Goal: Navigation & Orientation: Locate item on page

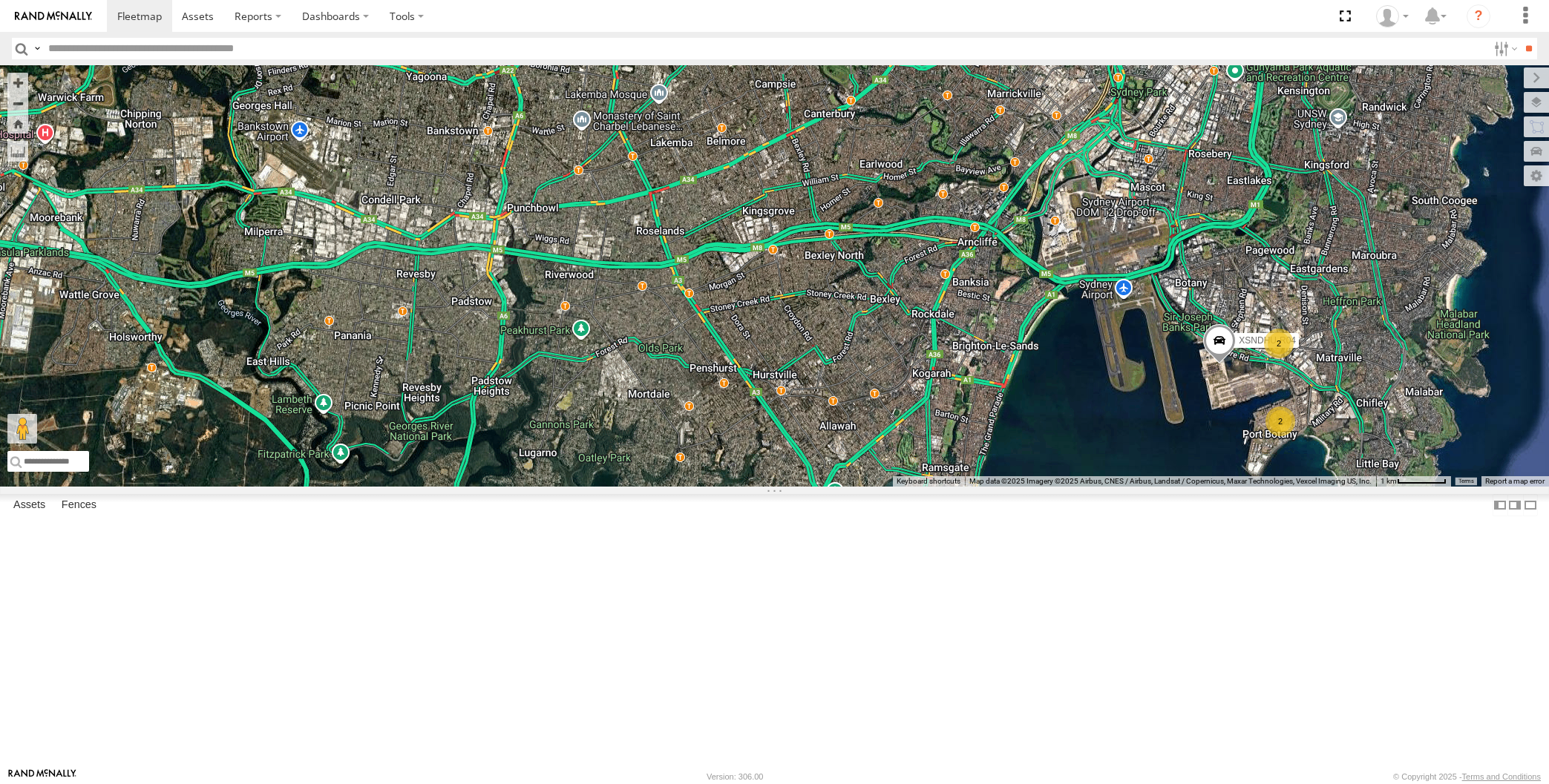
click at [1072, 486] on div "XSNDHU-R04 2 3 2" at bounding box center [774, 276] width 1549 height 422
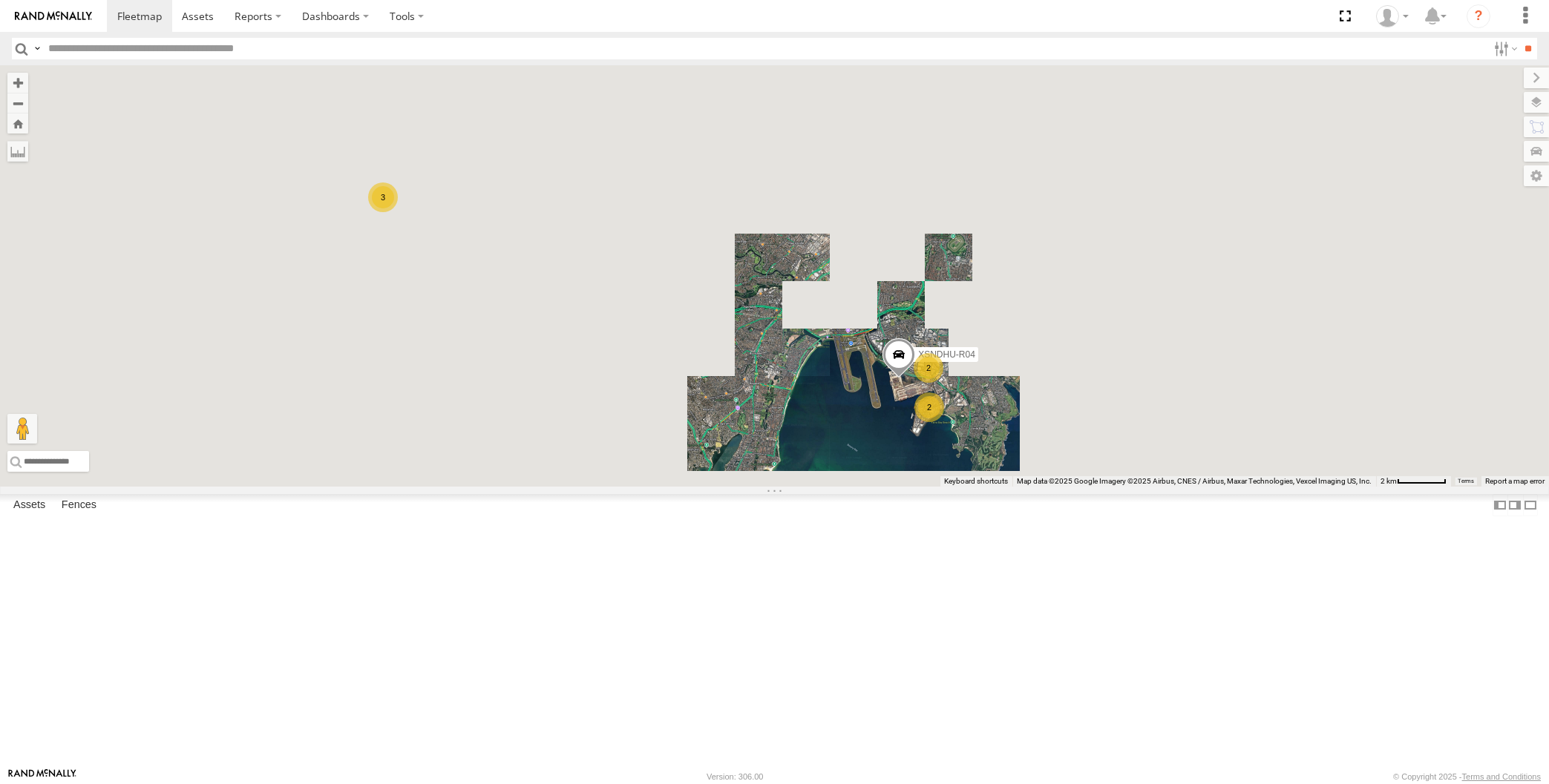
drag, startPoint x: 760, startPoint y: 560, endPoint x: 783, endPoint y: 558, distance: 23.1
click at [777, 486] on div "XSNDHU-R04 2 3 2" at bounding box center [774, 276] width 1549 height 422
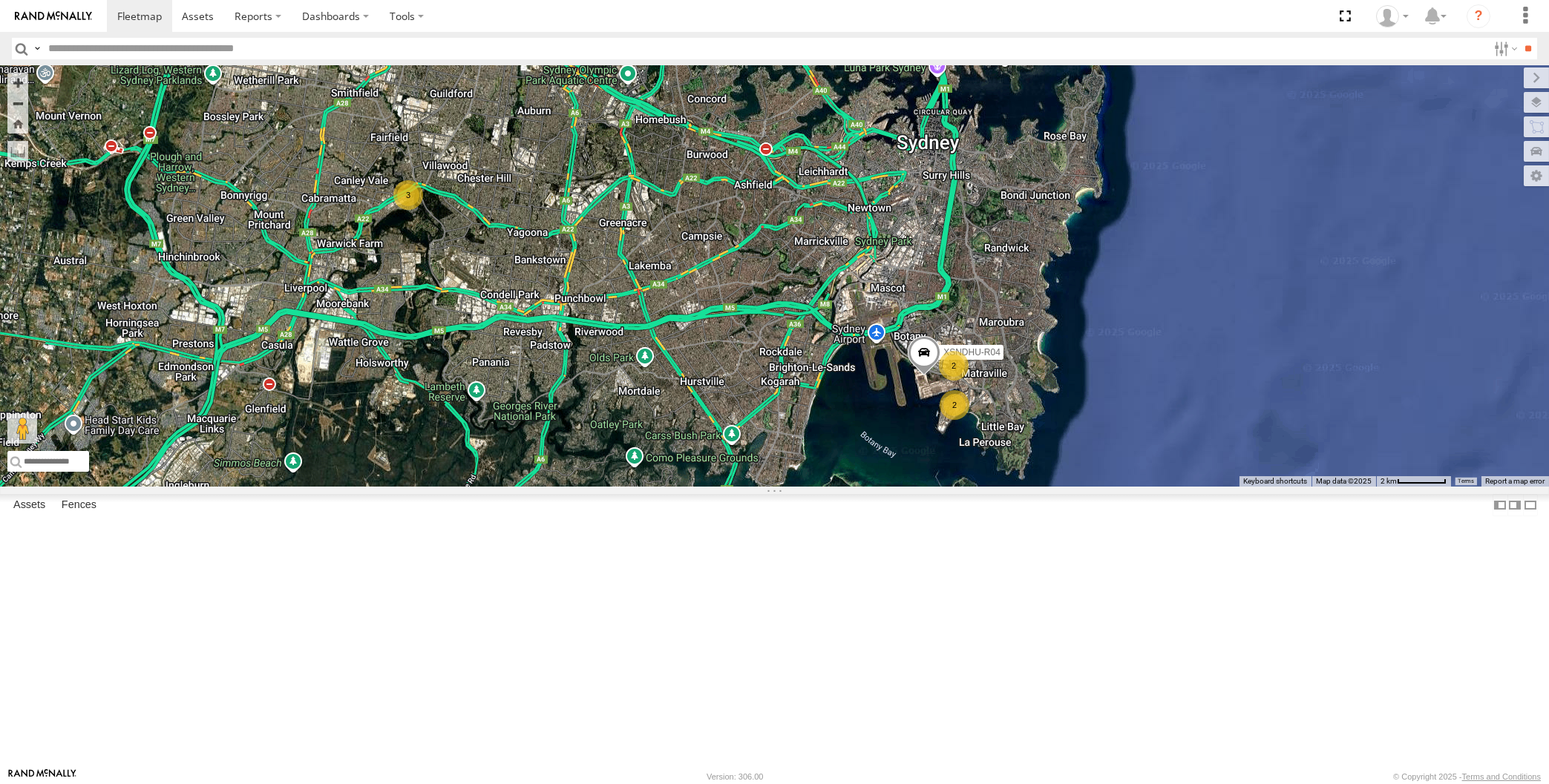
drag, startPoint x: 779, startPoint y: 583, endPoint x: 779, endPoint y: 615, distance: 32.0
click at [779, 486] on div "XSNDHU-R04 2 3 2" at bounding box center [774, 276] width 1549 height 422
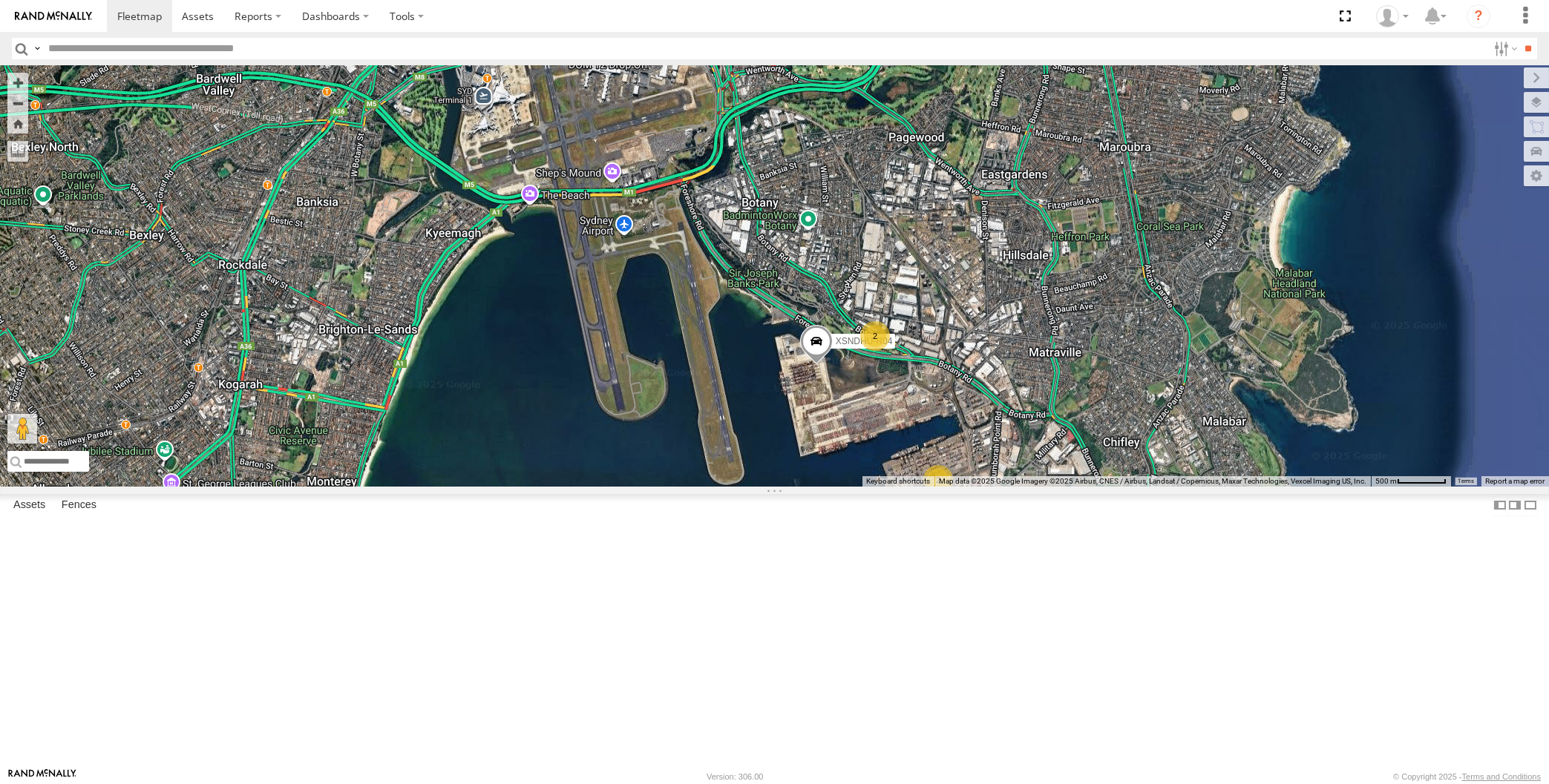
drag, startPoint x: 1011, startPoint y: 562, endPoint x: 945, endPoint y: 486, distance: 100.7
click at [994, 486] on div "XSNDHU-R04 2 2" at bounding box center [774, 276] width 1549 height 422
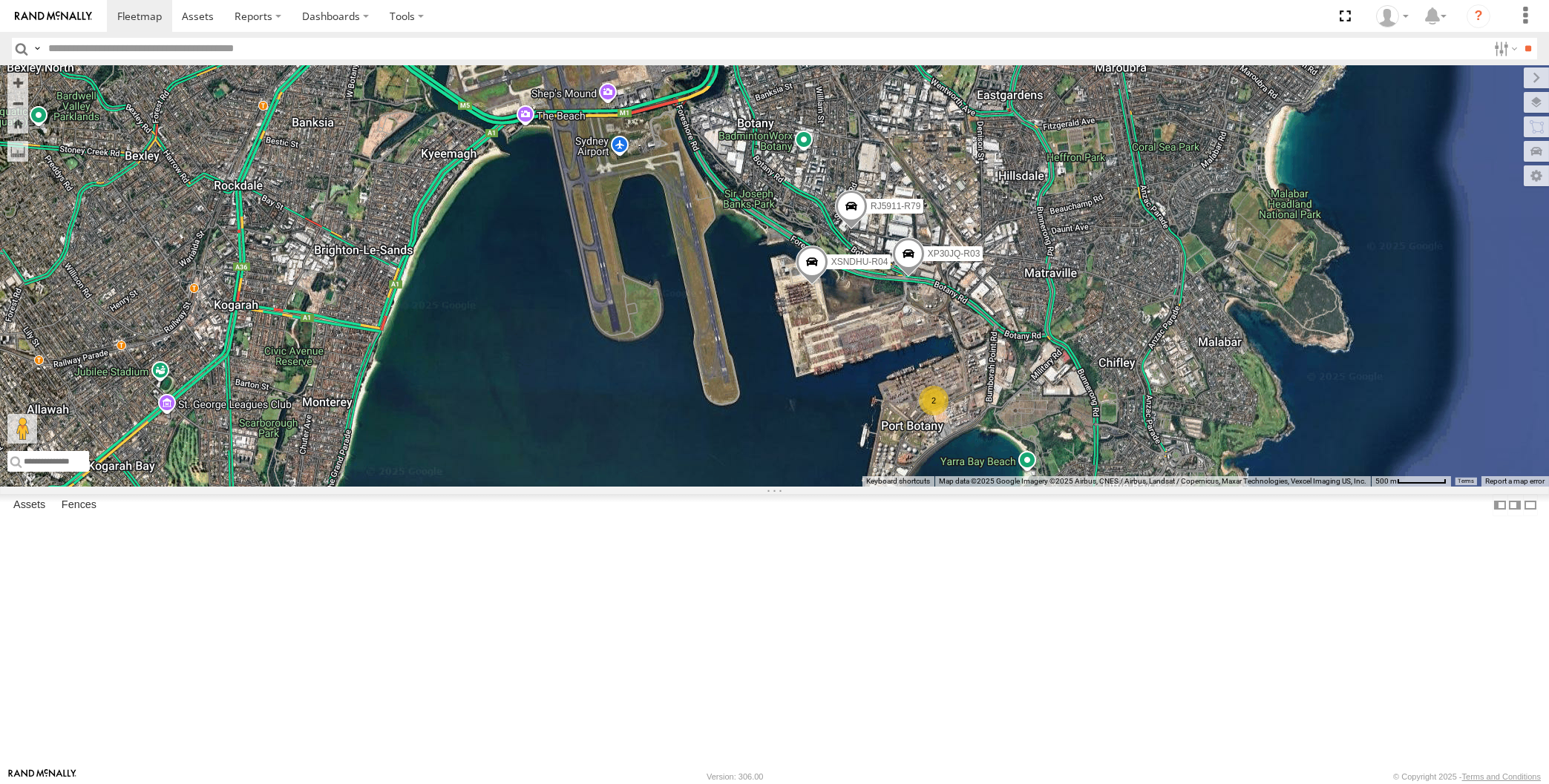
drag, startPoint x: 712, startPoint y: 562, endPoint x: 801, endPoint y: 568, distance: 89.2
click at [789, 486] on div "XP30JQ-R03 XSNDHU-R04 RJ5911-R79 2" at bounding box center [774, 276] width 1549 height 422
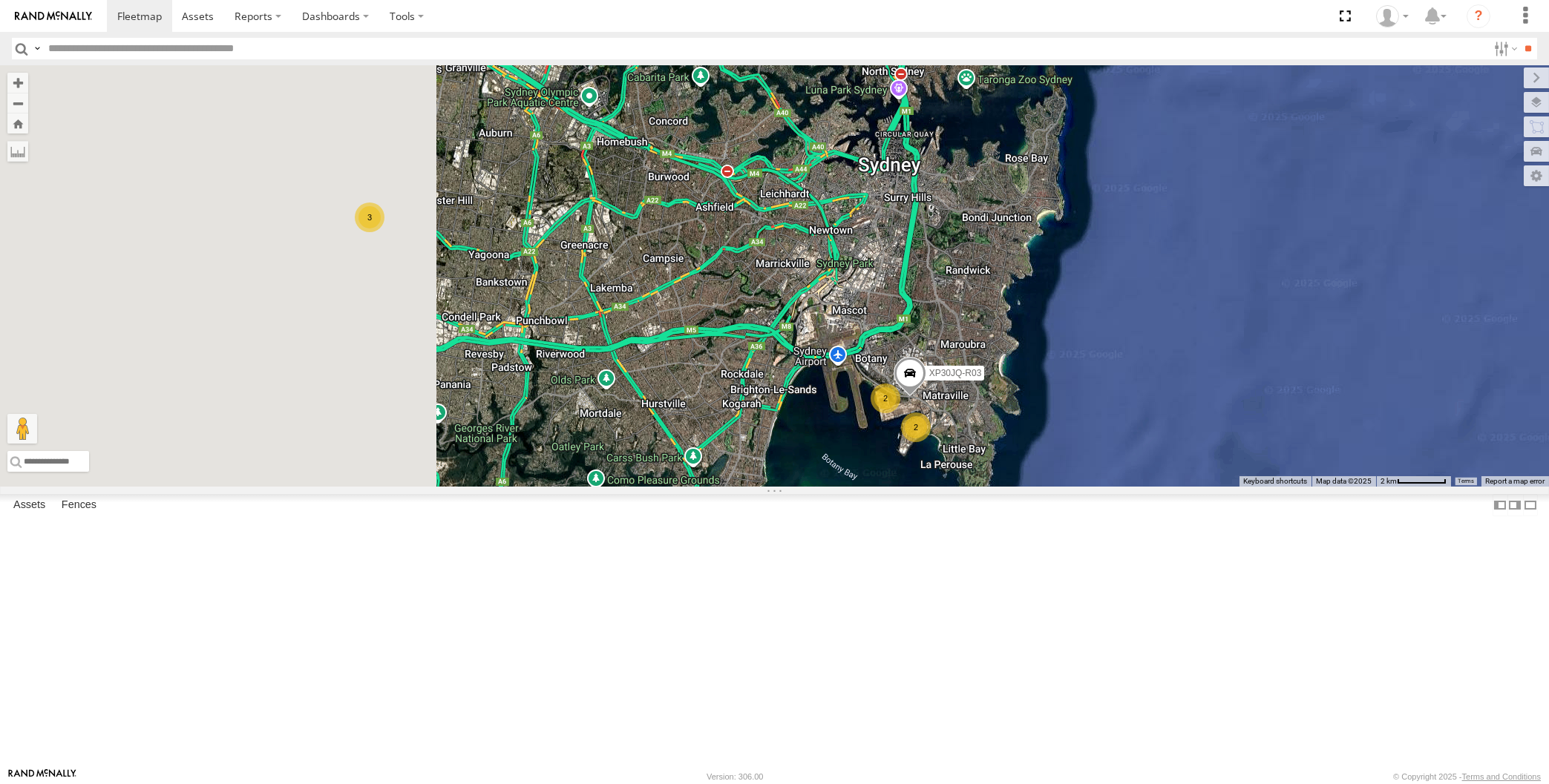
drag, startPoint x: 717, startPoint y: 594, endPoint x: 778, endPoint y: 599, distance: 61.2
click at [766, 486] on div "XP30JQ-R03 2 3 2" at bounding box center [774, 276] width 1549 height 422
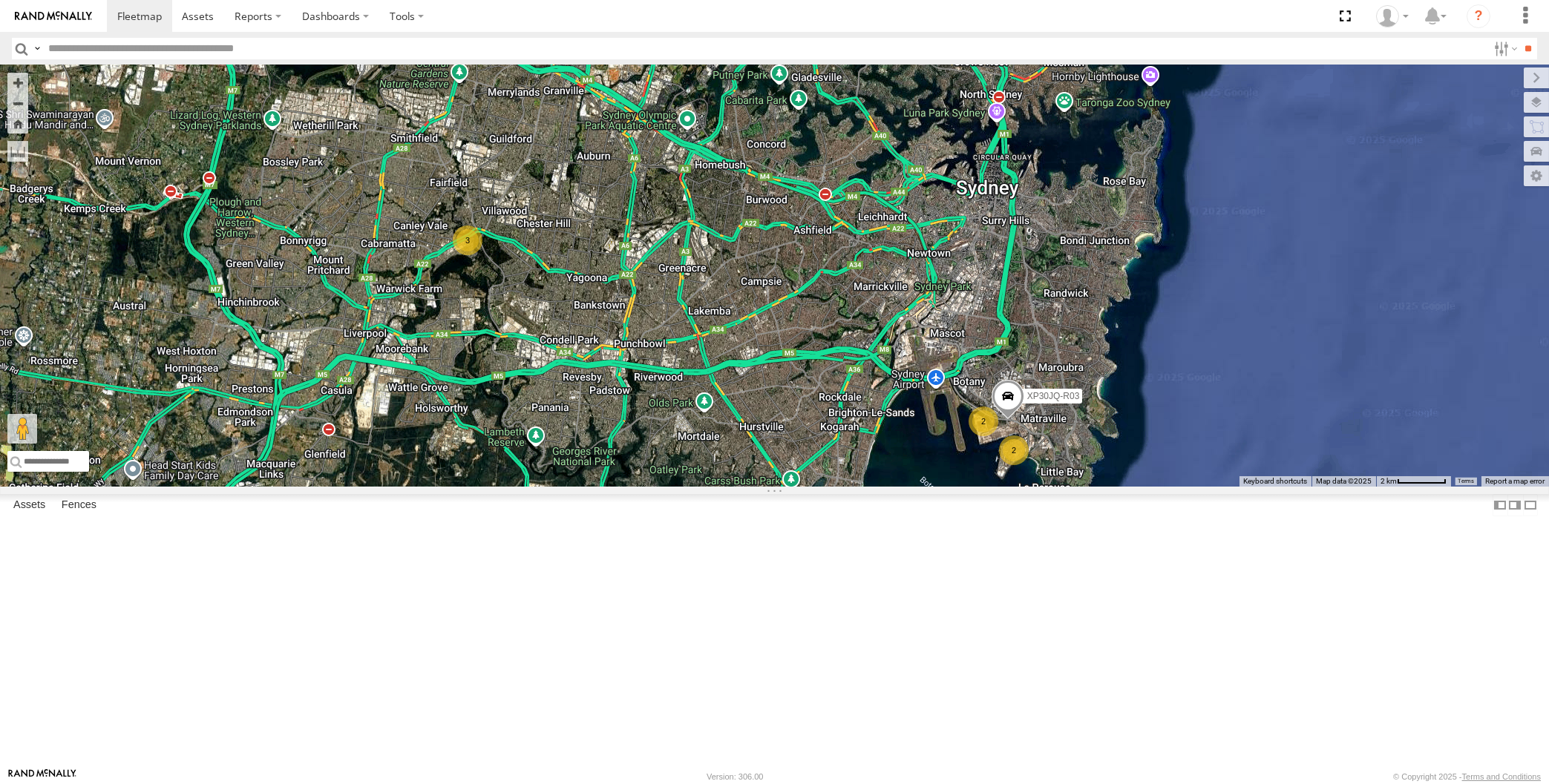
drag, startPoint x: 770, startPoint y: 588, endPoint x: 806, endPoint y: 630, distance: 55.3
click at [801, 486] on div "XP30JQ-R03 2 3 2" at bounding box center [774, 276] width 1549 height 422
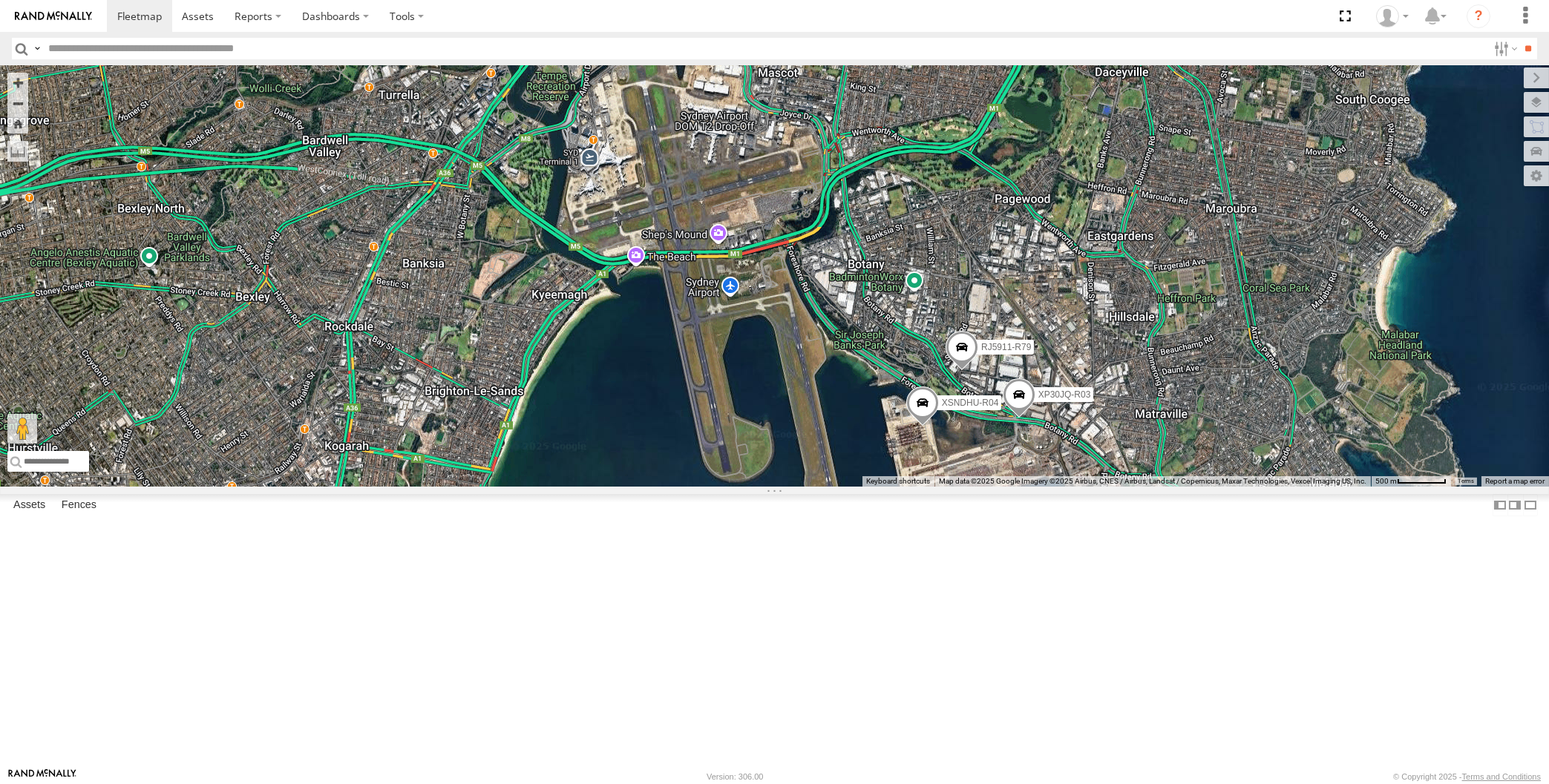
drag, startPoint x: 1005, startPoint y: 609, endPoint x: 973, endPoint y: 542, distance: 74.2
click at [989, 486] on div "XP30JQ-R03 XSNDHU-R04 RJ5911-R79 2" at bounding box center [774, 276] width 1549 height 422
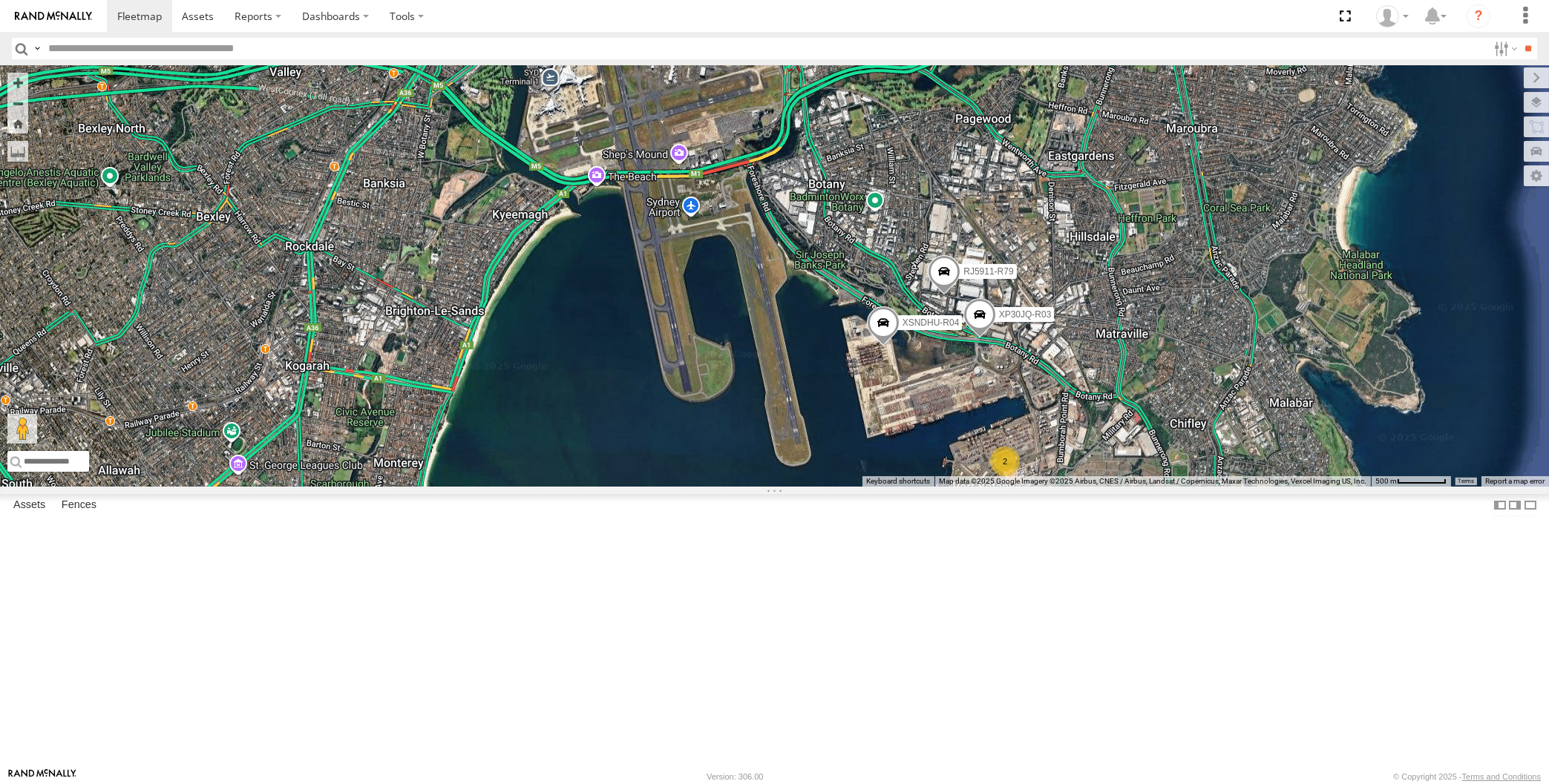
drag, startPoint x: 1068, startPoint y: 577, endPoint x: 1075, endPoint y: 567, distance: 12.2
click at [1075, 486] on div "XP30JQ-R03 XSNDHU-R04 RJ5911-R79 2" at bounding box center [774, 276] width 1549 height 422
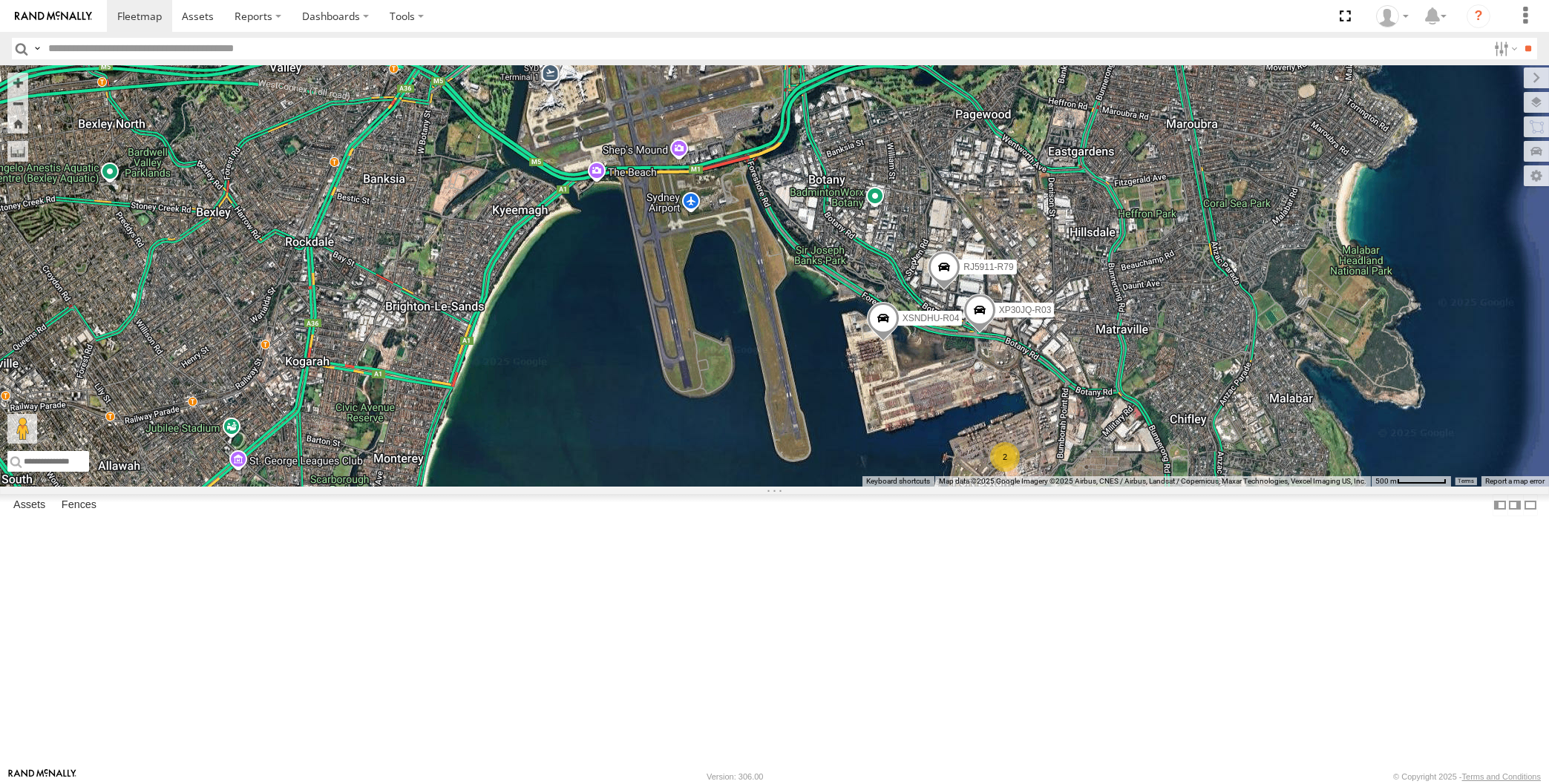
click at [1110, 486] on div "XP30JQ-R03 XSNDHU-R04 RJ5911-R79 2" at bounding box center [774, 276] width 1549 height 422
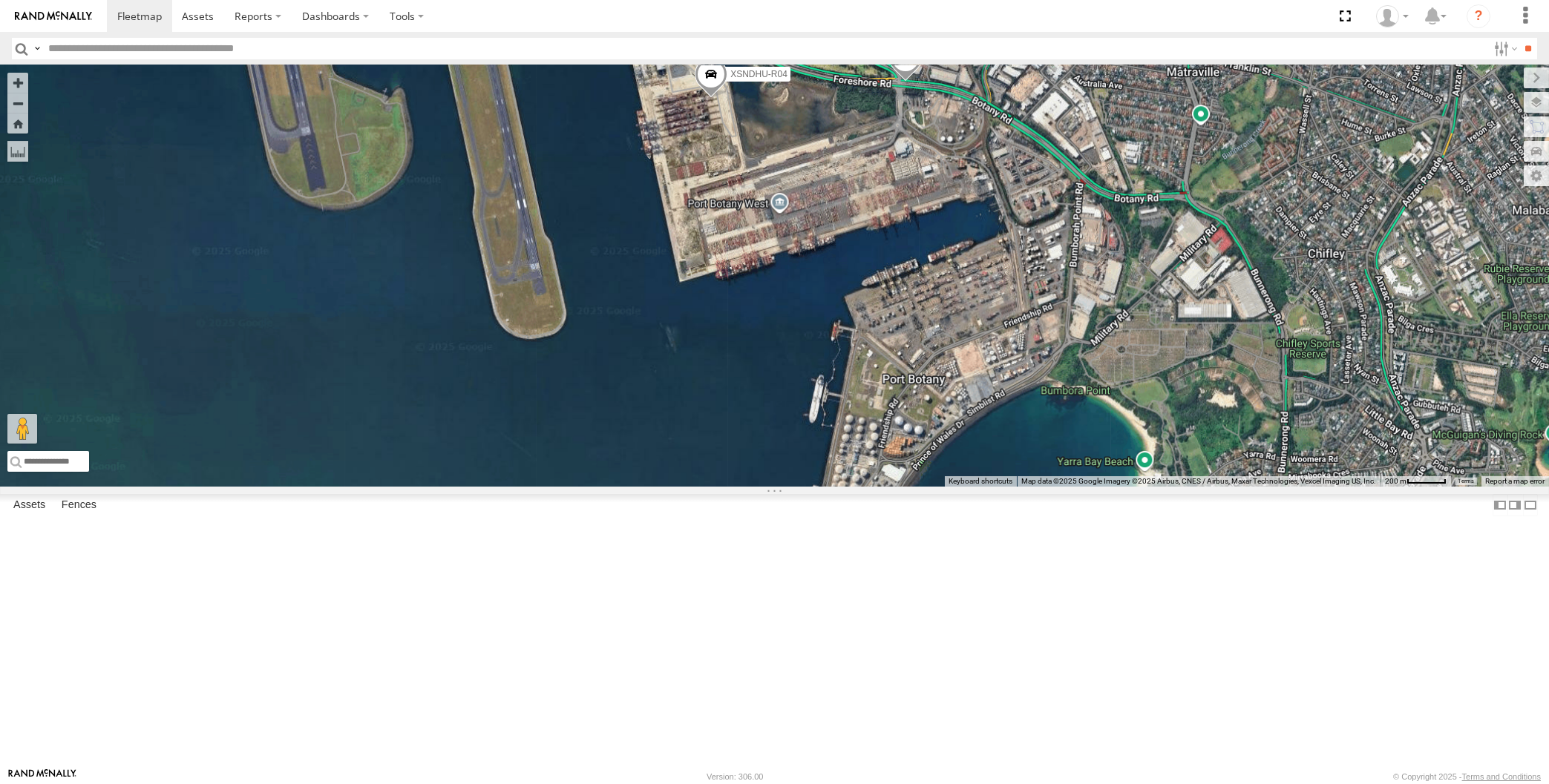
drag, startPoint x: 950, startPoint y: 406, endPoint x: 948, endPoint y: 469, distance: 63.0
click at [948, 469] on div "XP30JQ-R03 XSNDHU-R04 RJ5911-R79" at bounding box center [774, 276] width 1549 height 422
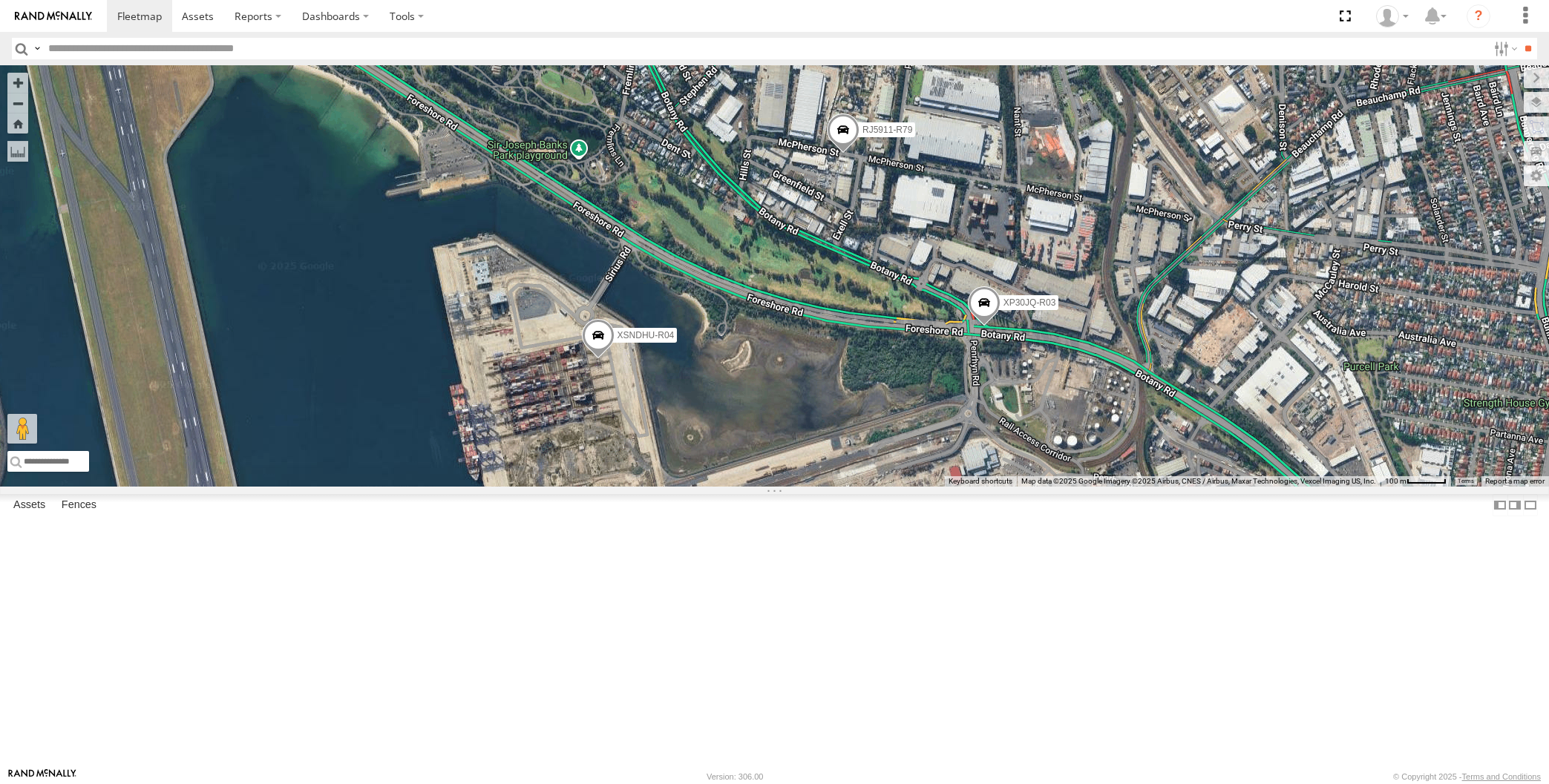
click at [844, 154] on span at bounding box center [843, 134] width 32 height 40
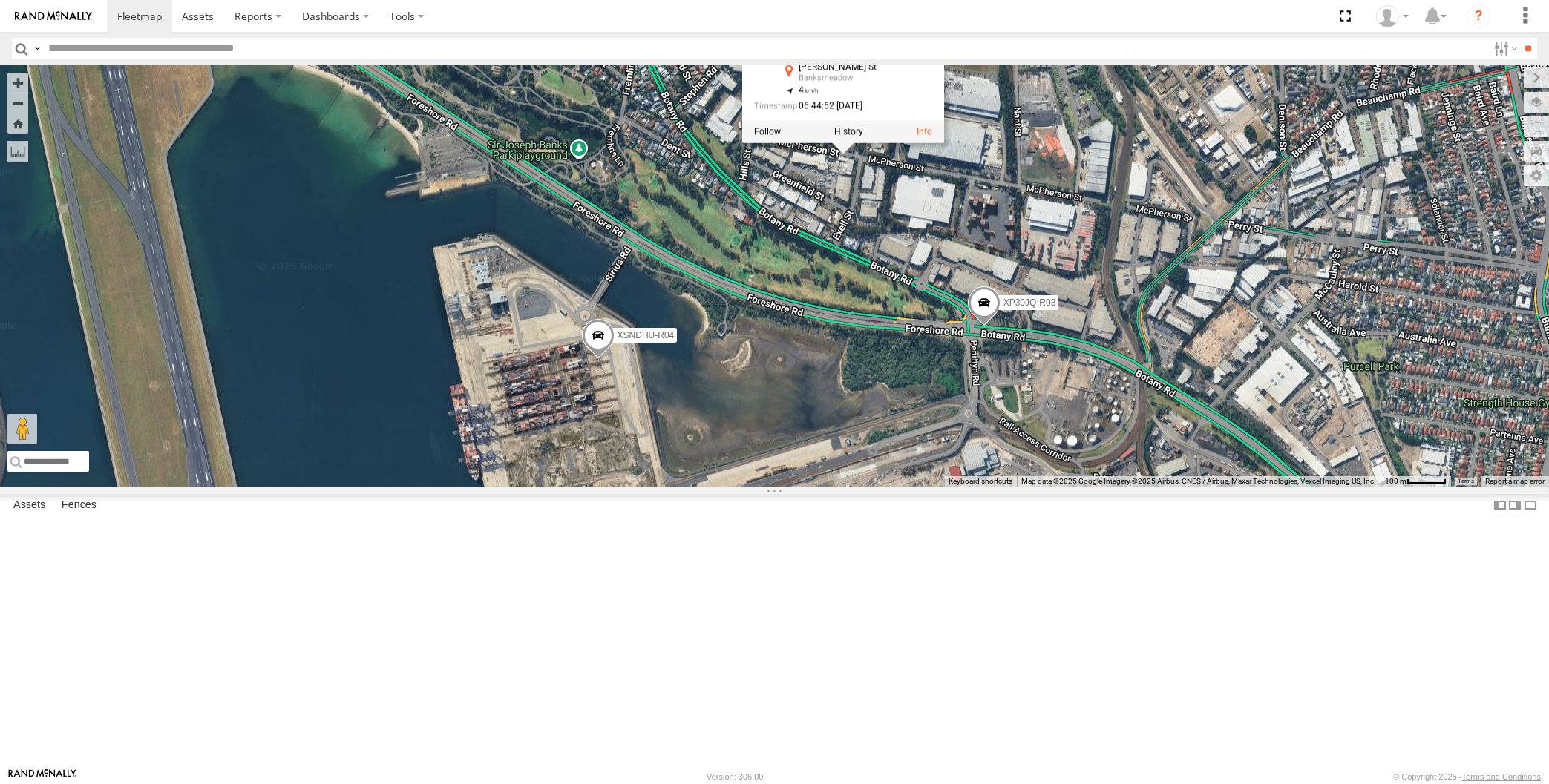
click at [857, 345] on div "XP30JQ-R03 XSNDHU-R04 RJ5911-R79 RJ5911-R79 All Assets [PERSON_NAME] St Banksme…" at bounding box center [774, 276] width 1549 height 422
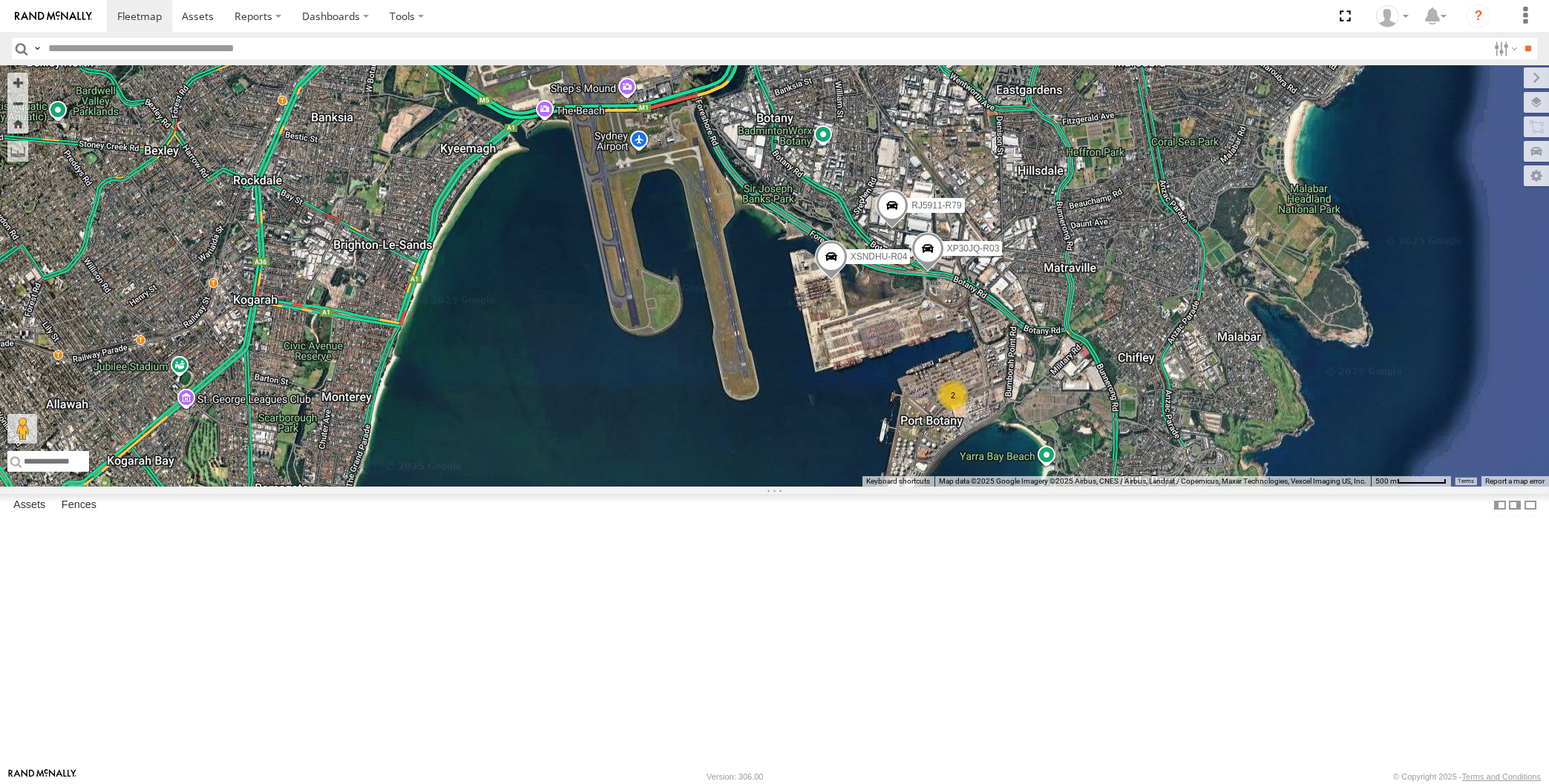
drag, startPoint x: 1070, startPoint y: 548, endPoint x: 1070, endPoint y: 538, distance: 10.0
click at [1073, 486] on div "XP30JQ-R03 XSNDHU-R04 RJ5911-R79 2" at bounding box center [774, 276] width 1549 height 422
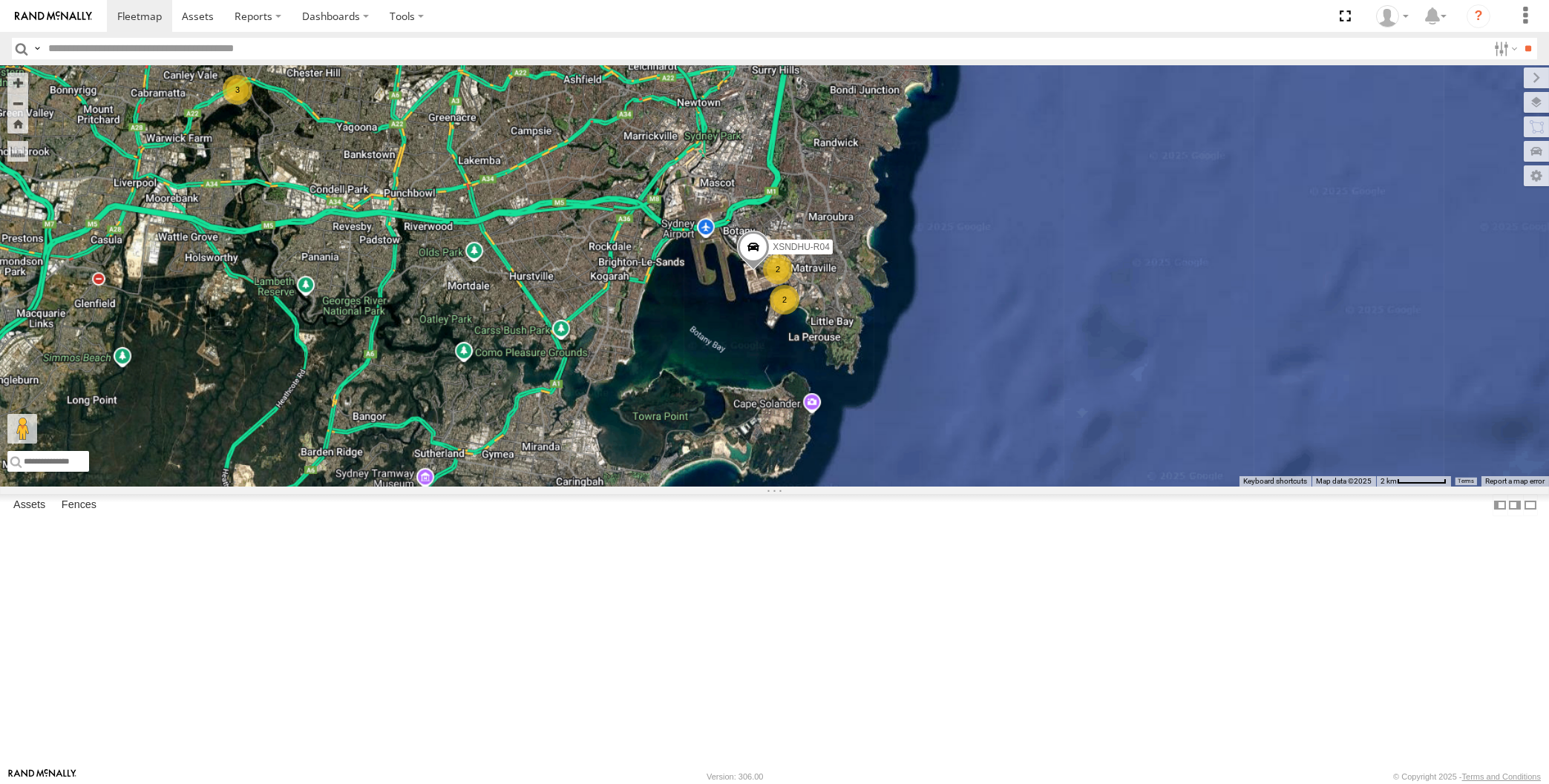
drag, startPoint x: 738, startPoint y: 506, endPoint x: 834, endPoint y: 539, distance: 101.5
click at [803, 486] on div "XSNDHU-R04 2 3 2" at bounding box center [774, 276] width 1549 height 422
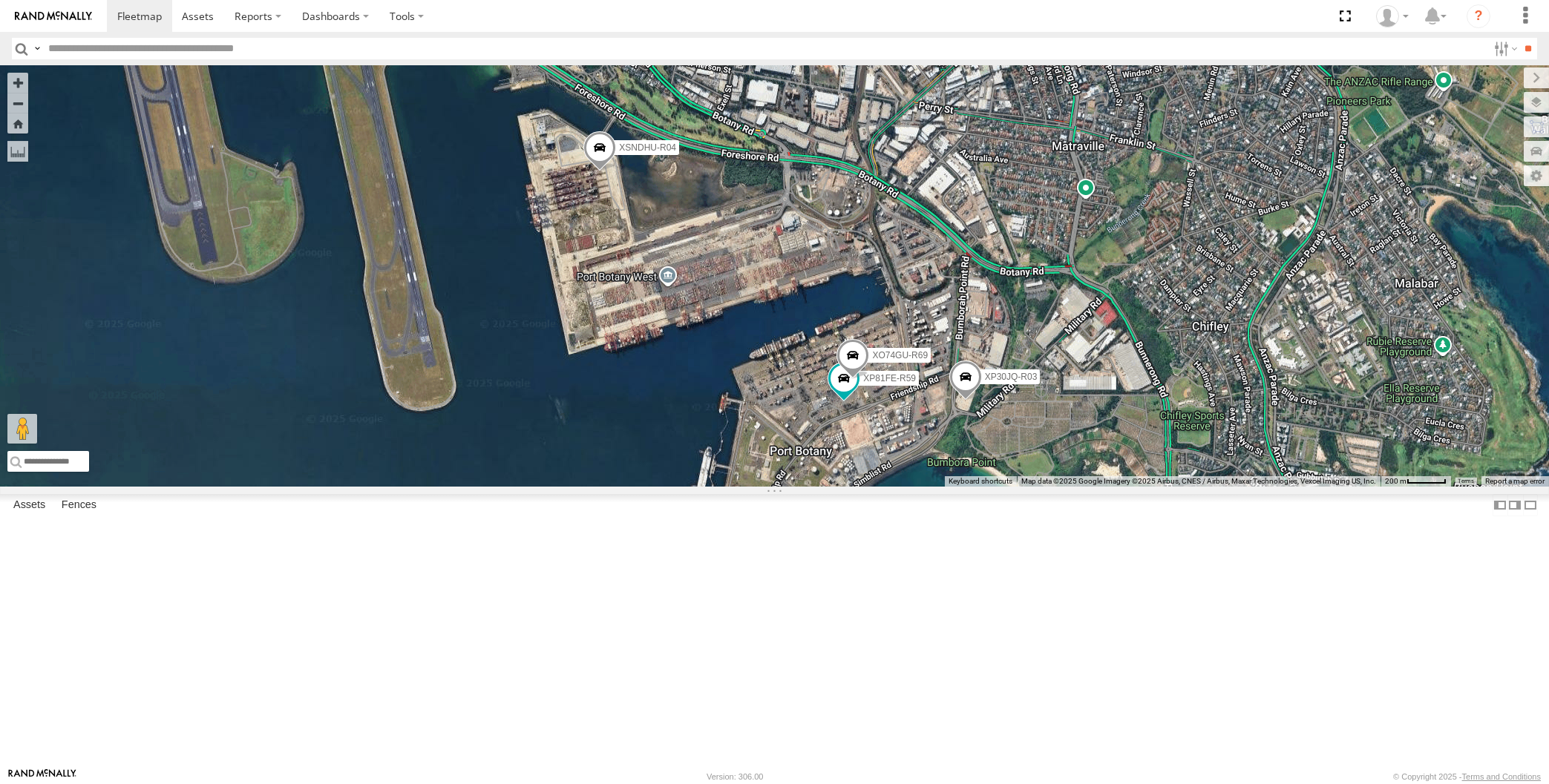
click at [850, 379] on span at bounding box center [852, 359] width 32 height 40
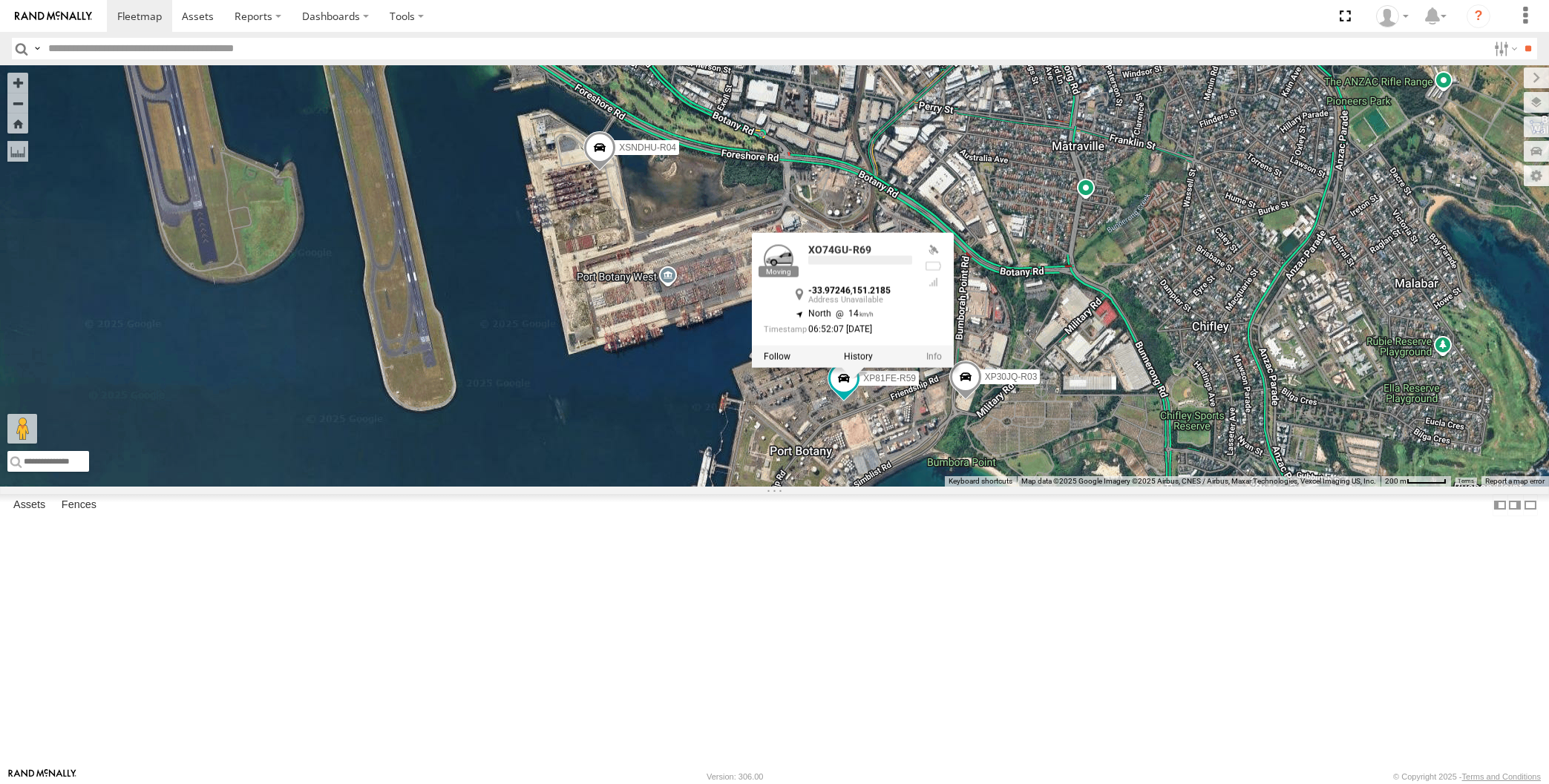
click at [918, 486] on div "XP30JQ-R03 XSNDHU-R04 RJ5911-R79 XP81FE-R59 XO74GU-R69 XO74GU-R69 -33.97246 , 1…" at bounding box center [774, 276] width 1549 height 422
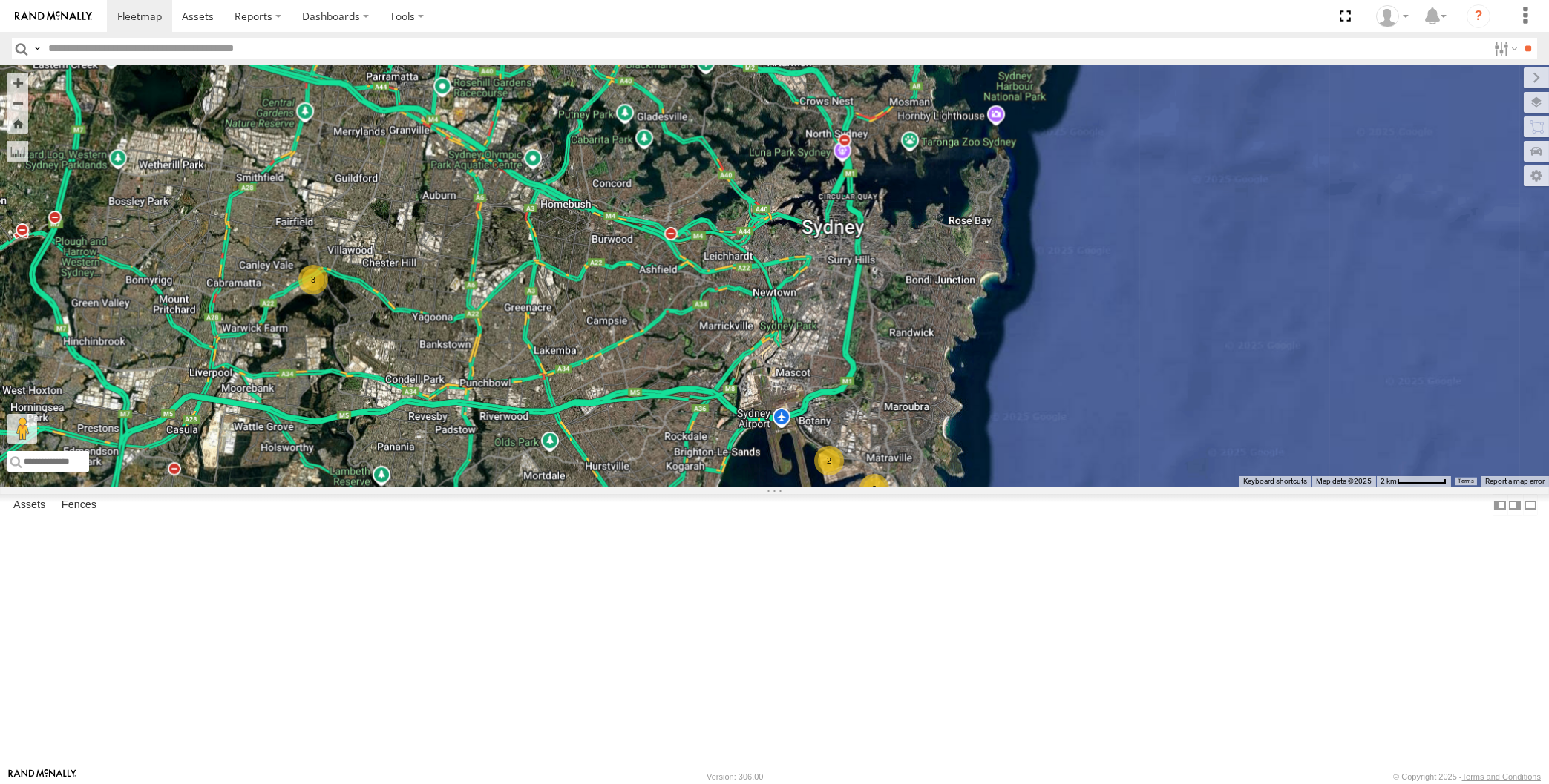
drag, startPoint x: 648, startPoint y: 659, endPoint x: 711, endPoint y: 627, distance: 70.7
click at [690, 486] on div "3 2 3" at bounding box center [774, 276] width 1549 height 422
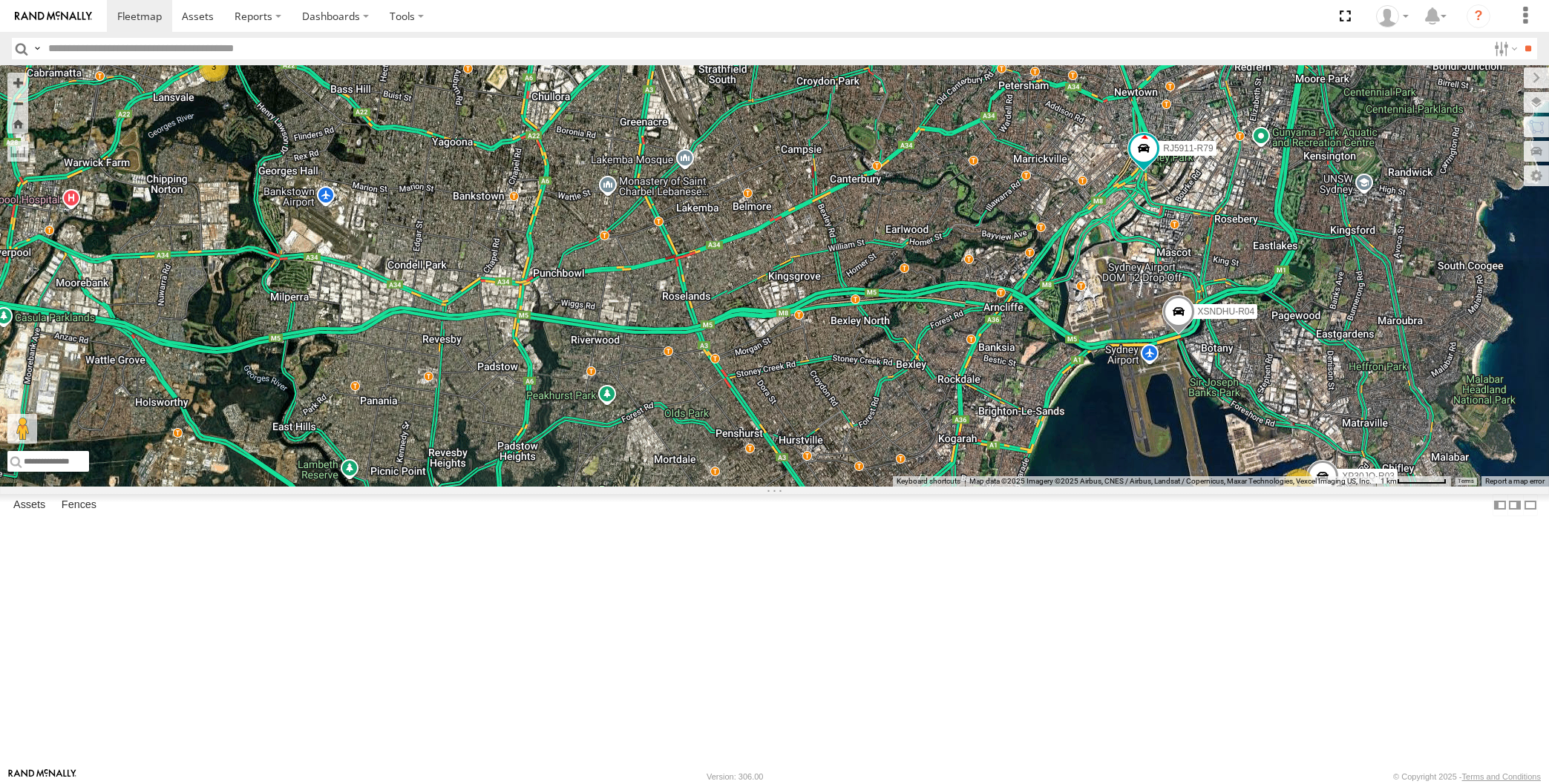
drag, startPoint x: 812, startPoint y: 481, endPoint x: 830, endPoint y: 498, distance: 24.8
click at [830, 486] on div "XSNDHU-R04 RJ5911-R79 XP30JQ-R03 3 2" at bounding box center [774, 276] width 1549 height 422
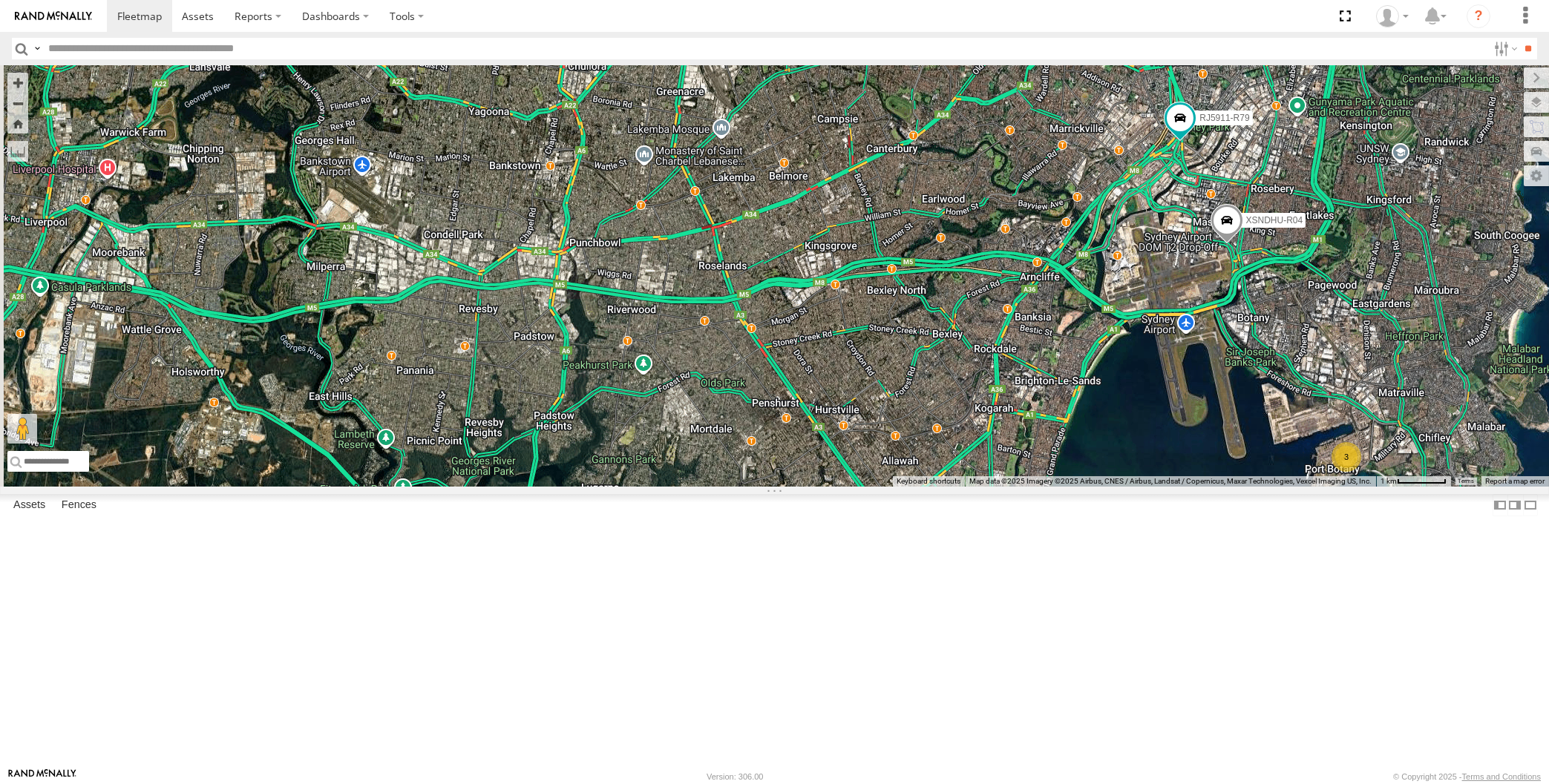
drag, startPoint x: 967, startPoint y: 652, endPoint x: 981, endPoint y: 630, distance: 26.1
click at [980, 486] on div "XSNDHU-R04 RJ5911-R79 3 3" at bounding box center [774, 276] width 1549 height 422
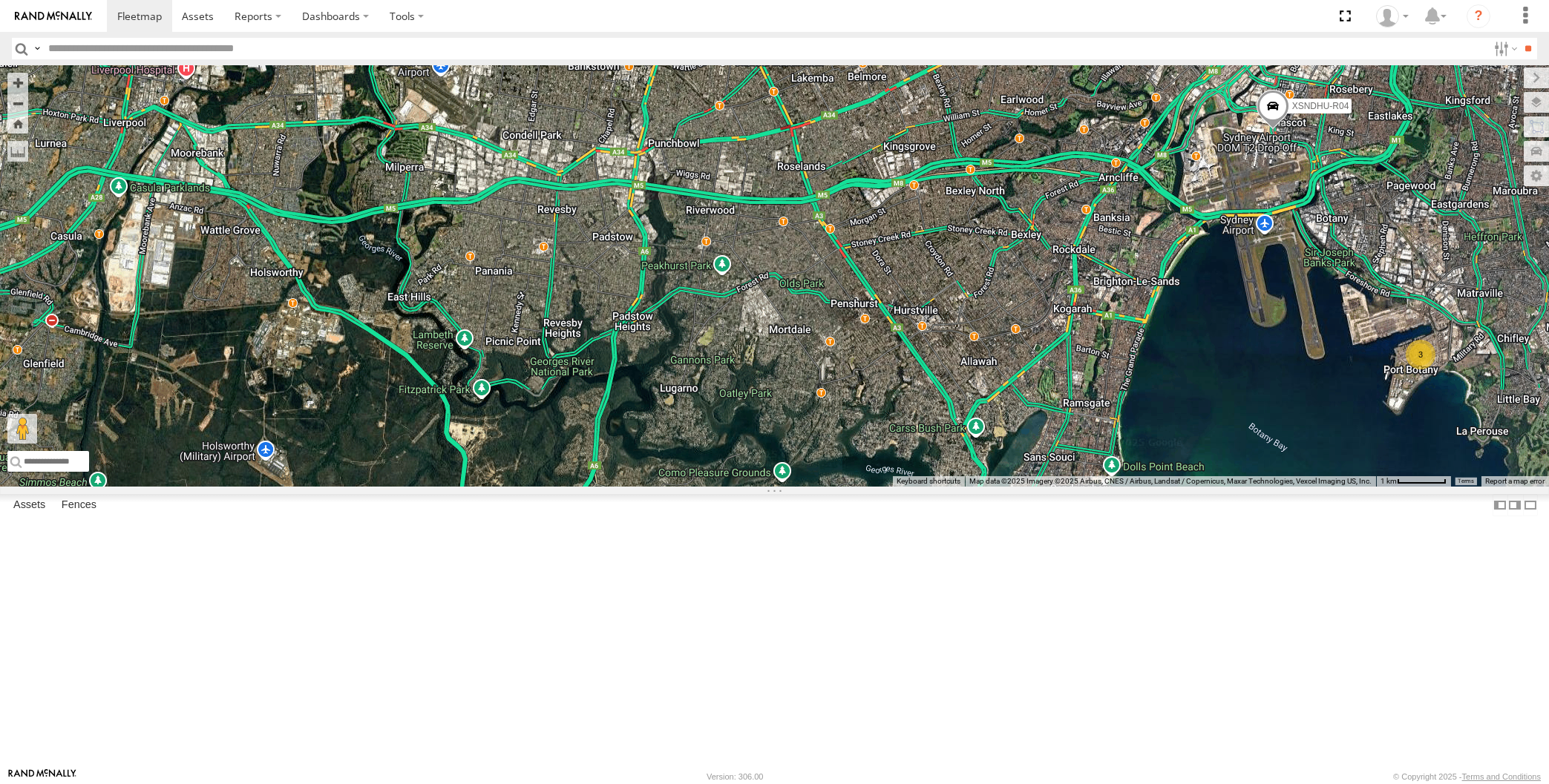
drag, startPoint x: 1186, startPoint y: 554, endPoint x: 1194, endPoint y: 571, distance: 18.8
click at [1194, 486] on div "XSNDHU-R04 RJ5911-R79 3 3" at bounding box center [774, 276] width 1549 height 422
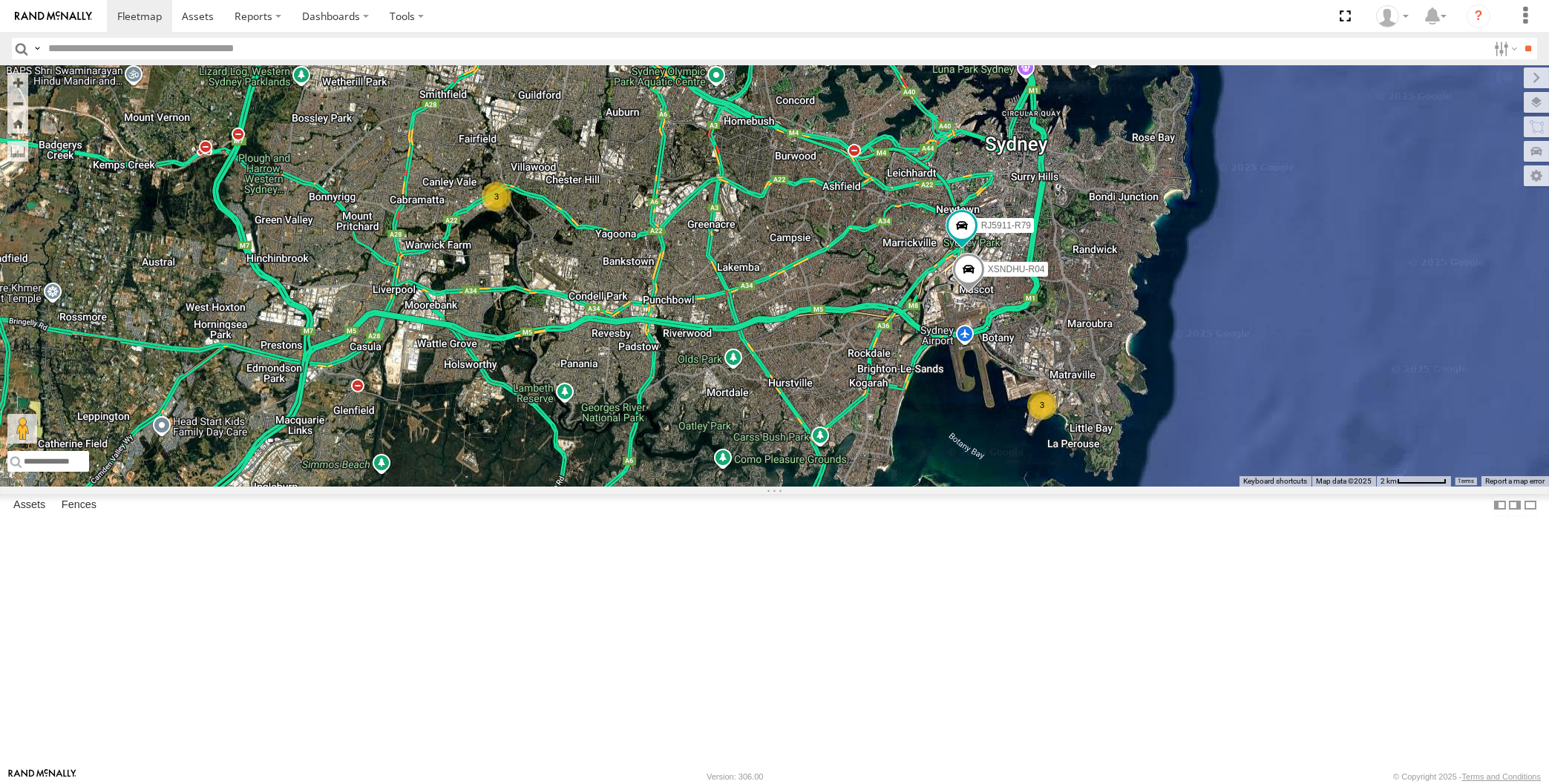
drag, startPoint x: 1191, startPoint y: 569, endPoint x: 918, endPoint y: 573, distance: 273.0
click at [917, 486] on div "XSNDHU-R04 RJ5911-R79 3 3" at bounding box center [774, 276] width 1549 height 422
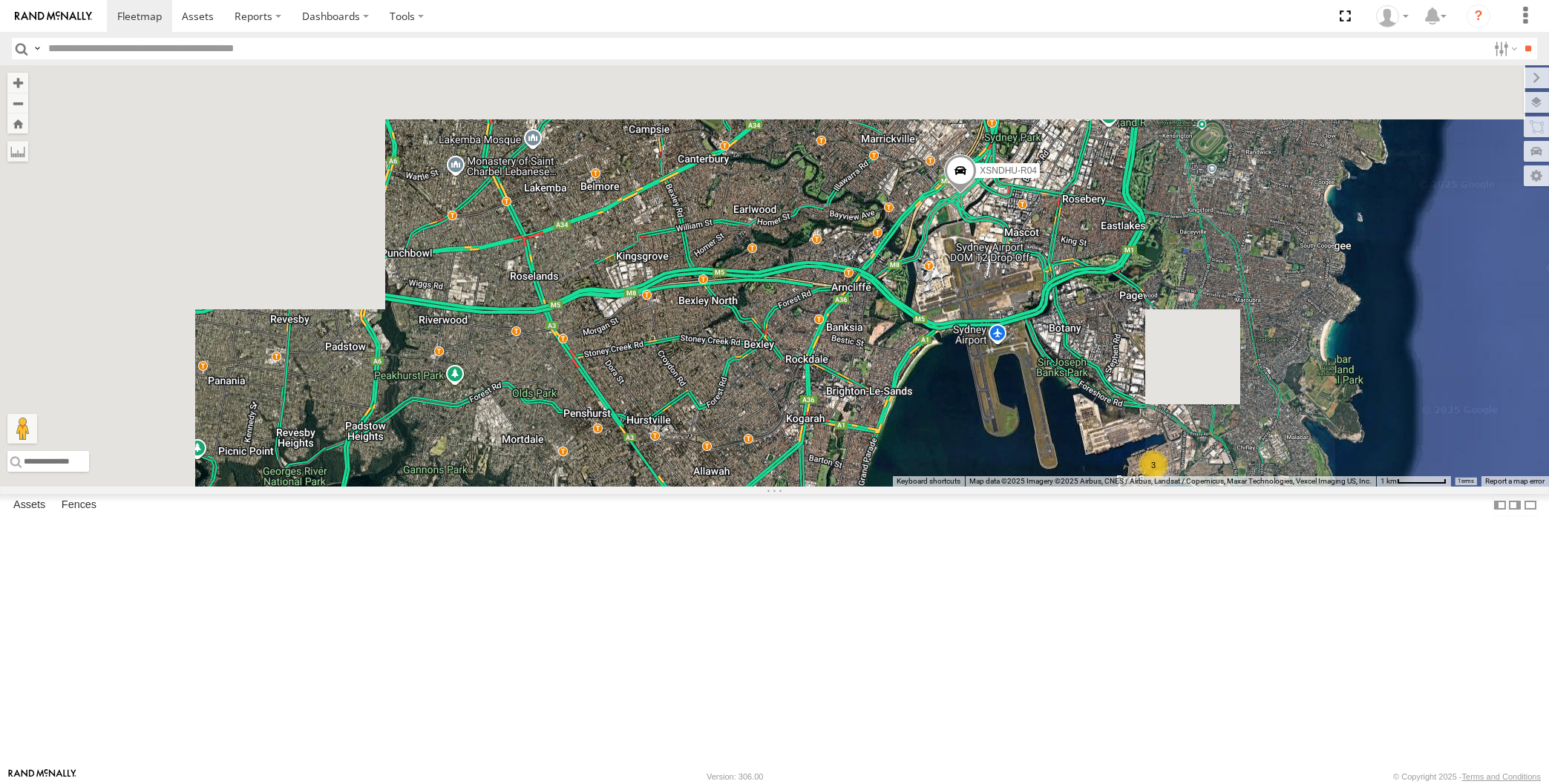
drag, startPoint x: 829, startPoint y: 561, endPoint x: 981, endPoint y: 580, distance: 153.2
click at [972, 486] on div "XSNDHU-R04 RJ5911-R79 3" at bounding box center [774, 276] width 1549 height 422
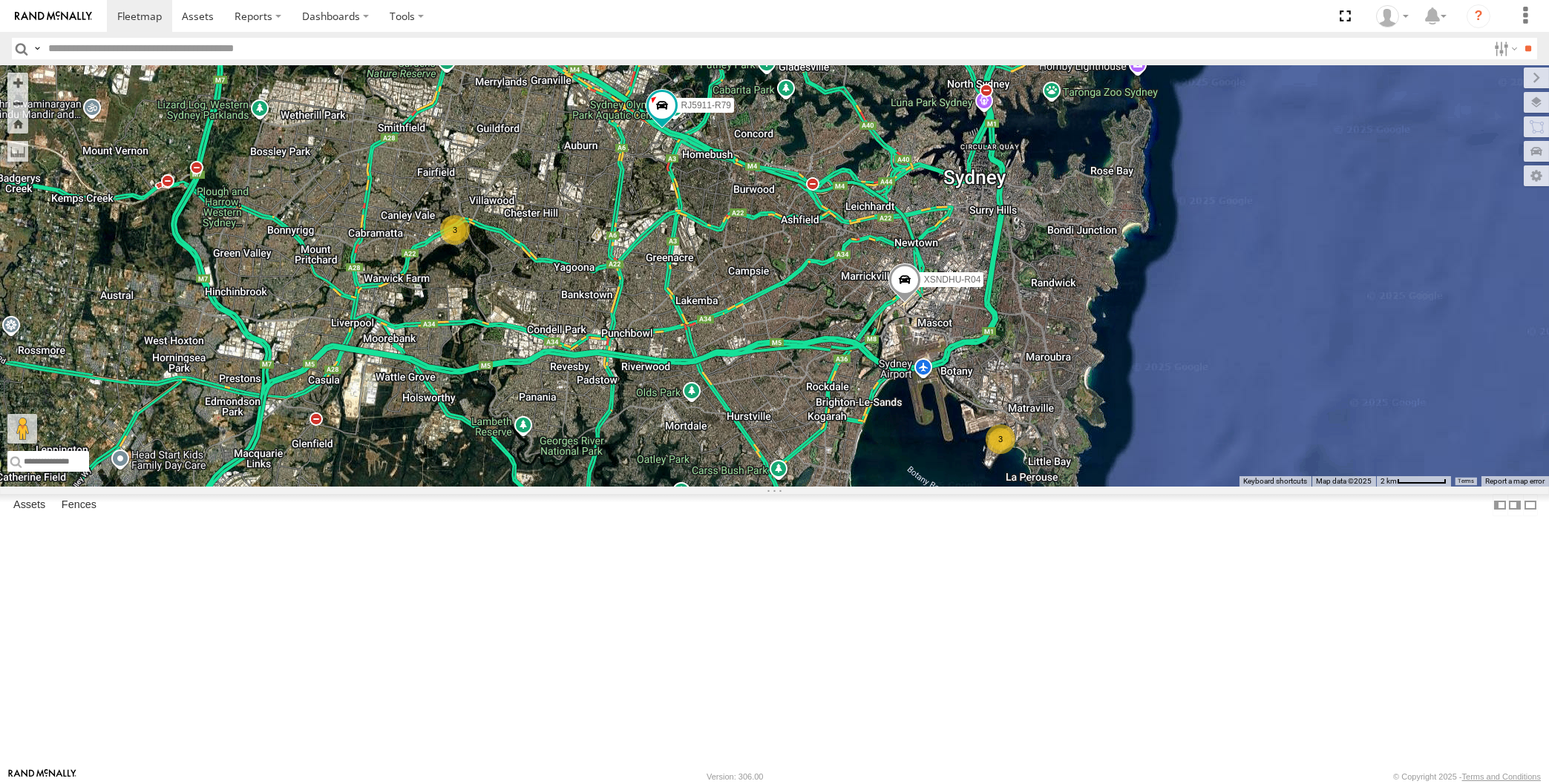
drag, startPoint x: 956, startPoint y: 595, endPoint x: 831, endPoint y: 560, distance: 129.8
click at [827, 486] on div "XSNDHU-R04 RJ5911-R79 3 3" at bounding box center [774, 276] width 1549 height 422
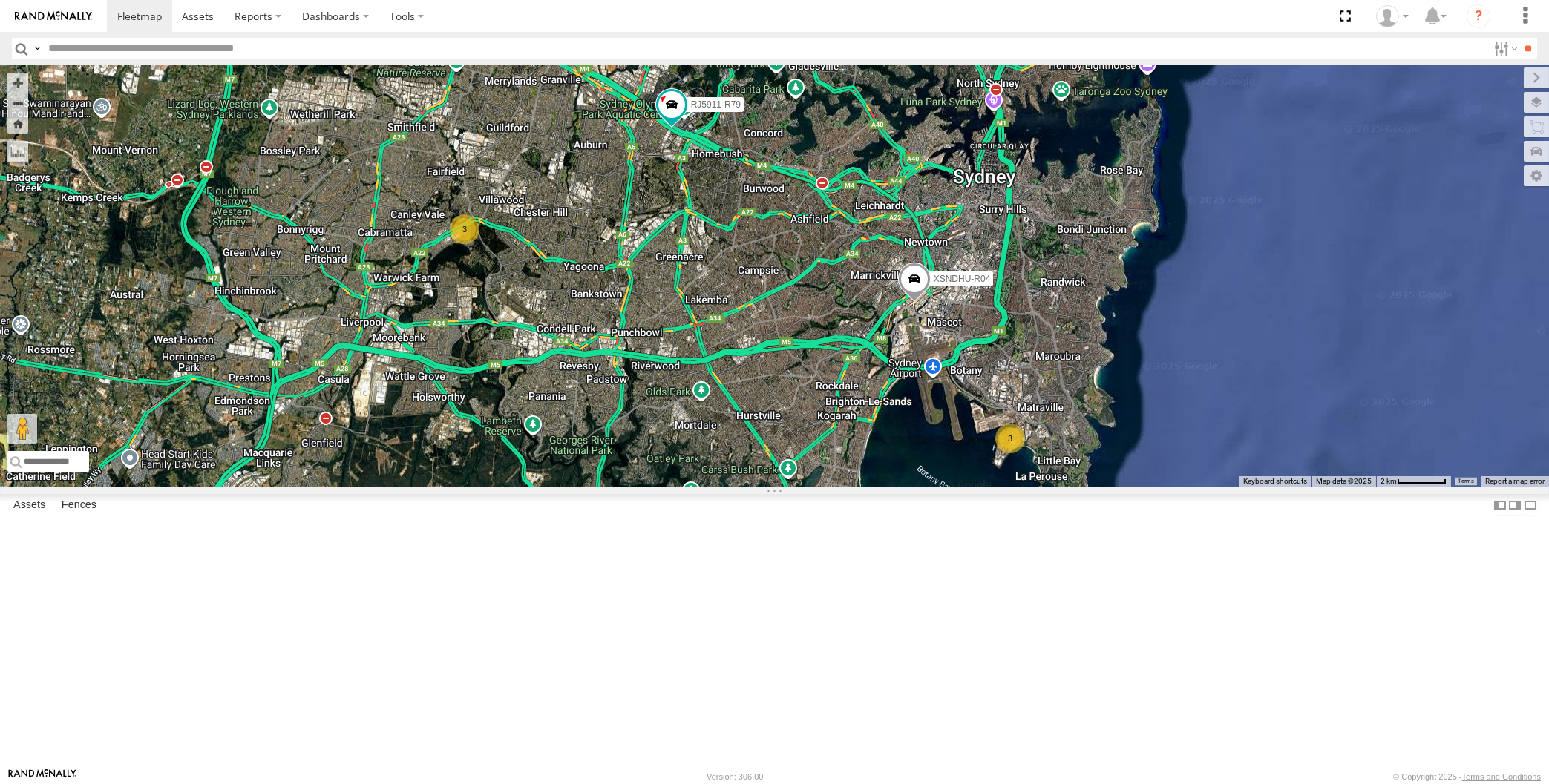
drag, startPoint x: 834, startPoint y: 550, endPoint x: 845, endPoint y: 550, distance: 11.0
click at [845, 486] on div "XSNDHU-R04 RJ5911-R79 3 3" at bounding box center [774, 276] width 1549 height 422
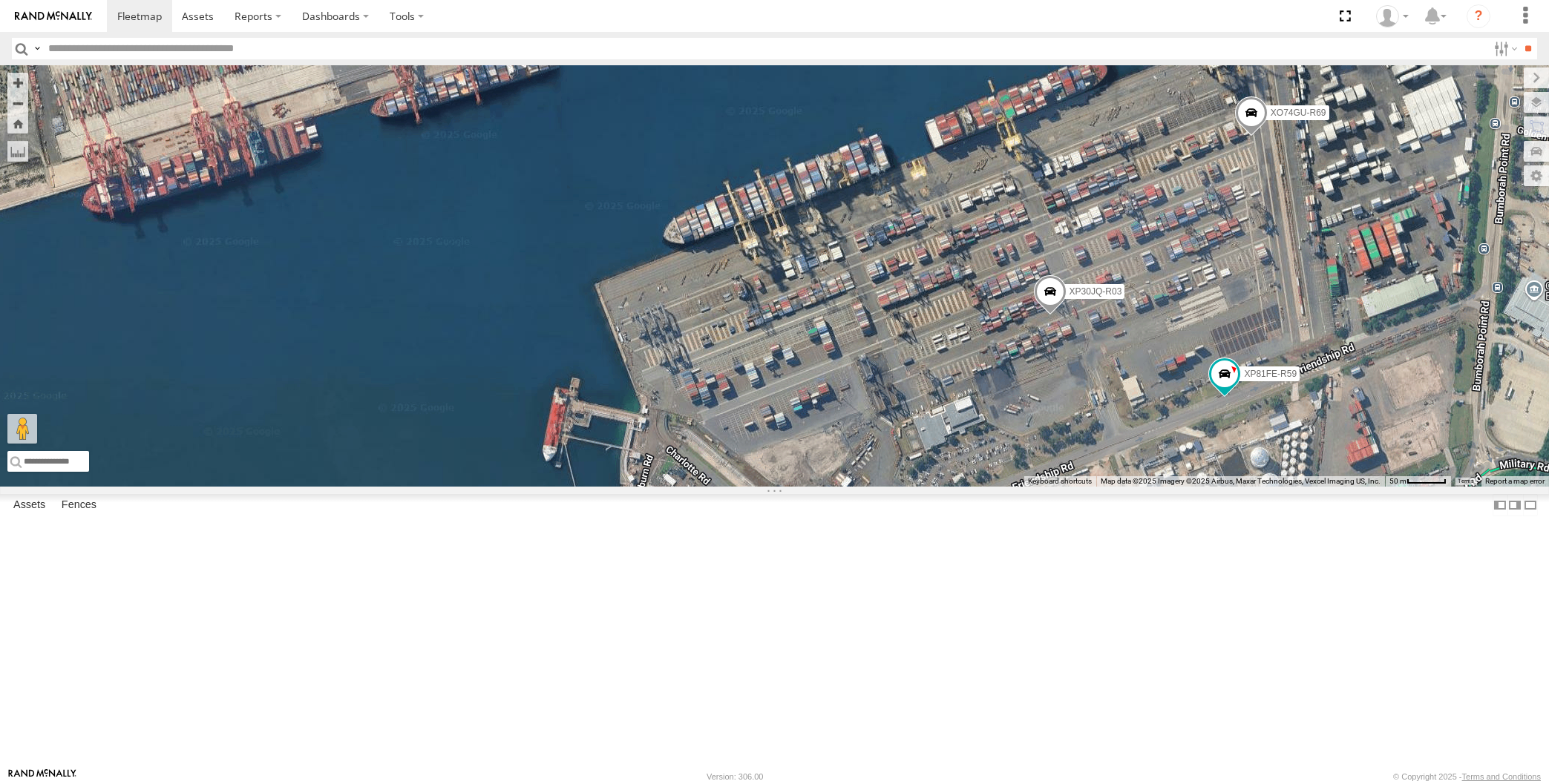
click at [1212, 436] on div "XSNDHU-R04 RJ5911-R79 XP30JQ-R03 XP81FE-R59 XO74GU-R69" at bounding box center [774, 276] width 1549 height 422
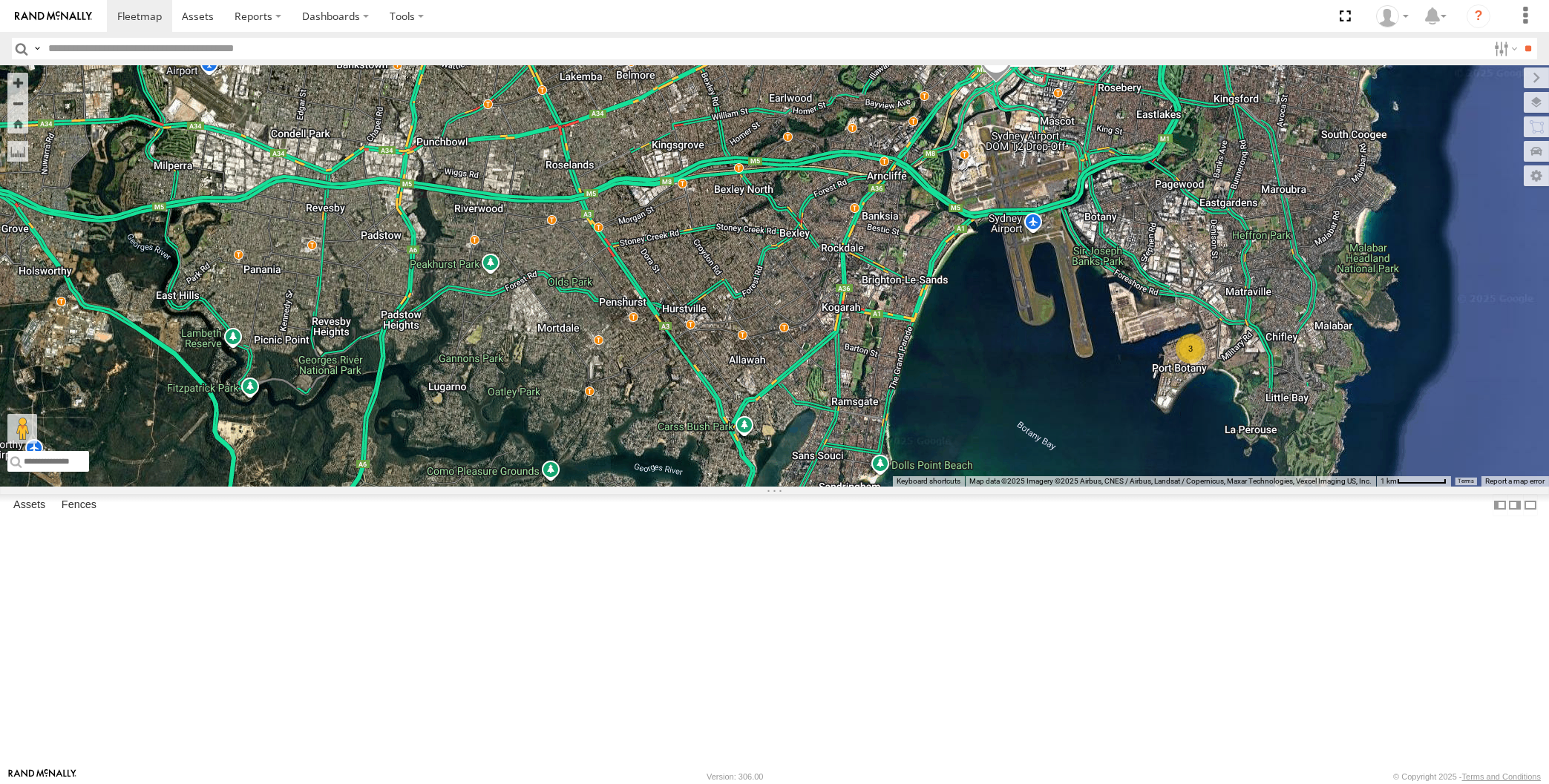
drag, startPoint x: 1117, startPoint y: 383, endPoint x: 1108, endPoint y: 336, distance: 47.9
click at [1108, 336] on div "XSNDHU-R04 RJ5911-R79 3 3" at bounding box center [774, 276] width 1549 height 422
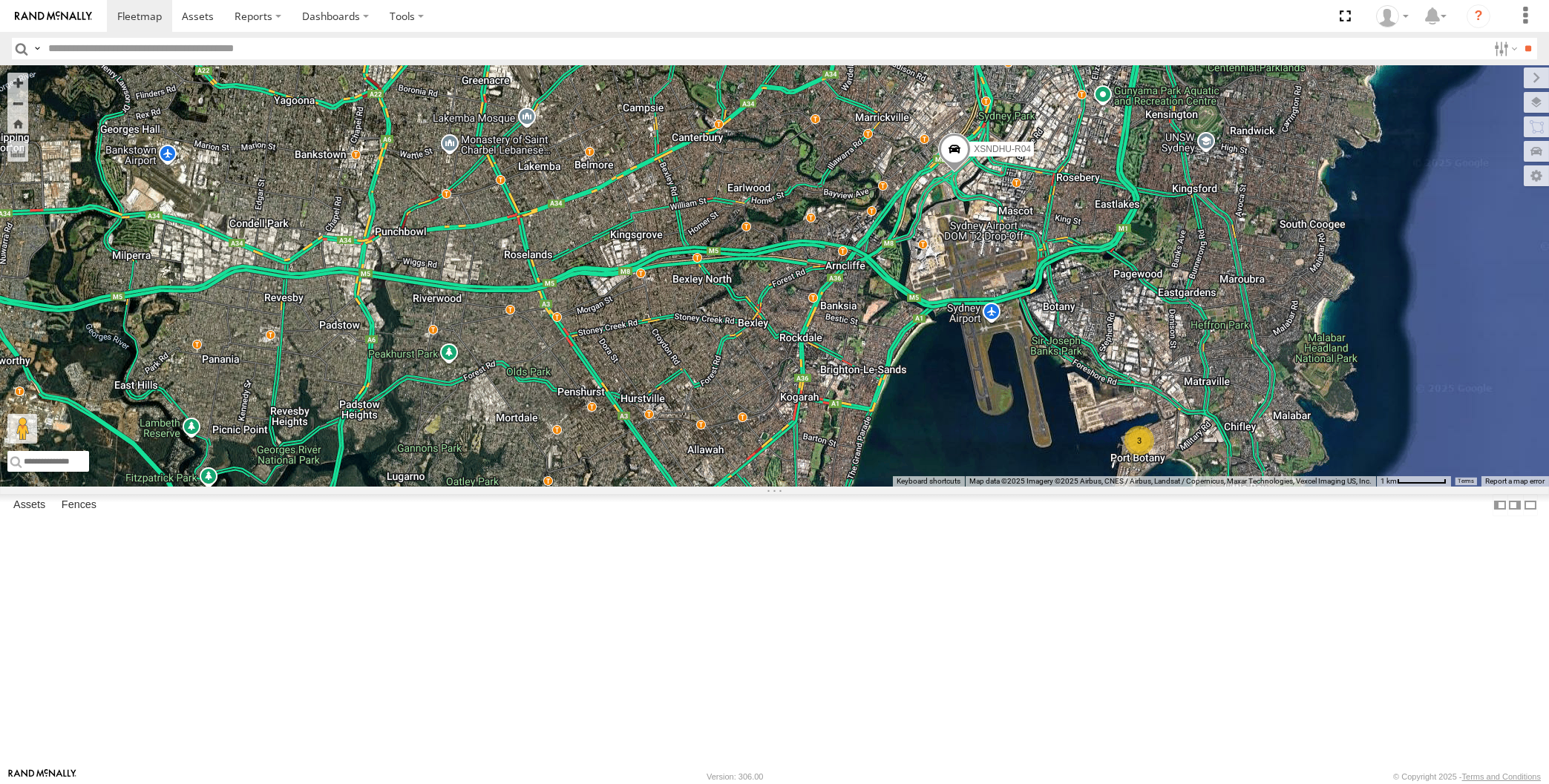
drag, startPoint x: 701, startPoint y: 432, endPoint x: 815, endPoint y: 475, distance: 121.8
click at [812, 475] on div "XSNDHU-R04 RJ5911-R79 3 3" at bounding box center [774, 276] width 1549 height 422
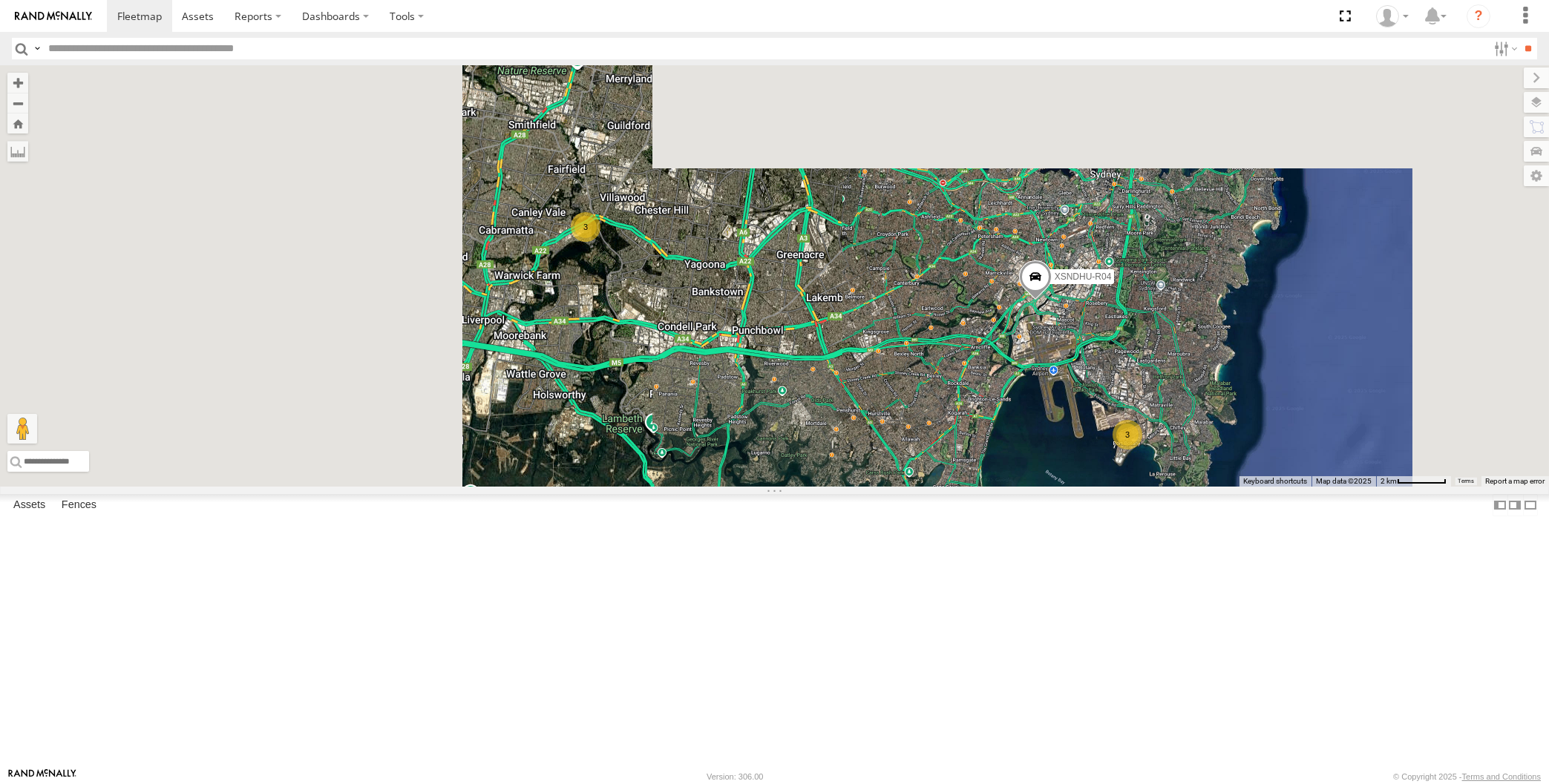
drag, startPoint x: 810, startPoint y: 640, endPoint x: 783, endPoint y: 626, distance: 30.4
click at [789, 486] on div "XSNDHU-R04 RJ5911-R79 3 3" at bounding box center [774, 276] width 1549 height 422
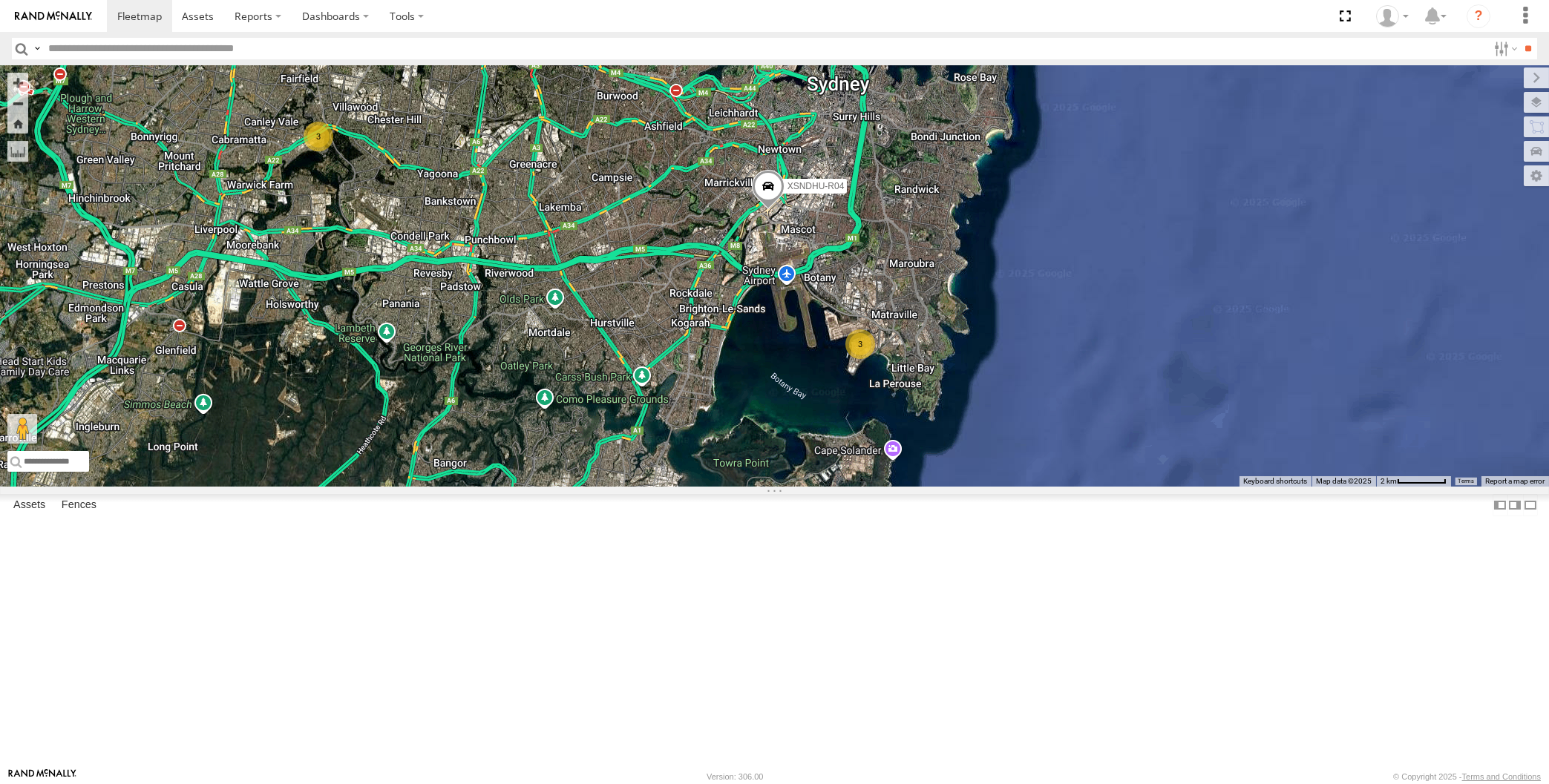
drag, startPoint x: 808, startPoint y: 551, endPoint x: 824, endPoint y: 556, distance: 16.8
click at [824, 486] on div "XSNDHU-R04 RJ5911-R79 3 3" at bounding box center [774, 276] width 1549 height 422
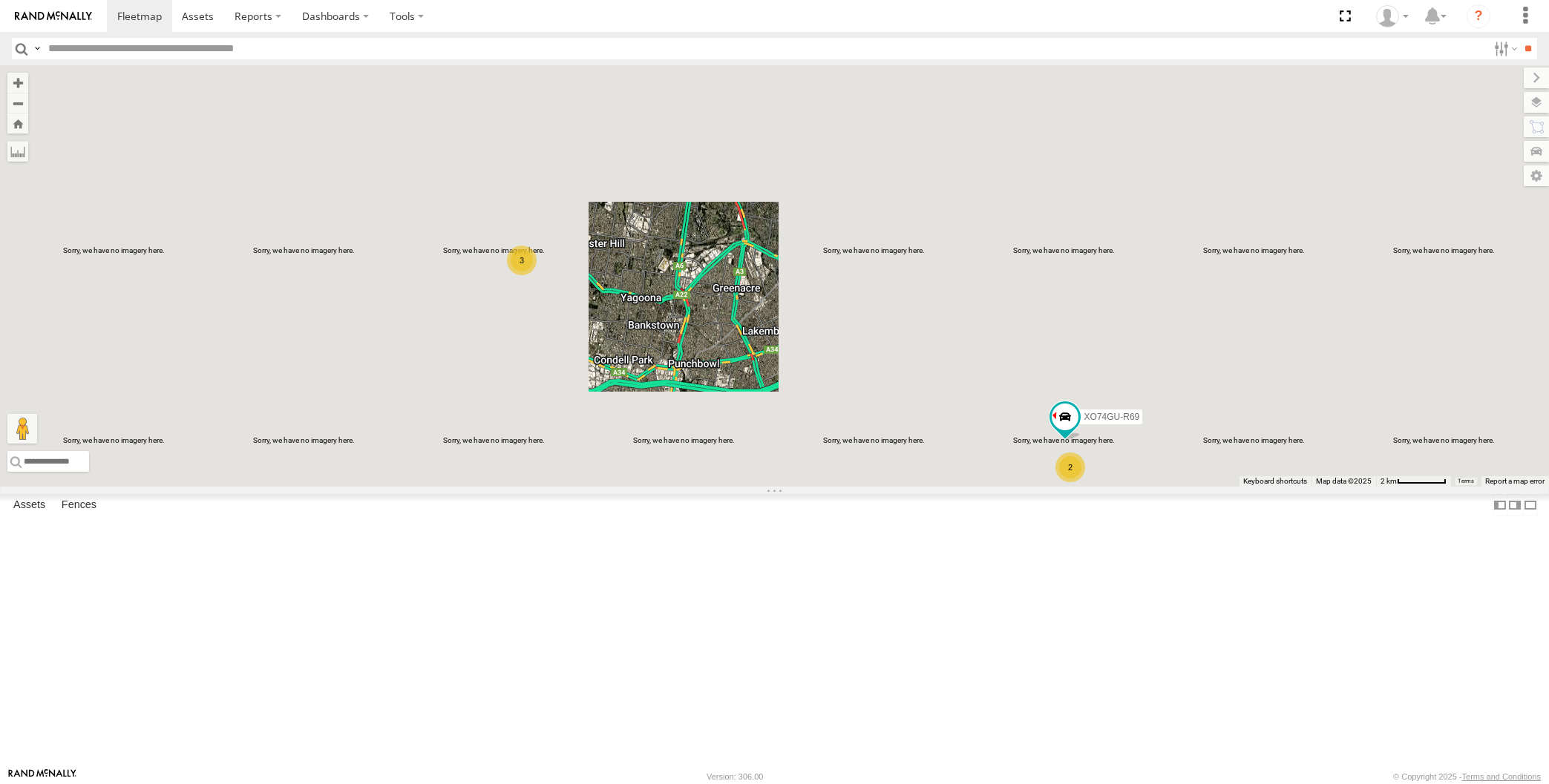
drag, startPoint x: 888, startPoint y: 596, endPoint x: 903, endPoint y: 597, distance: 15.0
click at [903, 486] on div "XSNDHU-R04 RJ5911-R79 2 3 XO74GU-R69" at bounding box center [774, 276] width 1549 height 422
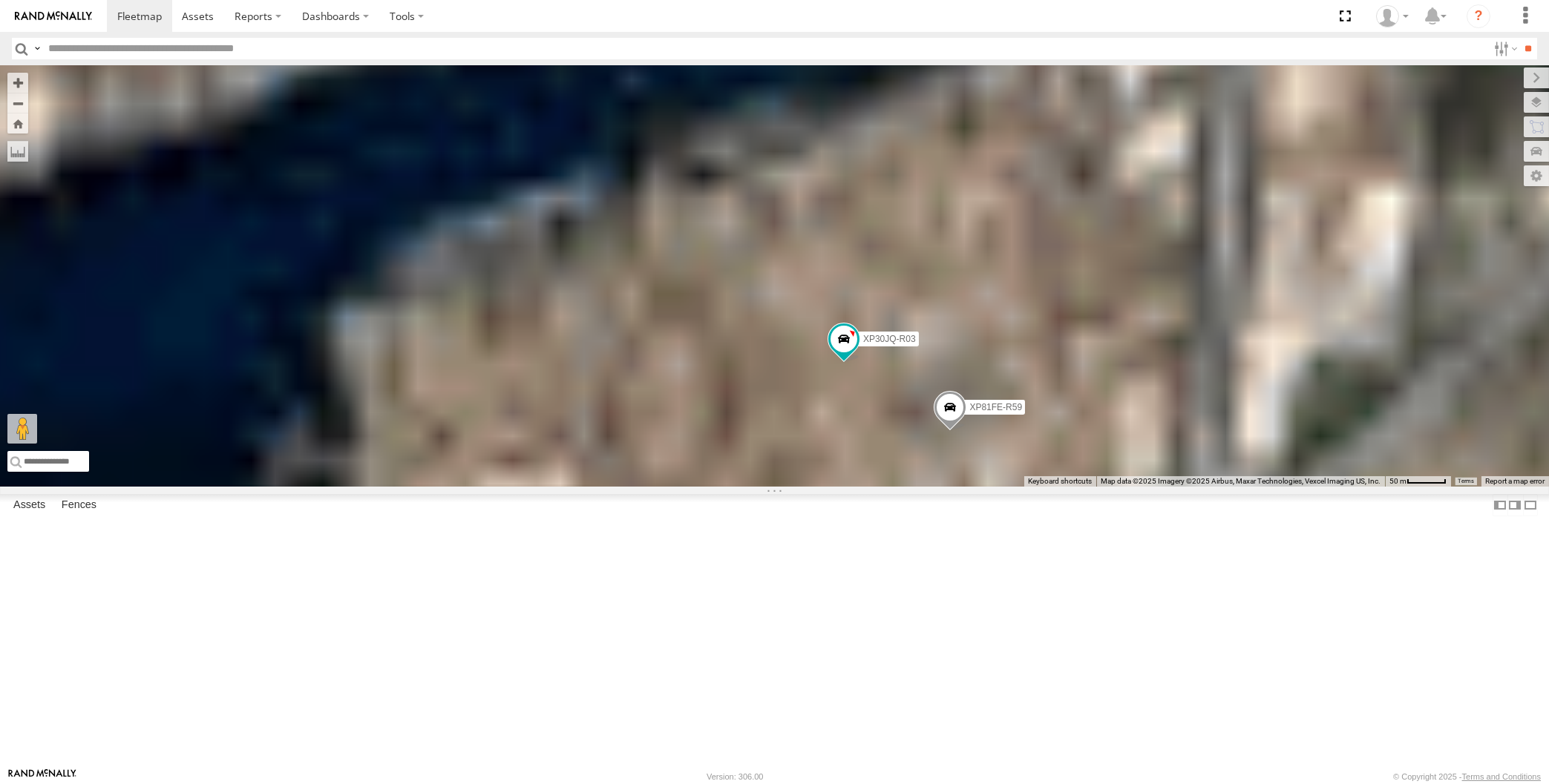
click at [1006, 486] on div "XSNDHU-R04 RJ5911-R79 XO74GU-R69 XP30JQ-R03 XP81FE-R59" at bounding box center [774, 276] width 1549 height 422
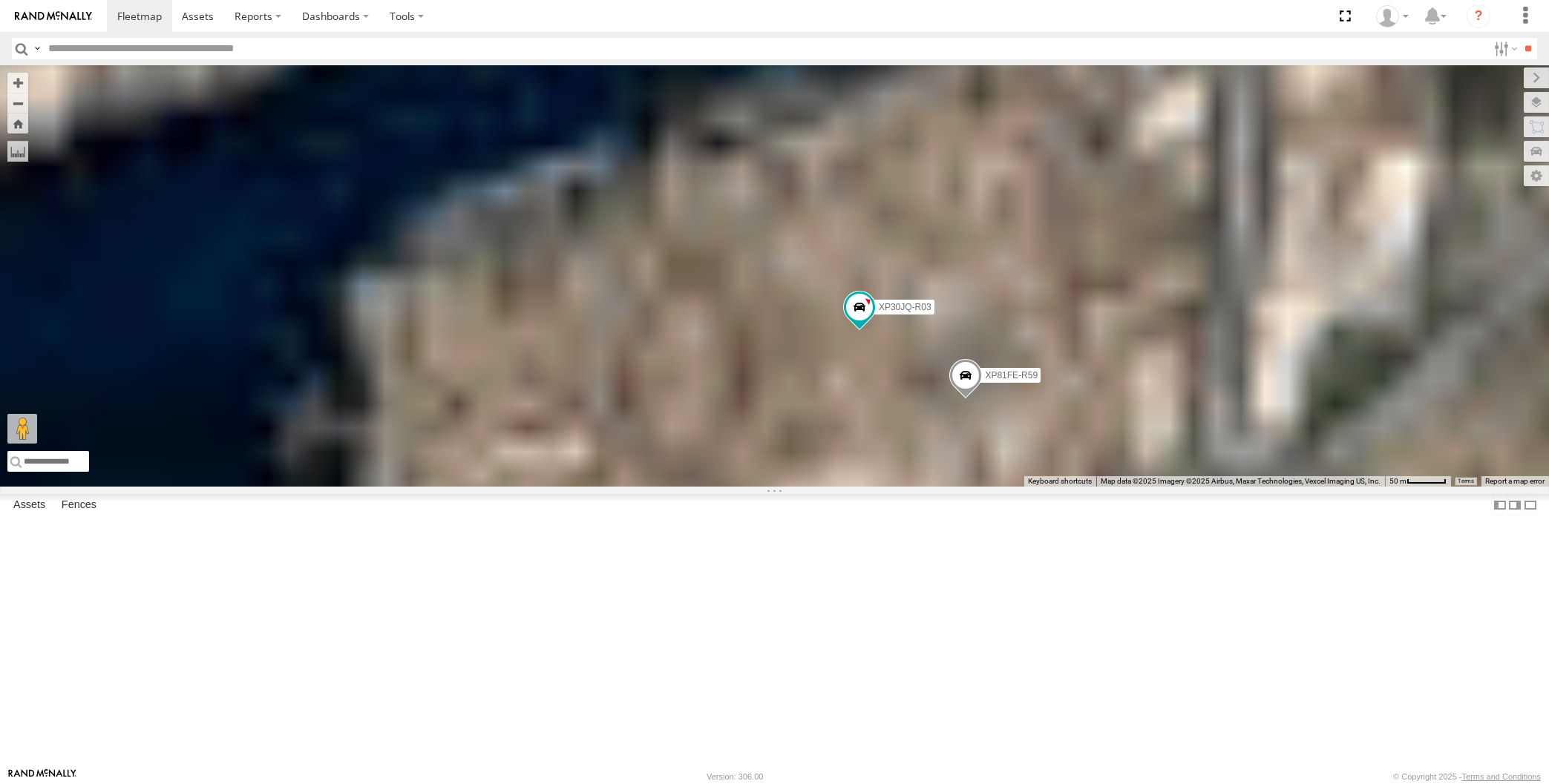
click at [962, 399] on span at bounding box center [965, 378] width 32 height 40
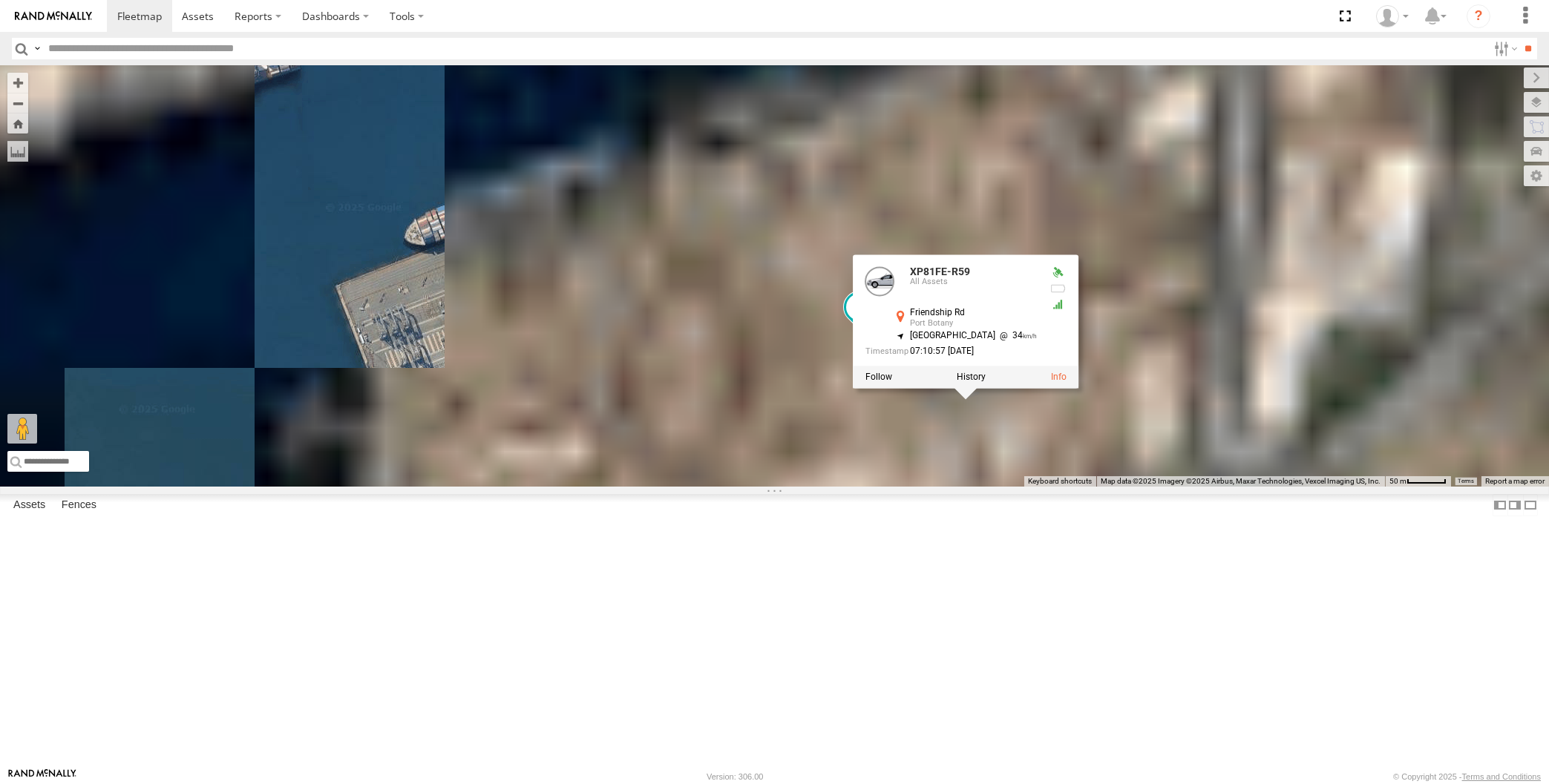
click at [1002, 486] on div "XSNDHU-R04 RJ5911-R79 XO74GU-R69 XP30JQ-R03 XP81FE-R59 XP81FE-R59 All Assets Fr…" at bounding box center [774, 276] width 1549 height 422
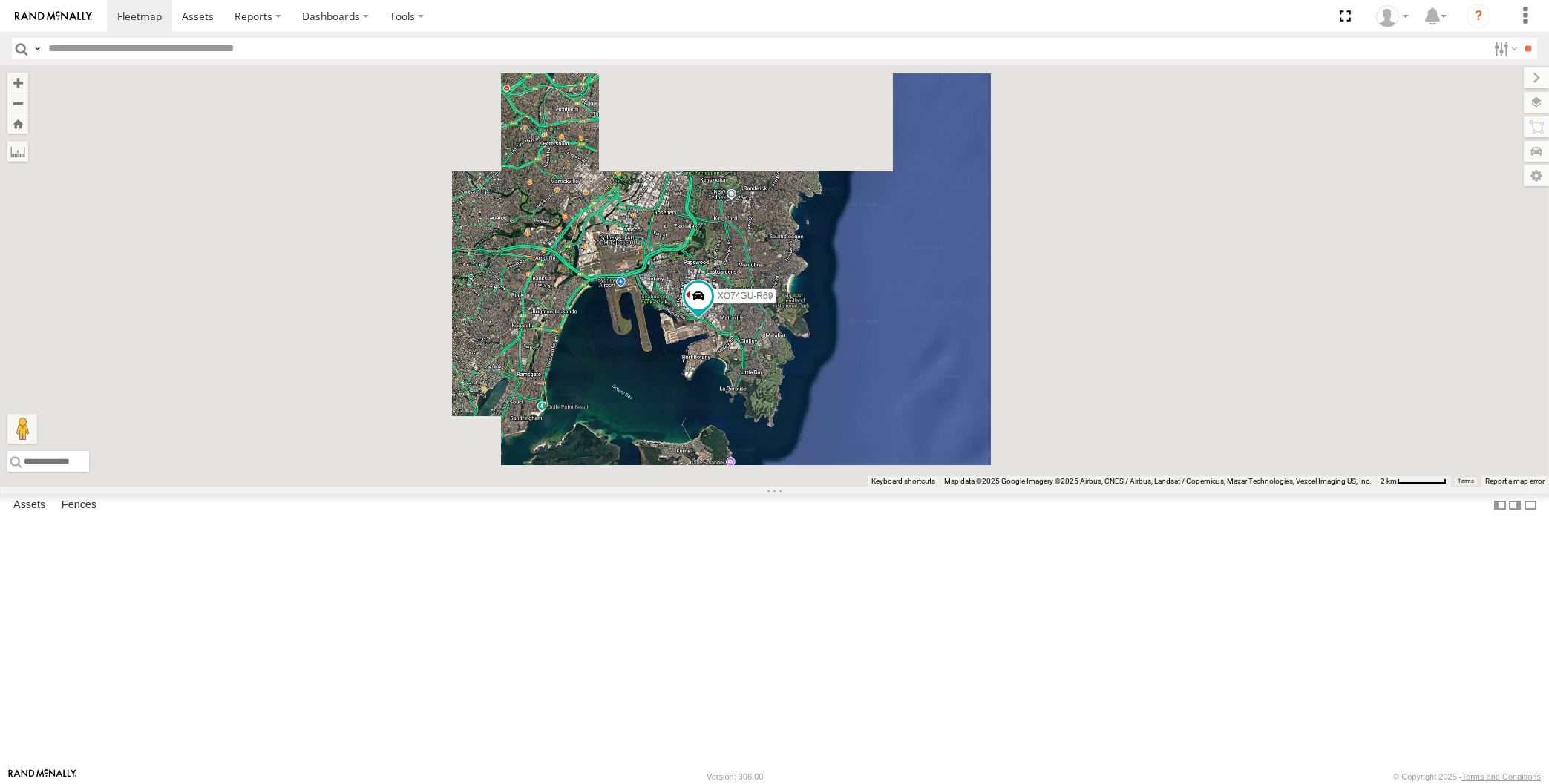
drag, startPoint x: 630, startPoint y: 482, endPoint x: 672, endPoint y: 474, distance: 42.8
click at [668, 474] on div "XSNDHU-R04 RJ5911-R79 XO74GU-R69" at bounding box center [774, 276] width 1549 height 422
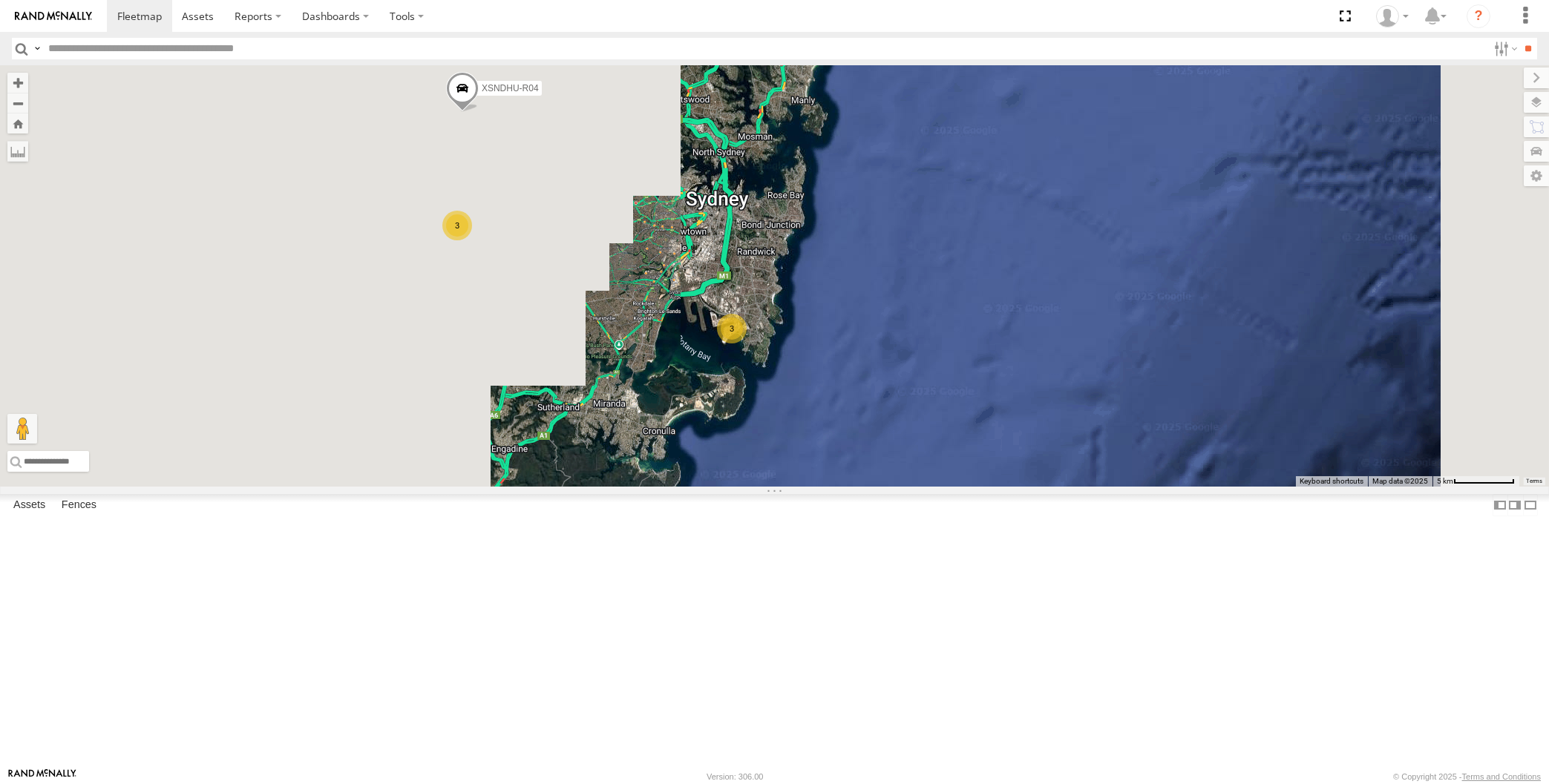
drag, startPoint x: 638, startPoint y: 487, endPoint x: 672, endPoint y: 502, distance: 37.2
click at [669, 486] on div "XSNDHU-R04 RJ5911-R79 3 3" at bounding box center [774, 276] width 1549 height 422
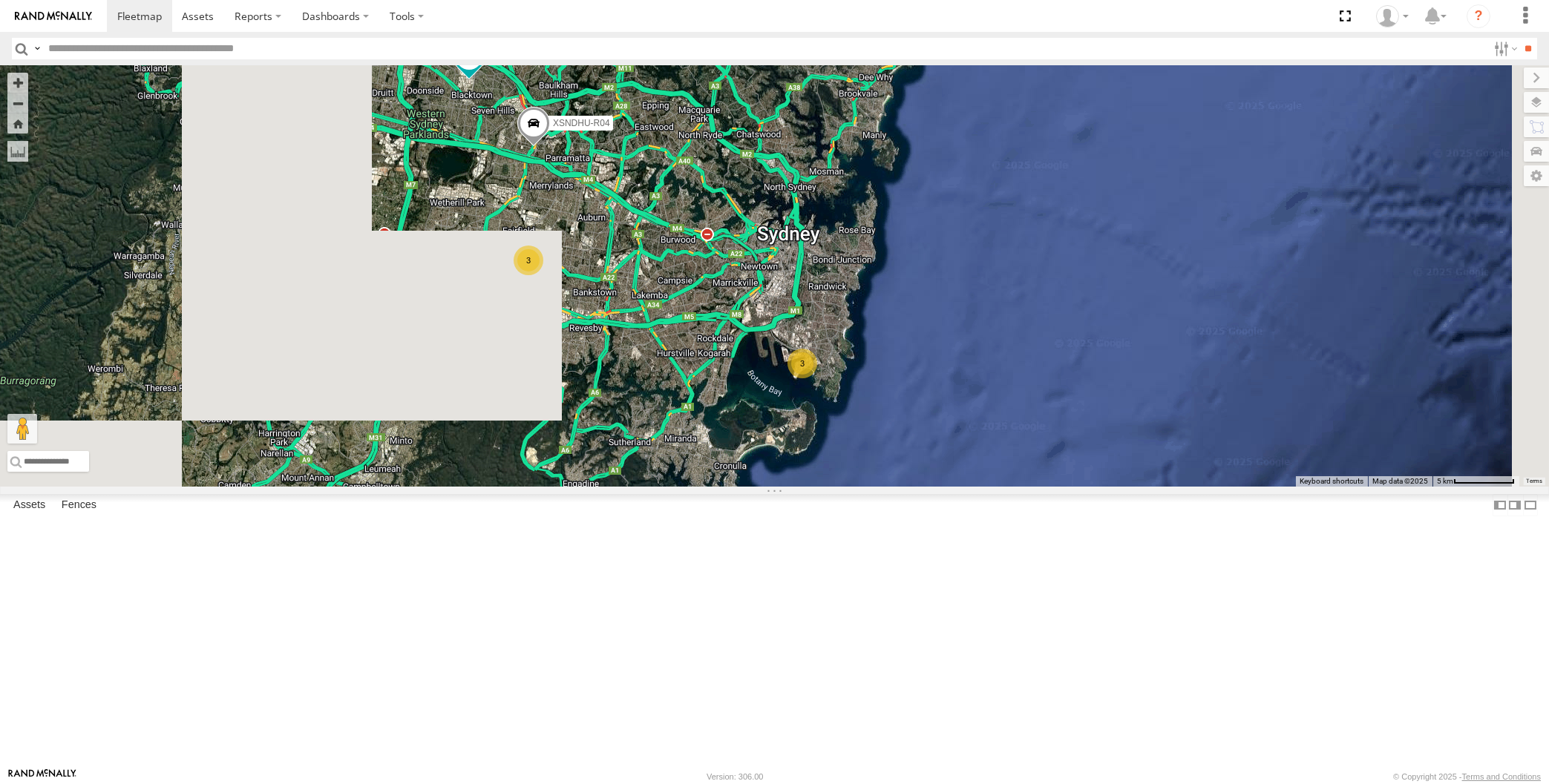
drag, startPoint x: 637, startPoint y: 407, endPoint x: 673, endPoint y: 441, distance: 49.5
click at [673, 441] on div "XSNDHU-R04 RJ5911-R79 3 3" at bounding box center [774, 276] width 1549 height 422
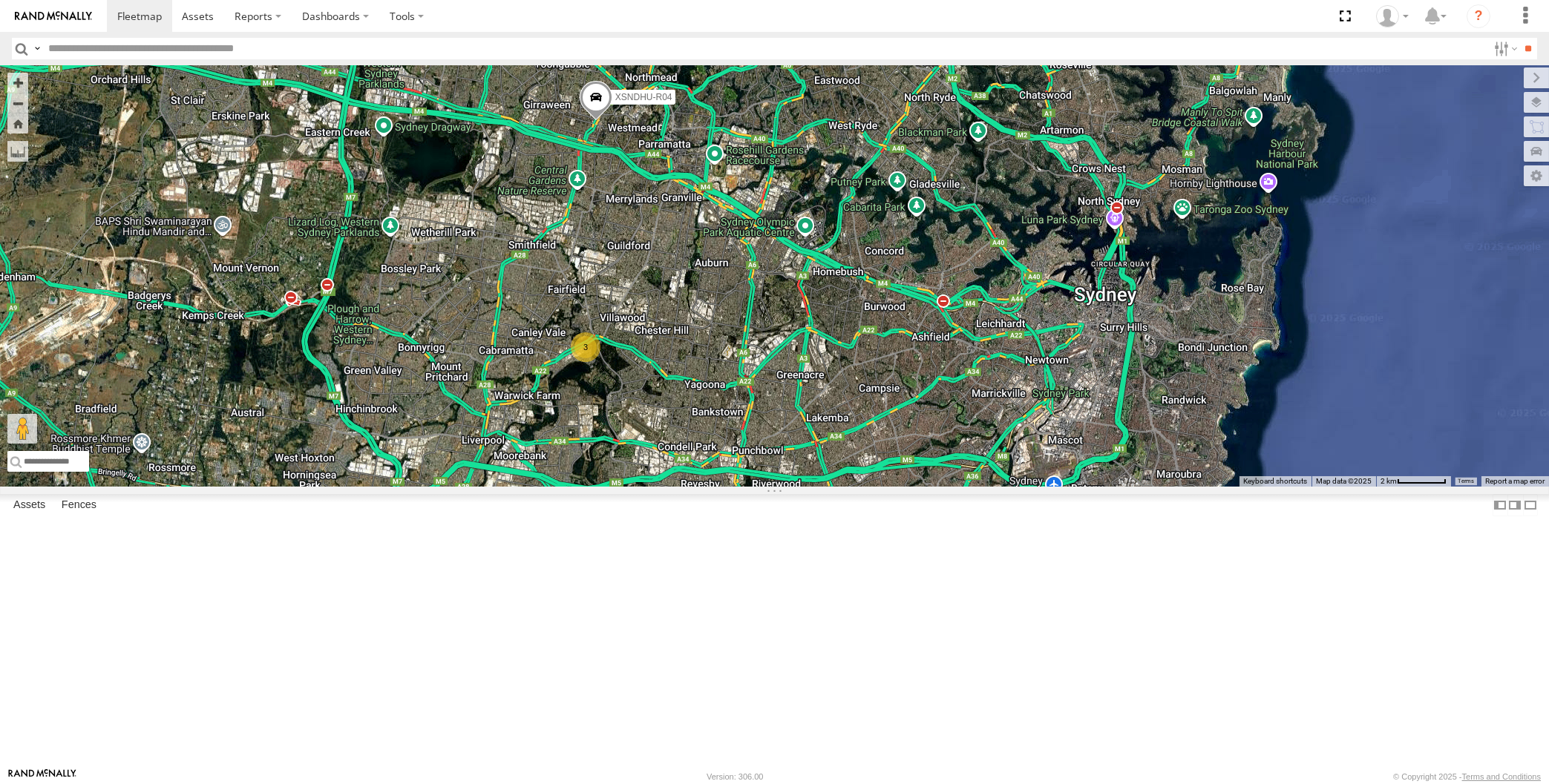
drag, startPoint x: 770, startPoint y: 520, endPoint x: 821, endPoint y: 583, distance: 81.1
click at [821, 486] on div "XSNDHU-R04 RJ5911-R79 2 3 XO74GU-R69" at bounding box center [774, 276] width 1549 height 422
drag, startPoint x: 824, startPoint y: 605, endPoint x: 836, endPoint y: 592, distance: 17.7
click at [834, 486] on div "XSNDHU-R04 RJ5911-R79 XO74GU-R69 2 3" at bounding box center [774, 276] width 1549 height 422
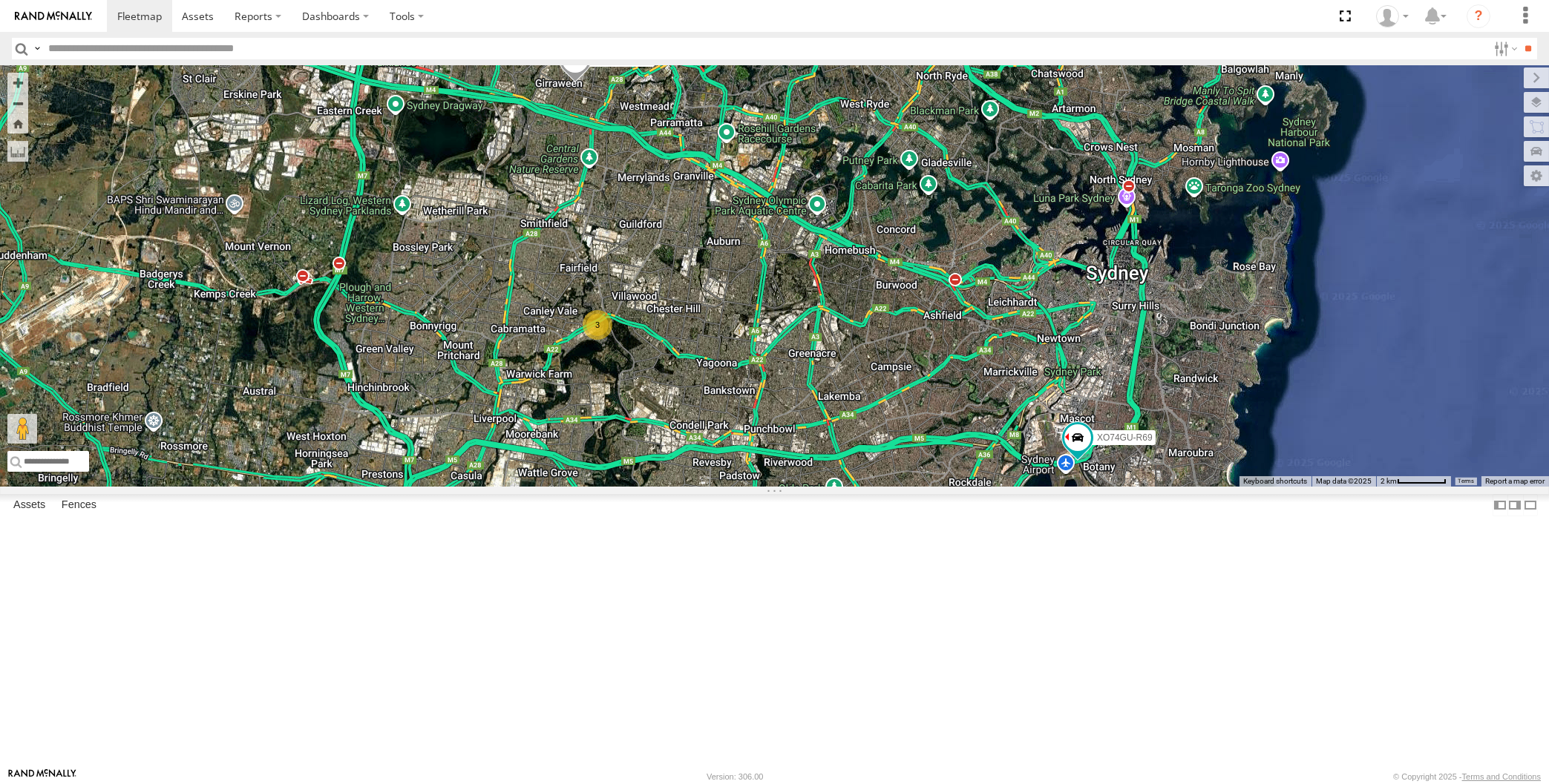
click at [880, 486] on div "XSNDHU-R04 RJ5911-R79 XO74GU-R69 2 3" at bounding box center [774, 276] width 1549 height 422
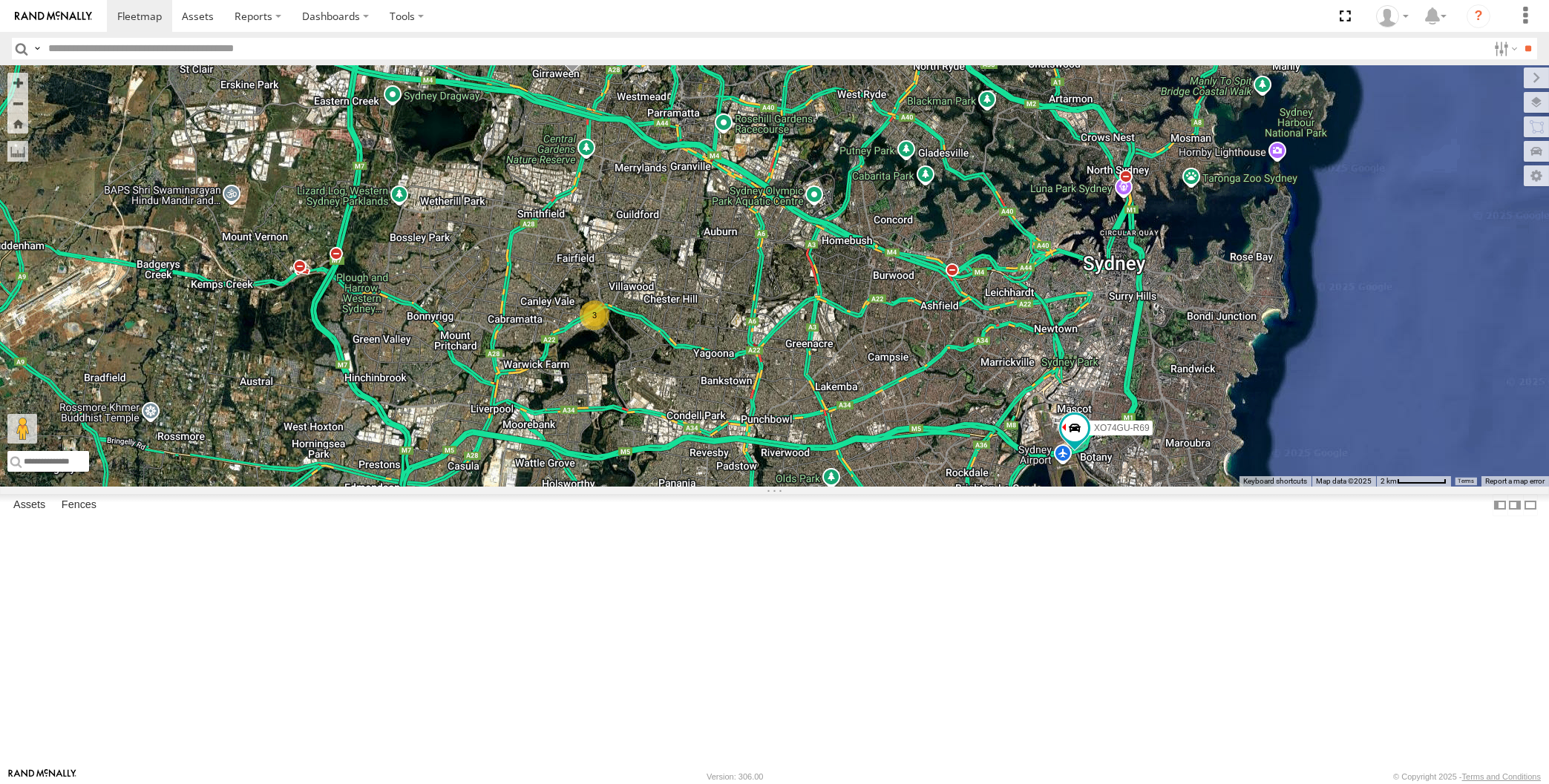
drag, startPoint x: 873, startPoint y: 622, endPoint x: 873, endPoint y: 632, distance: 10.0
click at [873, 486] on div "XSNDHU-R04 RJ5911-R79 XO74GU-R69 2 3" at bounding box center [774, 276] width 1549 height 422
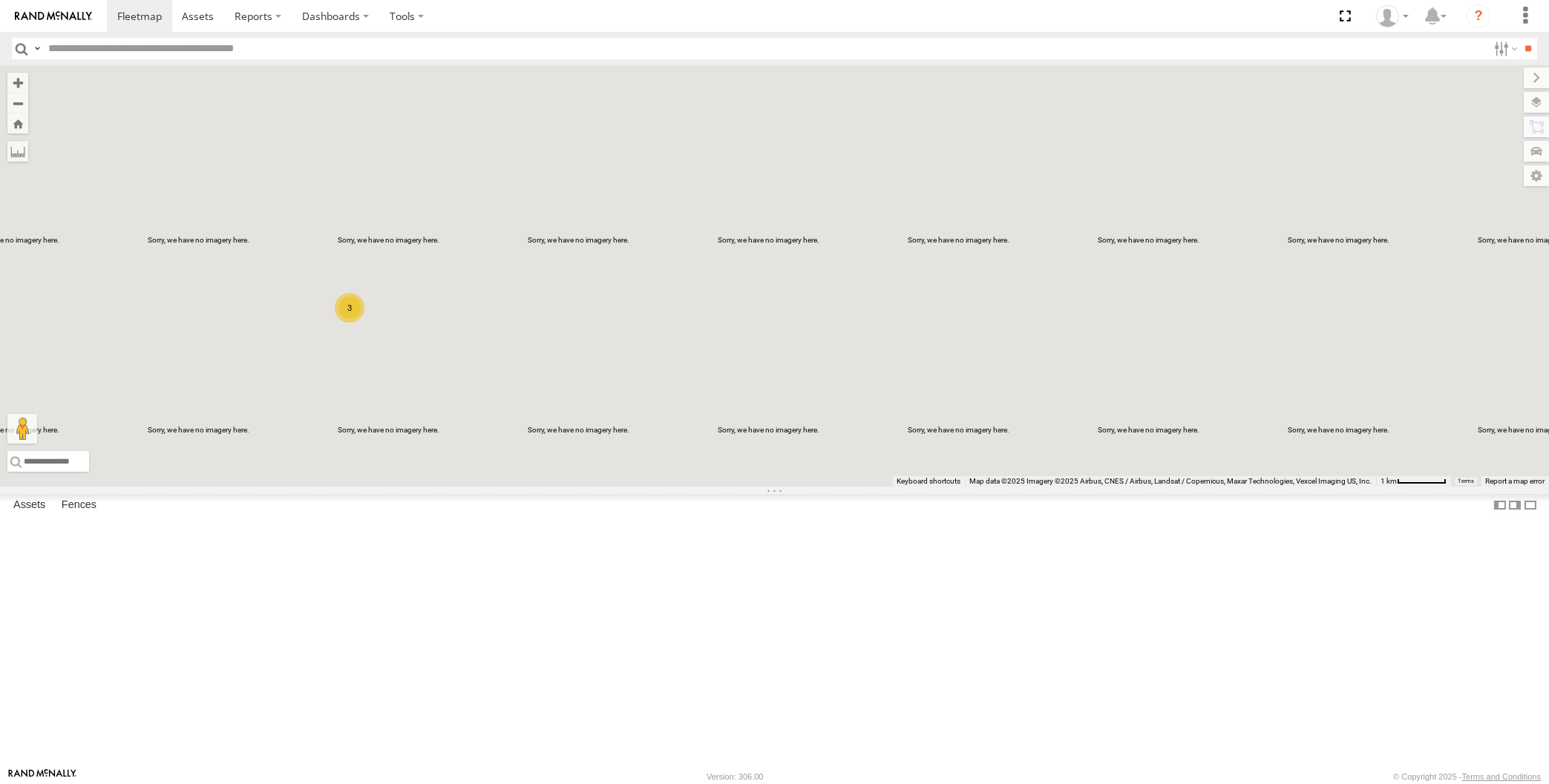
click at [708, 486] on div "XP30JQ-R03 XO74GU-R69 3" at bounding box center [774, 276] width 1549 height 422
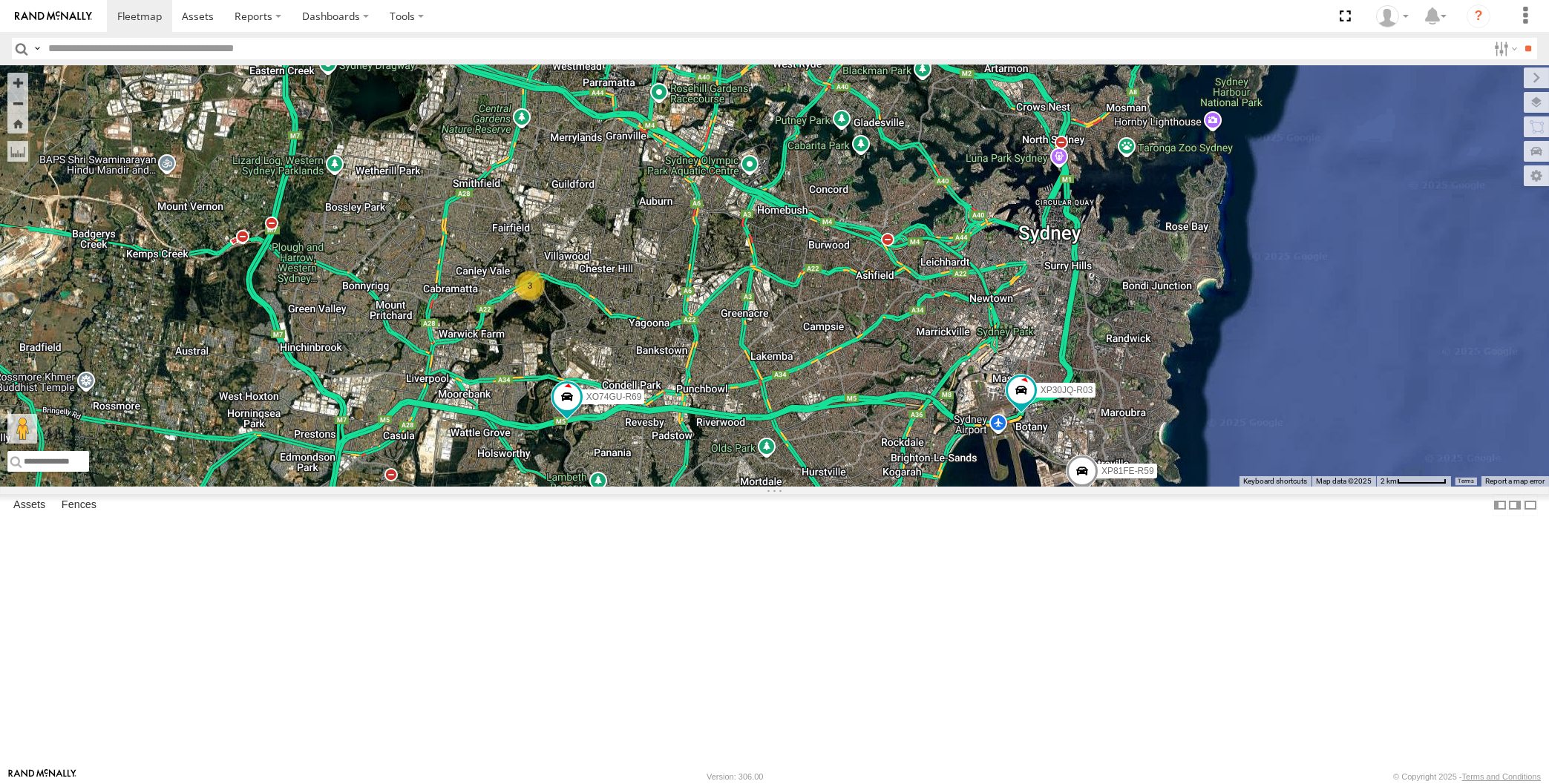
drag, startPoint x: 834, startPoint y: 541, endPoint x: 817, endPoint y: 567, distance: 31.1
click at [817, 486] on div "XP30JQ-R03 XO74GU-R69 XSNDHU-R04 3 XP81FE-R59" at bounding box center [774, 276] width 1549 height 422
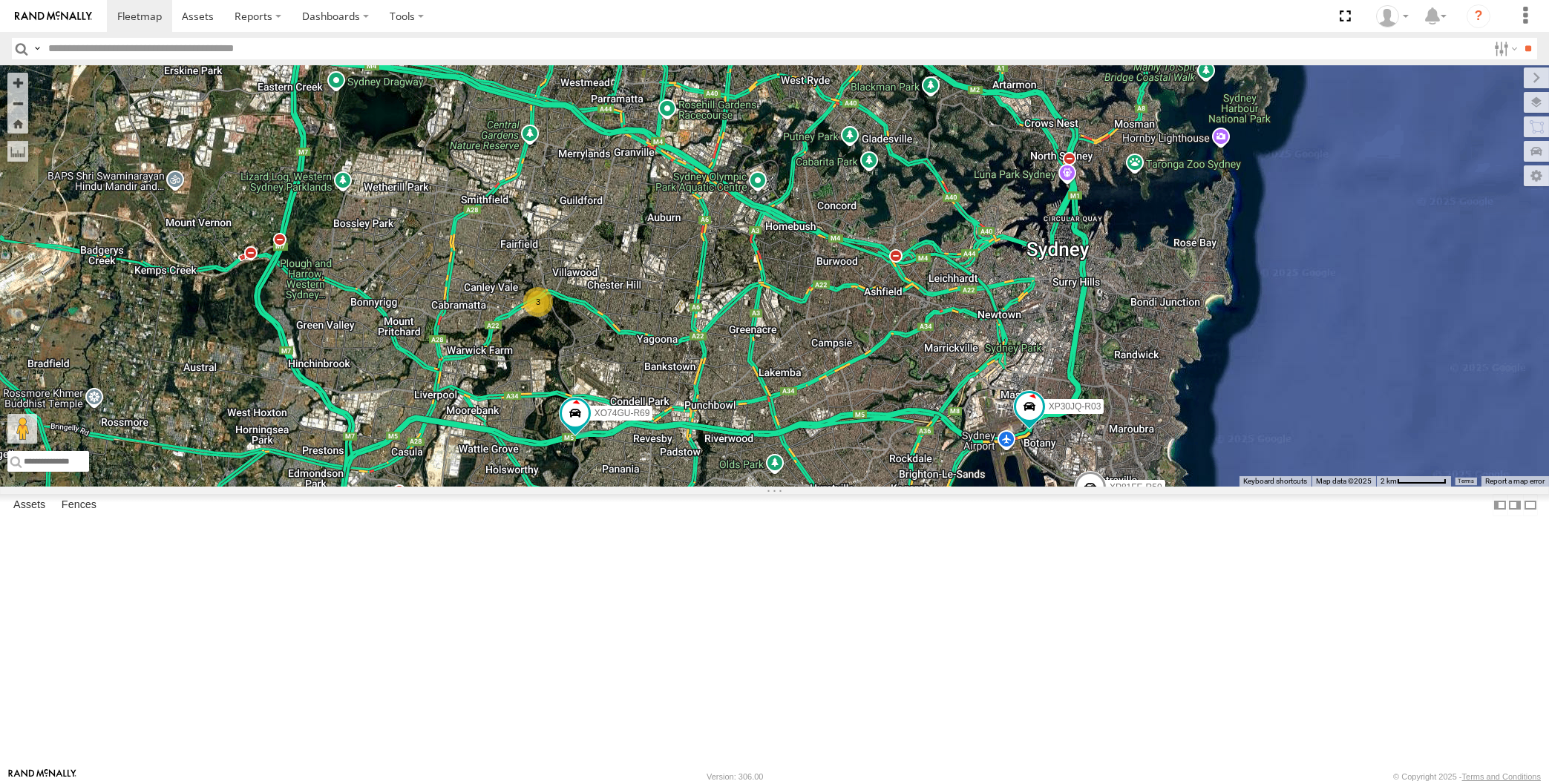
drag, startPoint x: 861, startPoint y: 581, endPoint x: 866, endPoint y: 597, distance: 16.8
click at [866, 486] on div "XP30JQ-R03 XO74GU-R69 XSNDHU-R04 3 XP81FE-R59" at bounding box center [774, 276] width 1549 height 422
drag, startPoint x: 854, startPoint y: 625, endPoint x: 869, endPoint y: 617, distance: 17.0
click at [865, 486] on div "XP30JQ-R03 XO74GU-R69 XSNDHU-R04 3 XP81FE-R59" at bounding box center [774, 276] width 1549 height 422
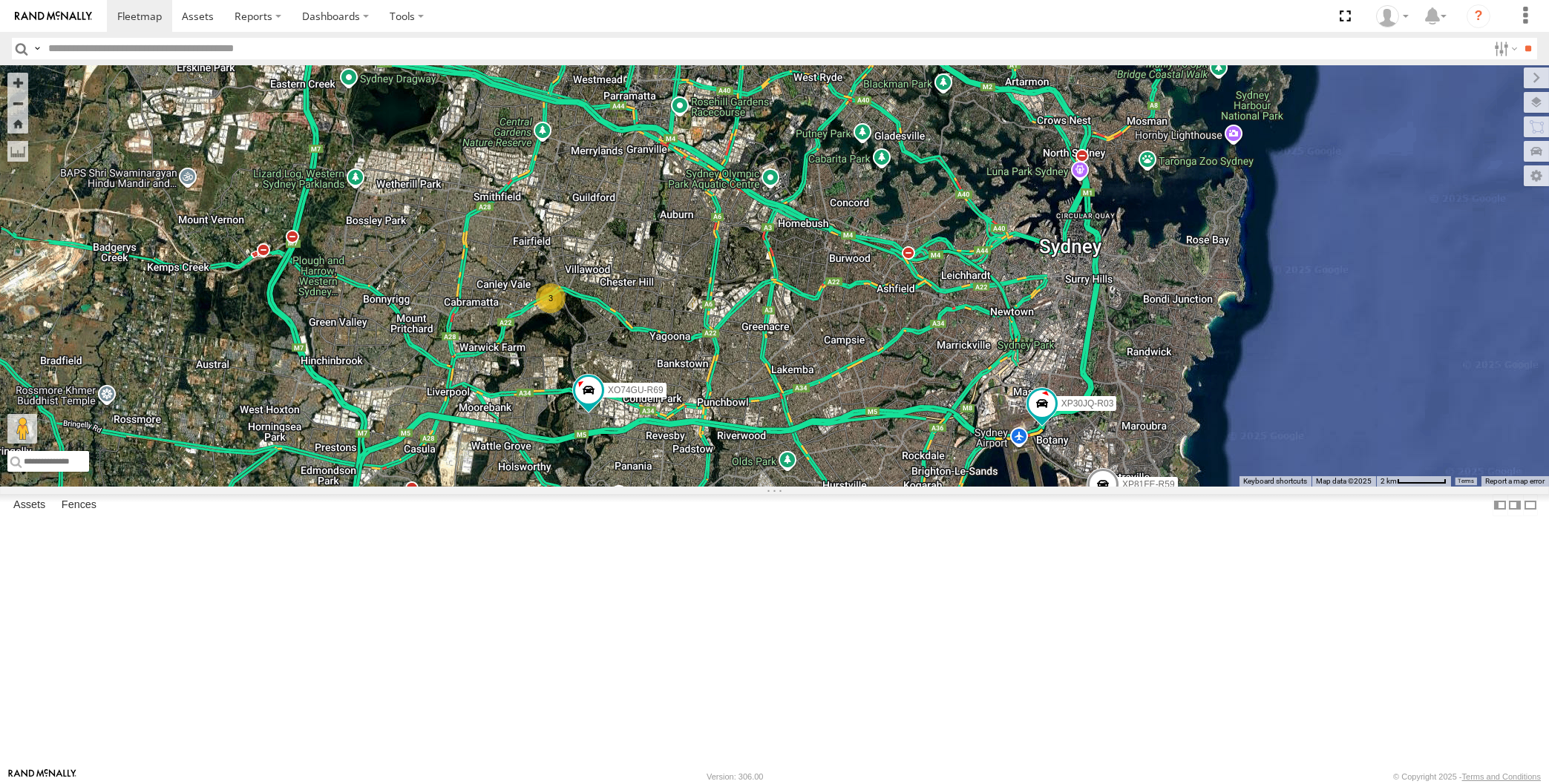
drag, startPoint x: 873, startPoint y: 617, endPoint x: 871, endPoint y: 599, distance: 18.1
click at [871, 486] on div "XP30JQ-R03 XO74GU-R69 XSNDHU-R04 3 XP81FE-R59" at bounding box center [774, 276] width 1549 height 422
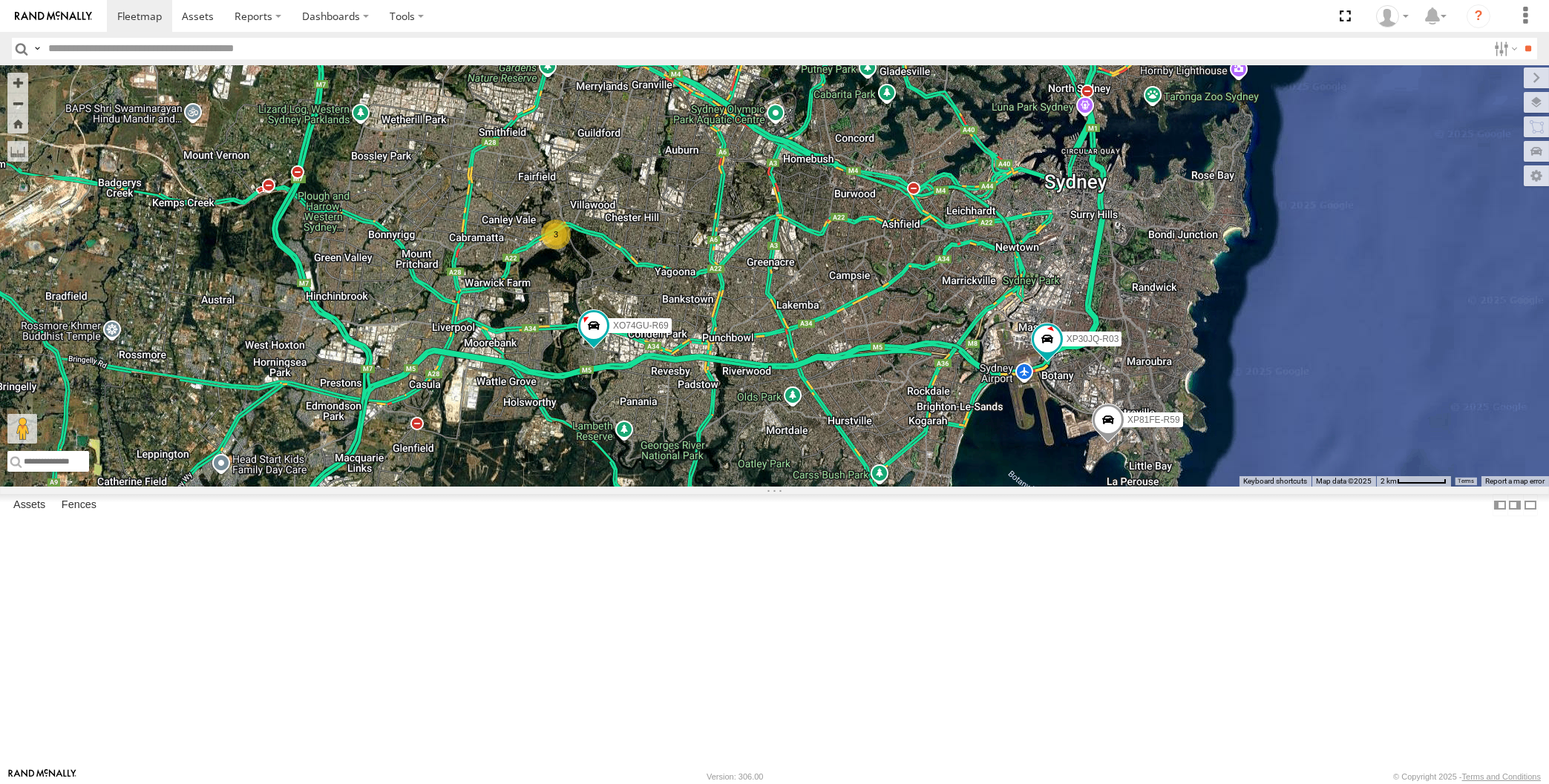
drag, startPoint x: 862, startPoint y: 551, endPoint x: 850, endPoint y: 566, distance: 19.2
click at [850, 486] on div "XP30JQ-R03 XO74GU-R69 XSNDHU-R04 3 XP81FE-R59" at bounding box center [774, 276] width 1549 height 422
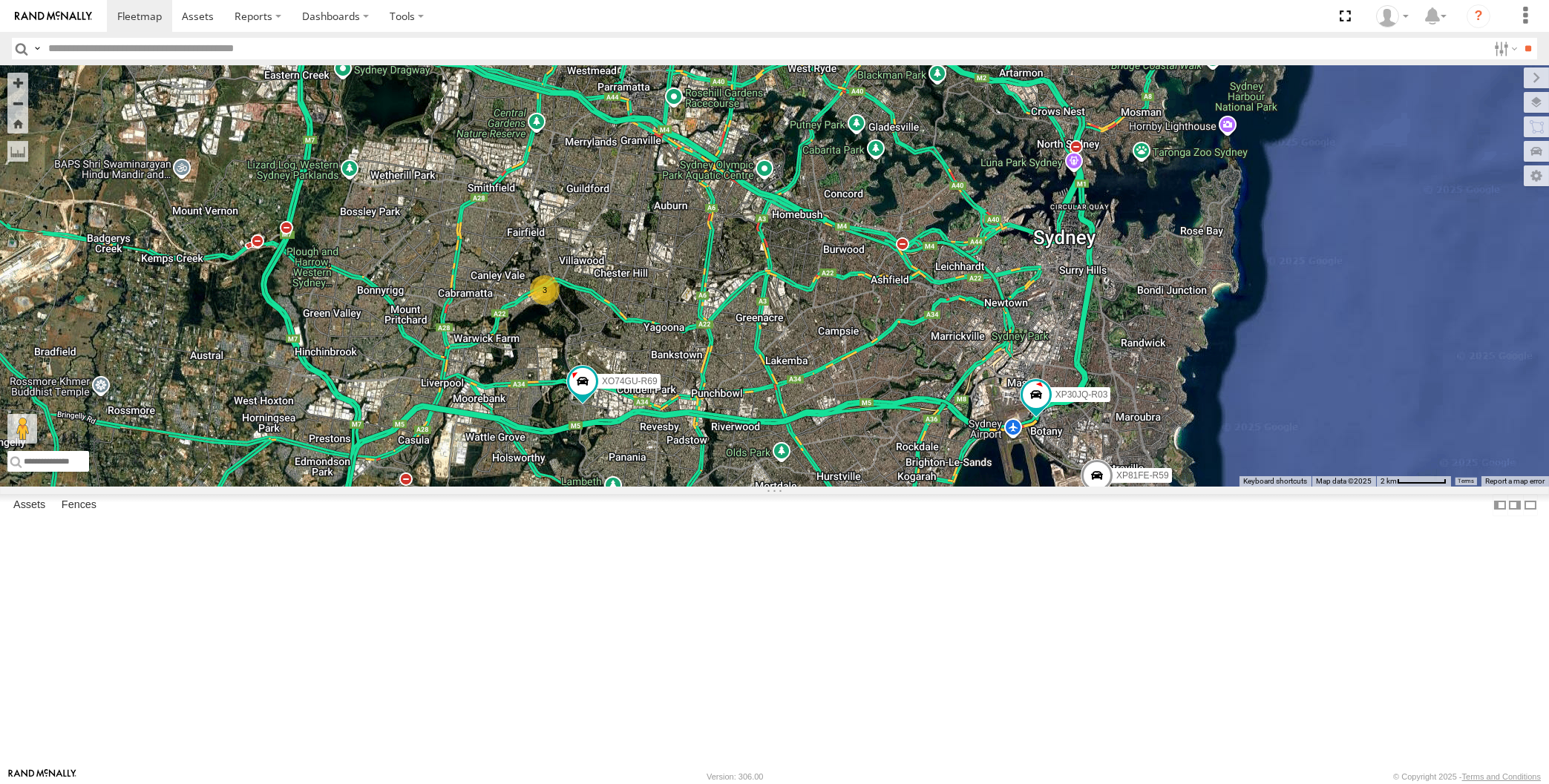
drag, startPoint x: 851, startPoint y: 564, endPoint x: 866, endPoint y: 597, distance: 36.2
click at [867, 486] on div "XP30JQ-R03 XO74GU-R69 XSNDHU-R04 3 XP81FE-R59" at bounding box center [774, 276] width 1549 height 422
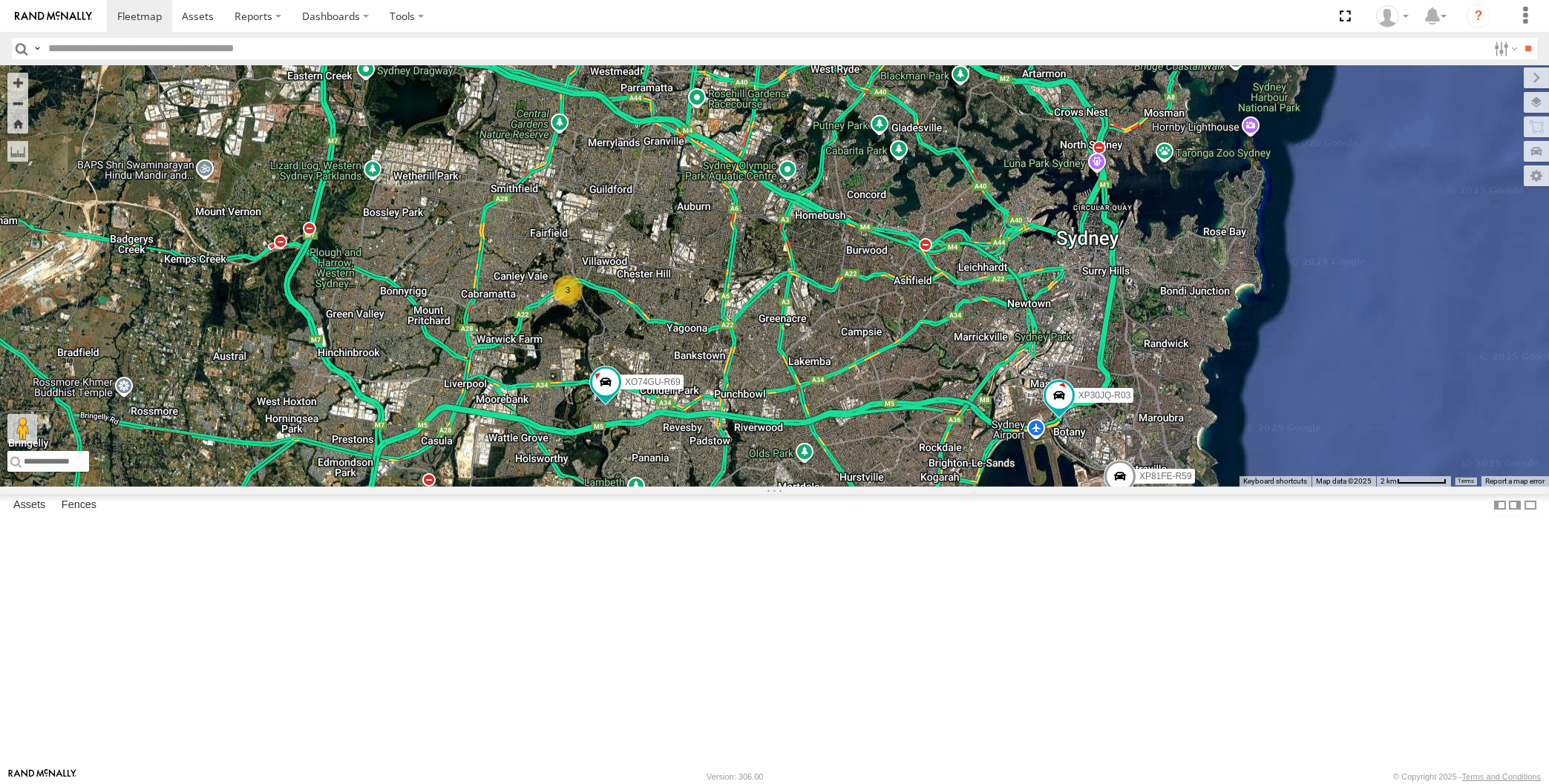
drag, startPoint x: 857, startPoint y: 599, endPoint x: 874, endPoint y: 589, distance: 19.7
click at [874, 486] on div "XP30JQ-R03 XO74GU-R69 XSNDHU-R04 3 XP81FE-R59" at bounding box center [774, 276] width 1549 height 422
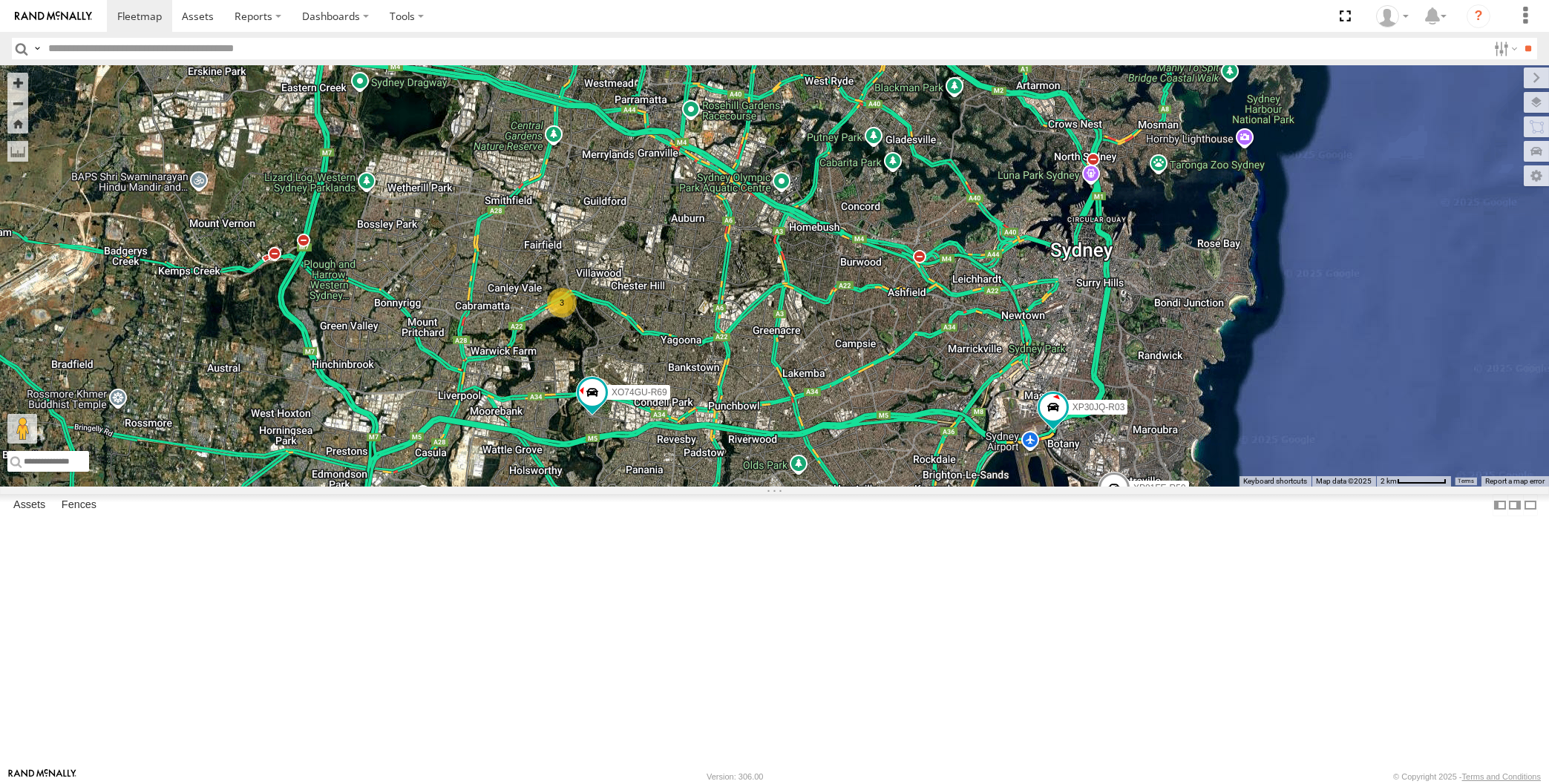
drag, startPoint x: 901, startPoint y: 624, endPoint x: 892, endPoint y: 638, distance: 16.6
click at [892, 486] on div "XP30JQ-R03 XO74GU-R69 XSNDHU-R04 3 XP81FE-R59" at bounding box center [774, 276] width 1549 height 422
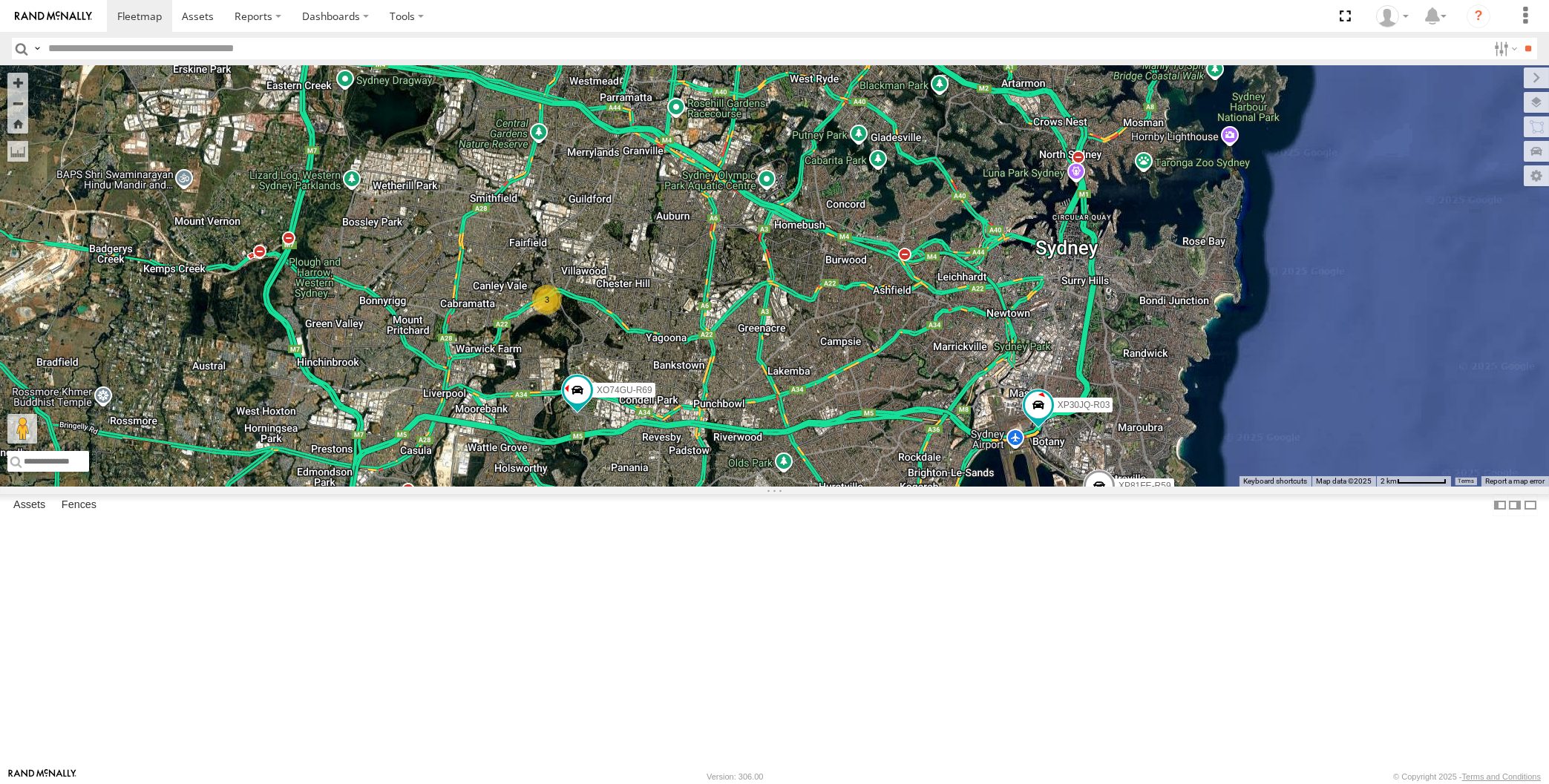
drag, startPoint x: 892, startPoint y: 652, endPoint x: 880, endPoint y: 645, distance: 13.9
click at [880, 486] on div "XP30JQ-R03 XO74GU-R69 XSNDHU-R04 3 XP81FE-R59" at bounding box center [774, 276] width 1549 height 422
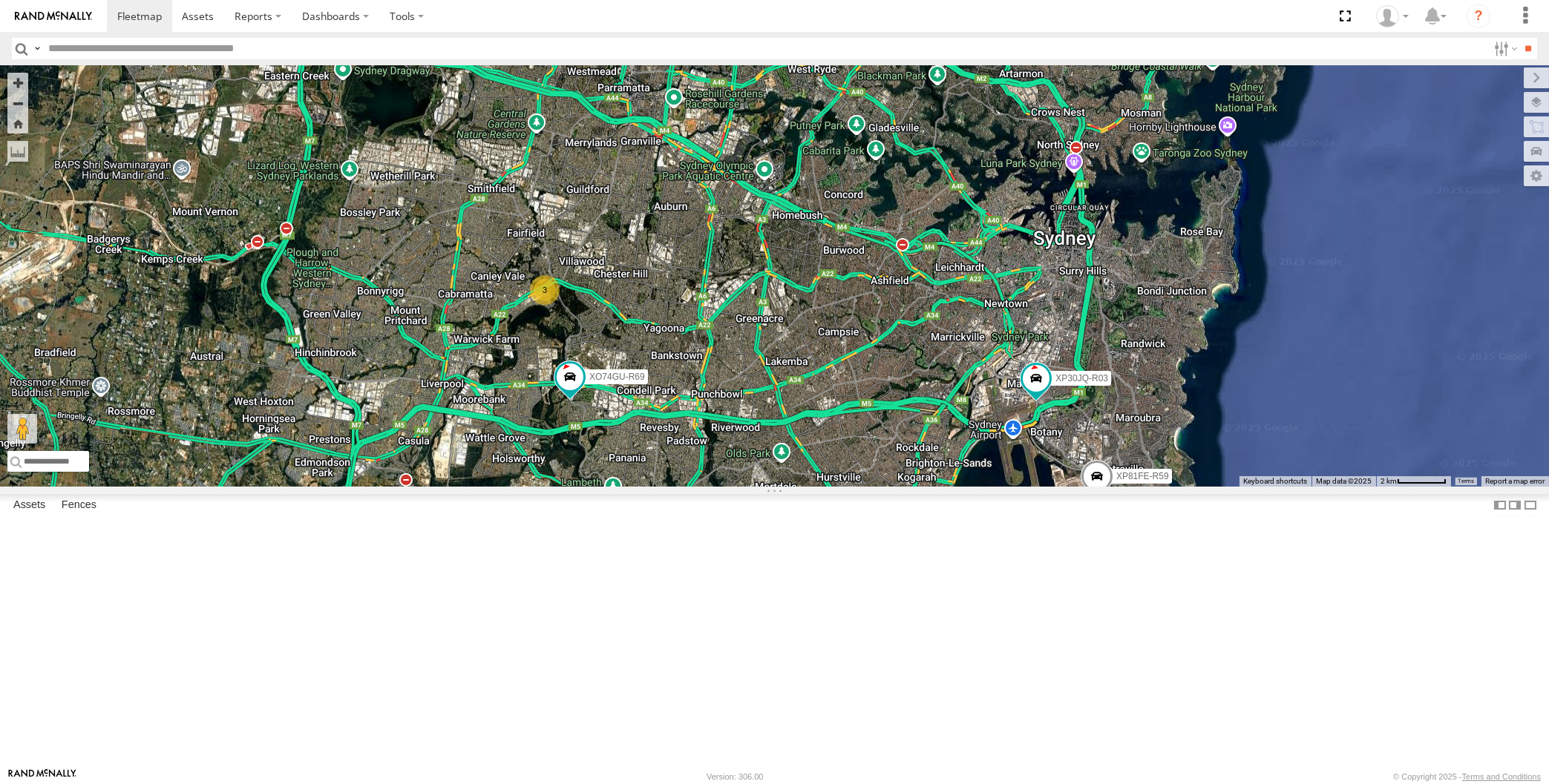
drag, startPoint x: 774, startPoint y: 663, endPoint x: 775, endPoint y: 651, distance: 12.0
click at [775, 486] on div "XP30JQ-R03 XO74GU-R69 XSNDHU-R04 3 XP81FE-R59" at bounding box center [774, 276] width 1549 height 422
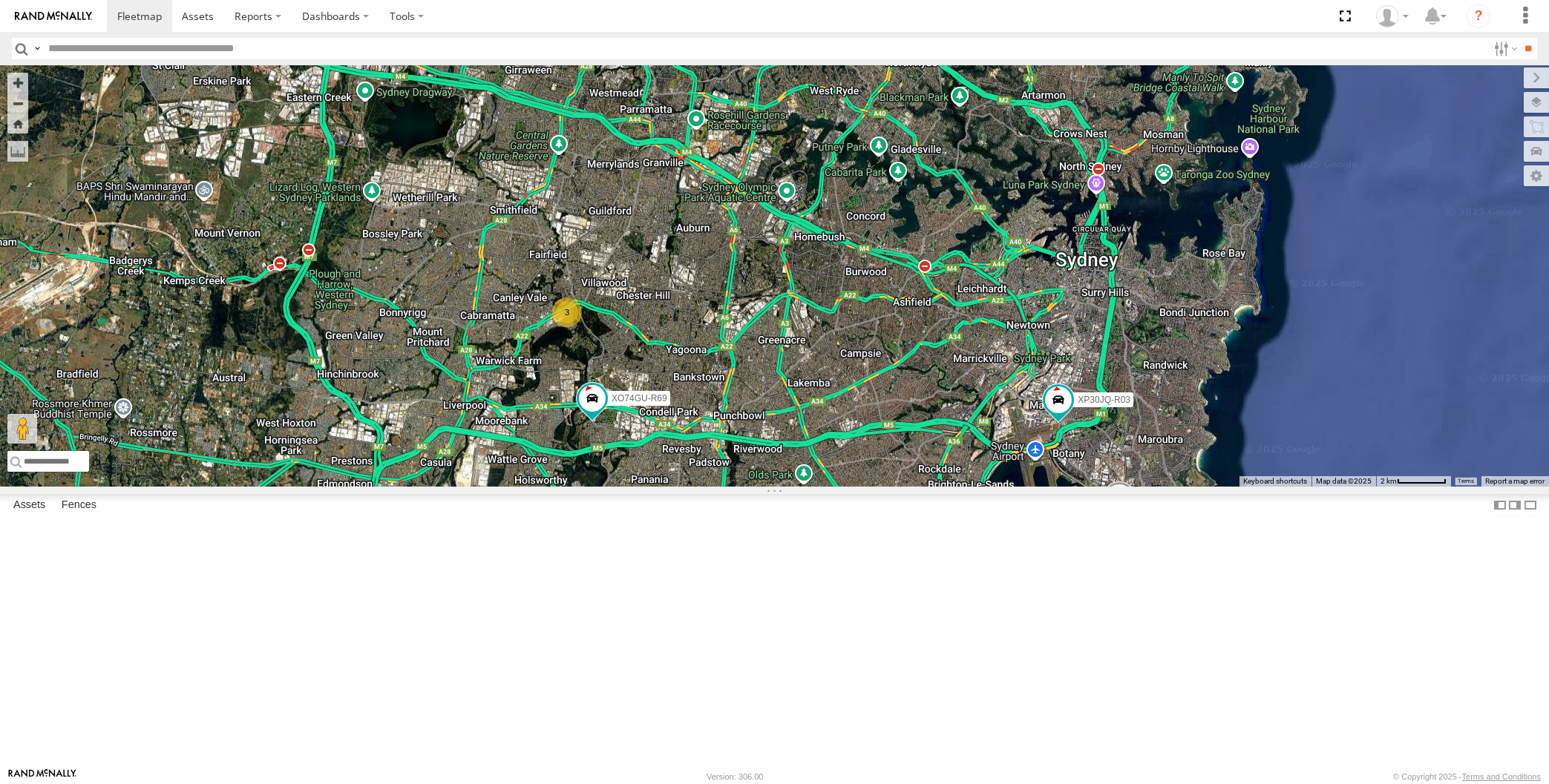
drag, startPoint x: 742, startPoint y: 538, endPoint x: 761, endPoint y: 573, distance: 39.8
click at [768, 486] on div "XP30JQ-R03 XO74GU-R69 XSNDHU-R04 XP81FE-R59 RJ5911-R79 3" at bounding box center [774, 276] width 1549 height 422
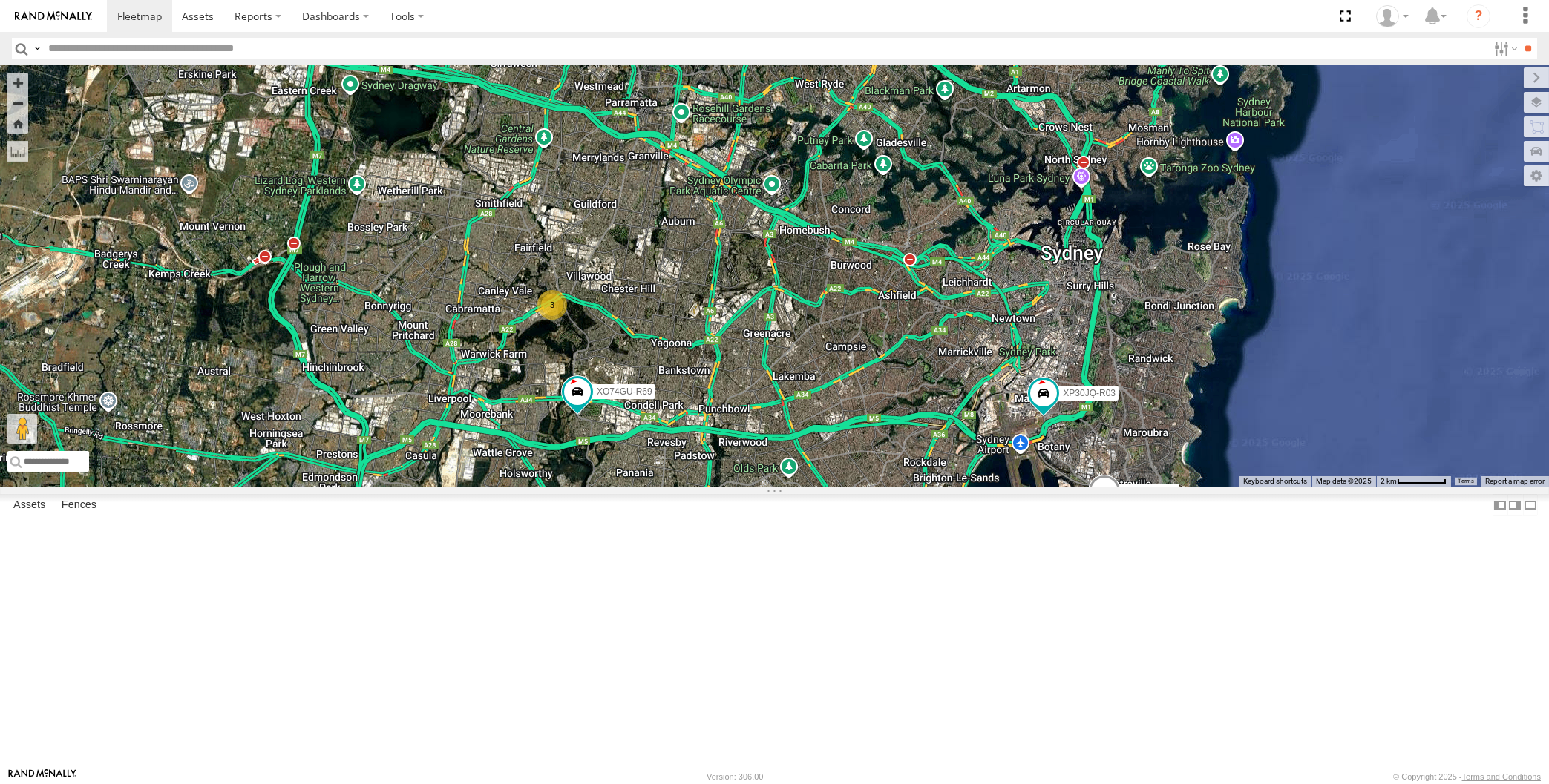
drag, startPoint x: 766, startPoint y: 566, endPoint x: 746, endPoint y: 562, distance: 20.4
click at [746, 486] on div "XP30JQ-R03 XO74GU-R69 XSNDHU-R04 XP81FE-R59 RJ5911-R79 3" at bounding box center [774, 276] width 1549 height 422
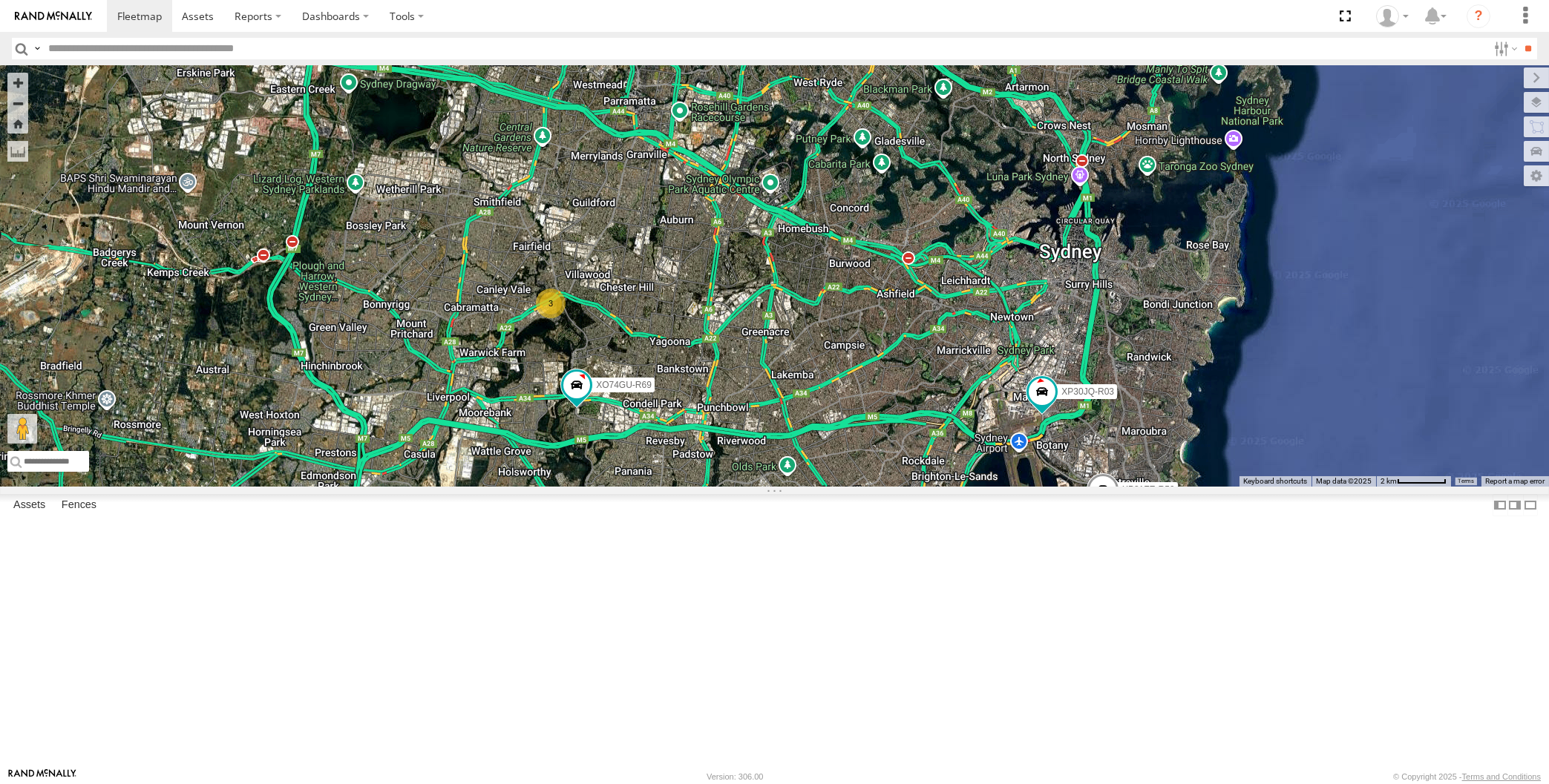
click at [752, 480] on div "XP30JQ-R03 XO74GU-R69 XSNDHU-R04 XP81FE-R59 RJ5911-R79 3" at bounding box center [774, 276] width 1549 height 422
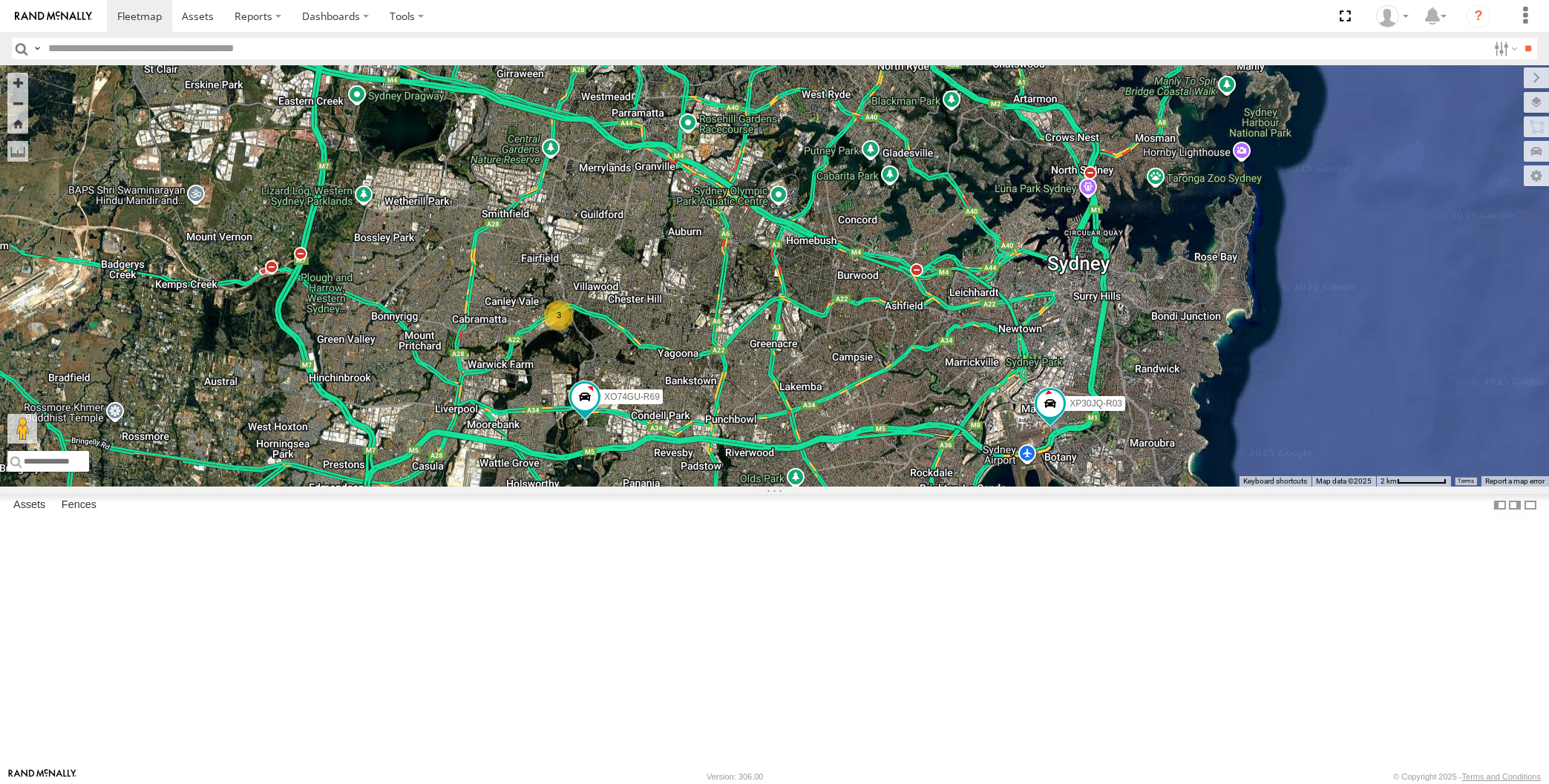
drag, startPoint x: 572, startPoint y: 328, endPoint x: 583, endPoint y: 376, distance: 49.2
click at [583, 376] on div "XP30JQ-R03 XO74GU-R69 XSNDHU-R04 XP81FE-R59 RJ5911-R79 3" at bounding box center [774, 276] width 1549 height 422
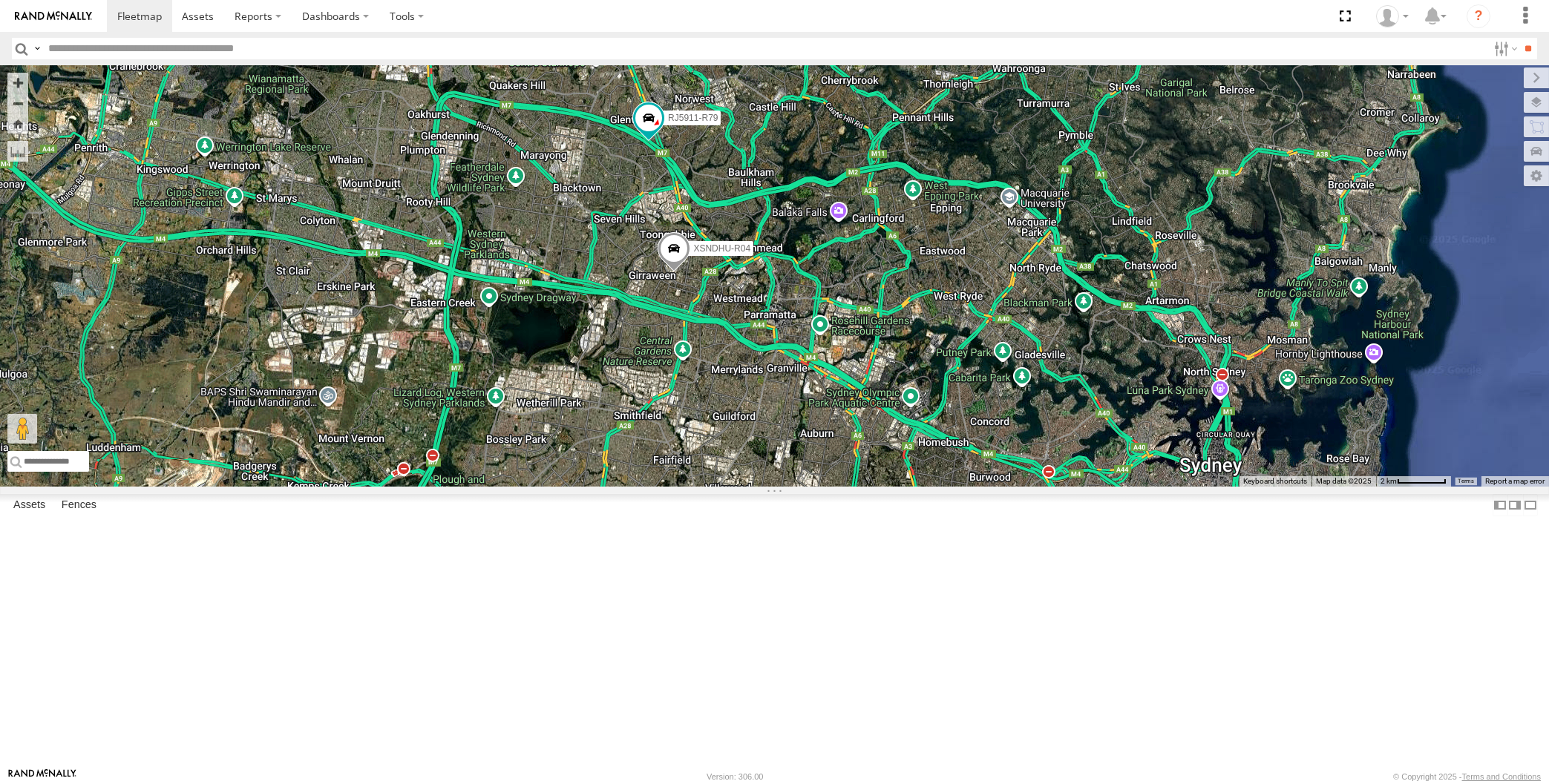
drag, startPoint x: 1001, startPoint y: 578, endPoint x: 959, endPoint y: 560, distance: 45.7
click at [959, 486] on div "XP30JQ-R03 XO74GU-R69 XSNDHU-R04 XP81FE-R59 RJ5911-R79 3" at bounding box center [774, 276] width 1549 height 422
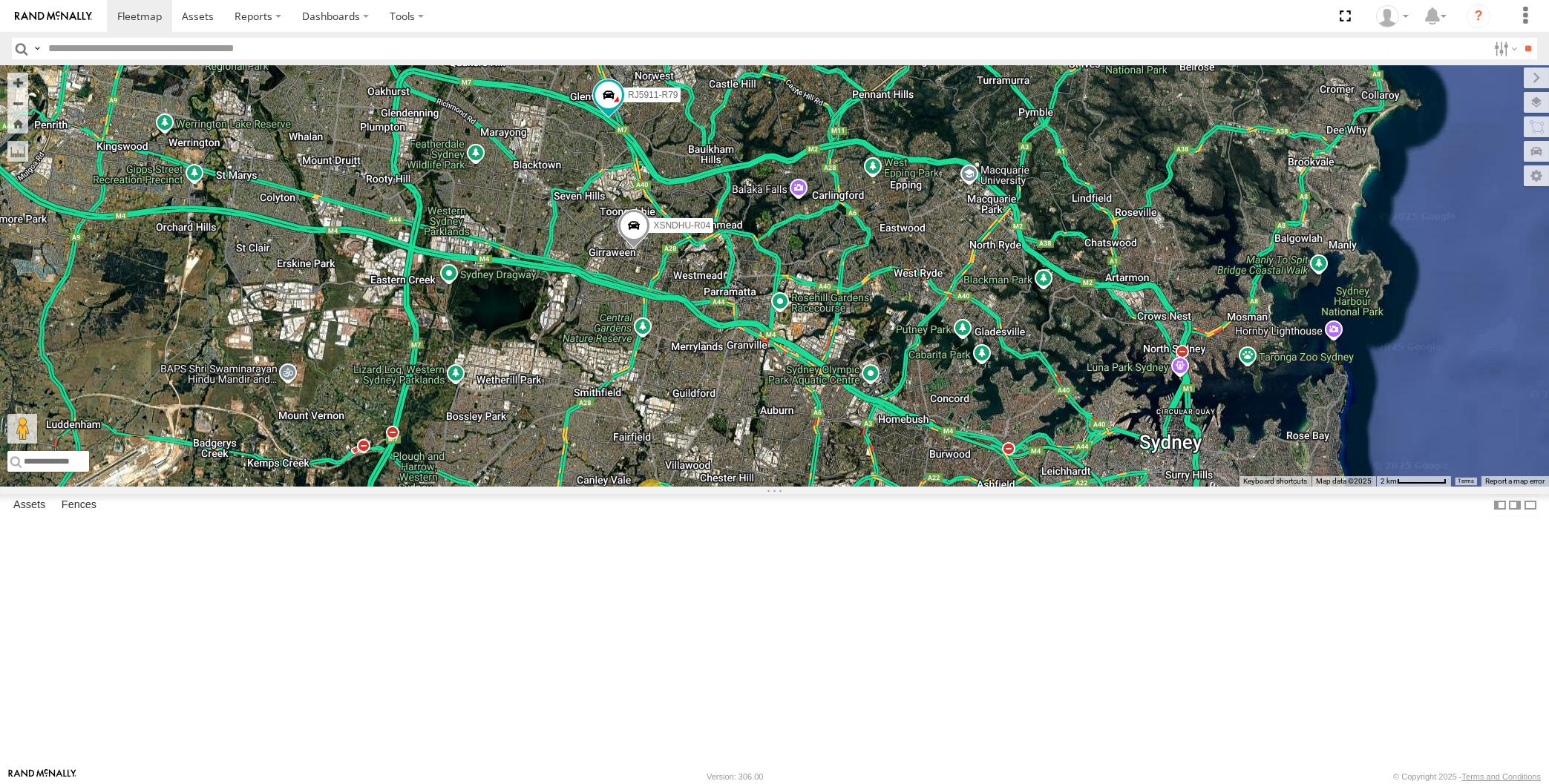
click at [928, 486] on div "XP30JQ-R03 XO74GU-R69 XSNDHU-R04 XP81FE-R59 RJ5911-R79 3" at bounding box center [774, 276] width 1549 height 422
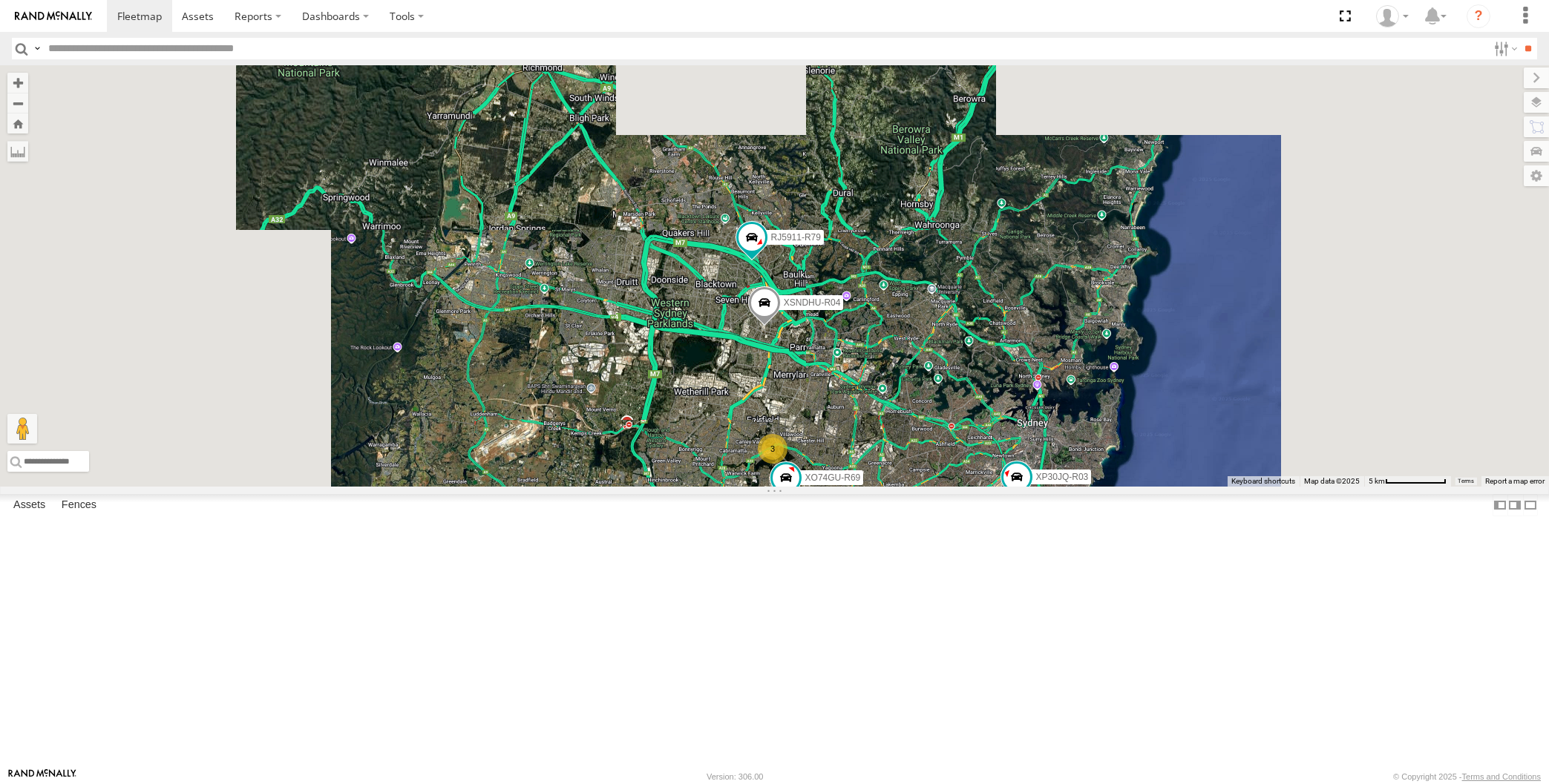
drag, startPoint x: 942, startPoint y: 644, endPoint x: 894, endPoint y: 622, distance: 52.8
click at [894, 486] on div "XP30JQ-R03 XSNDHU-R04 RJ5911-R79 XO74GU-R69 3 XP81FE-R59" at bounding box center [774, 276] width 1549 height 422
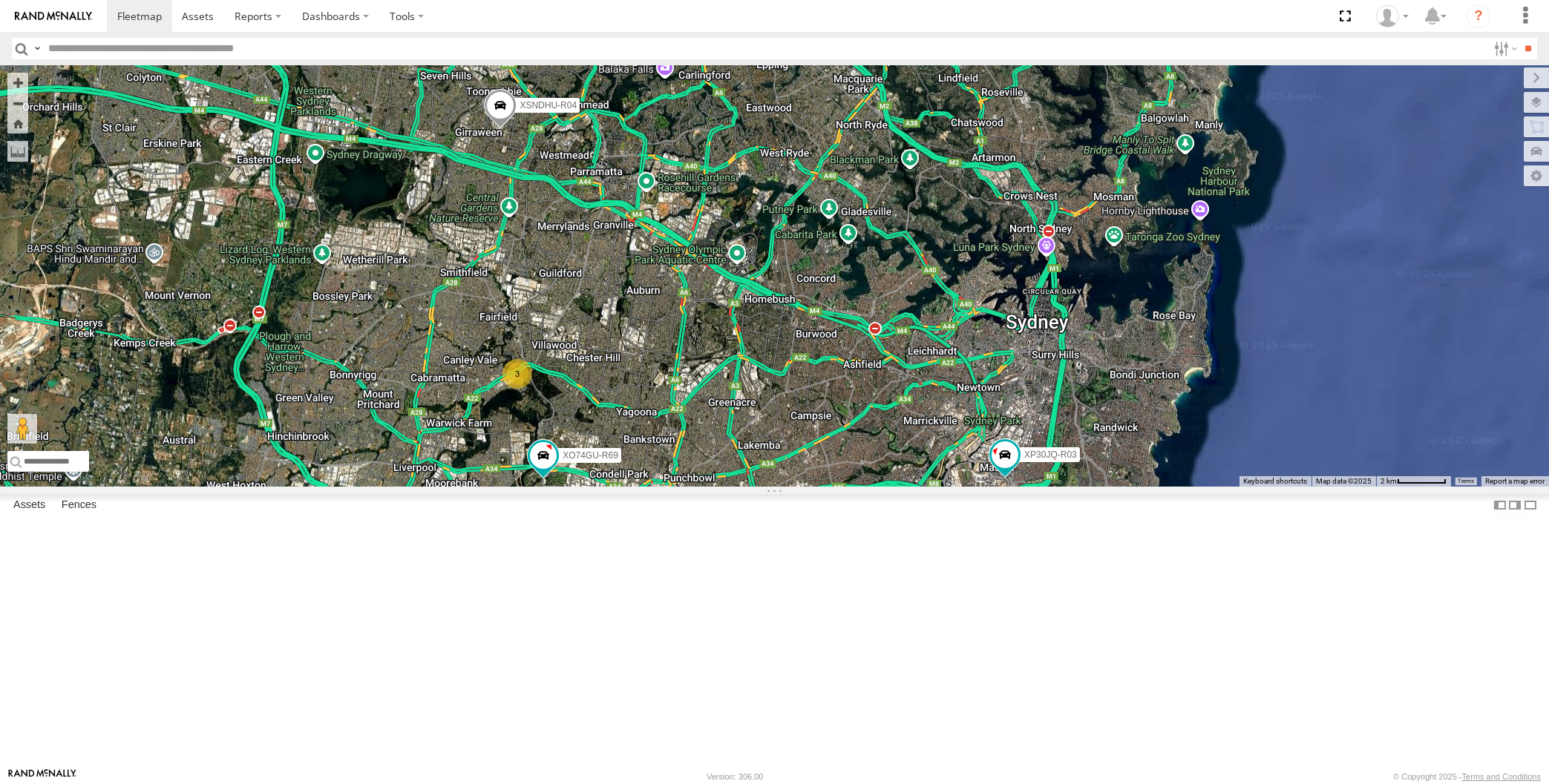
drag, startPoint x: 901, startPoint y: 654, endPoint x: 959, endPoint y: 690, distance: 68.3
click at [959, 486] on div "XP30JQ-R03 XSNDHU-R04 RJ5911-R79 XO74GU-R69 XP81FE-R59 3" at bounding box center [774, 276] width 1549 height 422
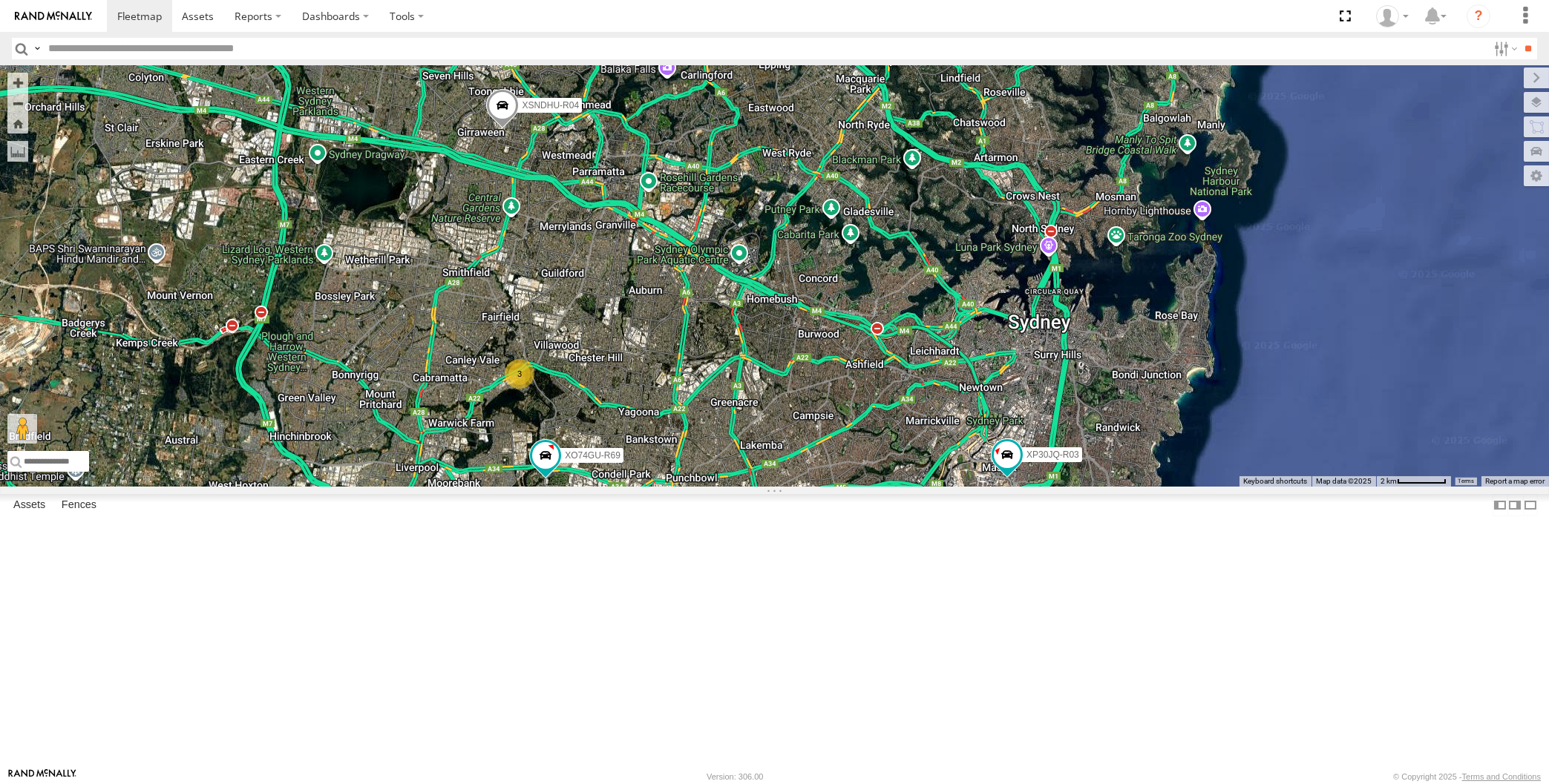
click at [965, 486] on div "XP30JQ-R03 XSNDHU-R04 RJ5911-R79 XO74GU-R69 XP81FE-R59 3" at bounding box center [774, 276] width 1549 height 422
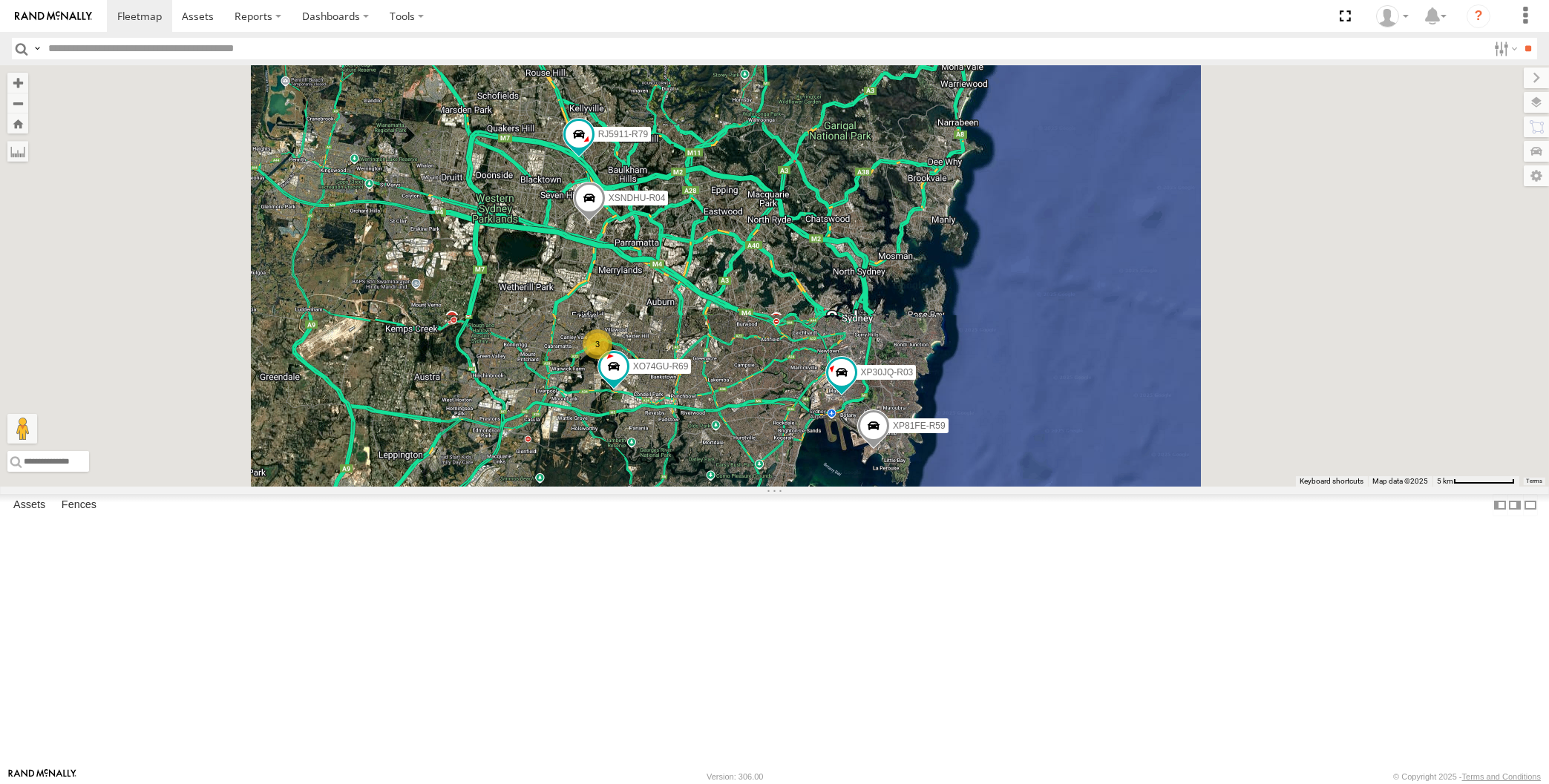
drag, startPoint x: 677, startPoint y: 421, endPoint x: 701, endPoint y: 469, distance: 53.7
click at [701, 469] on div "XP30JQ-R03 XSNDHU-R04 RJ5911-R79 XO74GU-R69 XP81FE-R59 3" at bounding box center [774, 276] width 1549 height 422
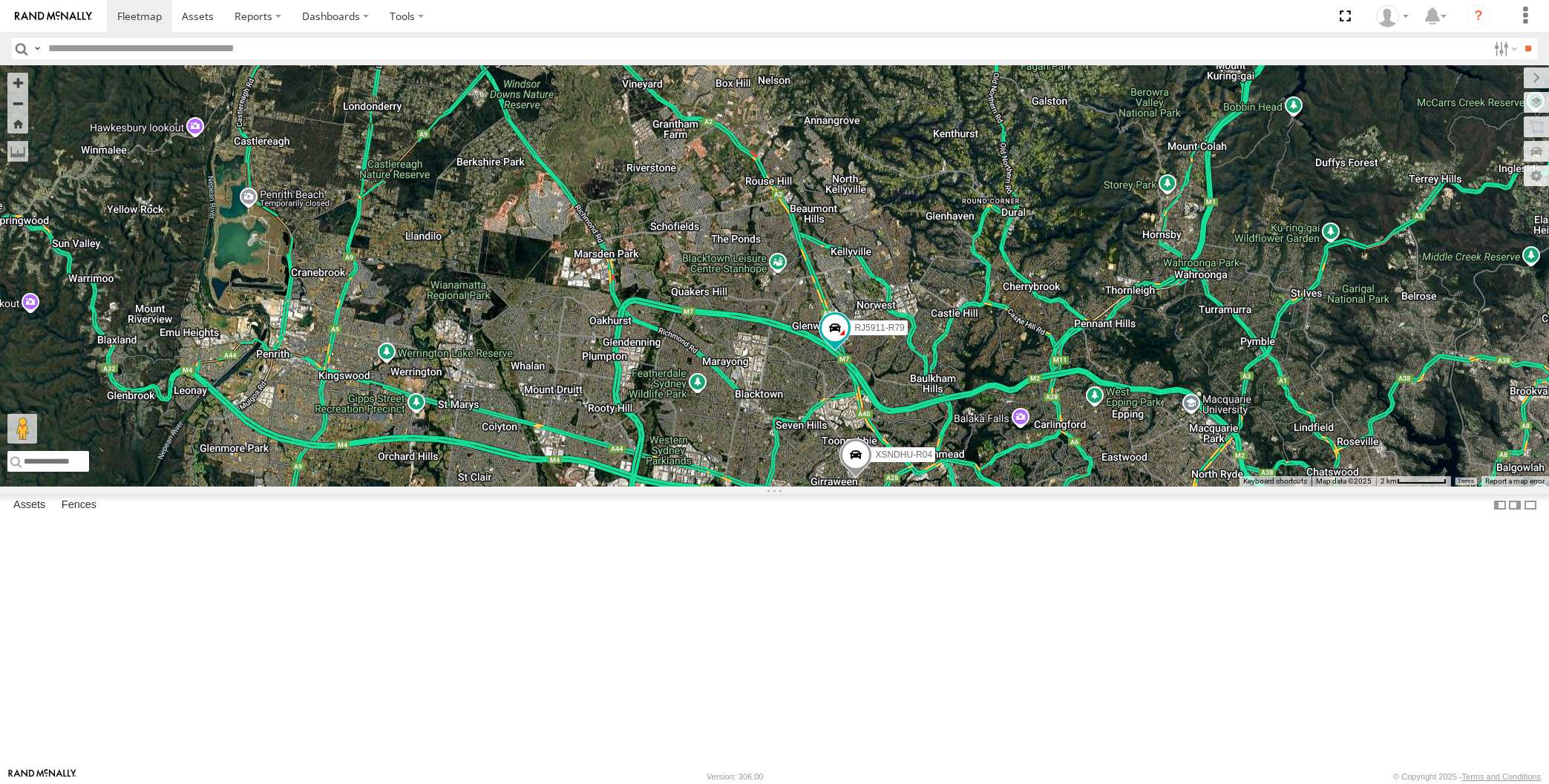
drag, startPoint x: 232, startPoint y: 526, endPoint x: 358, endPoint y: 516, distance: 126.4
click at [358, 486] on div "XP30JQ-R03 XSNDHU-R04 RJ5911-R79 XO74GU-R69 XP81FE-R59" at bounding box center [774, 276] width 1549 height 422
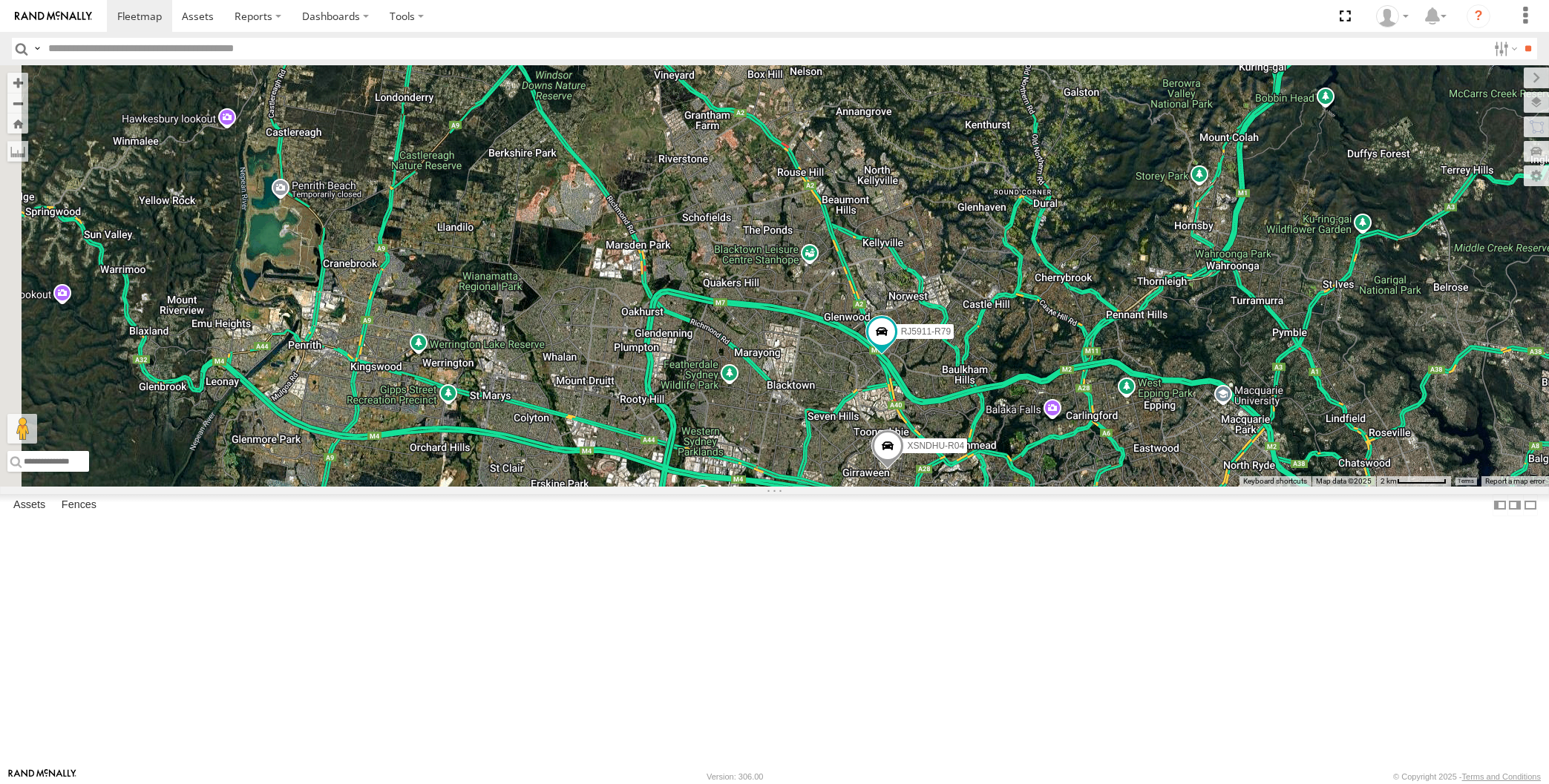
drag, startPoint x: 469, startPoint y: 689, endPoint x: 502, endPoint y: 674, distance: 36.2
click at [504, 486] on div "XP30JQ-R03 XSNDHU-R04 RJ5911-R79 XO74GU-R69 XP81FE-R59" at bounding box center [774, 276] width 1549 height 422
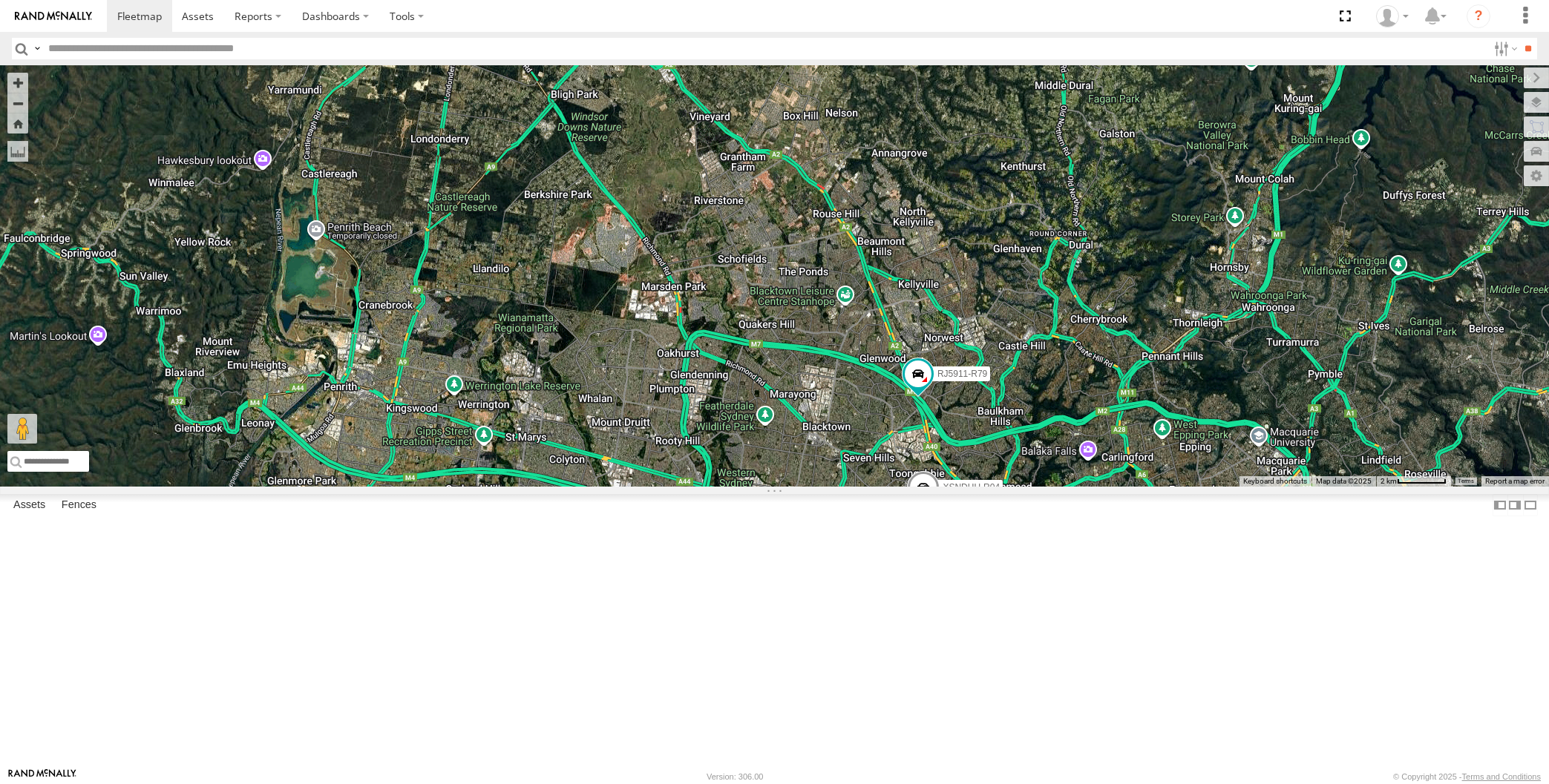
drag, startPoint x: 515, startPoint y: 430, endPoint x: 531, endPoint y: 478, distance: 50.6
click at [531, 478] on div "XP30JQ-R03 XSNDHU-R04 RJ5911-R79 XO74GU-R69 XP81FE-R59" at bounding box center [774, 276] width 1549 height 422
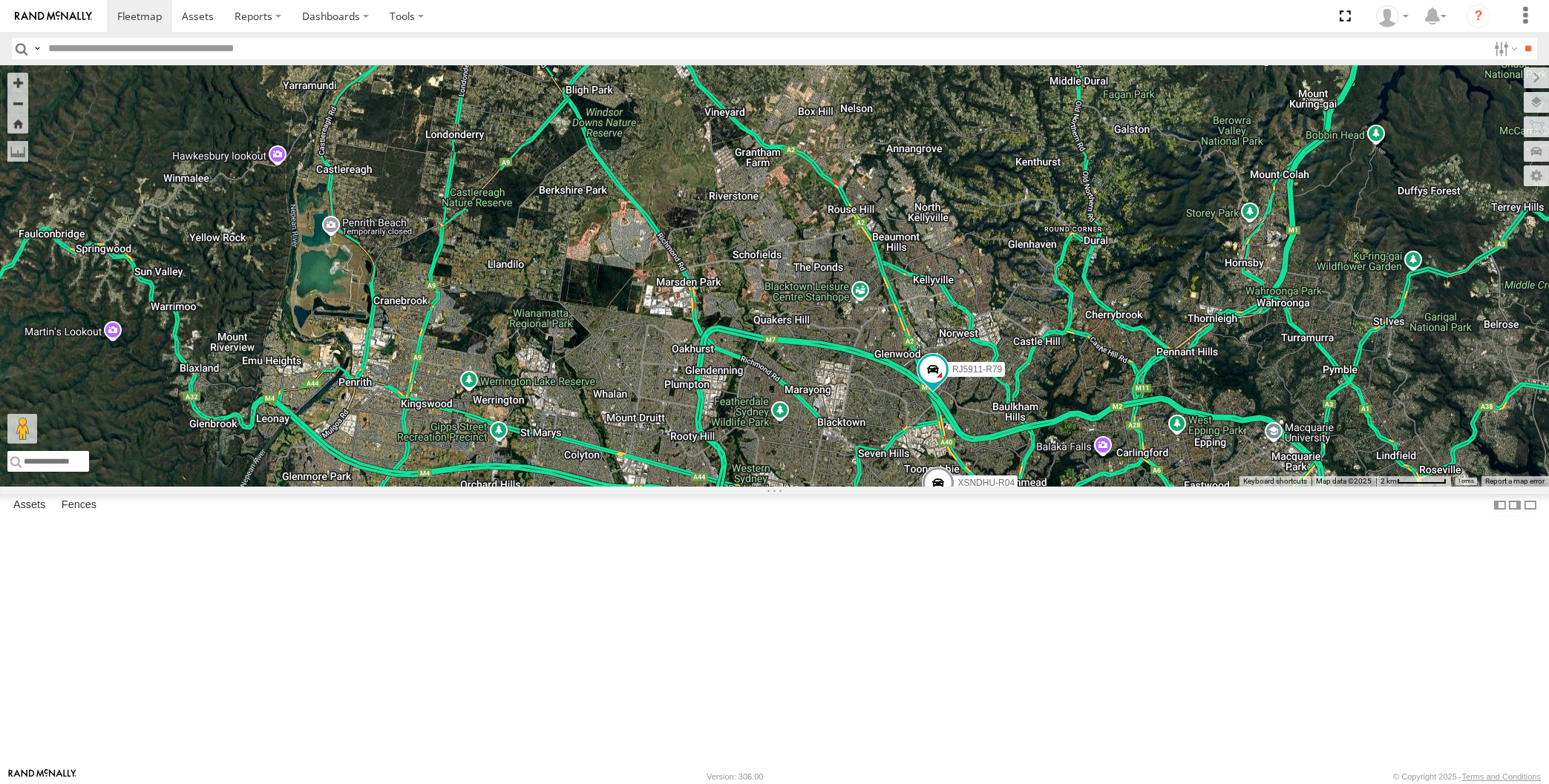
drag, startPoint x: 620, startPoint y: 610, endPoint x: 635, endPoint y: 596, distance: 20.5
click at [637, 486] on div "XP30JQ-R03 XSNDHU-R04 RJ5911-R79 XO74GU-R69 XP81FE-R59" at bounding box center [774, 276] width 1549 height 422
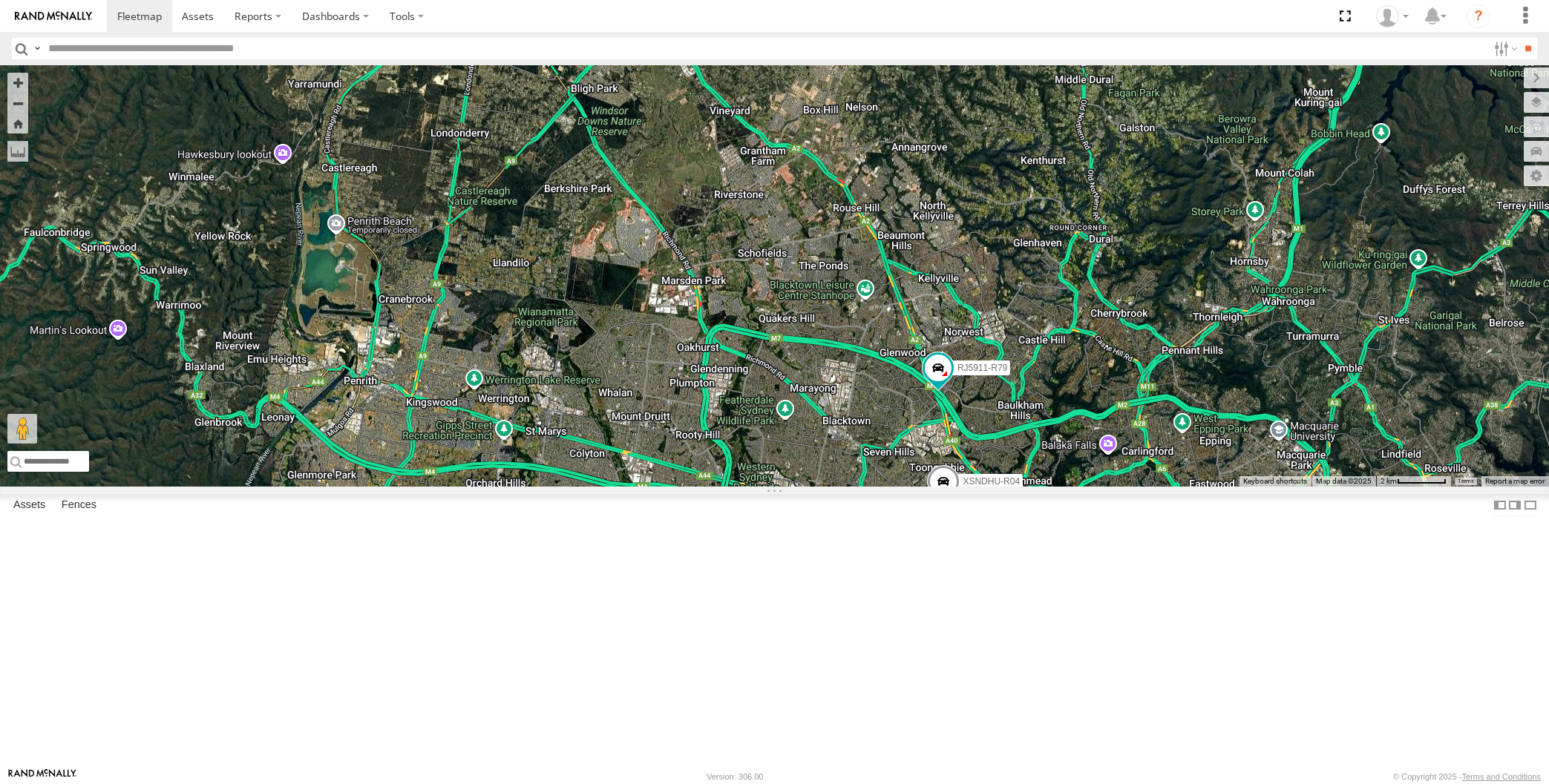
click at [794, 486] on div "XP30JQ-R03 XSNDHU-R04 RJ5911-R79 XO74GU-R69 XP81FE-R59" at bounding box center [774, 276] width 1549 height 422
drag, startPoint x: 851, startPoint y: 667, endPoint x: 840, endPoint y: 602, distance: 65.9
click at [855, 486] on div "XP30JQ-R03 XSNDHU-R04 RJ5911-R79 XO74GU-R69 XP81FE-R59" at bounding box center [774, 276] width 1549 height 422
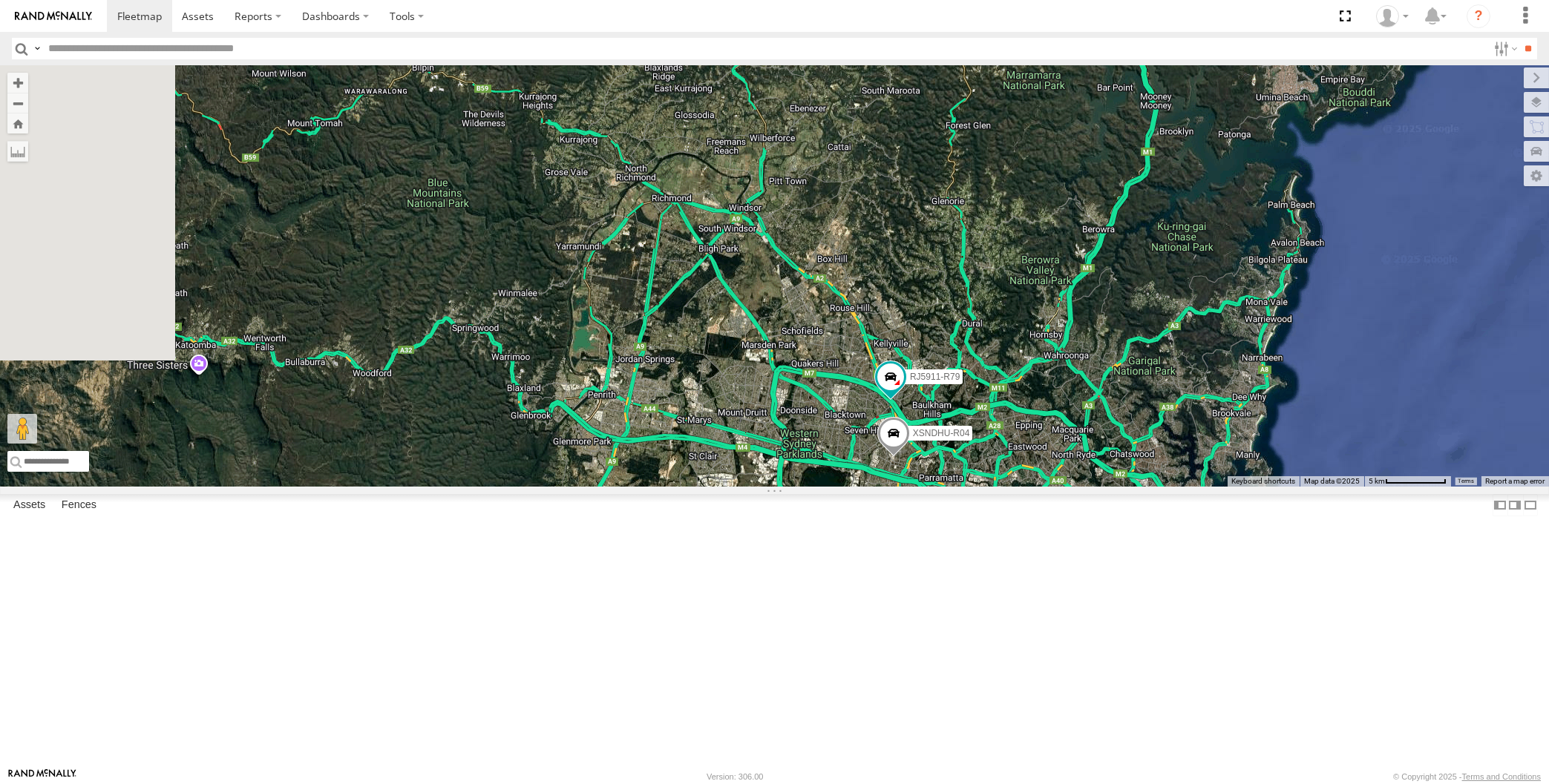
drag, startPoint x: 832, startPoint y: 638, endPoint x: 804, endPoint y: 578, distance: 66.2
click at [812, 486] on div "XP30JQ-R03 XSNDHU-R04 RJ5911-R79 XO74GU-R69 XP81FE-R59 3" at bounding box center [774, 276] width 1549 height 422
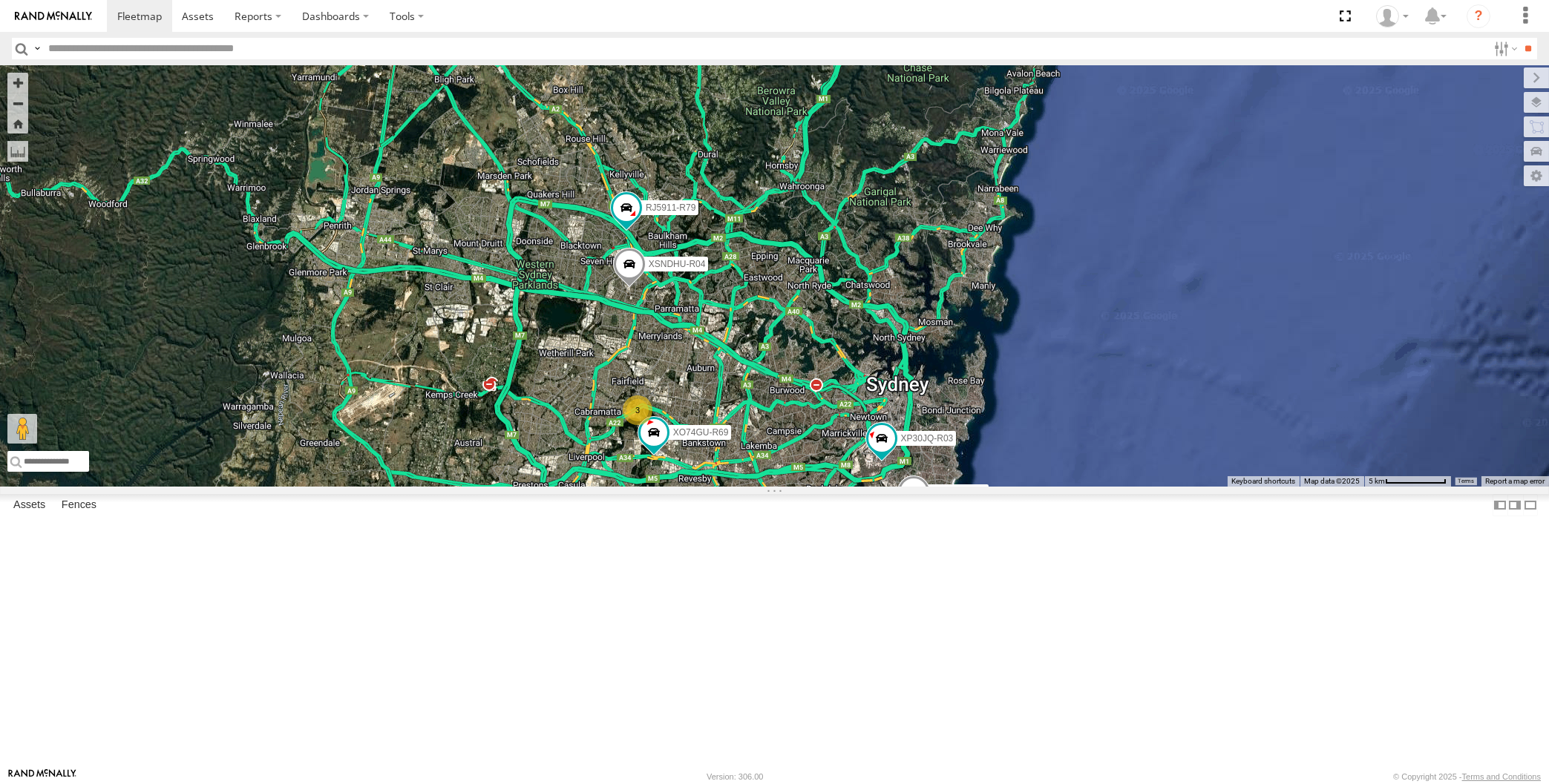
drag, startPoint x: 901, startPoint y: 560, endPoint x: 757, endPoint y: 611, distance: 152.8
click at [757, 486] on div "XP30JQ-R03 XSNDHU-R04 RJ5911-R79 XO74GU-R69 XP81FE-R59 3" at bounding box center [774, 276] width 1549 height 422
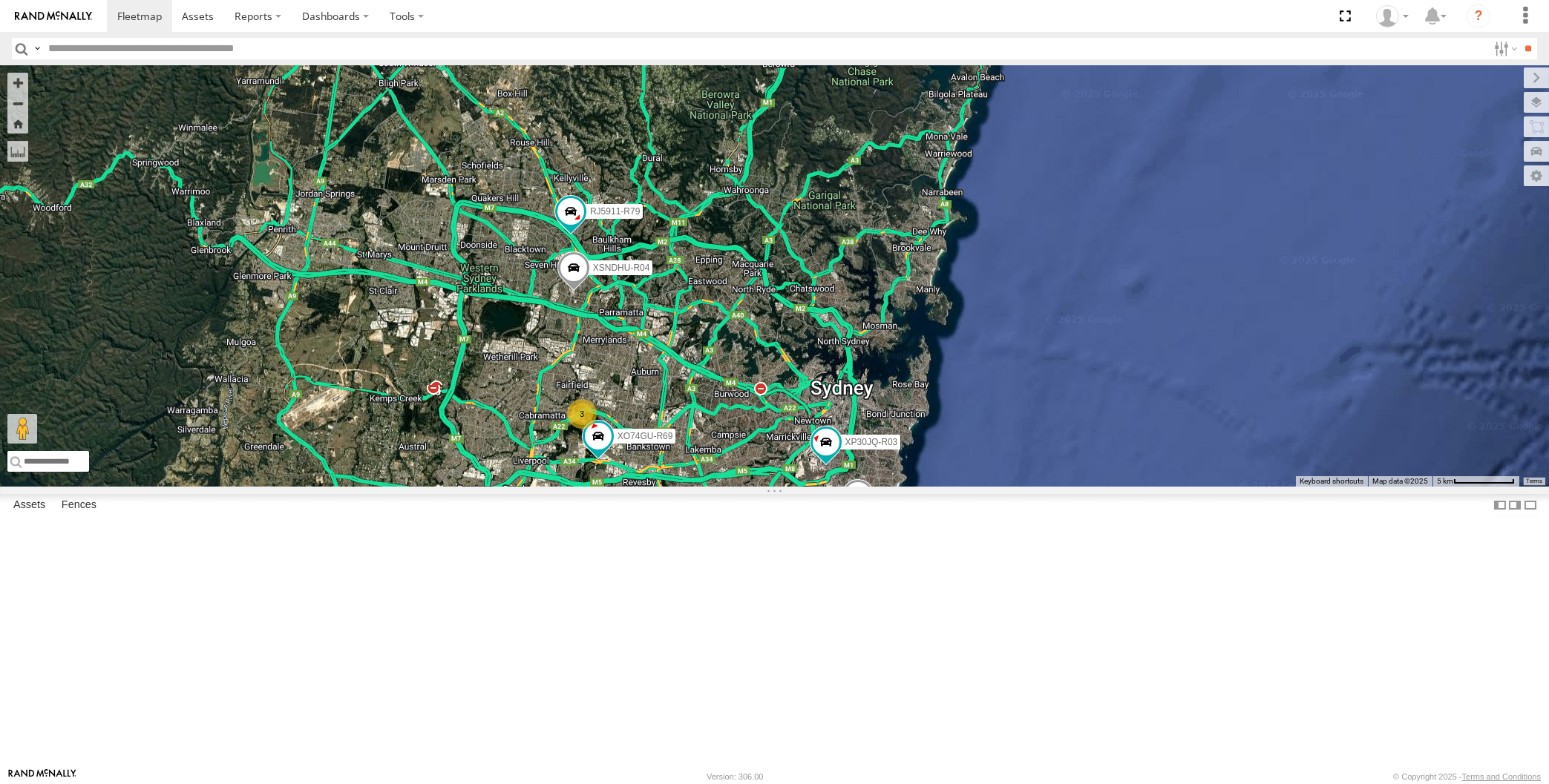
drag, startPoint x: 816, startPoint y: 652, endPoint x: 759, endPoint y: 655, distance: 57.1
click at [759, 486] on div "XP30JQ-R03 XSNDHU-R04 RJ5911-R79 XO74GU-R69 XP81FE-R59 3" at bounding box center [774, 276] width 1549 height 422
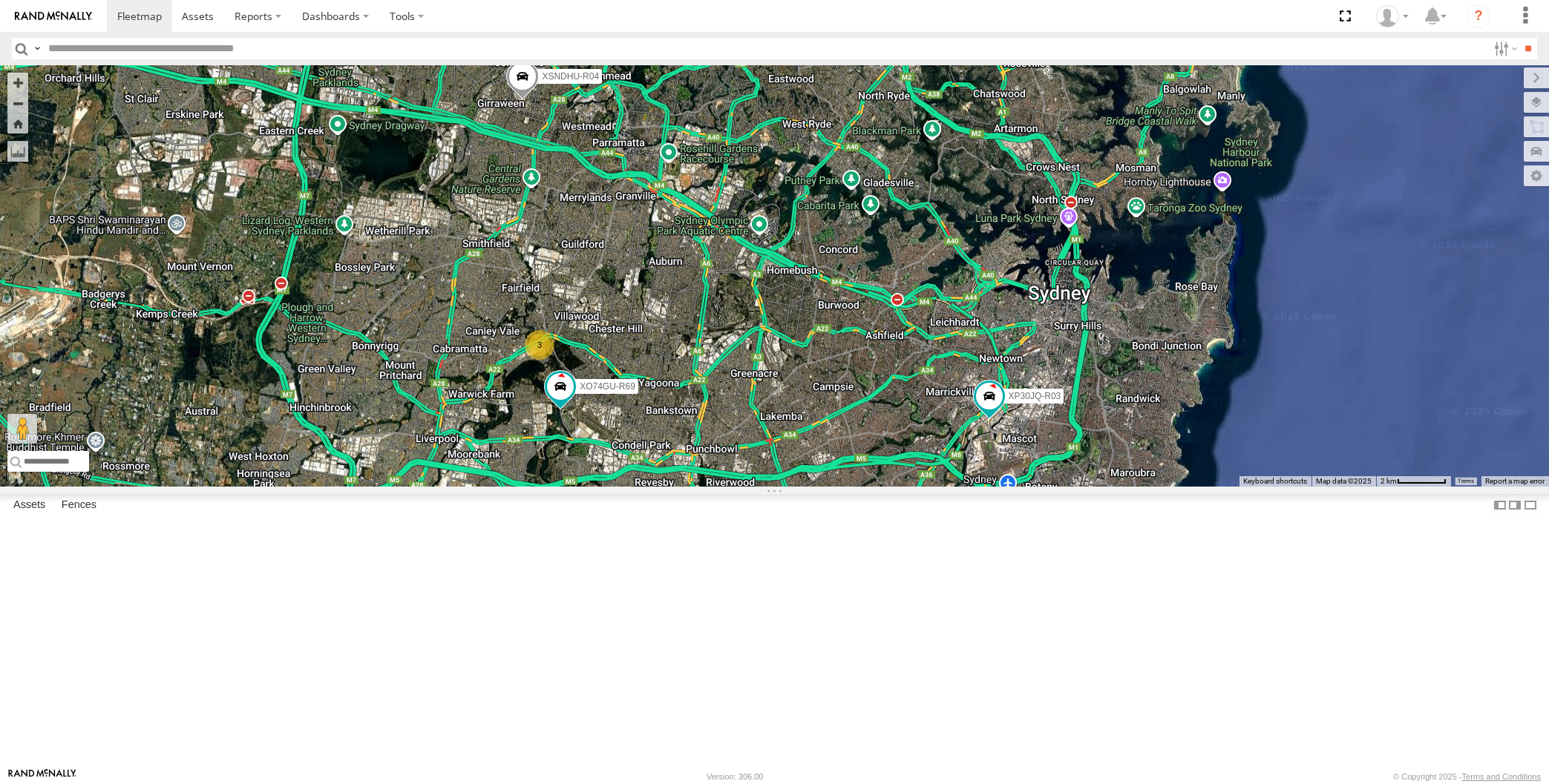
drag, startPoint x: 732, startPoint y: 638, endPoint x: 755, endPoint y: 644, distance: 23.8
click at [755, 486] on div "XP30JQ-R03 XSNDHU-R04 RJ5911-R79 XP81FE-R59 XO74GU-R69 3" at bounding box center [774, 276] width 1549 height 422
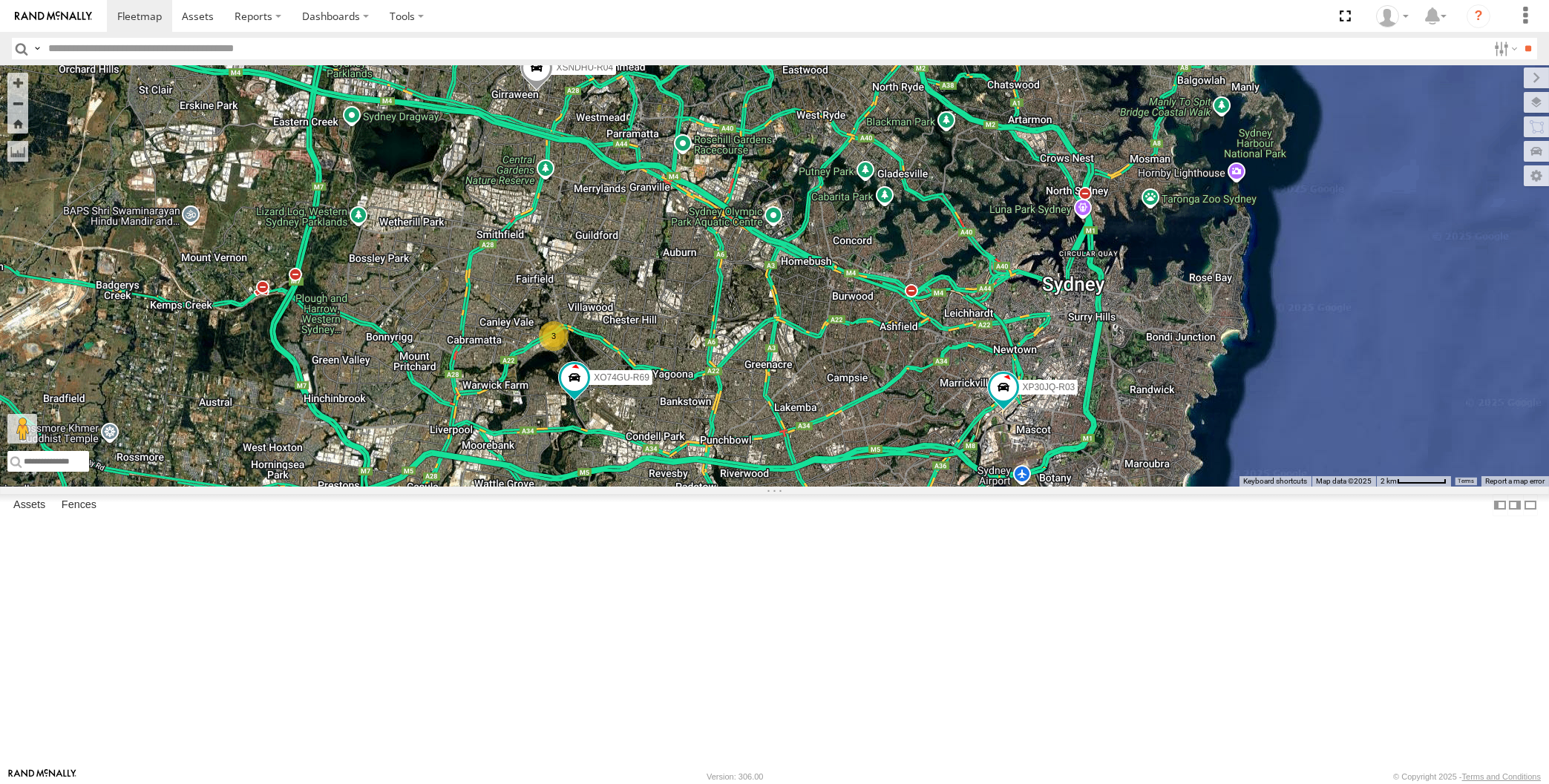
drag, startPoint x: 1182, startPoint y: 662, endPoint x: 1197, endPoint y: 648, distance: 20.5
click at [1197, 486] on div "XP30JQ-R03 XSNDHU-R04 RJ5911-R79 XP81FE-R59 XO74GU-R69 3" at bounding box center [774, 276] width 1549 height 422
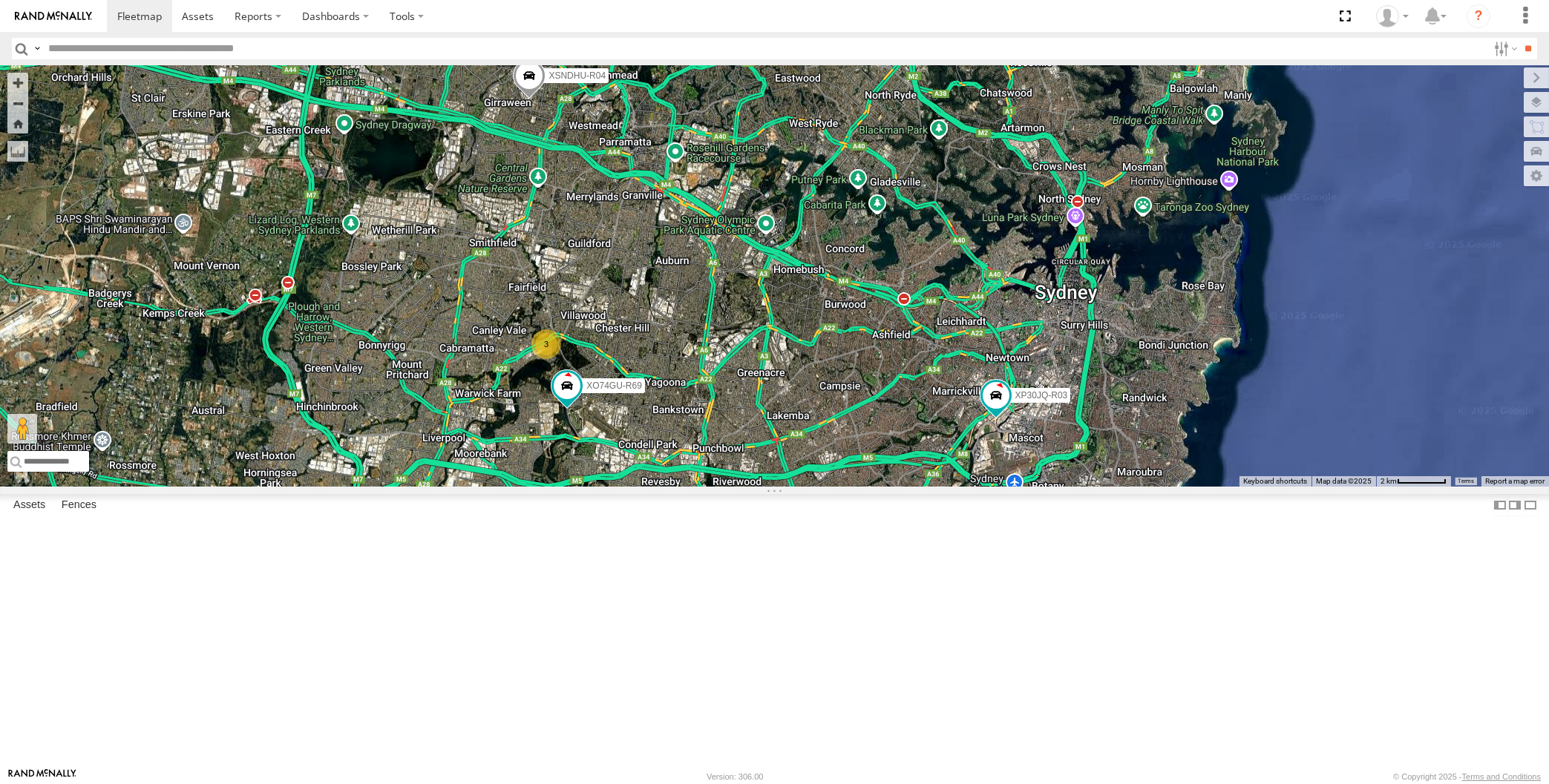
drag, startPoint x: 772, startPoint y: 635, endPoint x: 760, endPoint y: 655, distance: 23.3
click at [760, 486] on div "XP30JQ-R03 XSNDHU-R04 RJ5911-R79 XP81FE-R59 XO74GU-R69 3" at bounding box center [774, 276] width 1549 height 422
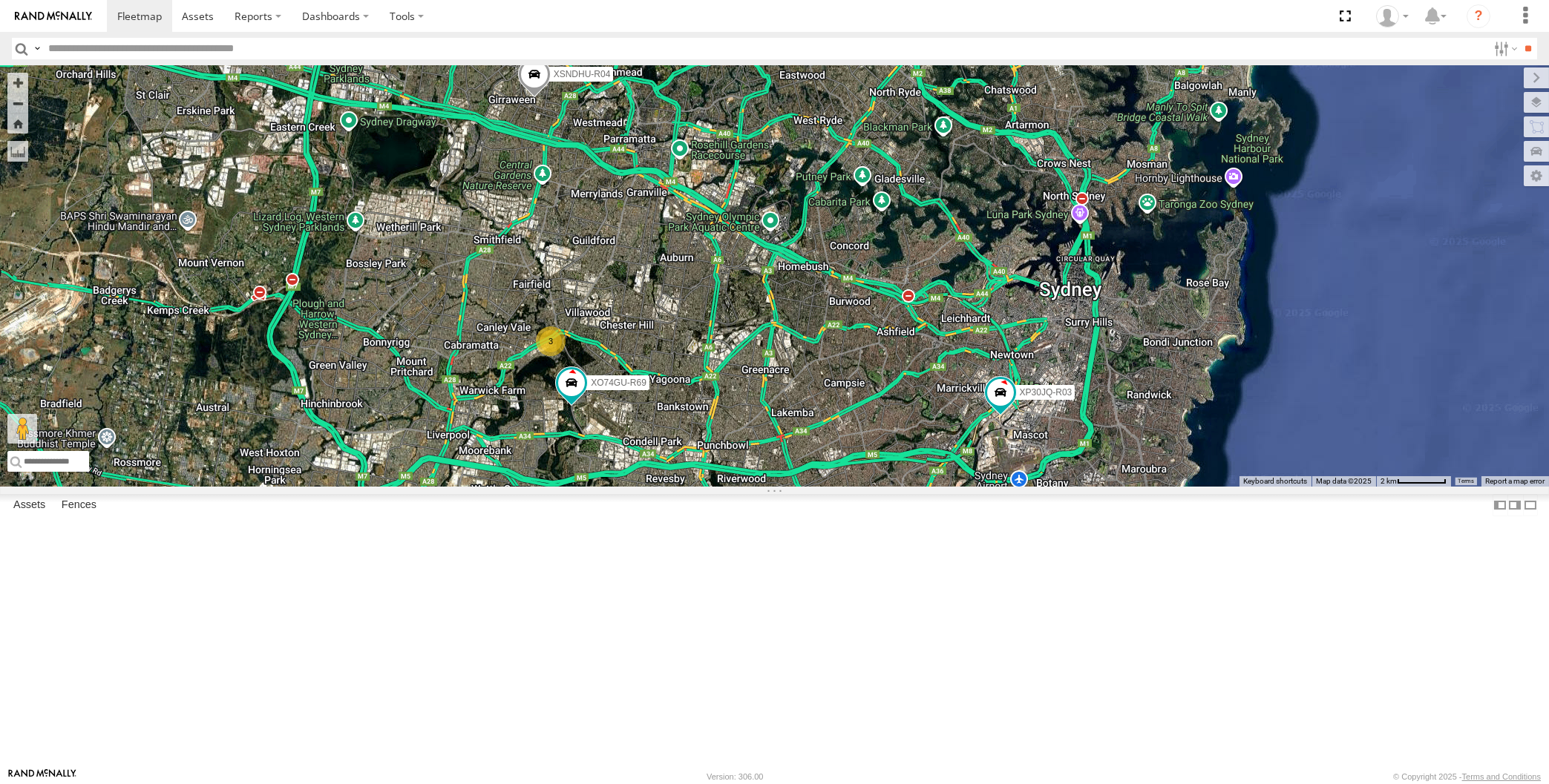
click at [648, 486] on div "XP30JQ-R03 XSNDHU-R04 RJ5911-R79 XP81FE-R59 XO74GU-R69 3" at bounding box center [774, 276] width 1549 height 422
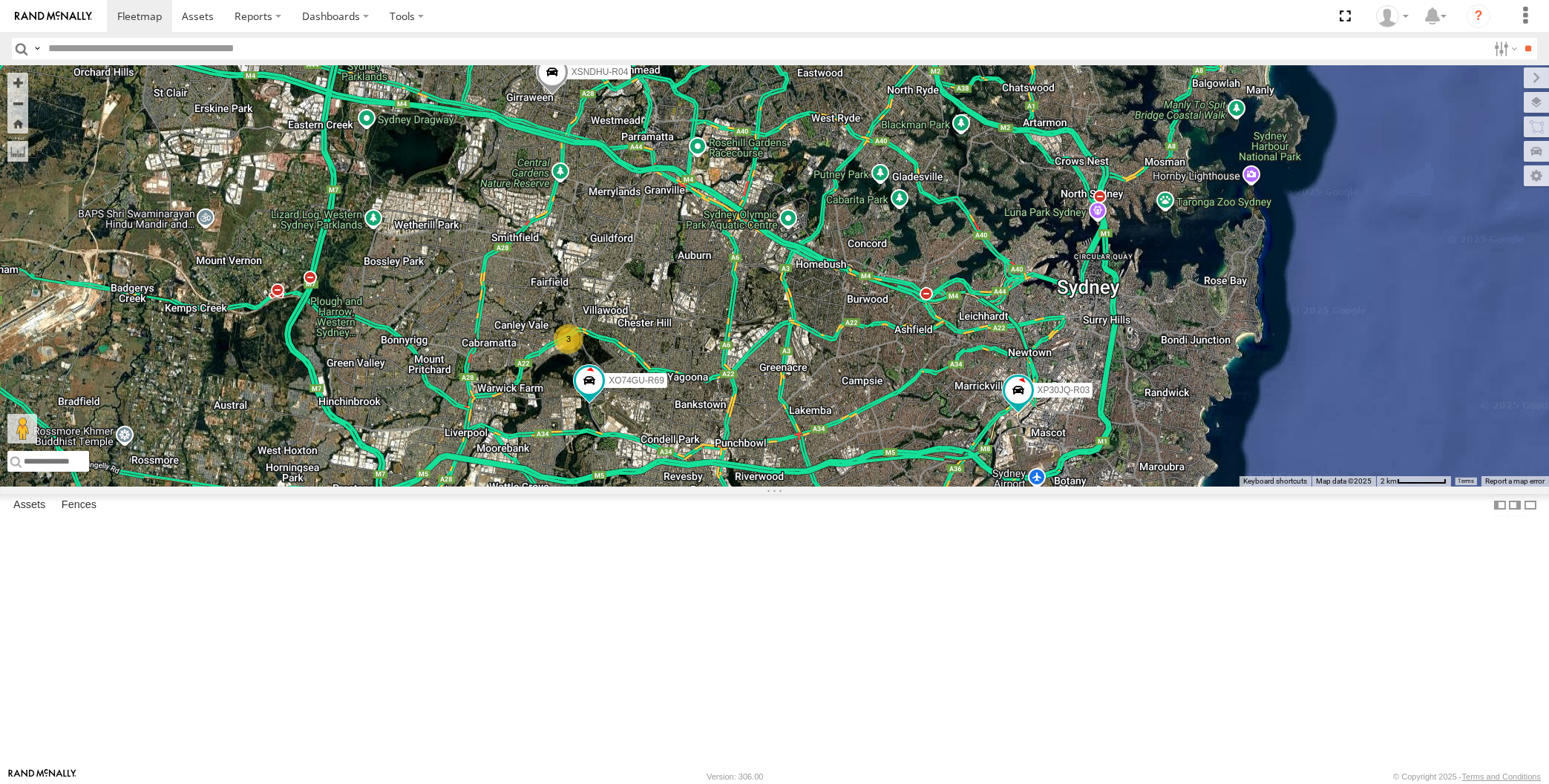
drag, startPoint x: 838, startPoint y: 673, endPoint x: 859, endPoint y: 672, distance: 21.0
click at [859, 486] on div "XP30JQ-R03 XSNDHU-R04 RJ5911-R79 XP81FE-R59 XO74GU-R69 3" at bounding box center [774, 276] width 1549 height 422
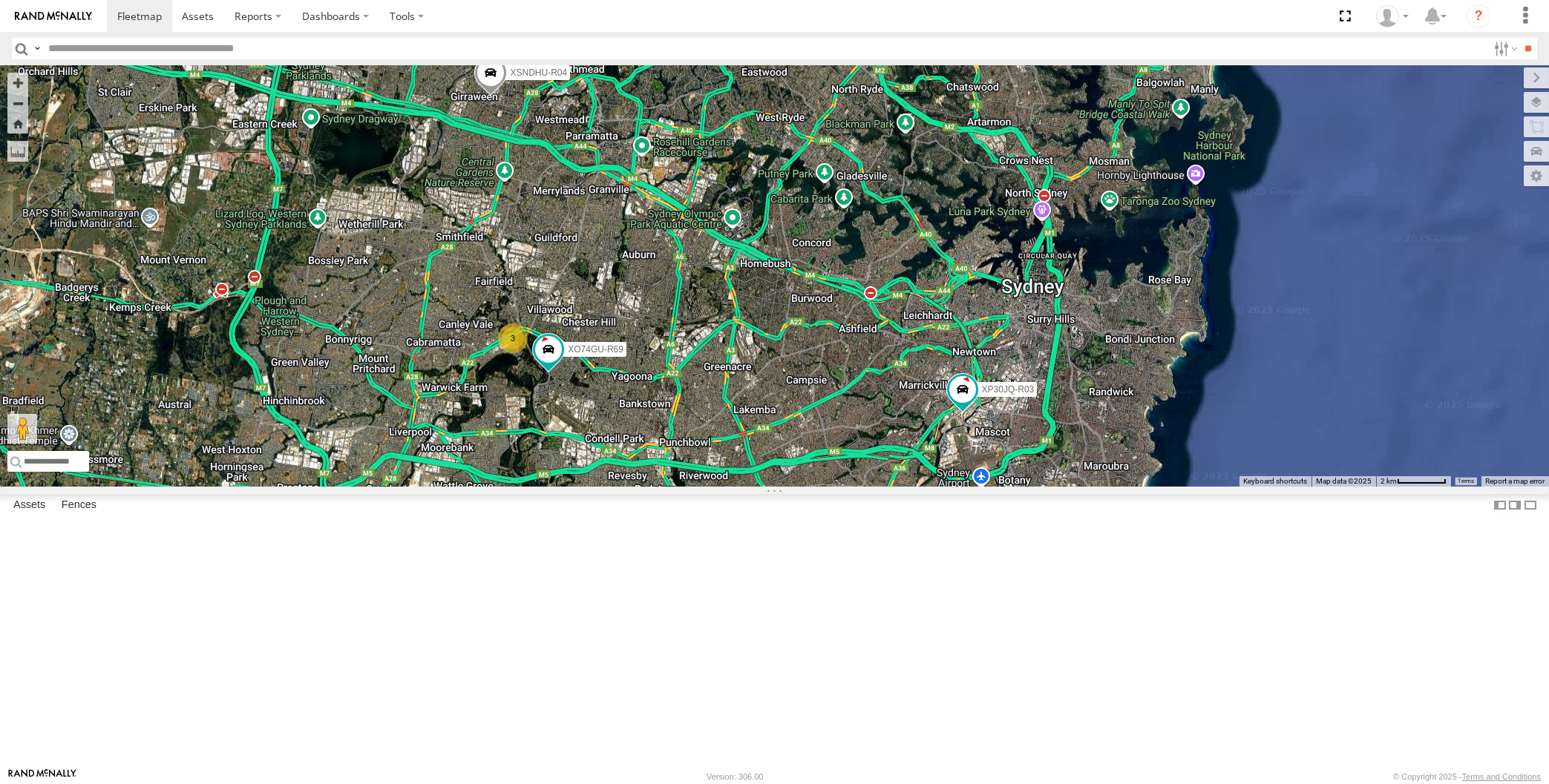
drag, startPoint x: 801, startPoint y: 647, endPoint x: 744, endPoint y: 647, distance: 57.0
click at [744, 486] on div "XP30JQ-R03 XSNDHU-R04 RJ5911-R79 XP81FE-R59 XO74GU-R69 3" at bounding box center [774, 276] width 1549 height 422
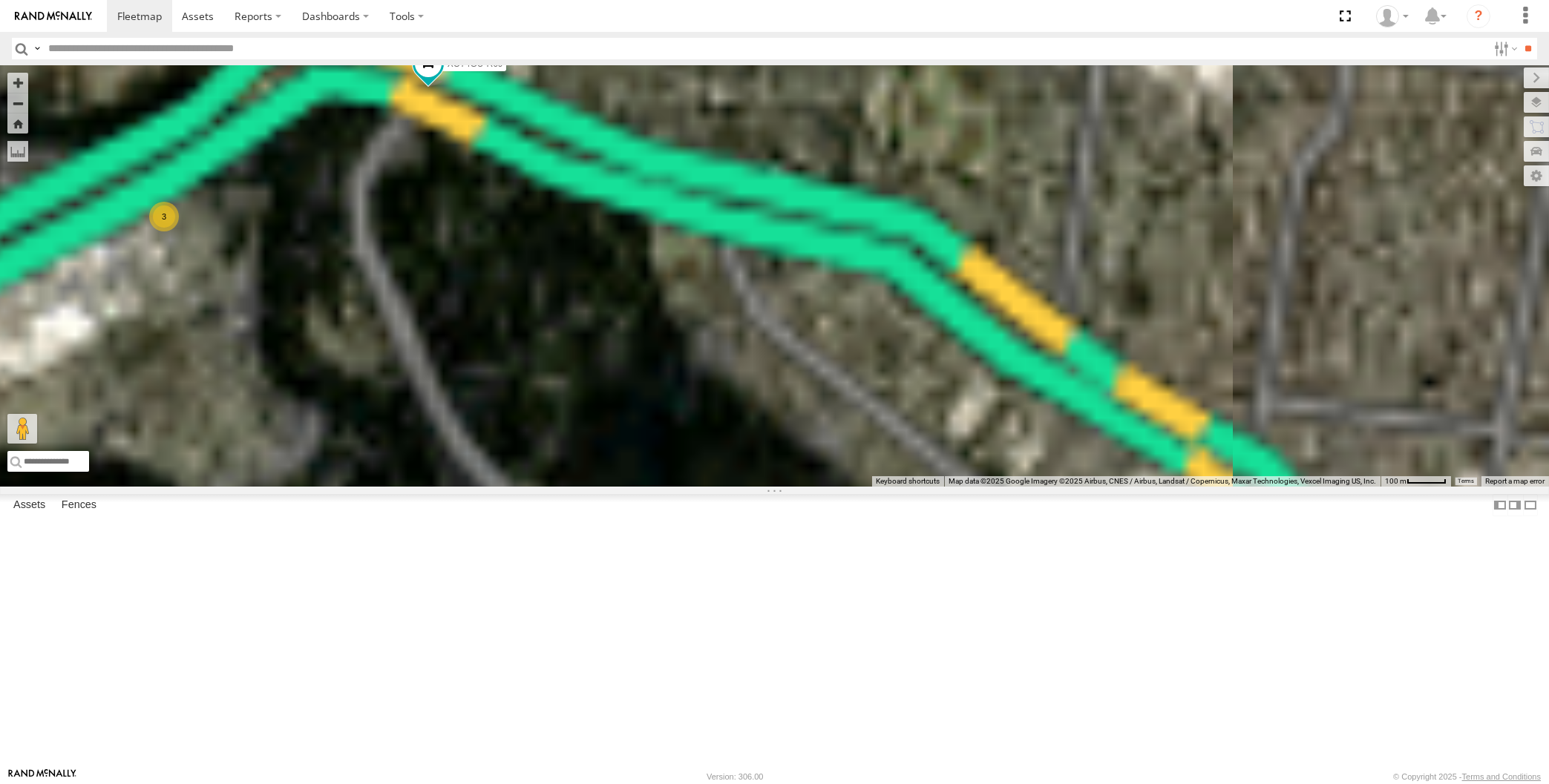
drag, startPoint x: 498, startPoint y: 378, endPoint x: 595, endPoint y: 434, distance: 112.0
click at [589, 433] on div "XP30JQ-R03 XSNDHU-R04 RJ5911-R79 XP81FE-R59 XO74GU-R69 3" at bounding box center [774, 276] width 1549 height 422
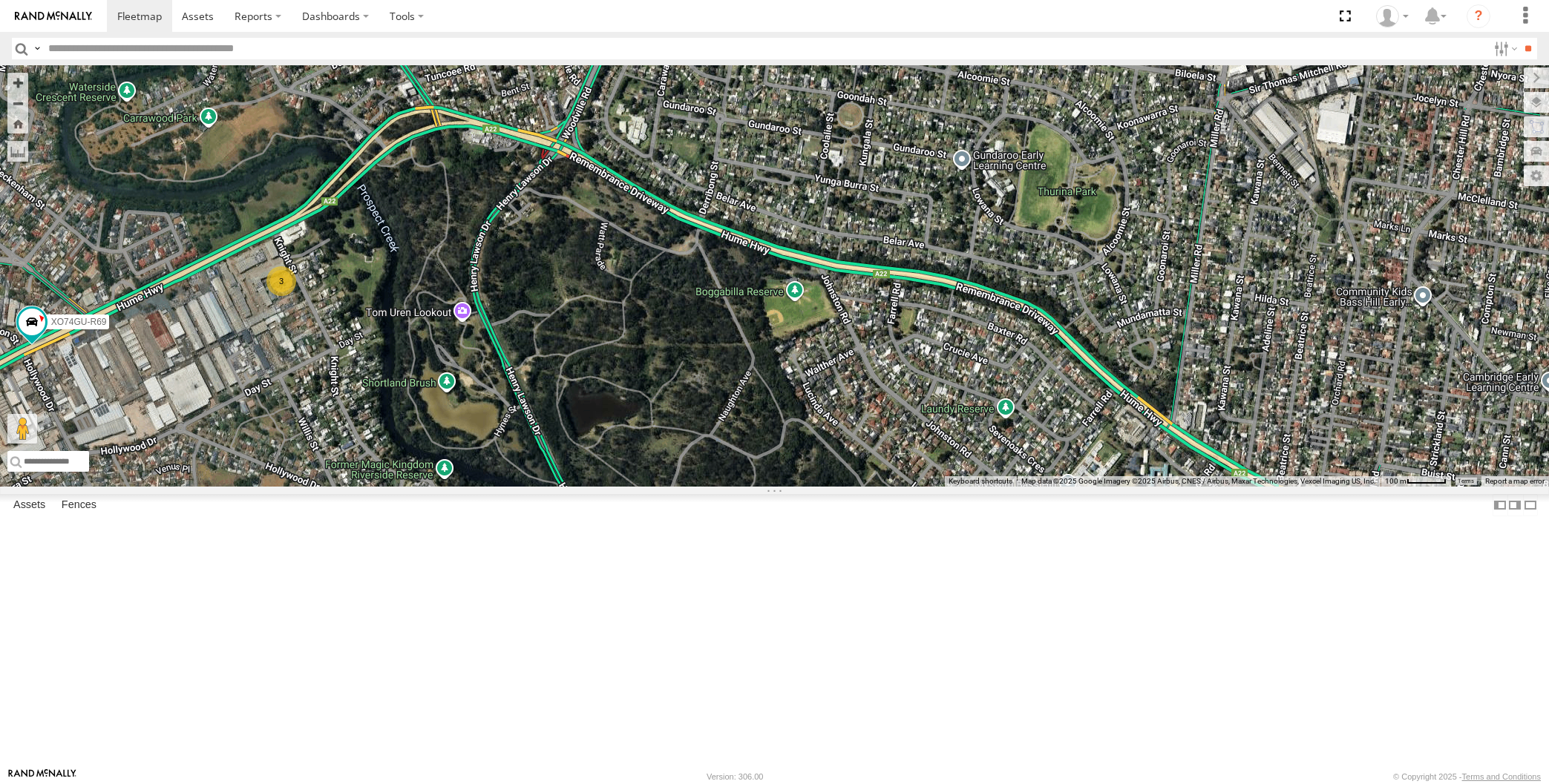
drag, startPoint x: 789, startPoint y: 481, endPoint x: 815, endPoint y: 446, distance: 43.6
click at [803, 475] on div "XO74GU-R69 3" at bounding box center [774, 276] width 1549 height 422
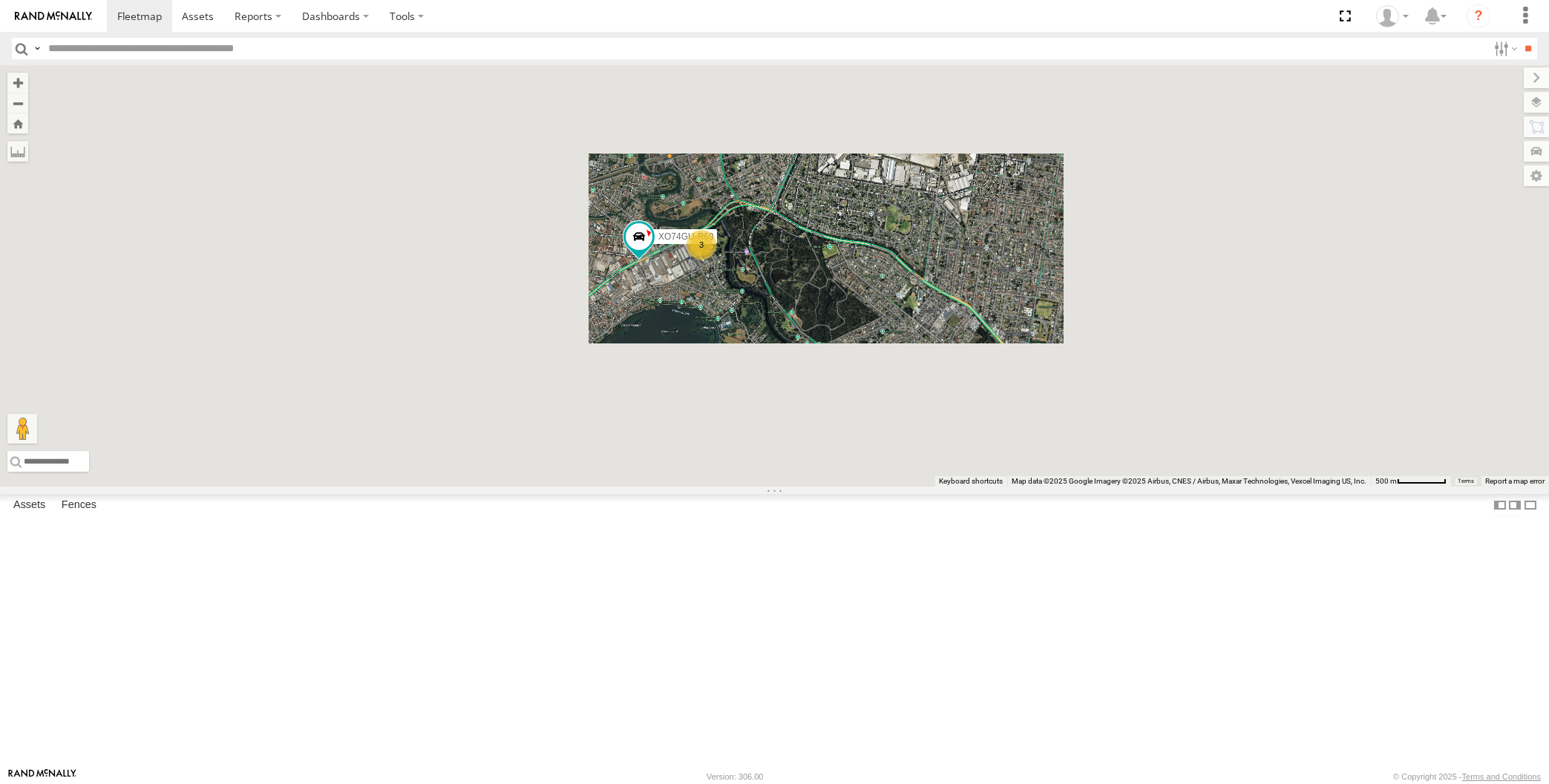
drag, startPoint x: 846, startPoint y: 519, endPoint x: 783, endPoint y: 442, distance: 99.5
click at [810, 464] on div "XO74GU-R69 3" at bounding box center [774, 276] width 1549 height 422
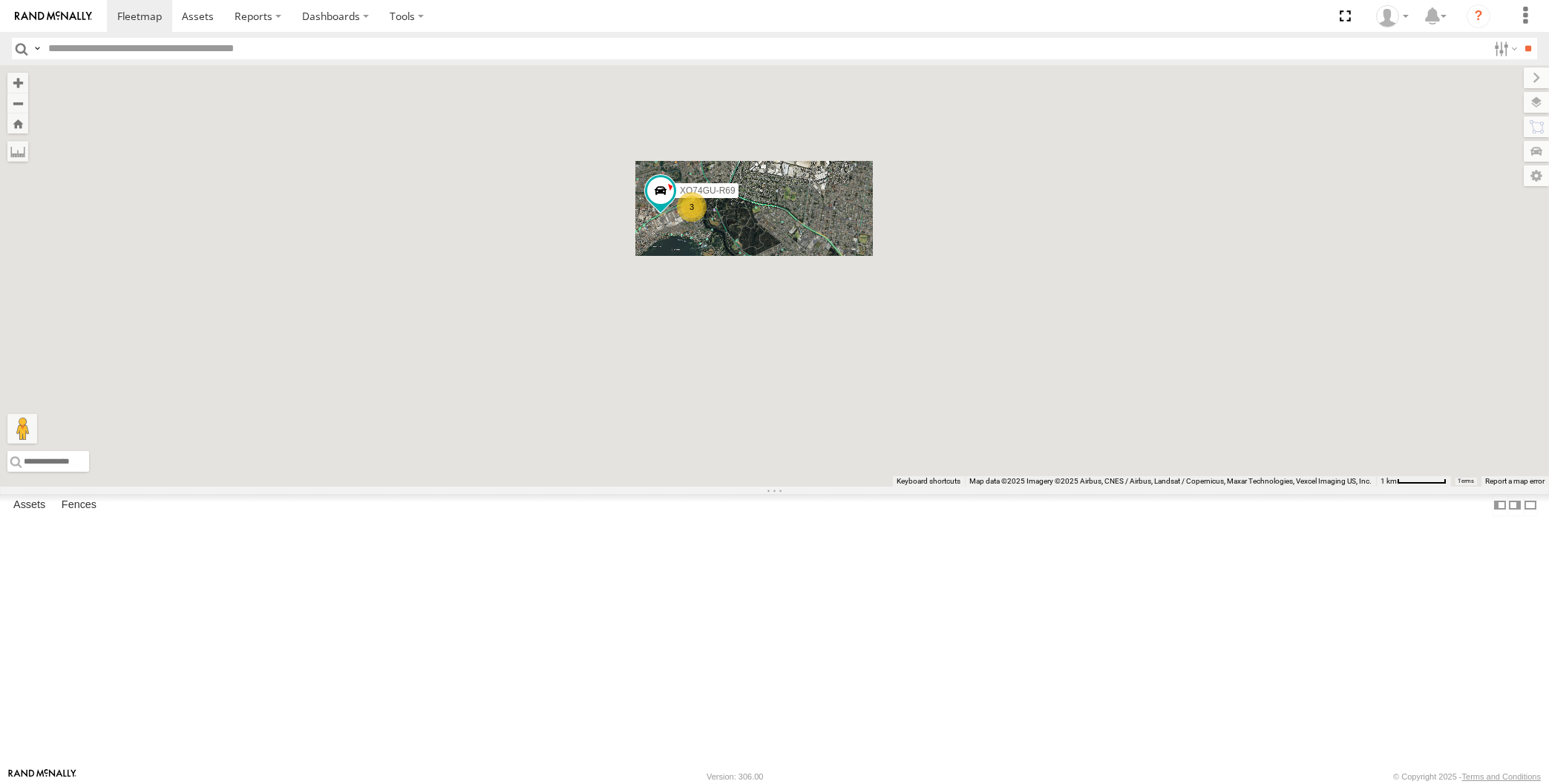
click at [882, 486] on div "XO74GU-R69 3" at bounding box center [774, 276] width 1549 height 422
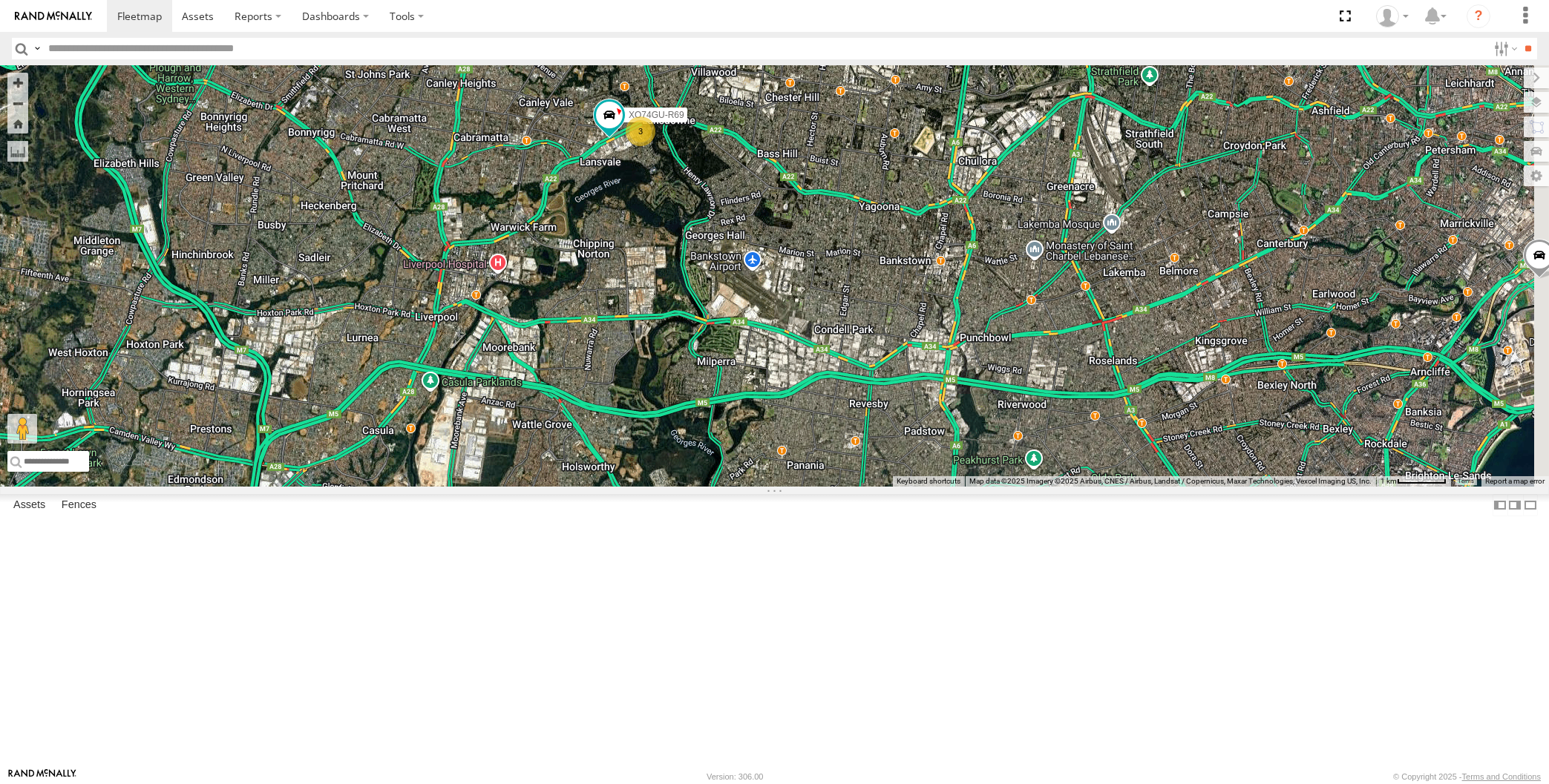
drag, startPoint x: 783, startPoint y: 588, endPoint x: 760, endPoint y: 577, distance: 25.5
click at [760, 486] on div "XO74GU-R69 3" at bounding box center [774, 276] width 1549 height 422
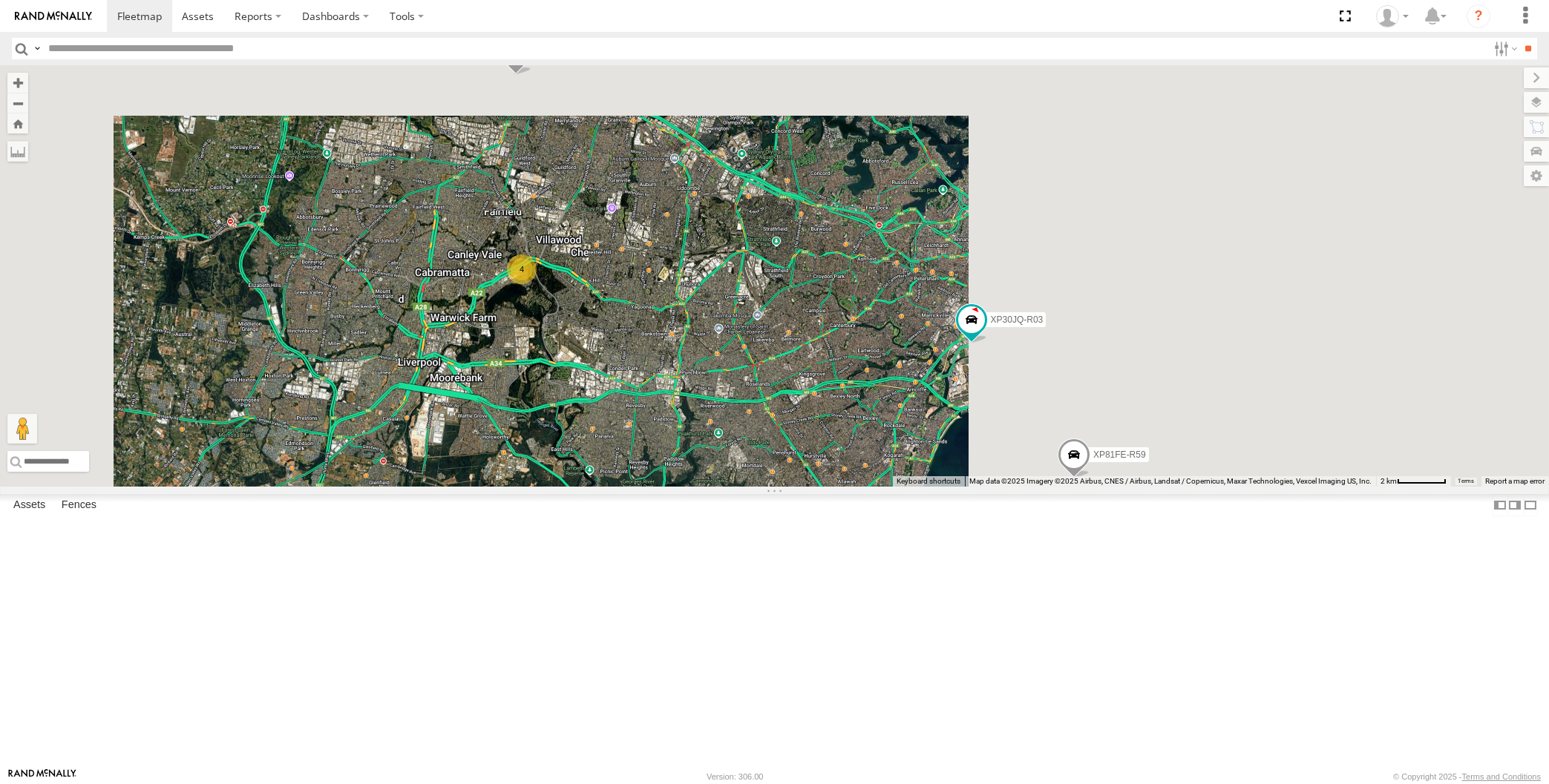
drag, startPoint x: 986, startPoint y: 646, endPoint x: 848, endPoint y: 650, distance: 138.1
click at [847, 486] on div "XP30JQ-R03 XSNDHU-R04 4 XP81FE-R59" at bounding box center [774, 276] width 1549 height 422
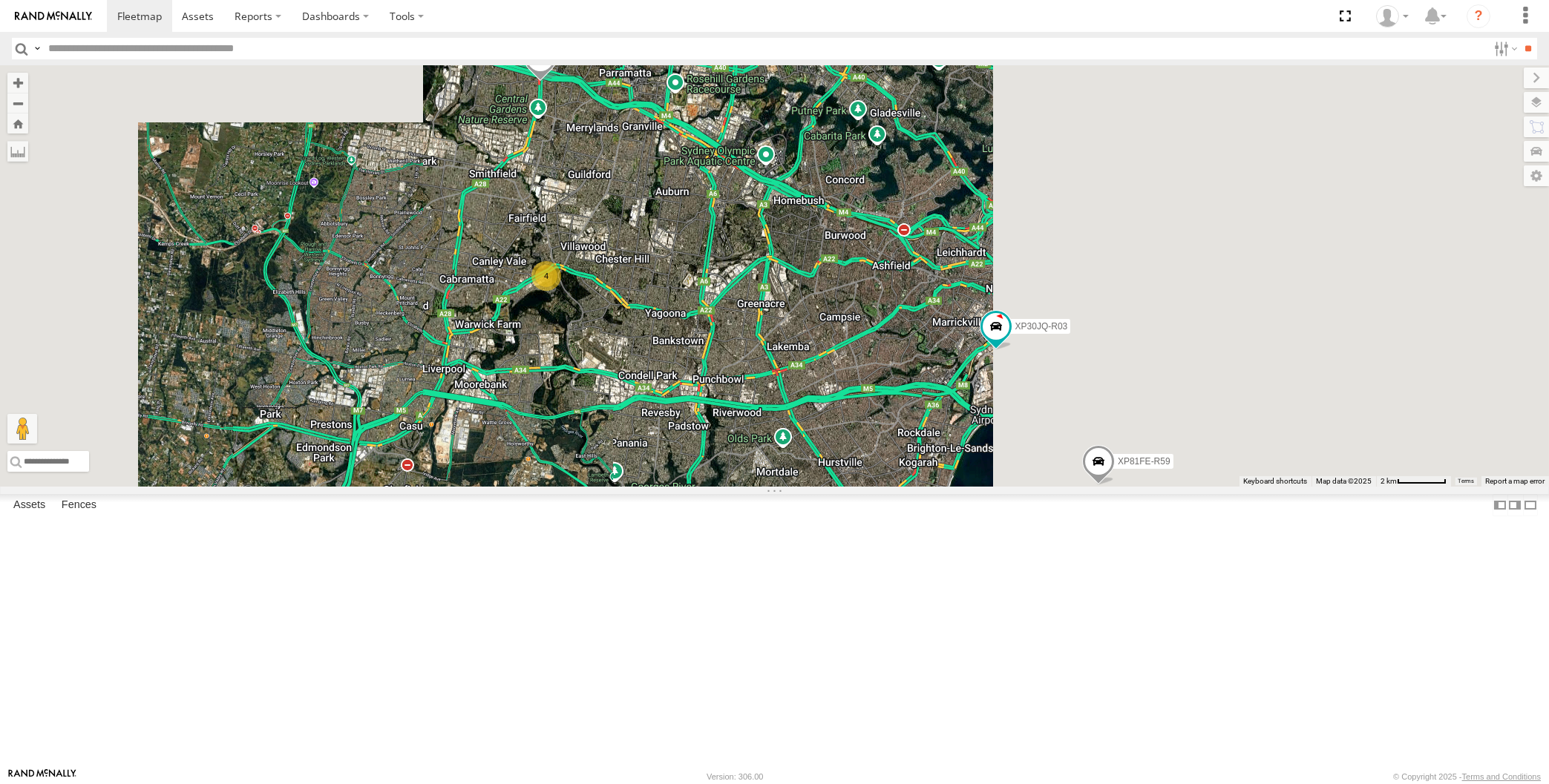
drag, startPoint x: 891, startPoint y: 620, endPoint x: 905, endPoint y: 625, distance: 14.9
click at [905, 486] on div "XP30JQ-R03 XSNDHU-R04 4 XP81FE-R59" at bounding box center [774, 276] width 1549 height 422
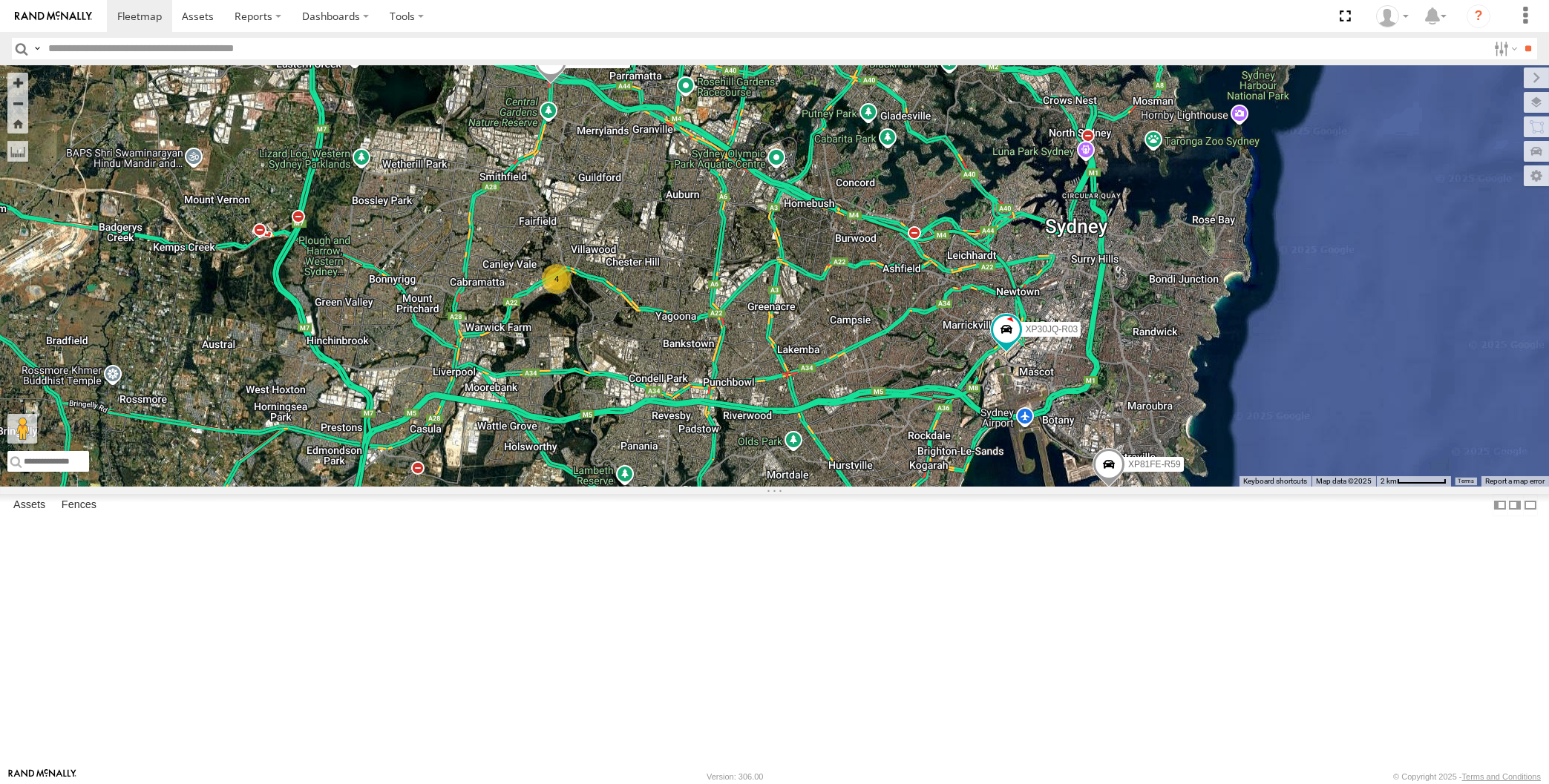
click at [866, 486] on div "XP30JQ-R03 XSNDHU-R04 4 XP81FE-R59" at bounding box center [774, 276] width 1549 height 422
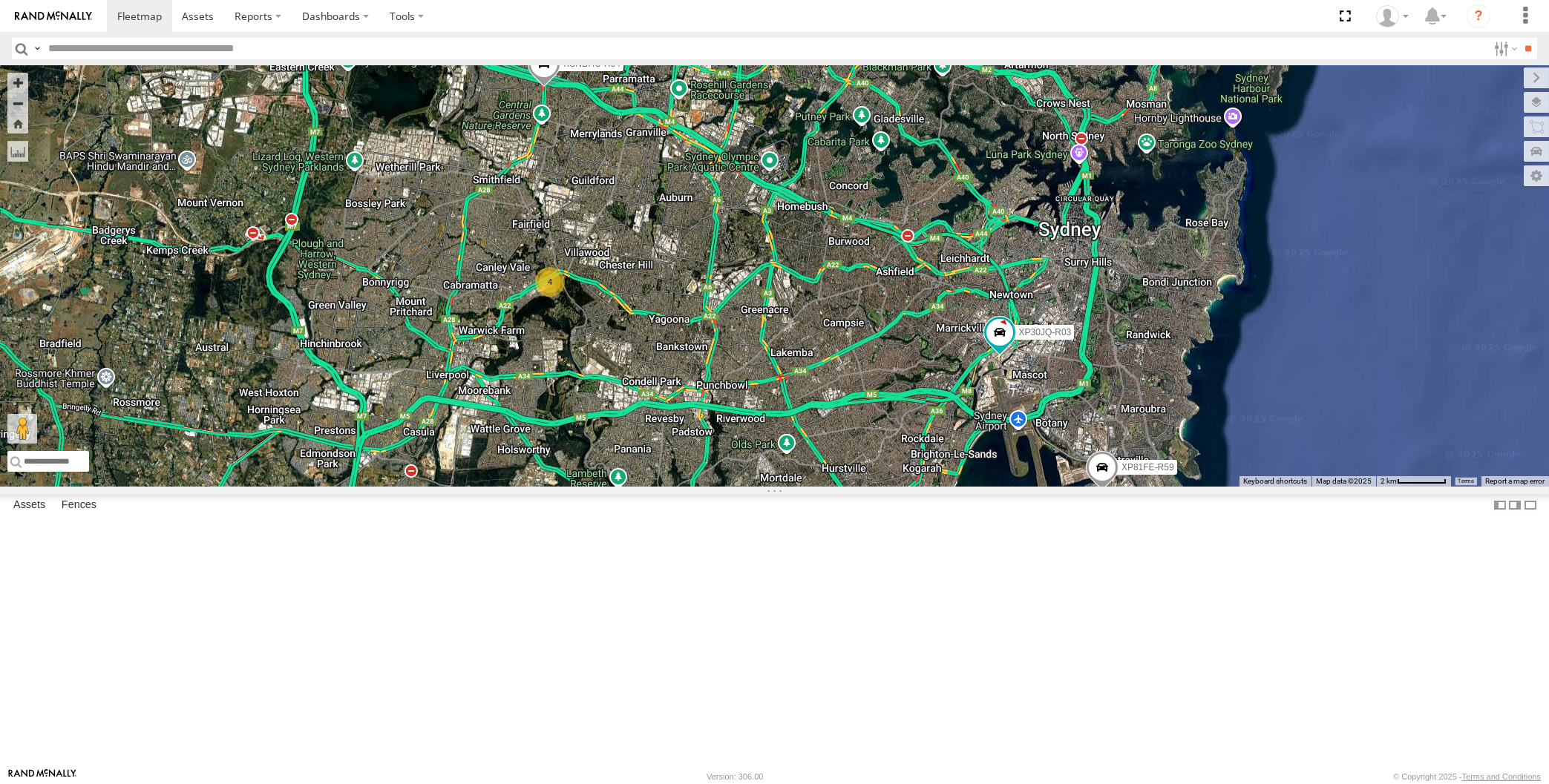
drag, startPoint x: 768, startPoint y: 455, endPoint x: 757, endPoint y: 458, distance: 11.4
click at [757, 458] on div "XP30JQ-R03 XSNDHU-R04 4 XP81FE-R59" at bounding box center [774, 276] width 1549 height 422
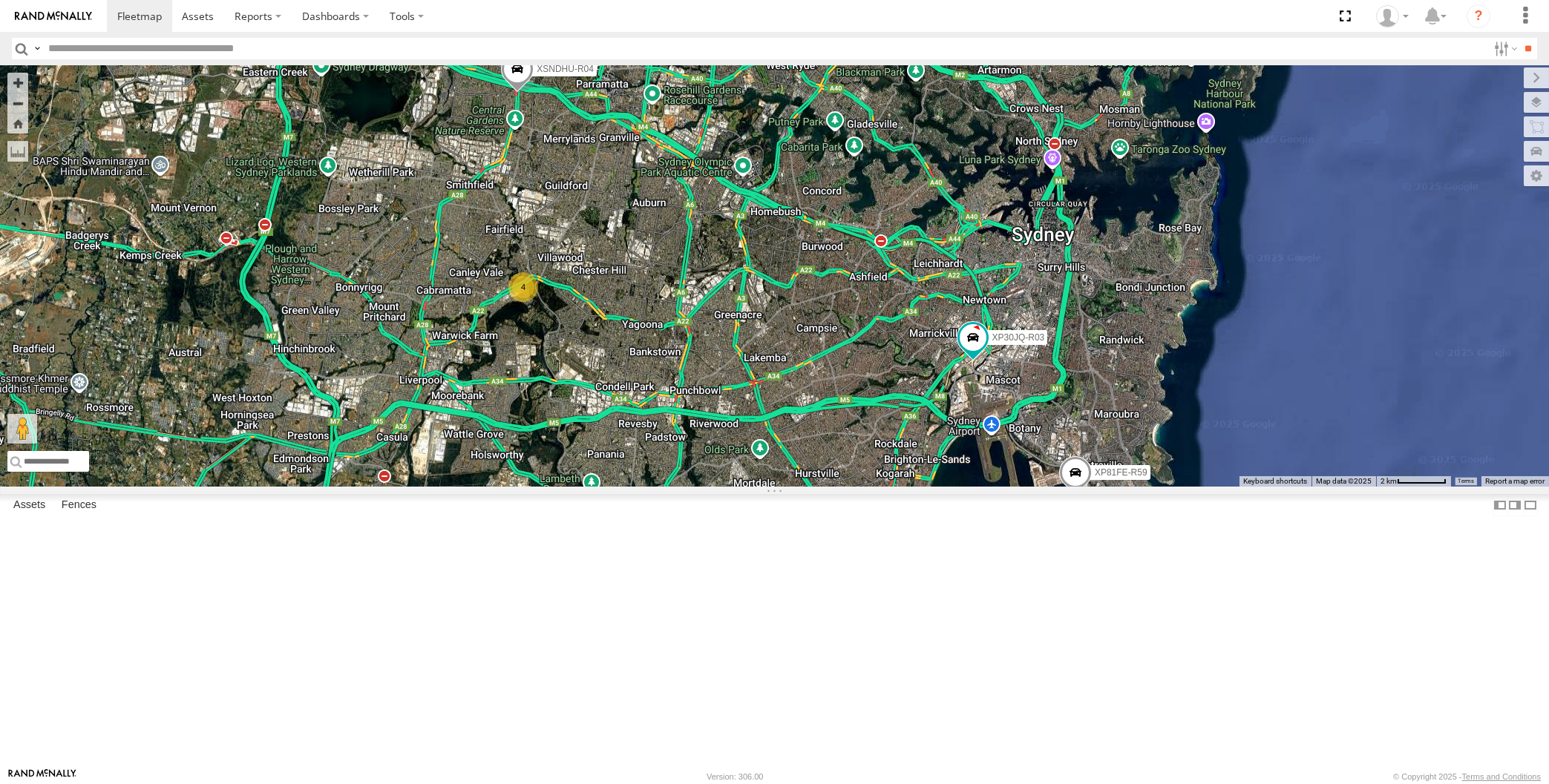
drag, startPoint x: 909, startPoint y: 660, endPoint x: 897, endPoint y: 660, distance: 12.0
click at [897, 486] on div "XP30JQ-R03 XSNDHU-R04 XP81FE-R59 4" at bounding box center [774, 276] width 1549 height 422
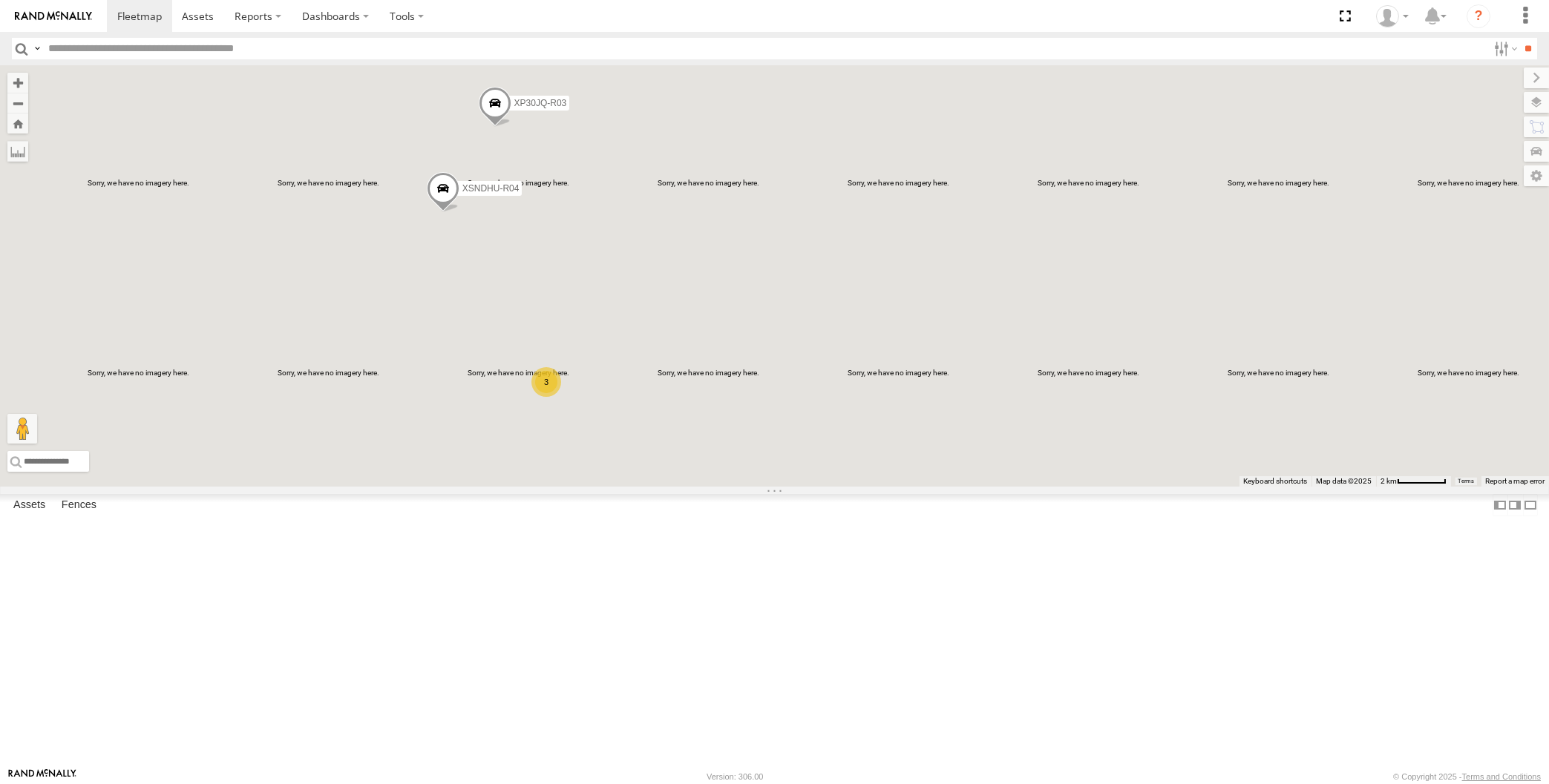
drag, startPoint x: 865, startPoint y: 674, endPoint x: 886, endPoint y: 680, distance: 21.8
click at [886, 486] on div "XP30JQ-R03 XSNDHU-R04 RJ5911-R79 XP81FE-R59 XO74GU-R69 3" at bounding box center [774, 276] width 1549 height 422
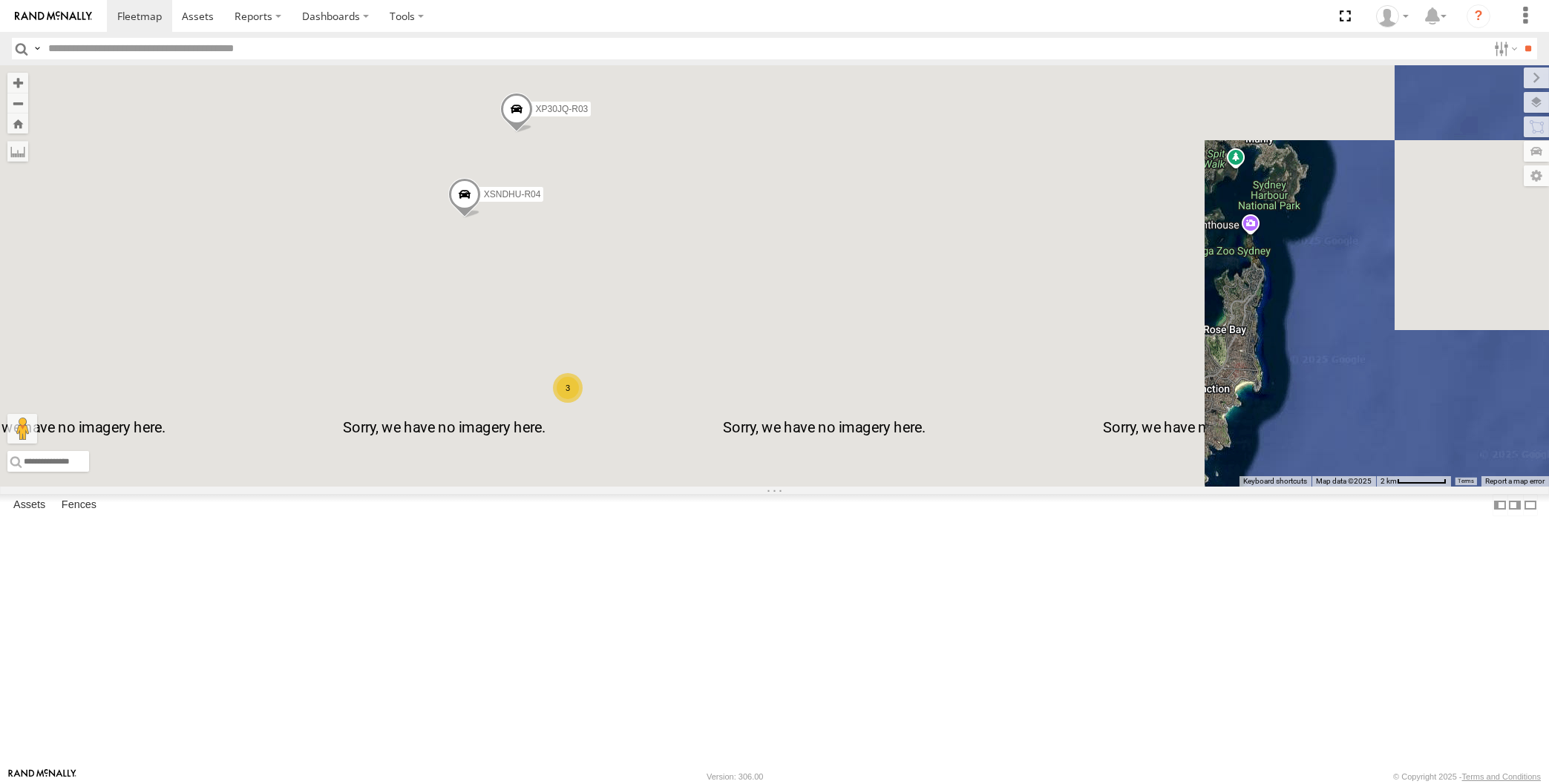
drag, startPoint x: 815, startPoint y: 536, endPoint x: 888, endPoint y: 548, distance: 74.0
click at [888, 486] on div "XP30JQ-R03 XSNDHU-R04 RJ5911-R79 XP81FE-R59 XO74GU-R69 3" at bounding box center [774, 276] width 1549 height 422
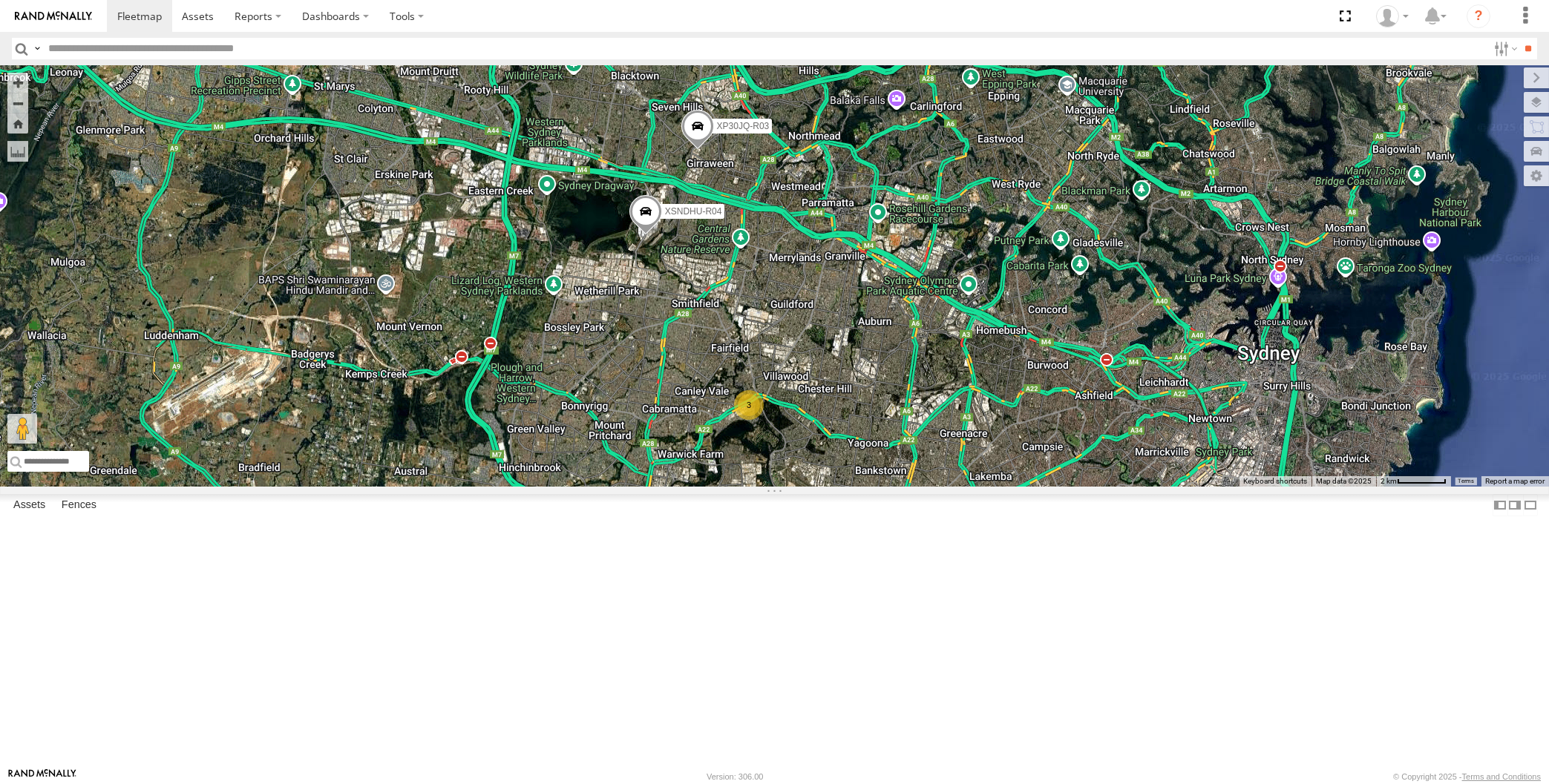
drag, startPoint x: 965, startPoint y: 494, endPoint x: 959, endPoint y: 481, distance: 14.3
click at [965, 486] on div "XP30JQ-R03 XSNDHU-R04 RJ5911-R79 XP81FE-R59 XO74GU-R69 3" at bounding box center [774, 276] width 1549 height 422
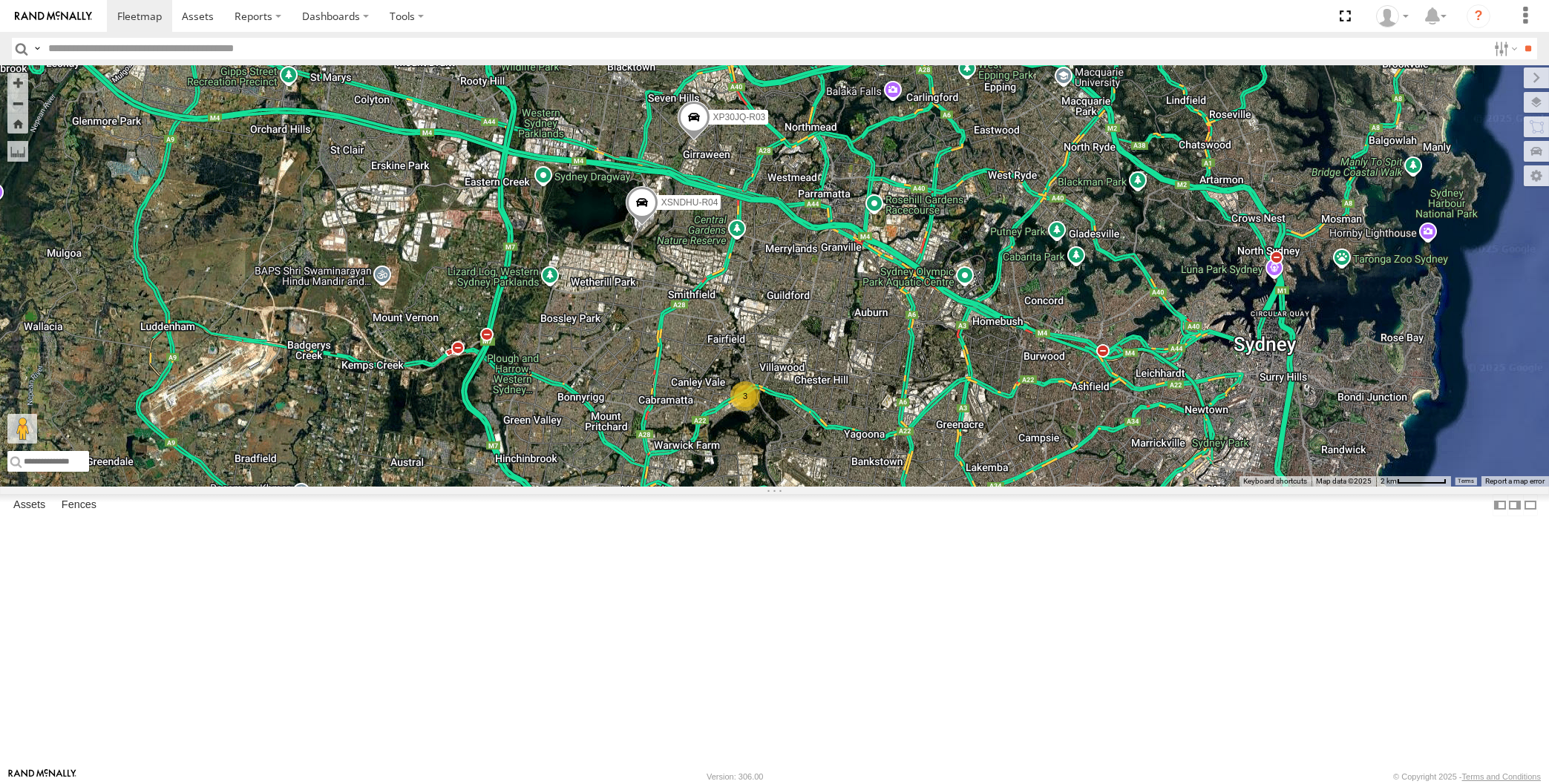
click at [971, 486] on div "XP30JQ-R03 XSNDHU-R04 RJ5911-R79 XP81FE-R59 XO74GU-R69 3" at bounding box center [774, 276] width 1549 height 422
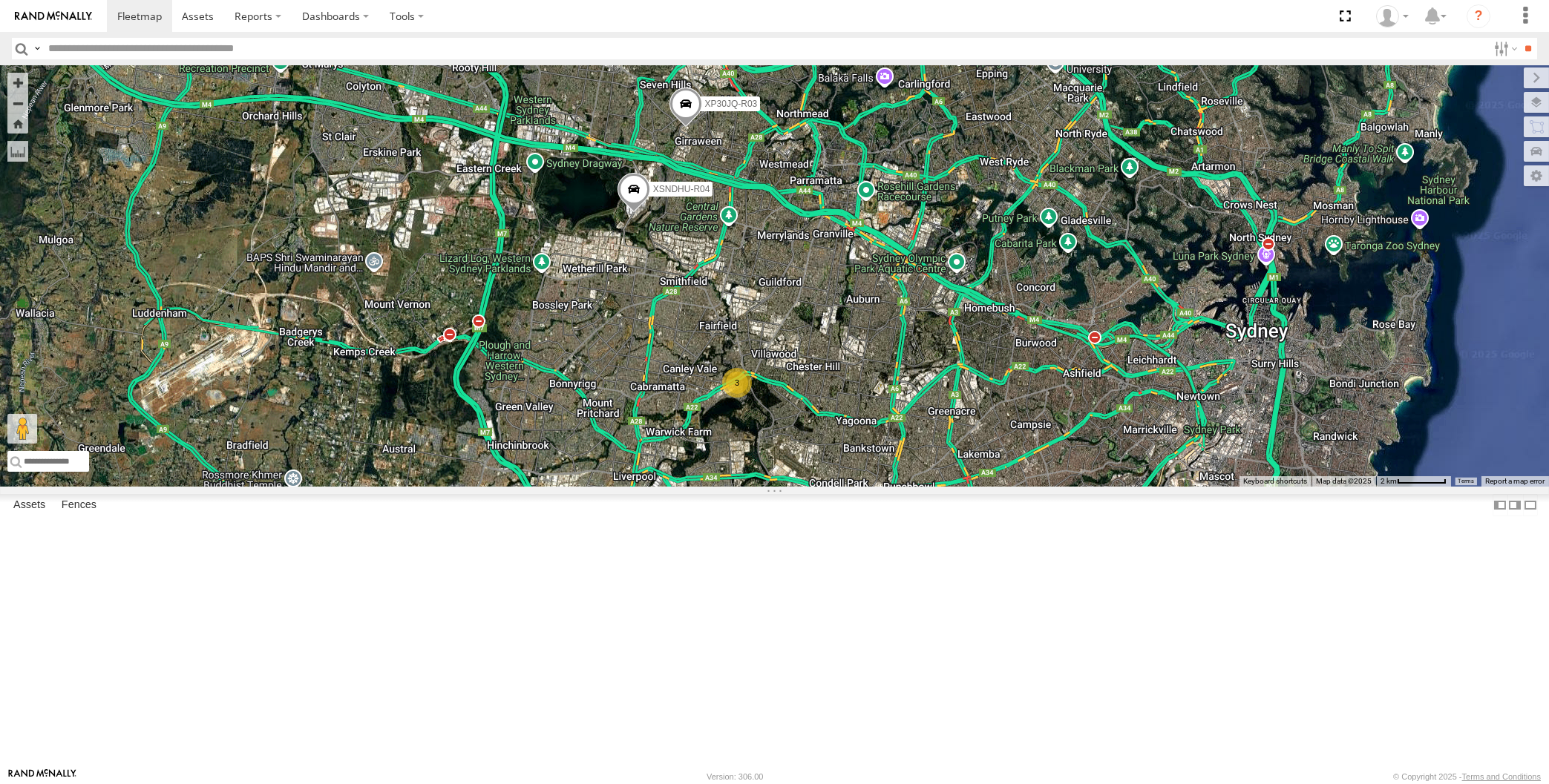
drag, startPoint x: 982, startPoint y: 628, endPoint x: 970, endPoint y: 622, distance: 13.4
click at [970, 486] on div "XP30JQ-R03 XSNDHU-R04 RJ5911-R79 XP81FE-R59 XO74GU-R69 3" at bounding box center [774, 276] width 1549 height 422
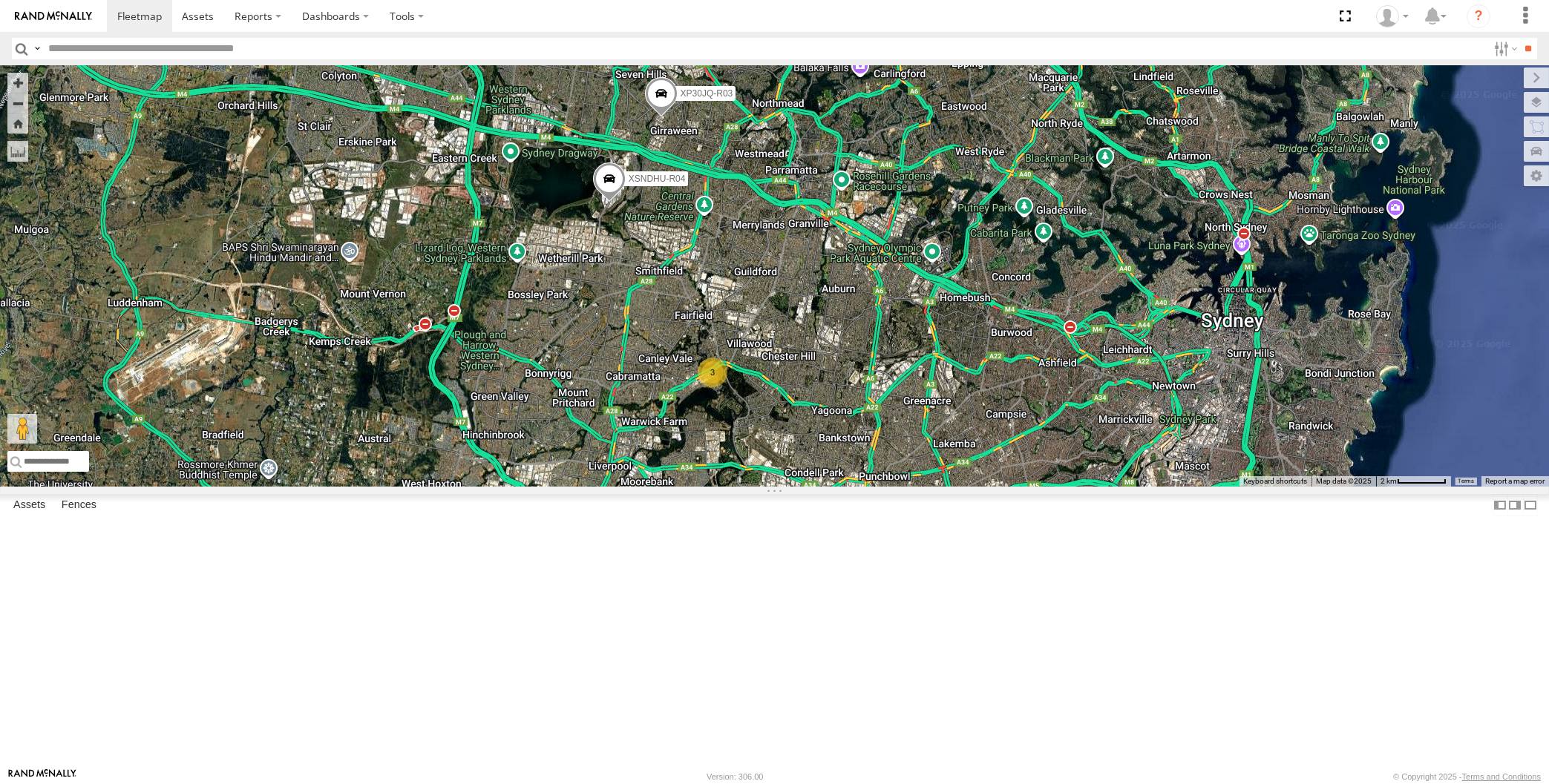
drag, startPoint x: 982, startPoint y: 644, endPoint x: 978, endPoint y: 630, distance: 14.6
click at [978, 486] on div "XP30JQ-R03 XSNDHU-R04 RJ5911-R79 XP81FE-R59 XO74GU-R69 3" at bounding box center [774, 276] width 1549 height 422
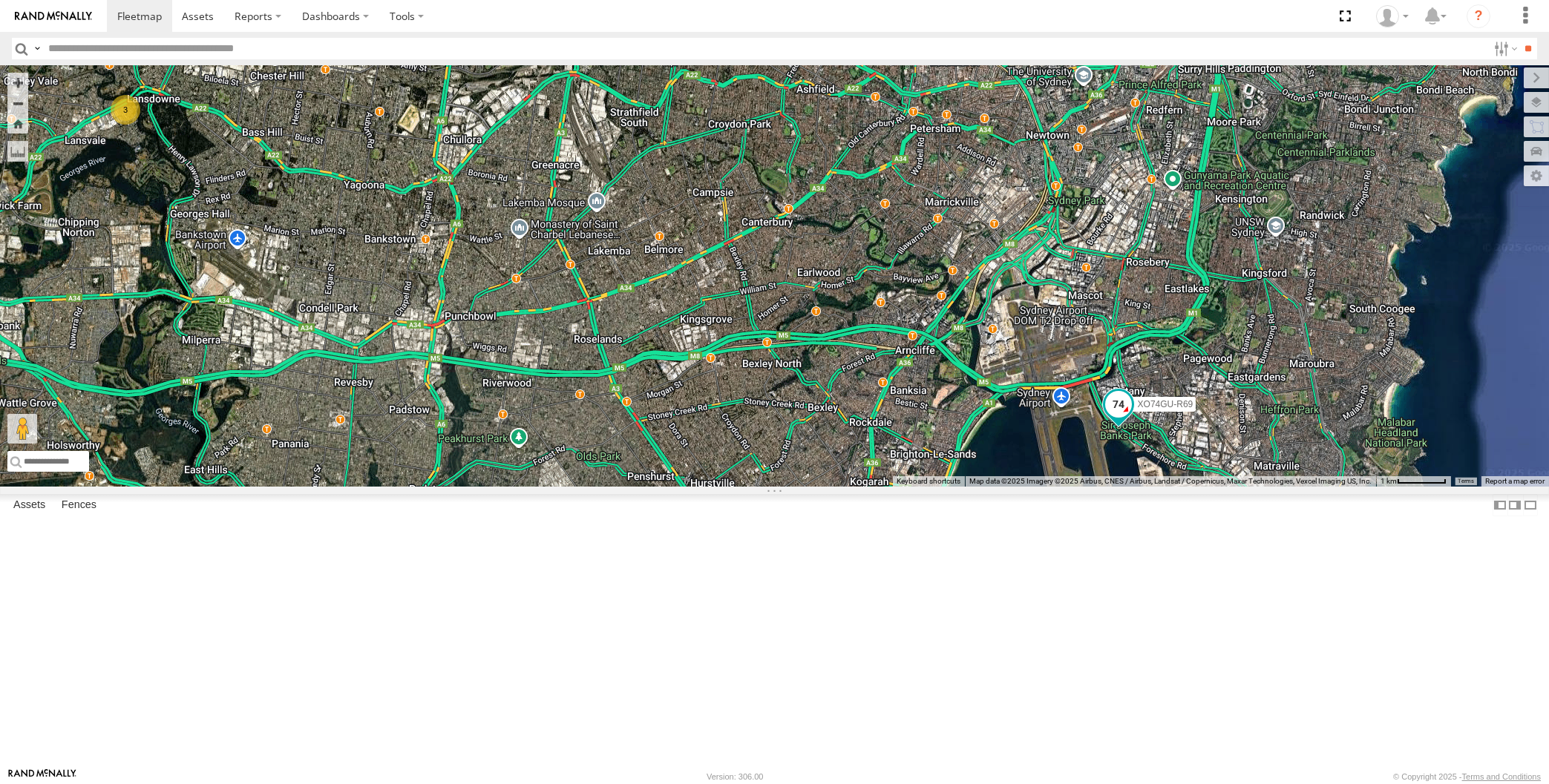
click at [1107, 418] on span at bounding box center [1117, 404] width 26 height 26
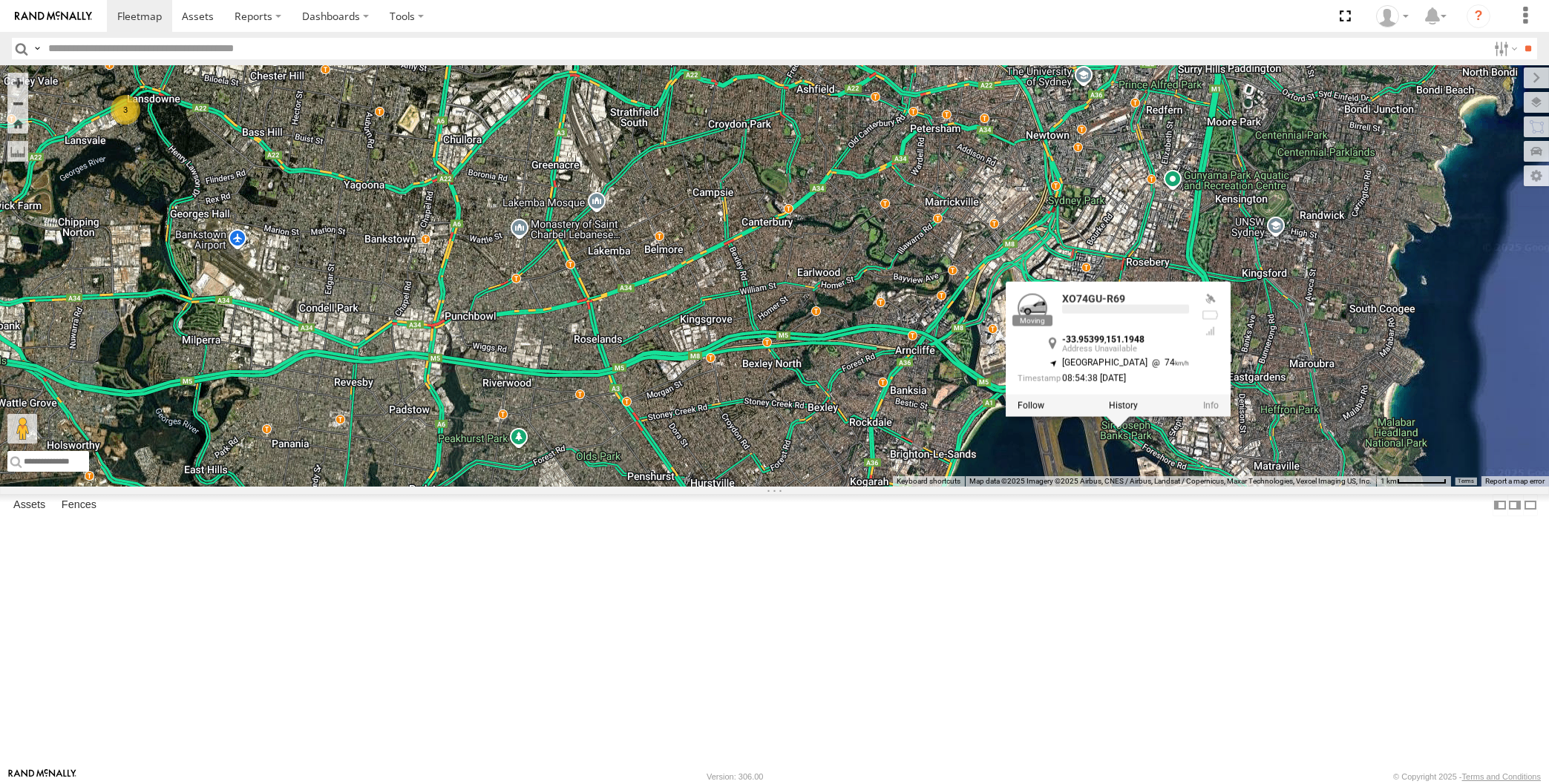
click at [1312, 486] on div "XP30JQ-R03 XSNDHU-R04 RJ5911-R79 XP81FE-R59 XO74GU-R69 3 XO74GU-R69 -33.95399 ,…" at bounding box center [774, 276] width 1549 height 422
drag, startPoint x: 469, startPoint y: 554, endPoint x: 492, endPoint y: 560, distance: 23.8
click at [476, 486] on div "XP30JQ-R03 XSNDHU-R04 RJ5911-R79 XP81FE-R59 XO74GU-R69 3 XO74GU-R69 All Assets …" at bounding box center [774, 276] width 1549 height 422
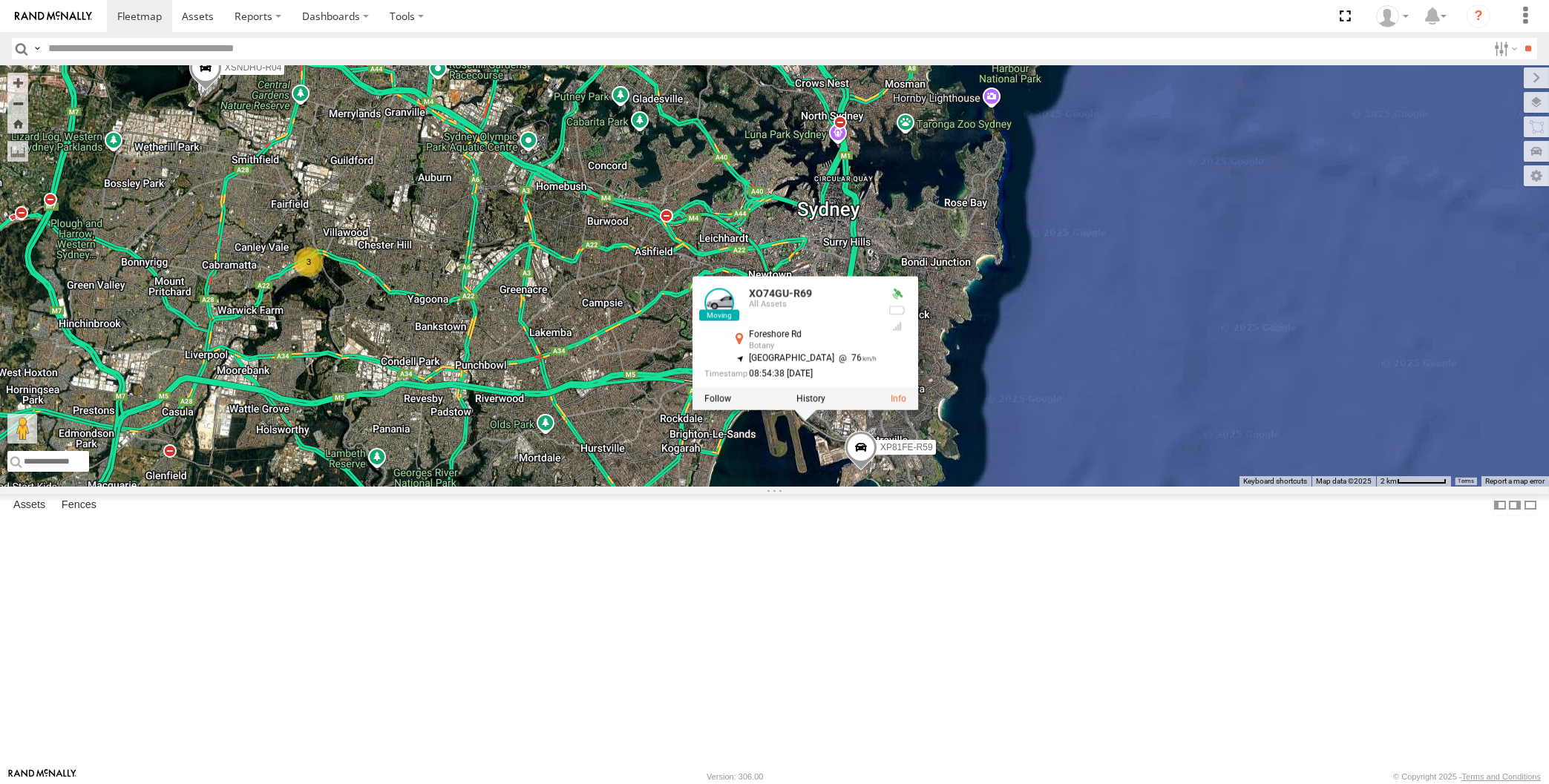
click at [202, 91] on span at bounding box center [205, 71] width 32 height 40
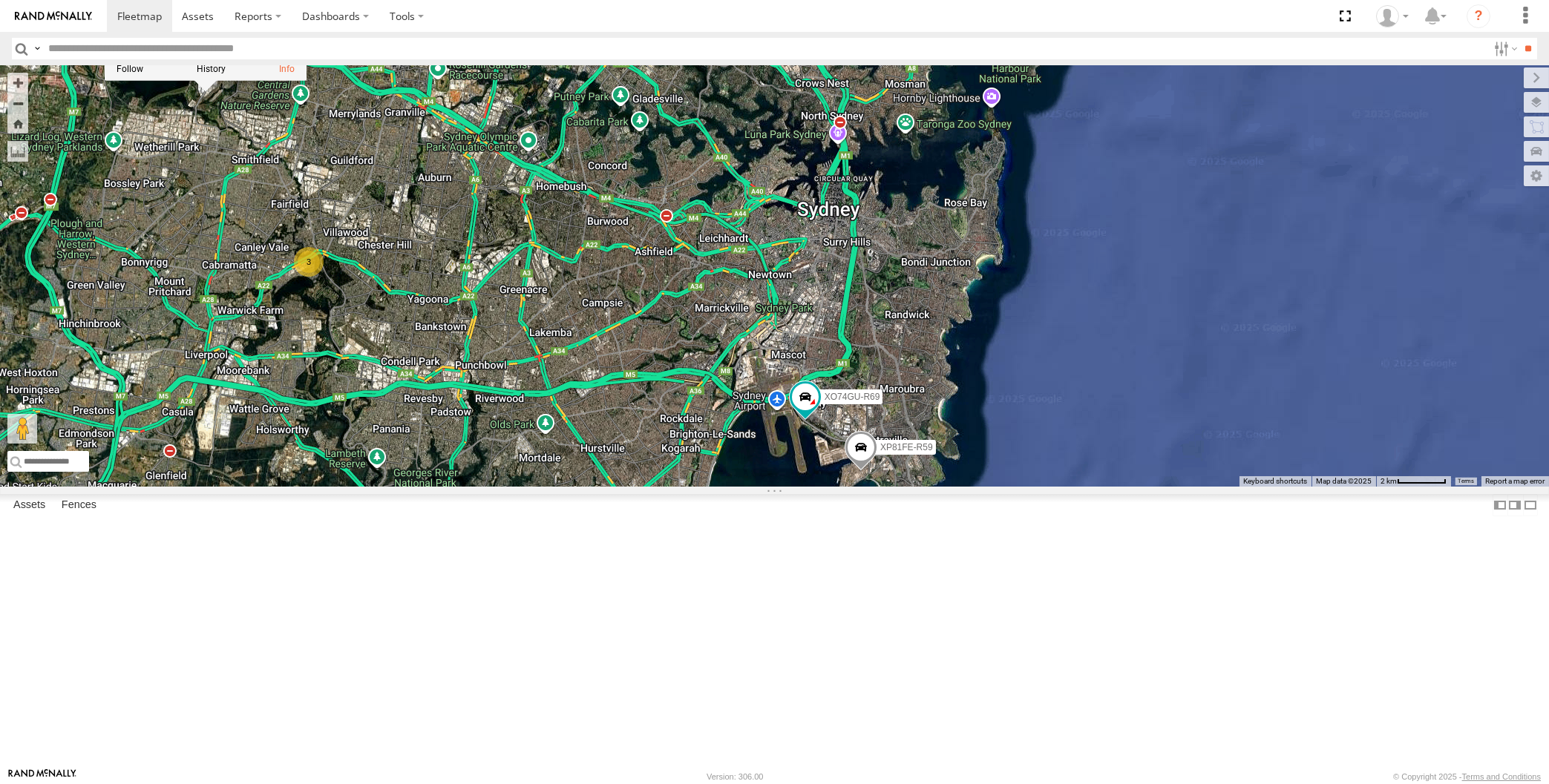
click at [247, 280] on div "XP30JQ-R03 XSNDHU-R04 RJ5911-R79 XP81FE-R59 XO74GU-R69 3 XSNDHU-R04 All Assets …" at bounding box center [774, 276] width 1549 height 422
drag, startPoint x: 287, startPoint y: 276, endPoint x: 274, endPoint y: 276, distance: 13.0
click at [321, 293] on div "XP30JQ-R03 XSNDHU-R04 RJ5911-R79 XP81FE-R59 XO74GU-R69 3" at bounding box center [774, 276] width 1549 height 422
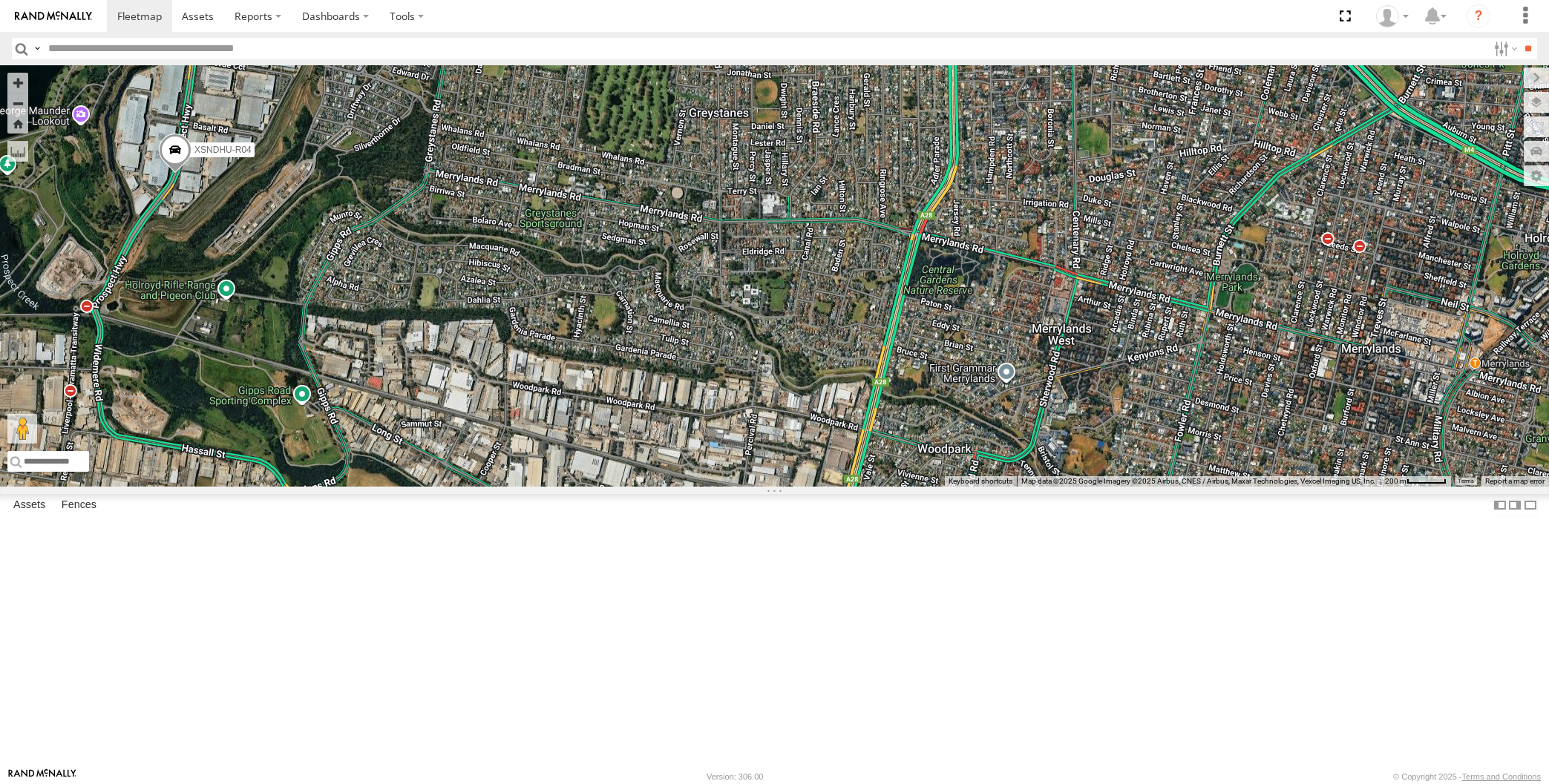
click at [174, 173] on span at bounding box center [175, 153] width 32 height 40
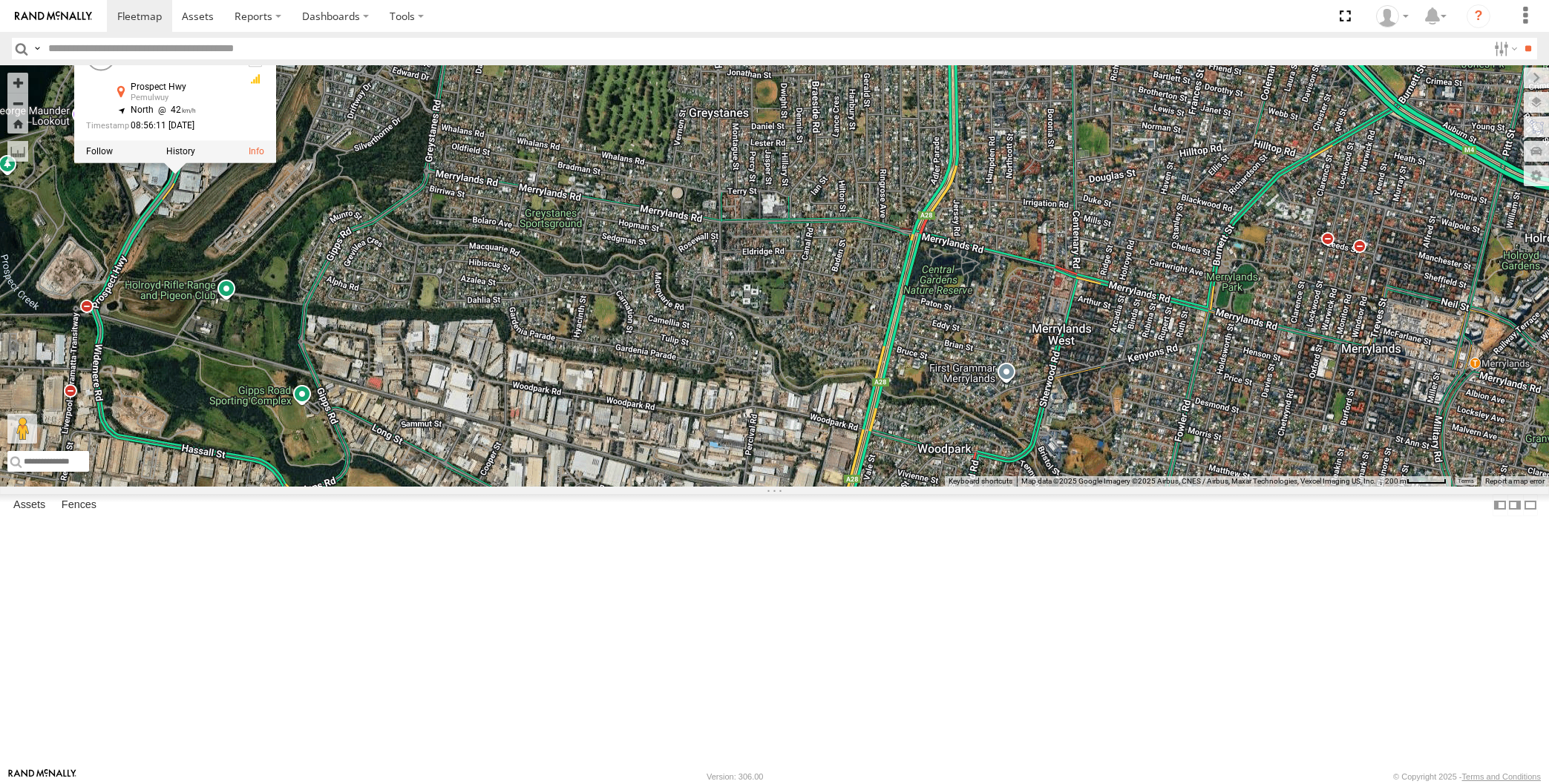
click at [234, 373] on div "XP30JQ-R03 XSNDHU-R04 RJ5911-R79 XP81FE-R59 XO74GU-R69 XSNDHU-R04 All Assets Pr…" at bounding box center [774, 276] width 1549 height 422
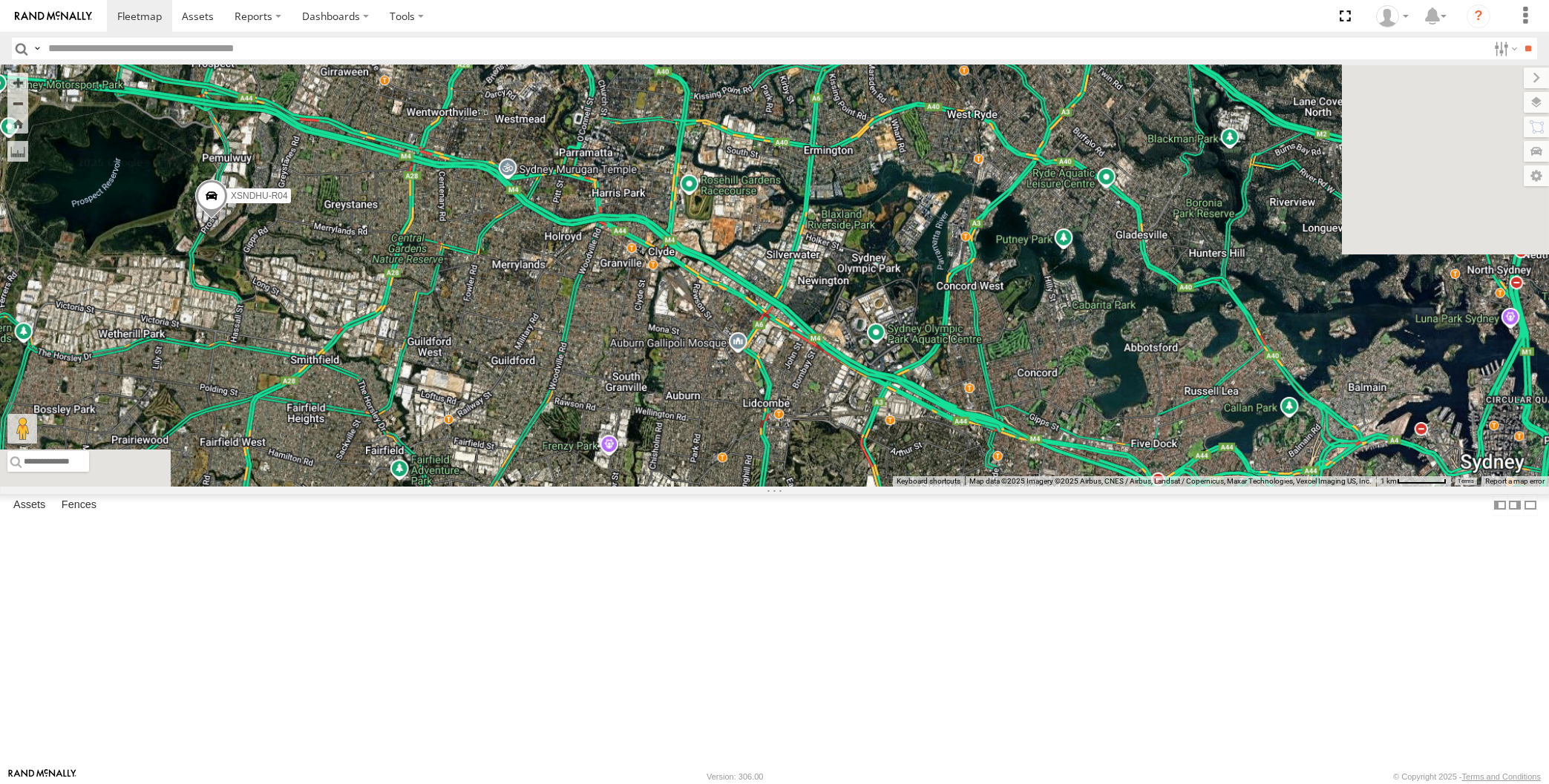
drag, startPoint x: 363, startPoint y: 480, endPoint x: 385, endPoint y: 454, distance: 34.1
click at [384, 456] on div "XP30JQ-R03 XSNDHU-R04 RJ5911-R79 XP81FE-R59 XO74GU-R69" at bounding box center [774, 276] width 1549 height 422
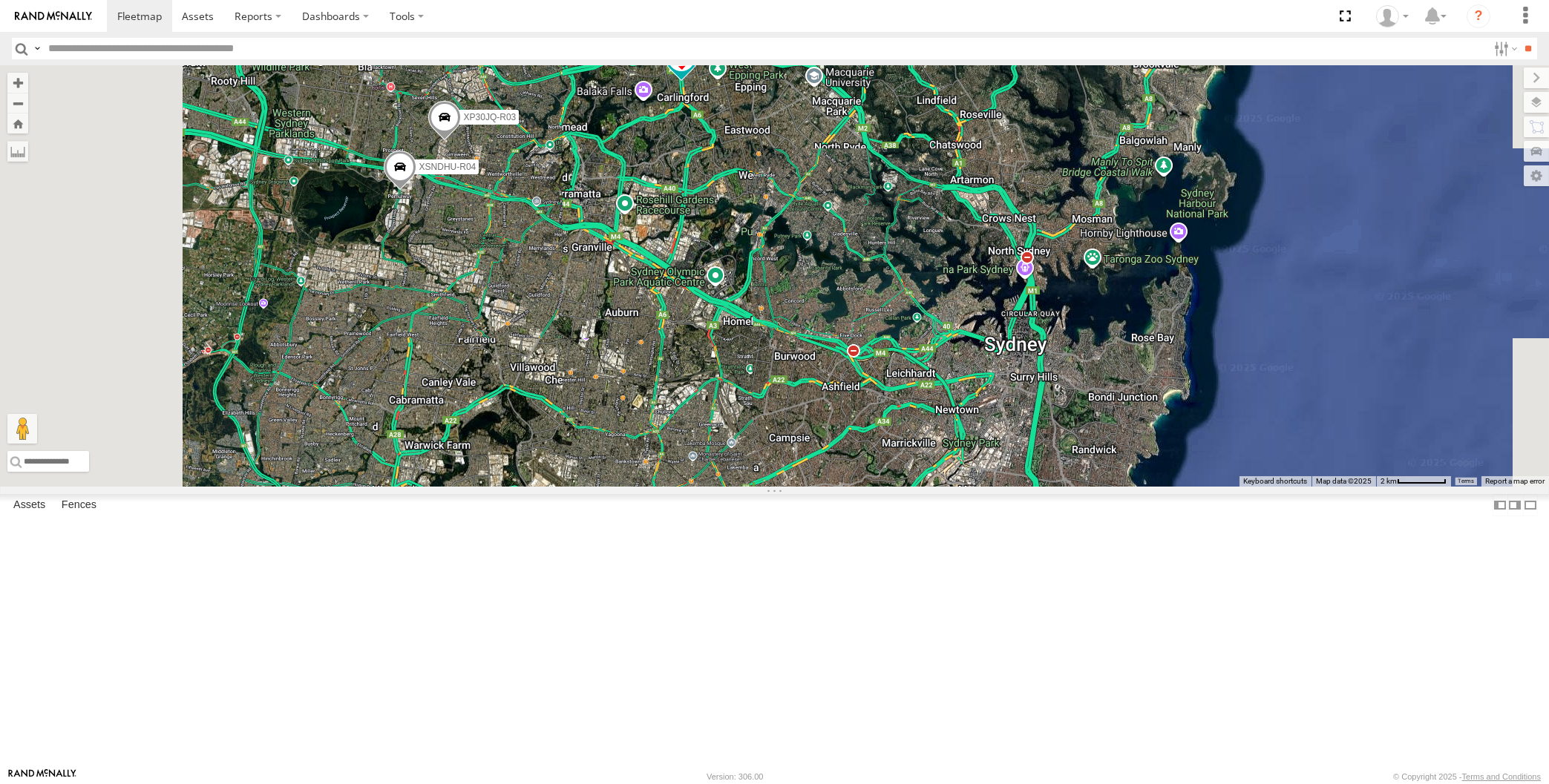
click at [673, 486] on div "XP30JQ-R03 XSNDHU-R04 RJ5911-R79 XP81FE-R59 XO74GU-R69" at bounding box center [774, 276] width 1549 height 422
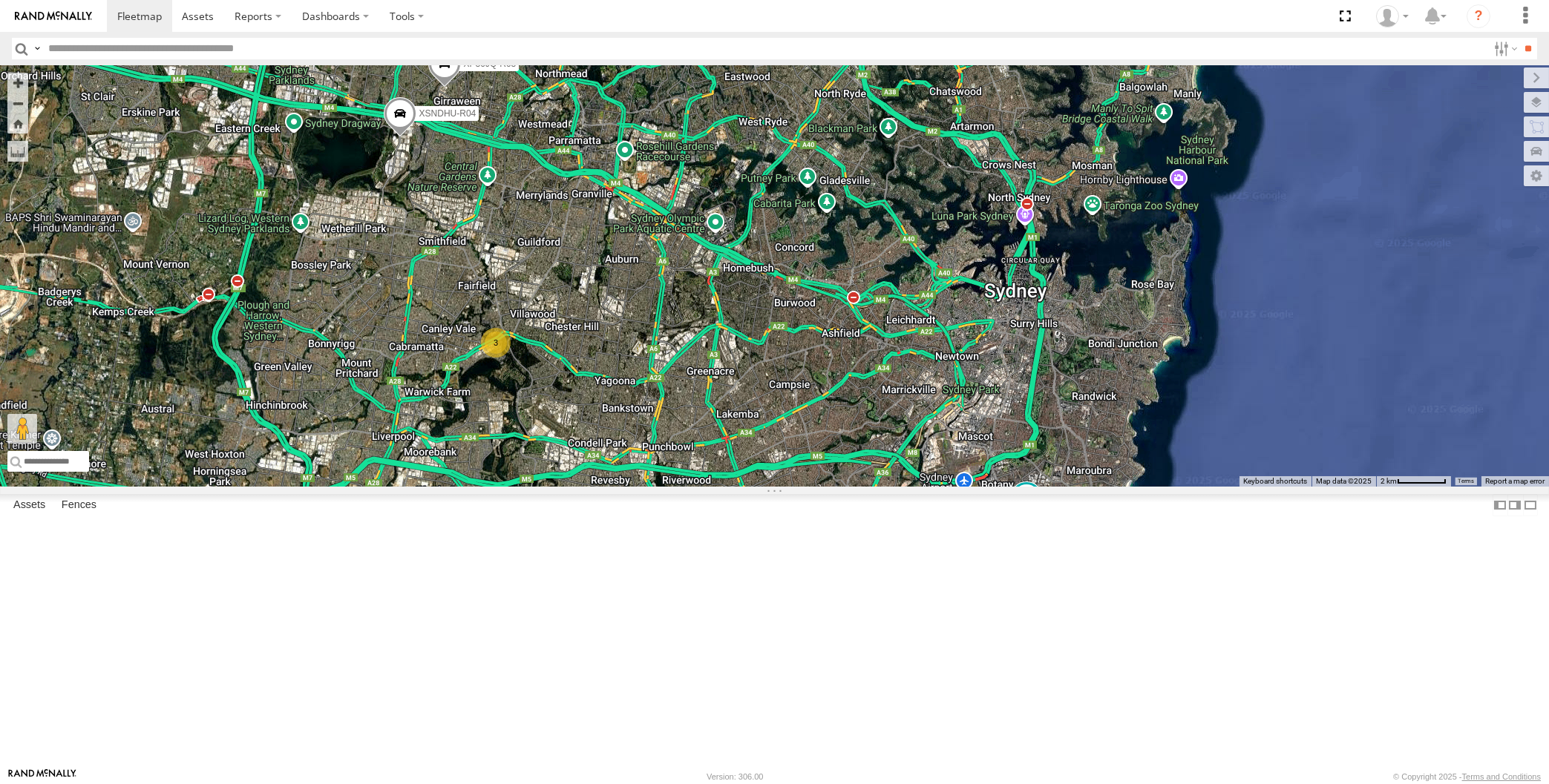
click at [742, 486] on div "XP30JQ-R03 XSNDHU-R04 RJ5911-R79 XP81FE-R59 XO74GU-R69 3" at bounding box center [774, 276] width 1549 height 422
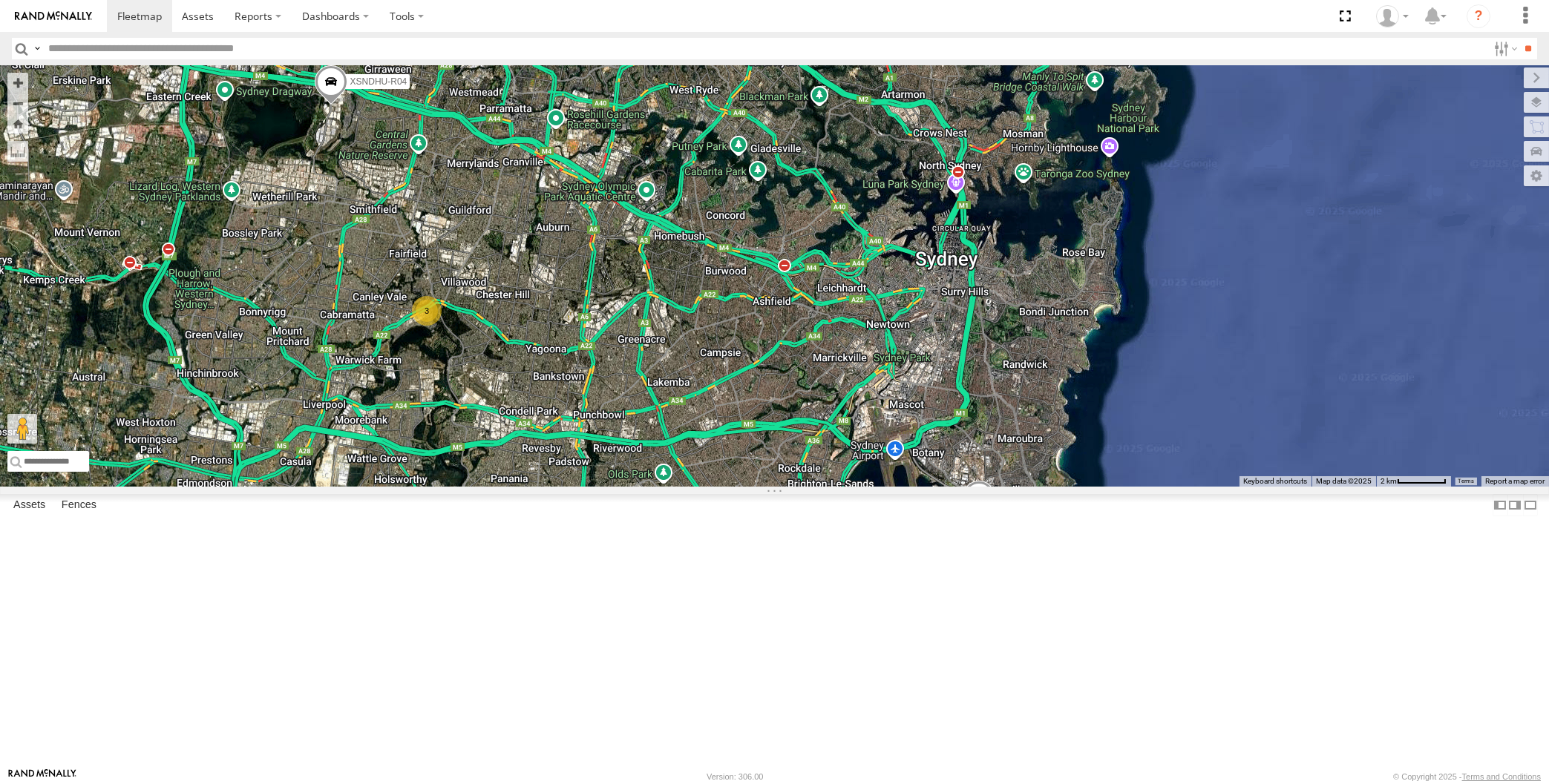
click at [651, 486] on div "XP30JQ-R03 XSNDHU-R04 RJ5911-R79 XP81FE-R59 XO74GU-R69 3" at bounding box center [774, 276] width 1549 height 422
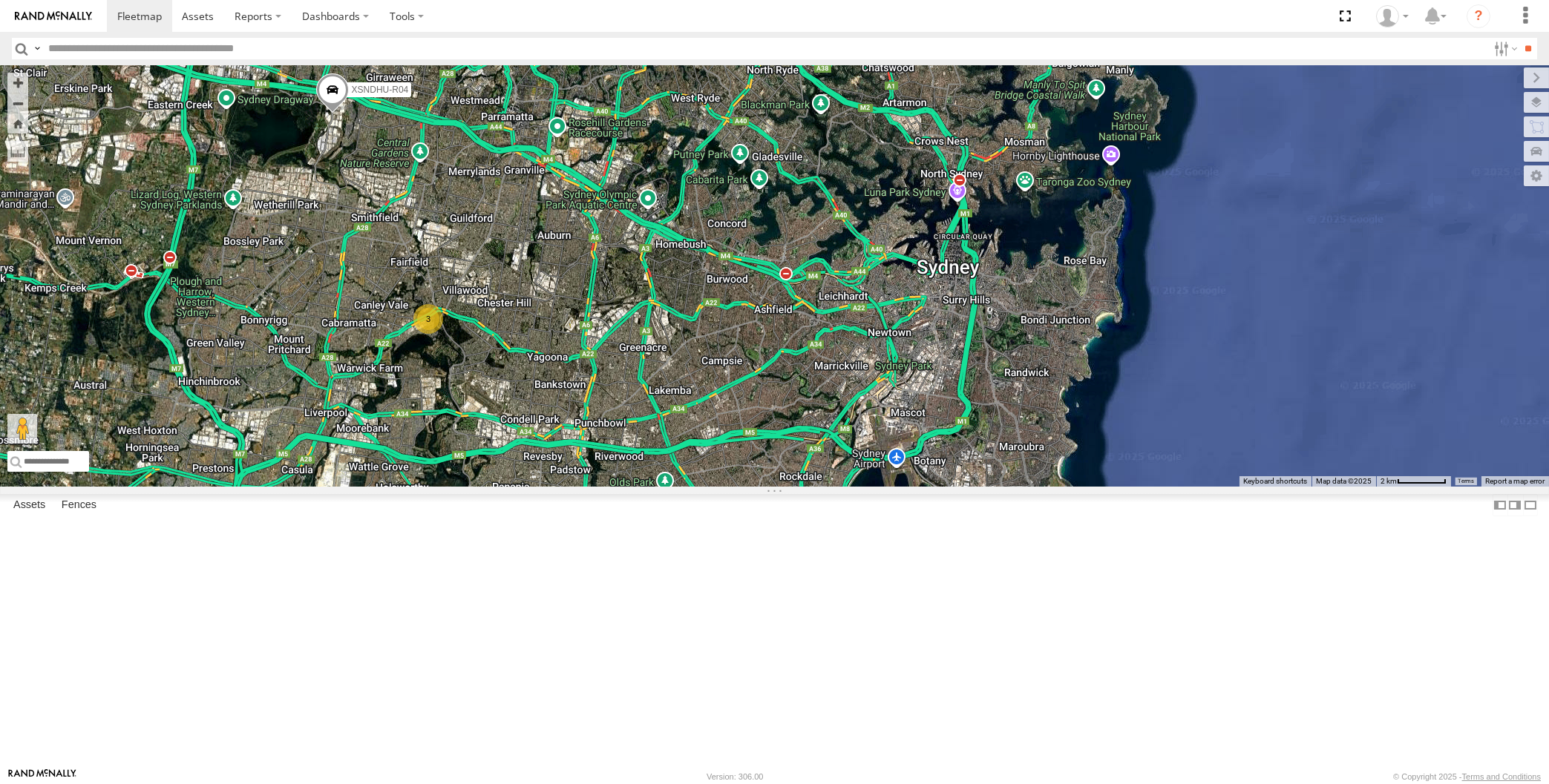
click at [648, 486] on div "XP30JQ-R03 XSNDHU-R04 RJ5911-R79 XP81FE-R59 XO74GU-R69 3" at bounding box center [774, 276] width 1549 height 422
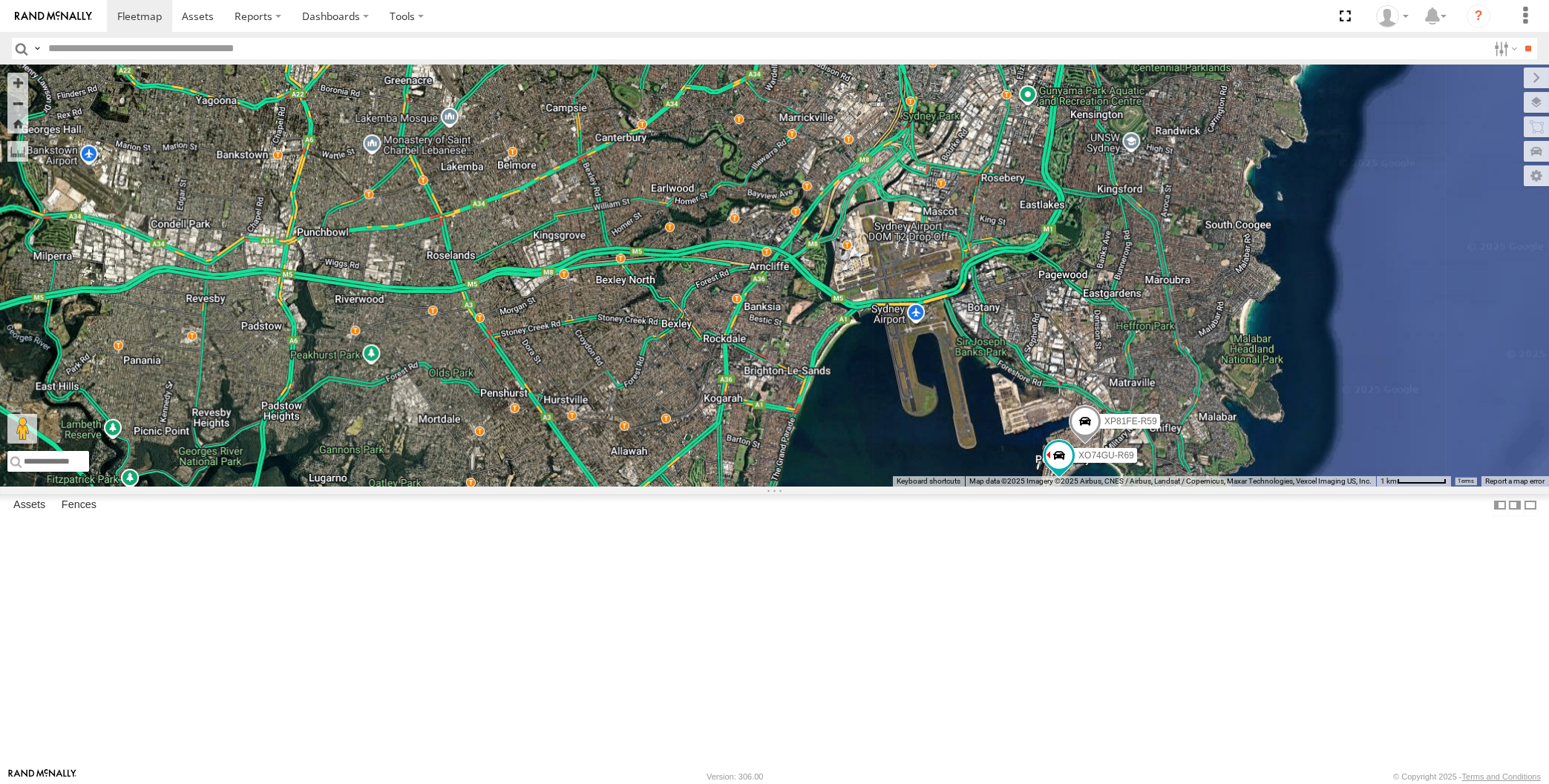
drag, startPoint x: 696, startPoint y: 577, endPoint x: 960, endPoint y: 532, distance: 267.8
click at [953, 486] on div "XP30JQ-R03 XSNDHU-R04 RJ5911-R79 XP81FE-R59 XO74GU-R69" at bounding box center [774, 276] width 1549 height 422
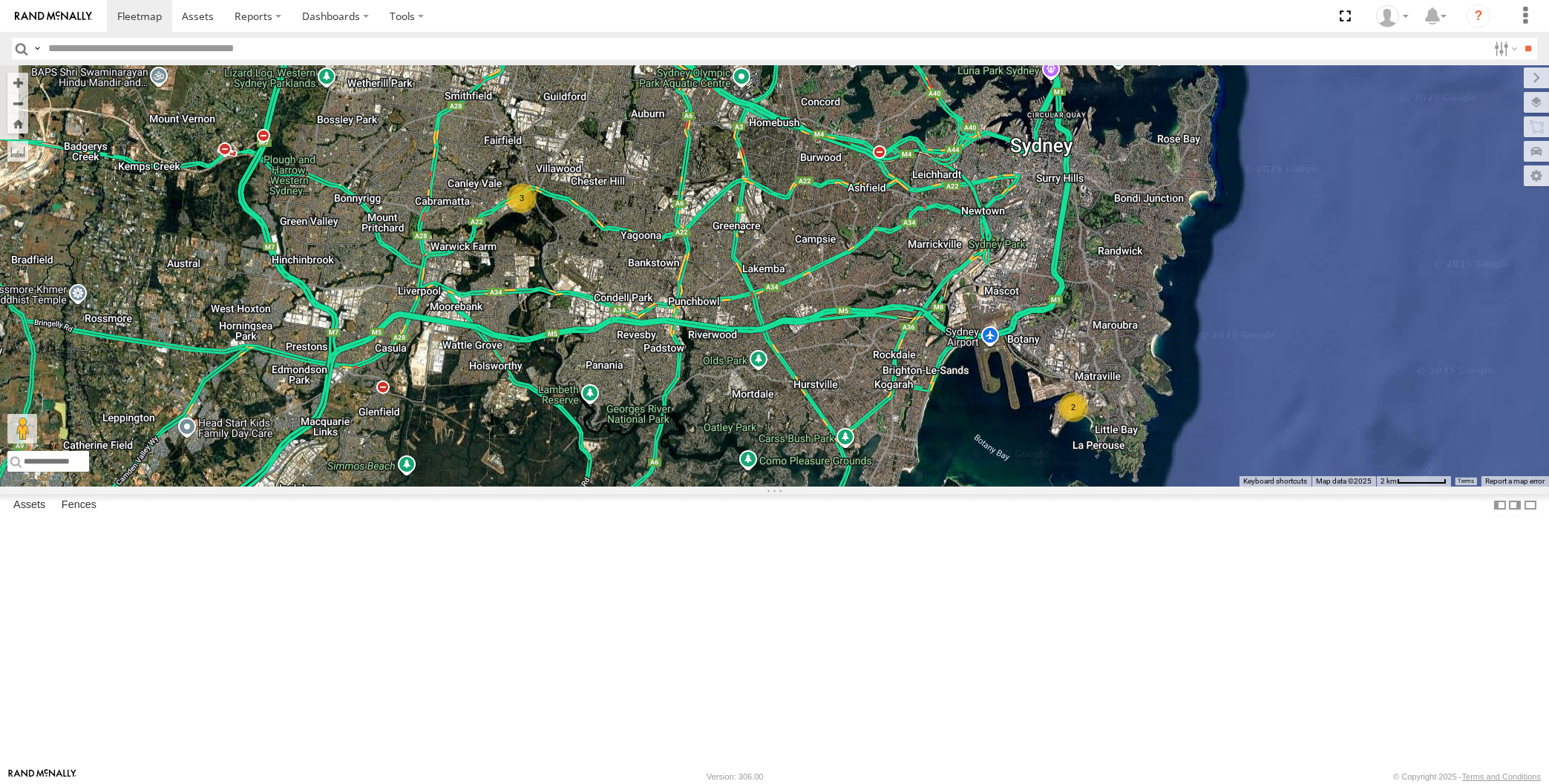
drag, startPoint x: 941, startPoint y: 556, endPoint x: 947, endPoint y: 574, distance: 19.0
click at [950, 486] on div "XP30JQ-R03 XSNDHU-R04 RJ5911-R79 3 2" at bounding box center [774, 276] width 1549 height 422
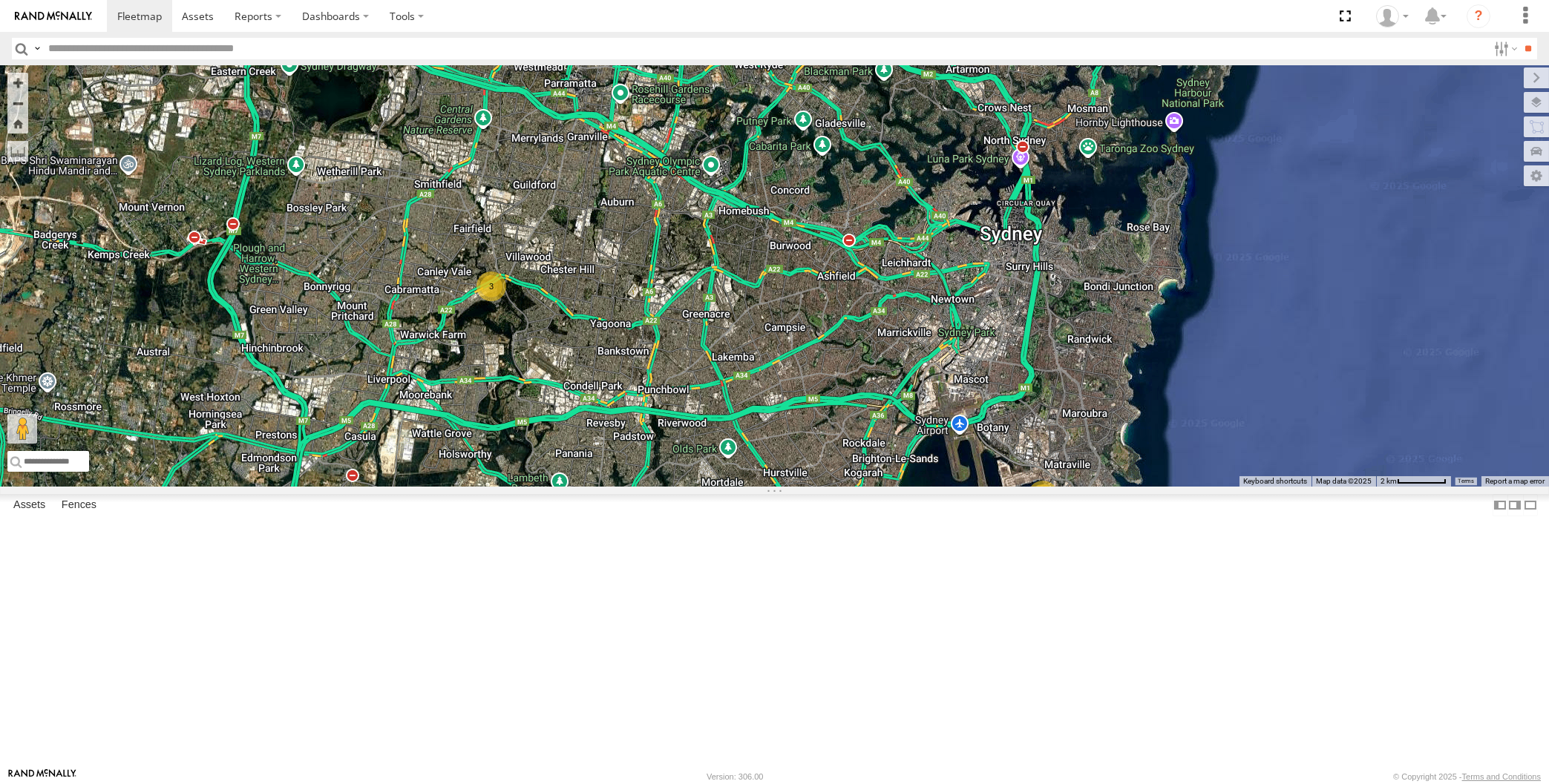
drag, startPoint x: 928, startPoint y: 567, endPoint x: 896, endPoint y: 608, distance: 52.0
click at [896, 486] on div "XP30JQ-R03 XSNDHU-R04 RJ5911-R79 3 2" at bounding box center [774, 276] width 1549 height 422
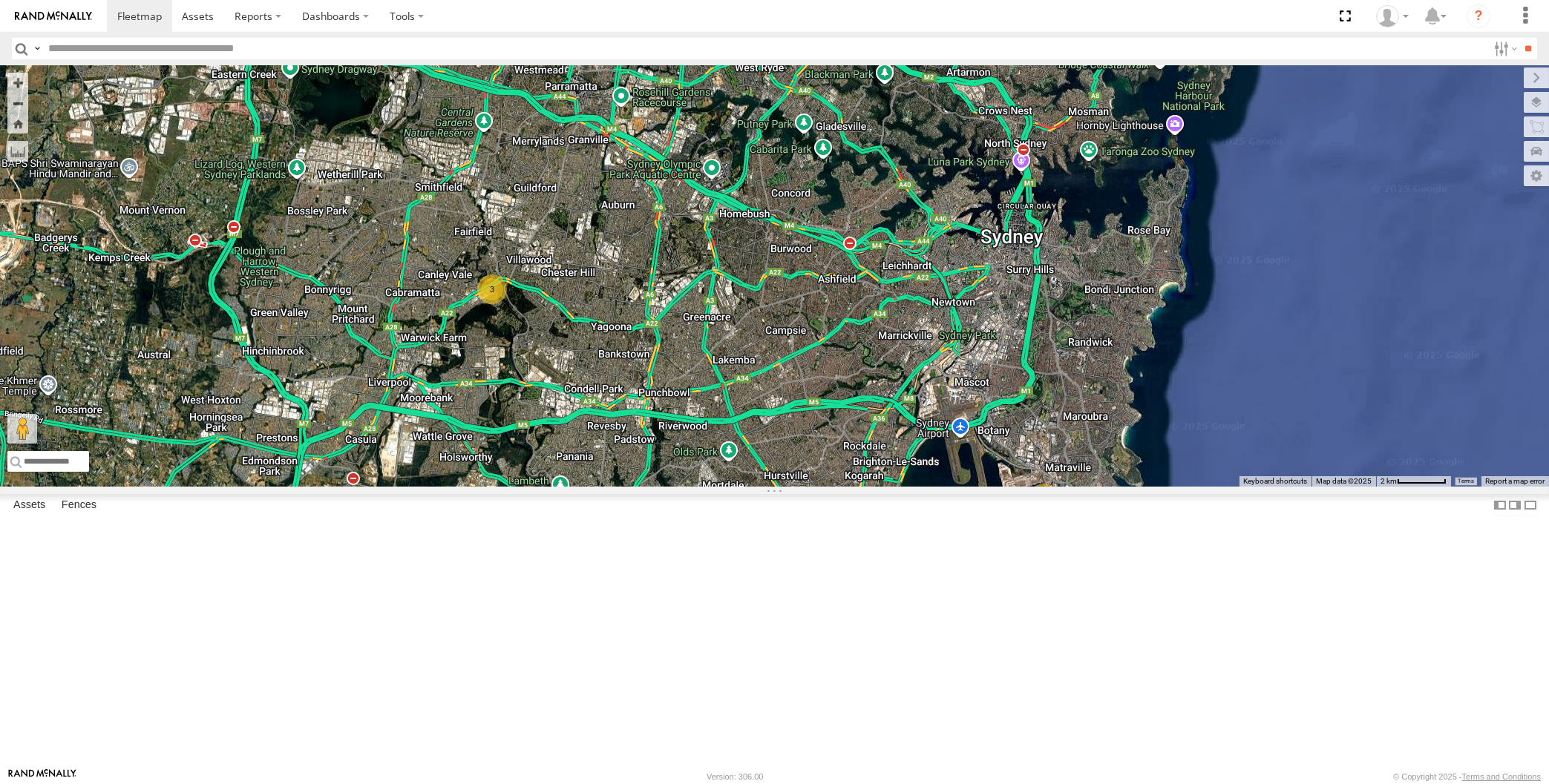
drag, startPoint x: 938, startPoint y: 596, endPoint x: 959, endPoint y: 594, distance: 21.1
click at [959, 486] on div "XP30JQ-R03 XSNDHU-R04 RJ5911-R79 3 2" at bounding box center [774, 276] width 1549 height 422
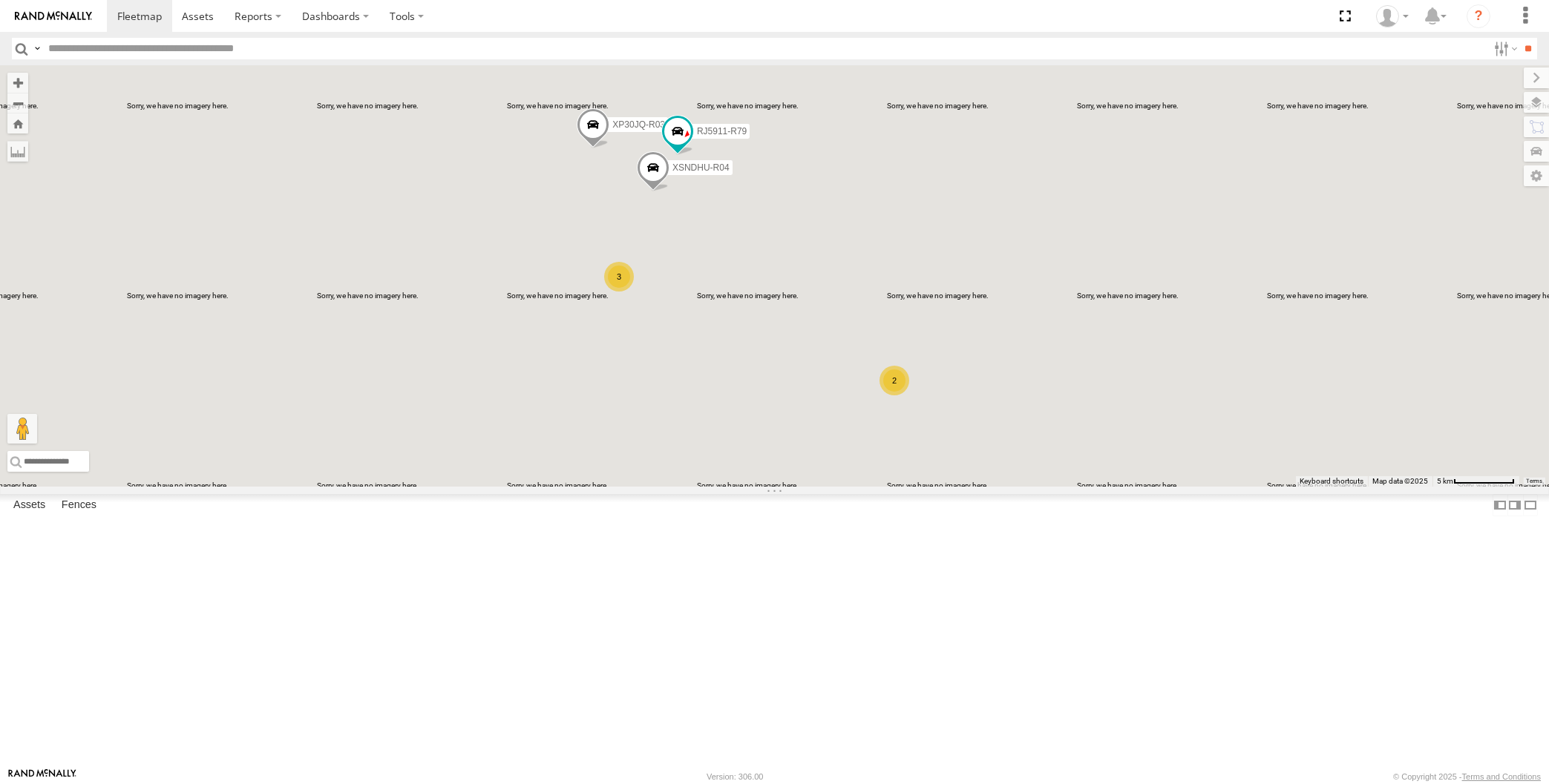
drag, startPoint x: 830, startPoint y: 498, endPoint x: 830, endPoint y: 489, distance: 9.0
click at [830, 486] on div "XP30JQ-R03 XSNDHU-R04 RJ5911-R79 3 2" at bounding box center [774, 276] width 1549 height 422
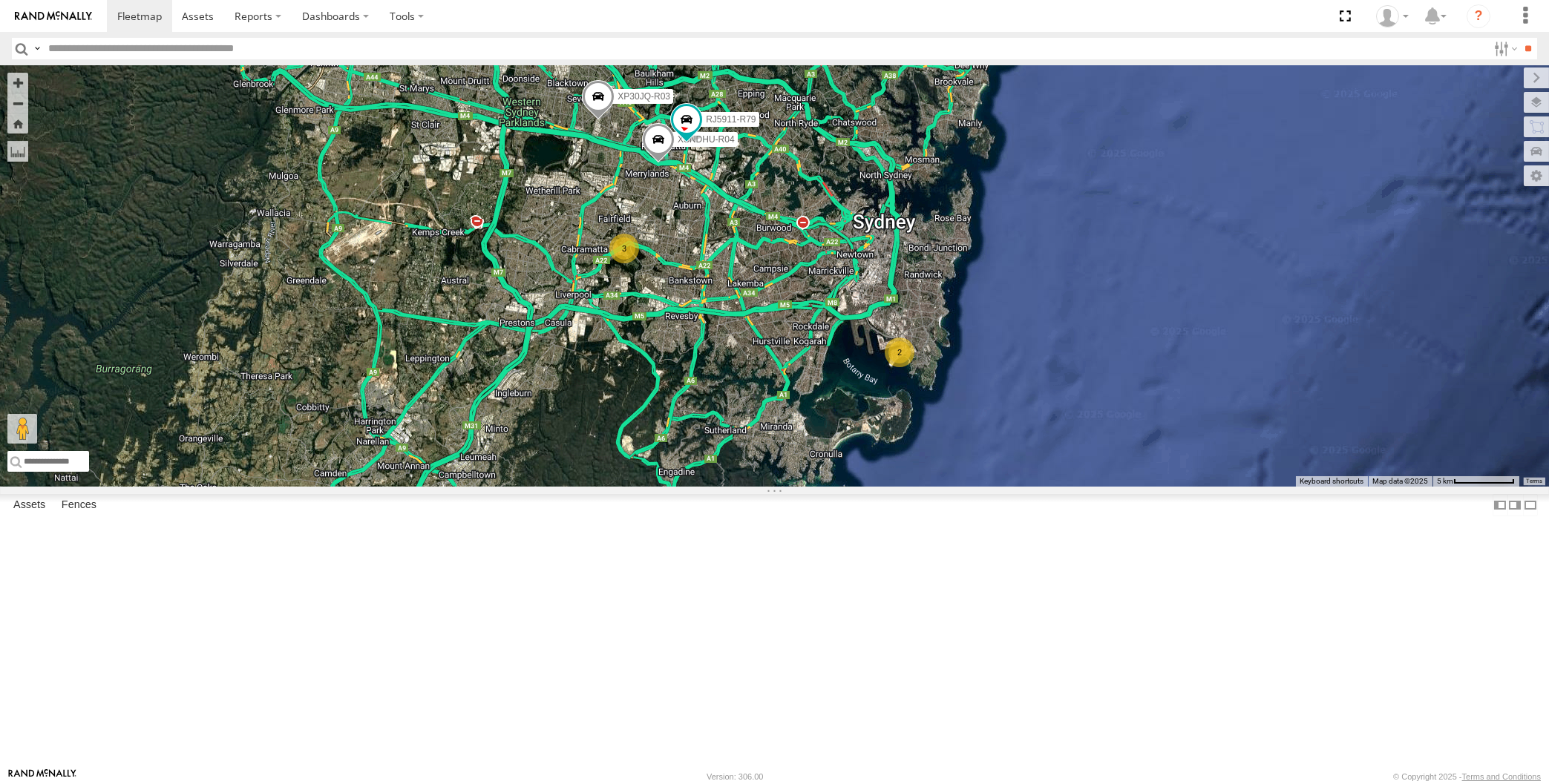
drag, startPoint x: 832, startPoint y: 563, endPoint x: 823, endPoint y: 540, distance: 24.7
click at [834, 486] on div "XP30JQ-R03 XSNDHU-R04 RJ5911-R79 3 2" at bounding box center [774, 276] width 1549 height 422
drag, startPoint x: 759, startPoint y: 480, endPoint x: 754, endPoint y: 491, distance: 12.1
click at [758, 485] on div "XP30JQ-R03 XSNDHU-R04 RJ5911-R79 3 2" at bounding box center [774, 276] width 1549 height 422
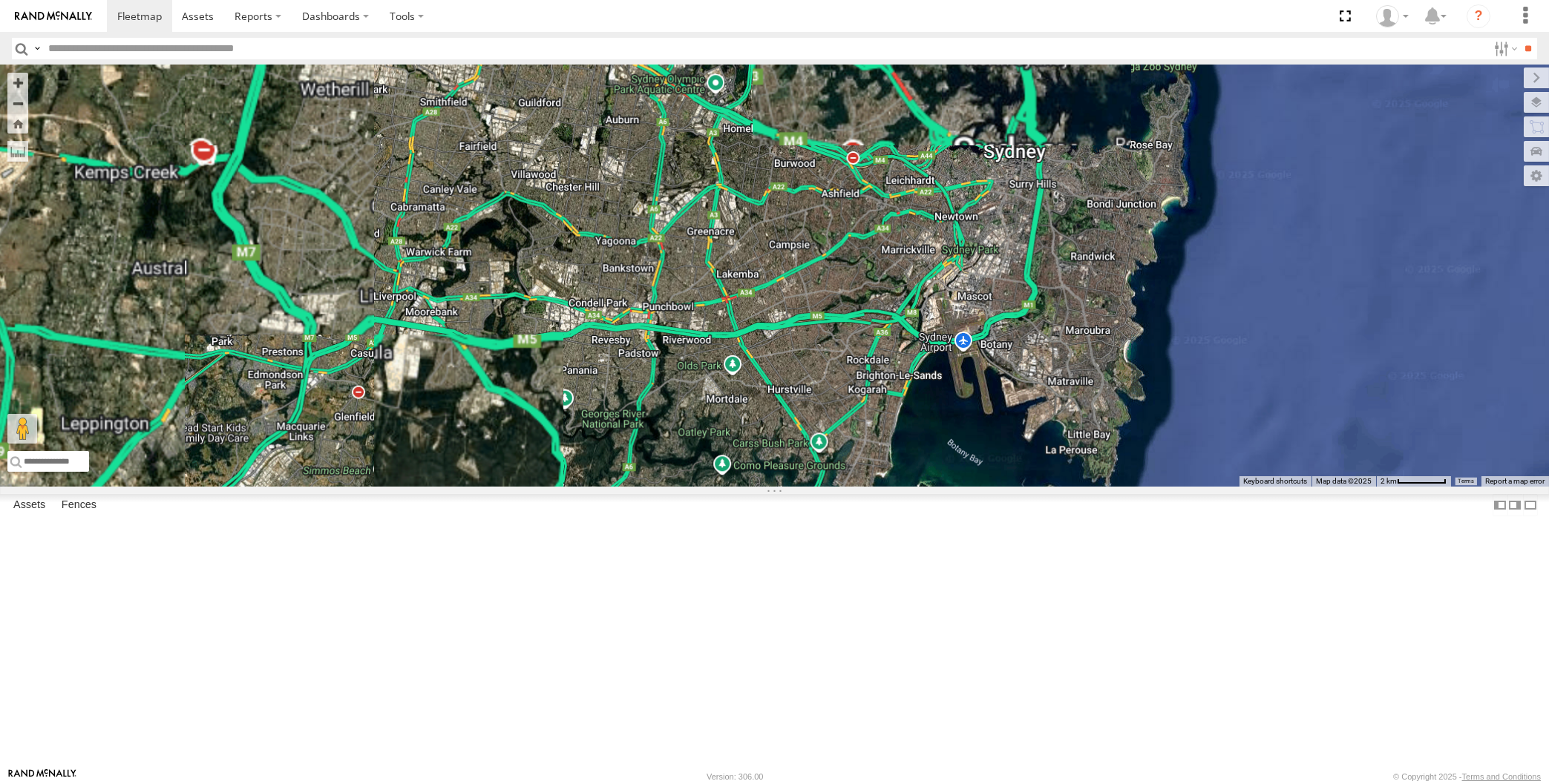
drag, startPoint x: 757, startPoint y: 555, endPoint x: 765, endPoint y: 576, distance: 22.5
click at [759, 486] on div "XP30JQ-R03 XSNDHU-R04 RJ5911-R79" at bounding box center [774, 276] width 1549 height 422
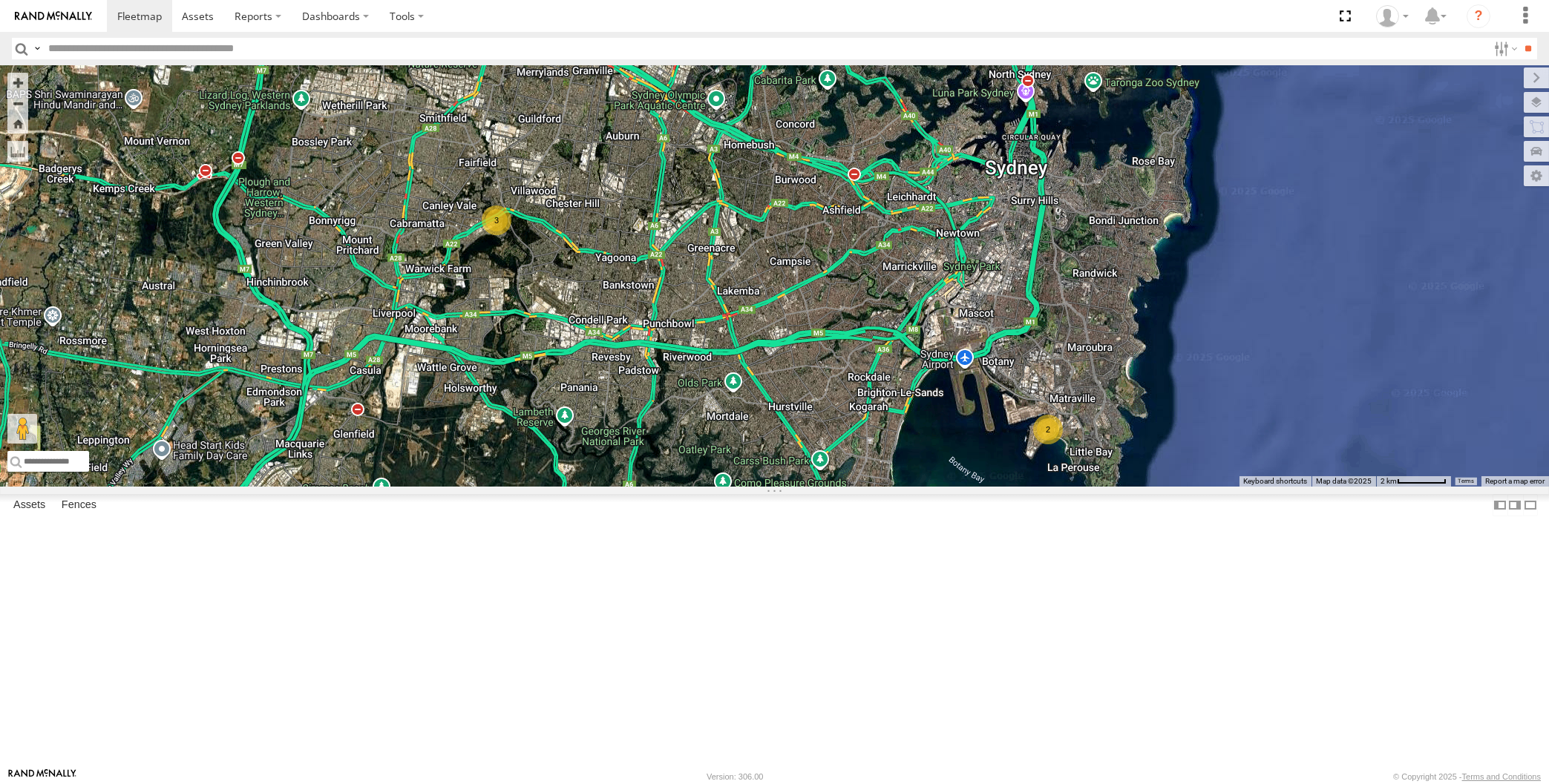
drag, startPoint x: 783, startPoint y: 574, endPoint x: 783, endPoint y: 584, distance: 10.0
click at [783, 486] on div "XP30JQ-R03 XSNDHU-R04 RJ5911-R79 3 2" at bounding box center [774, 276] width 1549 height 422
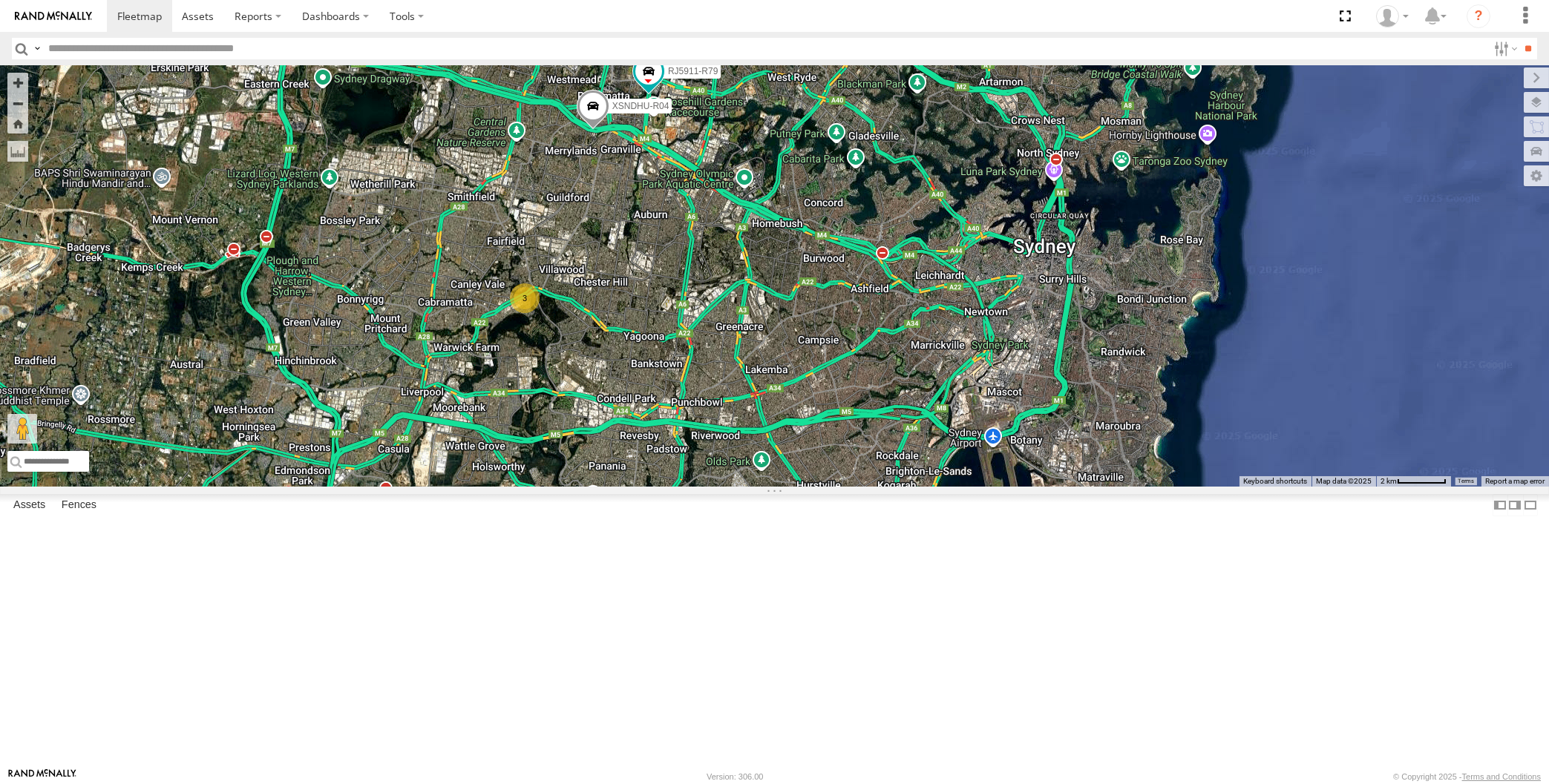
click at [381, 486] on div "XP30JQ-R03 XSNDHU-R04 3 RJ5911-R79 2" at bounding box center [774, 276] width 1549 height 422
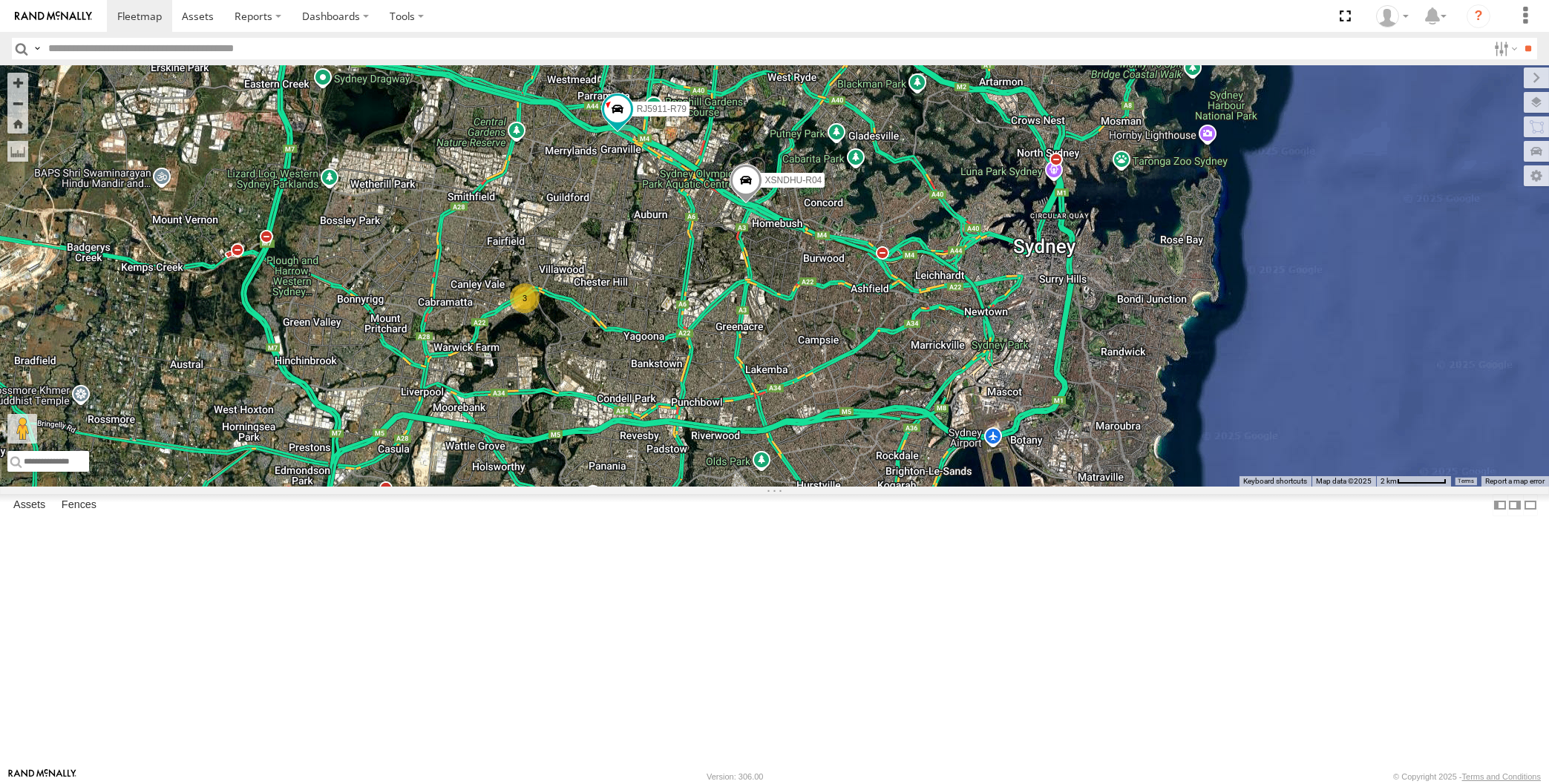
drag, startPoint x: 930, startPoint y: 533, endPoint x: 918, endPoint y: 528, distance: 13.0
click at [926, 486] on div "XP30JQ-R03 XSNDHU-R04 3 RJ5911-R79 2" at bounding box center [774, 276] width 1549 height 422
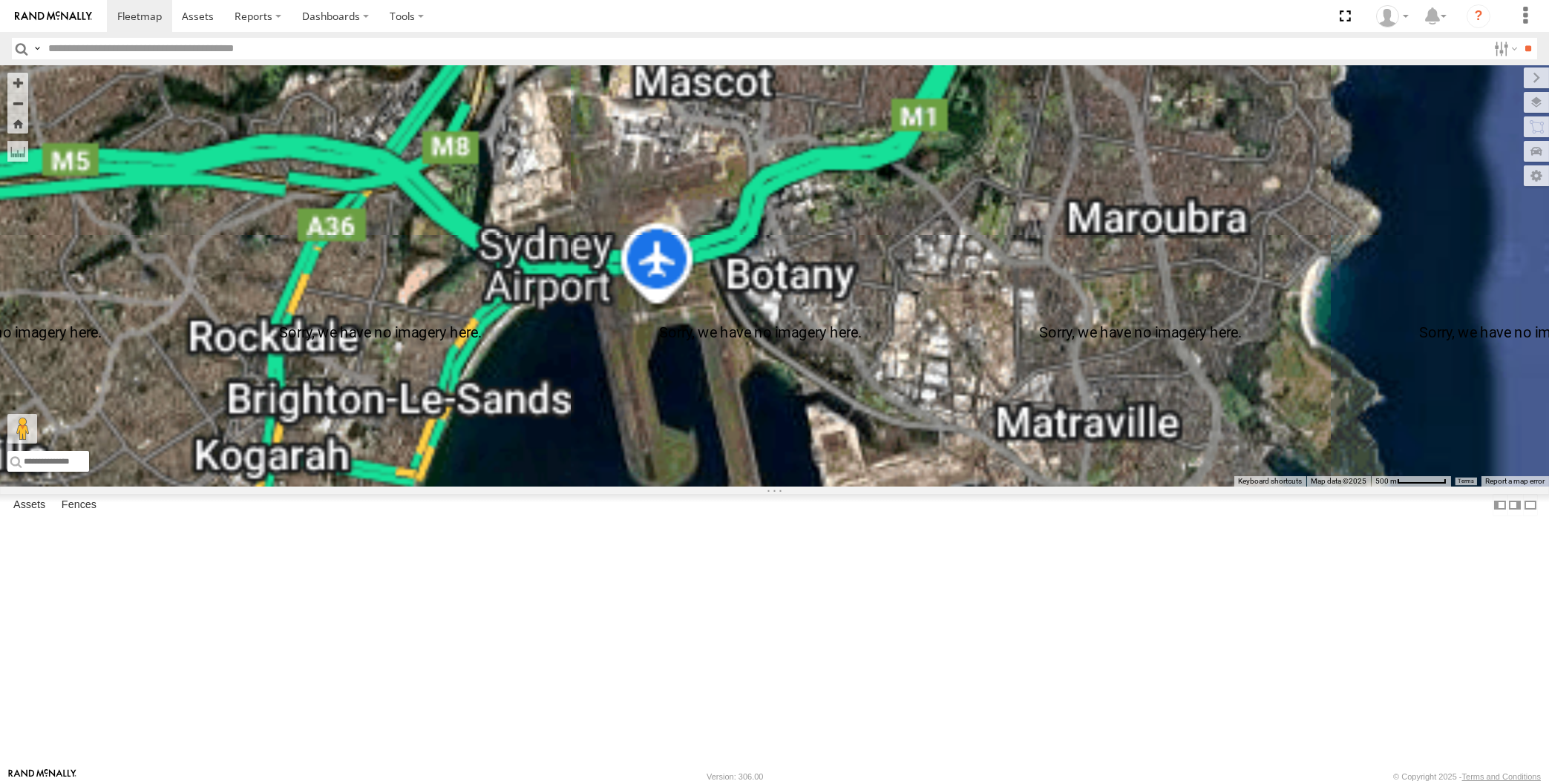
click at [1096, 486] on div "XP30JQ-R03 XSNDHU-R04 RJ5911-R79 XP81FE-R59 XO74GU-R69" at bounding box center [774, 276] width 1549 height 422
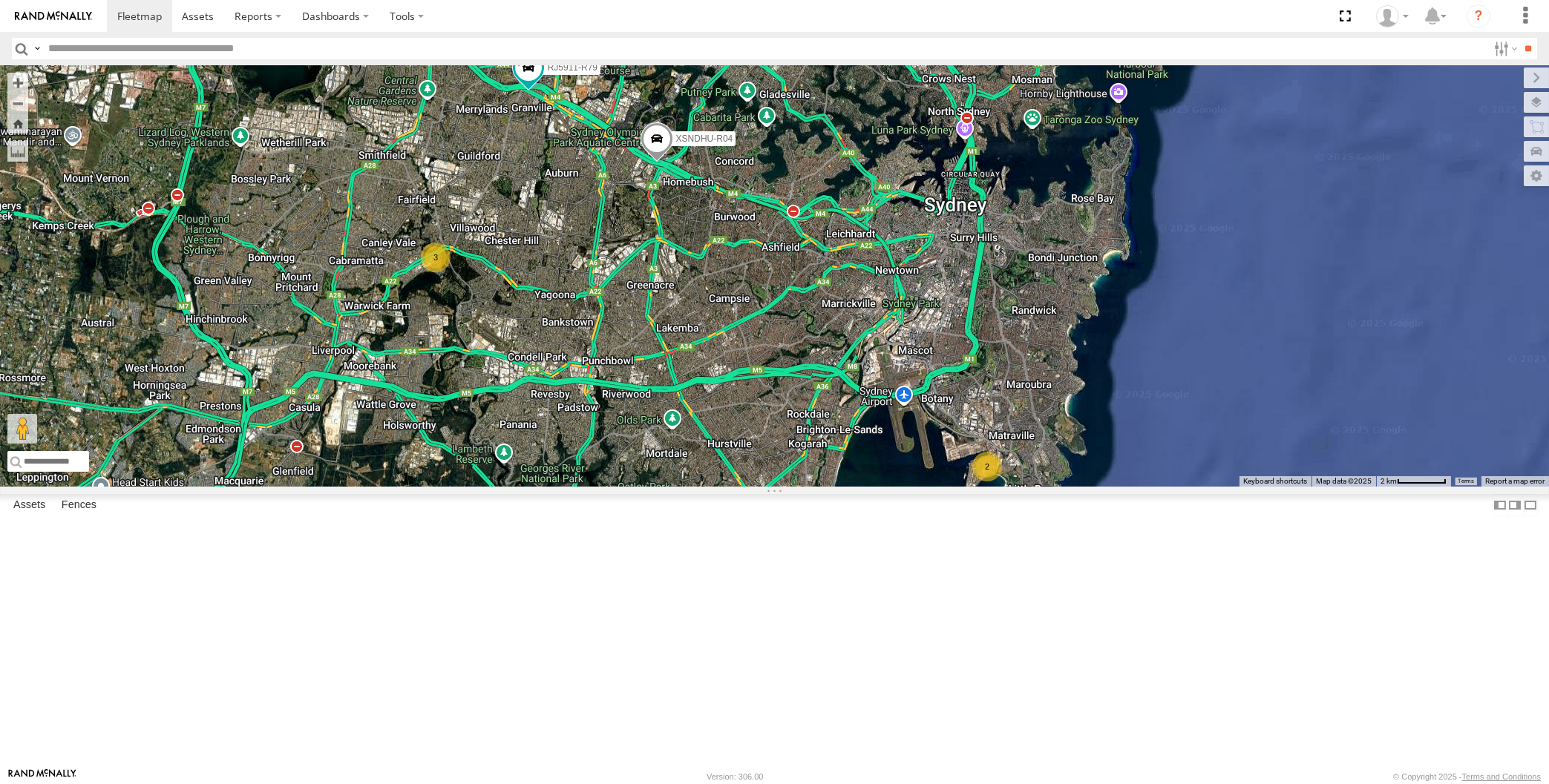
drag, startPoint x: 660, startPoint y: 446, endPoint x: 706, endPoint y: 439, distance: 46.5
click at [682, 445] on div "XP30JQ-R03 XSNDHU-R04 RJ5911-R79 3 2" at bounding box center [774, 276] width 1549 height 422
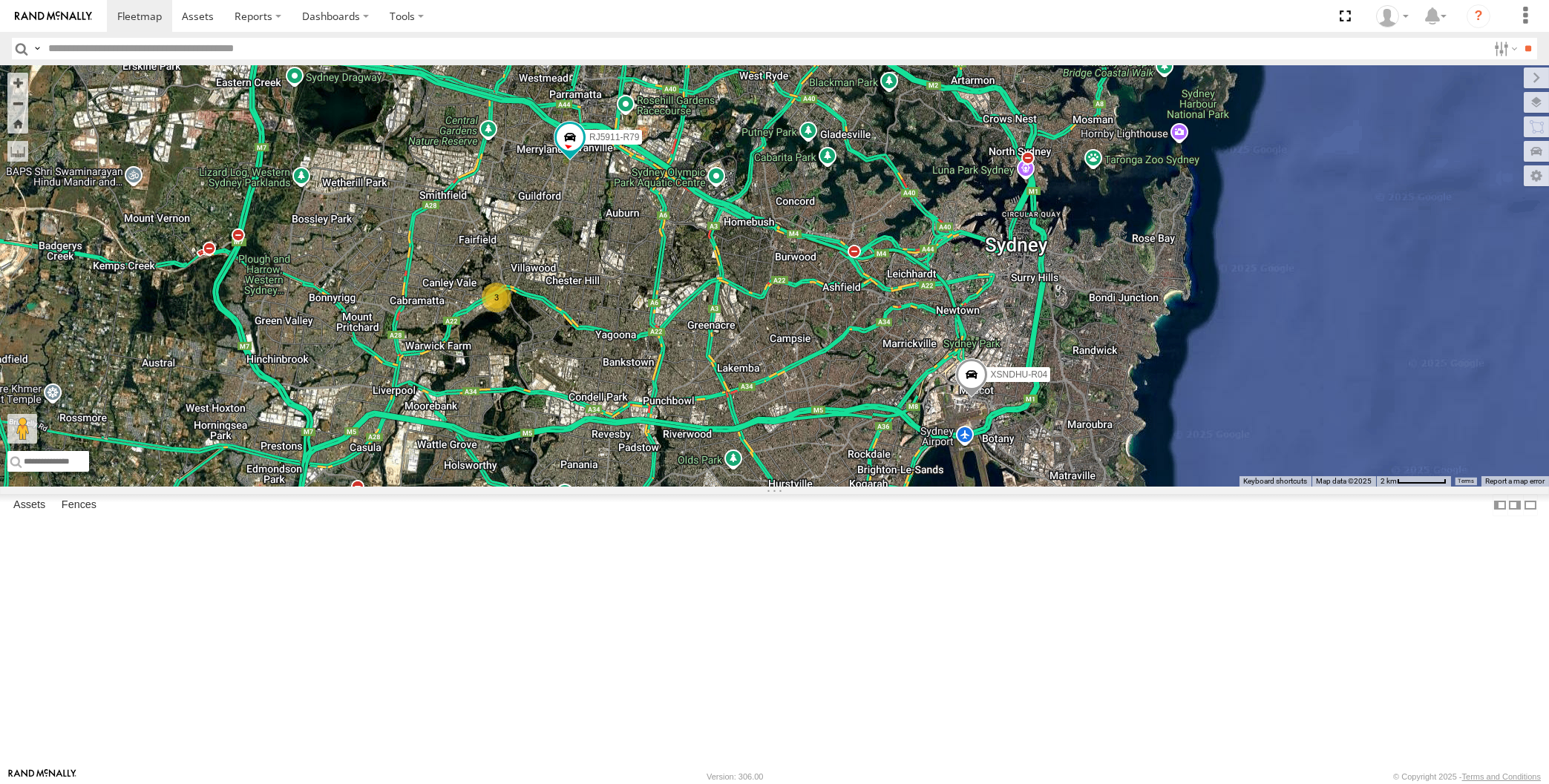
drag, startPoint x: 702, startPoint y: 476, endPoint x: 714, endPoint y: 520, distance: 45.6
click at [714, 486] on div "XP30JQ-R03 XSNDHU-R04 RJ5911-R79 3 2" at bounding box center [774, 276] width 1549 height 422
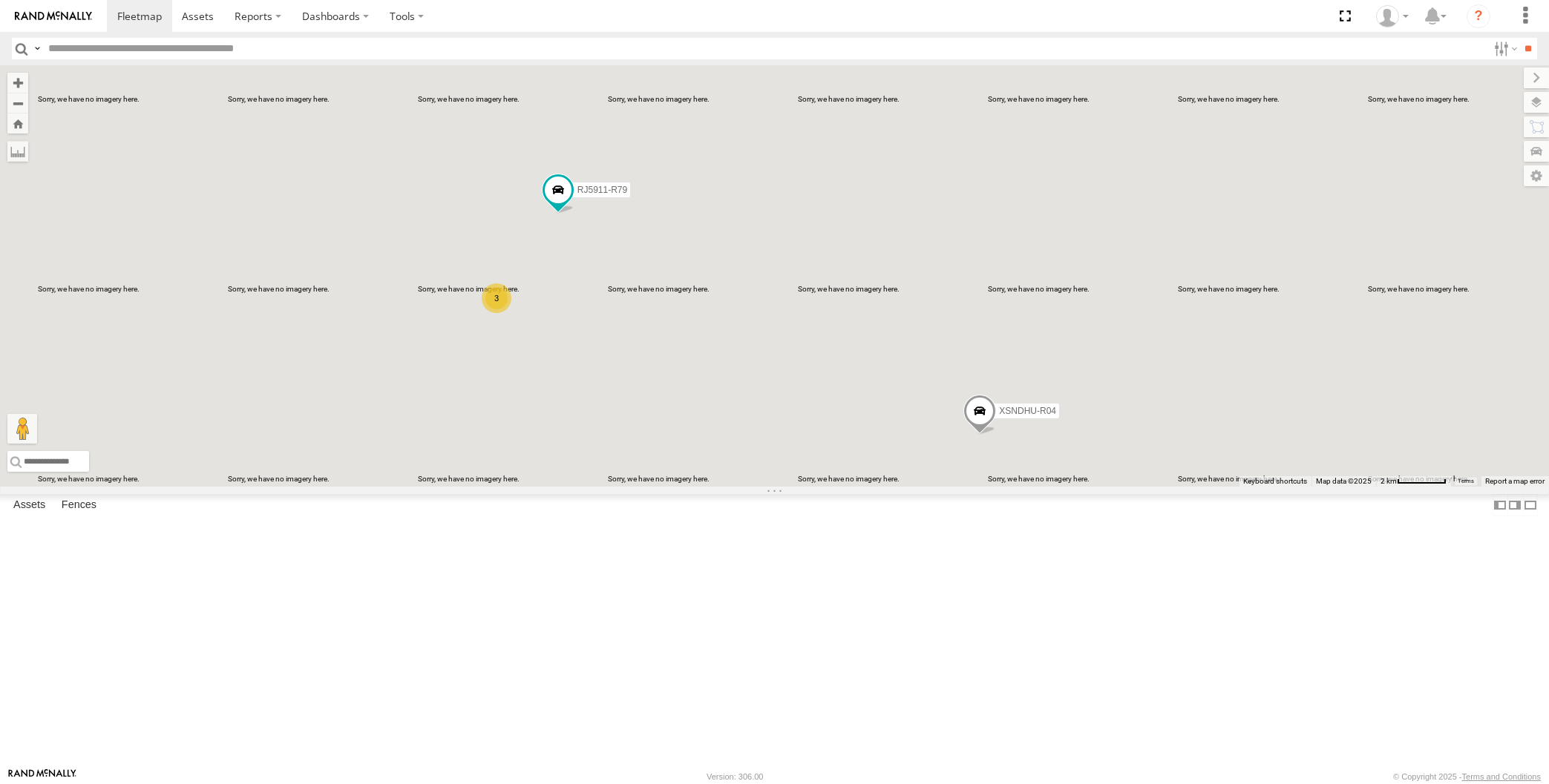
click at [580, 486] on div "XP30JQ-R03 XSNDHU-R04 RJ5911-R79 3 2" at bounding box center [774, 276] width 1549 height 422
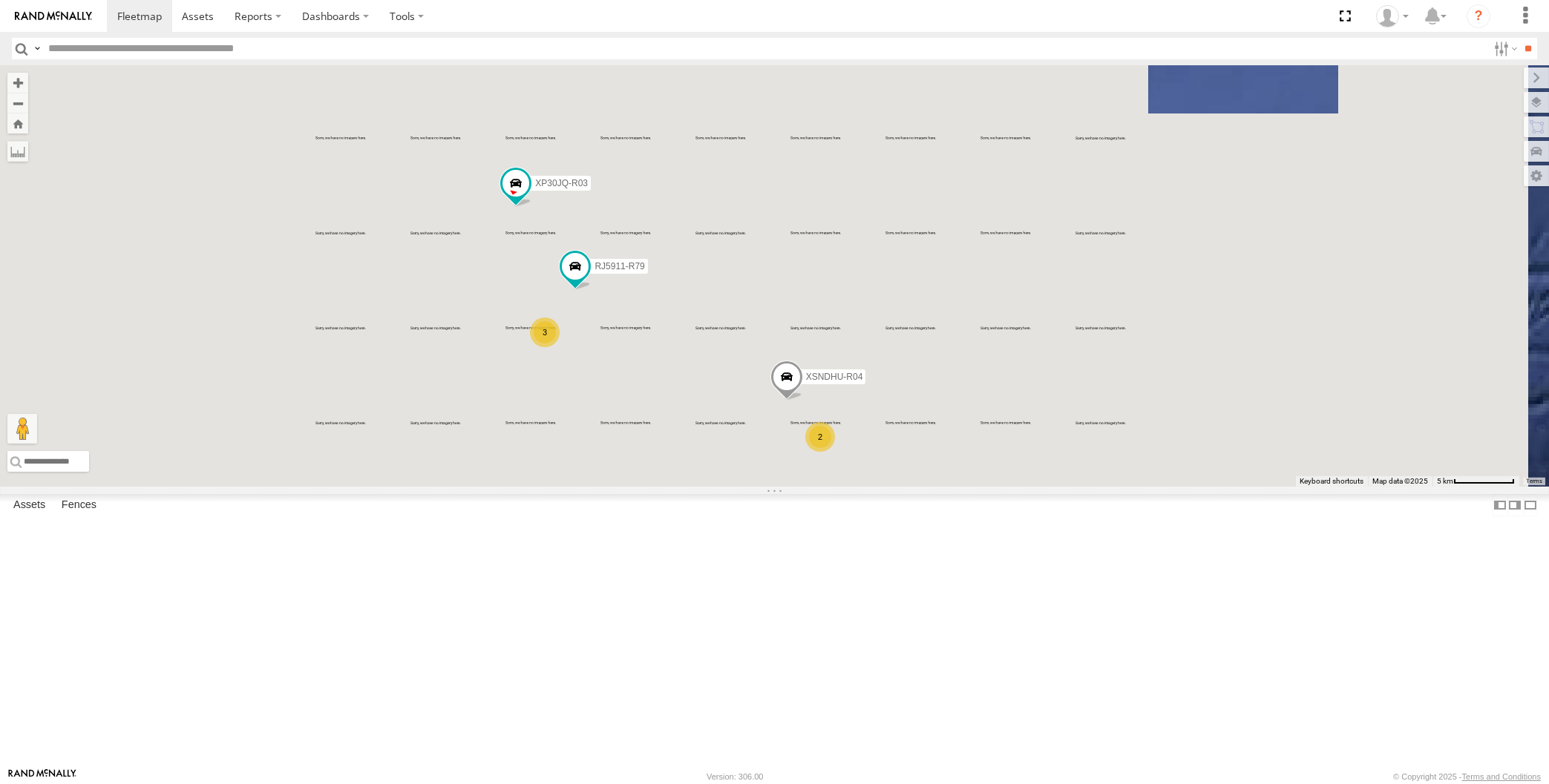
click at [607, 486] on div "XP30JQ-R03 XSNDHU-R04 RJ5911-R79 3 2" at bounding box center [774, 276] width 1549 height 422
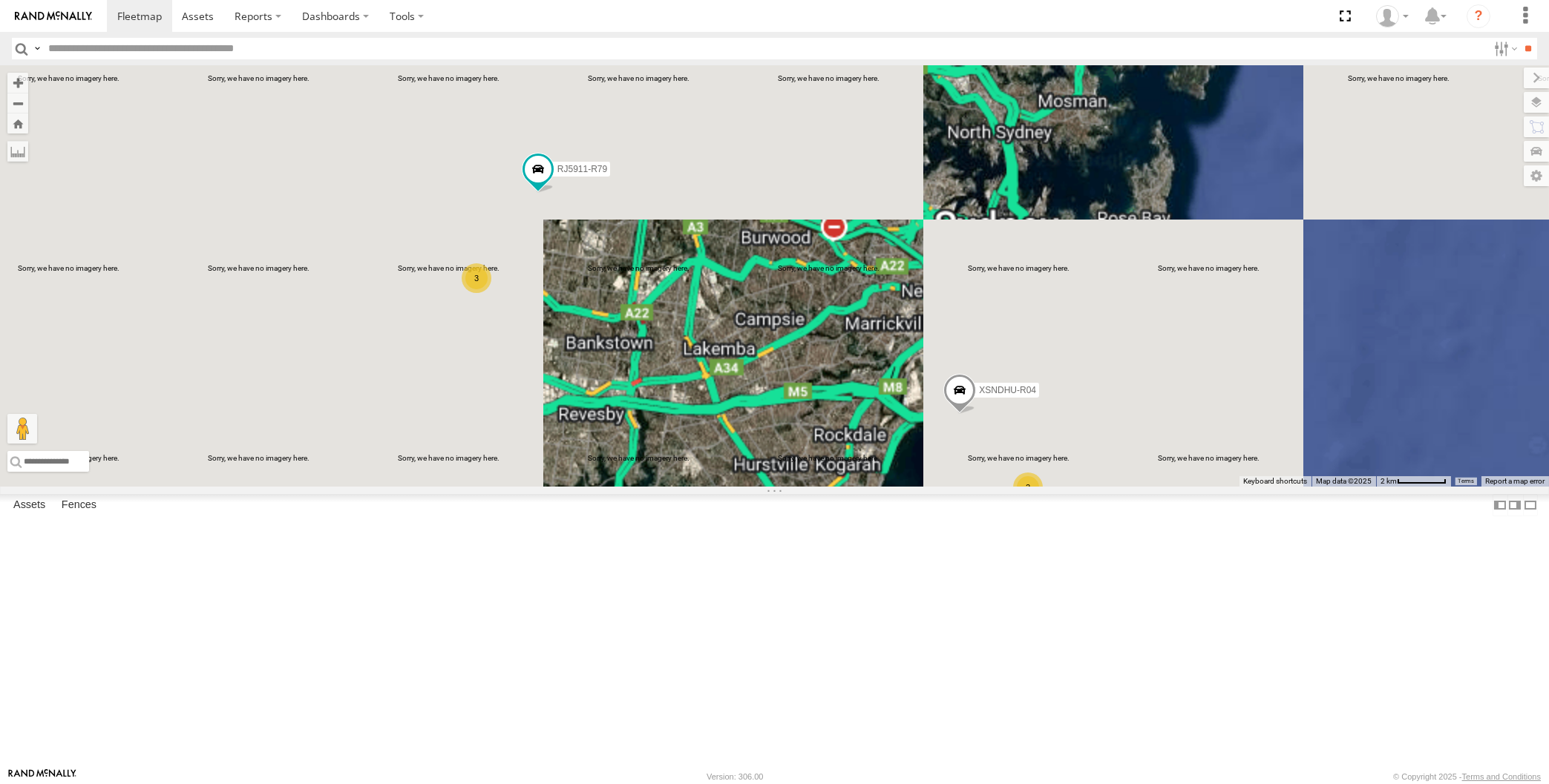
drag, startPoint x: 612, startPoint y: 527, endPoint x: 624, endPoint y: 528, distance: 12.0
click at [623, 486] on div "XP30JQ-R03 XSNDHU-R04 RJ5911-R79 3 2" at bounding box center [774, 276] width 1549 height 422
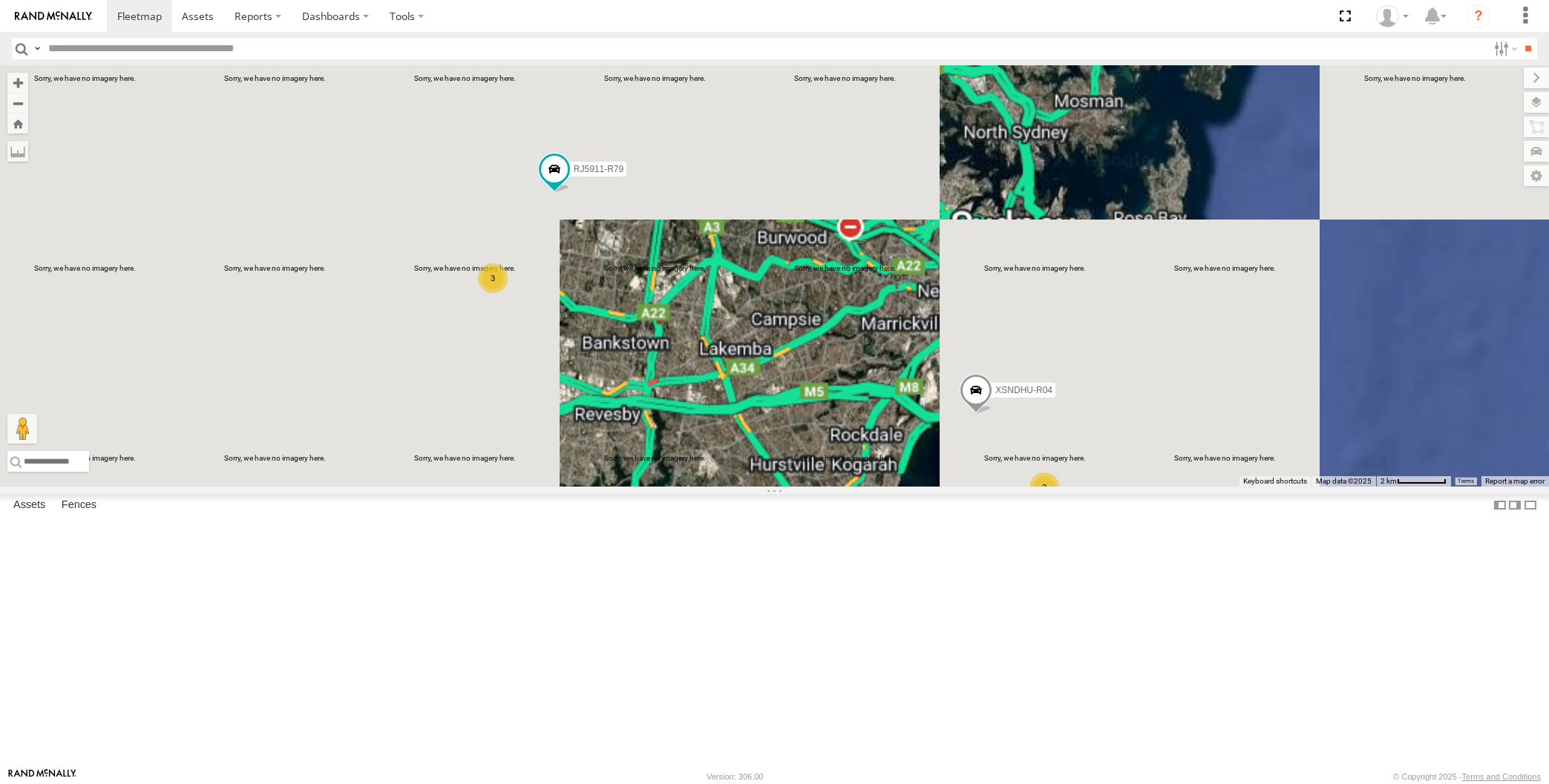
drag, startPoint x: 685, startPoint y: 544, endPoint x: 693, endPoint y: 539, distance: 9.4
click at [687, 486] on div "XP30JQ-R03 XSNDHU-R04 RJ5911-R79 3 2" at bounding box center [774, 276] width 1549 height 422
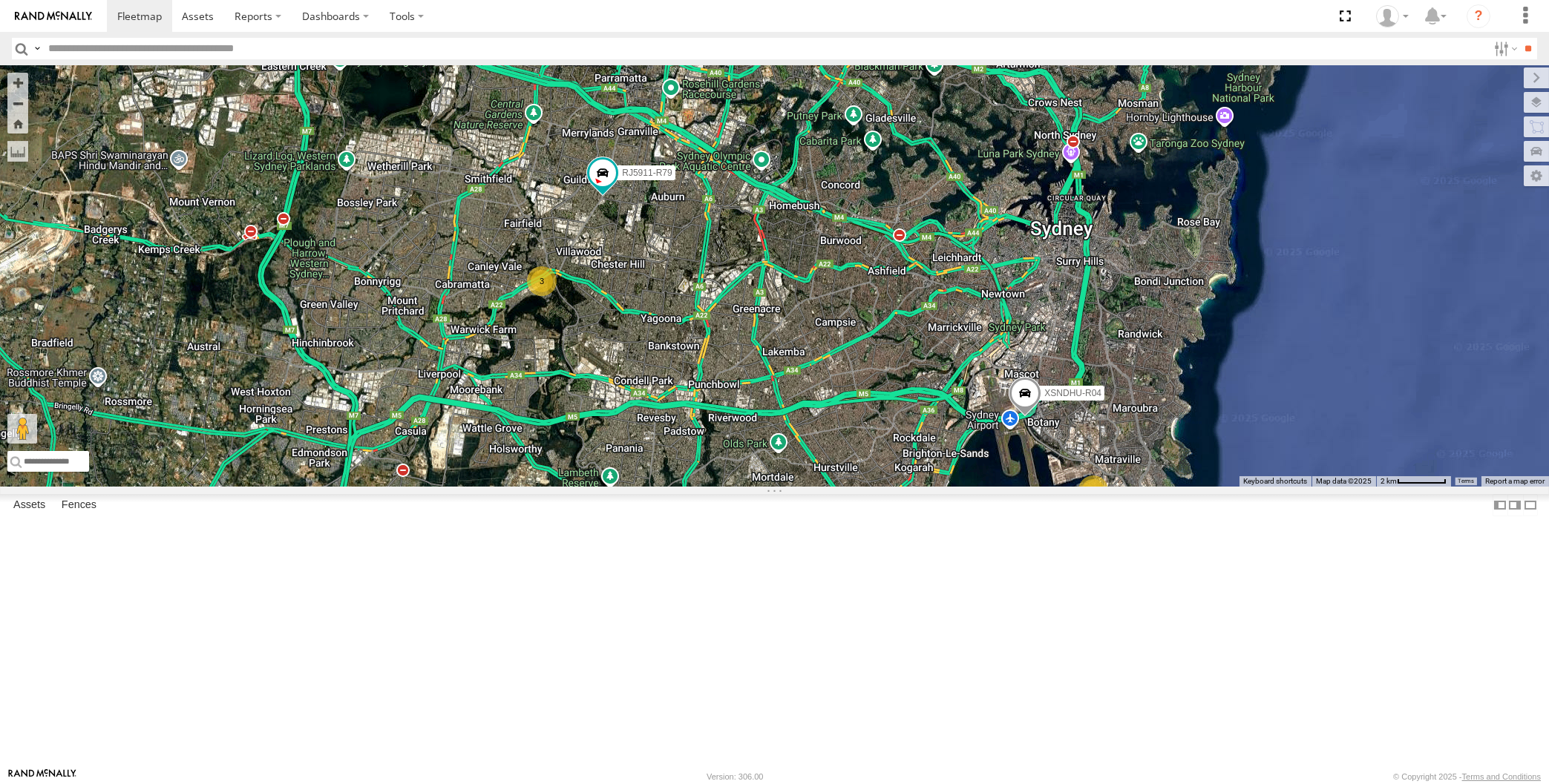
drag, startPoint x: 745, startPoint y: 598, endPoint x: 783, endPoint y: 612, distance: 40.5
click at [783, 486] on div "XP30JQ-R03 XSNDHU-R04 RJ5911-R79 3 2" at bounding box center [774, 276] width 1549 height 422
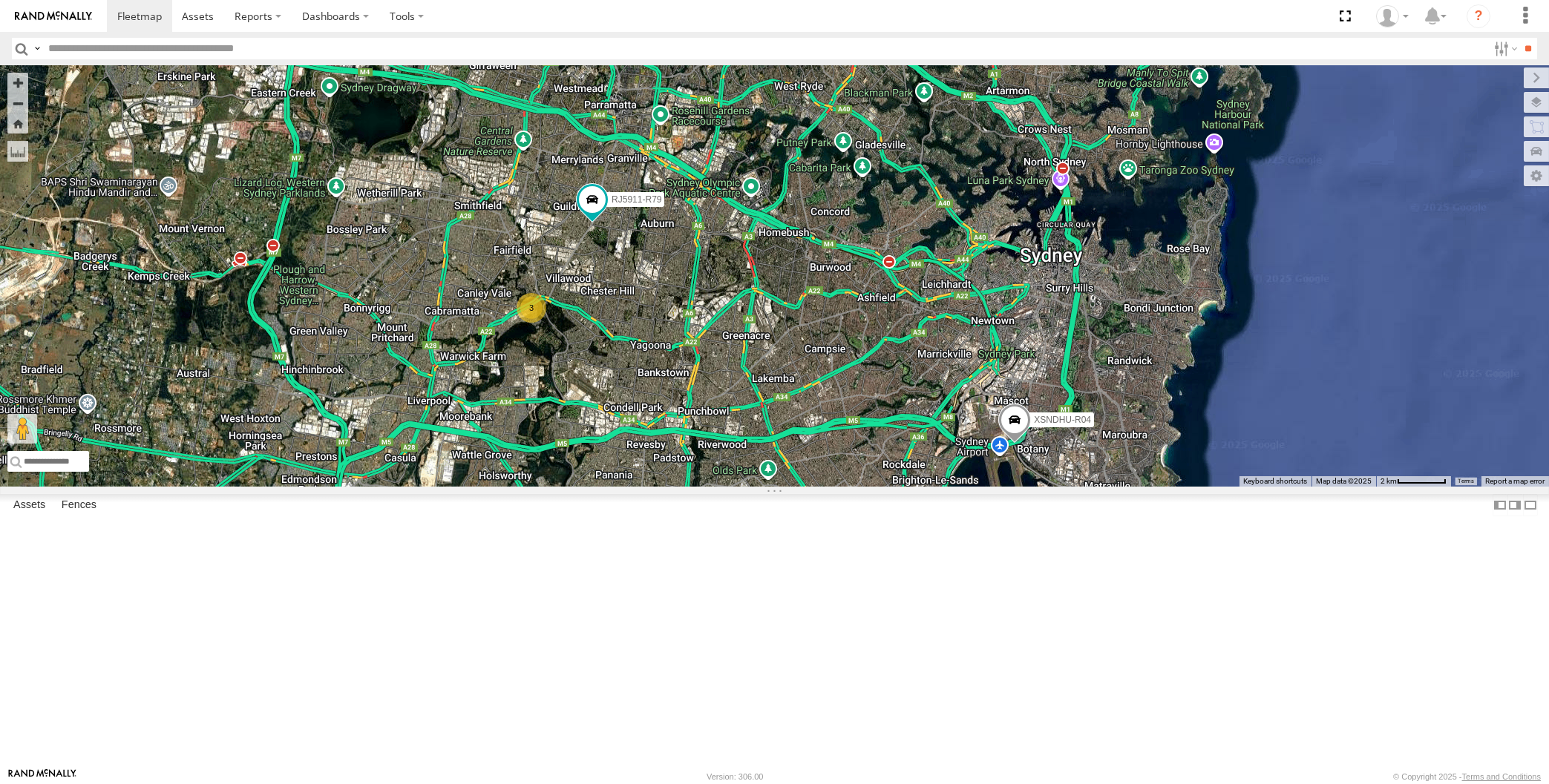
drag, startPoint x: 807, startPoint y: 576, endPoint x: 795, endPoint y: 603, distance: 29.5
click at [795, 486] on div "XP30JQ-R03 XSNDHU-R04 RJ5911-R79 3 2" at bounding box center [774, 276] width 1549 height 422
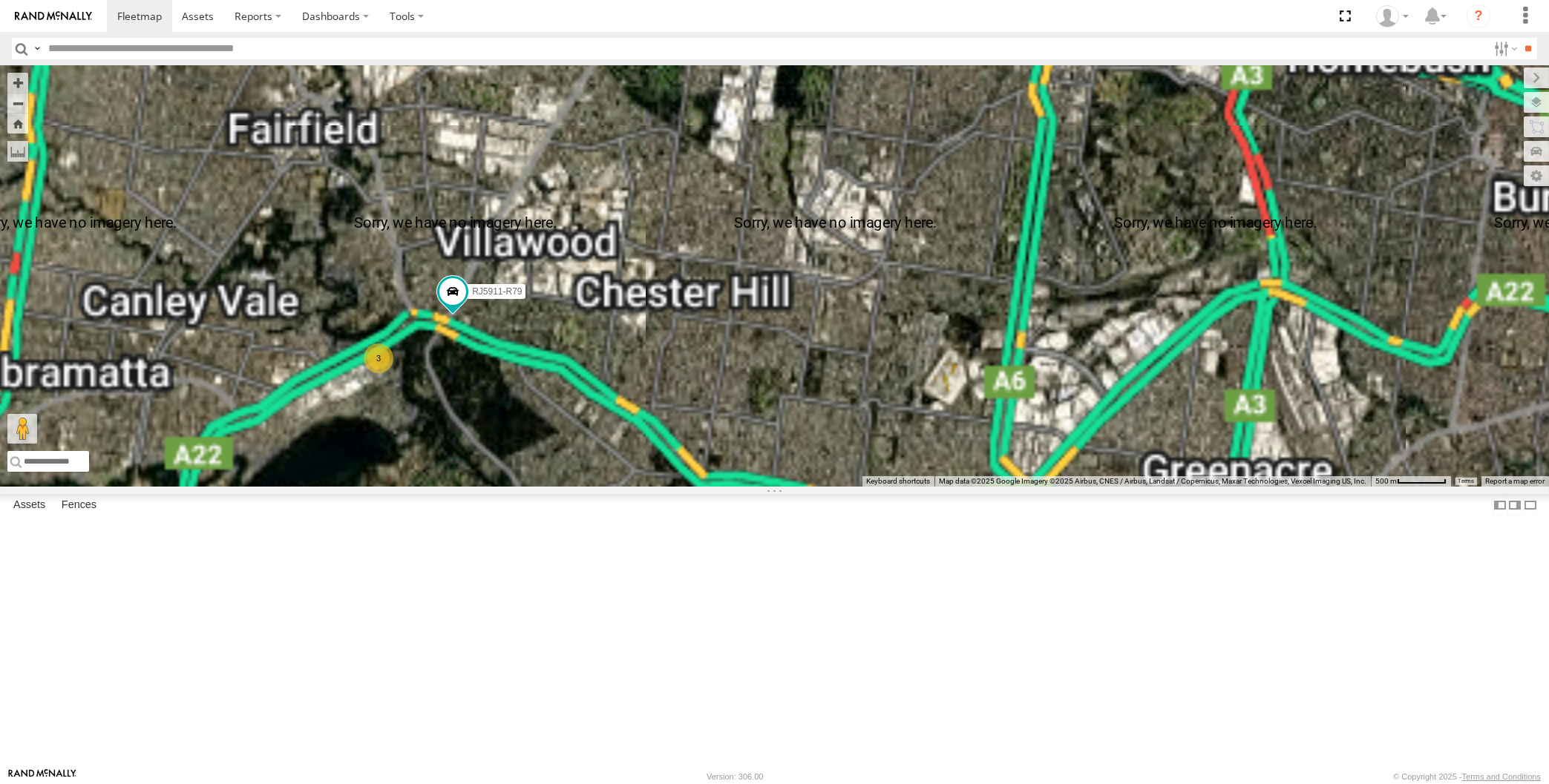
drag, startPoint x: 527, startPoint y: 521, endPoint x: 587, endPoint y: 495, distance: 65.4
click at [581, 486] on div "XP30JQ-R03 XSNDHU-R04 RJ5911-R79 3" at bounding box center [774, 276] width 1549 height 422
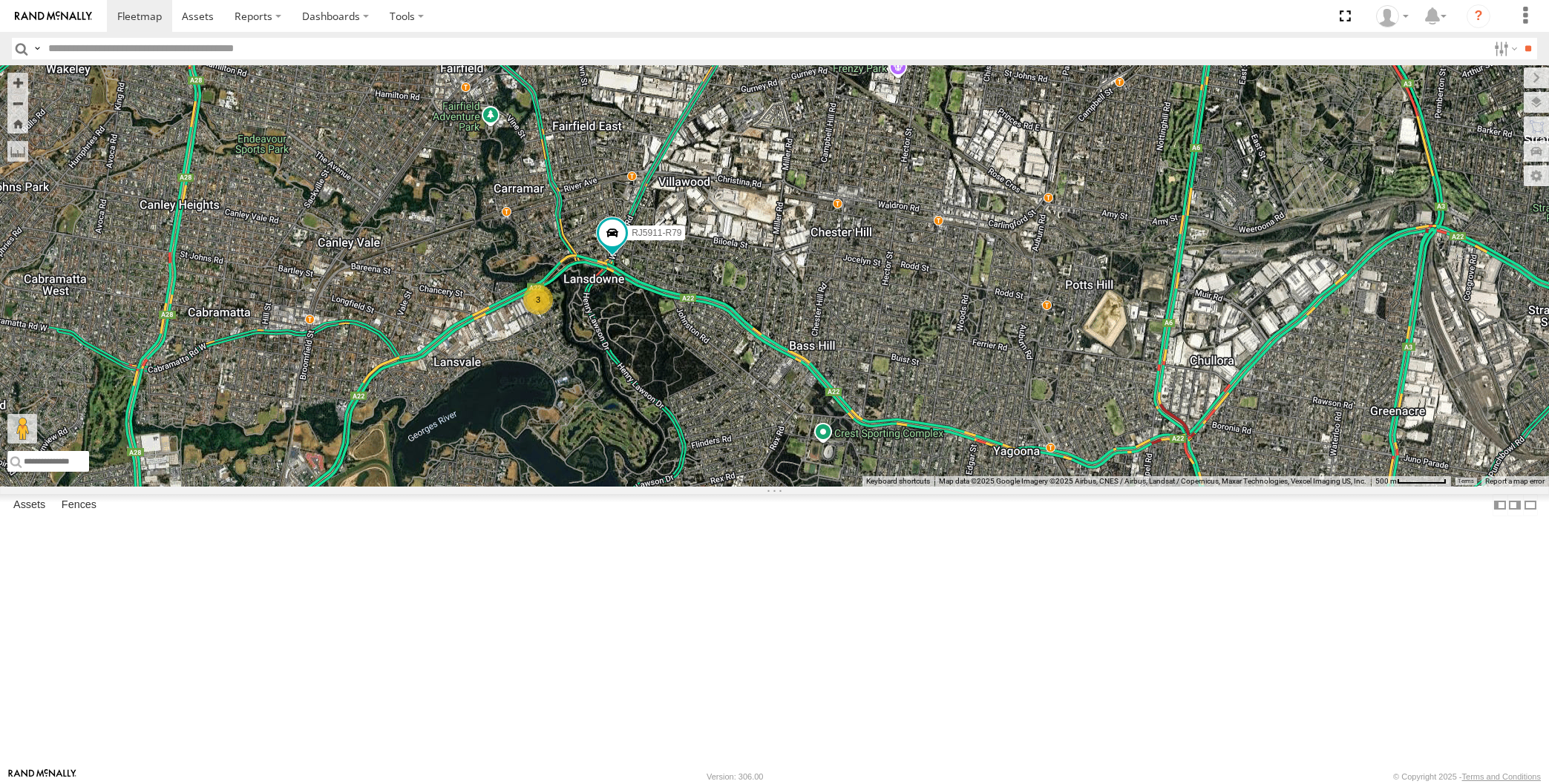
drag, startPoint x: 999, startPoint y: 625, endPoint x: 1017, endPoint y: 583, distance: 45.7
click at [1017, 486] on div "XP30JQ-R03 XSNDHU-R04 RJ5911-R79 3" at bounding box center [774, 276] width 1549 height 422
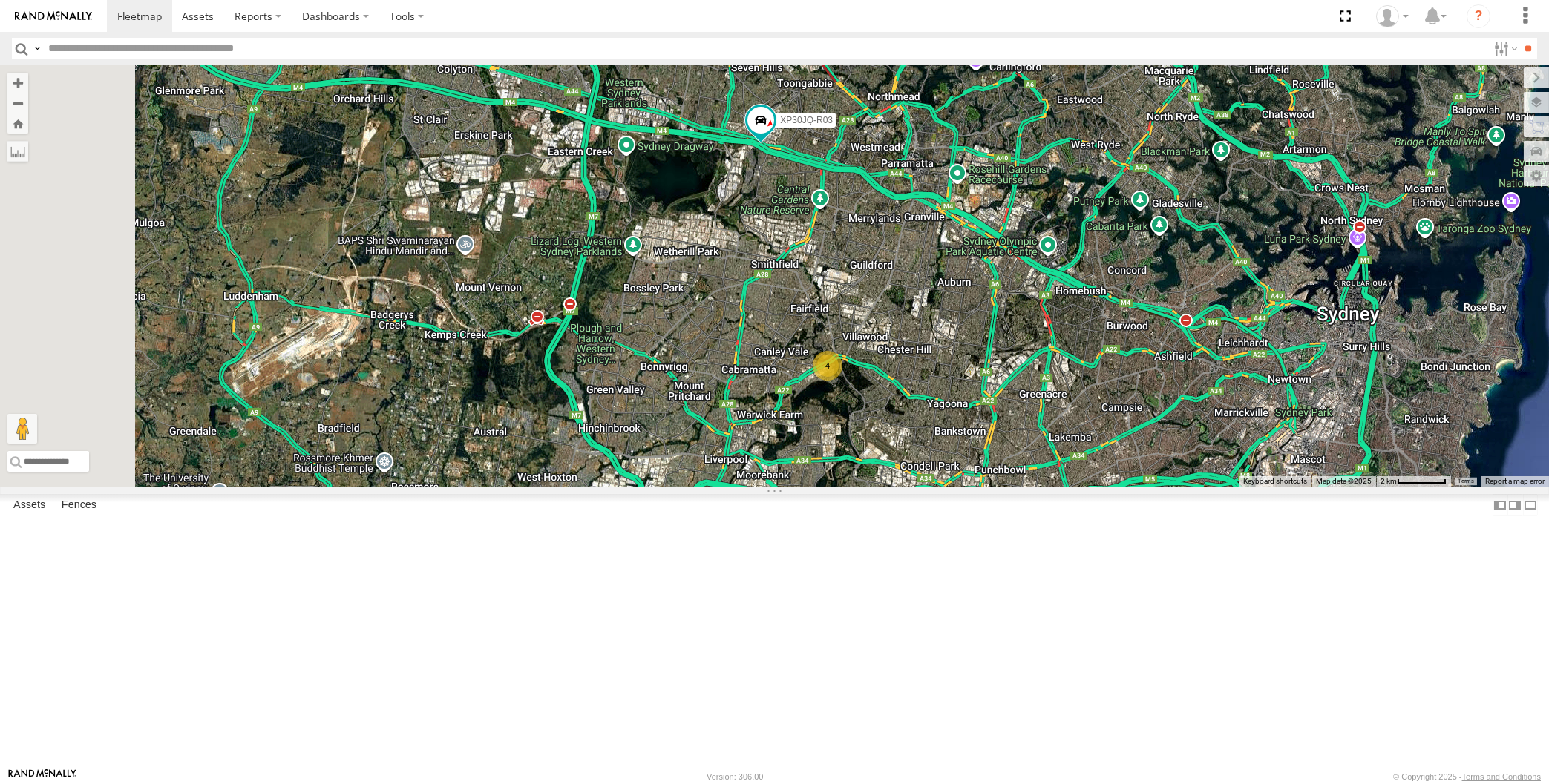
drag, startPoint x: 1039, startPoint y: 561, endPoint x: 836, endPoint y: 518, distance: 207.5
click at [839, 486] on div "XP30JQ-R03 XSNDHU-R04 4 2" at bounding box center [774, 276] width 1549 height 422
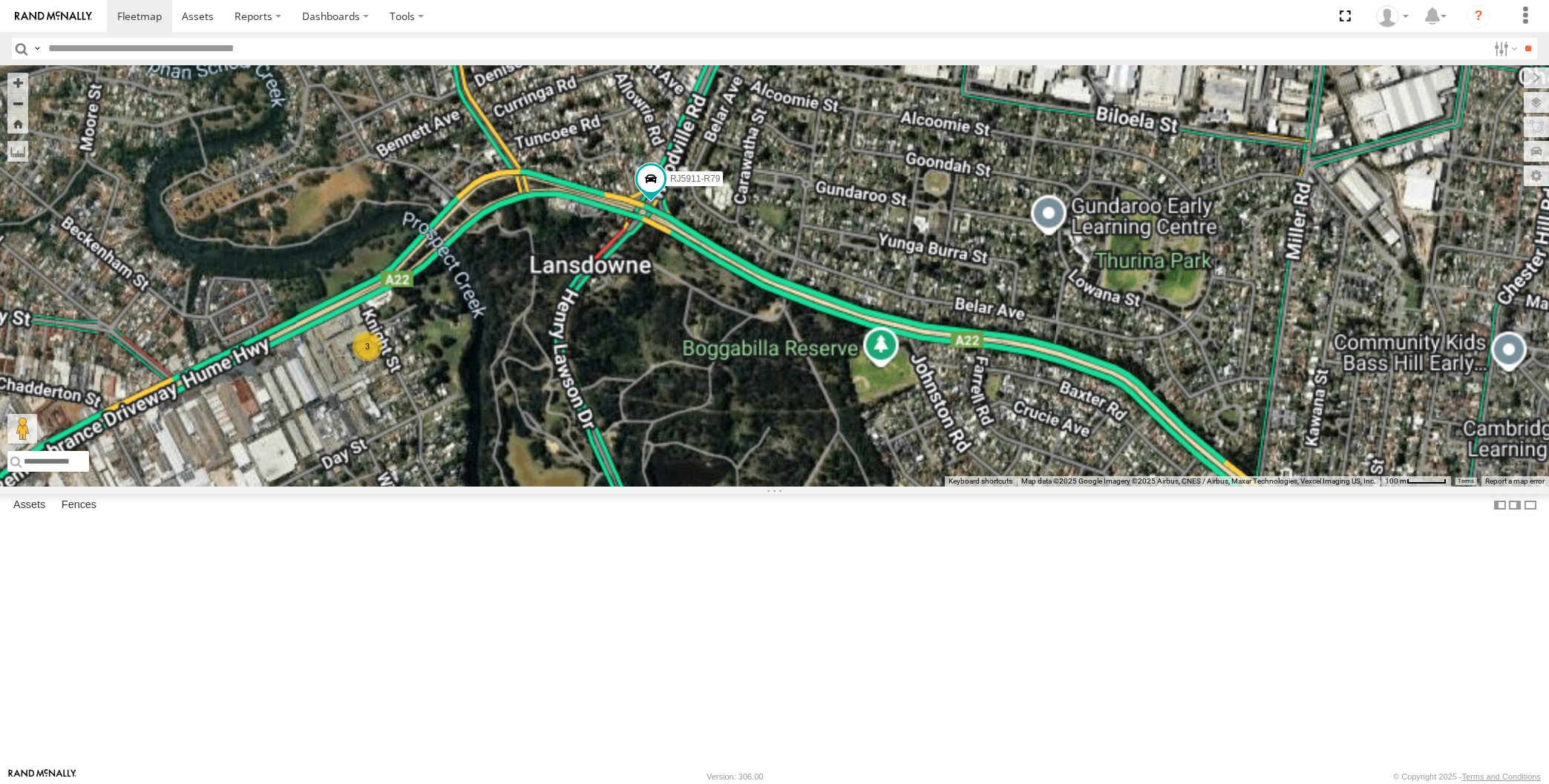
drag, startPoint x: 681, startPoint y: 460, endPoint x: 703, endPoint y: 480, distance: 29.7
click at [703, 480] on div "XP30JQ-R03 XSNDHU-R04 RJ5911-R79 3" at bounding box center [774, 276] width 1549 height 422
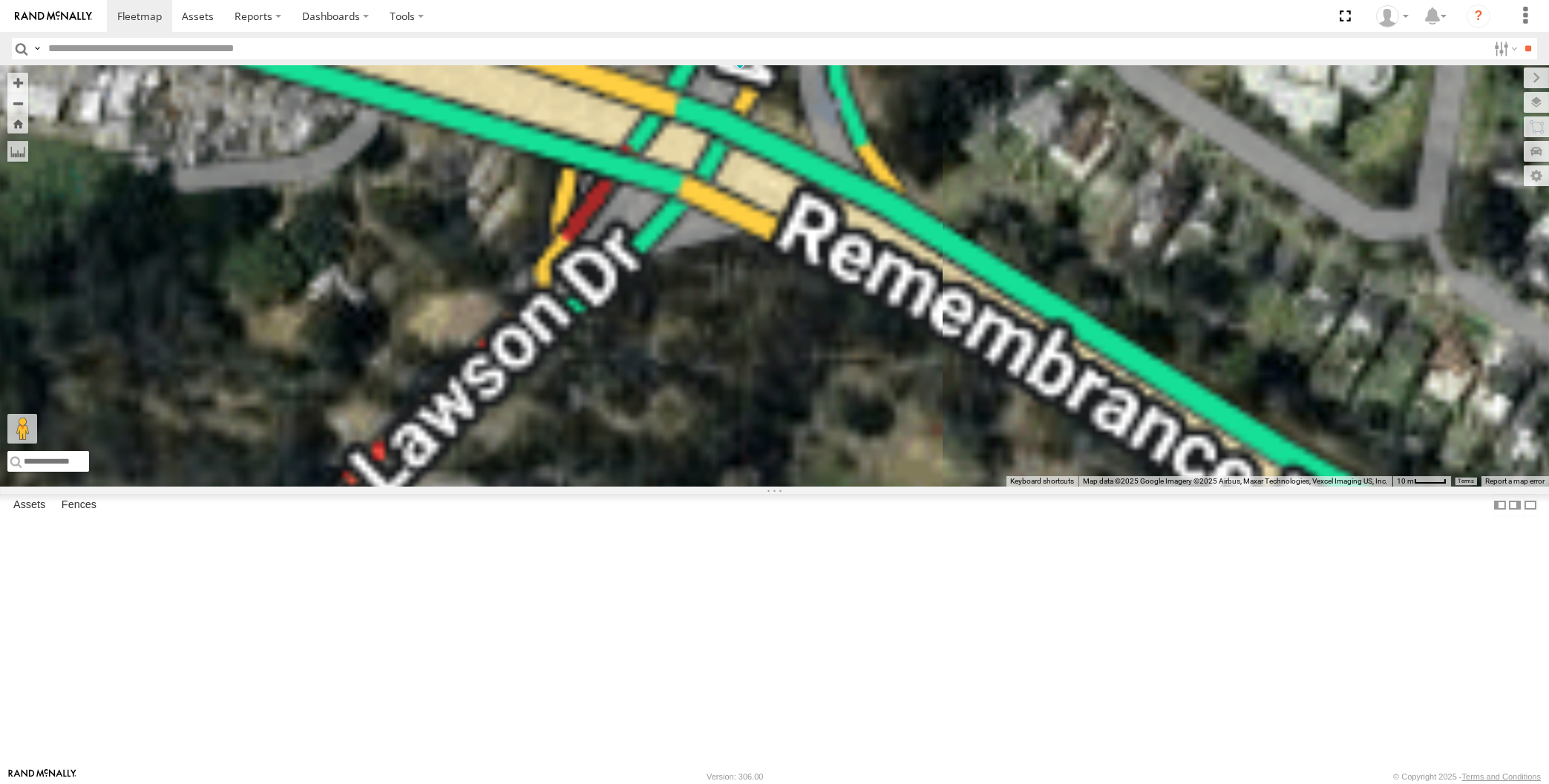
drag, startPoint x: 794, startPoint y: 256, endPoint x: 794, endPoint y: 274, distance: 18.0
click at [794, 272] on div "RJ5911-R79" at bounding box center [774, 276] width 1549 height 422
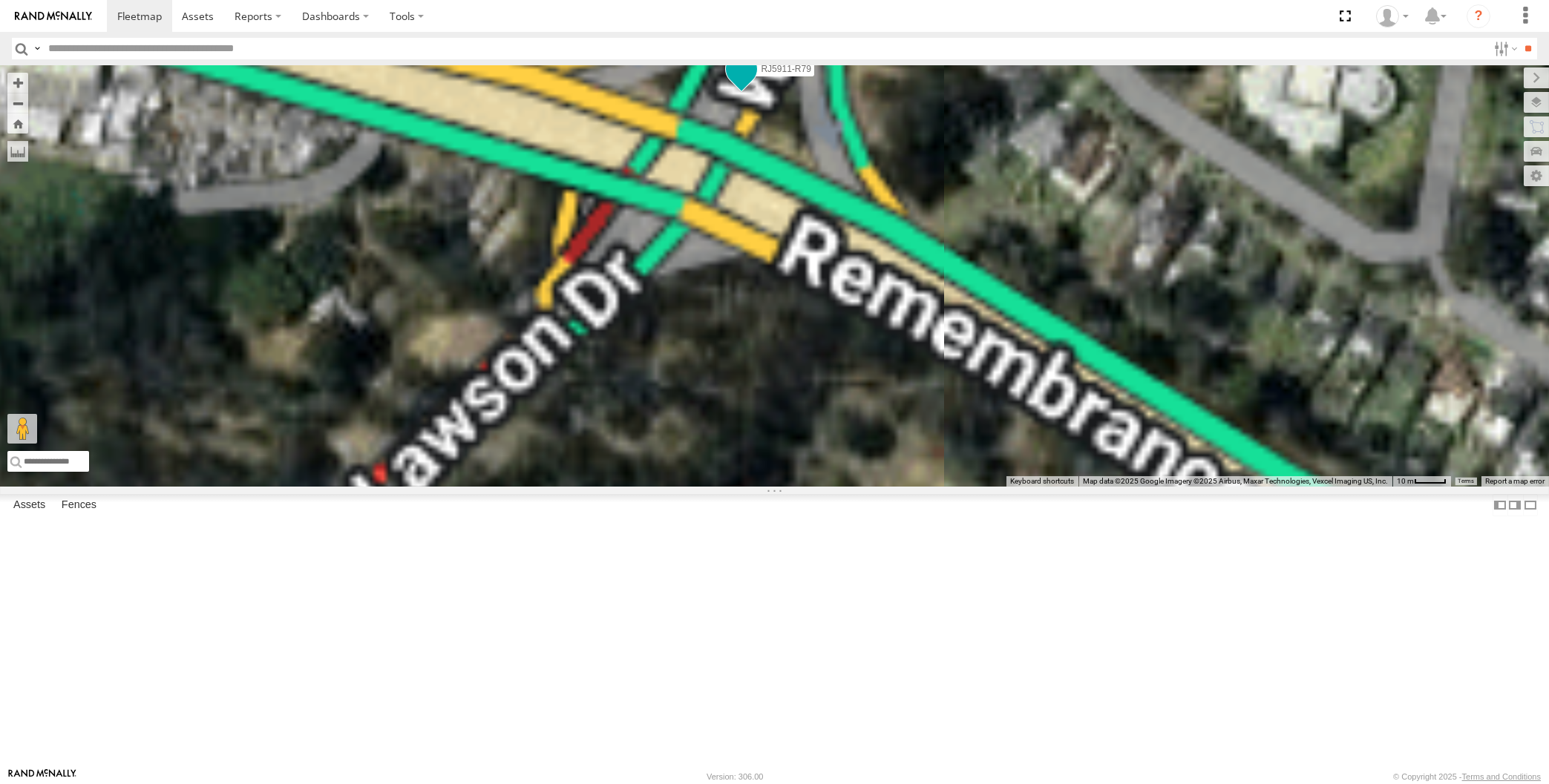
click at [749, 93] on span at bounding box center [742, 72] width 32 height 40
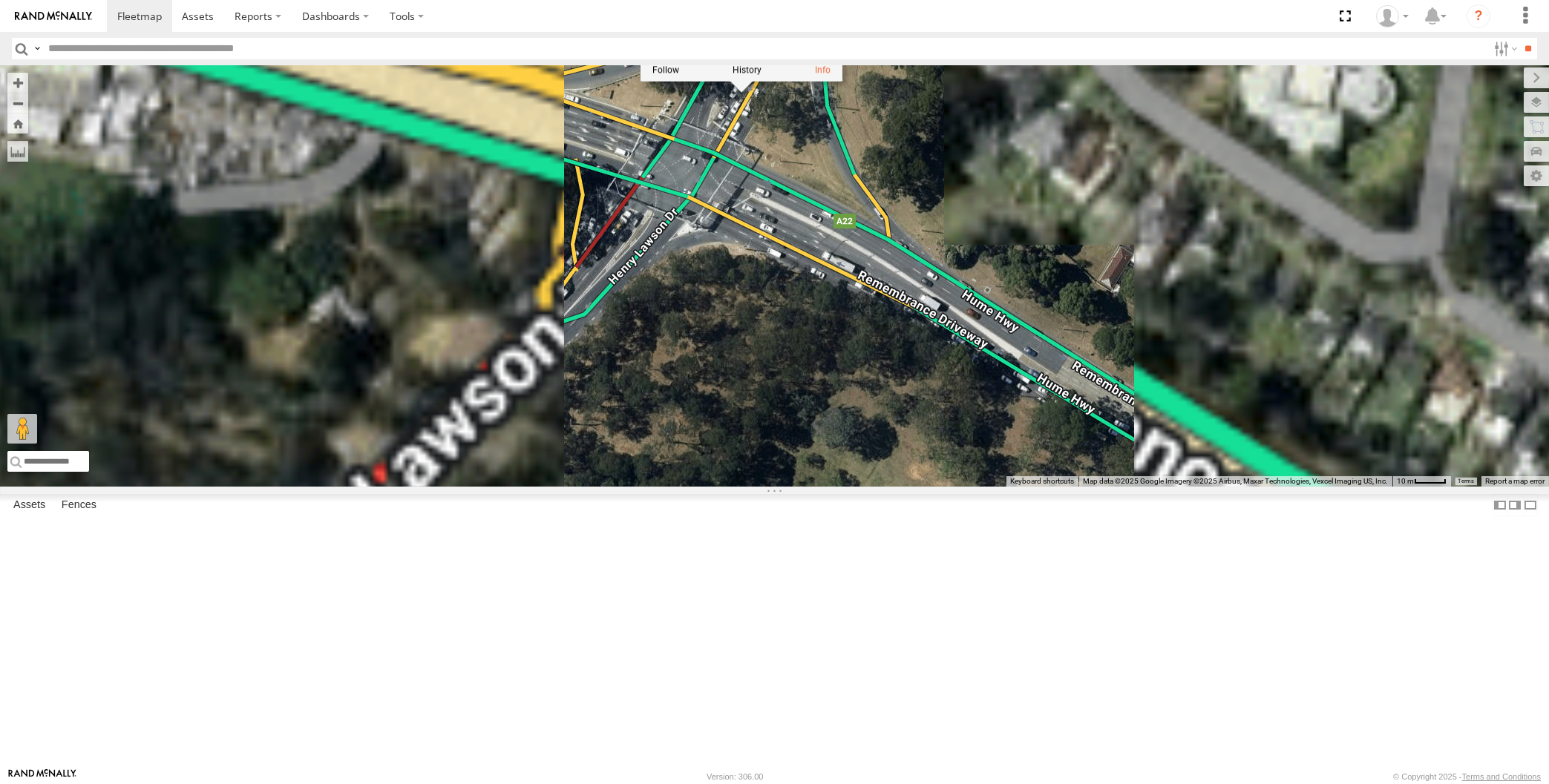
click at [911, 419] on div "RJ5911-R79 RJ5911-R79 All [GEOGRAPHIC_DATA] -33.88934 , 150.97339 2 09:39:08 [D…" at bounding box center [774, 276] width 1549 height 422
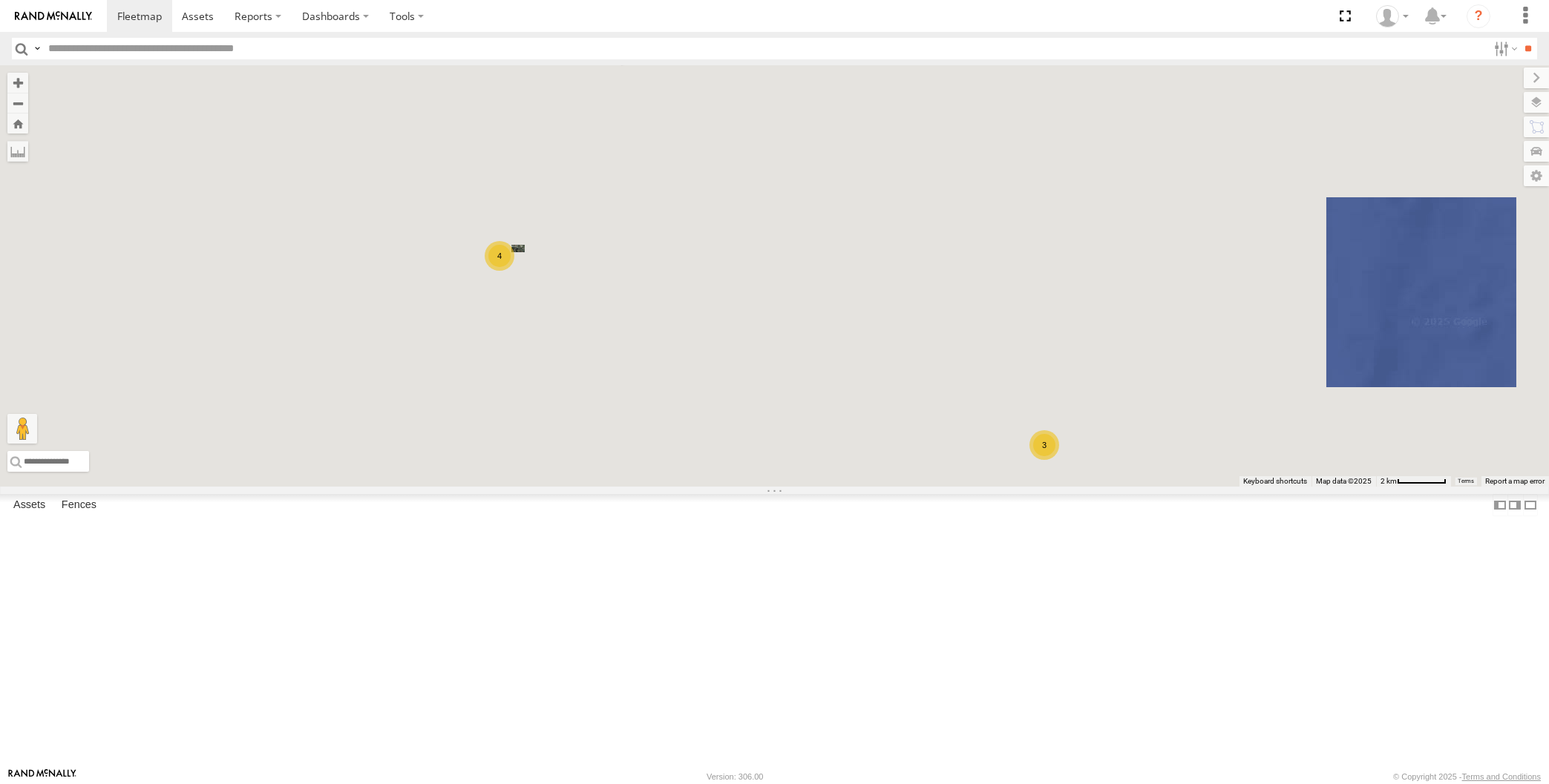
click at [1213, 486] on div "XP30JQ-R03 3 4" at bounding box center [774, 276] width 1549 height 422
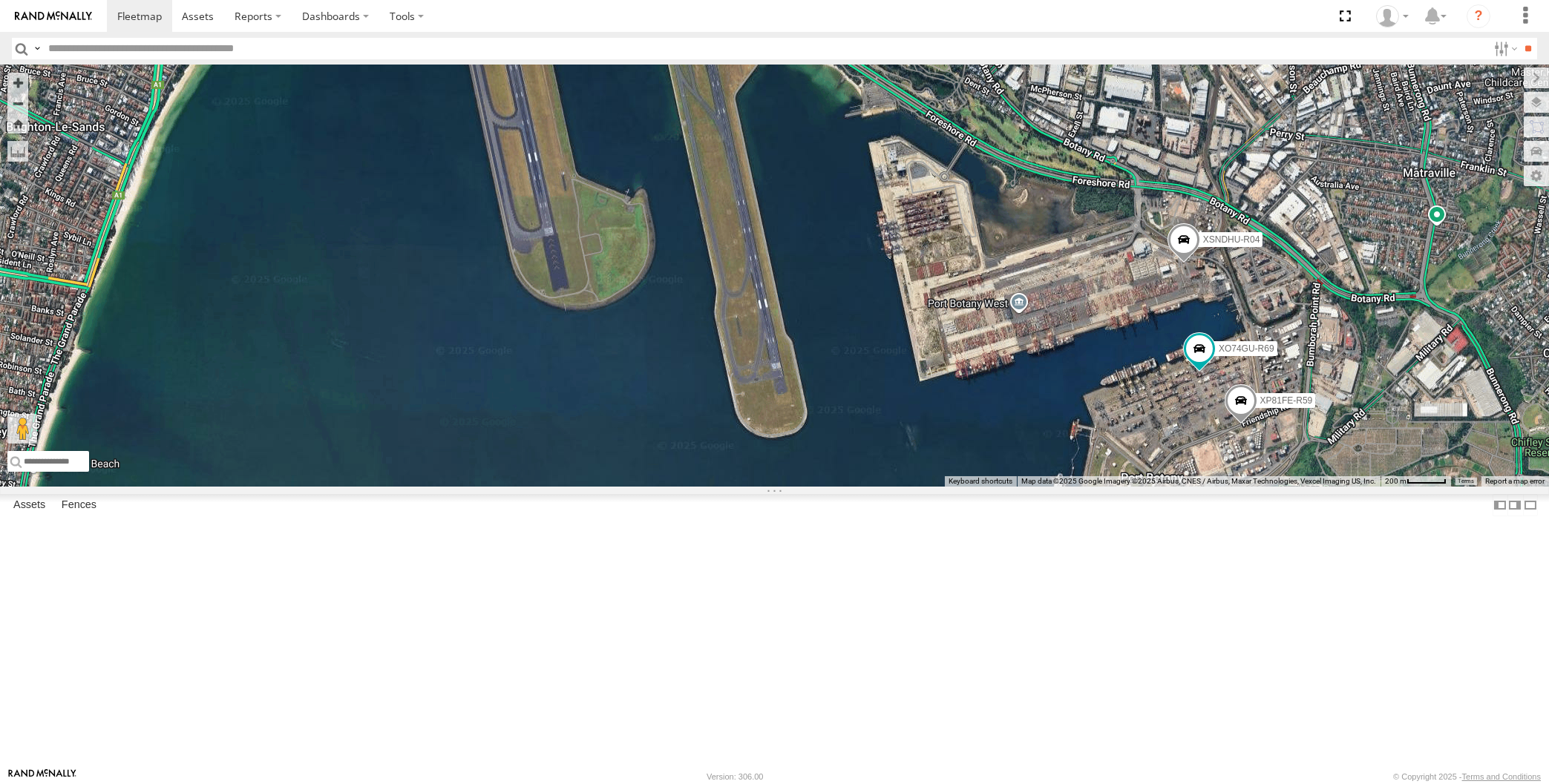
drag, startPoint x: 1208, startPoint y: 446, endPoint x: 1199, endPoint y: 409, distance: 38.1
click at [1203, 414] on div "XP30JQ-R03 XSNDHU-R04 XP81FE-R59 XO74GU-R69" at bounding box center [774, 276] width 1549 height 422
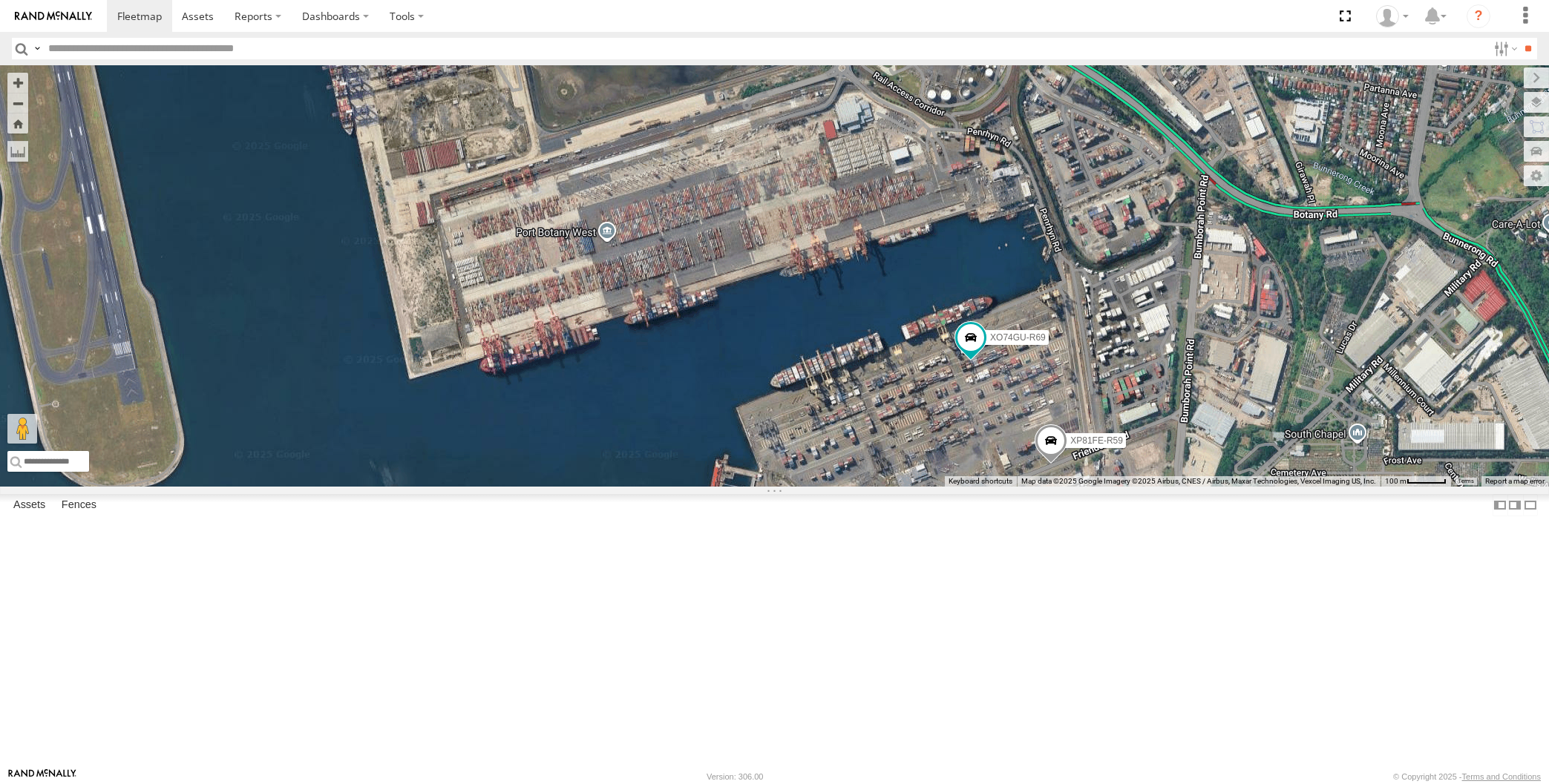
drag, startPoint x: 1232, startPoint y: 588, endPoint x: 1212, endPoint y: 550, distance: 42.9
click at [1222, 486] on div "XP30JQ-R03 XSNDHU-R04 XP81FE-R59 XO74GU-R69" at bounding box center [774, 276] width 1549 height 422
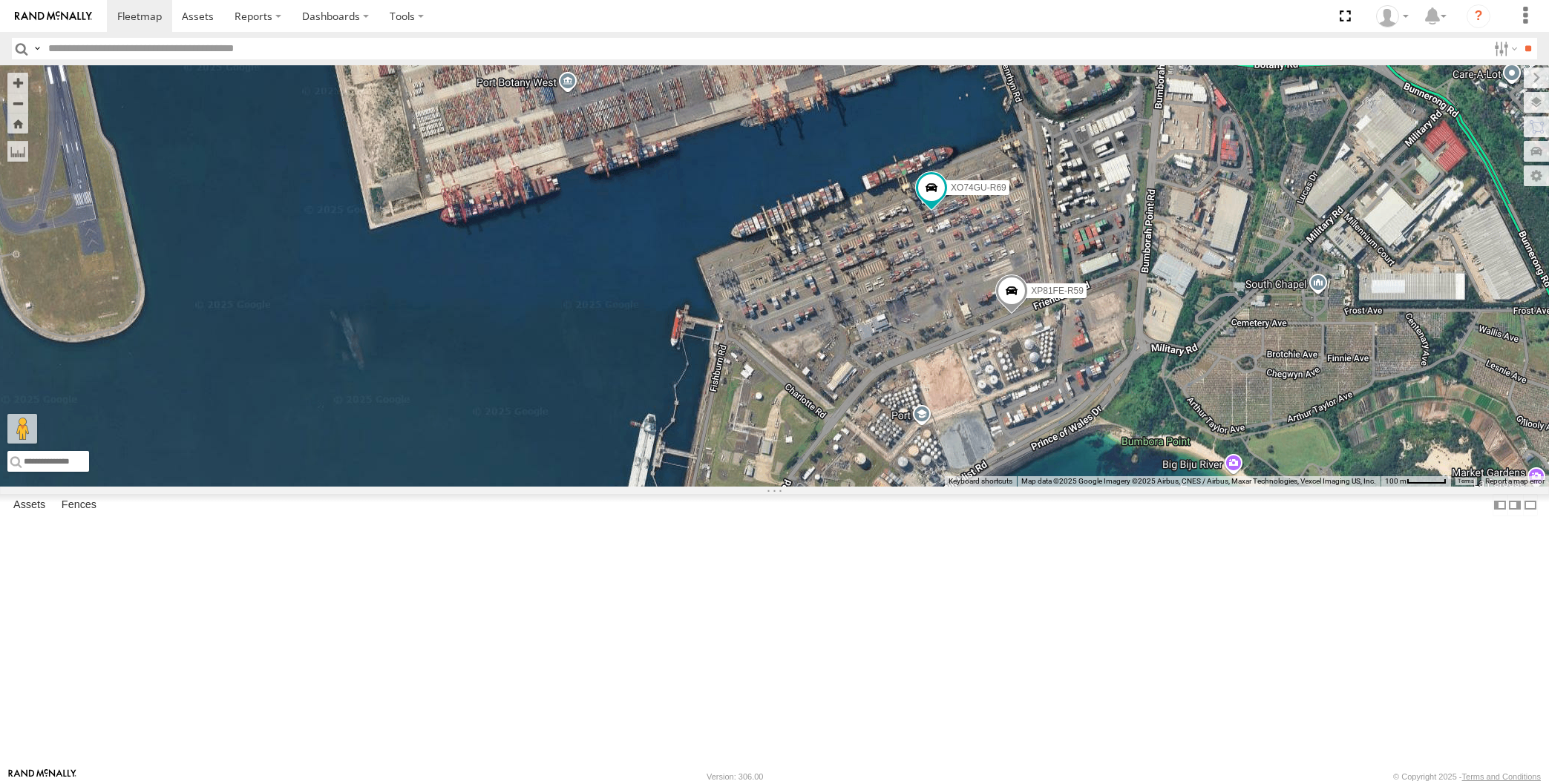
click at [1011, 315] on span at bounding box center [1011, 294] width 32 height 40
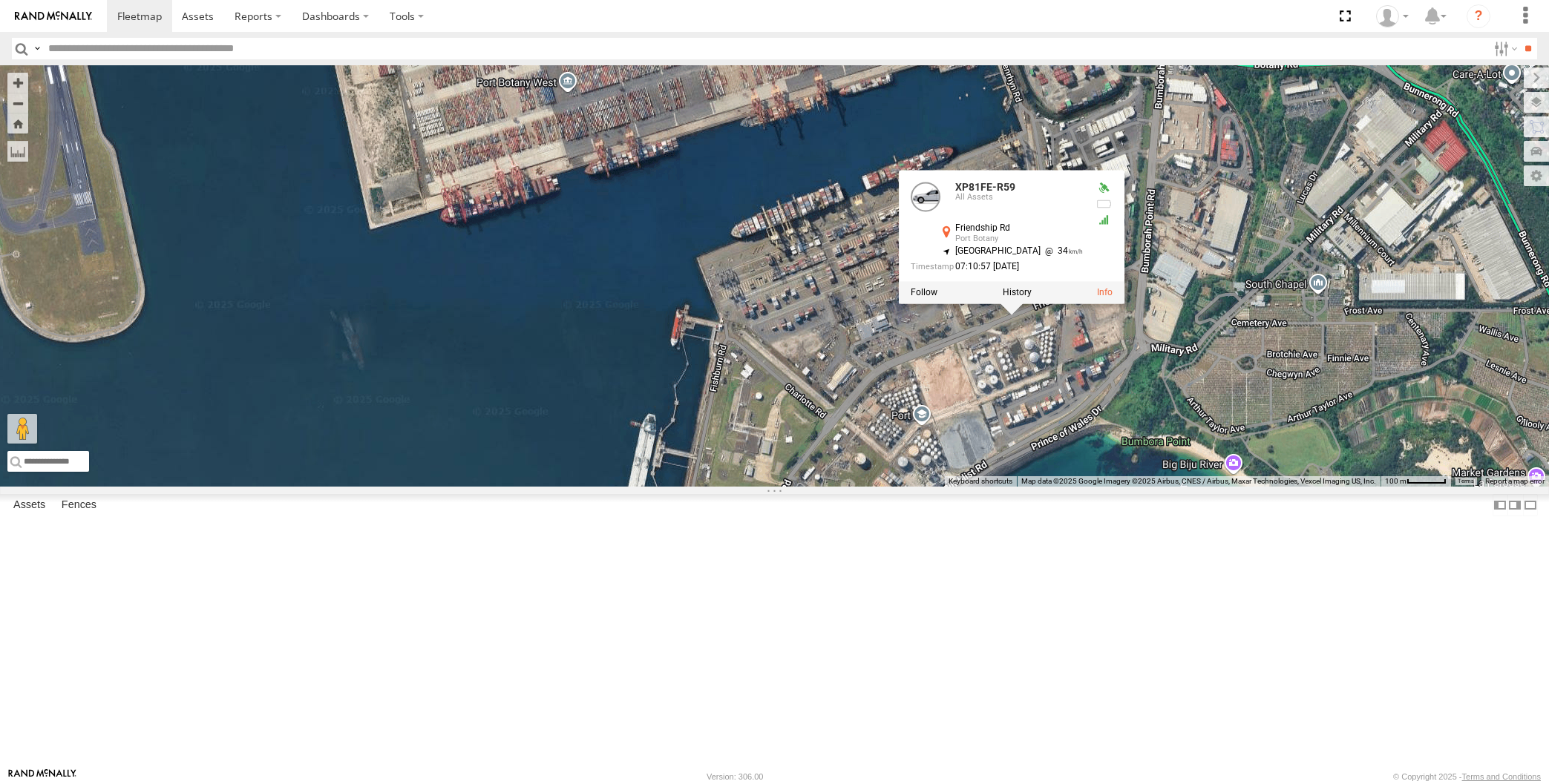
click at [1199, 486] on div "XP30JQ-R03 XSNDHU-R04 XP81FE-R59 XO74GU-R69 XP81FE-R59 All Assets Friendship Rd…" at bounding box center [774, 276] width 1549 height 422
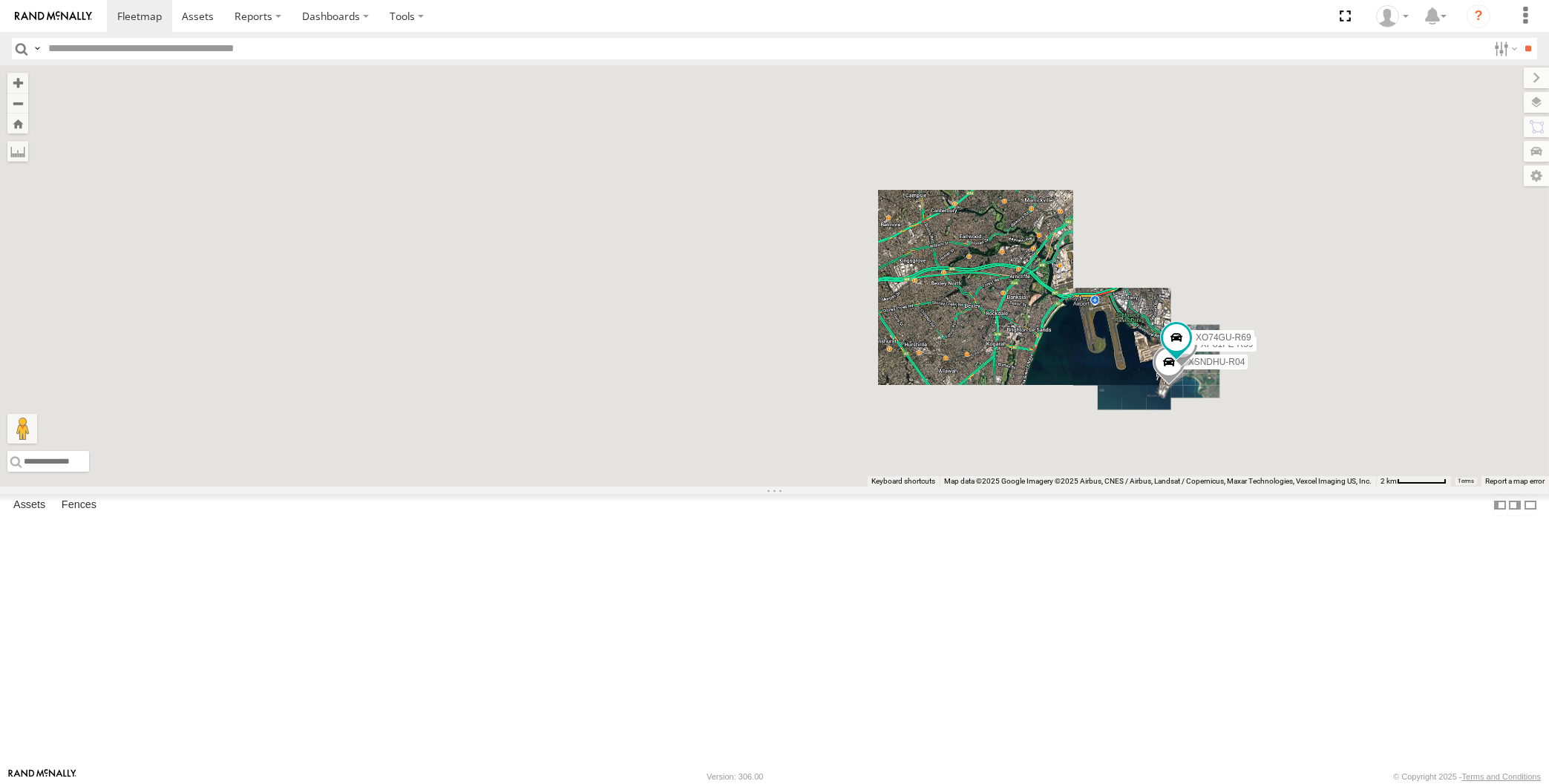
drag, startPoint x: 990, startPoint y: 463, endPoint x: 1038, endPoint y: 477, distance: 50.0
click at [1035, 486] on div "XP30JQ-R03 XSNDHU-R04 XP81FE-R59 XO74GU-R69" at bounding box center [774, 276] width 1549 height 422
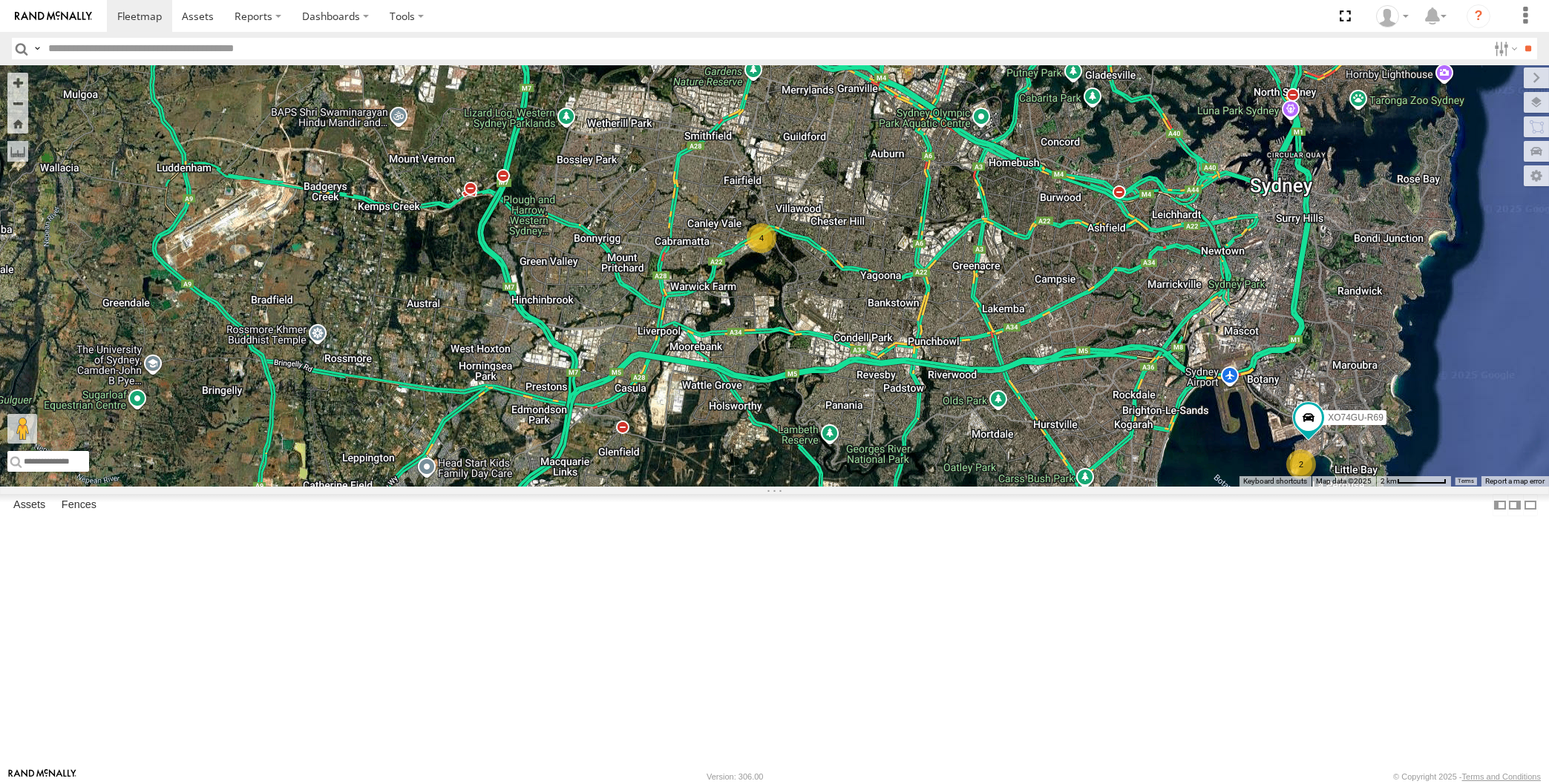
click at [956, 328] on div "XP30JQ-R03 XO74GU-R69 2 4" at bounding box center [774, 276] width 1549 height 422
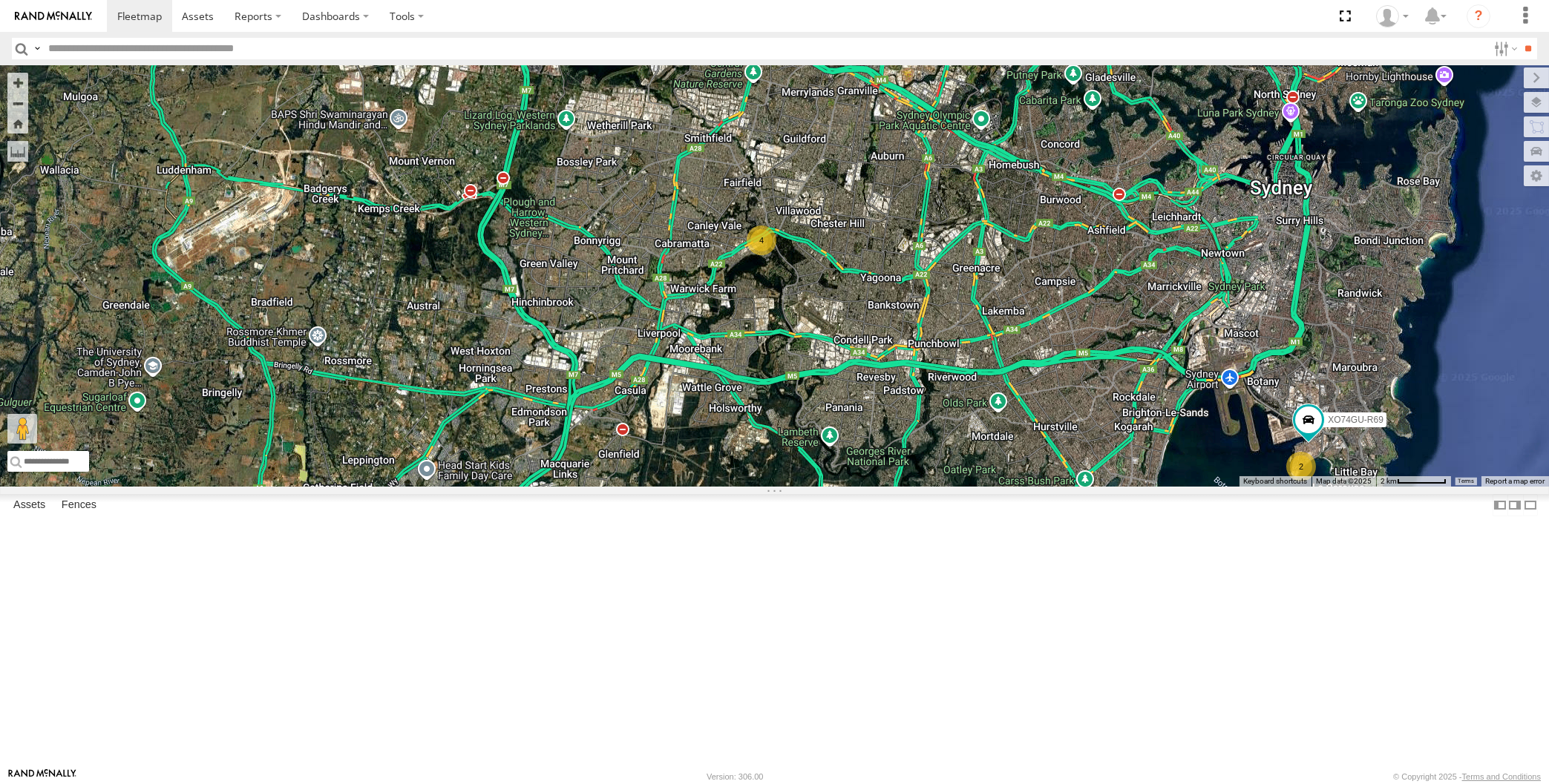
click at [988, 398] on div "XP30JQ-R03 XO74GU-R69 2 4" at bounding box center [774, 276] width 1549 height 422
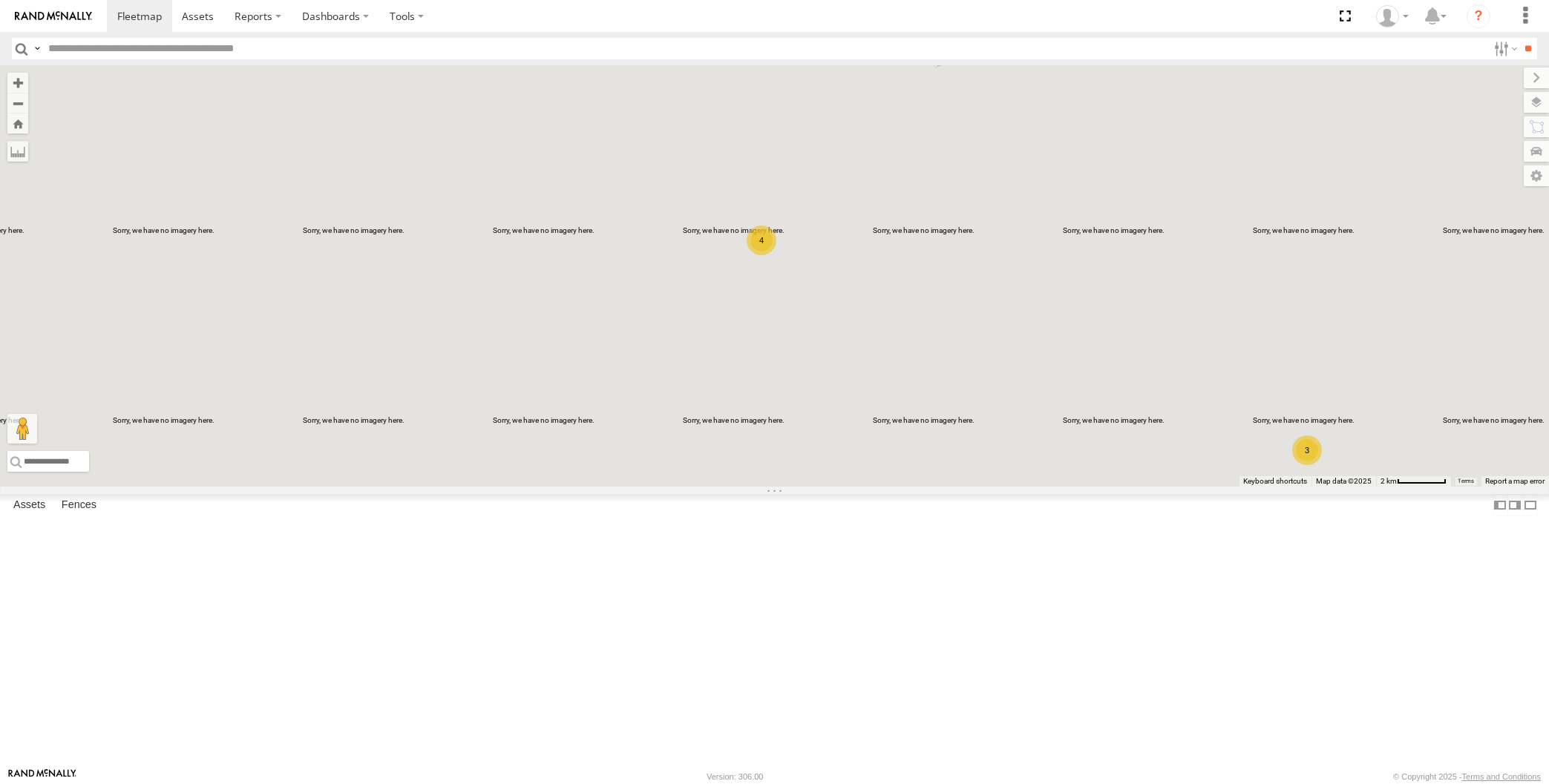
drag, startPoint x: 1141, startPoint y: 640, endPoint x: 1100, endPoint y: 622, distance: 44.8
click at [1111, 486] on div "XP30JQ-R03 3 4" at bounding box center [774, 276] width 1549 height 422
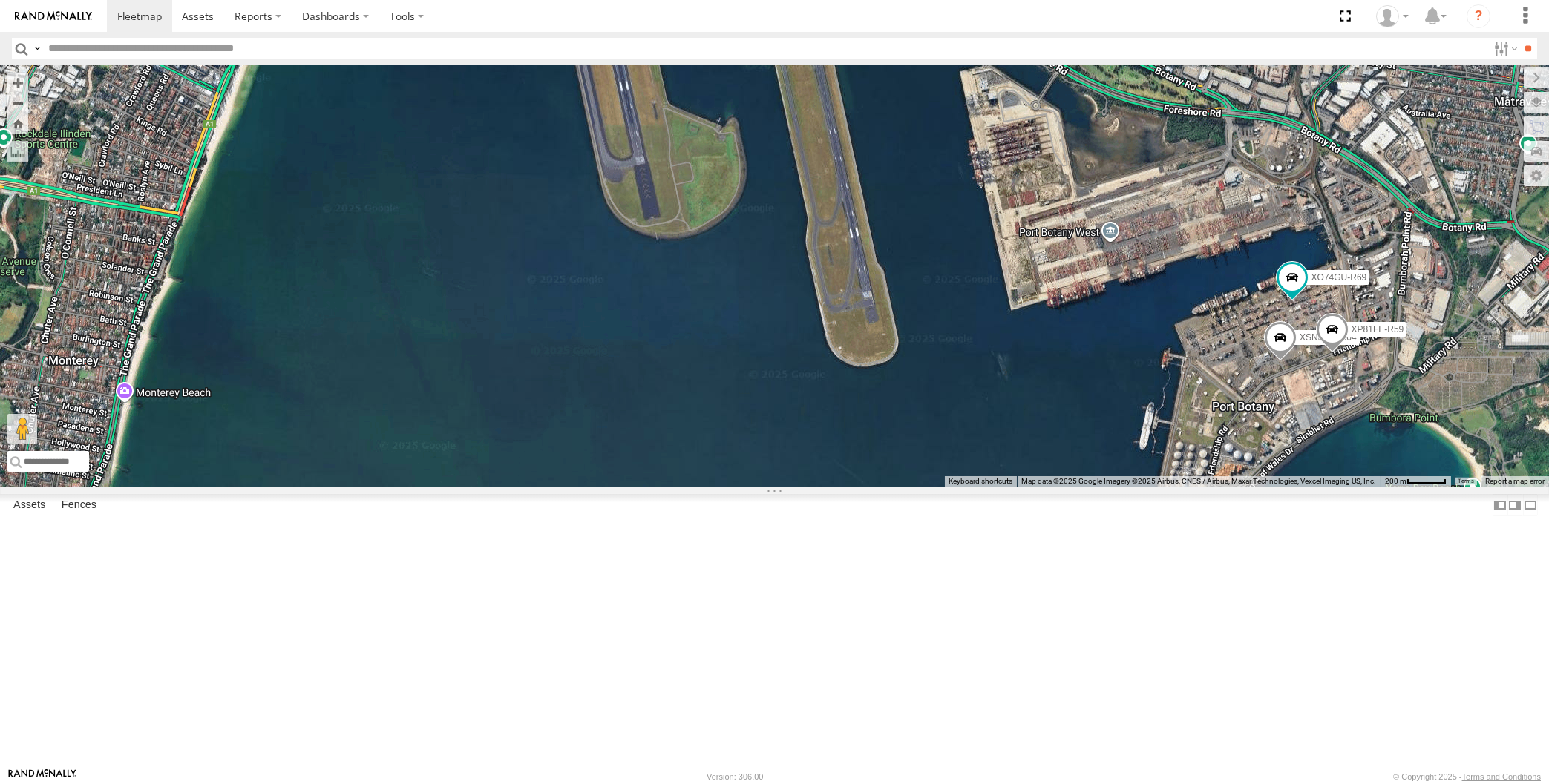
click at [1343, 486] on div "XP30JQ-R03 XSNDHU-R04 XP81FE-R59 XO74GU-R69" at bounding box center [774, 276] width 1549 height 422
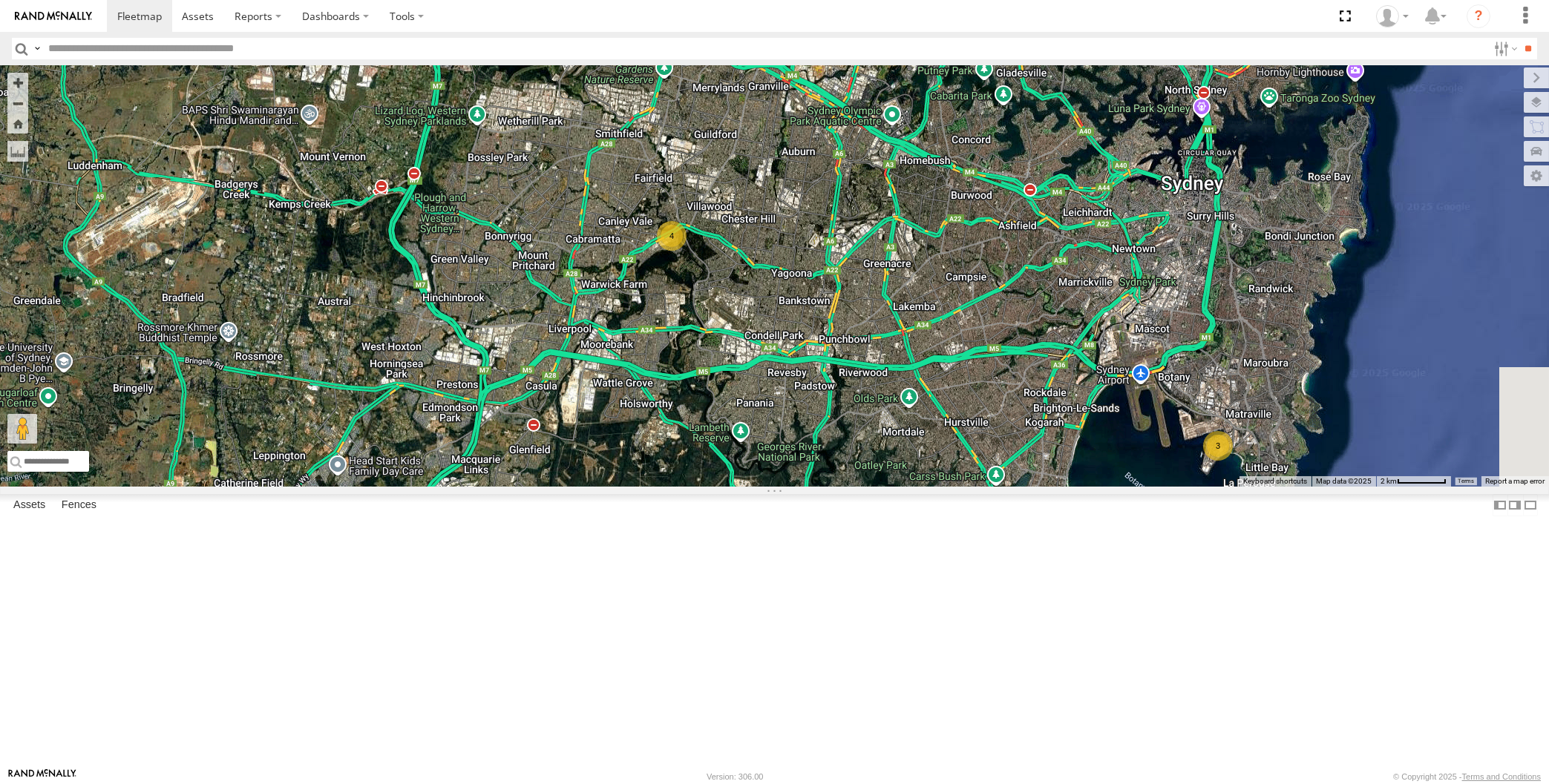
drag, startPoint x: 1028, startPoint y: 404, endPoint x: 925, endPoint y: 434, distance: 107.3
click at [929, 434] on div "XP30JQ-R03 3 4" at bounding box center [774, 276] width 1549 height 422
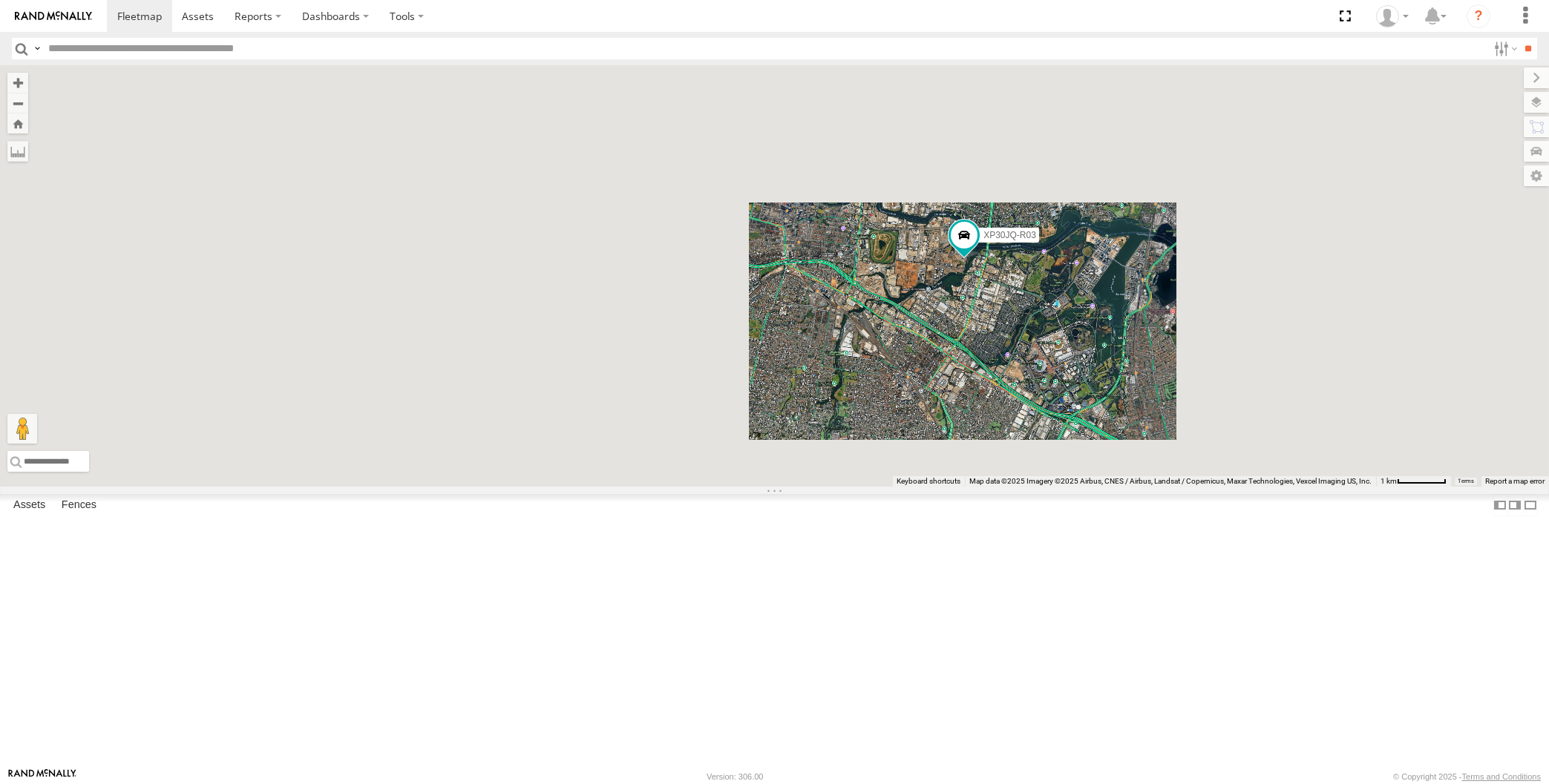
drag, startPoint x: 1044, startPoint y: 582, endPoint x: 981, endPoint y: 520, distance: 88.4
click at [1016, 486] on div "XP30JQ-R03 4" at bounding box center [774, 276] width 1549 height 422
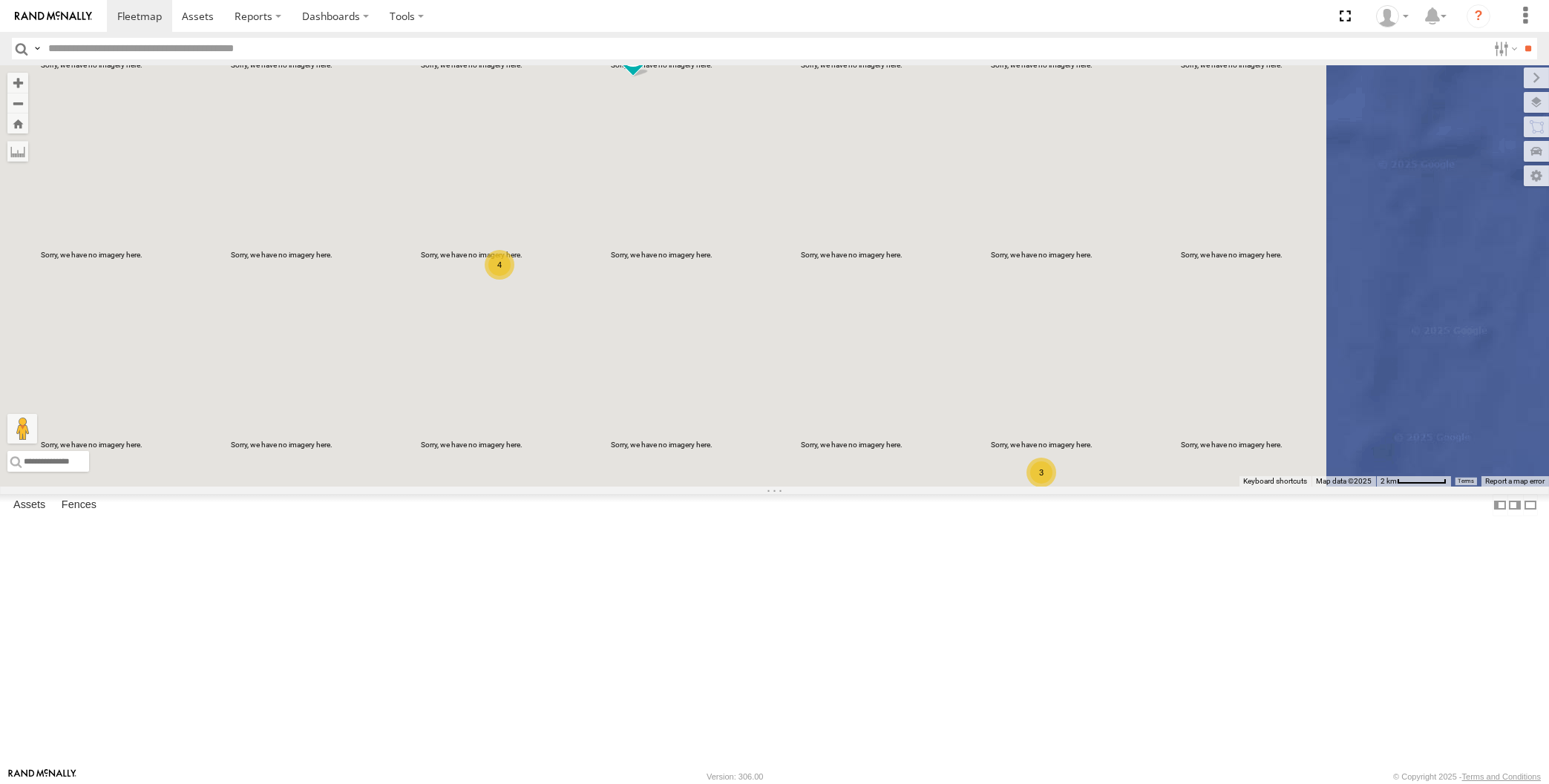
click at [845, 486] on div "XP30JQ-R03 4 3" at bounding box center [774, 276] width 1549 height 422
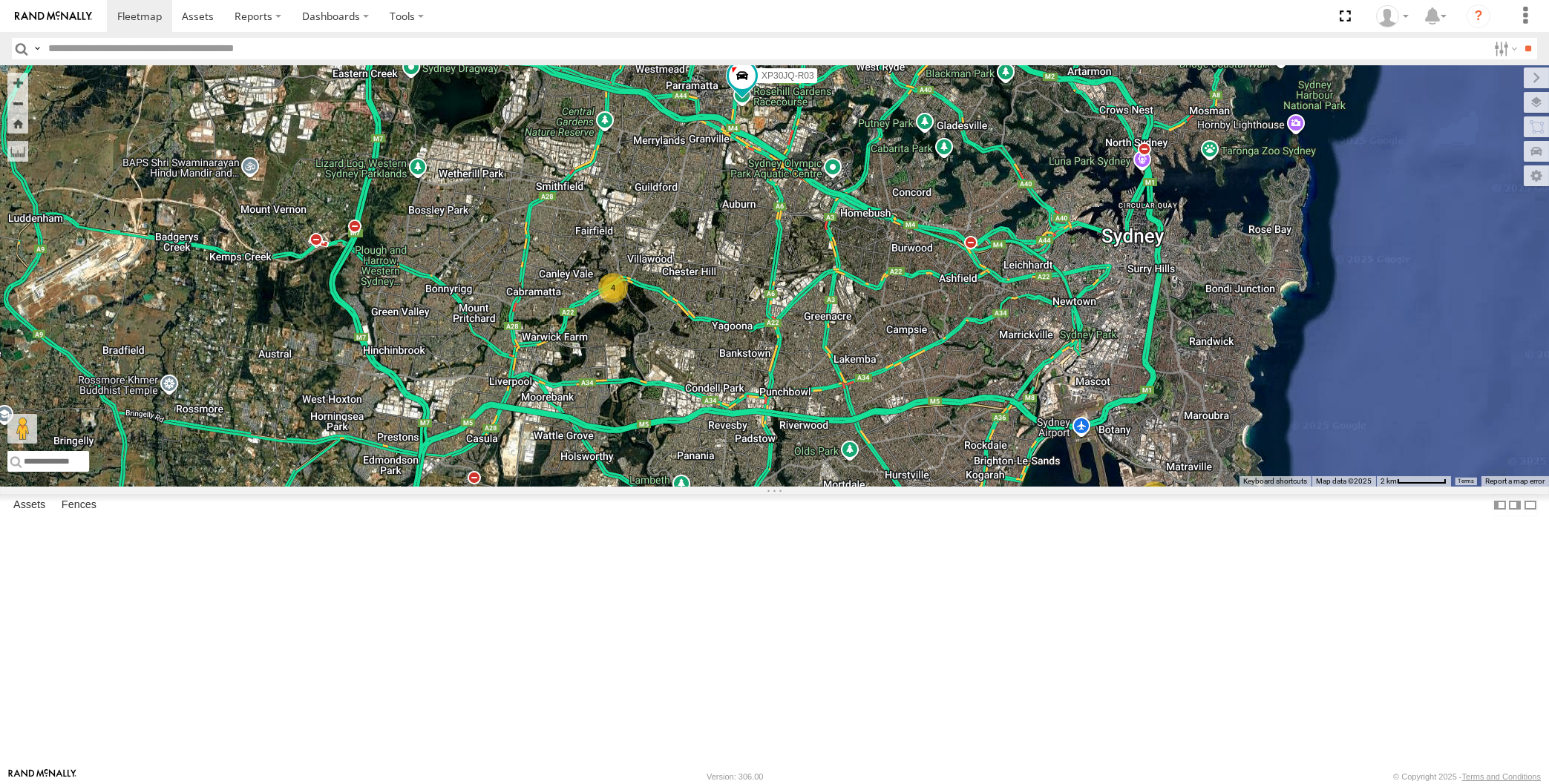
drag, startPoint x: 763, startPoint y: 558, endPoint x: 766, endPoint y: 549, distance: 9.5
click at [766, 486] on div "XP30JQ-R03 3 4" at bounding box center [774, 276] width 1549 height 422
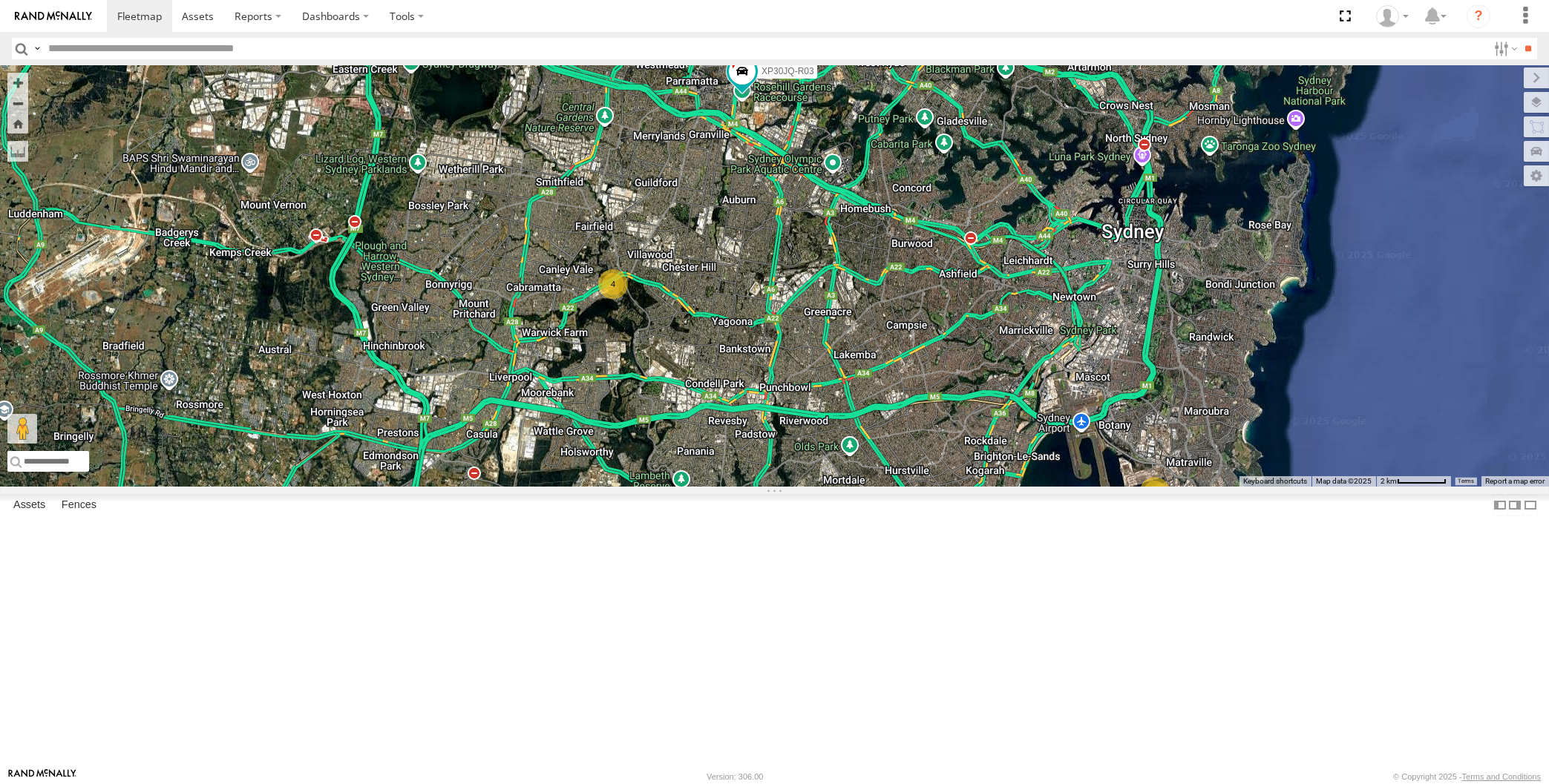
click at [834, 486] on div "XP30JQ-R03 3 4" at bounding box center [774, 276] width 1549 height 422
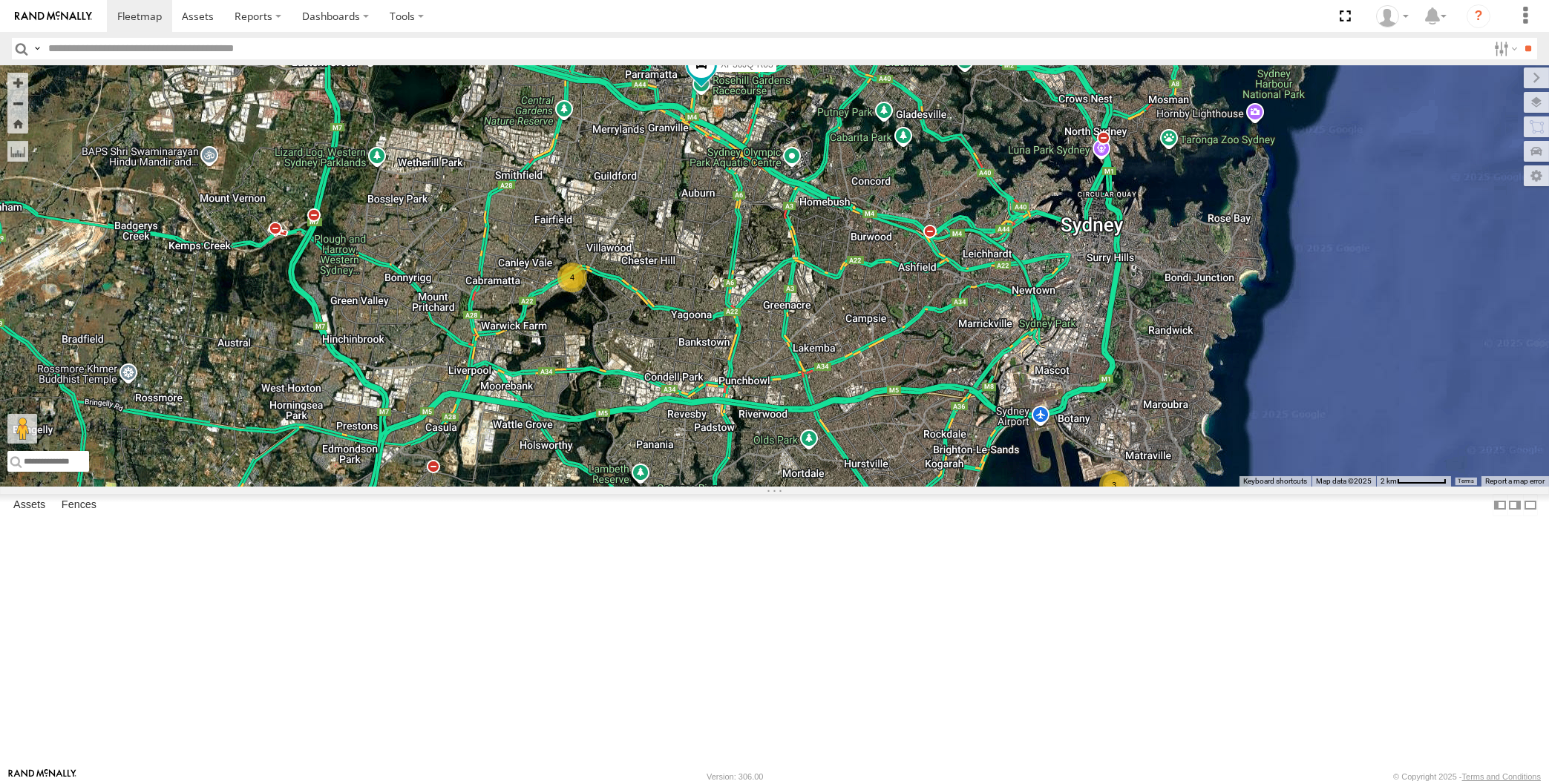
drag, startPoint x: 935, startPoint y: 673, endPoint x: 929, endPoint y: 659, distance: 15.2
click at [937, 486] on div "XP30JQ-R03 3 4" at bounding box center [774, 276] width 1549 height 422
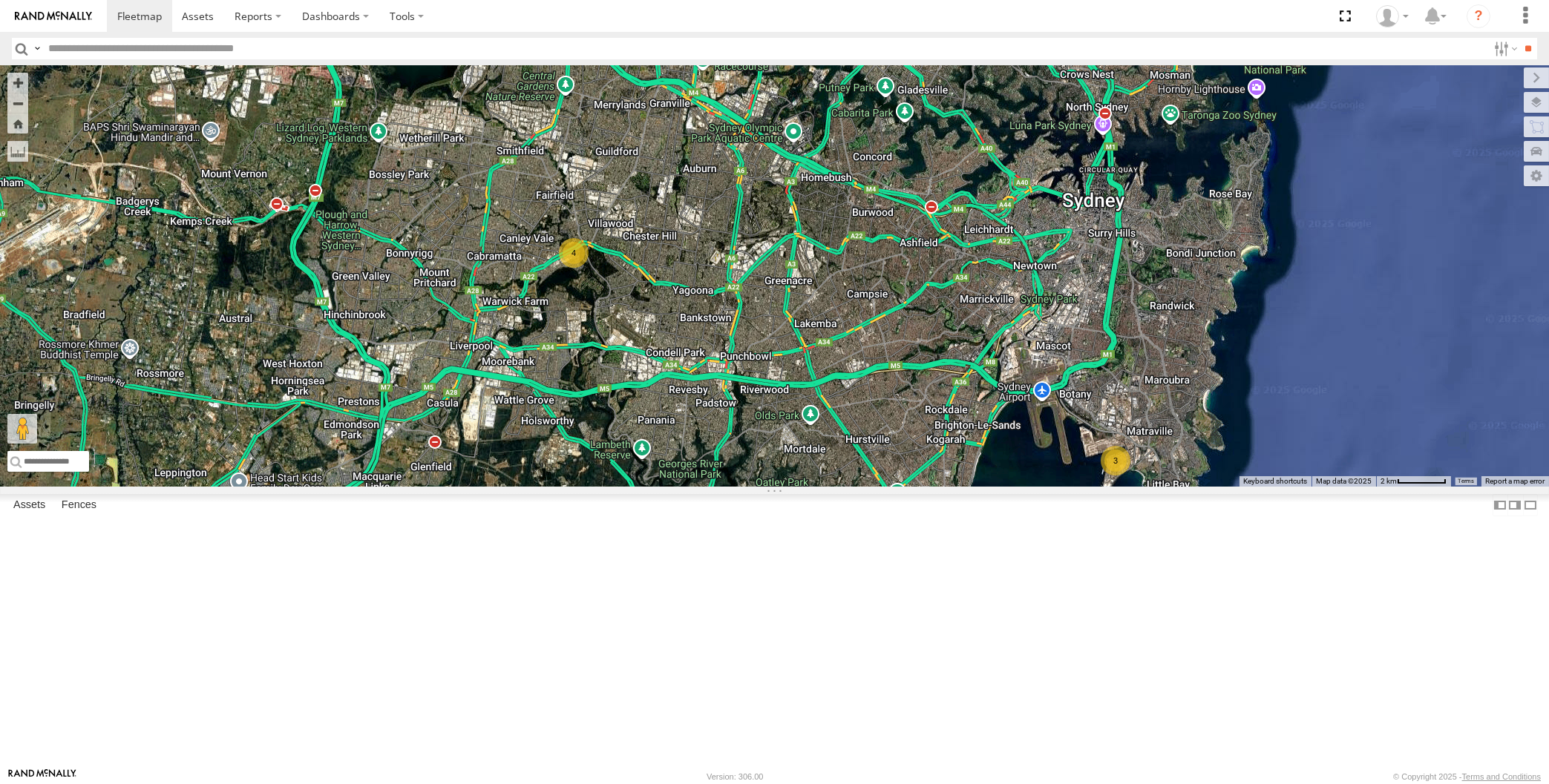
click at [370, 486] on div "XP30JQ-R03 3 4" at bounding box center [774, 276] width 1549 height 422
click at [804, 486] on div "XP30JQ-R03 3 4" at bounding box center [774, 276] width 1549 height 422
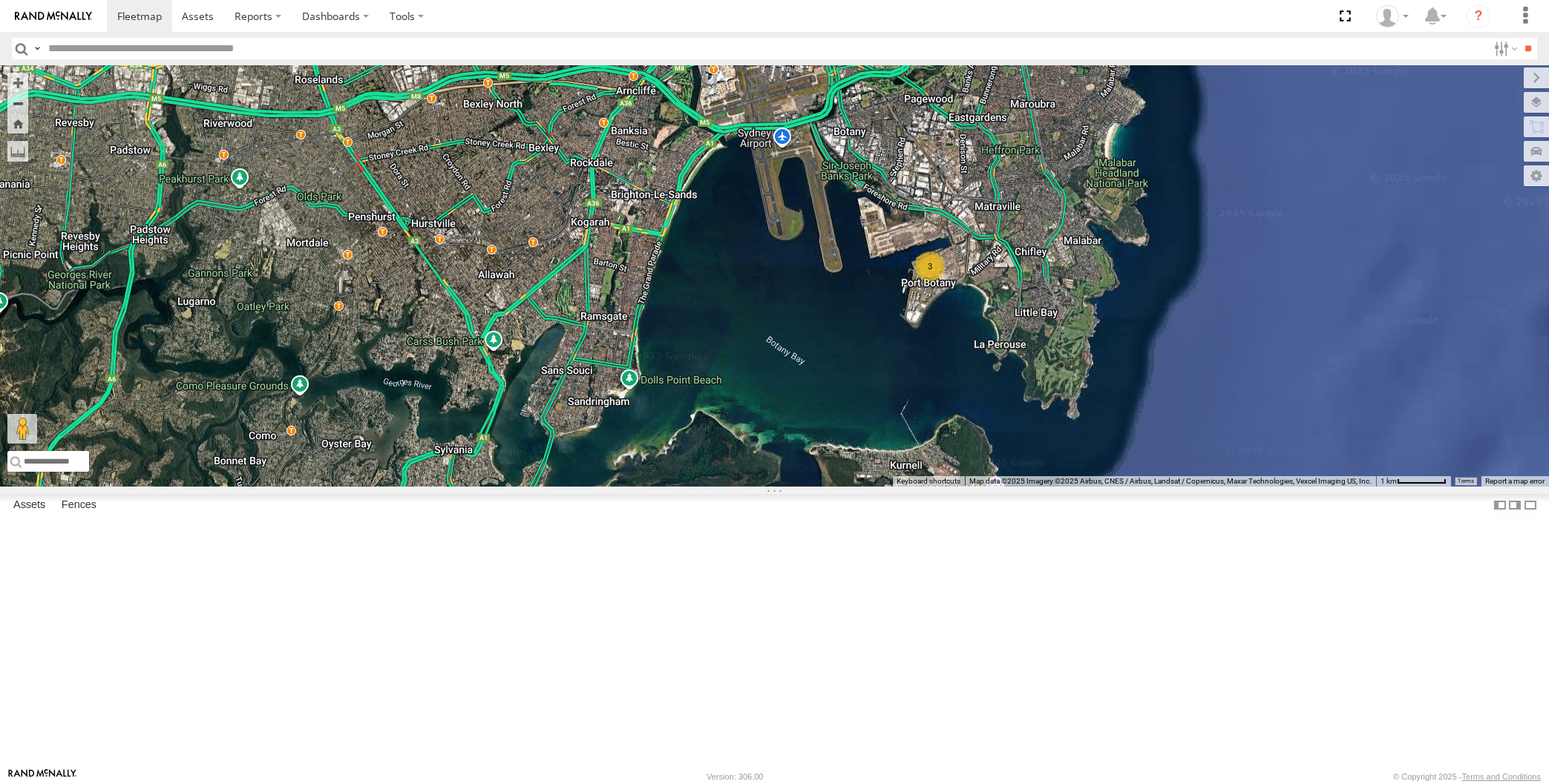
drag, startPoint x: 737, startPoint y: 587, endPoint x: 761, endPoint y: 595, distance: 25.3
click at [758, 486] on div "XP30JQ-R03 3" at bounding box center [774, 276] width 1549 height 422
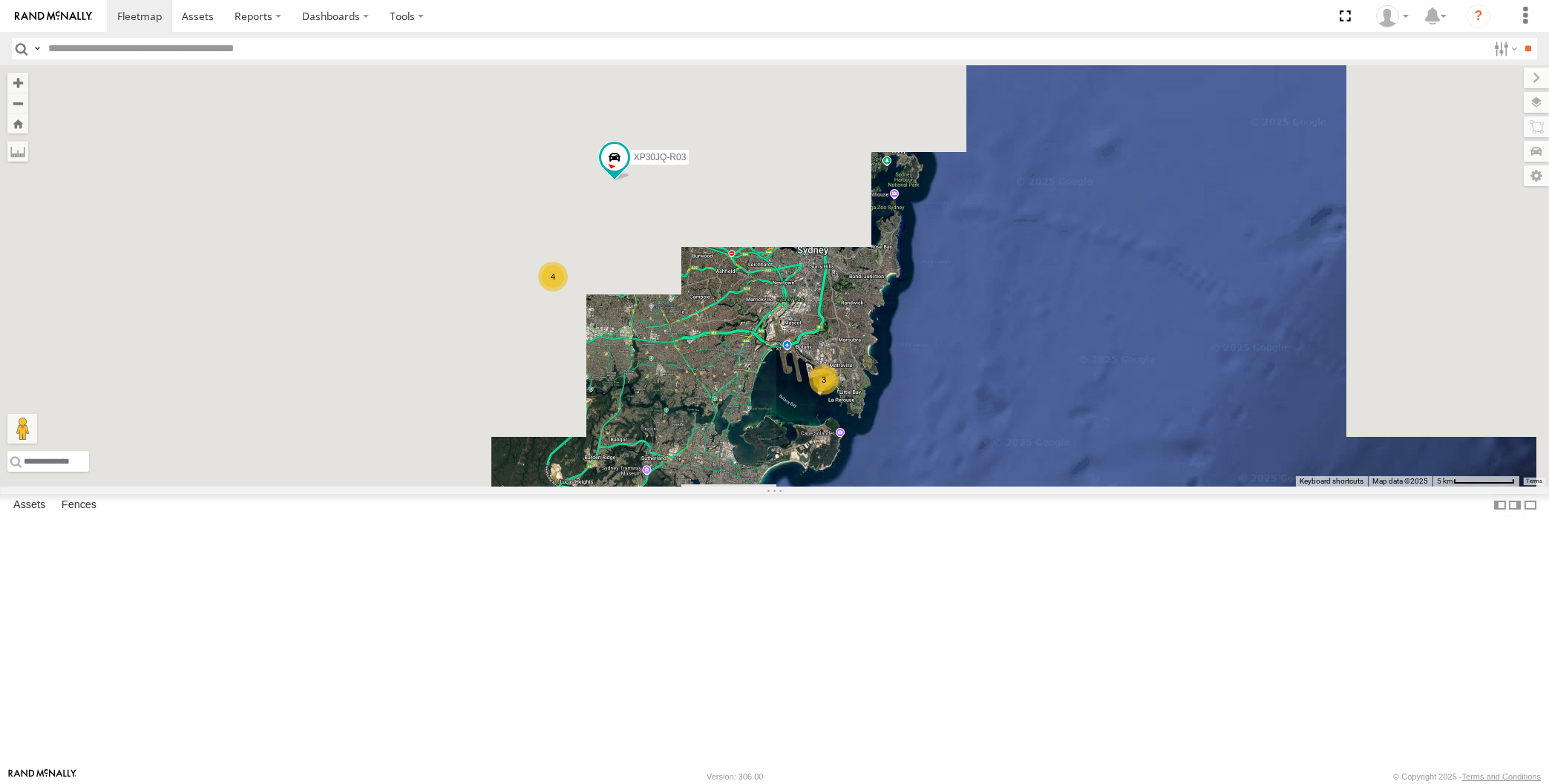
click at [715, 486] on div "XP30JQ-R03 3 4" at bounding box center [774, 276] width 1549 height 422
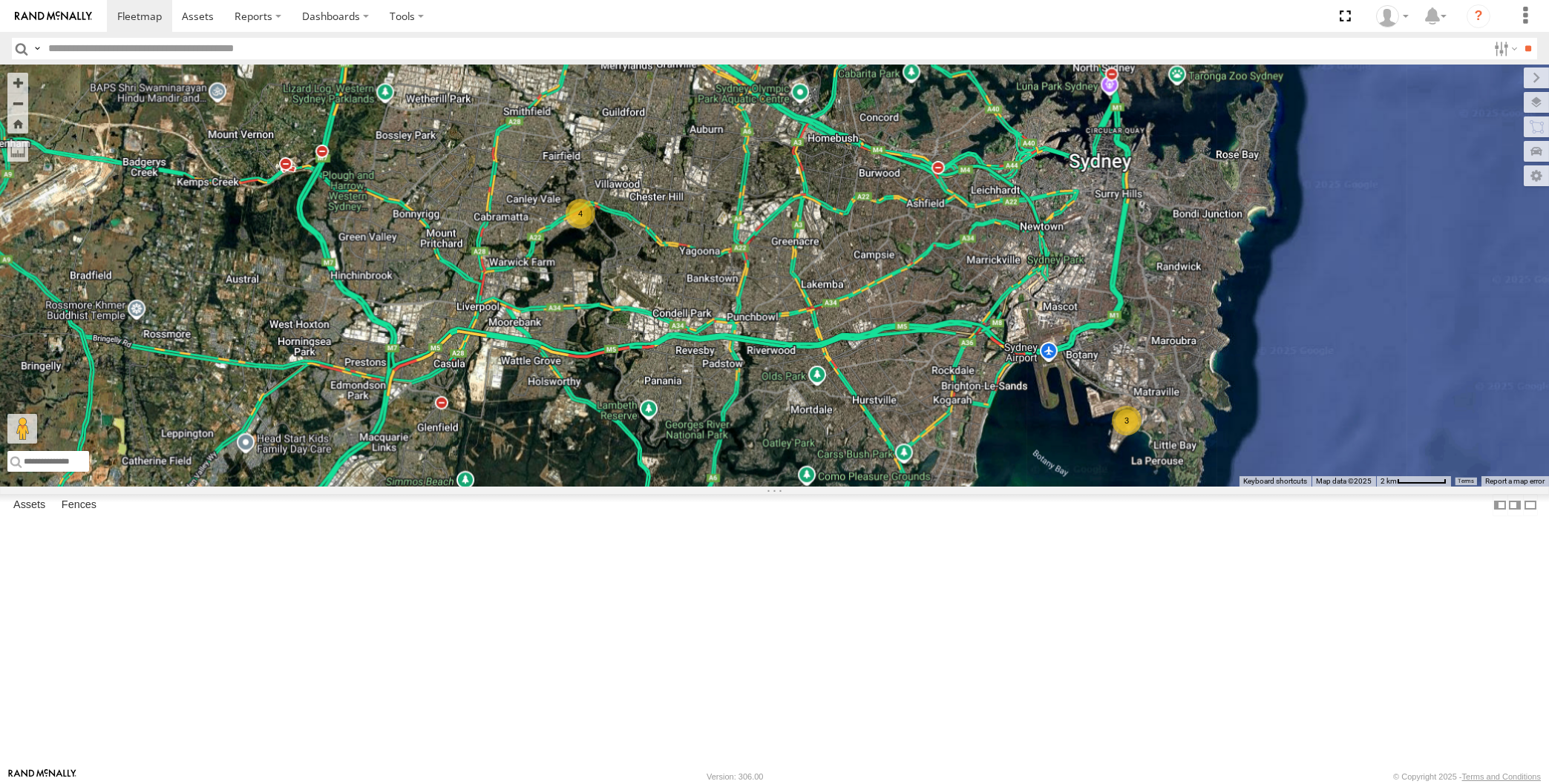
drag, startPoint x: 893, startPoint y: 560, endPoint x: 910, endPoint y: 588, distance: 32.8
click at [910, 486] on div "XP30JQ-R03 3 4" at bounding box center [774, 276] width 1549 height 422
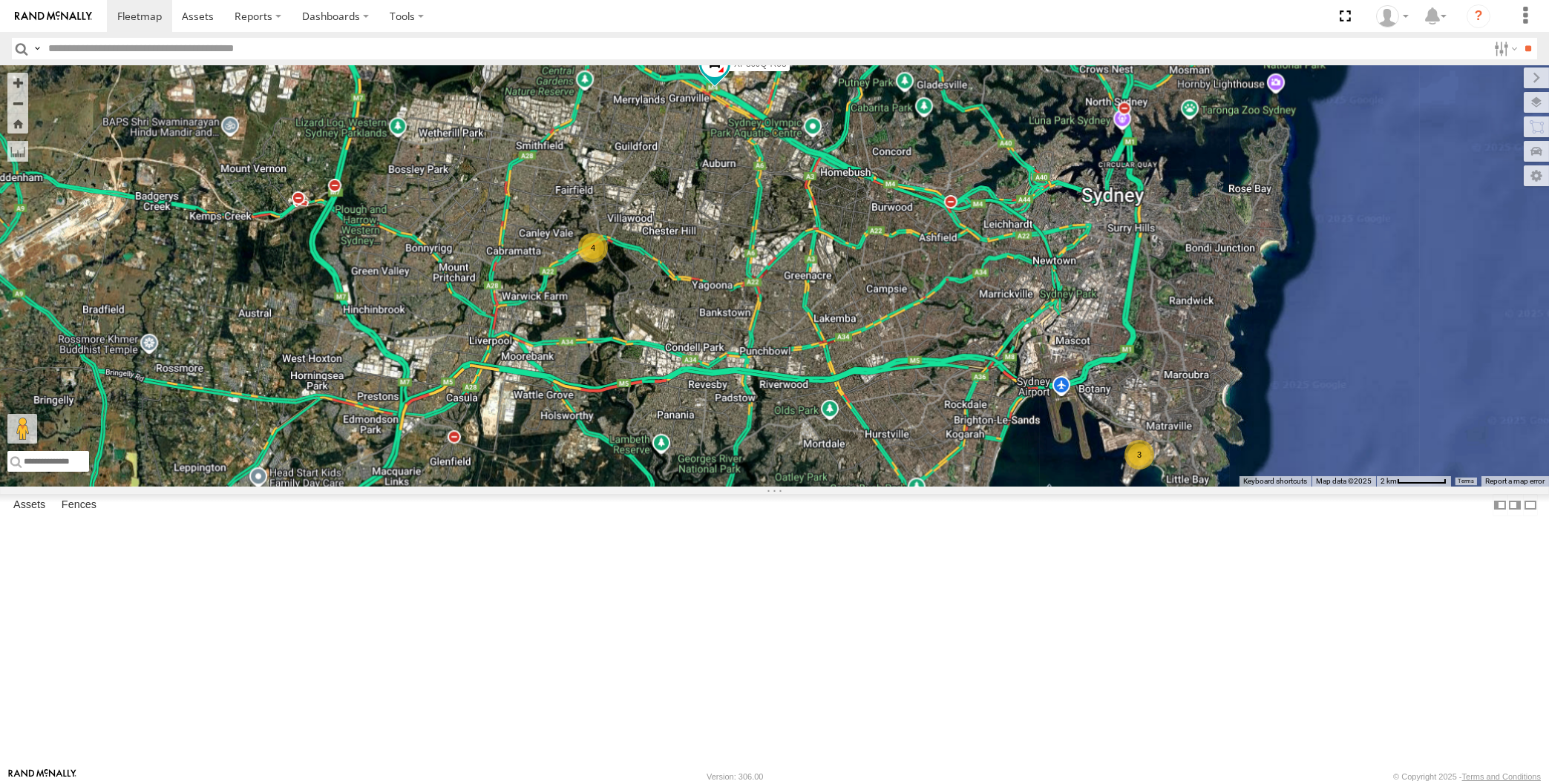
click at [897, 486] on div "XP30JQ-R03 3 4" at bounding box center [774, 276] width 1549 height 422
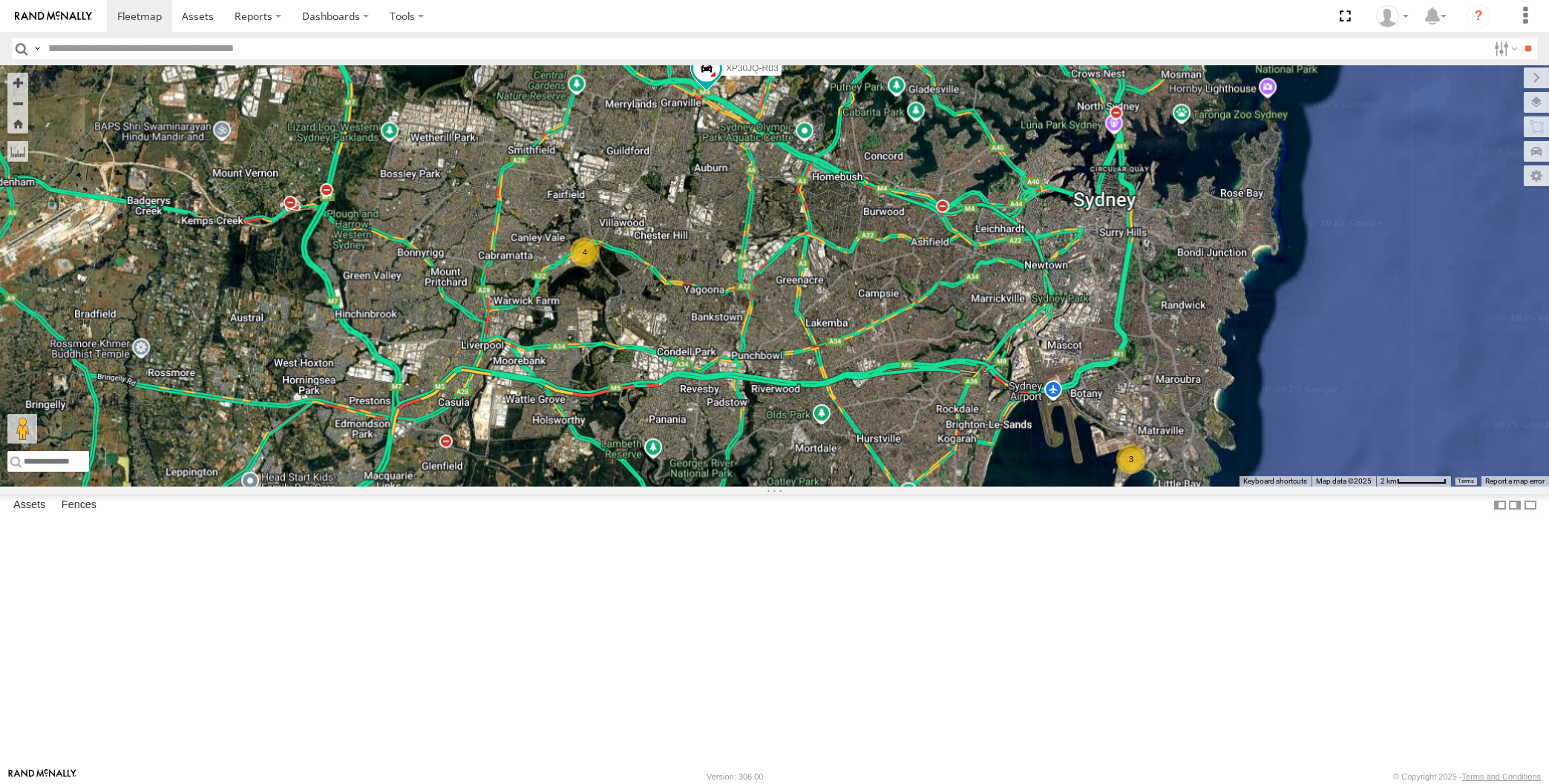
drag, startPoint x: 998, startPoint y: 654, endPoint x: 988, endPoint y: 662, distance: 12.8
click at [988, 486] on div "XP30JQ-R03 3 4" at bounding box center [774, 276] width 1549 height 422
drag, startPoint x: 995, startPoint y: 647, endPoint x: 952, endPoint y: 619, distance: 51.3
click at [976, 486] on div "XP30JQ-R03 3 4" at bounding box center [774, 276] width 1549 height 422
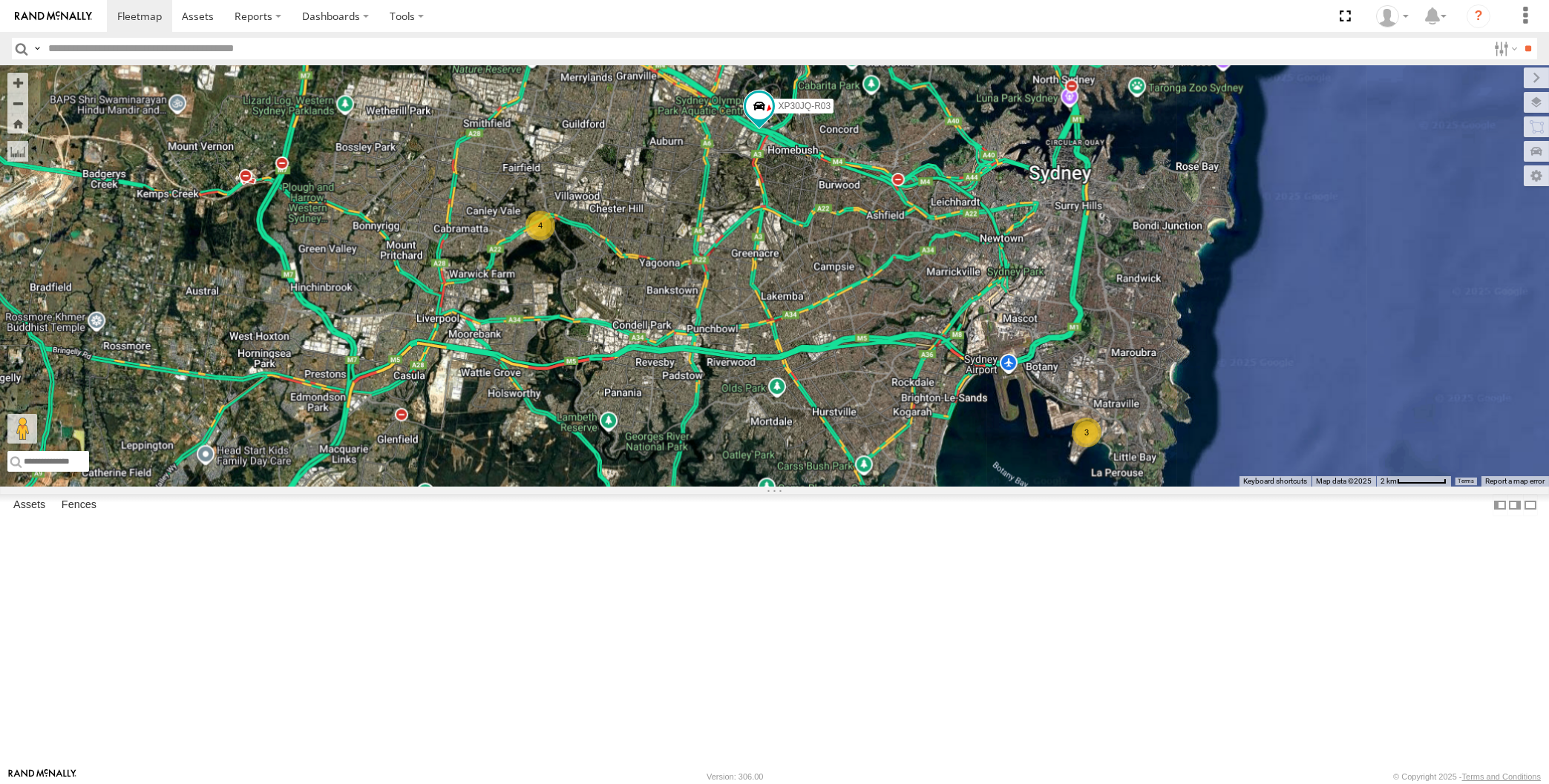
click at [953, 486] on div "XP30JQ-R03 3 4" at bounding box center [774, 276] width 1549 height 422
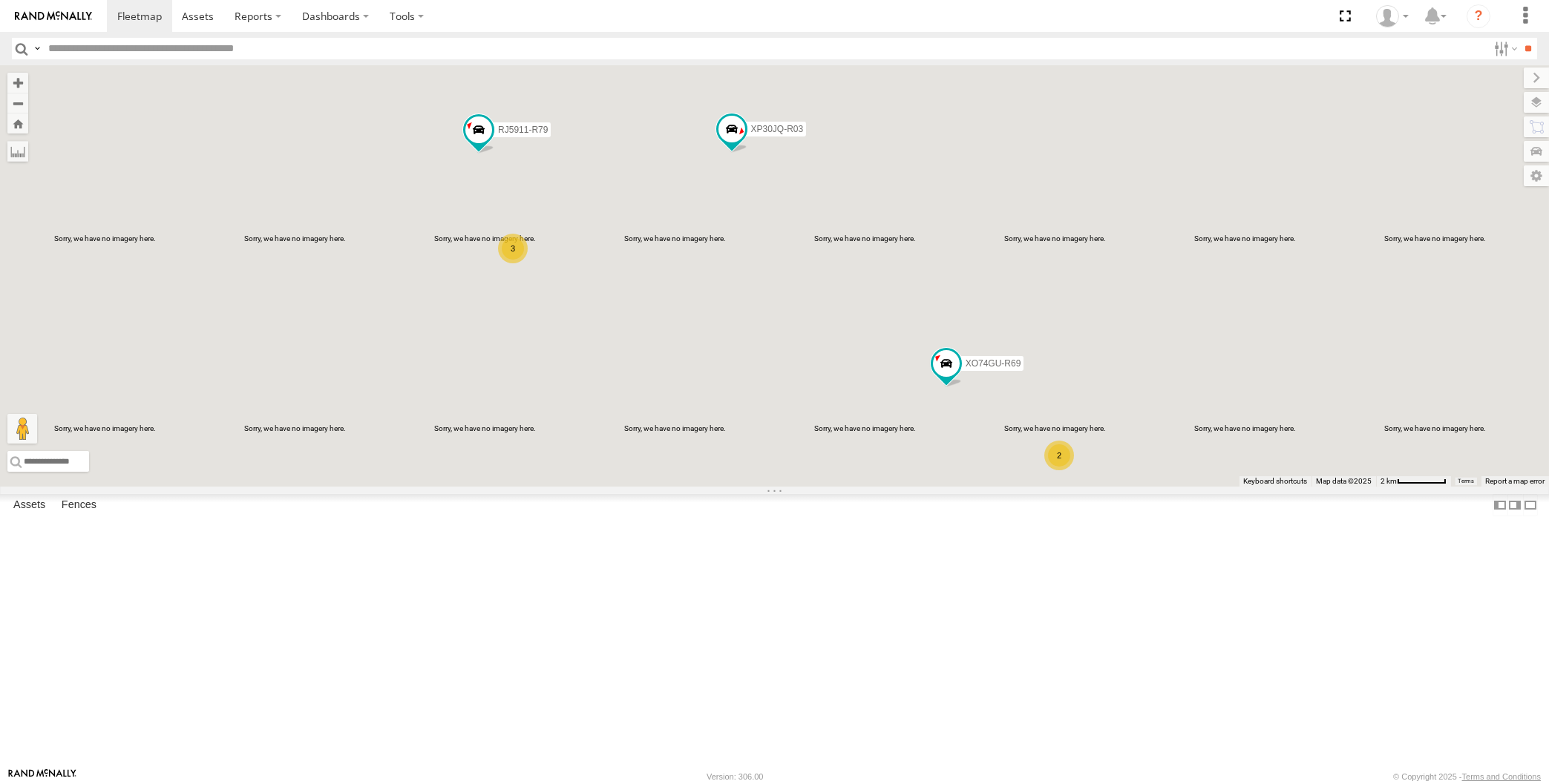
click at [1202, 486] on div "XP30JQ-R03 RJ5911-R79 XO74GU-R69 2 3" at bounding box center [774, 276] width 1549 height 422
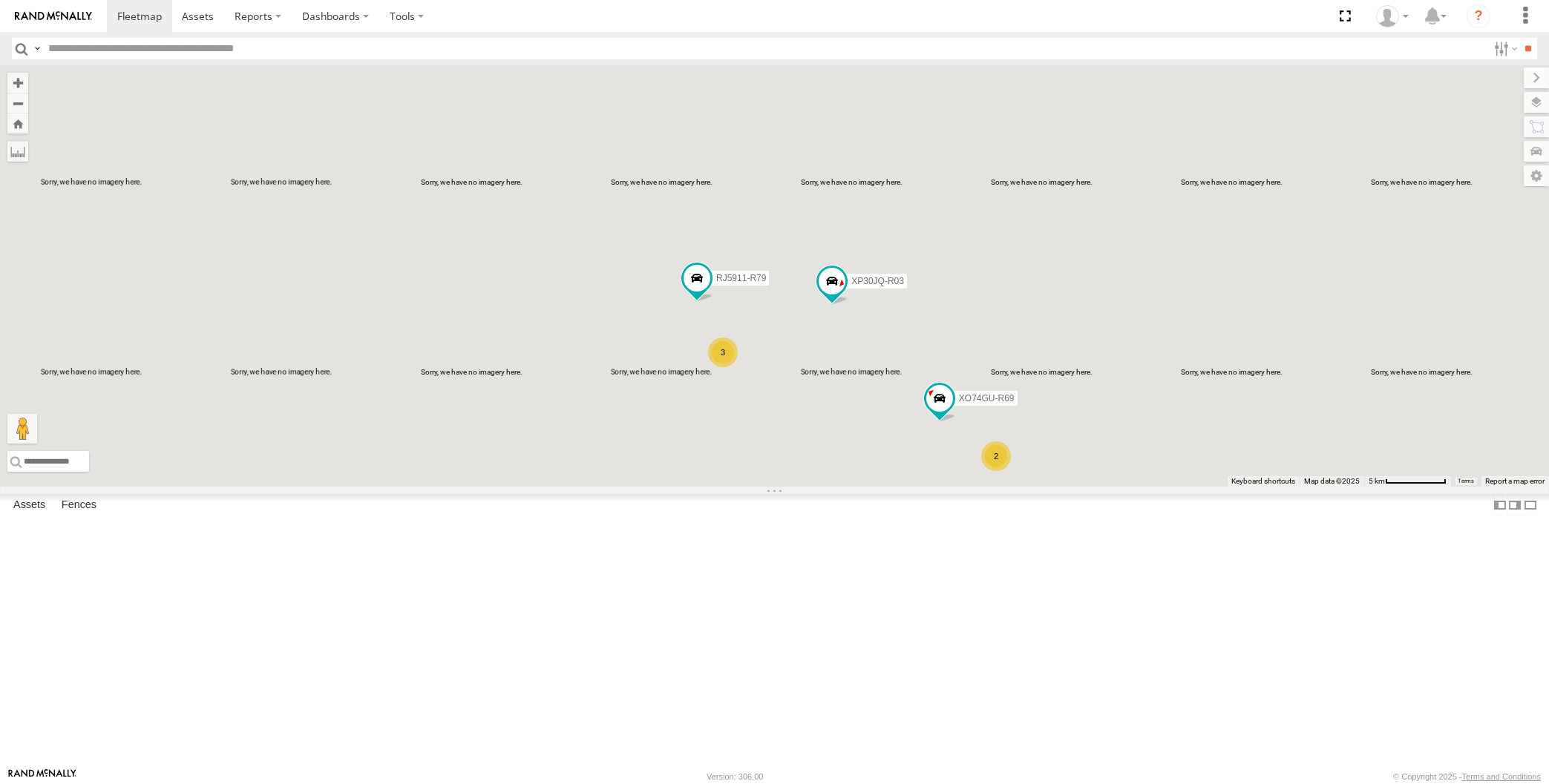
click at [897, 486] on div "XP30JQ-R03 RJ5911-R79 XO74GU-R69 2 3" at bounding box center [774, 276] width 1549 height 422
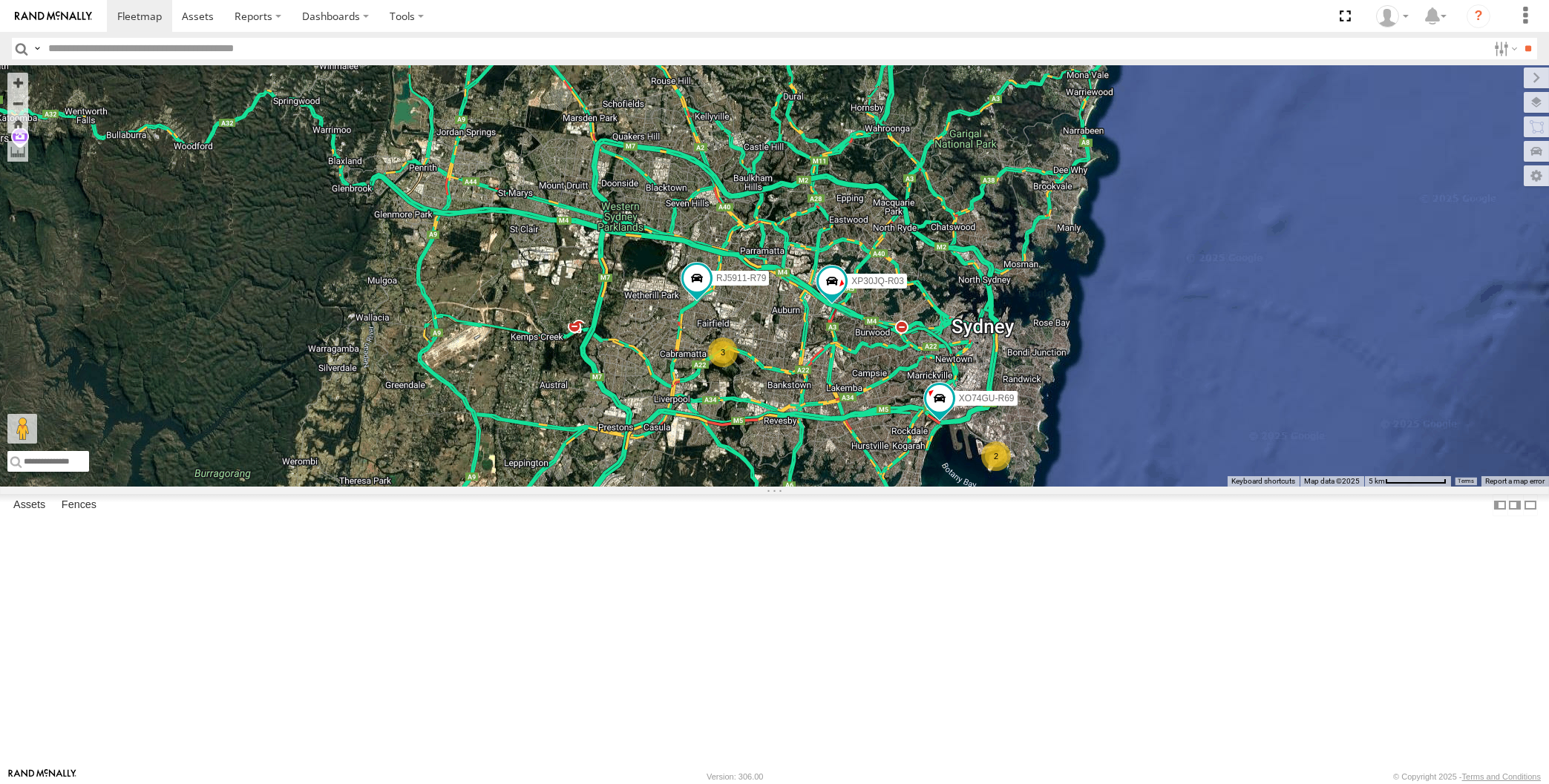
click at [1070, 486] on div "XP30JQ-R03 RJ5911-R79 XO74GU-R69 2 3" at bounding box center [774, 276] width 1549 height 422
drag, startPoint x: 888, startPoint y: 614, endPoint x: 905, endPoint y: 610, distance: 17.5
click at [905, 486] on div "XP30JQ-R03 RJ5911-R79 XO74GU-R69 2 3" at bounding box center [774, 276] width 1549 height 422
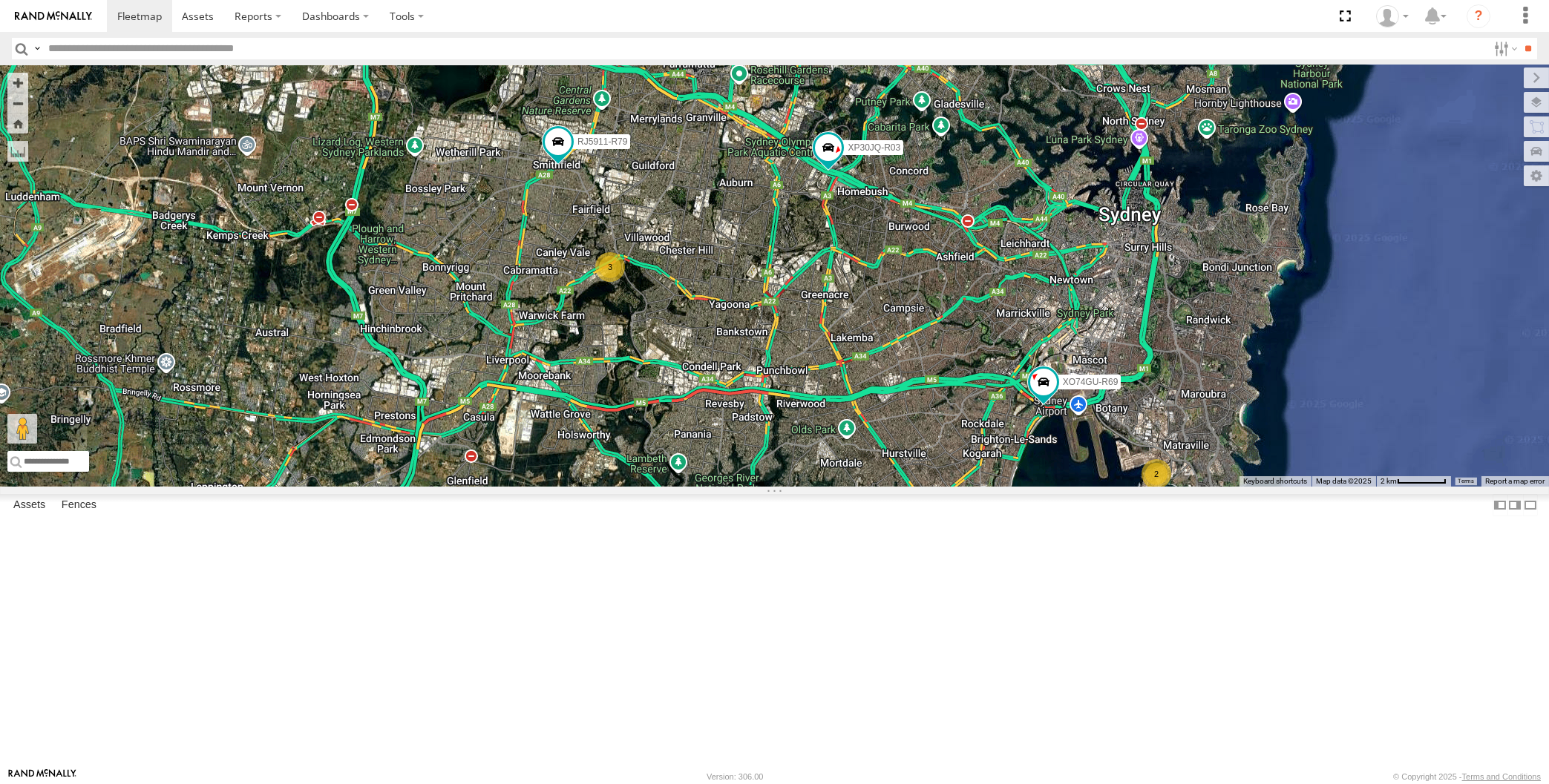
click at [846, 486] on div "XP30JQ-R03 RJ5911-R79 XO74GU-R69 2 3" at bounding box center [774, 276] width 1549 height 422
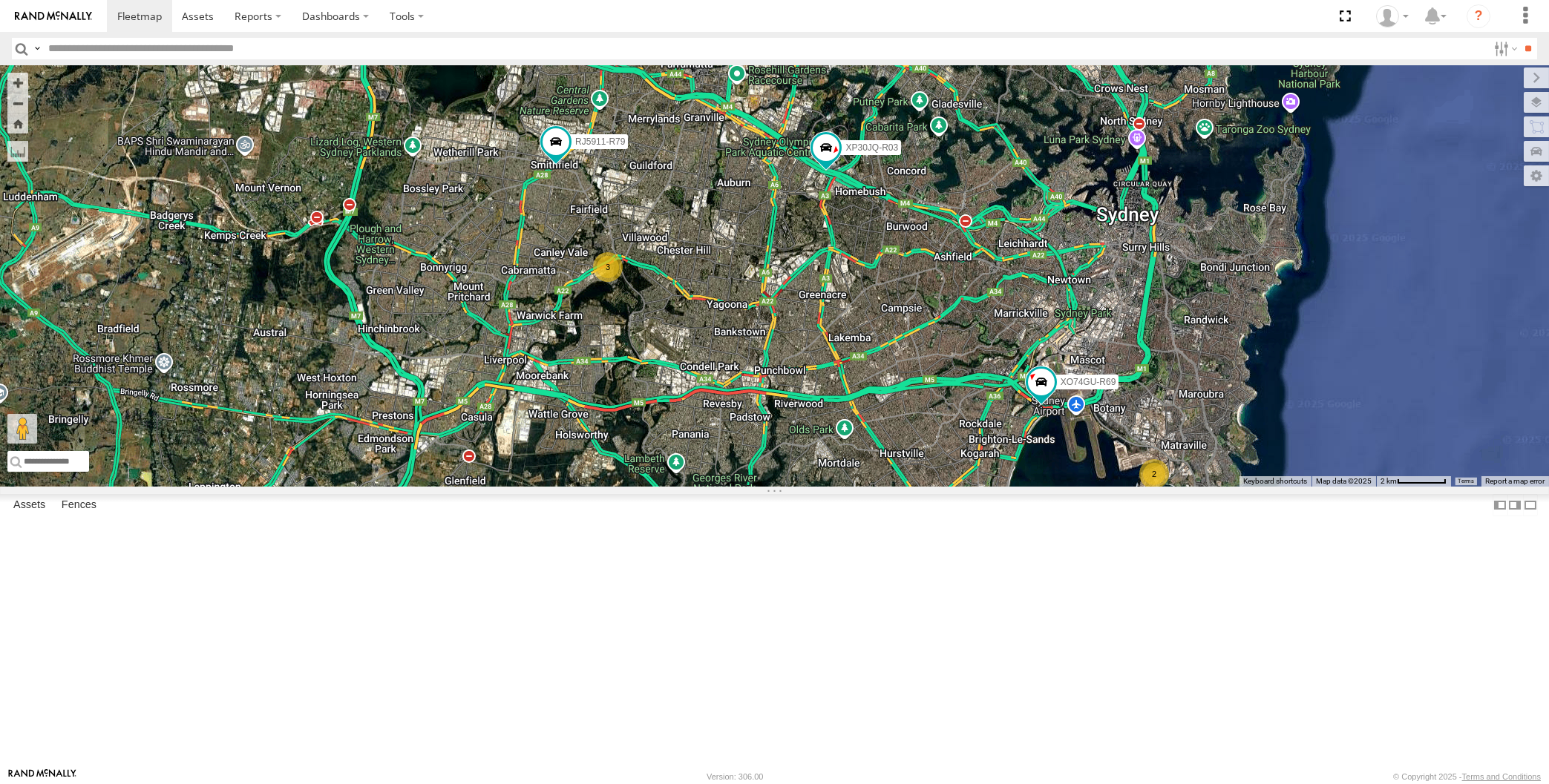
click at [751, 470] on div "XP30JQ-R03 RJ5911-R79 XO74GU-R69 2 3" at bounding box center [774, 276] width 1549 height 422
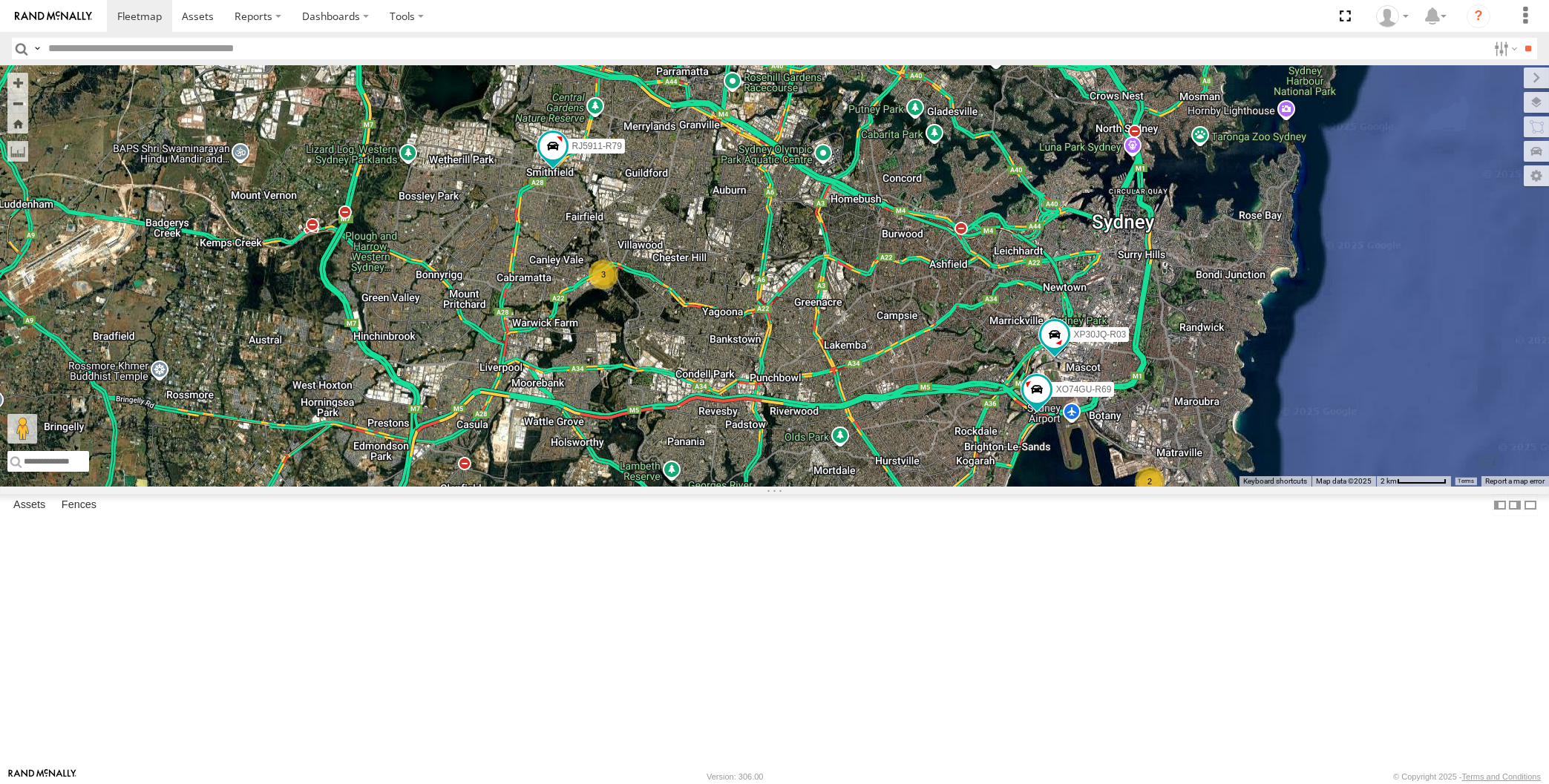
drag, startPoint x: 1078, startPoint y: 614, endPoint x: 1070, endPoint y: 626, distance: 14.4
click at [1070, 486] on div "XP30JQ-R03 RJ5911-R79 XO74GU-R69 2 3" at bounding box center [774, 276] width 1549 height 422
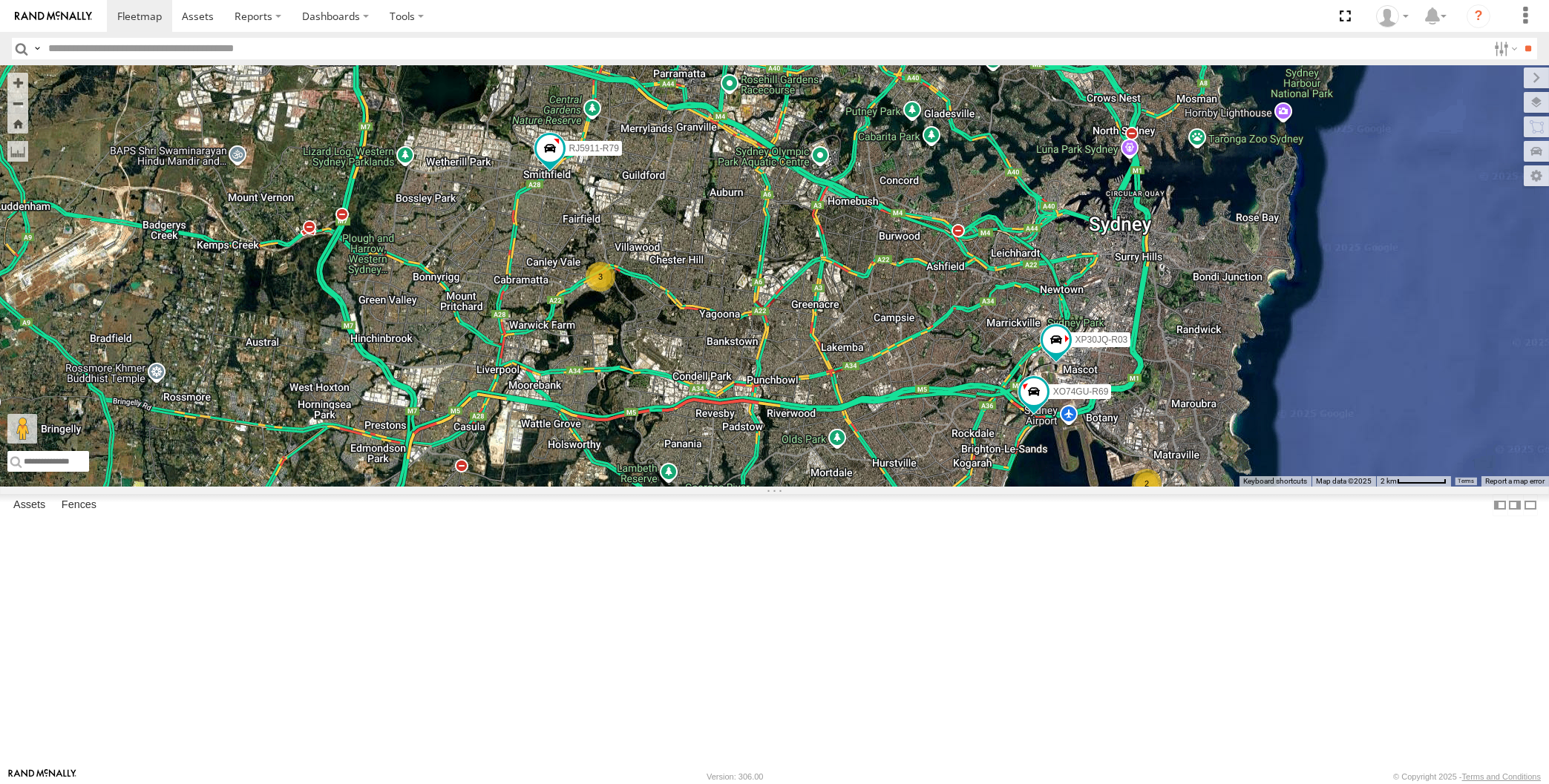
click at [747, 486] on div "XP30JQ-R03 RJ5911-R79 XO74GU-R69 2 3" at bounding box center [774, 276] width 1549 height 422
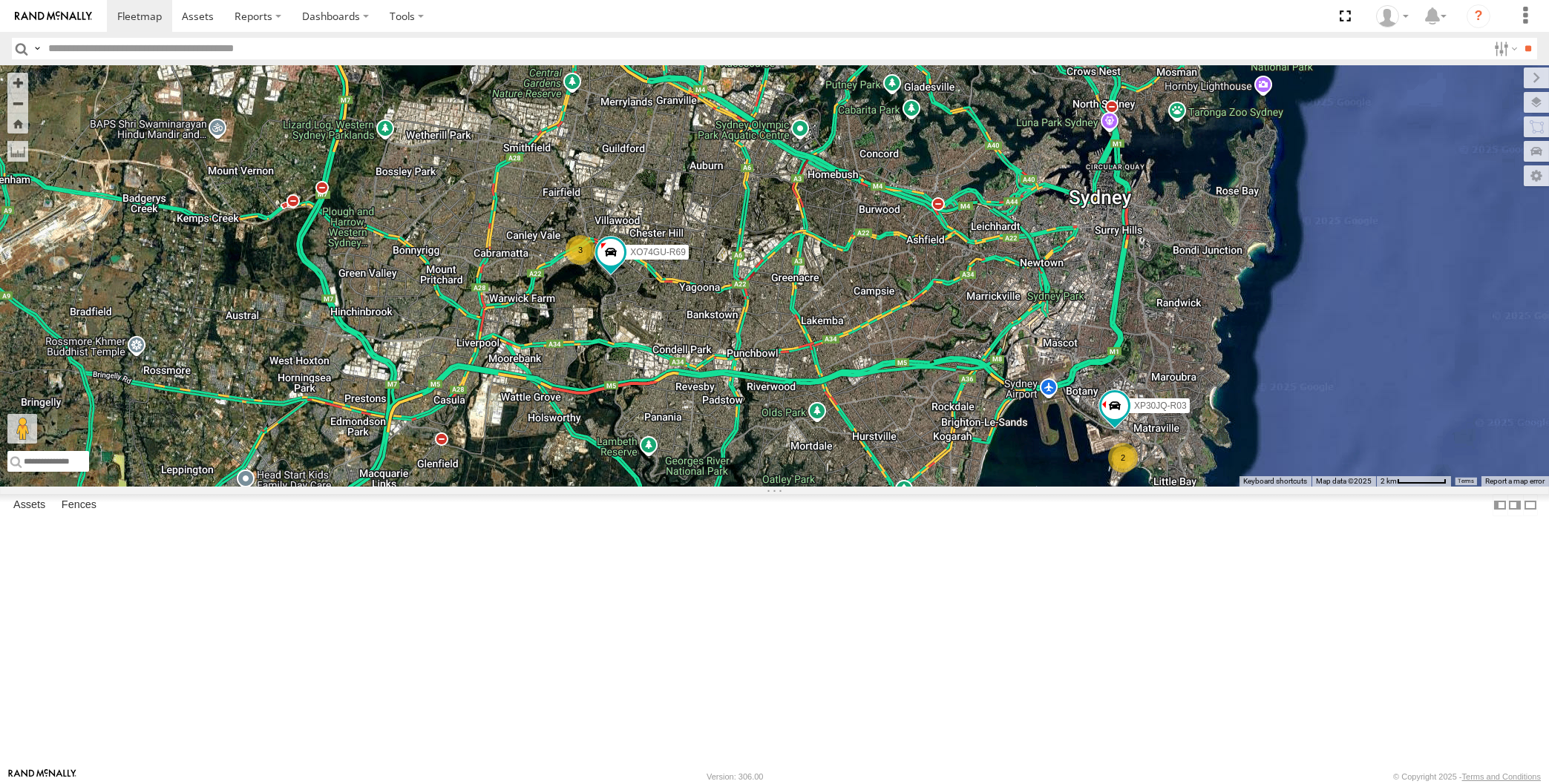
click at [706, 486] on div "XP30JQ-R03 RJ5911-R79 XO74GU-R69 2 3" at bounding box center [774, 276] width 1549 height 422
drag, startPoint x: 722, startPoint y: 548, endPoint x: 737, endPoint y: 599, distance: 53.2
click at [737, 486] on div "XP30JQ-R03 RJ5911-R79 XO74GU-R69 2 3" at bounding box center [774, 276] width 1549 height 422
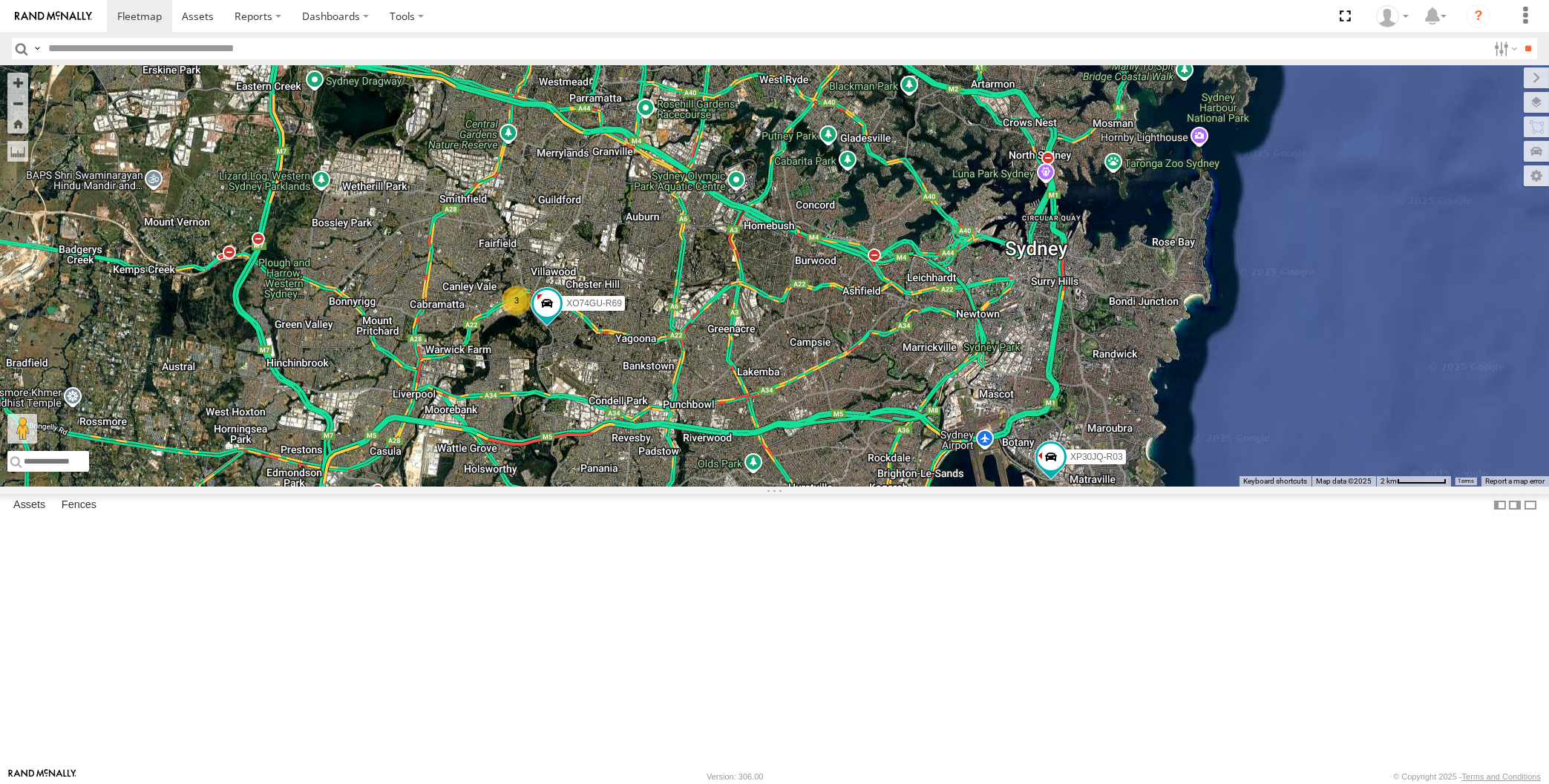
click at [825, 486] on div "RJ5911-R79 XP30JQ-R03 2 3 XO74GU-R69" at bounding box center [774, 276] width 1549 height 422
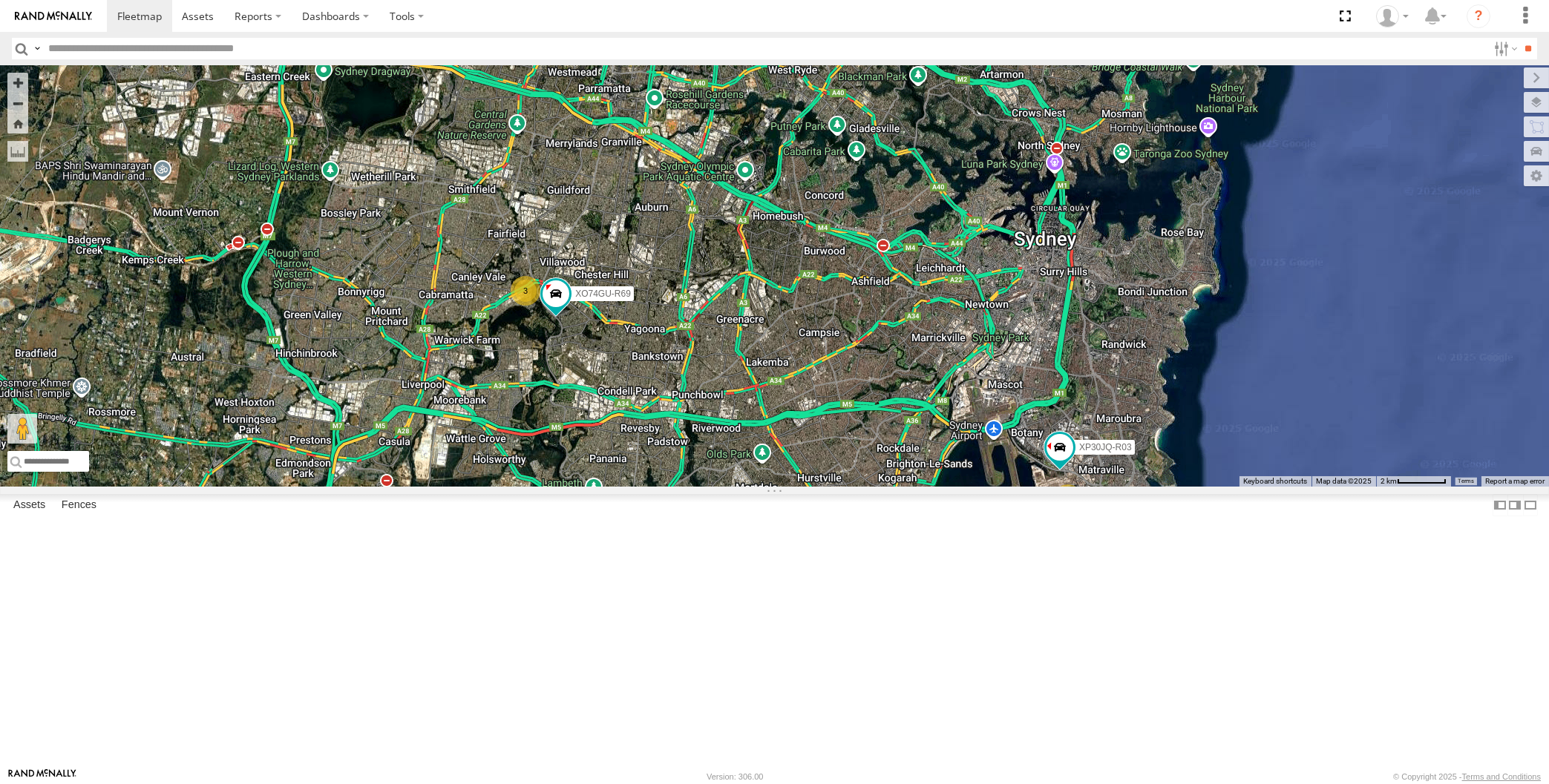
click at [738, 486] on div "RJ5911-R79 XP30JQ-R03 2 3 XO74GU-R69" at bounding box center [774, 276] width 1549 height 422
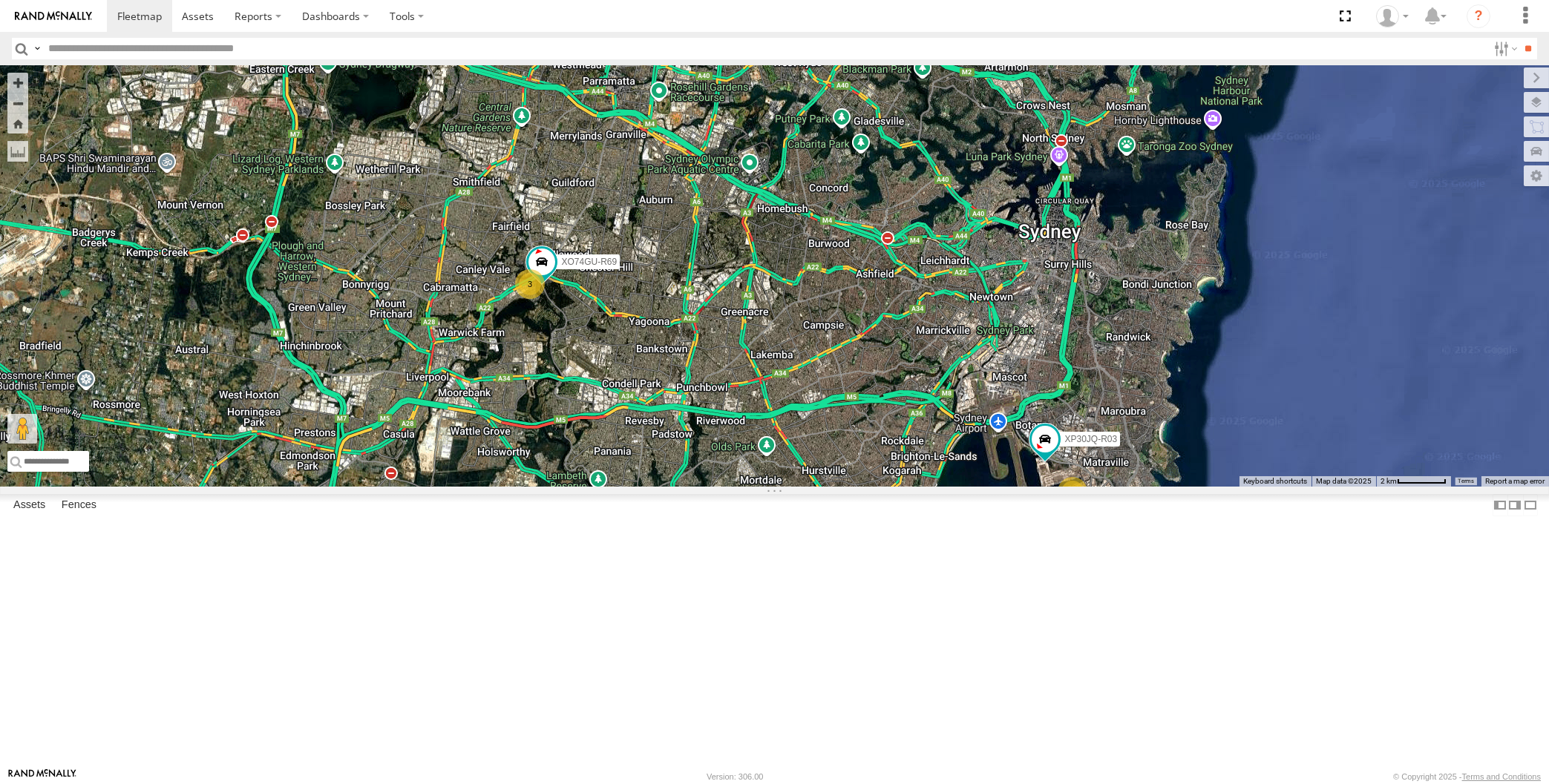
drag, startPoint x: 732, startPoint y: 232, endPoint x: 768, endPoint y: 301, distance: 77.8
click at [768, 300] on div "RJ5911-R79 XP30JQ-R03 2 3 XO74GU-R69" at bounding box center [774, 276] width 1549 height 422
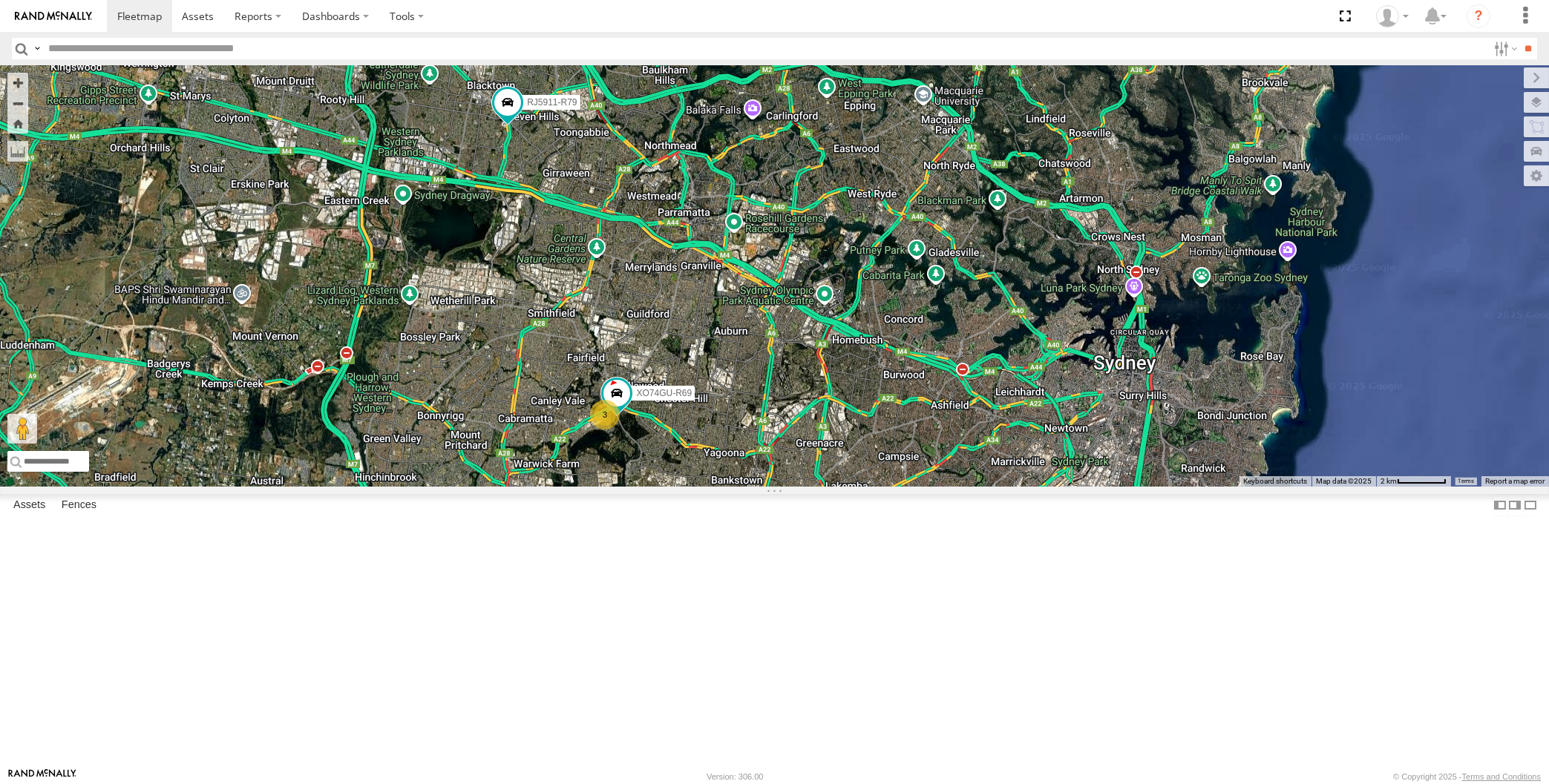
drag, startPoint x: 802, startPoint y: 461, endPoint x: 783, endPoint y: 435, distance: 32.2
click at [802, 454] on div "RJ5911-R79 XP30JQ-R03 2 3 XO74GU-R69" at bounding box center [774, 276] width 1549 height 422
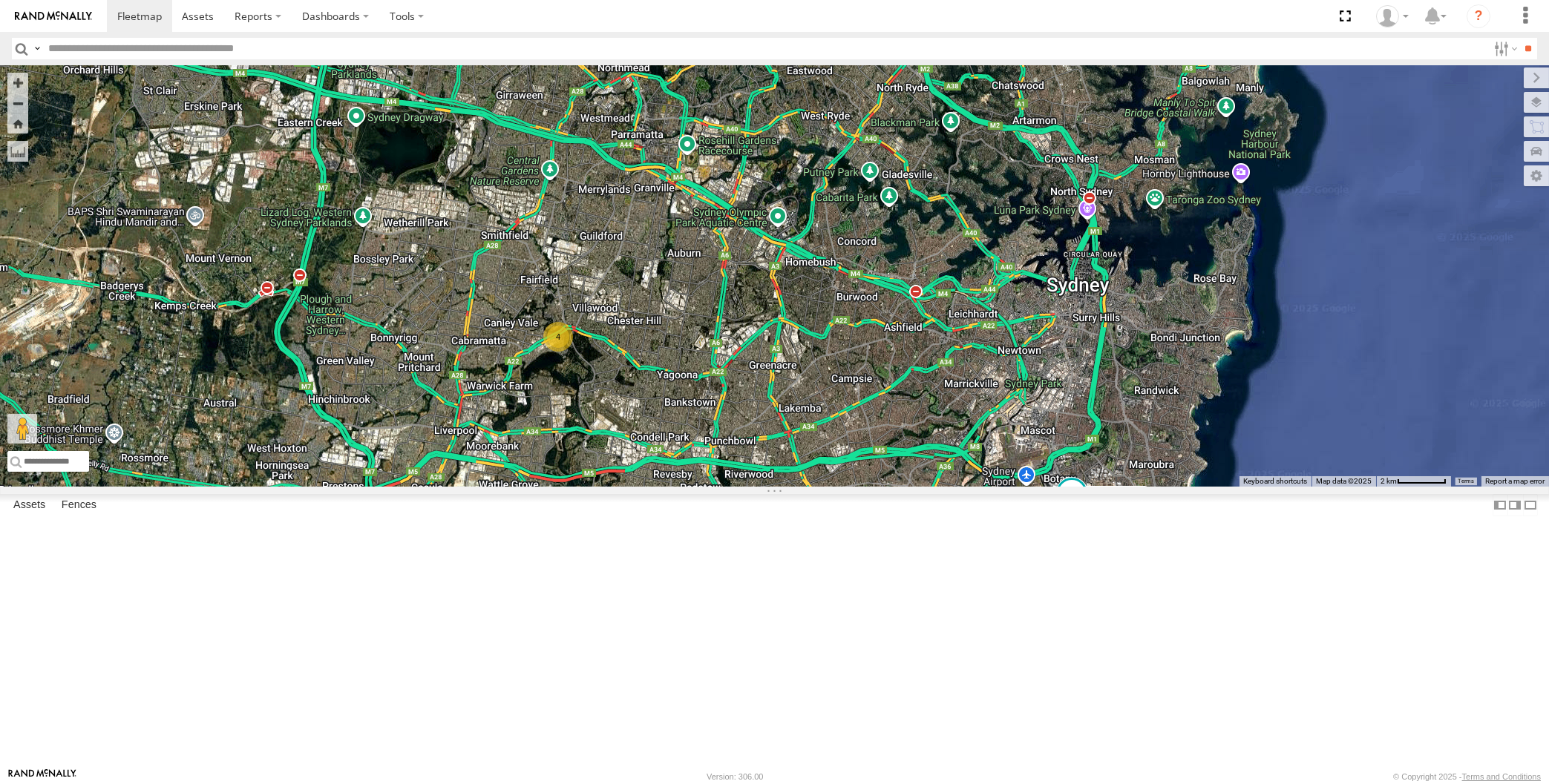
drag, startPoint x: 1011, startPoint y: 514, endPoint x: 1013, endPoint y: 525, distance: 11.2
click at [1013, 486] on div "RJ5911-R79 XP30JQ-R03 2 4" at bounding box center [774, 276] width 1549 height 422
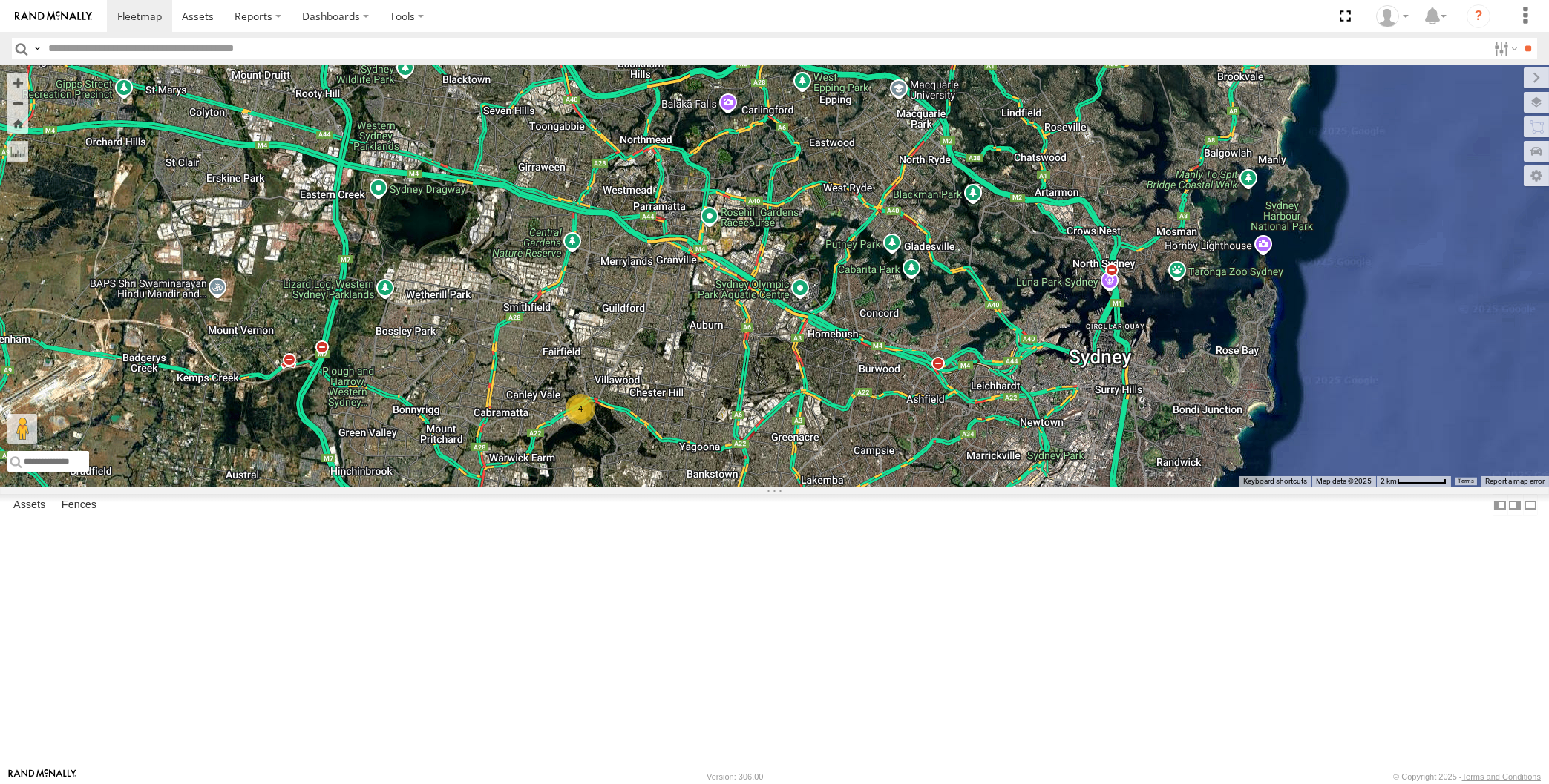
drag, startPoint x: 505, startPoint y: 166, endPoint x: 518, endPoint y: 207, distance: 43.0
click at [518, 207] on div "RJ5911-R79 XP30JQ-R03 2 4" at bounding box center [774, 276] width 1549 height 422
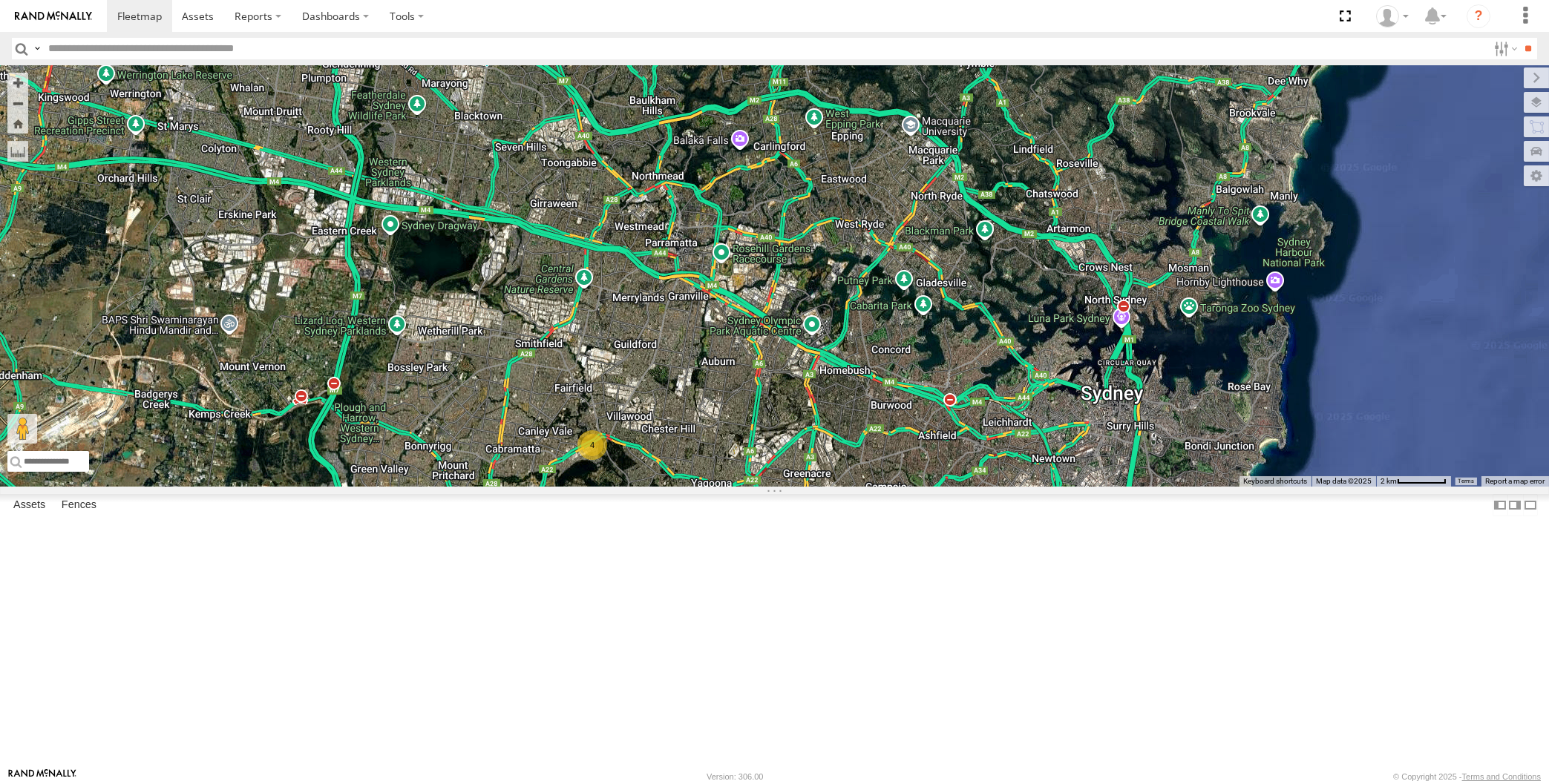
click at [385, 486] on div "RJ5911-R79 XP30JQ-R03 2 4" at bounding box center [774, 276] width 1549 height 422
drag, startPoint x: 498, startPoint y: 441, endPoint x: 522, endPoint y: 413, distance: 36.9
click at [520, 417] on div "RJ5911-R79 XP30JQ-R03 2 4" at bounding box center [774, 276] width 1549 height 422
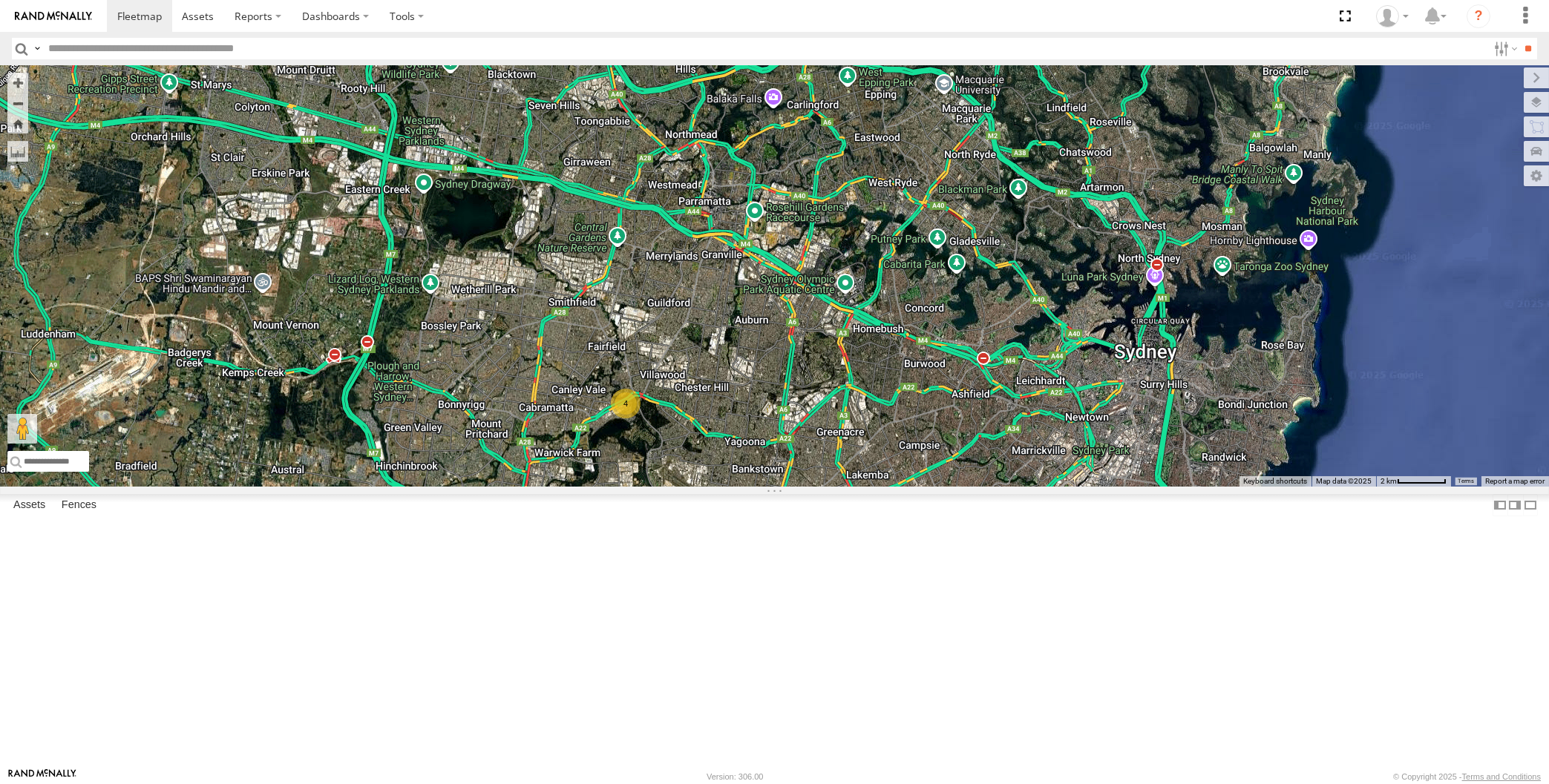
drag, startPoint x: 859, startPoint y: 516, endPoint x: 829, endPoint y: 491, distance: 39.1
click at [841, 486] on div "RJ5911-R79 XP30JQ-R03 2 4" at bounding box center [774, 276] width 1549 height 422
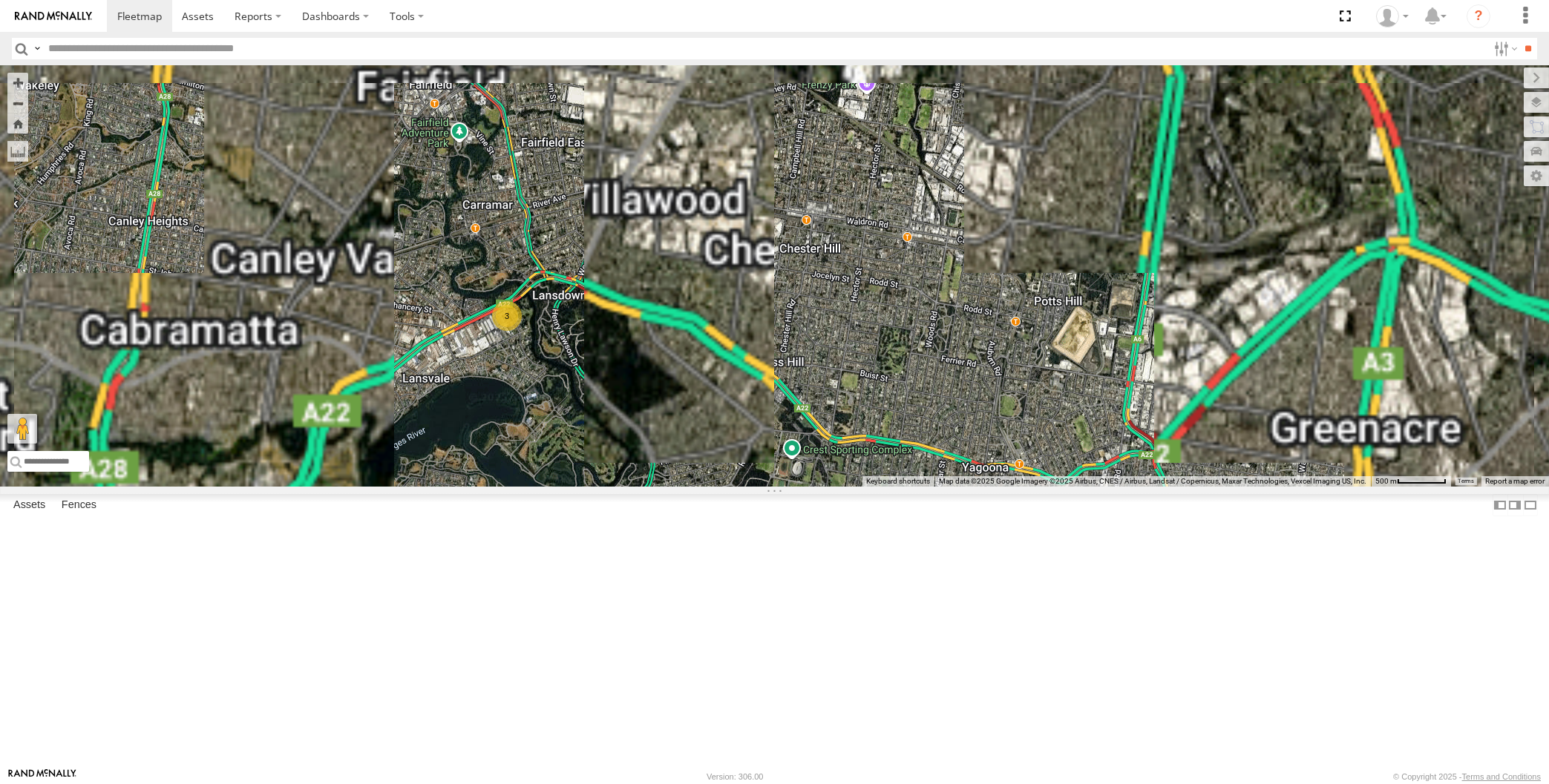
drag, startPoint x: 780, startPoint y: 267, endPoint x: 779, endPoint y: 415, distance: 148.0
click at [779, 415] on div "XP30JQ-R03 RJ5911-R79 3" at bounding box center [774, 276] width 1549 height 422
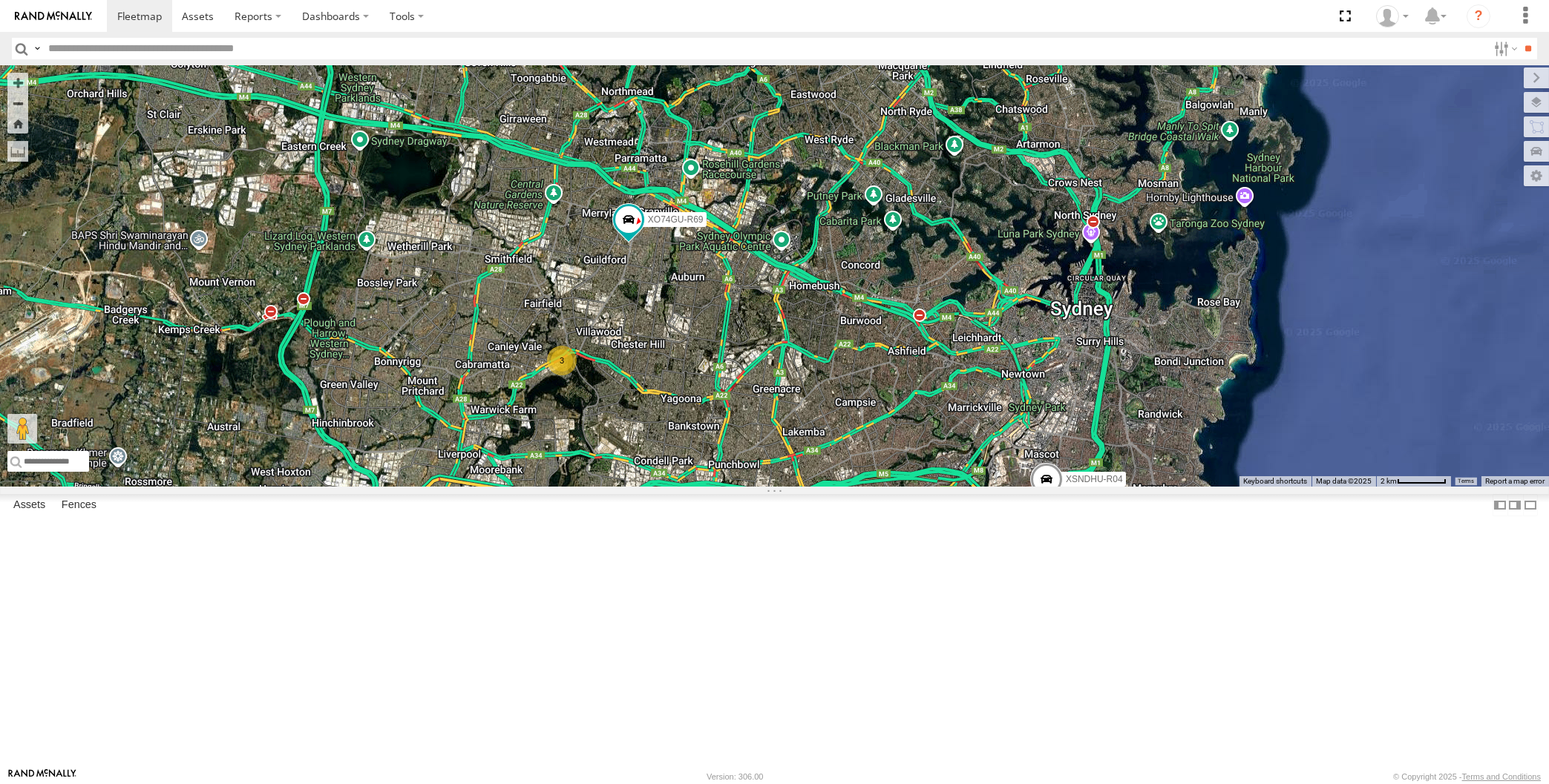
drag, startPoint x: 760, startPoint y: 511, endPoint x: 798, endPoint y: 522, distance: 39.6
click at [798, 486] on div "XO74GU-R69 XP30JQ-R03 XSNDHU-R04 3 RJ5911-R79 XP81FE-R59" at bounding box center [774, 276] width 1549 height 422
drag, startPoint x: 875, startPoint y: 620, endPoint x: 892, endPoint y: 605, distance: 22.7
click at [890, 486] on div "XP30JQ-R03 XSNDHU-R04 3 RJ5911-R79 XP81FE-R59 XO74GU-R69" at bounding box center [774, 276] width 1549 height 422
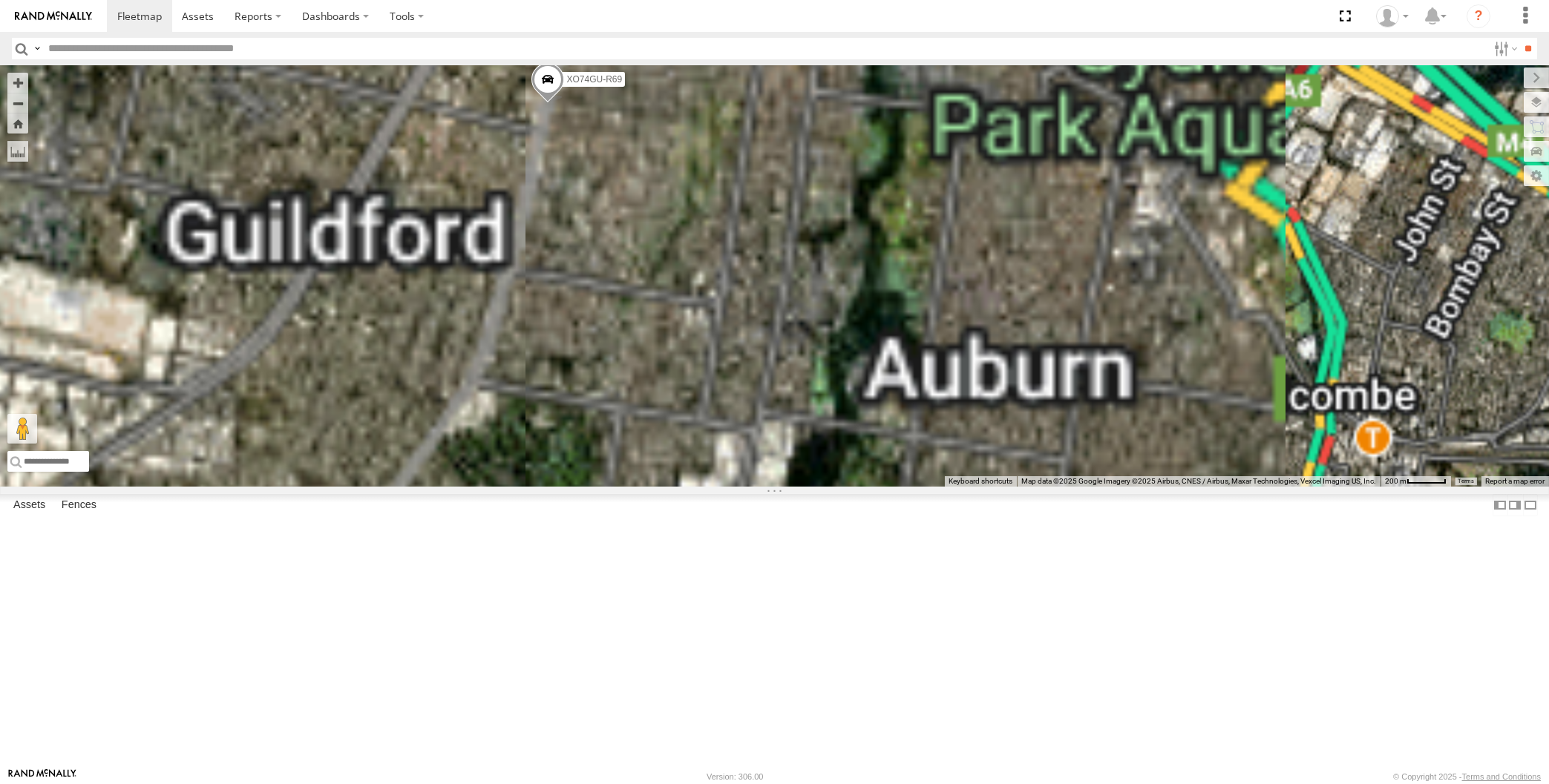
click at [543, 103] on span at bounding box center [547, 82] width 32 height 40
click at [585, 307] on div "XP30JQ-R03 XSNDHU-R04 RJ5911-R79 XP81FE-R59 XO74GU-R69 XO74GU-R69 -33.8477 , 15…" at bounding box center [774, 276] width 1549 height 422
click at [548, 103] on span at bounding box center [547, 82] width 32 height 40
click at [553, 86] on label at bounding box center [553, 81] width 29 height 10
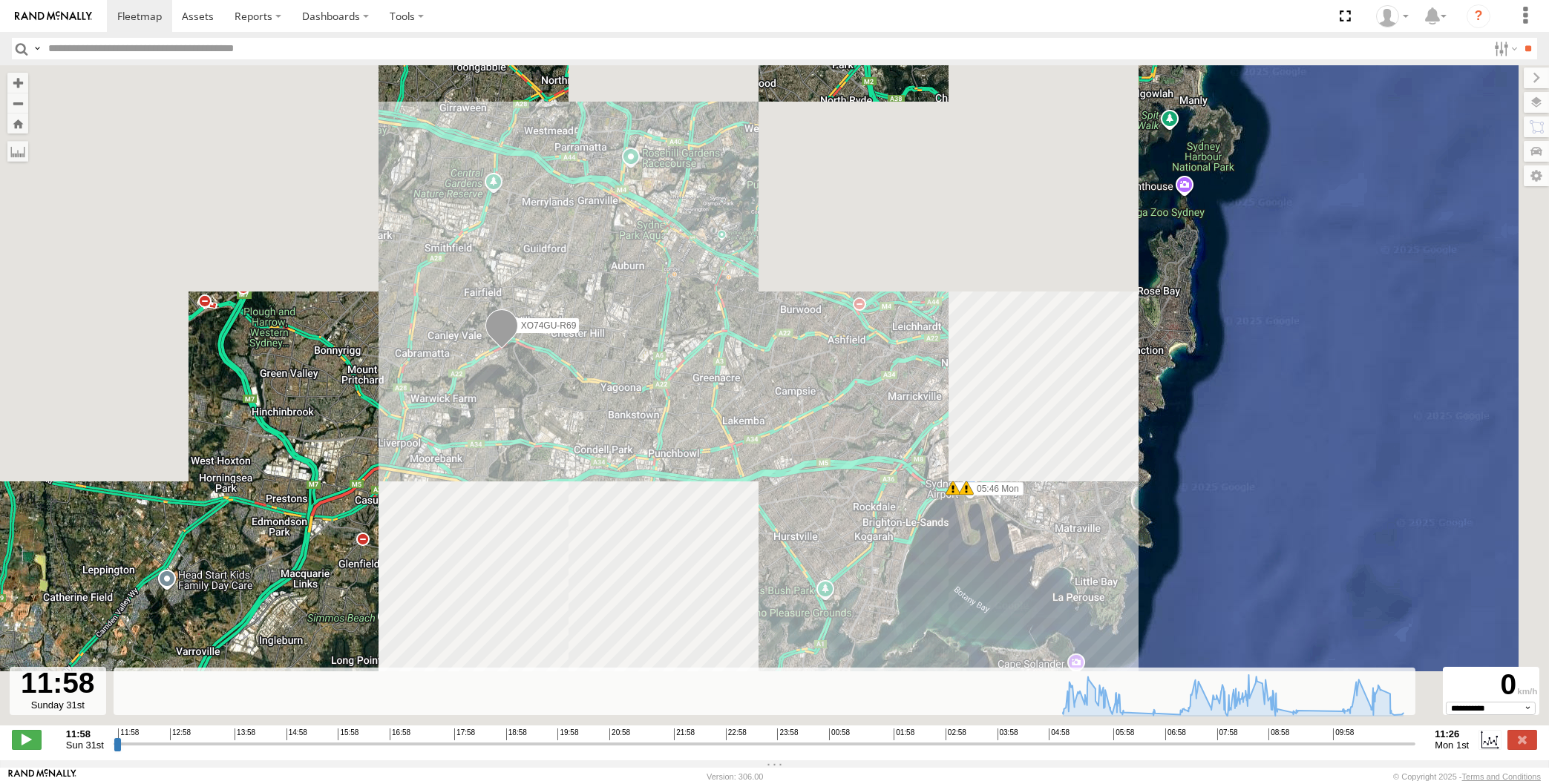
click at [1347, 741] on input "range" at bounding box center [765, 743] width 1302 height 14
click at [1359, 742] on input "range" at bounding box center [765, 743] width 1302 height 14
click at [1374, 747] on input "range" at bounding box center [765, 743] width 1302 height 14
click at [1392, 745] on input "range" at bounding box center [765, 743] width 1302 height 14
click at [1401, 742] on input "range" at bounding box center [765, 743] width 1302 height 14
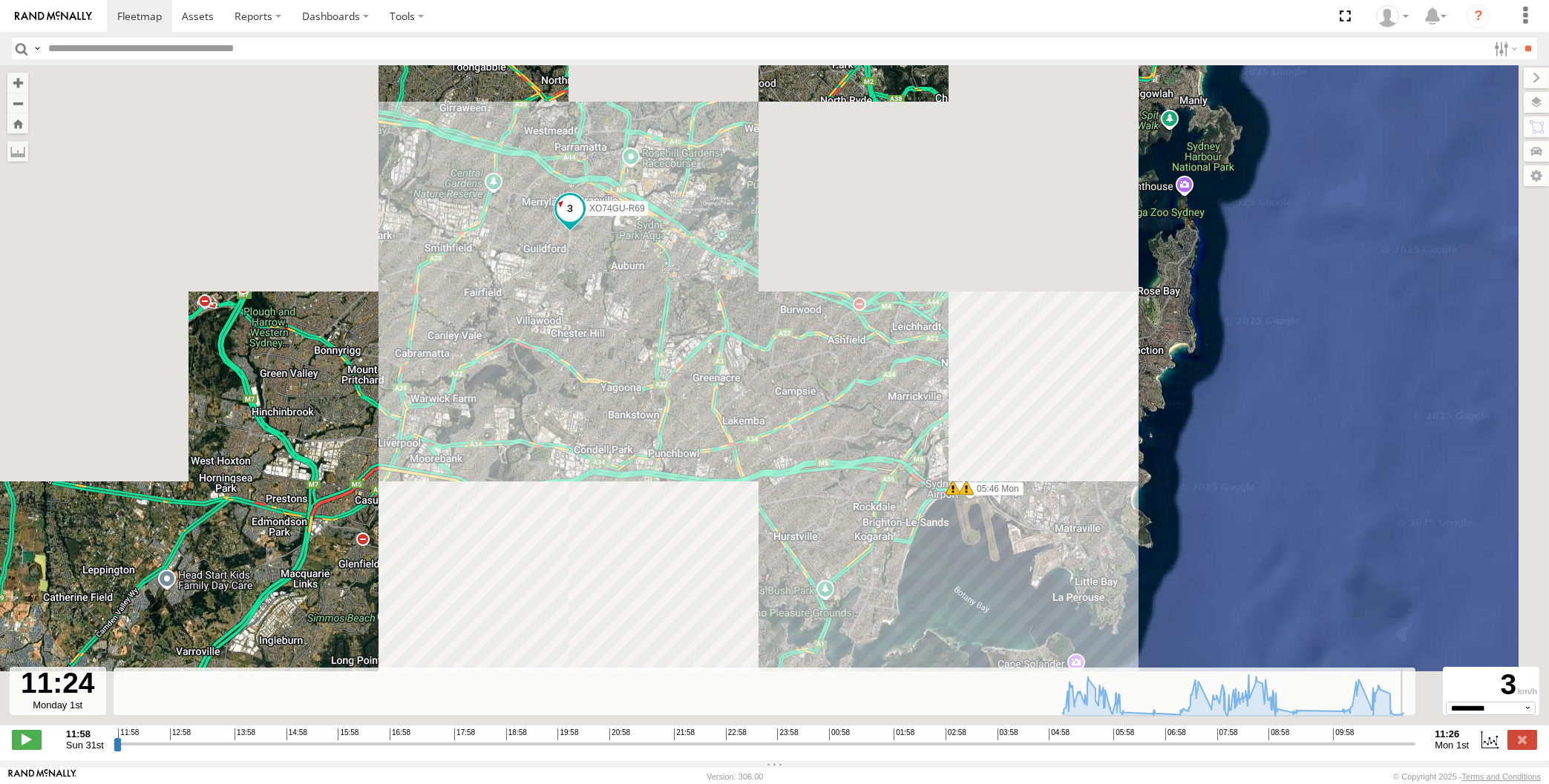
click at [1409, 741] on input "range" at bounding box center [765, 743] width 1302 height 14
drag, startPoint x: 1408, startPoint y: 745, endPoint x: 1427, endPoint y: 742, distance: 19.2
type input "**********"
click at [1415, 743] on input "range" at bounding box center [765, 743] width 1302 height 14
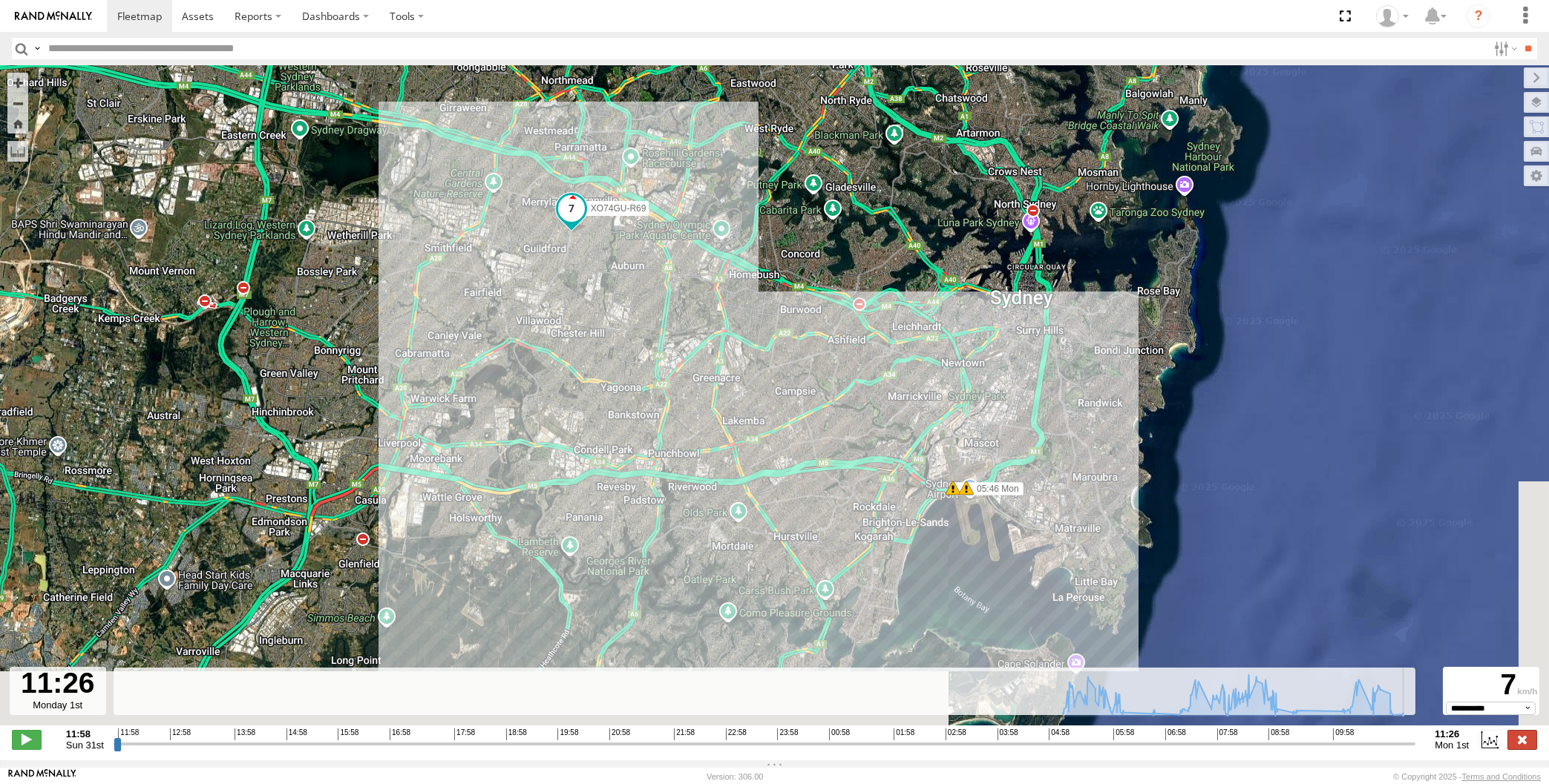
click at [1533, 740] on label at bounding box center [1522, 740] width 30 height 20
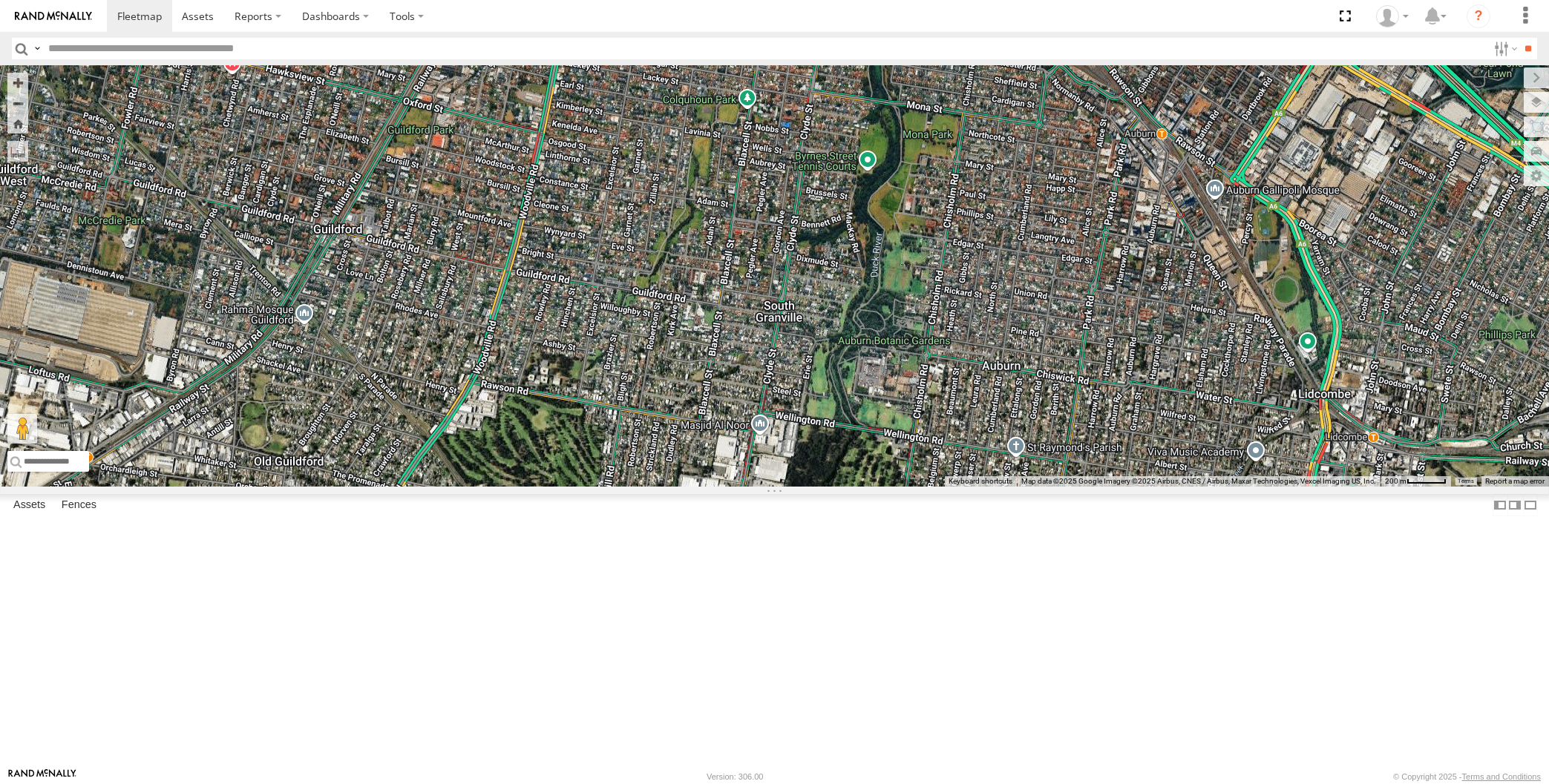
click at [307, 389] on div "XO74GU-R69" at bounding box center [774, 276] width 1549 height 422
drag, startPoint x: 932, startPoint y: 509, endPoint x: 902, endPoint y: 545, distance: 46.9
click at [916, 486] on div "XO74GU-R69" at bounding box center [774, 276] width 1549 height 422
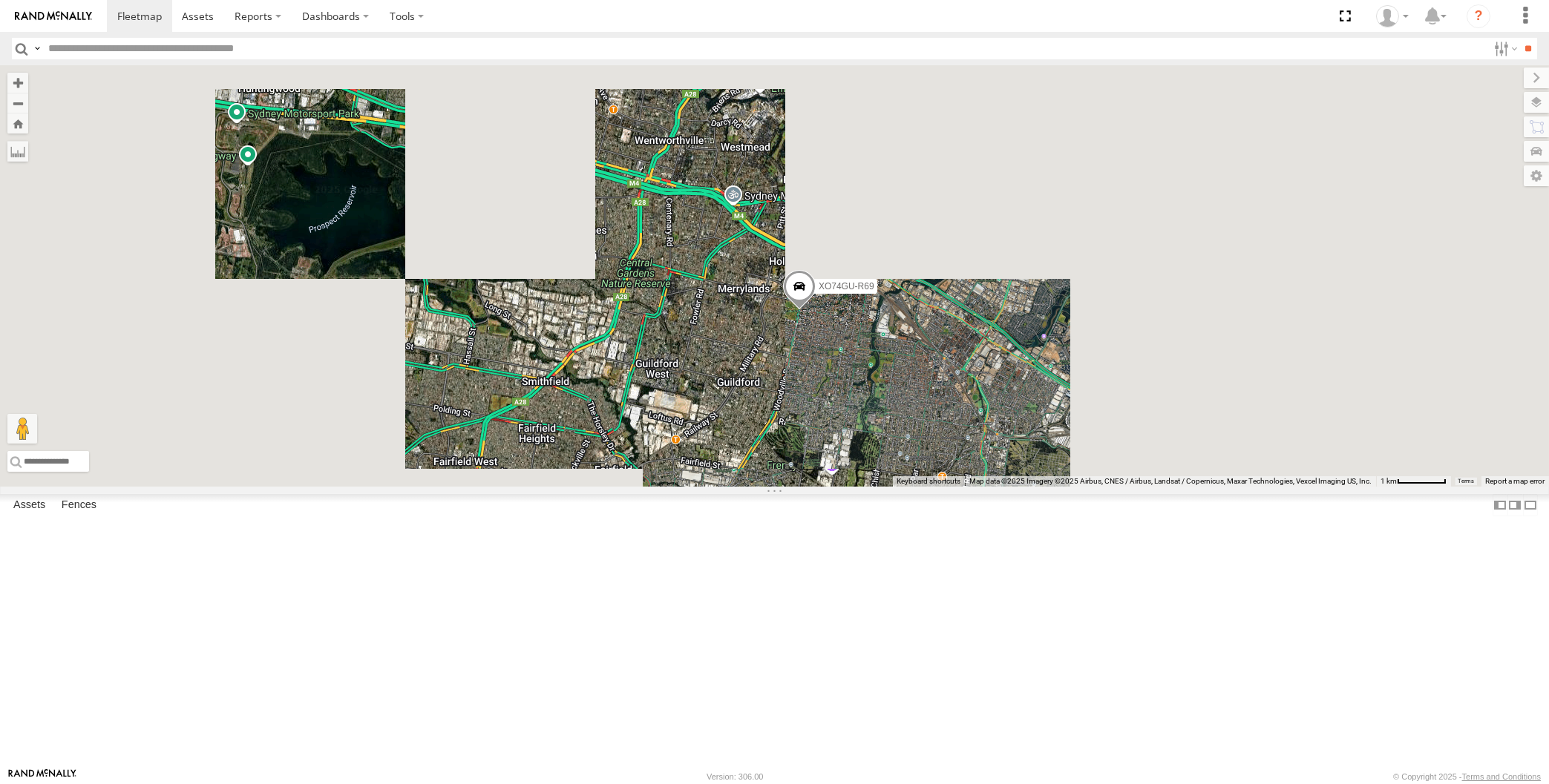
drag, startPoint x: 935, startPoint y: 514, endPoint x: 881, endPoint y: 571, distance: 78.5
click at [881, 486] on div "XO74GU-R69 3" at bounding box center [774, 276] width 1549 height 422
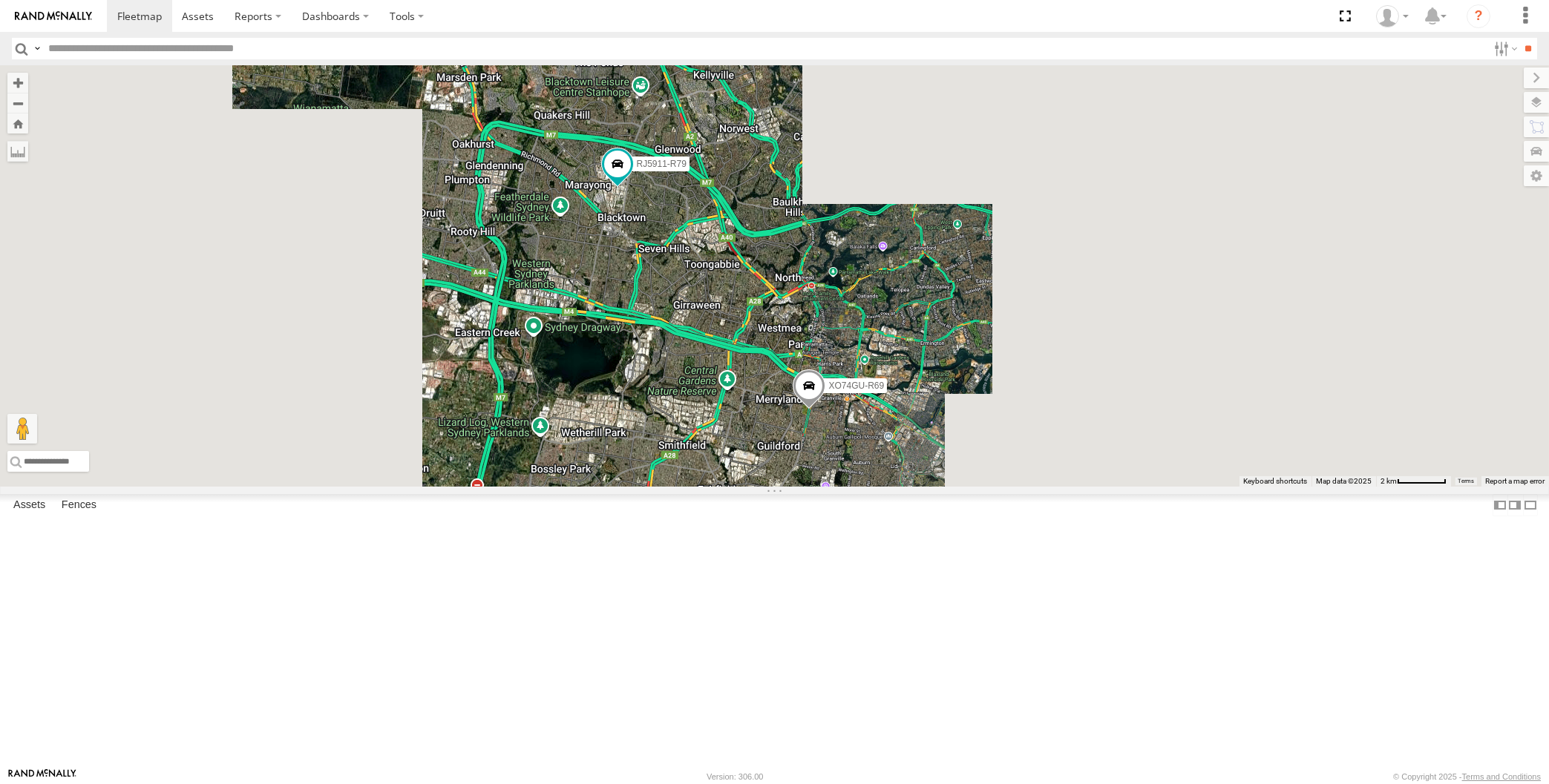
drag, startPoint x: 943, startPoint y: 614, endPoint x: 903, endPoint y: 574, distance: 56.6
click at [908, 486] on div "XO74GU-R69 XSNDHU-R04 3 RJ5911-R79" at bounding box center [774, 276] width 1549 height 422
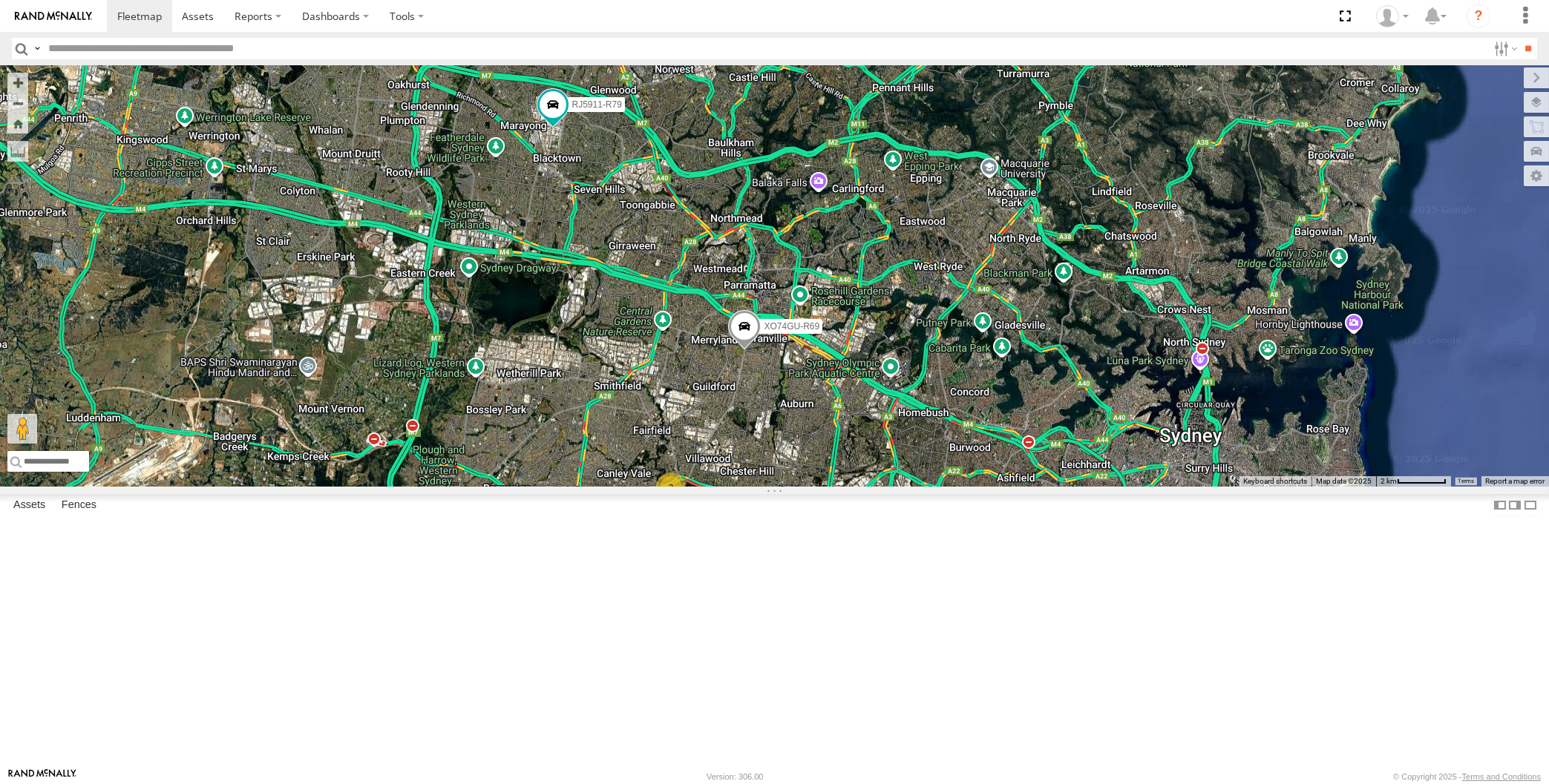
click at [886, 486] on div "XO74GU-R69 XSNDHU-R04 3 RJ5911-R79" at bounding box center [774, 276] width 1549 height 422
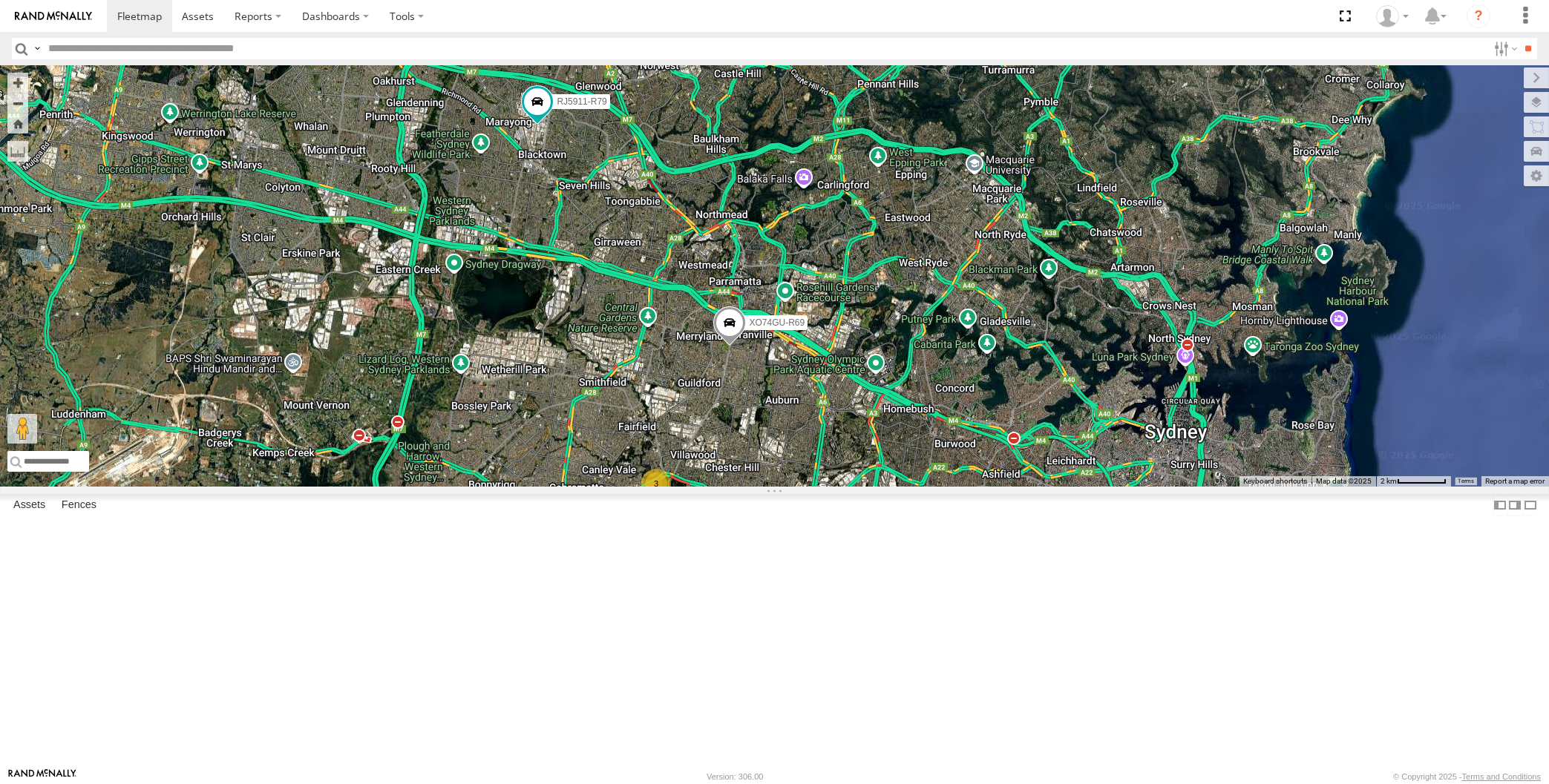
click at [1009, 411] on div "XO74GU-R69 XSNDHU-R04 3 RJ5911-R79" at bounding box center [774, 276] width 1549 height 422
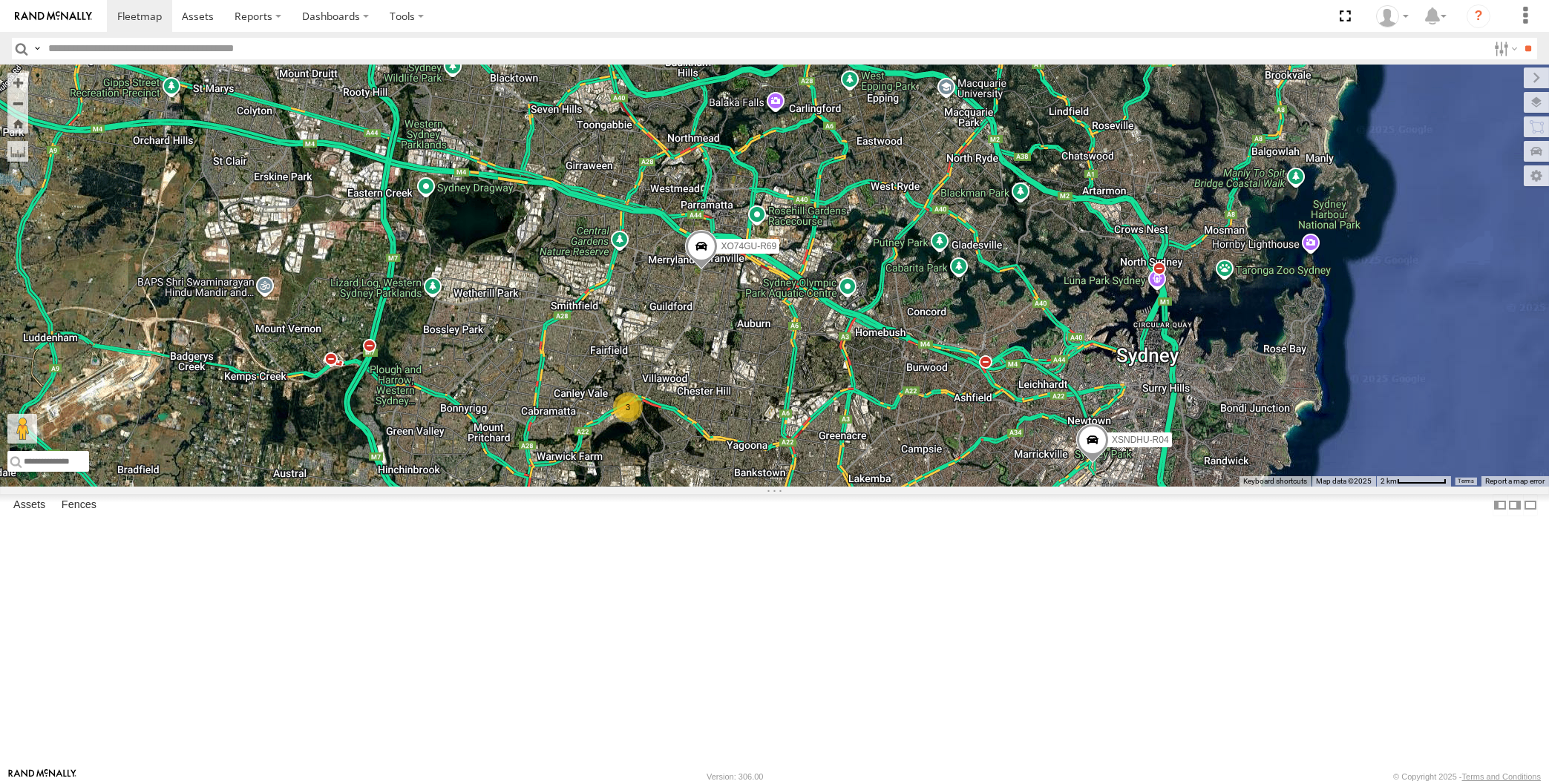
drag, startPoint x: 925, startPoint y: 552, endPoint x: 931, endPoint y: 540, distance: 13.4
click at [931, 486] on div "XO74GU-R69 XSNDHU-R04 3 RJ5911-R79 XP30JQ-R03 XP81FE-R59" at bounding box center [774, 276] width 1549 height 422
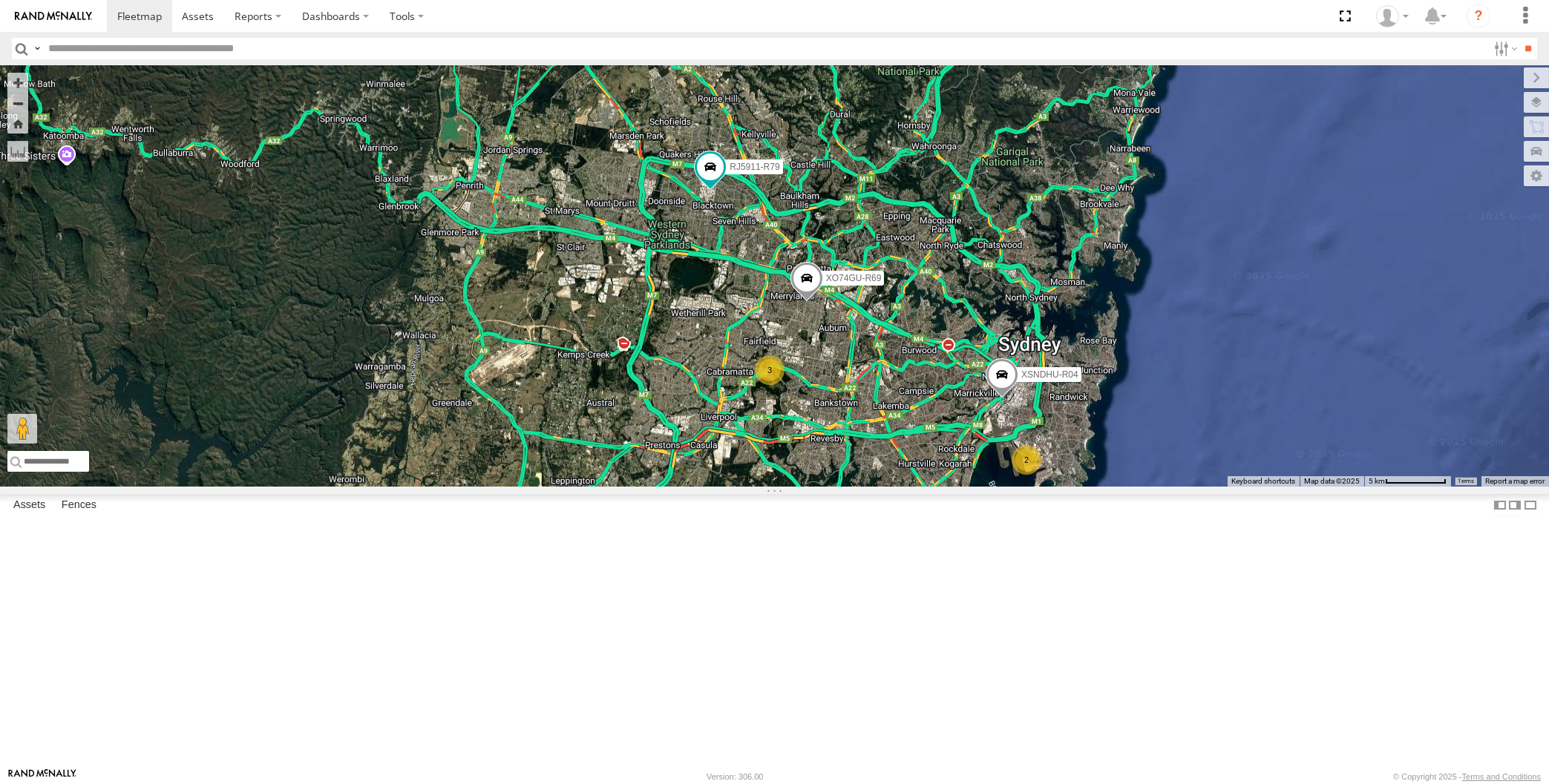
click at [857, 486] on div "XSNDHU-R04 RJ5911-R79 XO74GU-R69 2 3" at bounding box center [774, 276] width 1549 height 422
drag, startPoint x: 869, startPoint y: 597, endPoint x: 871, endPoint y: 582, distance: 15.1
click at [871, 486] on div "XSNDHU-R04 RJ5911-R79 XO74GU-R69 2 3" at bounding box center [774, 276] width 1549 height 422
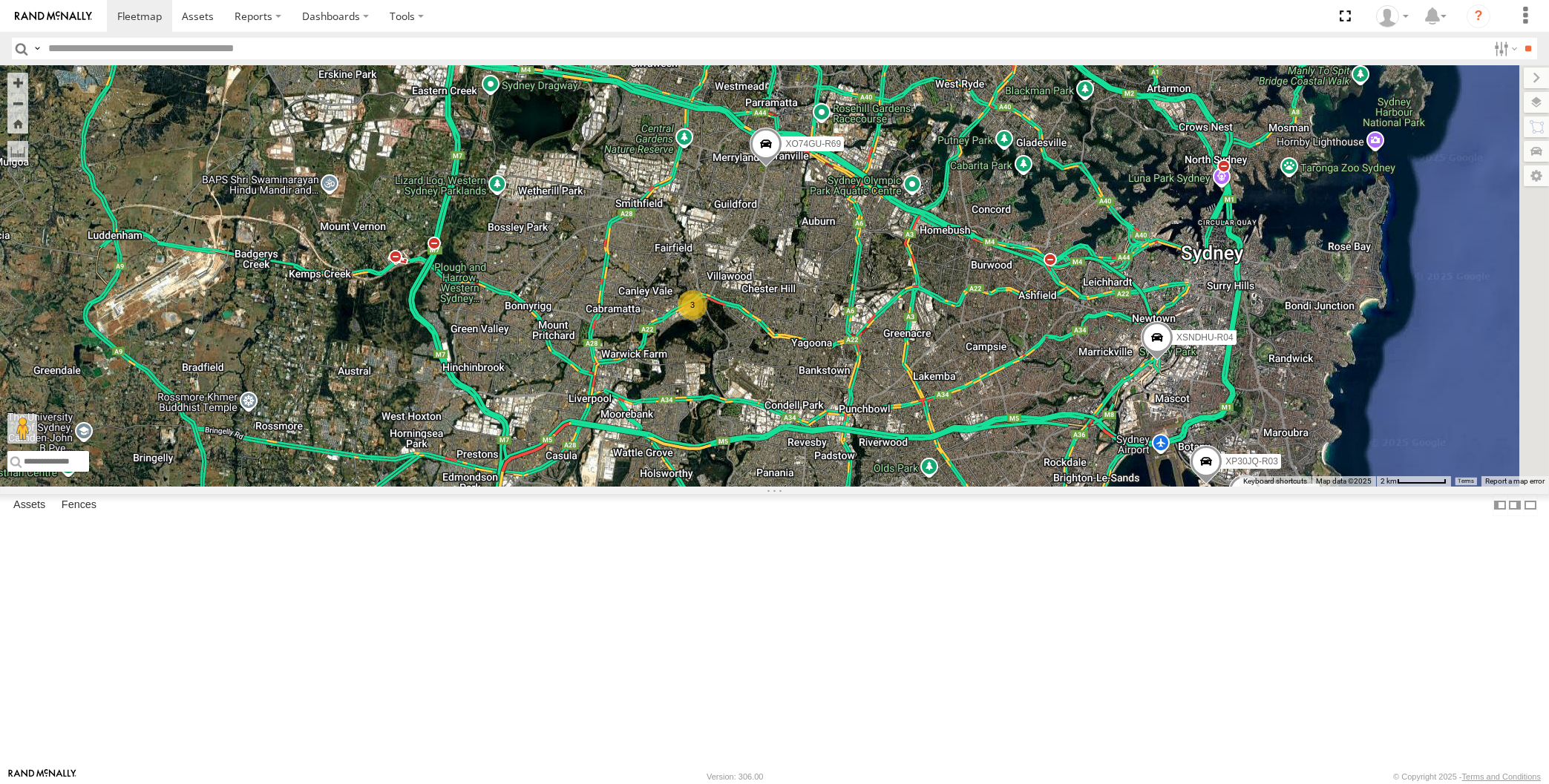
click at [942, 486] on div "XSNDHU-R04 RJ5911-R79 XO74GU-R69 XP30JQ-R03 3 XP81FE-R59" at bounding box center [774, 276] width 1549 height 422
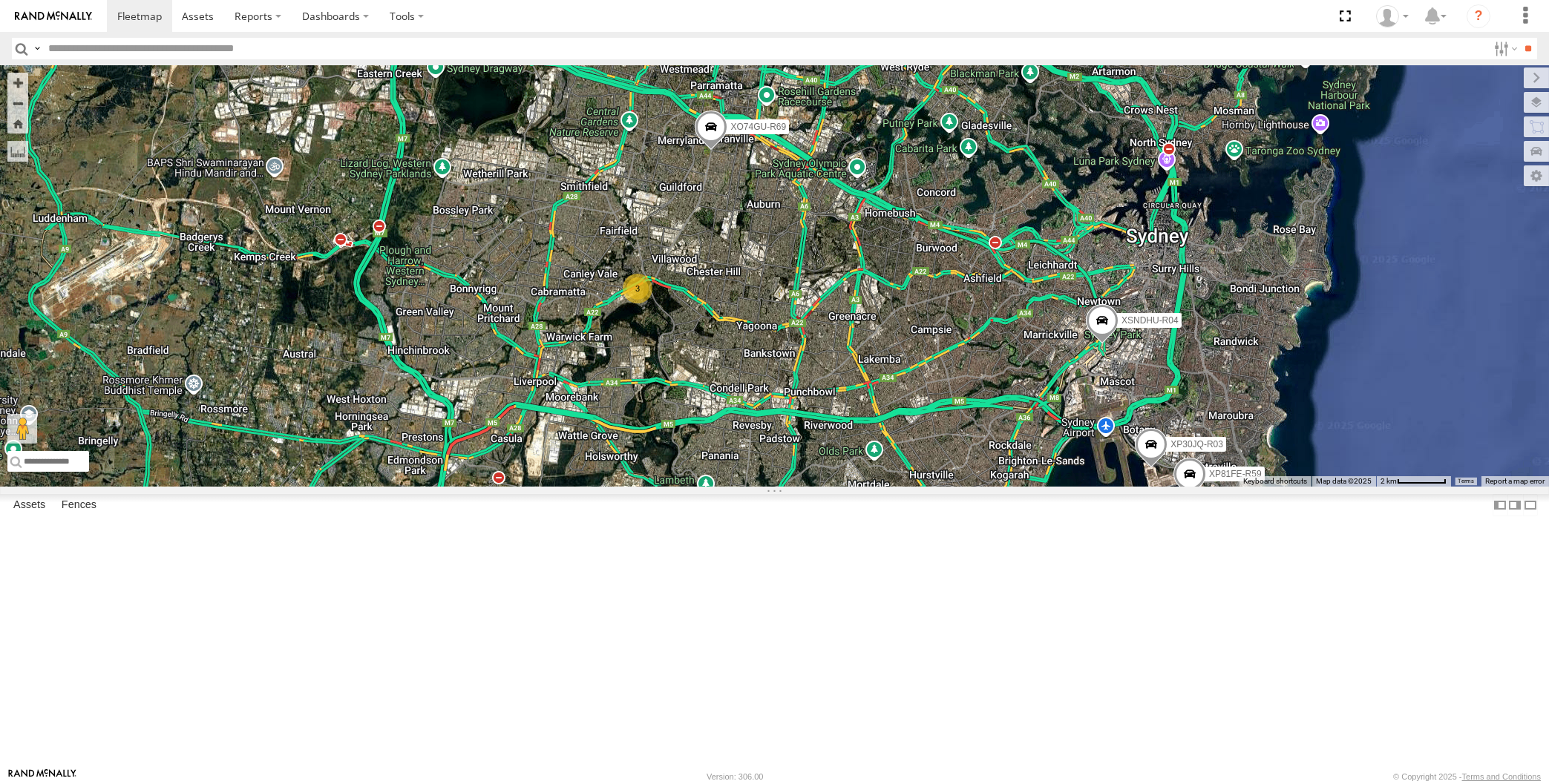
click at [704, 151] on span at bounding box center [711, 130] width 32 height 40
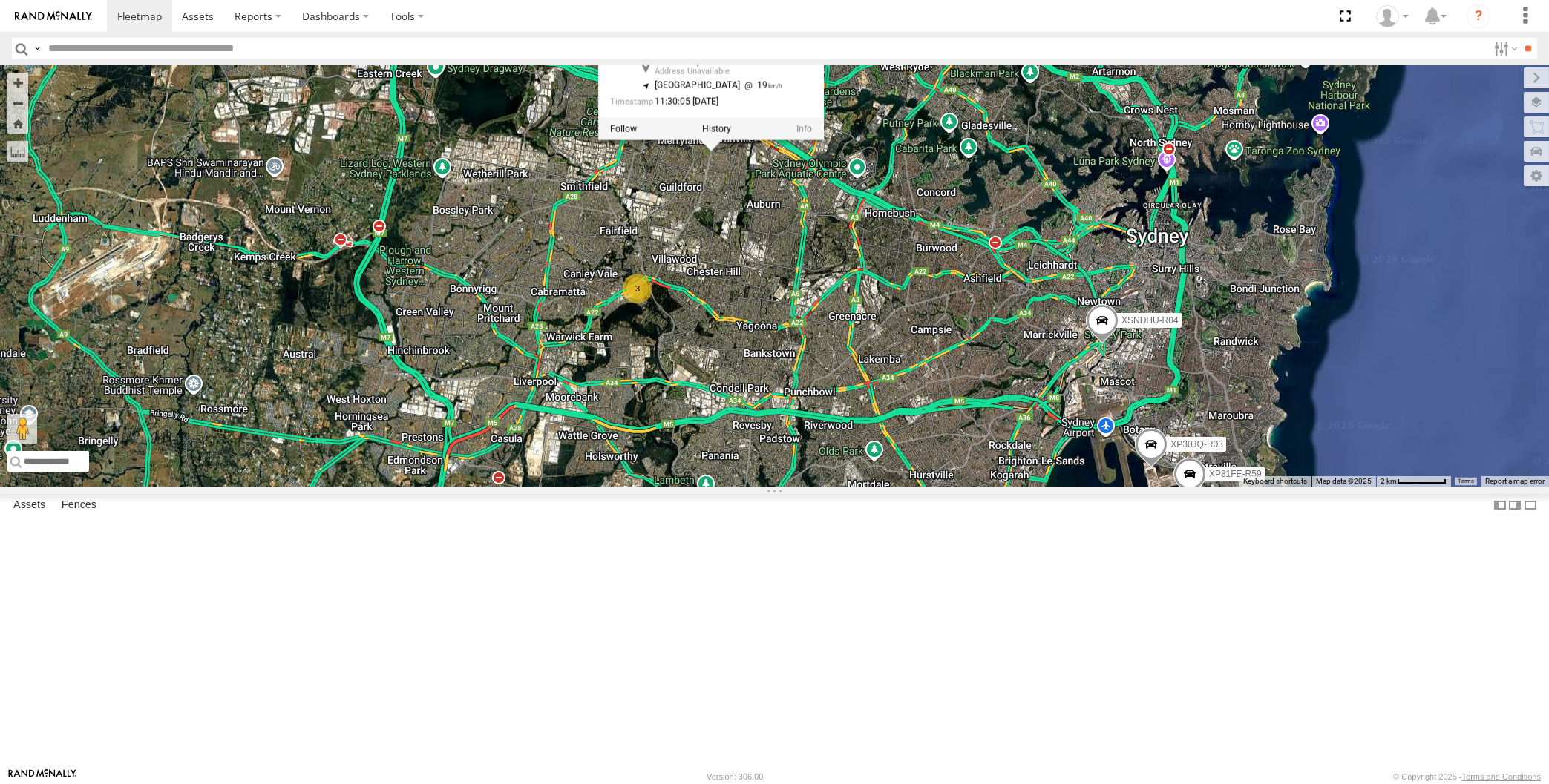
click at [797, 400] on div "XSNDHU-R04 RJ5911-R79 XO74GU-R69 XP30JQ-R03 3 XP81FE-R59 XO74GU-R69 -33.83995 ,…" at bounding box center [774, 276] width 1549 height 422
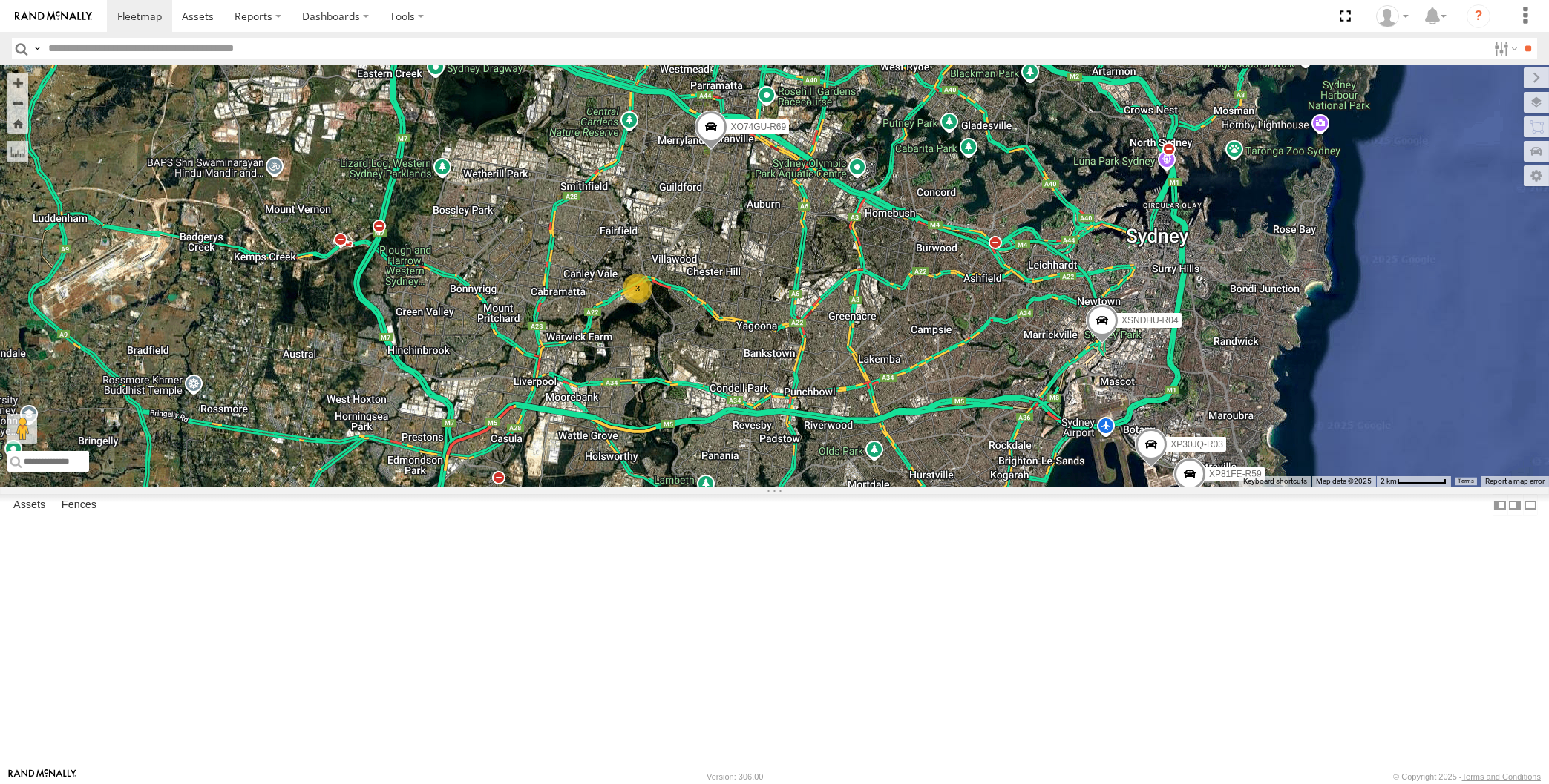
click at [405, 486] on div "XSNDHU-R04 RJ5911-R79 XO74GU-R69 XP30JQ-R03 3 XP81FE-R59" at bounding box center [774, 276] width 1549 height 422
drag, startPoint x: 982, startPoint y: 647, endPoint x: 934, endPoint y: 650, distance: 48.1
click at [934, 486] on div "XSNDHU-R04 RJ5911-R79 XO74GU-R69 XP30JQ-R03 3 XP81FE-R59" at bounding box center [774, 276] width 1549 height 422
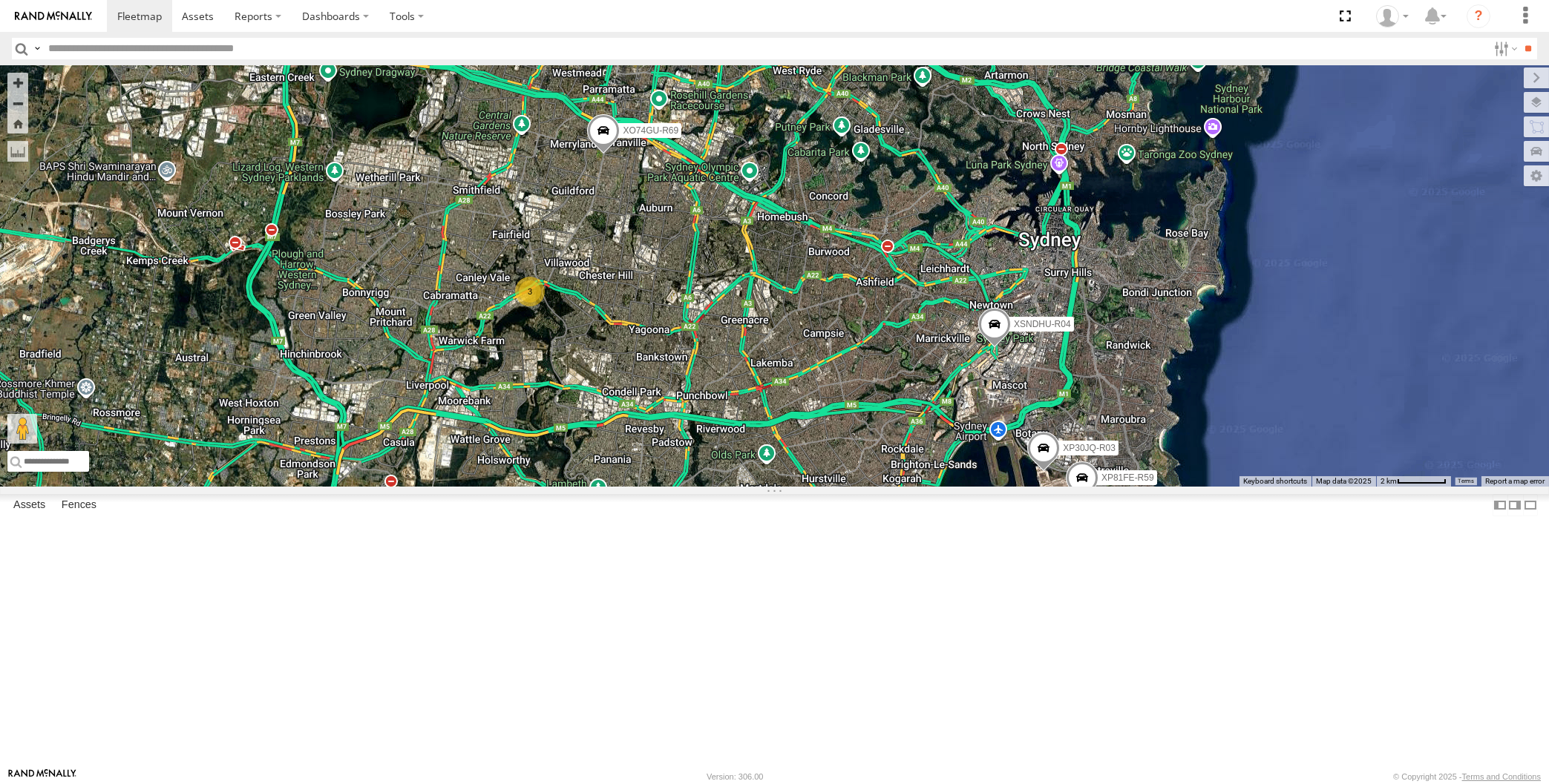
drag, startPoint x: 954, startPoint y: 611, endPoint x: 935, endPoint y: 620, distance: 21.0
click at [934, 486] on div "XSNDHU-R04 RJ5911-R79 XO74GU-R69 XP30JQ-R03 3 XP81FE-R59" at bounding box center [774, 276] width 1549 height 422
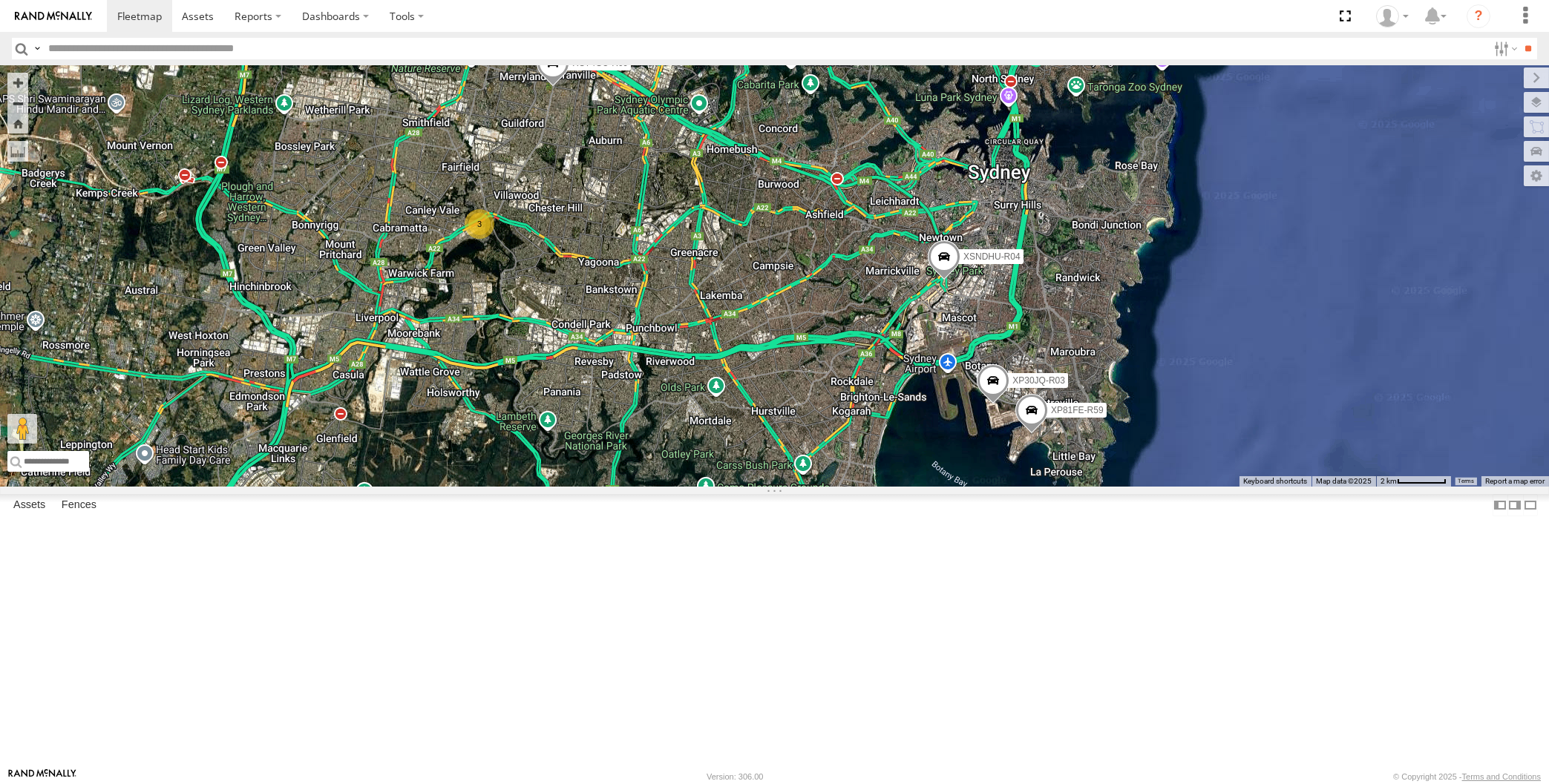
drag, startPoint x: 942, startPoint y: 610, endPoint x: 907, endPoint y: 546, distance: 72.9
click at [907, 486] on div "XSNDHU-R04 RJ5911-R79 XO74GU-R69 XP30JQ-R03 3 XP81FE-R59" at bounding box center [774, 276] width 1549 height 422
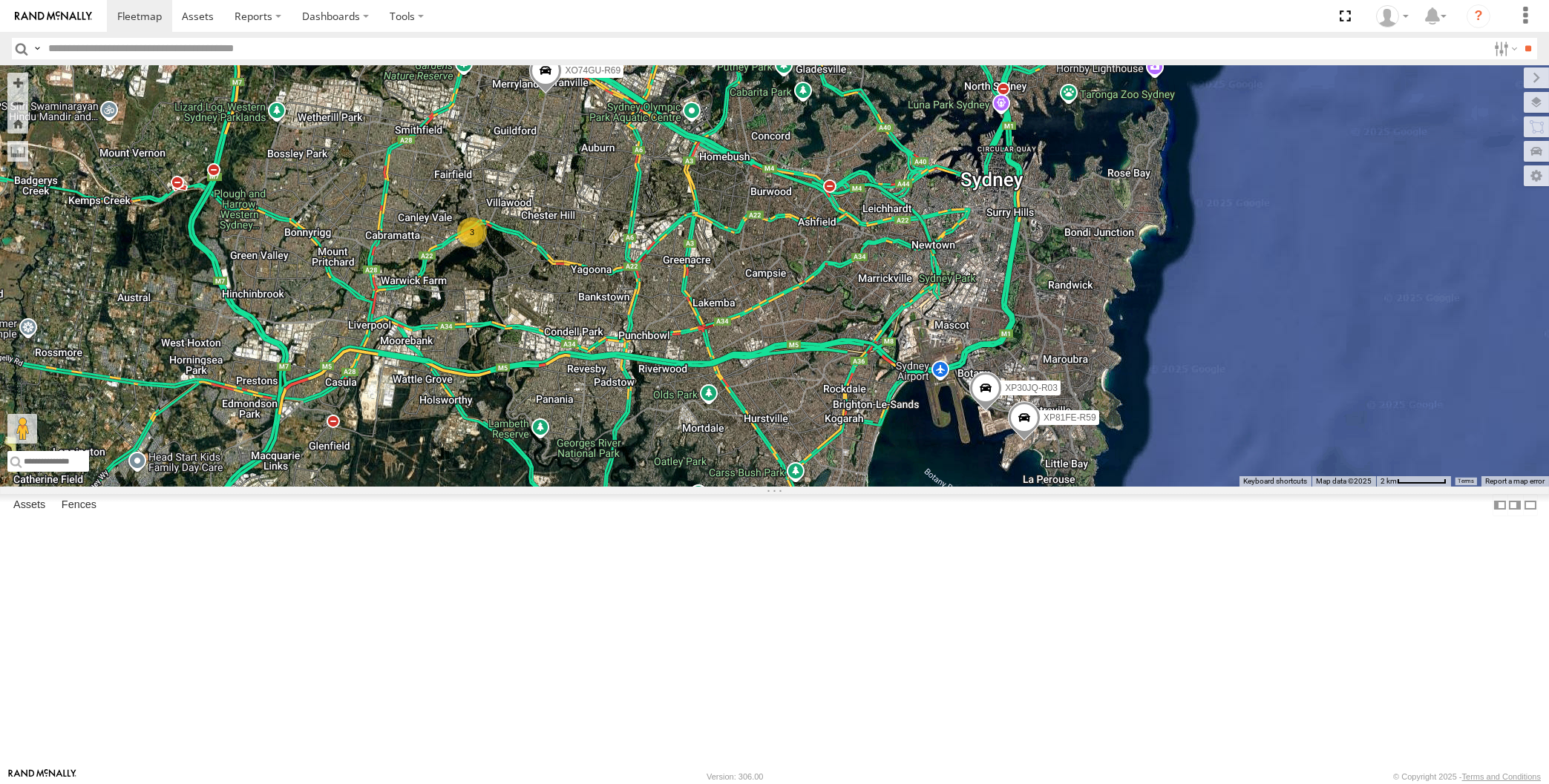
click at [988, 486] on div "XP30JQ-R03 XSNDHU-R04 XP81FE-R59 XO74GU-R69 3" at bounding box center [774, 276] width 1549 height 422
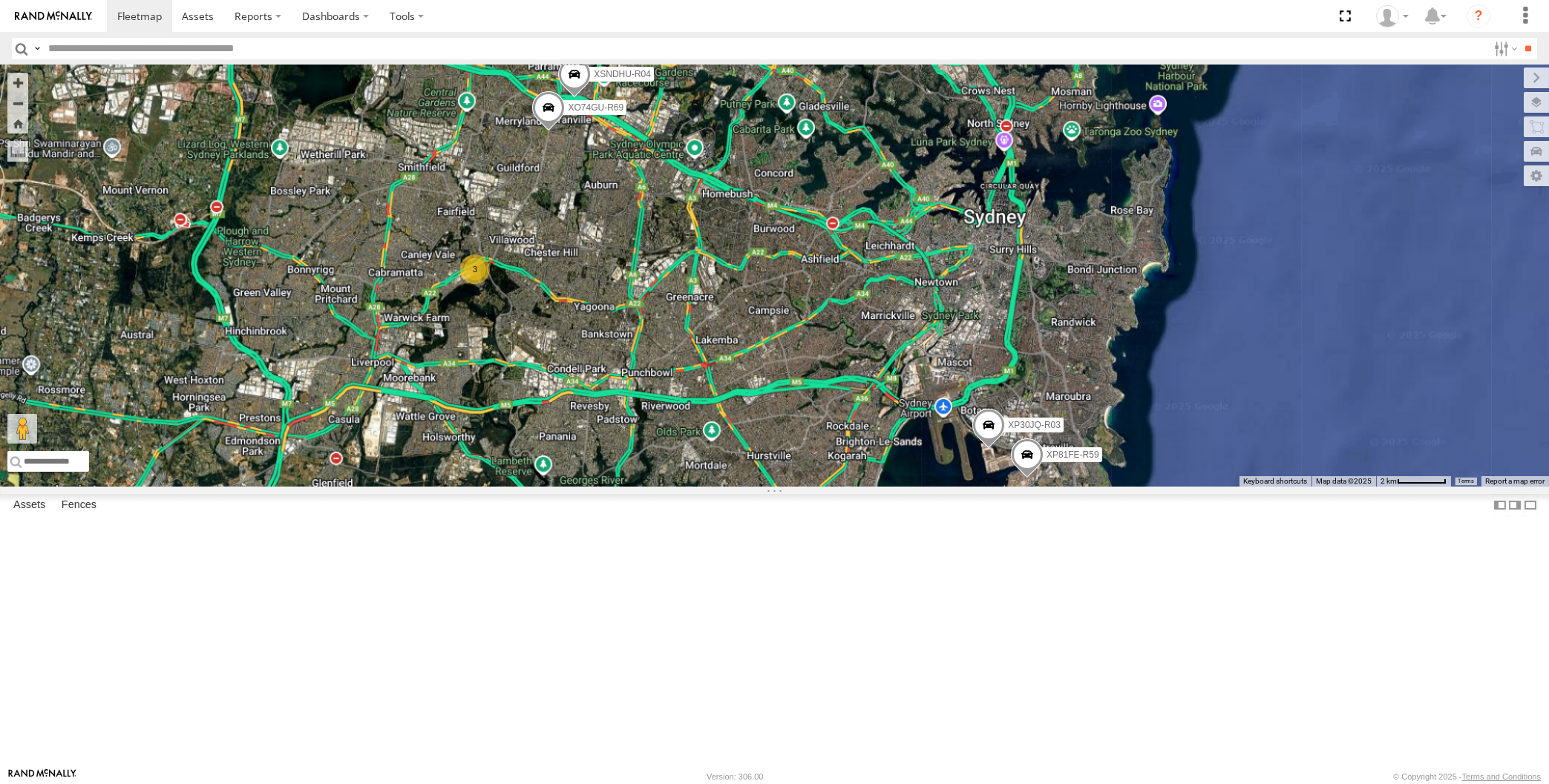
drag, startPoint x: 578, startPoint y: 329, endPoint x: 591, endPoint y: 454, distance: 125.7
click at [589, 448] on div "XP30JQ-R03 XSNDHU-R04 XP81FE-R59 XO74GU-R69 3" at bounding box center [774, 276] width 1549 height 422
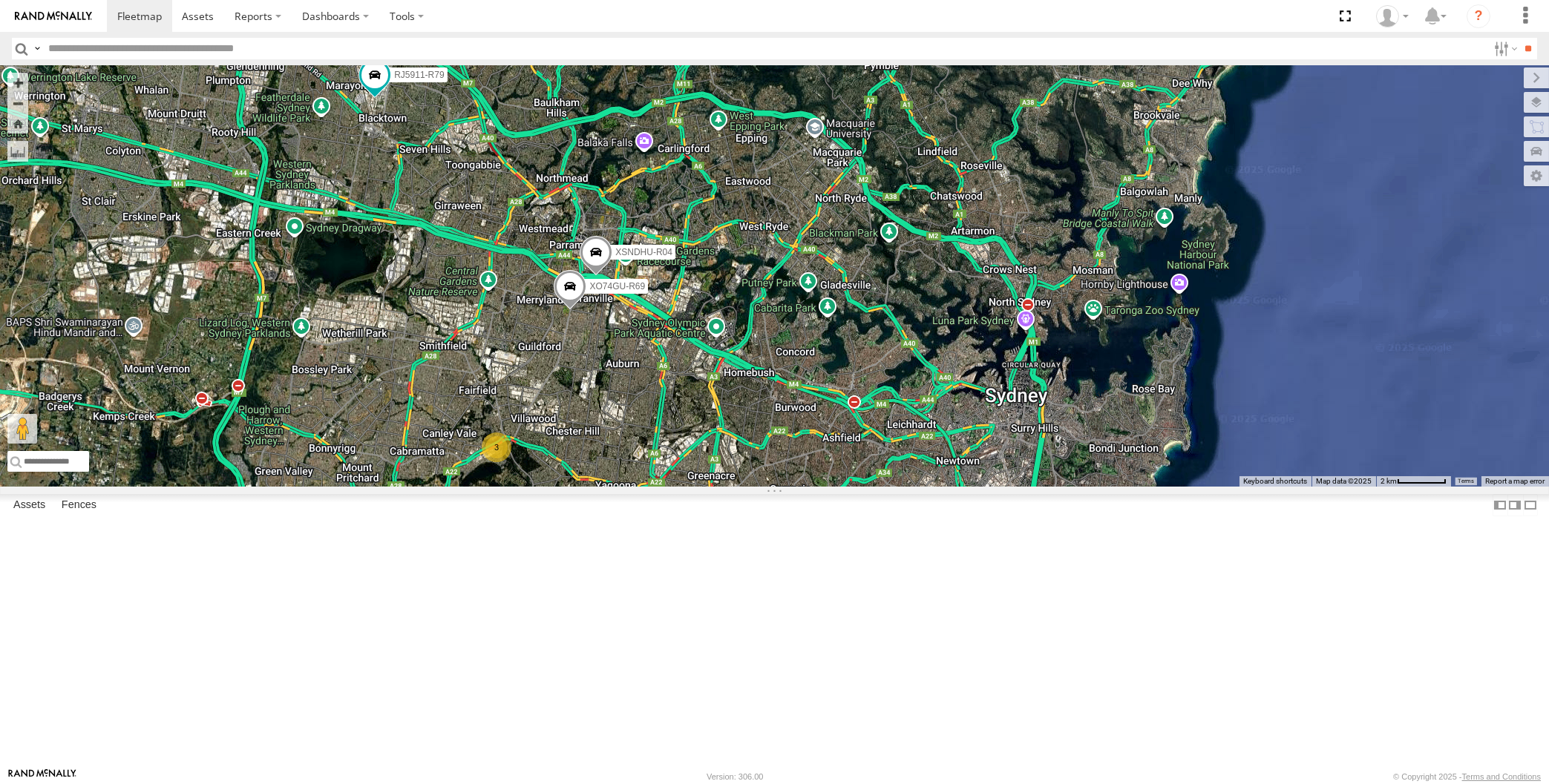
click at [419, 287] on div "XP30JQ-R03 XSNDHU-R04 XP81FE-R59 XO74GU-R69 3 RJ5911-R79" at bounding box center [774, 276] width 1549 height 422
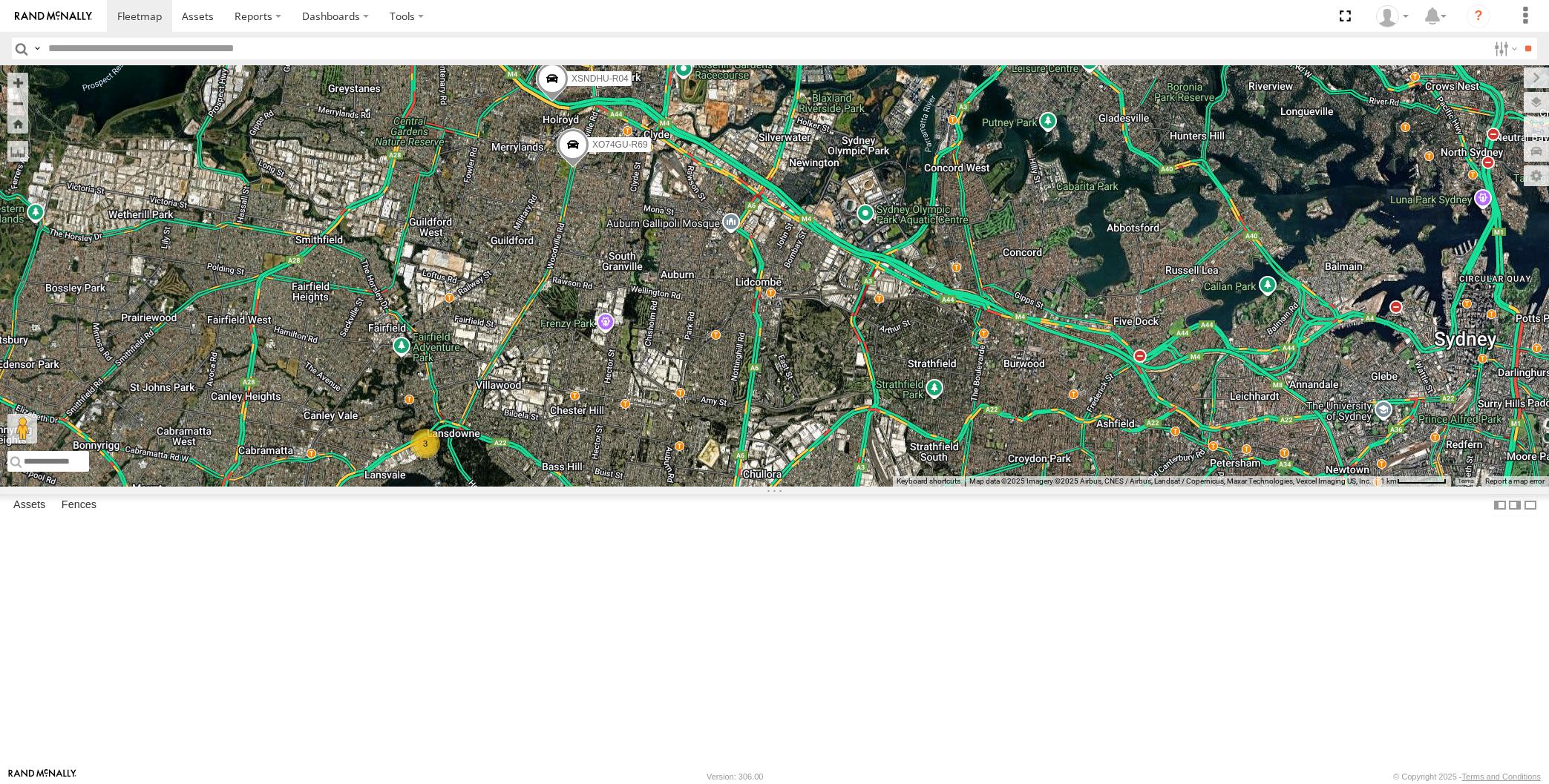
click at [895, 461] on div "XP30JQ-R03 XSNDHU-R04 XP81FE-R59 XO74GU-R69 RJ5911-R79 3" at bounding box center [774, 276] width 1549 height 422
click at [570, 169] on span at bounding box center [573, 149] width 32 height 40
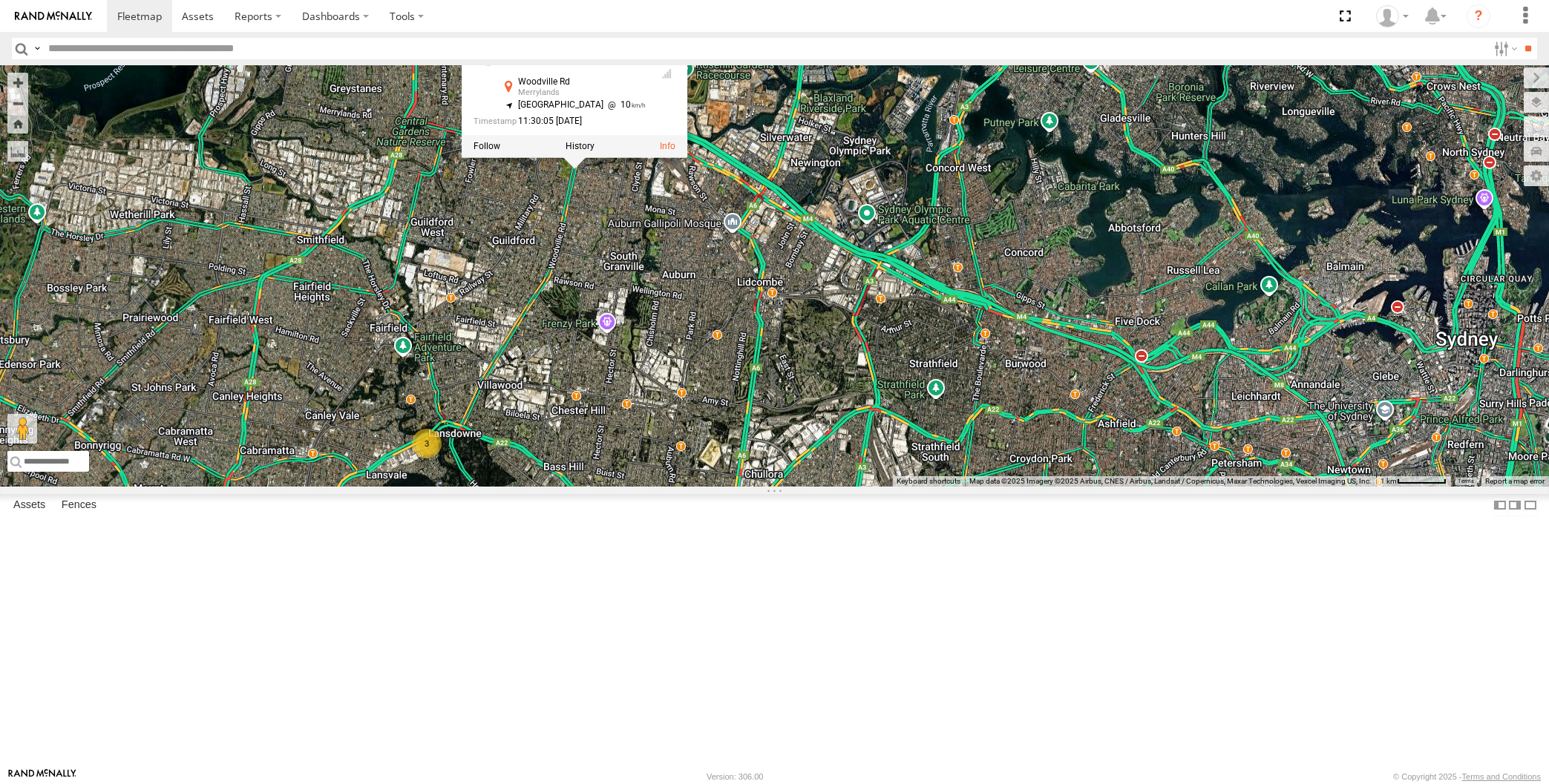
click at [639, 407] on div "XP30JQ-R03 XSNDHU-R04 XP81FE-R59 XO74GU-R69 RJ5911-R79 3 XO74GU-R69 All Assets …" at bounding box center [774, 276] width 1549 height 422
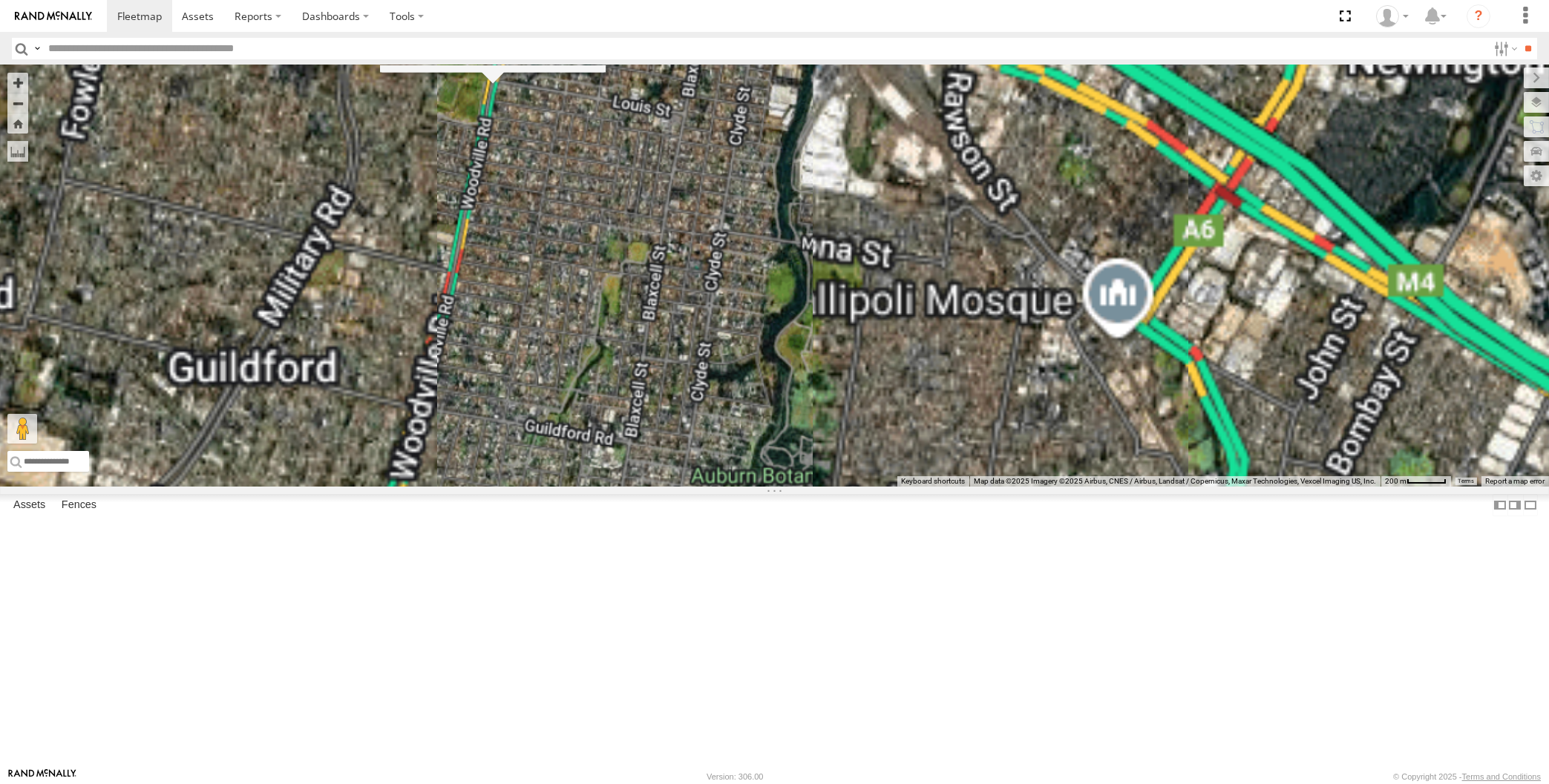
click at [578, 318] on div "XP30JQ-R03 XSNDHU-R04 XP81FE-R59 XO74GU-R69 RJ5911-R79 XO74GU-R69 All Assets Wo…" at bounding box center [774, 276] width 1549 height 422
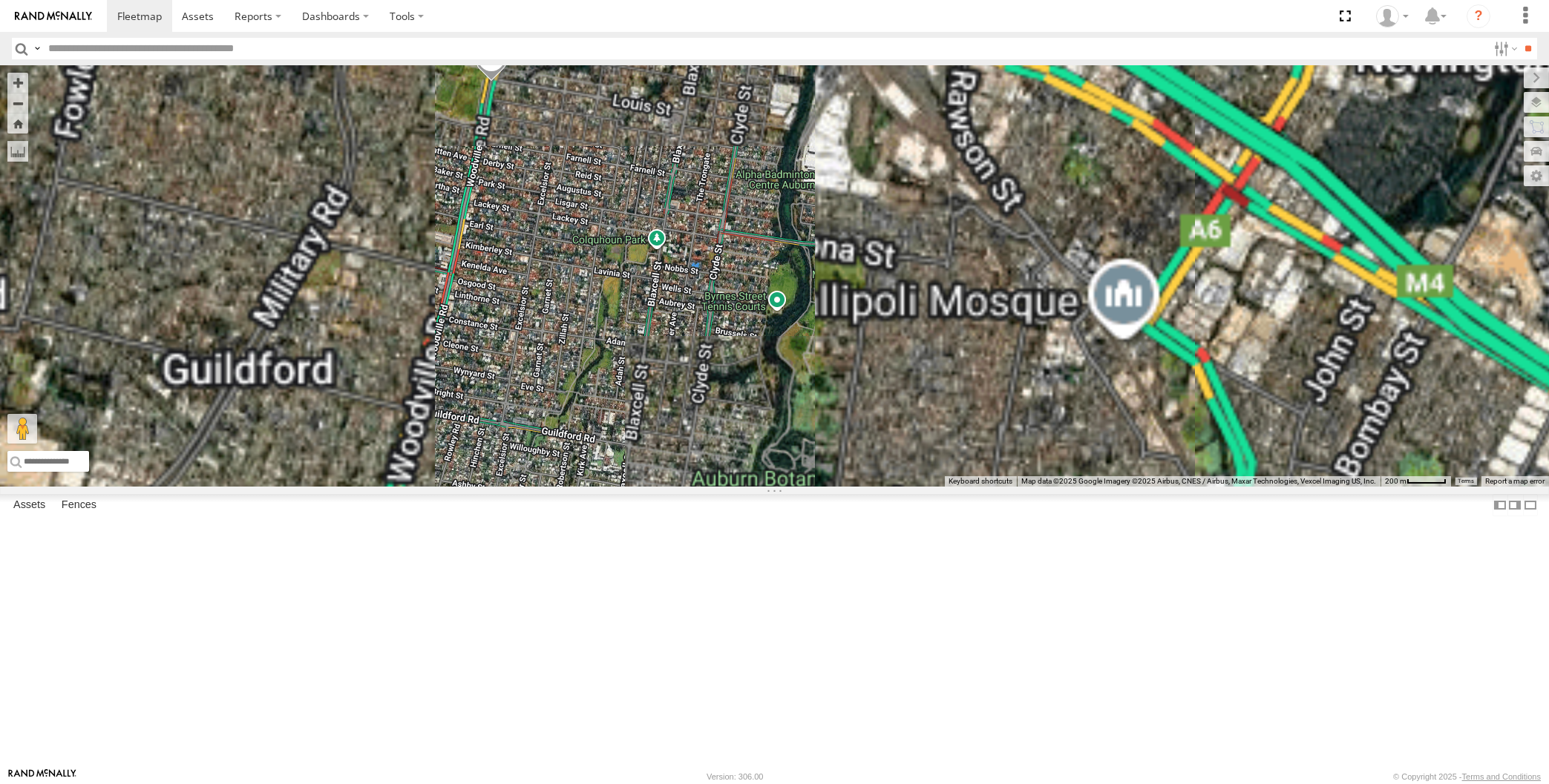
click at [498, 82] on span at bounding box center [491, 61] width 32 height 40
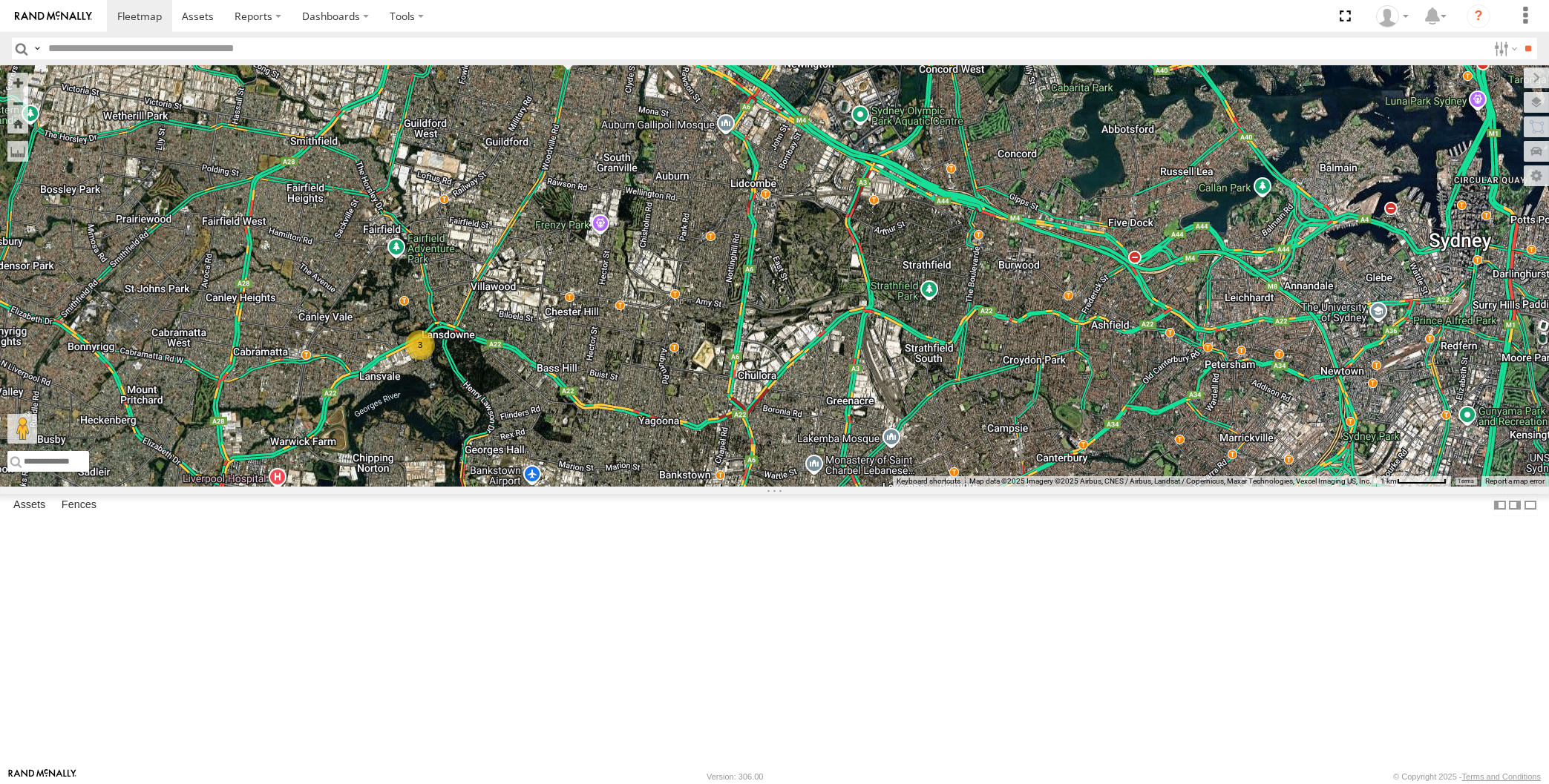
drag, startPoint x: 945, startPoint y: 558, endPoint x: 966, endPoint y: 434, distance: 125.8
click at [971, 464] on div "XP30JQ-R03 XSNDHU-R04 XP81FE-R59 XO74GU-R69 RJ5911-R79 XO74GU-R69 All Assets Wo…" at bounding box center [774, 276] width 1549 height 422
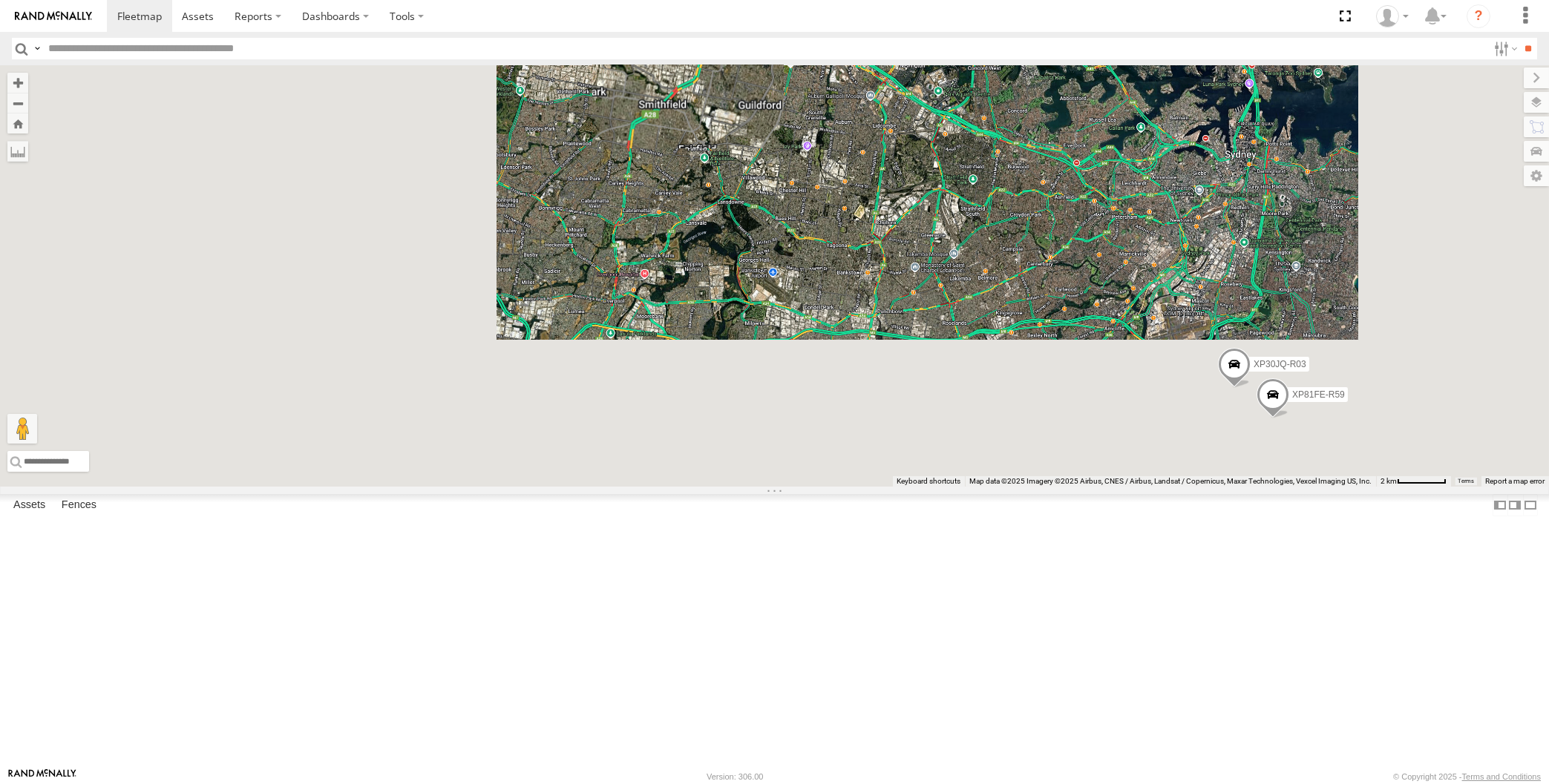
click at [972, 486] on div "XP30JQ-R03 XSNDHU-R04 XP81FE-R59 XO74GU-R69 RJ5911-R79 XO74GU-R69 All Assets Wo…" at bounding box center [774, 276] width 1549 height 422
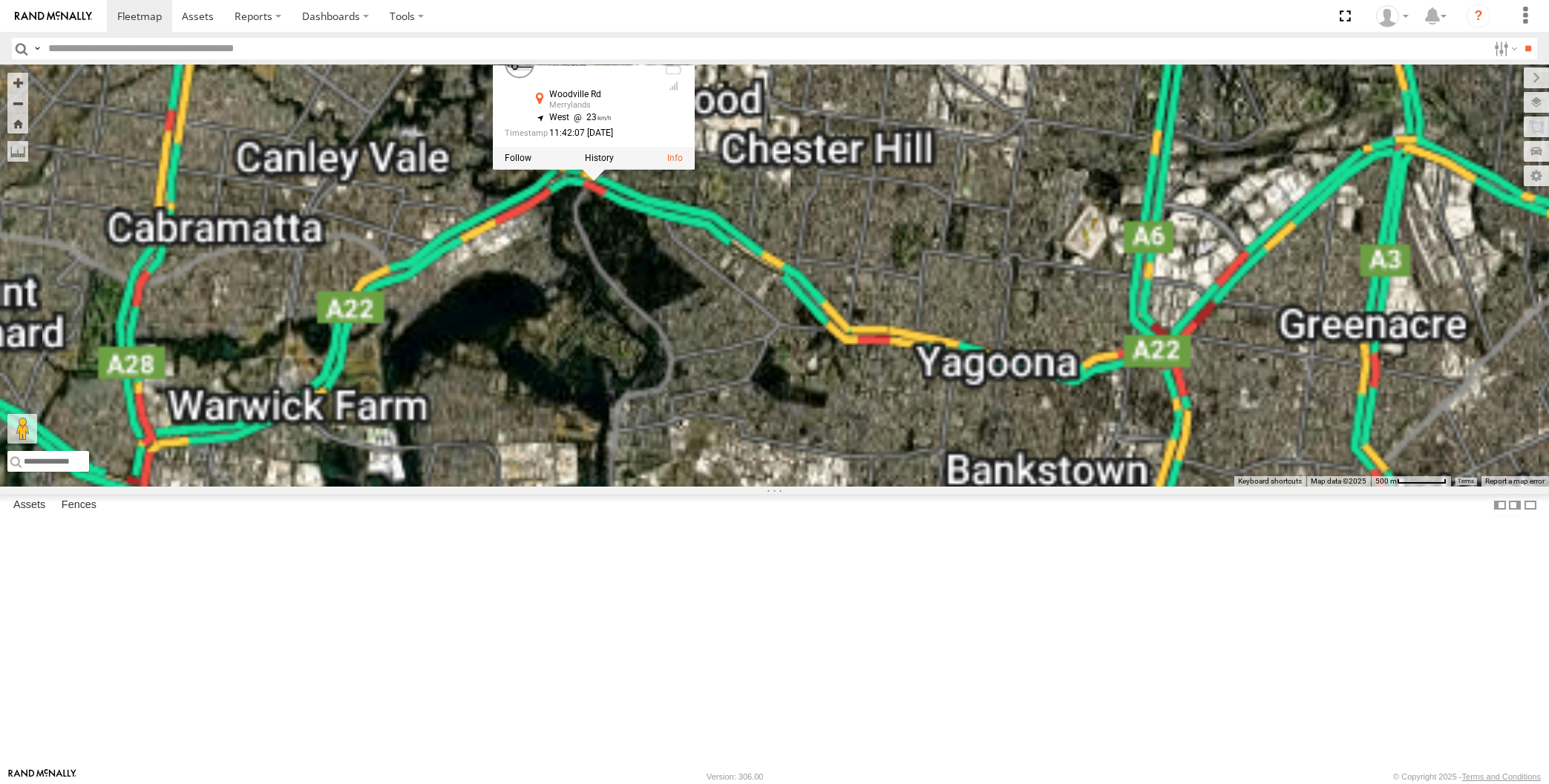
click at [652, 486] on div "XP30JQ-R03 XSNDHU-R04 XP81FE-R59 XO74GU-R69 RJ5911-R79 XO74GU-R69 All Assets Wo…" at bounding box center [774, 276] width 1549 height 422
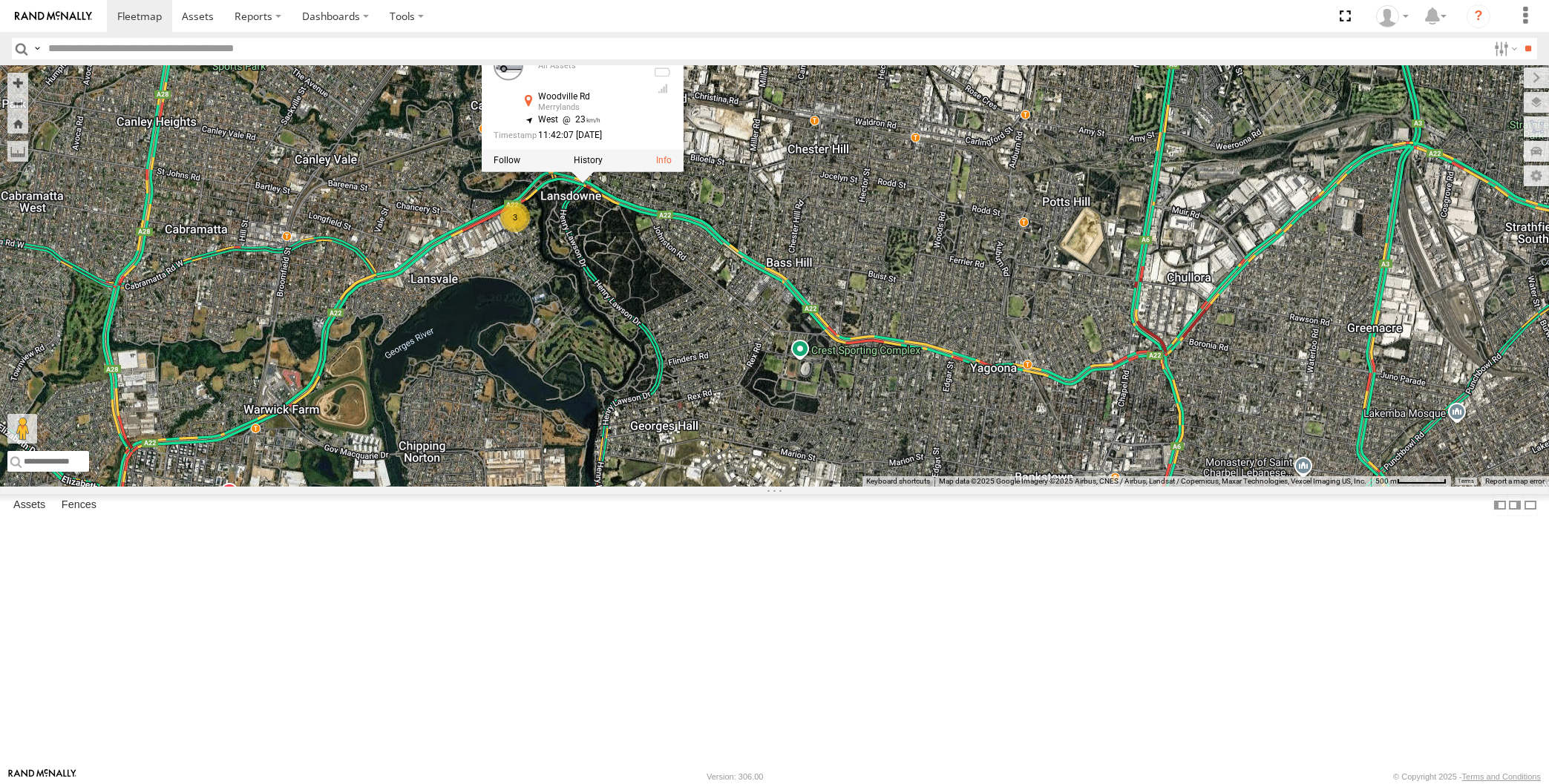
click at [539, 425] on div "XP30JQ-R03 XSNDHU-R04 XP81FE-R59 XO74GU-R69 RJ5911-R79 XO74GU-R69 All Assets Wo…" at bounding box center [774, 276] width 1549 height 422
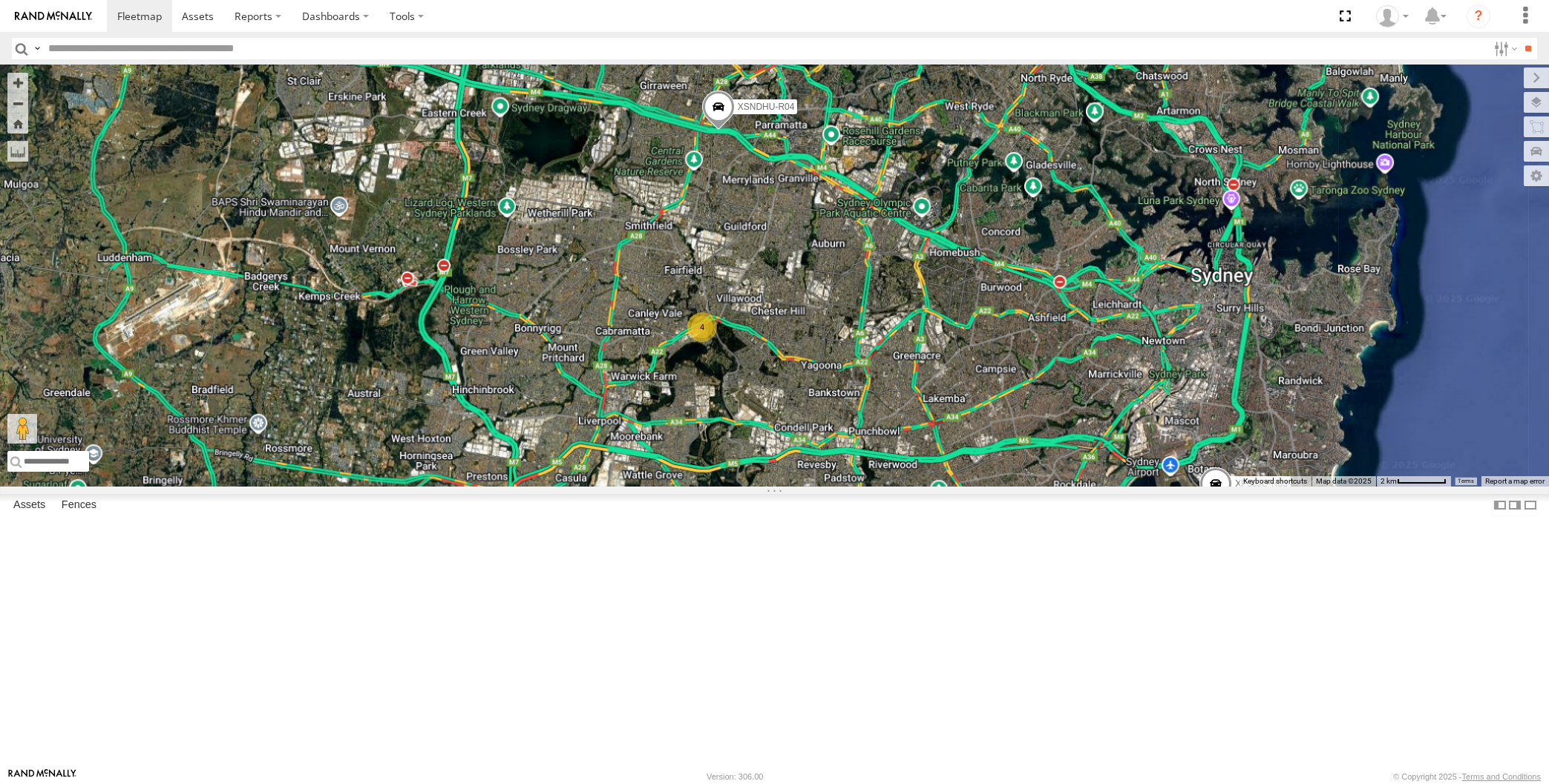
drag, startPoint x: 854, startPoint y: 511, endPoint x: 859, endPoint y: 519, distance: 9.4
click at [854, 486] on div "XP30JQ-R03 XSNDHU-R04 XP81FE-R59 RJ5911-R79 4" at bounding box center [774, 276] width 1549 height 422
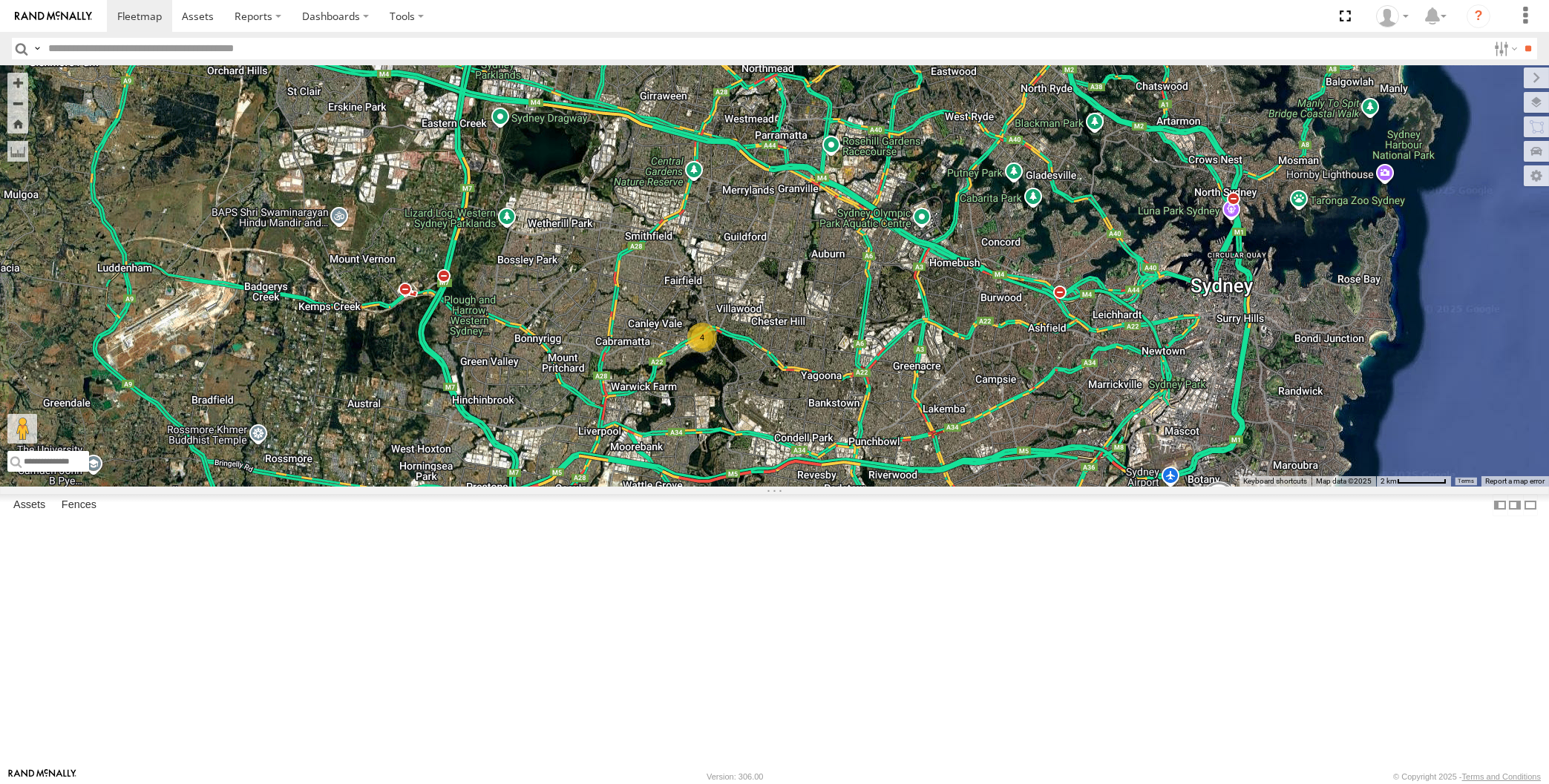
drag, startPoint x: 987, startPoint y: 548, endPoint x: 982, endPoint y: 537, distance: 12.1
click at [982, 486] on div "XP30JQ-R03 XSNDHU-R04 RJ5911-R79 XP81FE-R59 4" at bounding box center [774, 276] width 1549 height 422
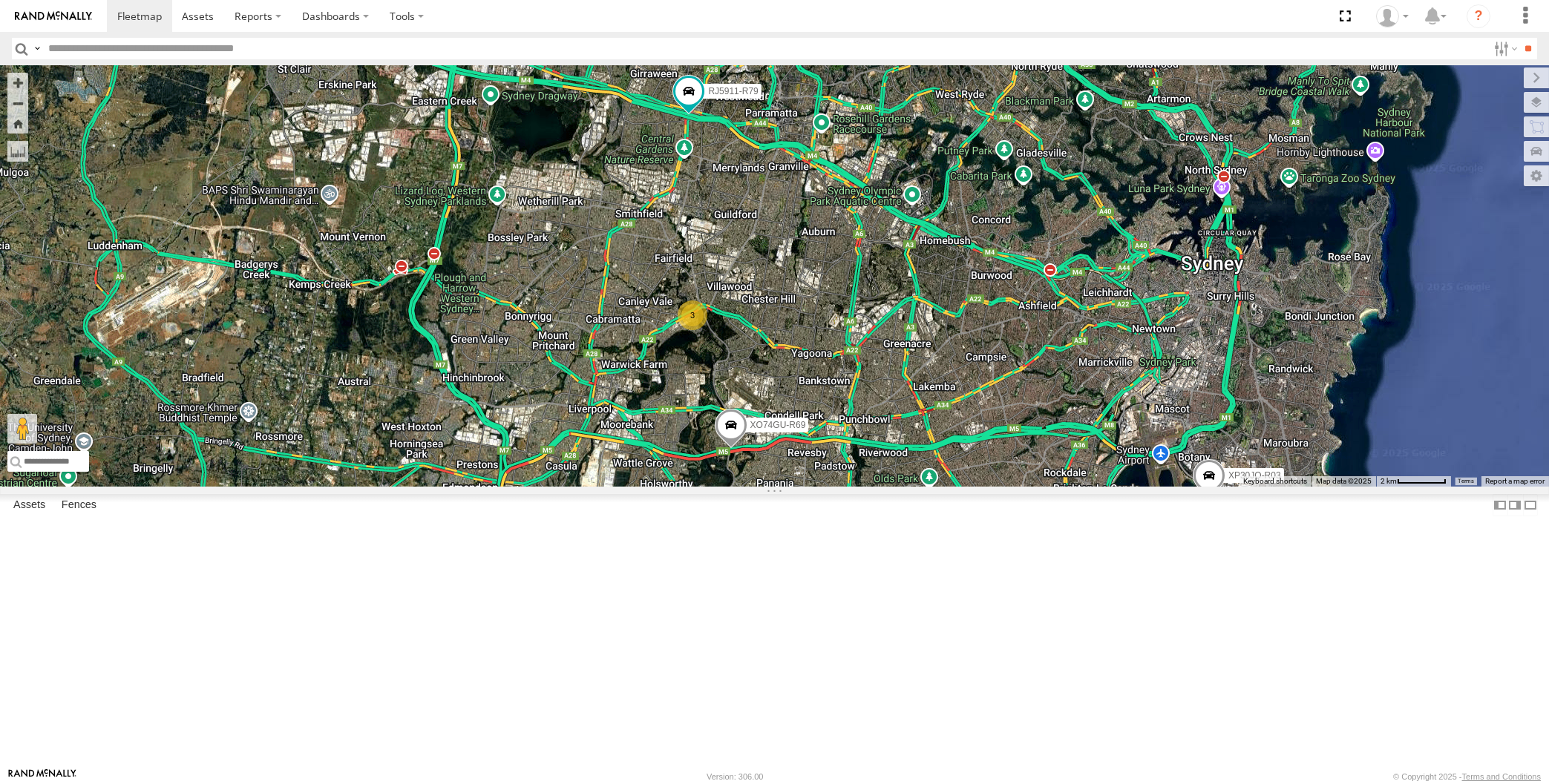
click at [951, 486] on div "XP30JQ-R03 XSNDHU-R04 RJ5911-R79 XP81FE-R59 XO74GU-R69 3" at bounding box center [774, 276] width 1549 height 422
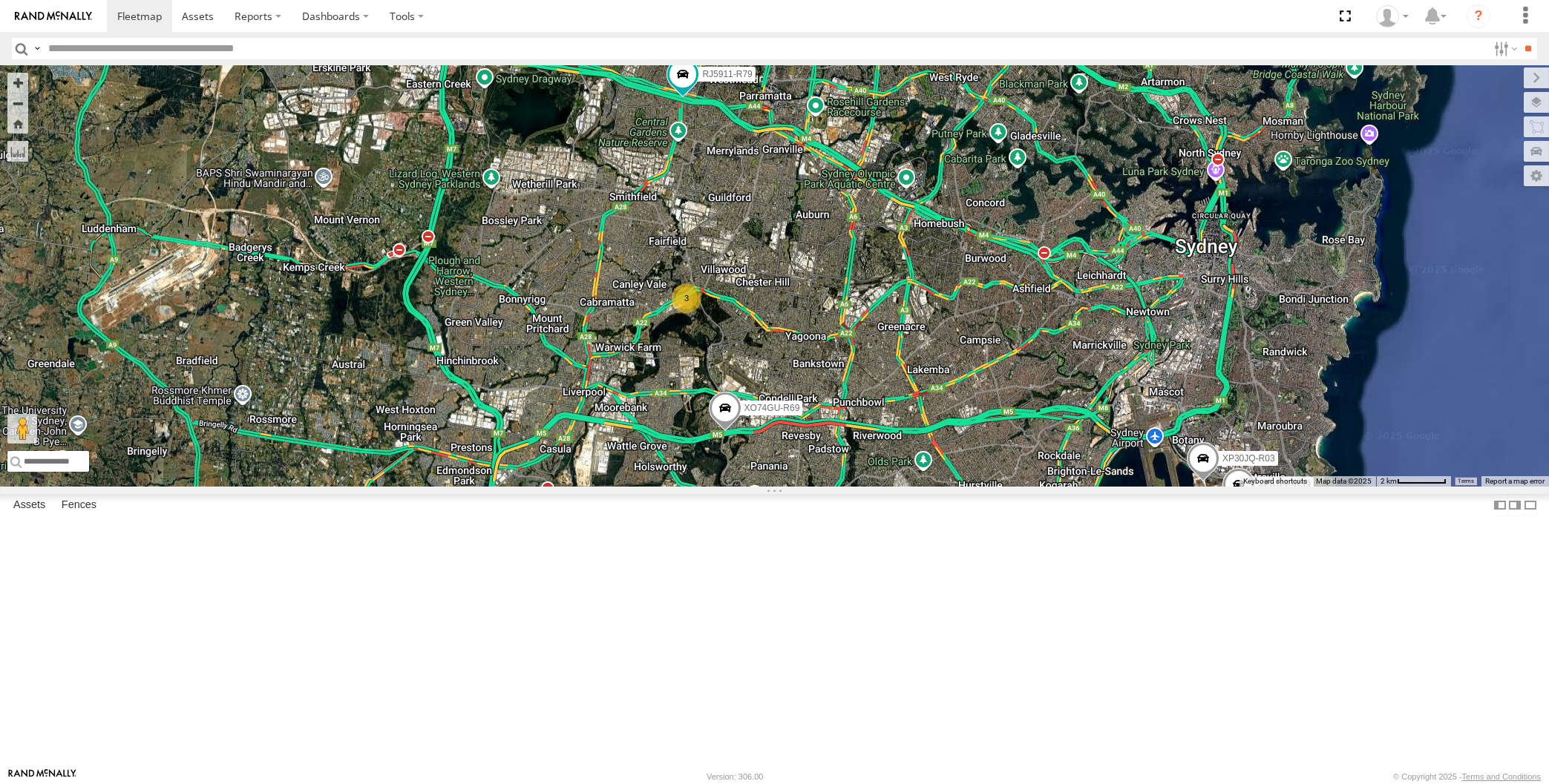
drag, startPoint x: 959, startPoint y: 599, endPoint x: 897, endPoint y: 591, distance: 62.5
click at [901, 486] on div "XP30JQ-R03 XSNDHU-R04 RJ5911-R79 XP81FE-R59 XO74GU-R69 3" at bounding box center [774, 276] width 1549 height 422
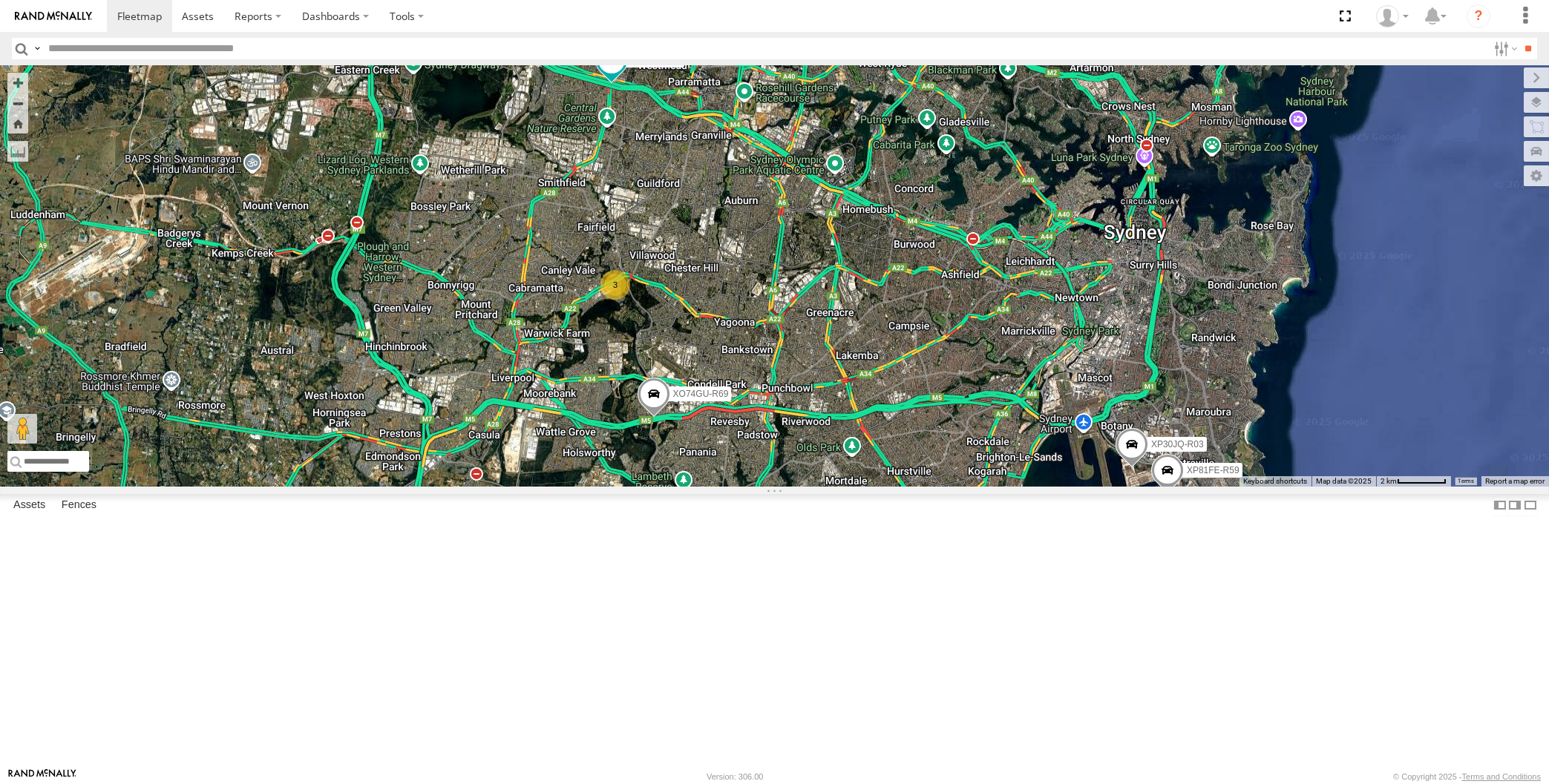
click at [1144, 486] on div "XP30JQ-R03 XSNDHU-R04 RJ5911-R79 XP81FE-R59 XO74GU-R69 3" at bounding box center [774, 276] width 1549 height 422
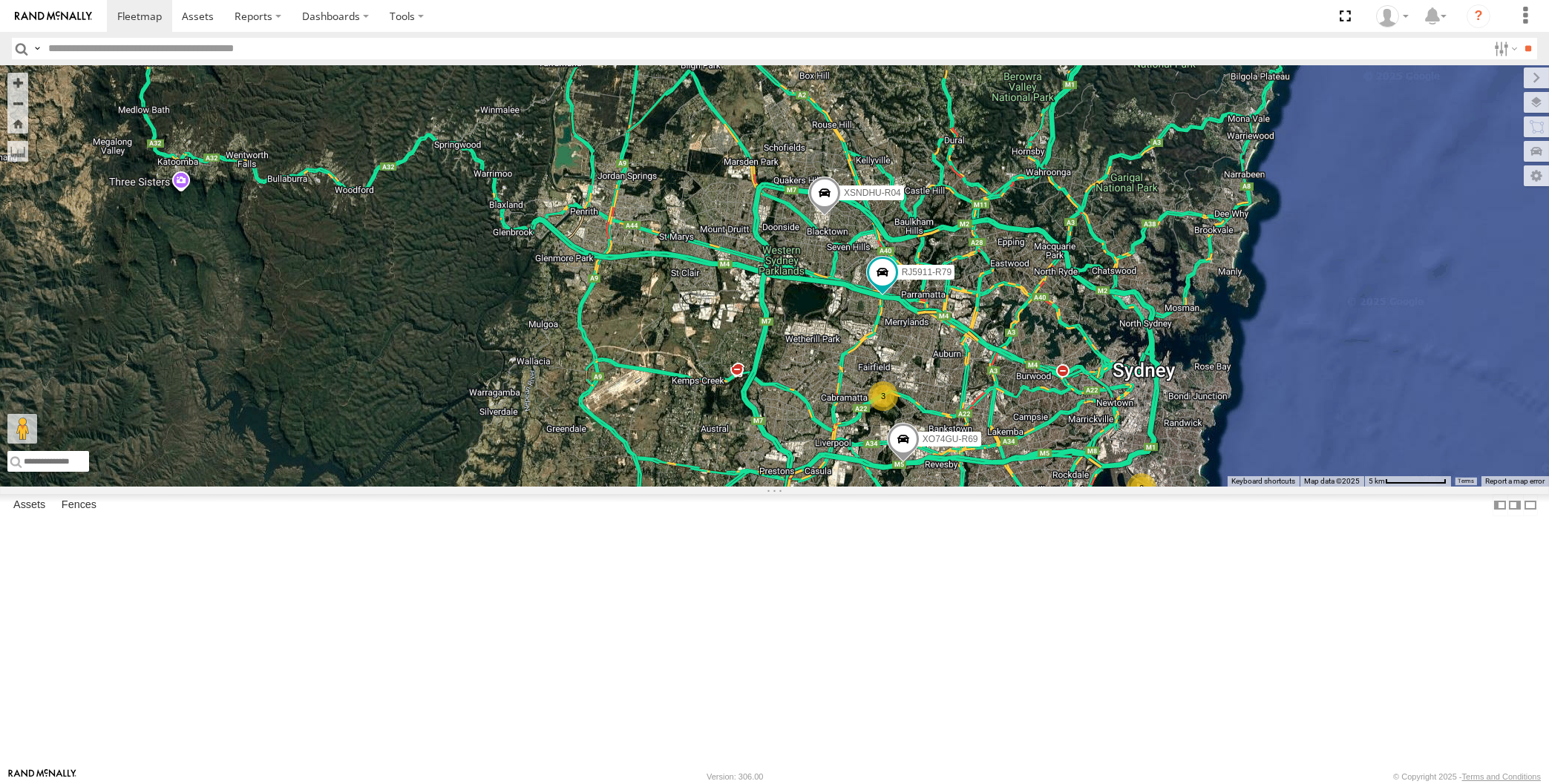
drag, startPoint x: 1068, startPoint y: 655, endPoint x: 1014, endPoint y: 659, distance: 54.1
click at [1014, 486] on div "XSNDHU-R04 RJ5911-R79 XO74GU-R69 2 3" at bounding box center [774, 276] width 1549 height 422
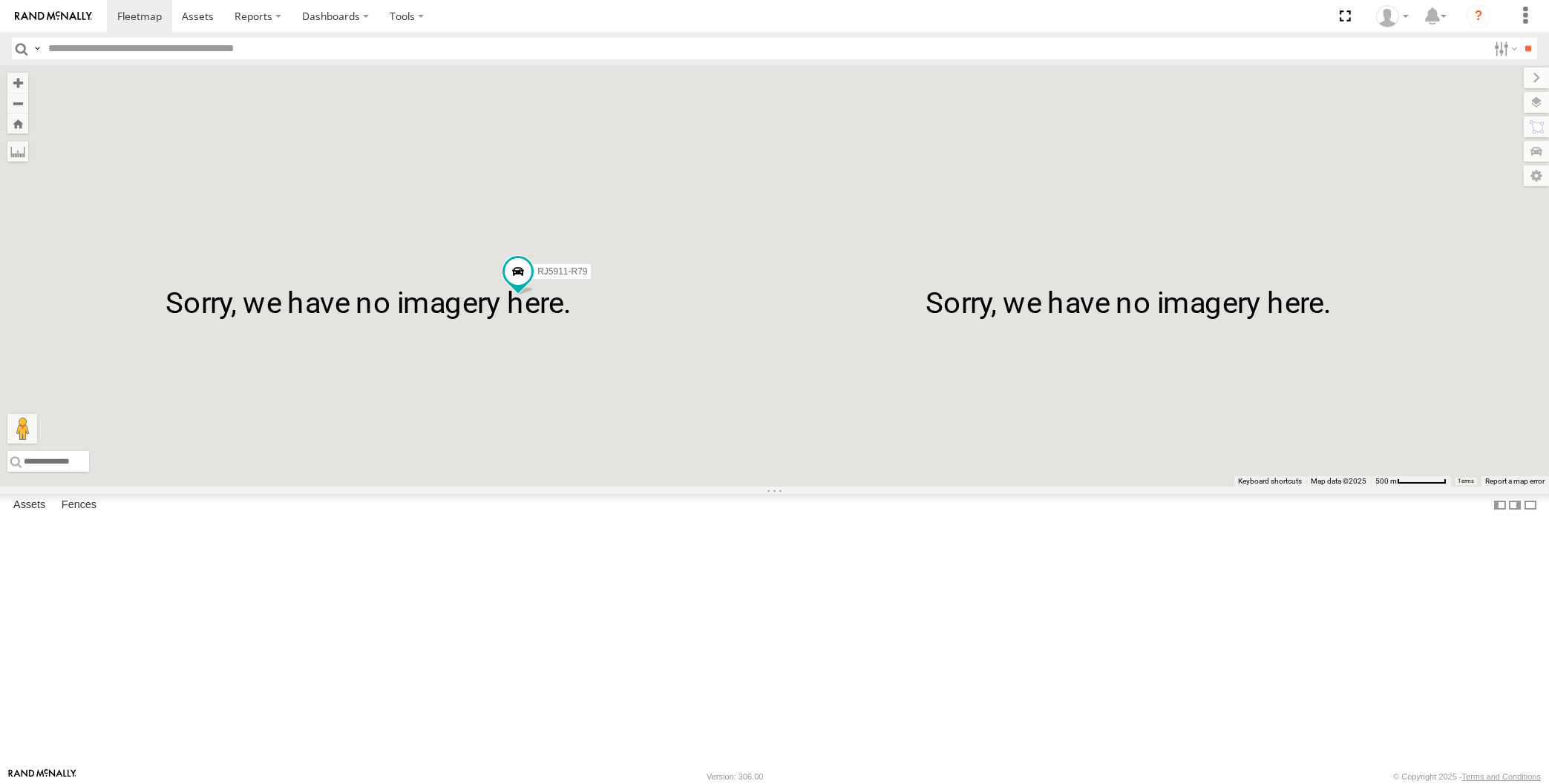
drag, startPoint x: 572, startPoint y: 564, endPoint x: 595, endPoint y: 562, distance: 23.1
click at [584, 486] on div "XP30JQ-R03 XSNDHU-R04 RJ5911-R79 XP81FE-R59 XO74GU-R69" at bounding box center [774, 276] width 1549 height 422
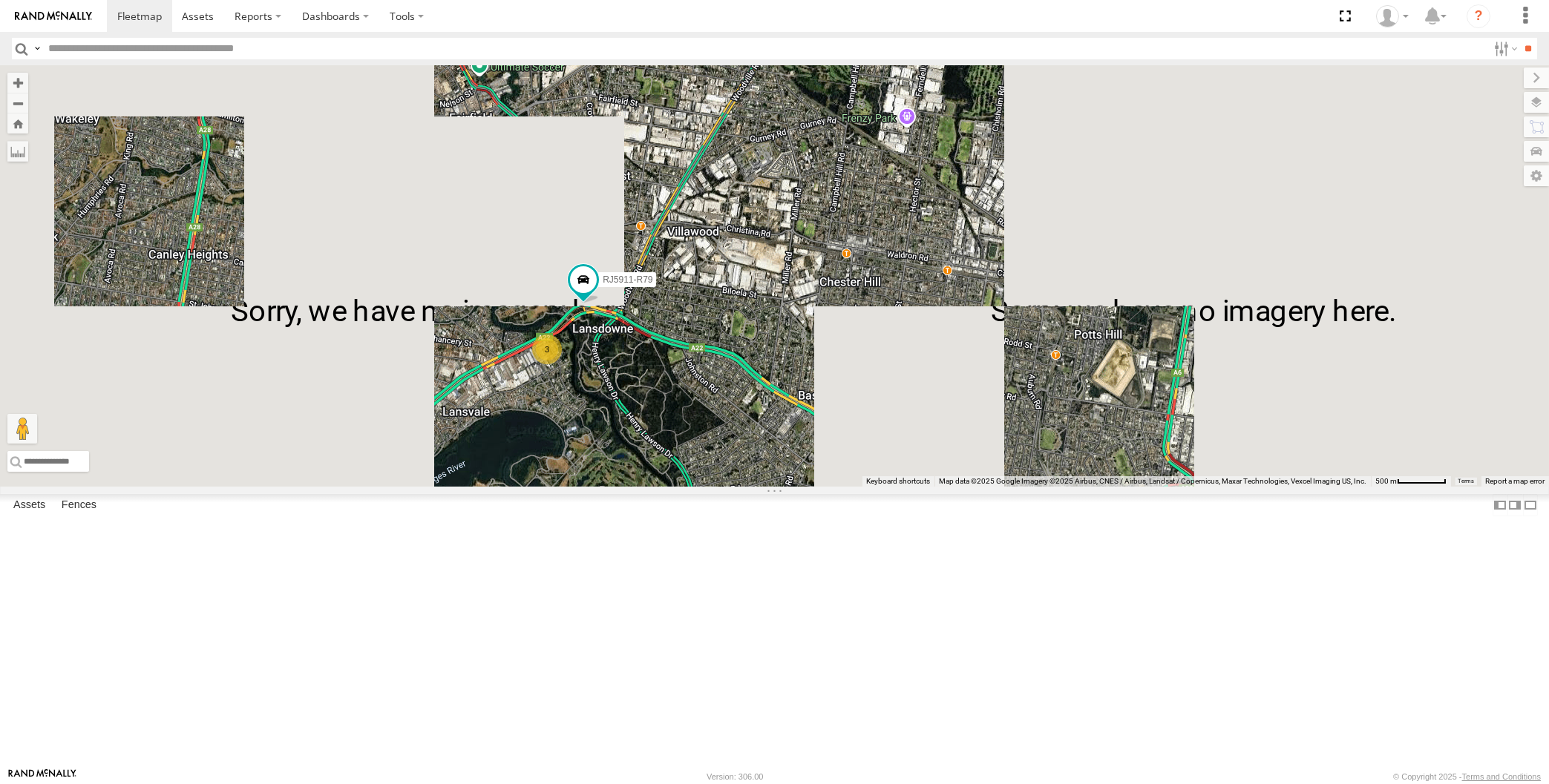
click at [635, 486] on div "XP30JQ-R03 XSNDHU-R04 RJ5911-R79 XP81FE-R59 XO74GU-R69 3" at bounding box center [774, 276] width 1549 height 422
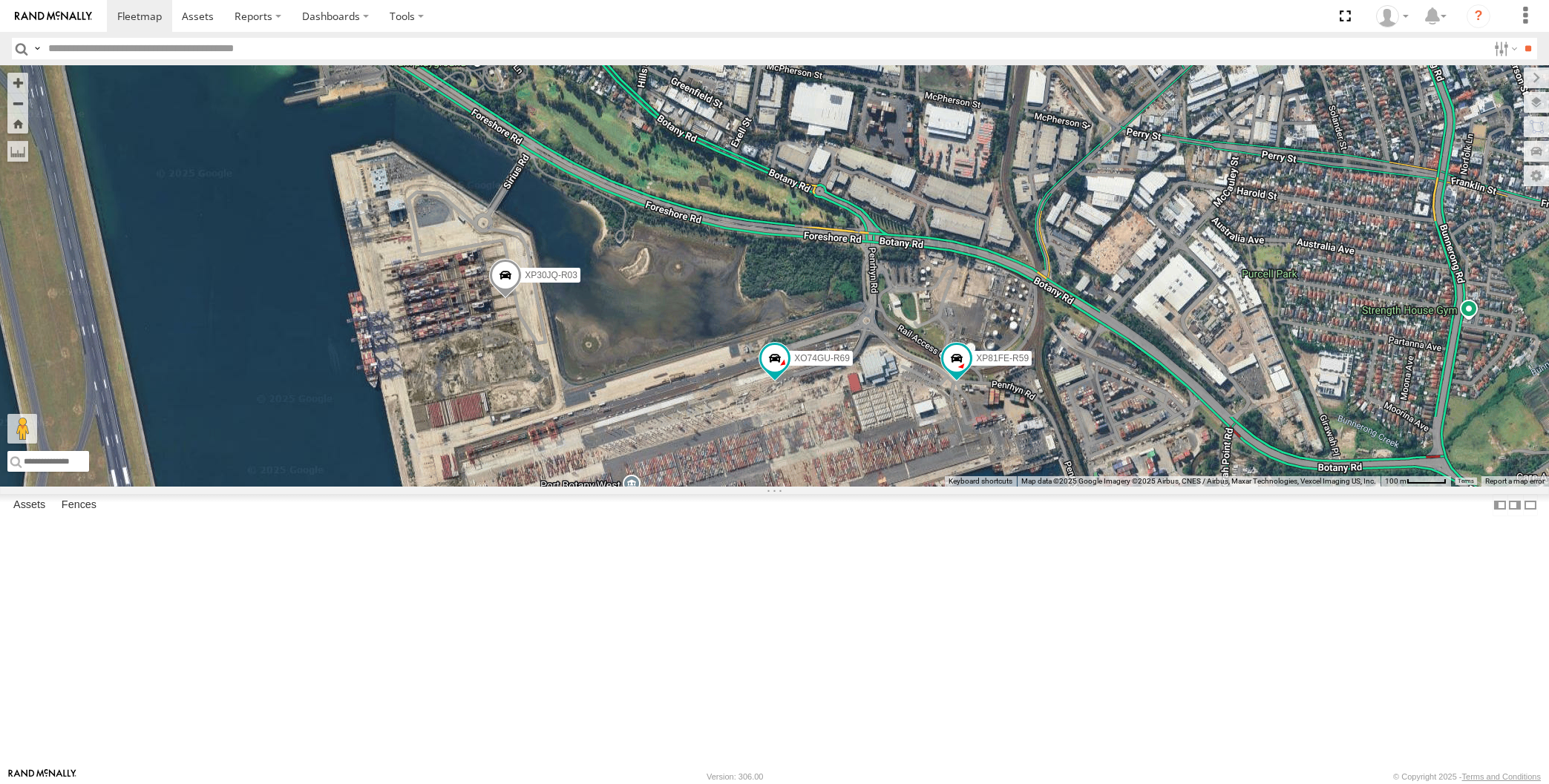
click at [823, 486] on div "XP30JQ-R03 XP81FE-R59 XO74GU-R69" at bounding box center [774, 276] width 1549 height 422
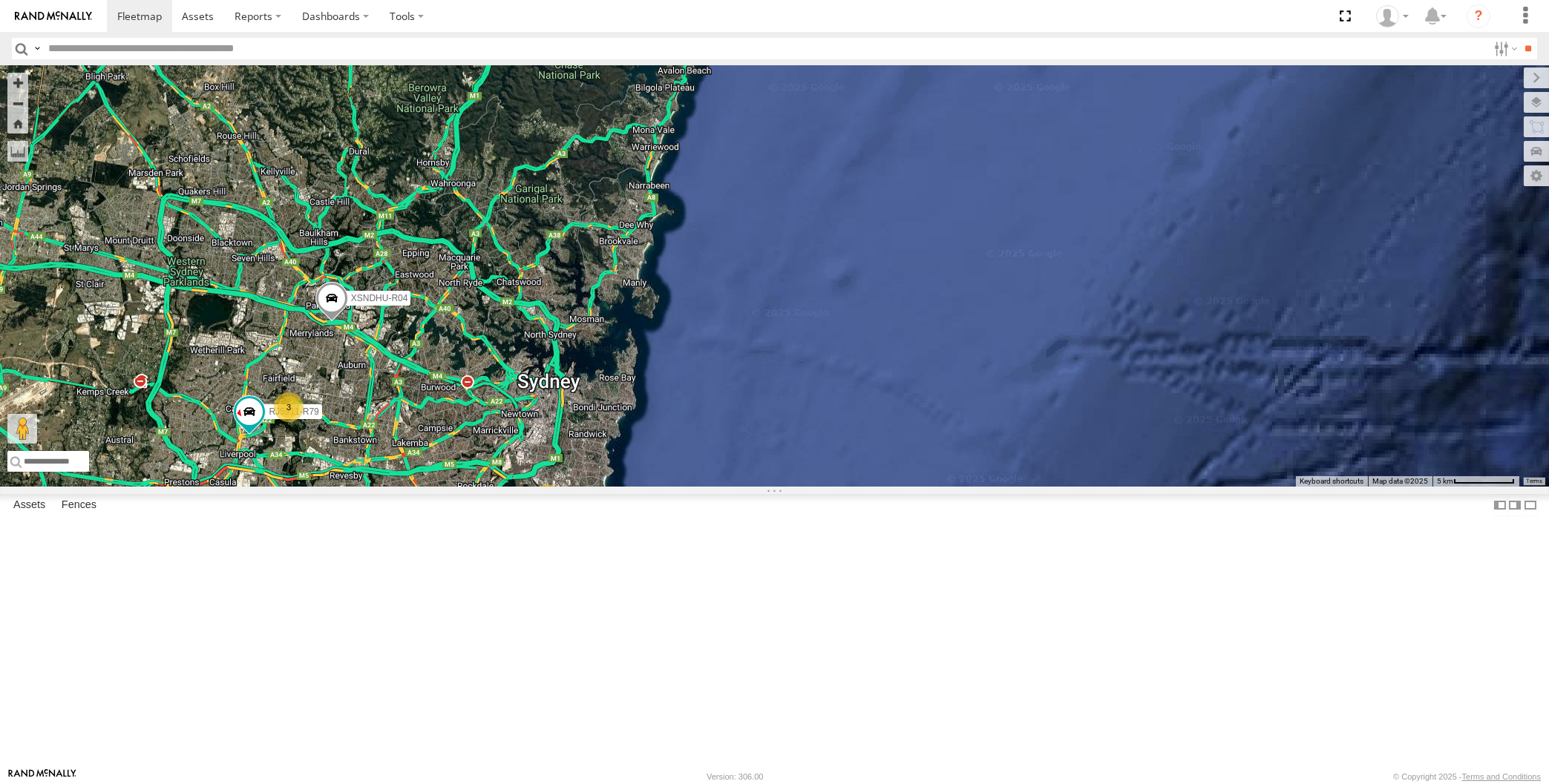
drag, startPoint x: 481, startPoint y: 641, endPoint x: 504, endPoint y: 627, distance: 26.9
click at [499, 486] on div "XSNDHU-R04 RJ5911-R79 3 3" at bounding box center [774, 276] width 1549 height 422
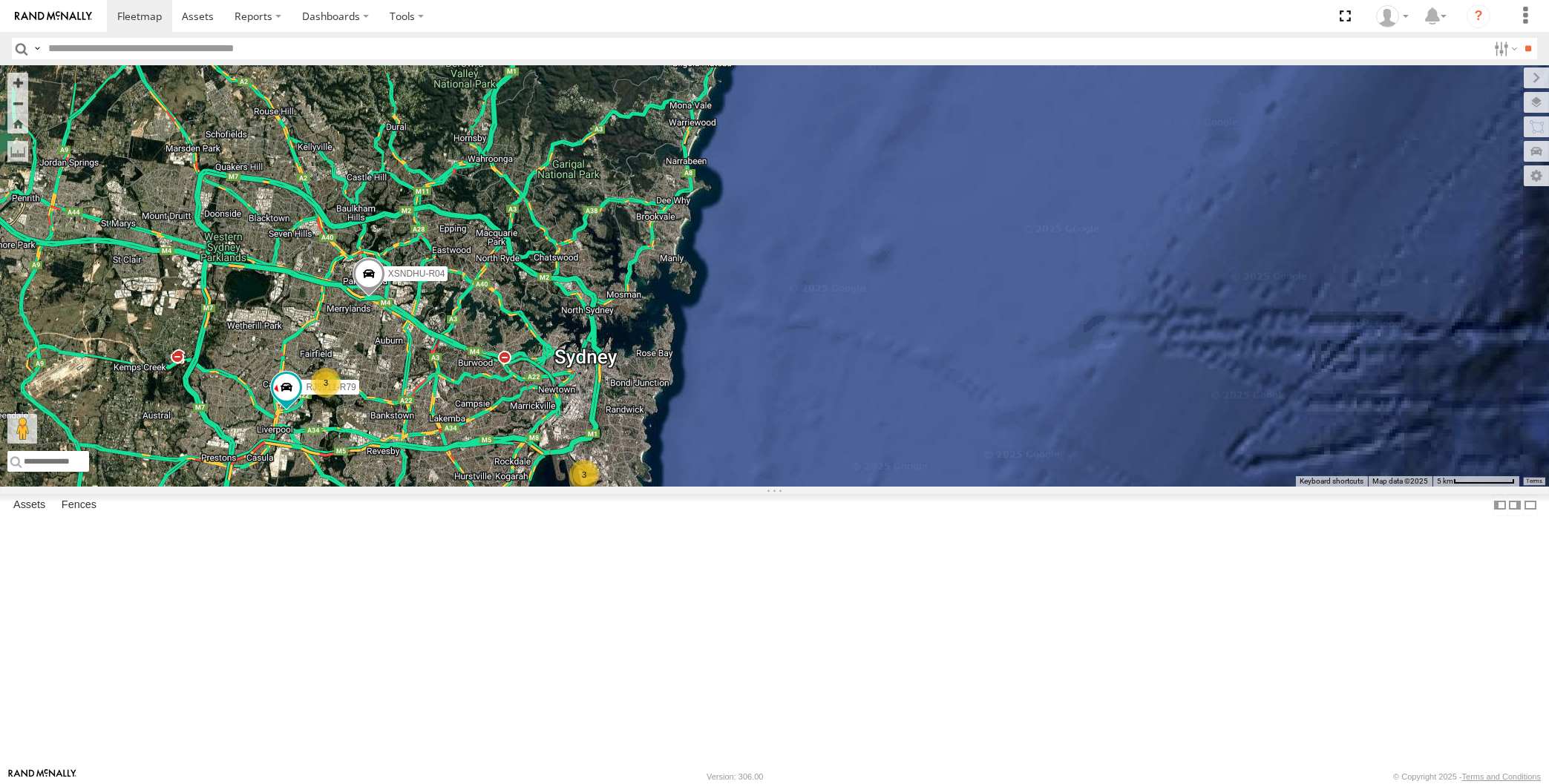
drag, startPoint x: 432, startPoint y: 626, endPoint x: 454, endPoint y: 626, distance: 22.0
click at [455, 486] on div "XSNDHU-R04 RJ5911-R79 3 3" at bounding box center [774, 276] width 1549 height 422
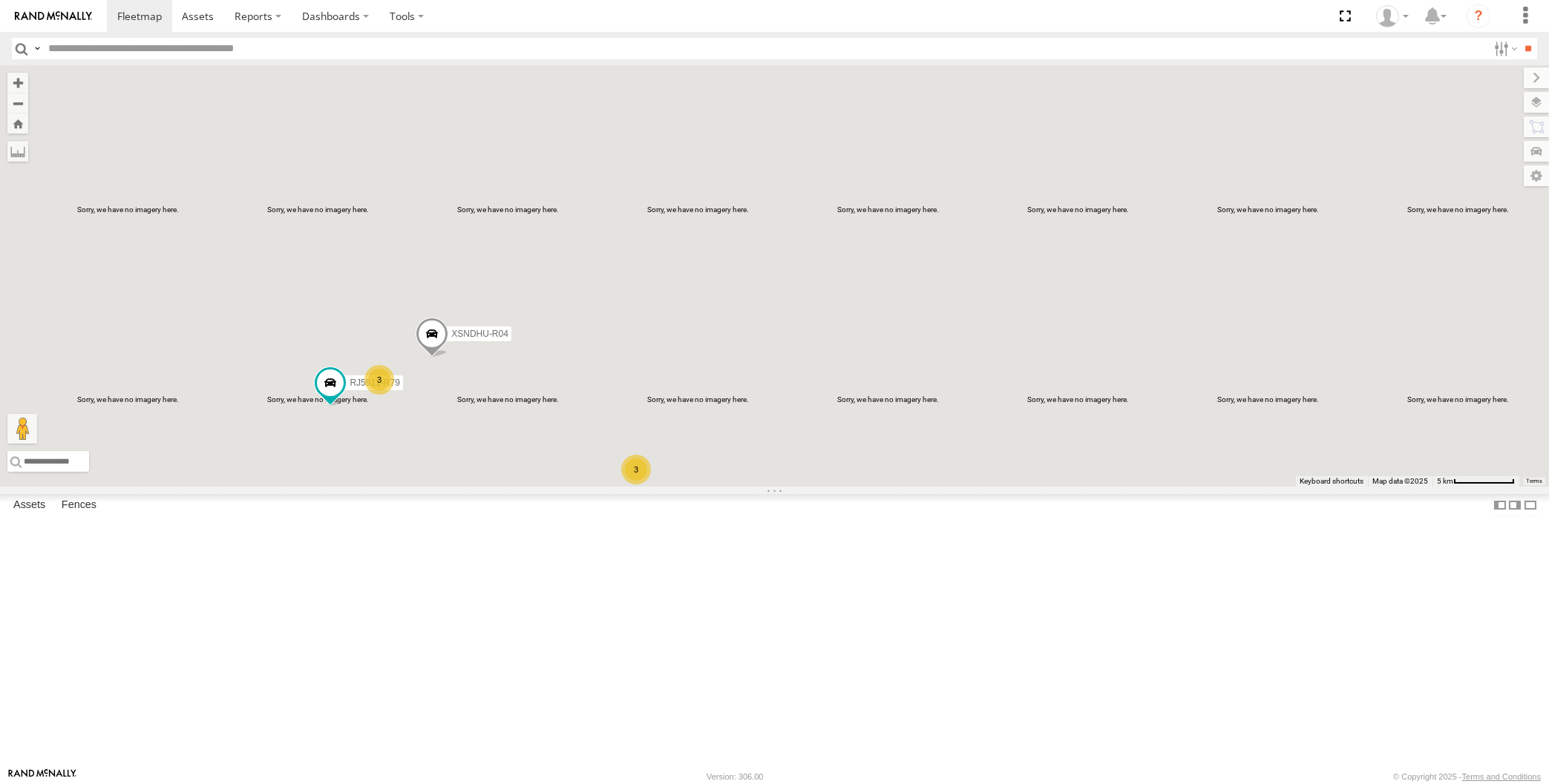
drag, startPoint x: 648, startPoint y: 533, endPoint x: 692, endPoint y: 519, distance: 46.2
click at [692, 486] on div "XSNDHU-R04 RJ5911-R79 3 3" at bounding box center [774, 276] width 1549 height 422
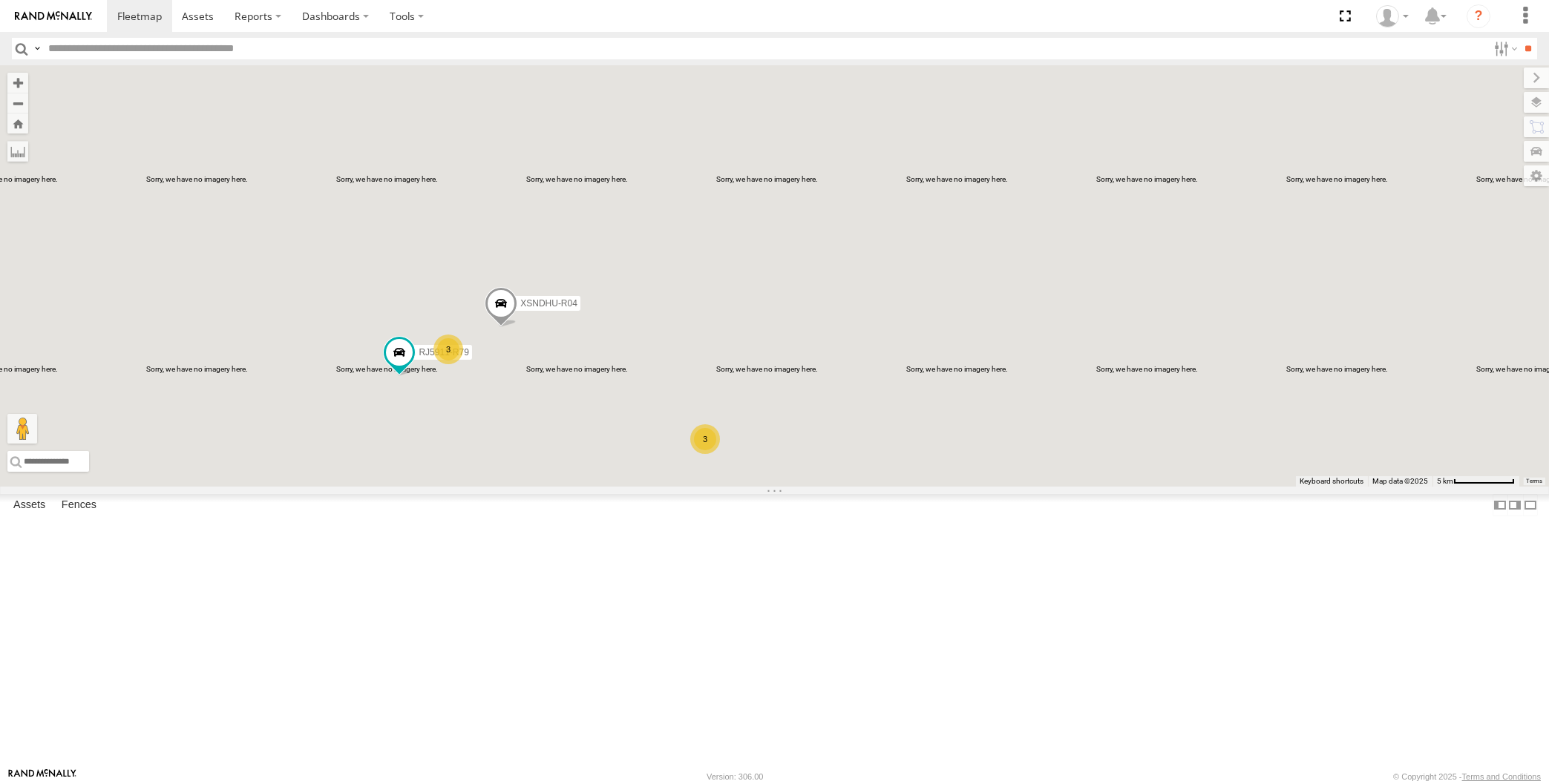
click at [533, 486] on div "XSNDHU-R04 RJ5911-R79 3 3" at bounding box center [774, 276] width 1549 height 422
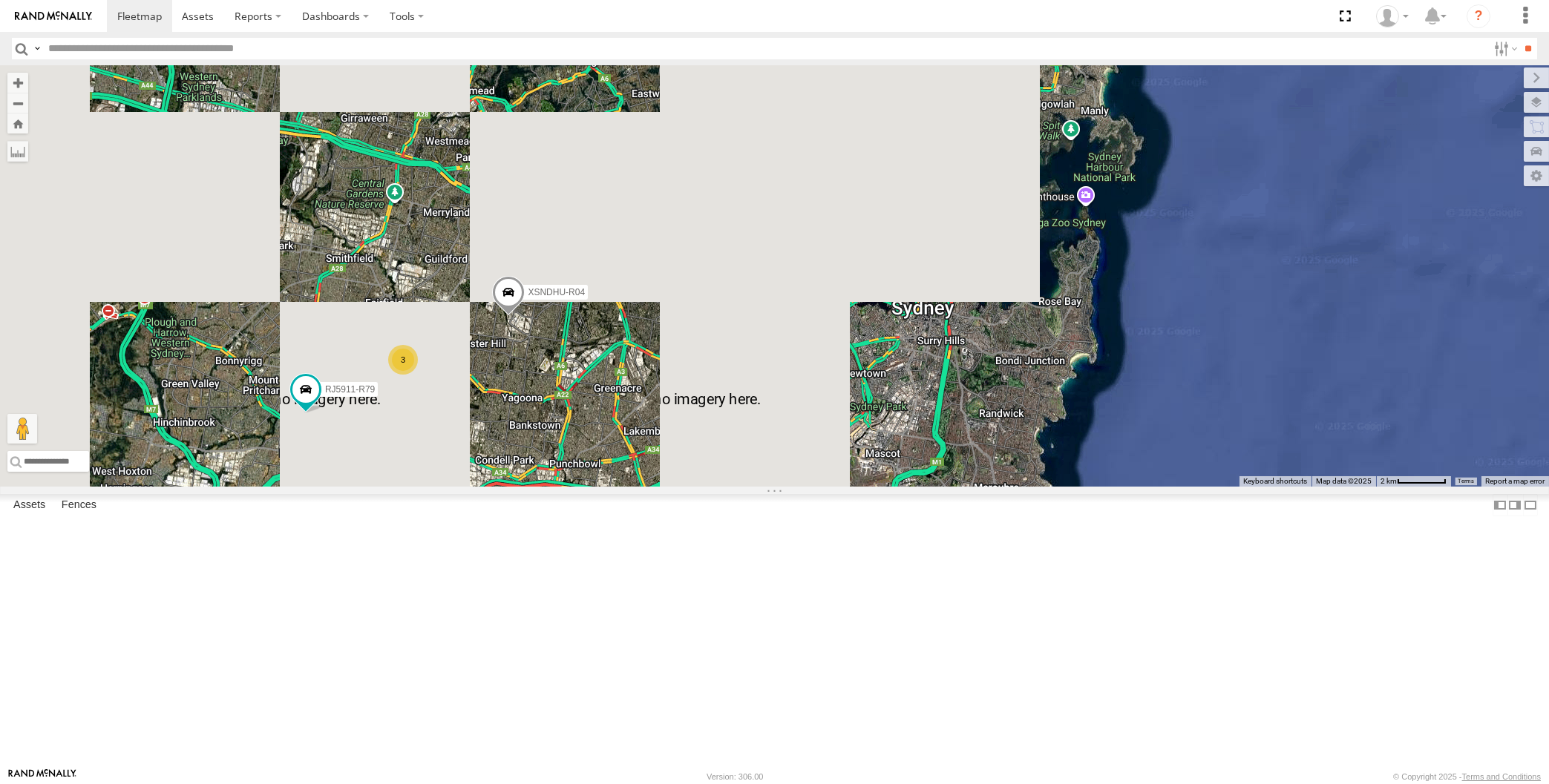
drag, startPoint x: 506, startPoint y: 549, endPoint x: 517, endPoint y: 541, distance: 13.6
click at [517, 486] on div "XSNDHU-R04 RJ5911-R79 3 3" at bounding box center [774, 276] width 1549 height 422
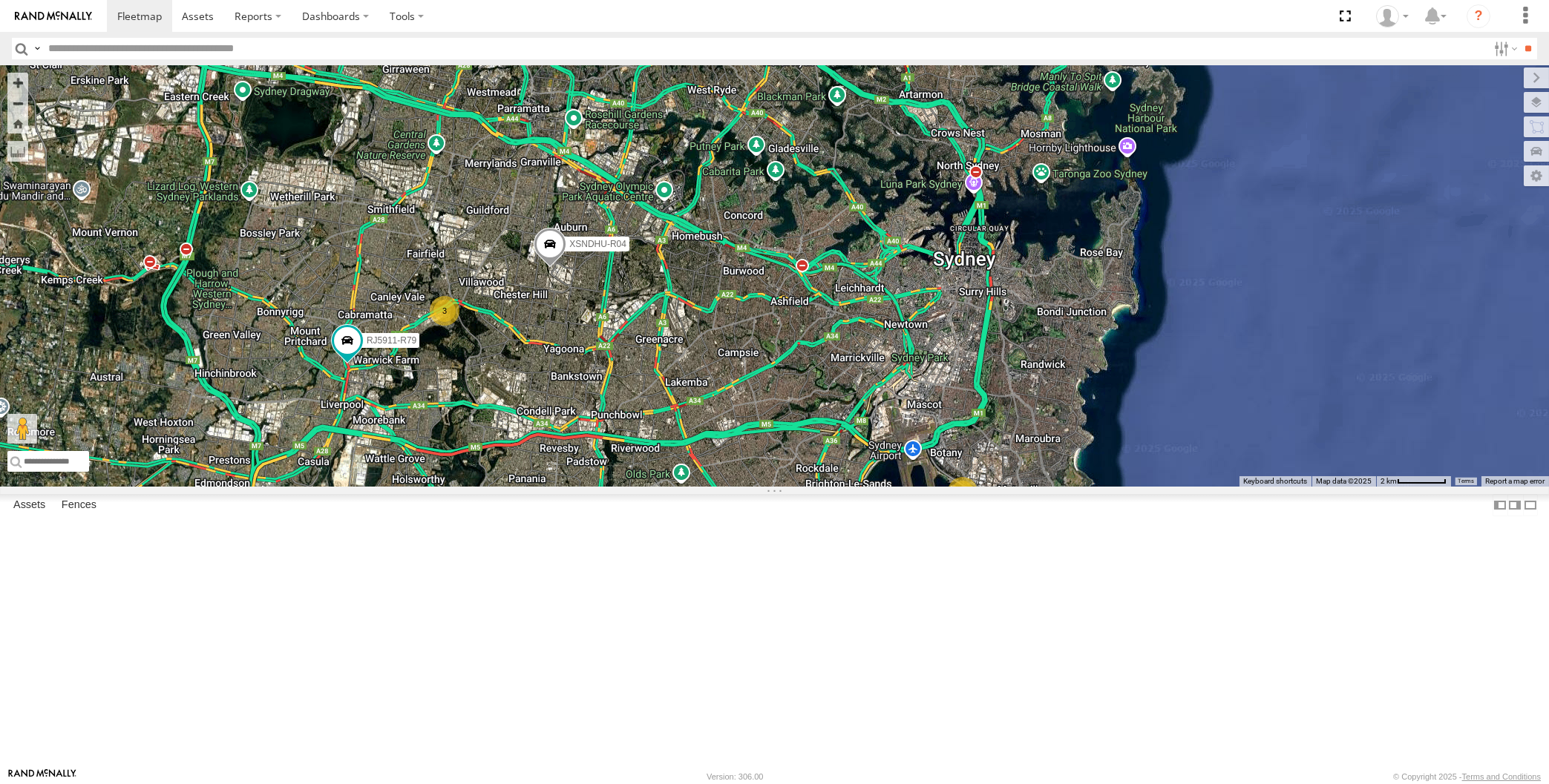
drag, startPoint x: 732, startPoint y: 542, endPoint x: 778, endPoint y: 449, distance: 103.8
click at [772, 473] on div "XSNDHU-R04 RJ5911-R79 3 3" at bounding box center [774, 276] width 1549 height 422
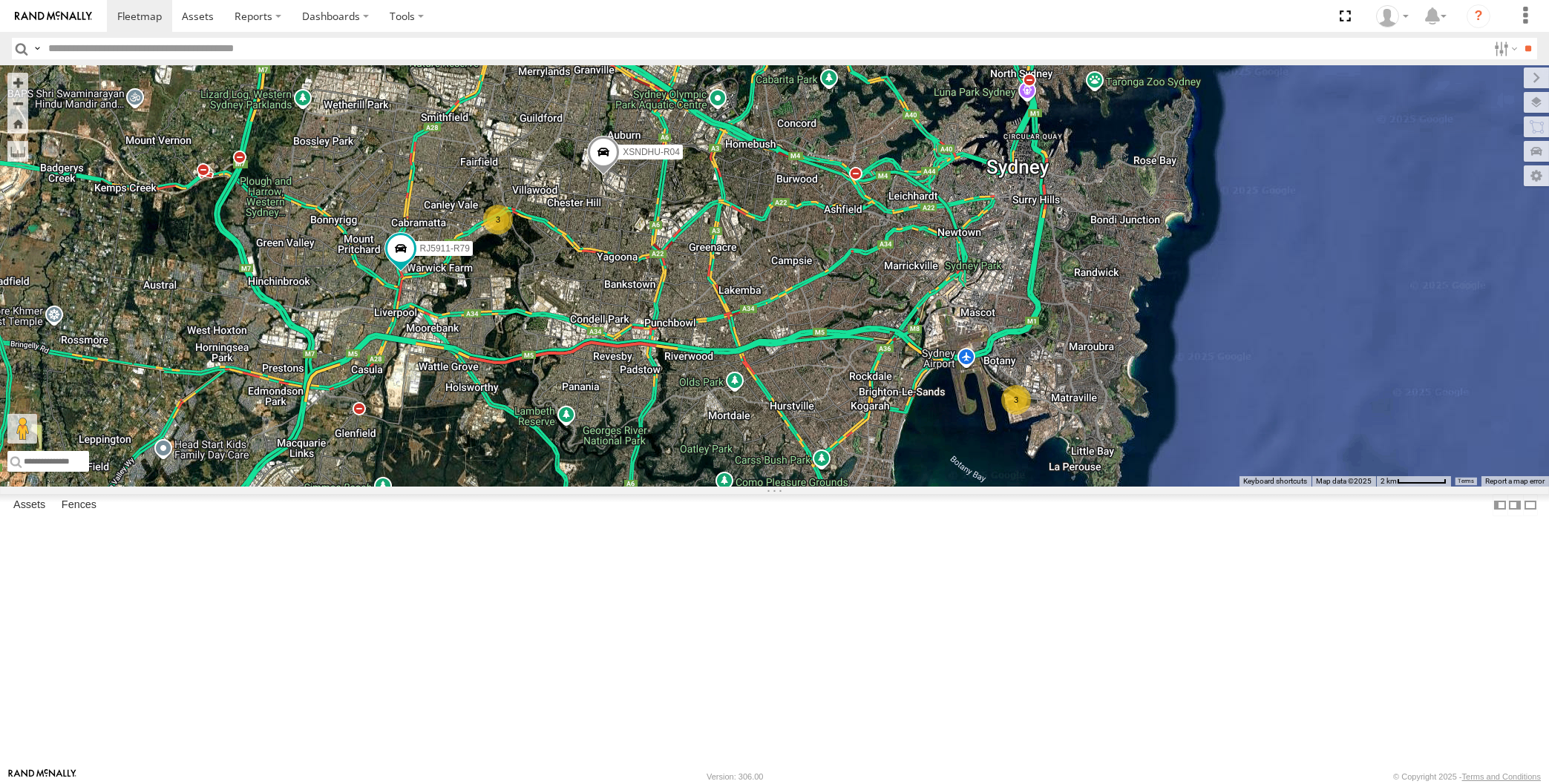
click at [719, 474] on div "XSNDHU-R04 RJ5911-R79 3 3" at bounding box center [774, 276] width 1549 height 422
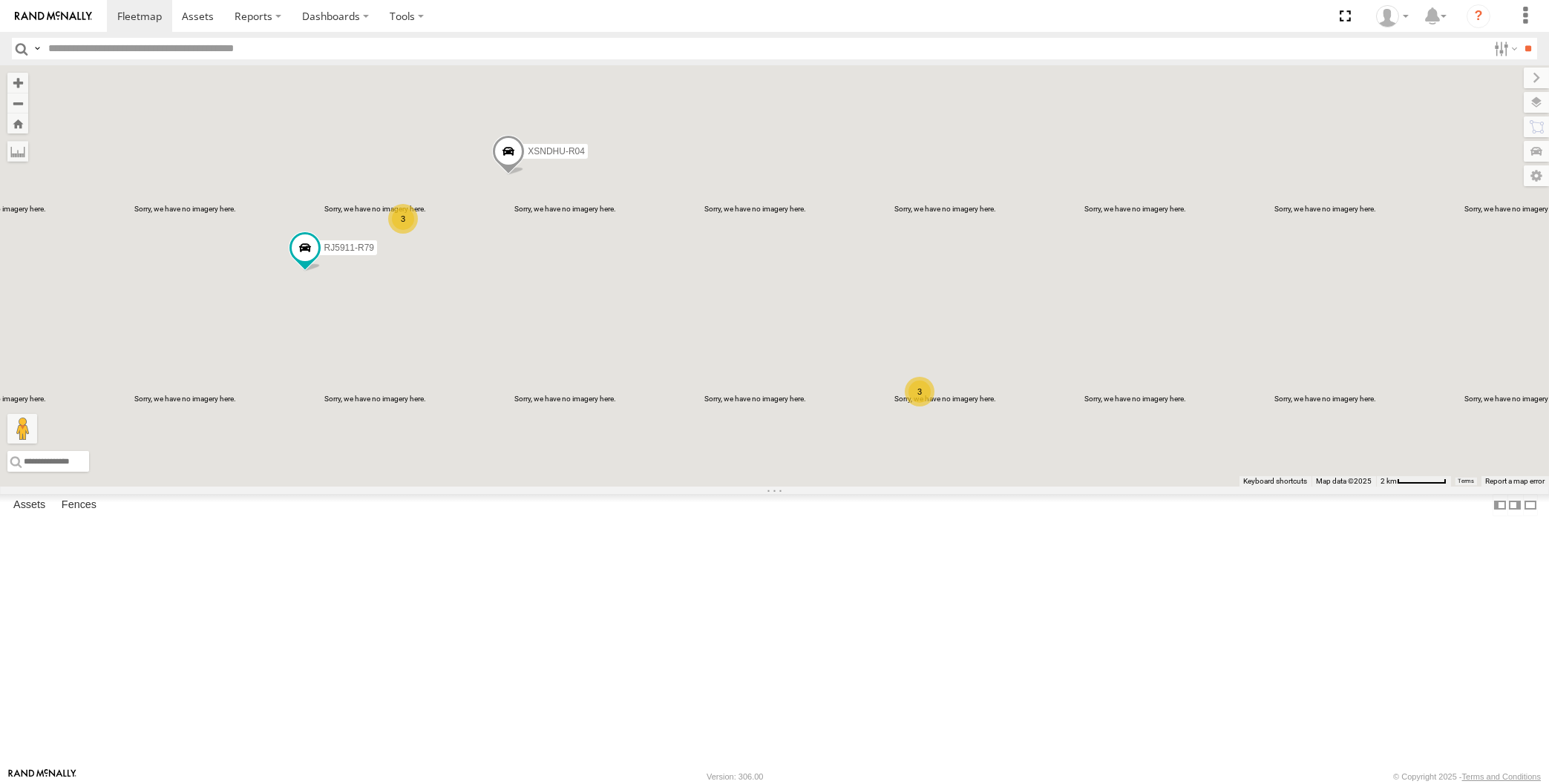
drag, startPoint x: 395, startPoint y: 477, endPoint x: 427, endPoint y: 479, distance: 32.1
click at [427, 479] on div "XSNDHU-R04 RJ5911-R79 3 3" at bounding box center [774, 276] width 1549 height 422
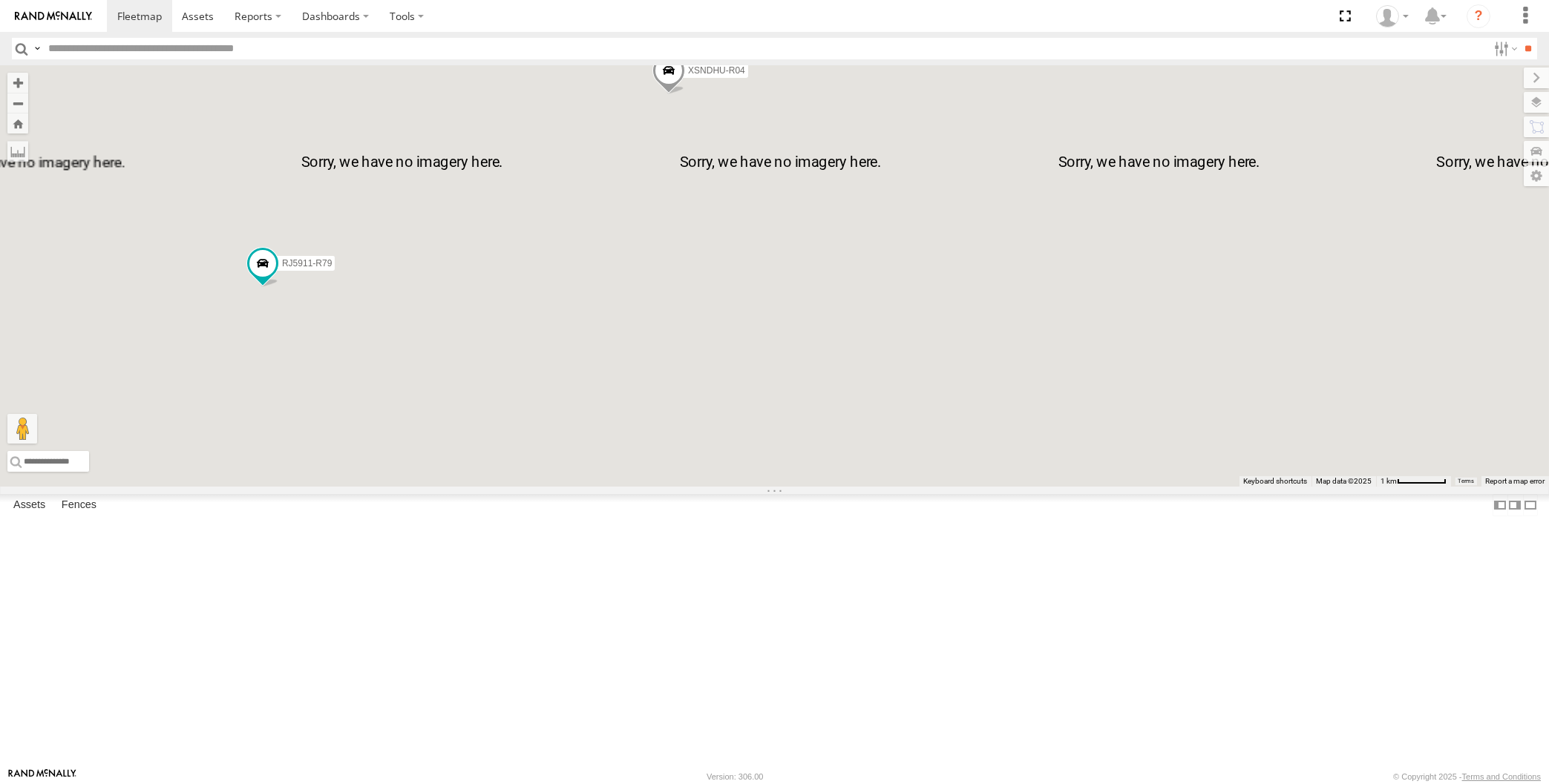
drag, startPoint x: 451, startPoint y: 445, endPoint x: 484, endPoint y: 426, distance: 38.1
click at [484, 427] on div "XSNDHU-R04 RJ5911-R79" at bounding box center [774, 276] width 1549 height 422
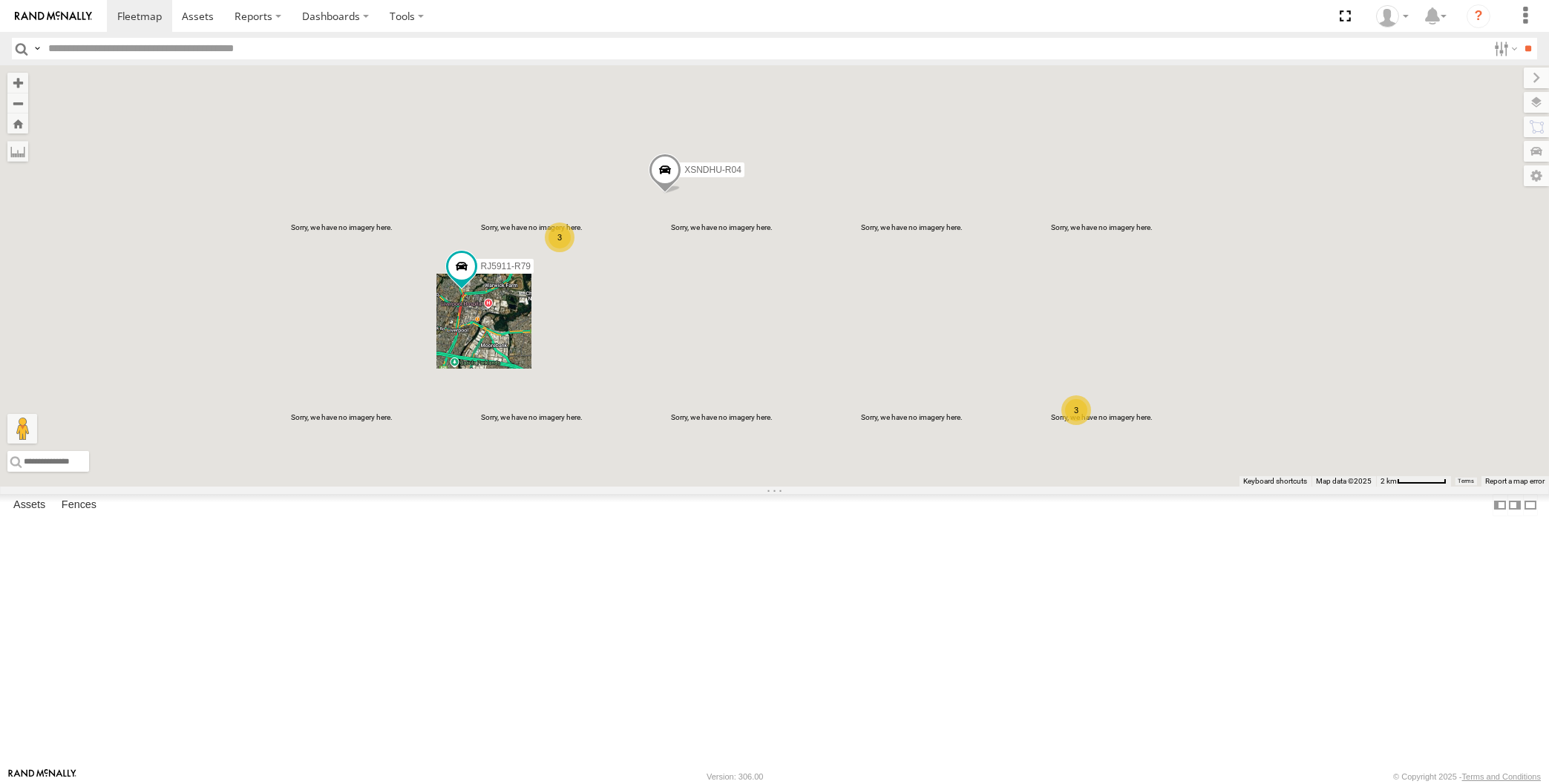
click at [626, 486] on div "XSNDHU-R04 RJ5911-R79 3 3" at bounding box center [774, 276] width 1549 height 422
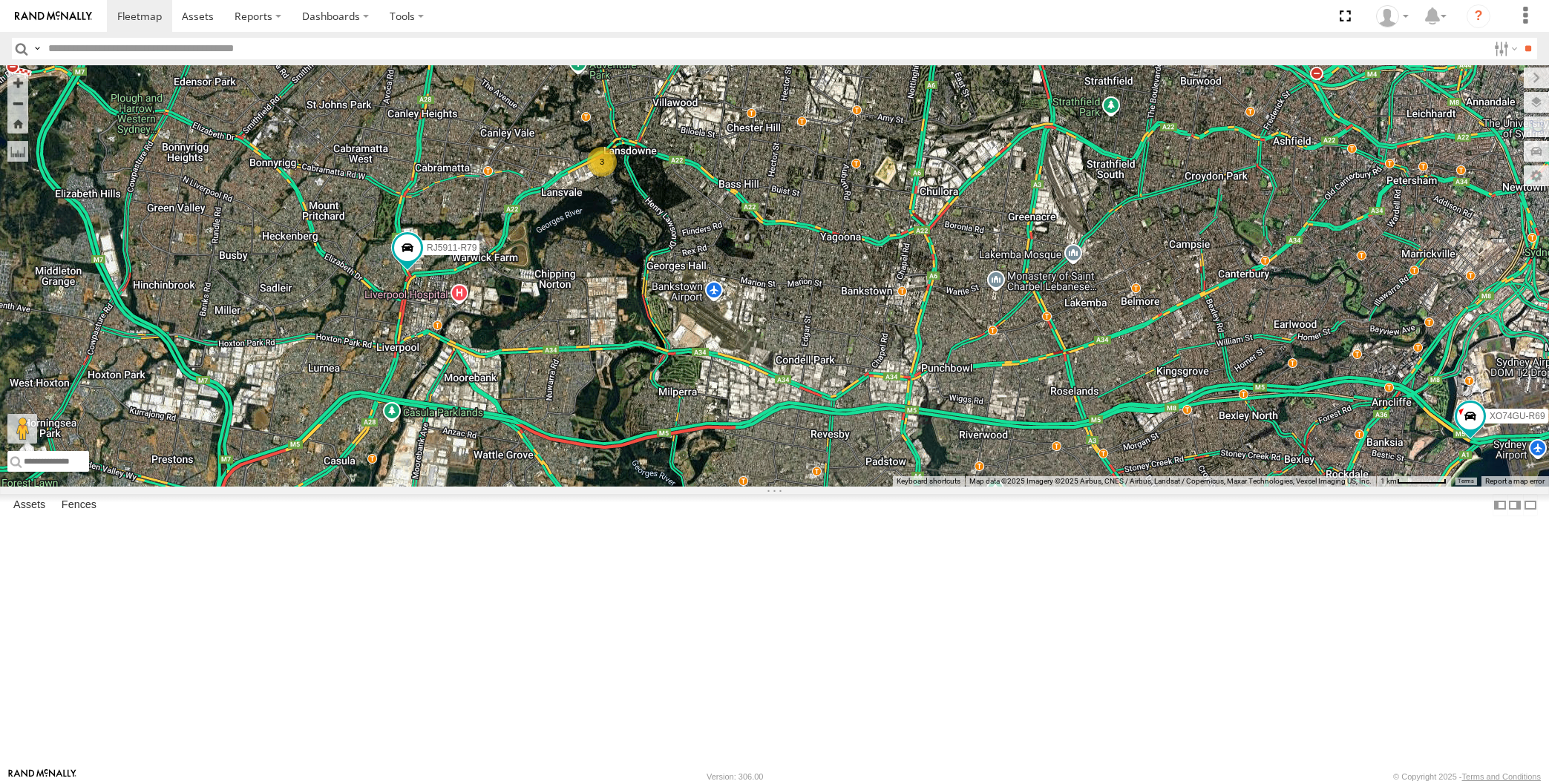
drag, startPoint x: 800, startPoint y: 297, endPoint x: 817, endPoint y: 300, distance: 17.3
click at [817, 298] on div "XSNDHU-R04 RJ5911-R79 XP81FE-R59 3 XO74GU-R69" at bounding box center [774, 276] width 1549 height 422
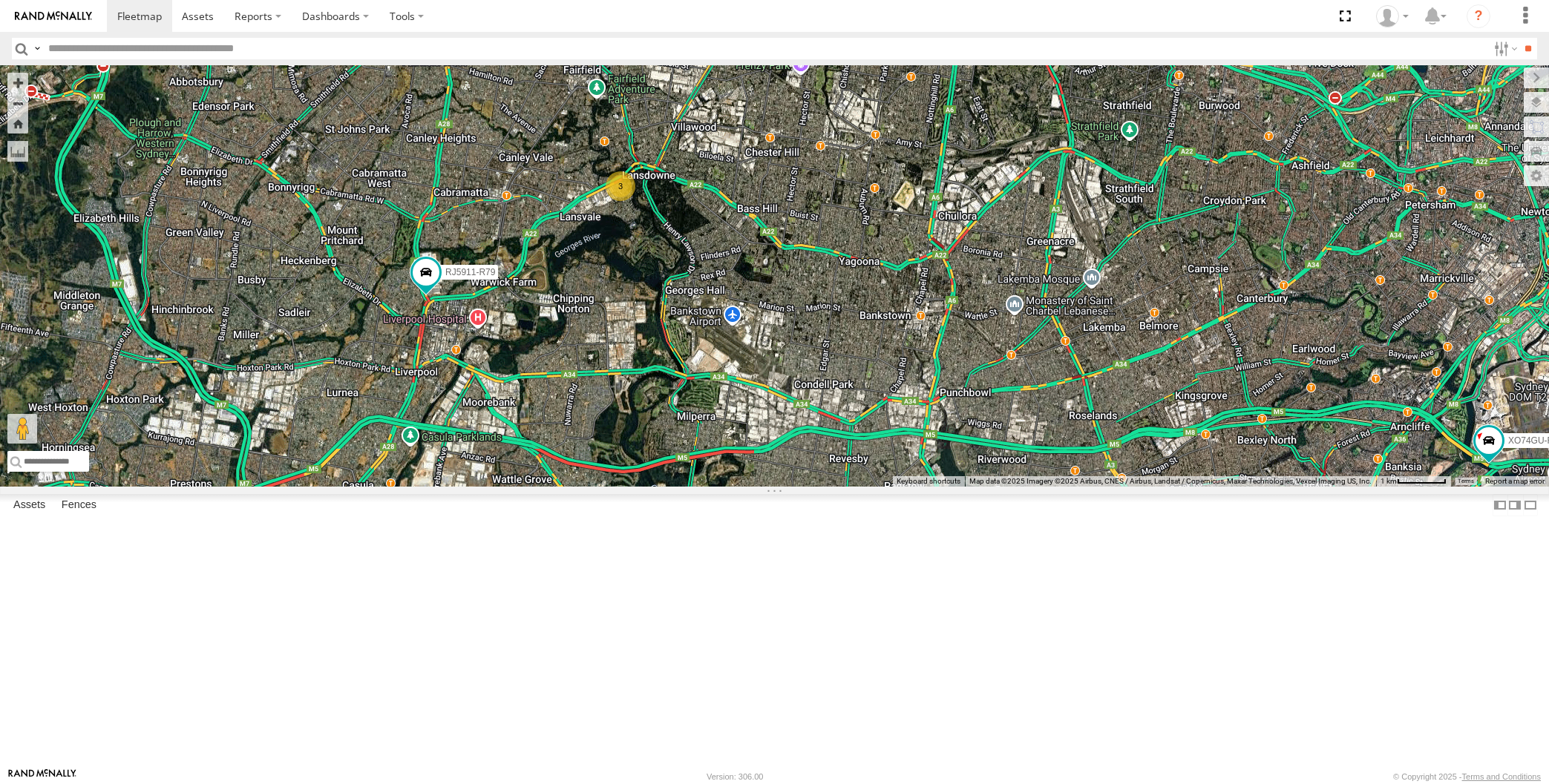
drag, startPoint x: 796, startPoint y: 260, endPoint x: 790, endPoint y: 290, distance: 30.6
click at [796, 287] on div "XSNDHU-R04 RJ5911-R79 XP81FE-R59 3 XO74GU-R69" at bounding box center [774, 276] width 1549 height 422
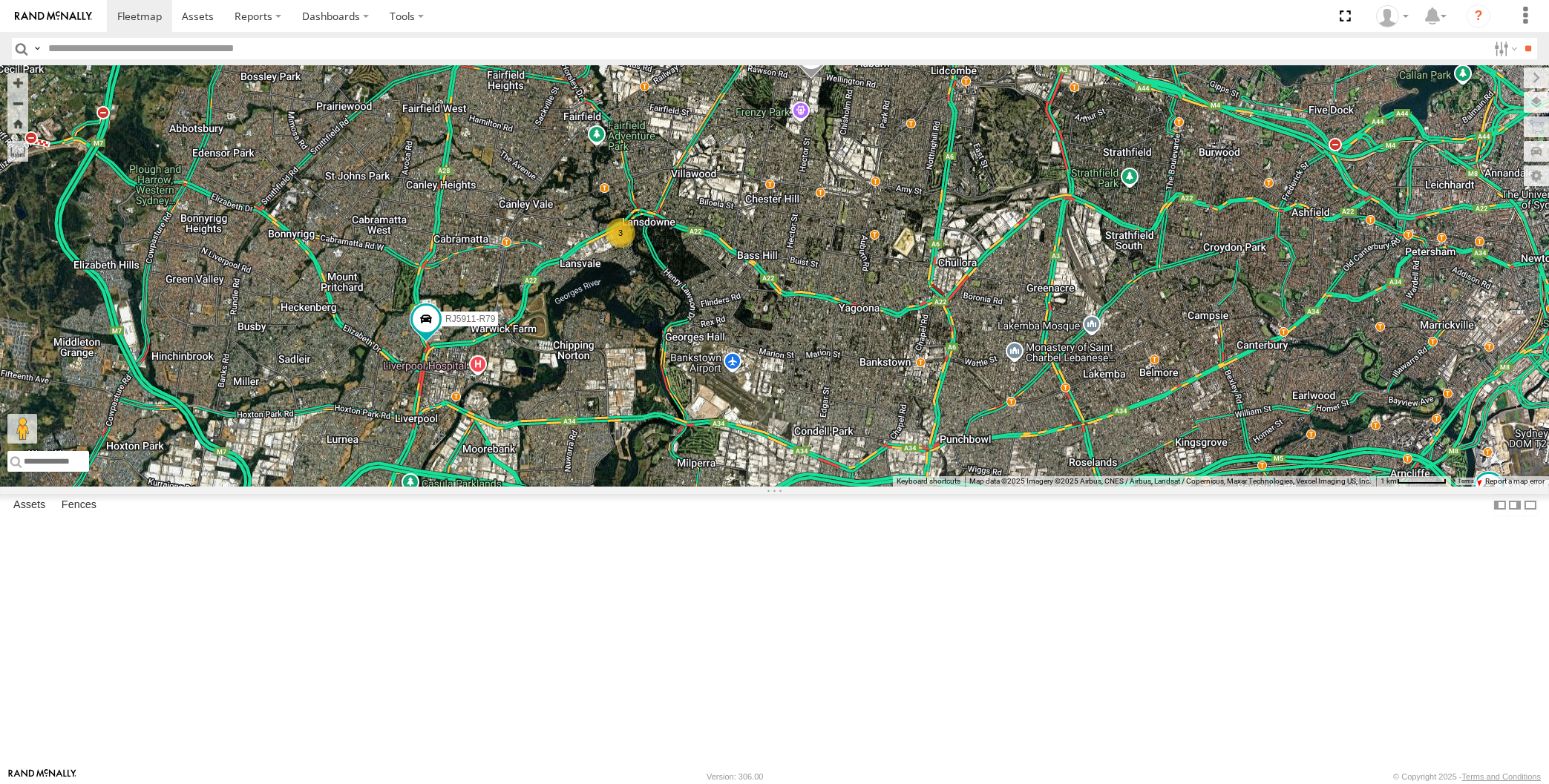
click at [812, 80] on span at bounding box center [811, 60] width 32 height 40
click at [874, 378] on div "XSNDHU-R04 RJ5911-R79 XP81FE-R59 3 XO74GU-R69 XSNDHU-R04 All Assets Rawson Rd G…" at bounding box center [774, 276] width 1549 height 422
click at [414, 332] on span at bounding box center [425, 319] width 26 height 26
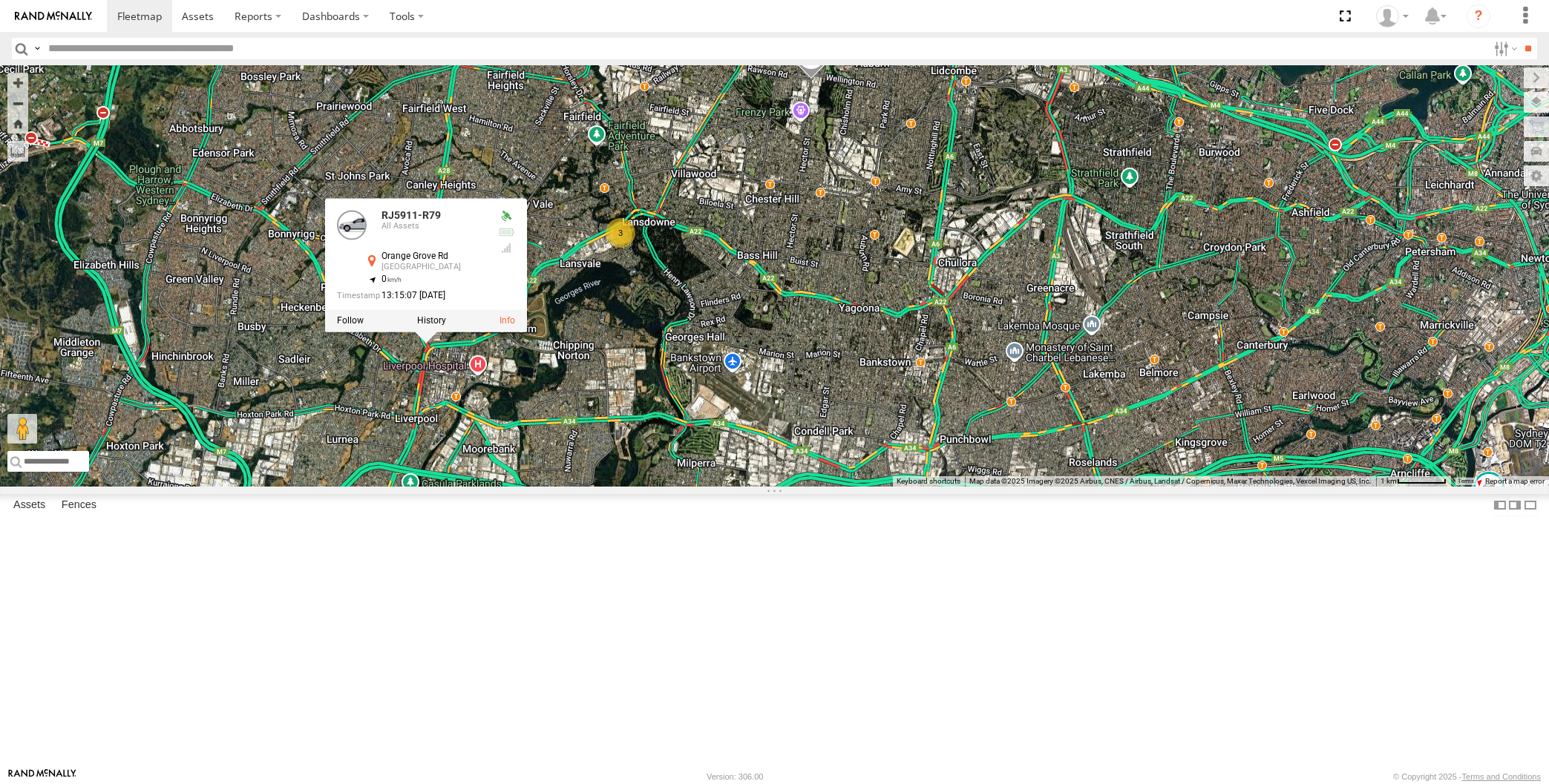
click at [446, 486] on div "XSNDHU-R04 RJ5911-R79 XP81FE-R59 3 XO74GU-R69 RJ5911-R79 All Assets Orange Grov…" at bounding box center [774, 276] width 1549 height 422
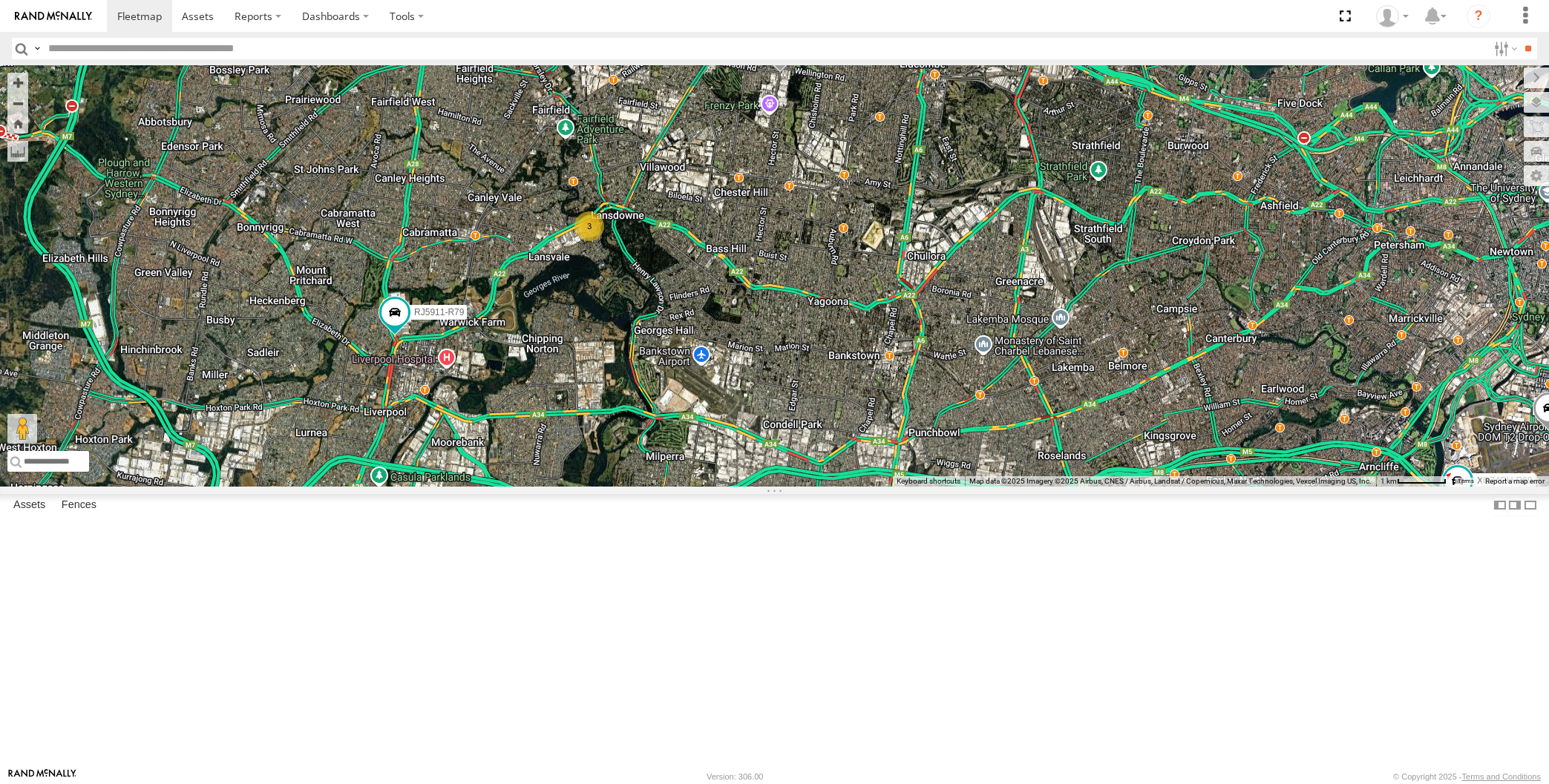
drag, startPoint x: 730, startPoint y: 486, endPoint x: 717, endPoint y: 481, distance: 13.9
click at [727, 486] on div "XSNDHU-R04 RJ5911-R79 XP81FE-R59 XO74GU-R69 3" at bounding box center [774, 276] width 1549 height 422
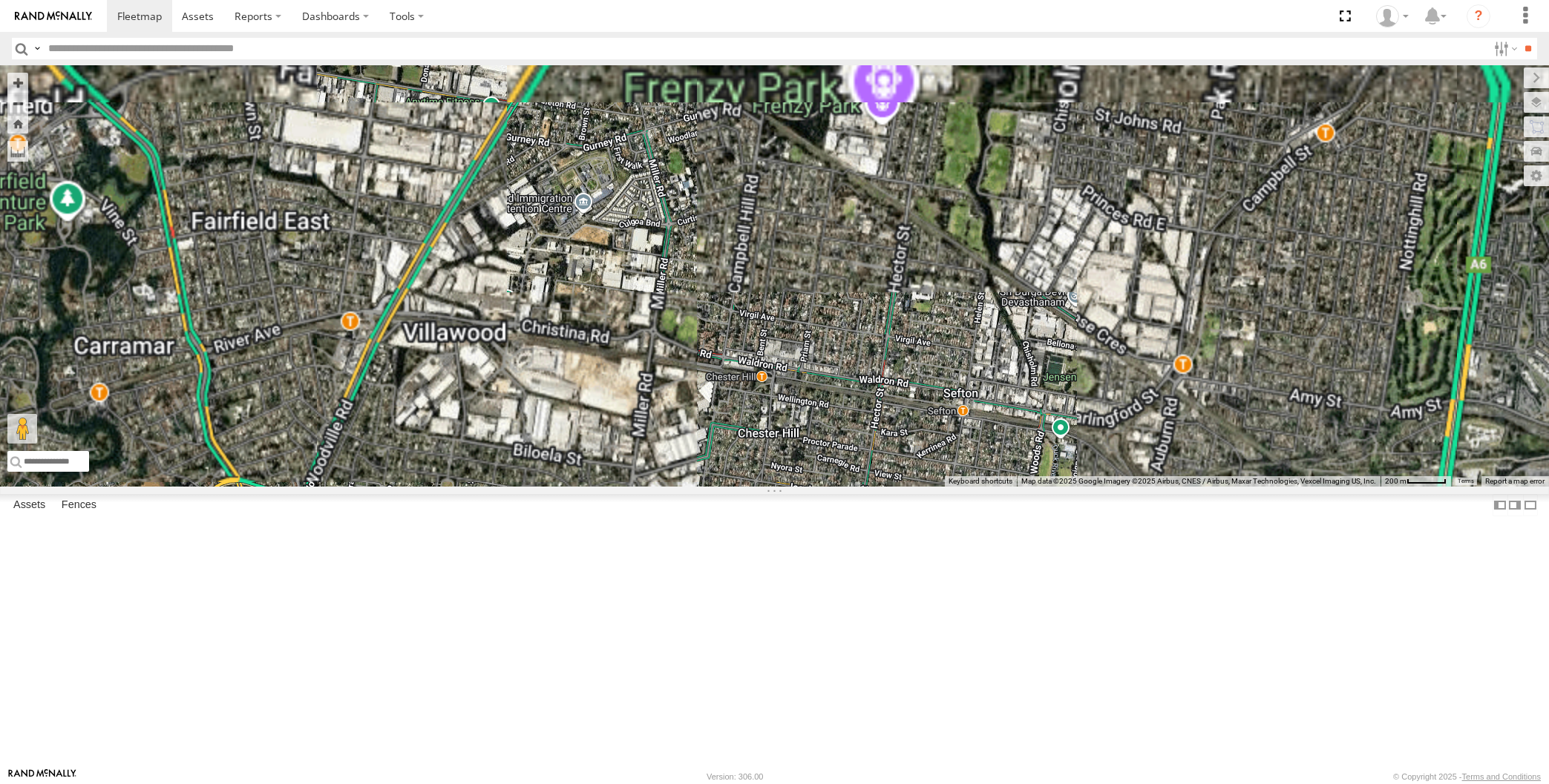
click at [942, 257] on div "XSNDHU-R04 RJ5911-R79 XP81FE-R59 XO74GU-R69 XP30JQ-R03 3" at bounding box center [774, 276] width 1549 height 422
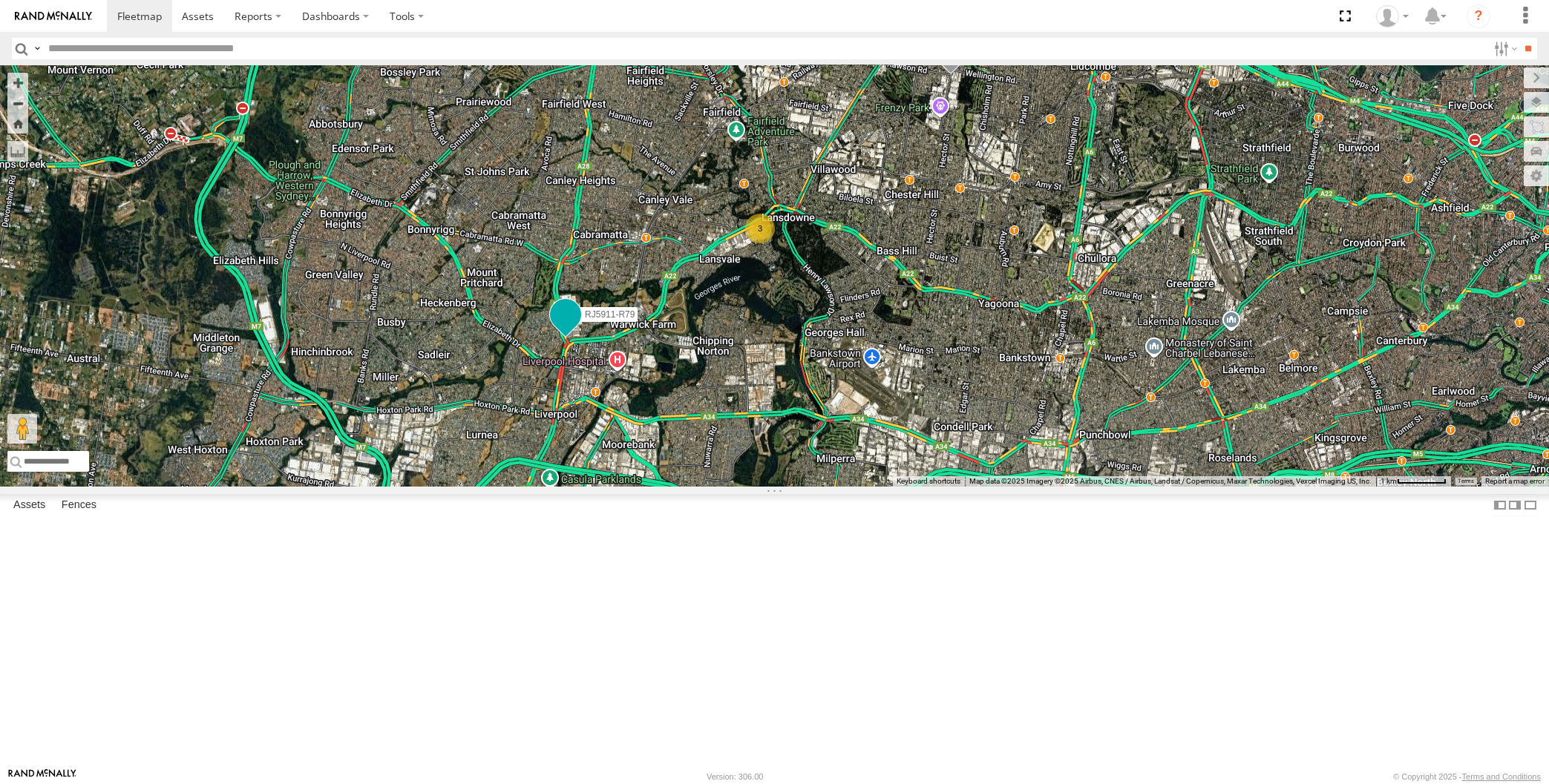
click at [567, 328] on span at bounding box center [565, 314] width 26 height 26
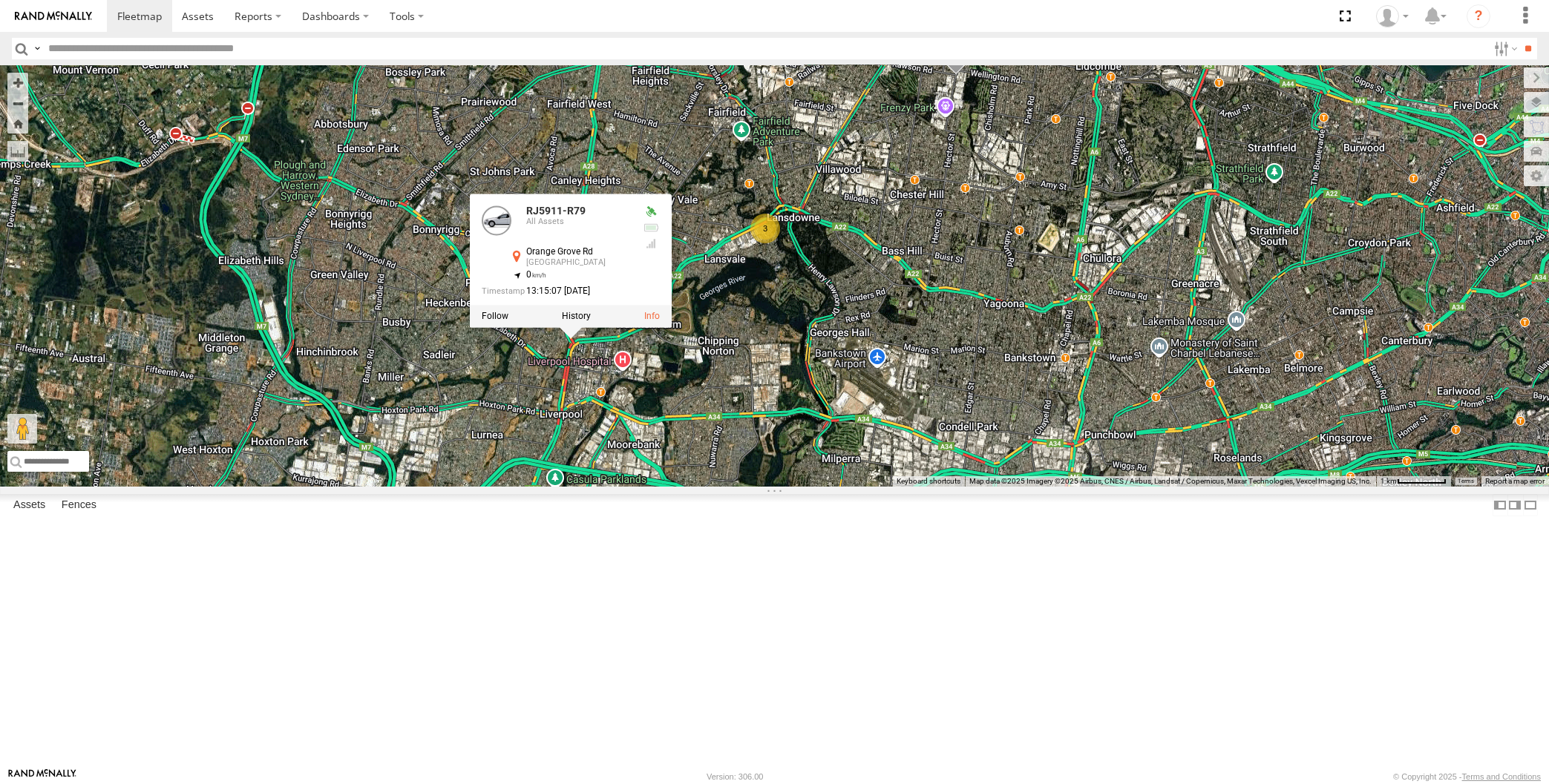
click at [961, 76] on span at bounding box center [955, 55] width 32 height 40
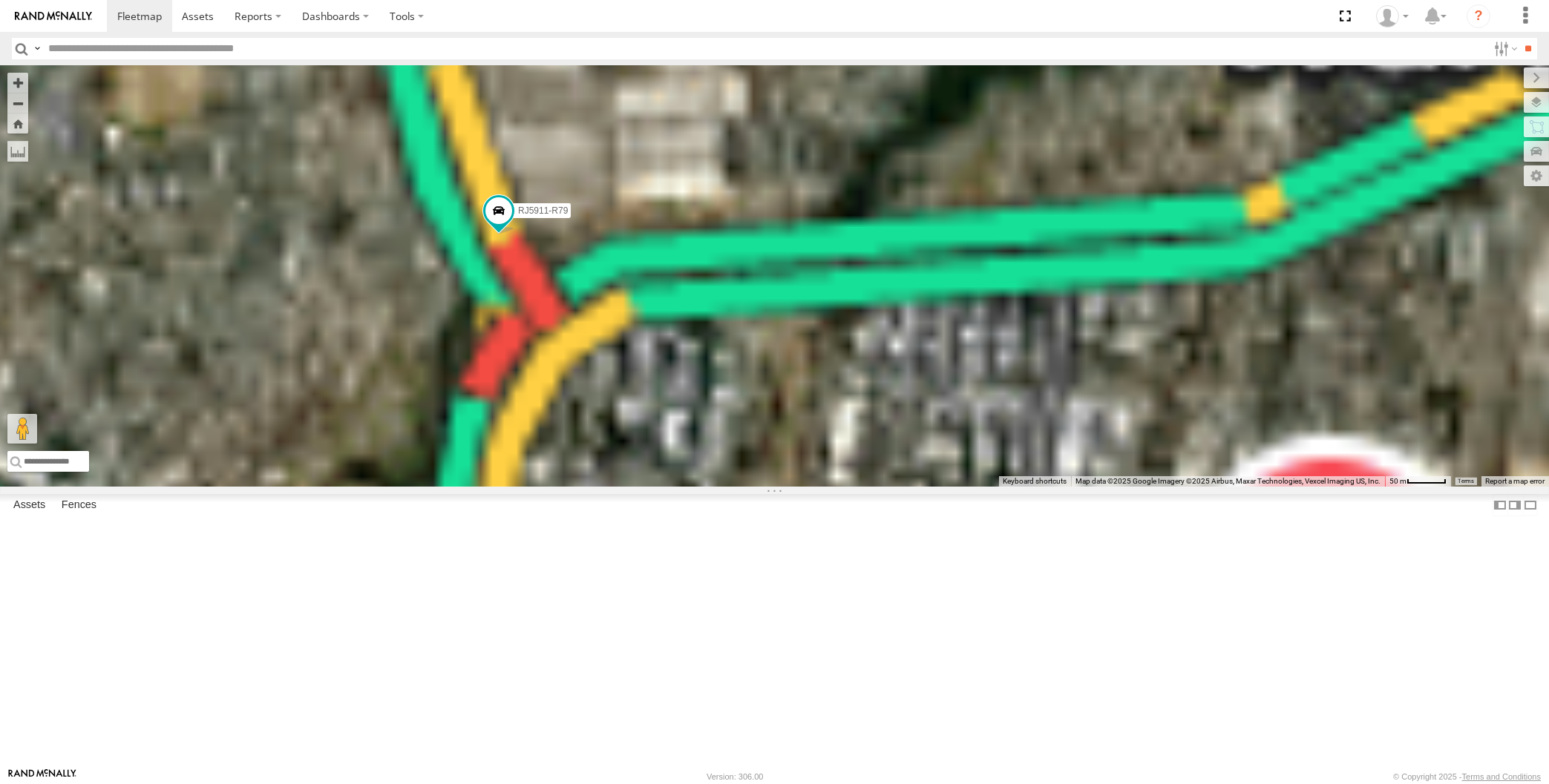
drag, startPoint x: 585, startPoint y: 378, endPoint x: 620, endPoint y: 372, distance: 35.5
click at [620, 372] on div "XSNDHU-R04 RJ5911-R79 XP81FE-R59 XO74GU-R69 XP30JQ-R03 XSNDHU-R04 All Assets Ra…" at bounding box center [774, 276] width 1549 height 422
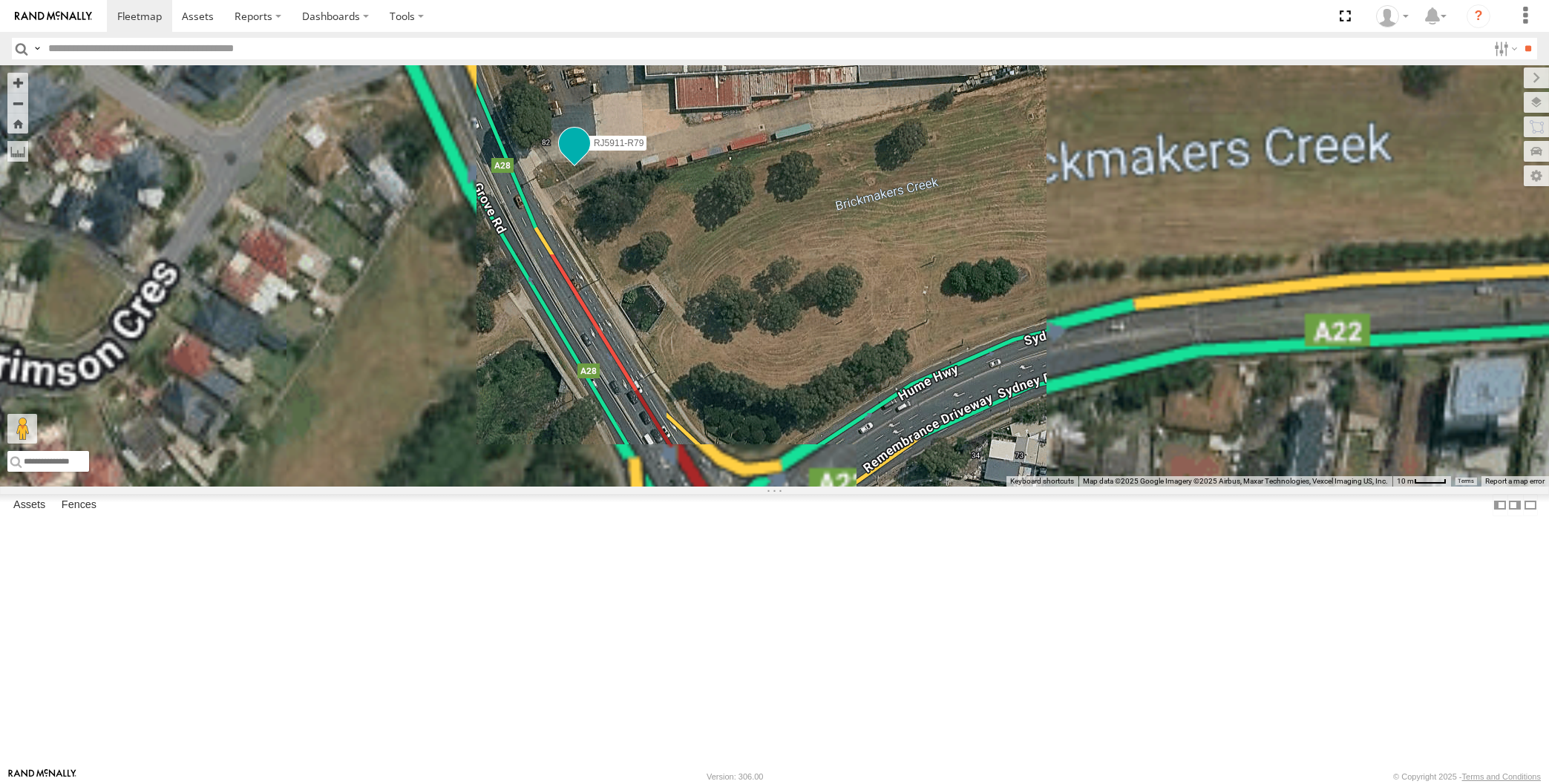
click at [576, 156] on span at bounding box center [573, 143] width 26 height 26
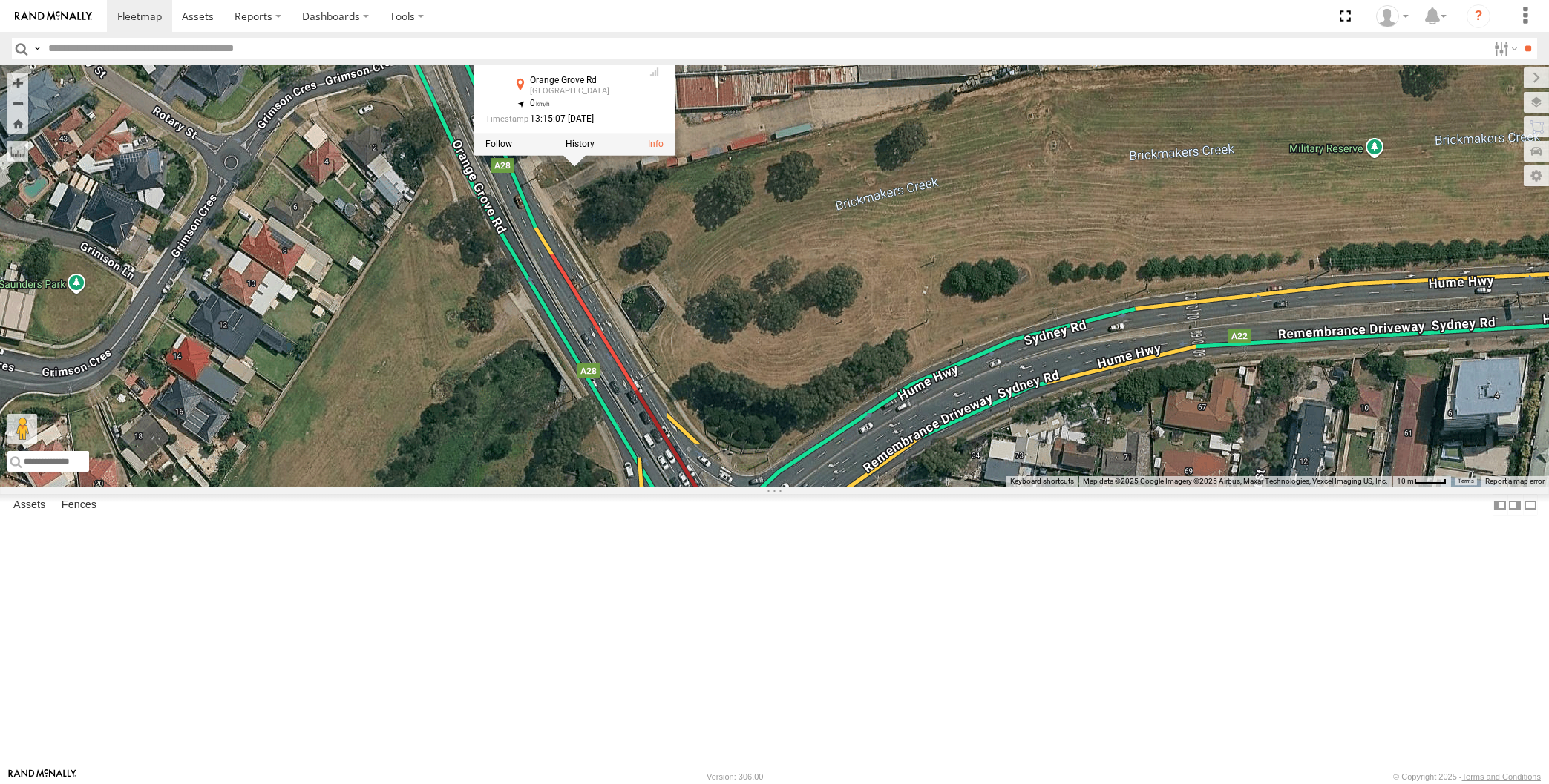
click at [663, 362] on div "XSNDHU-R04 RJ5911-R79 XP81FE-R59 XO74GU-R69 XP30JQ-R03 RJ5911-R79 All Assets Or…" at bounding box center [774, 276] width 1549 height 422
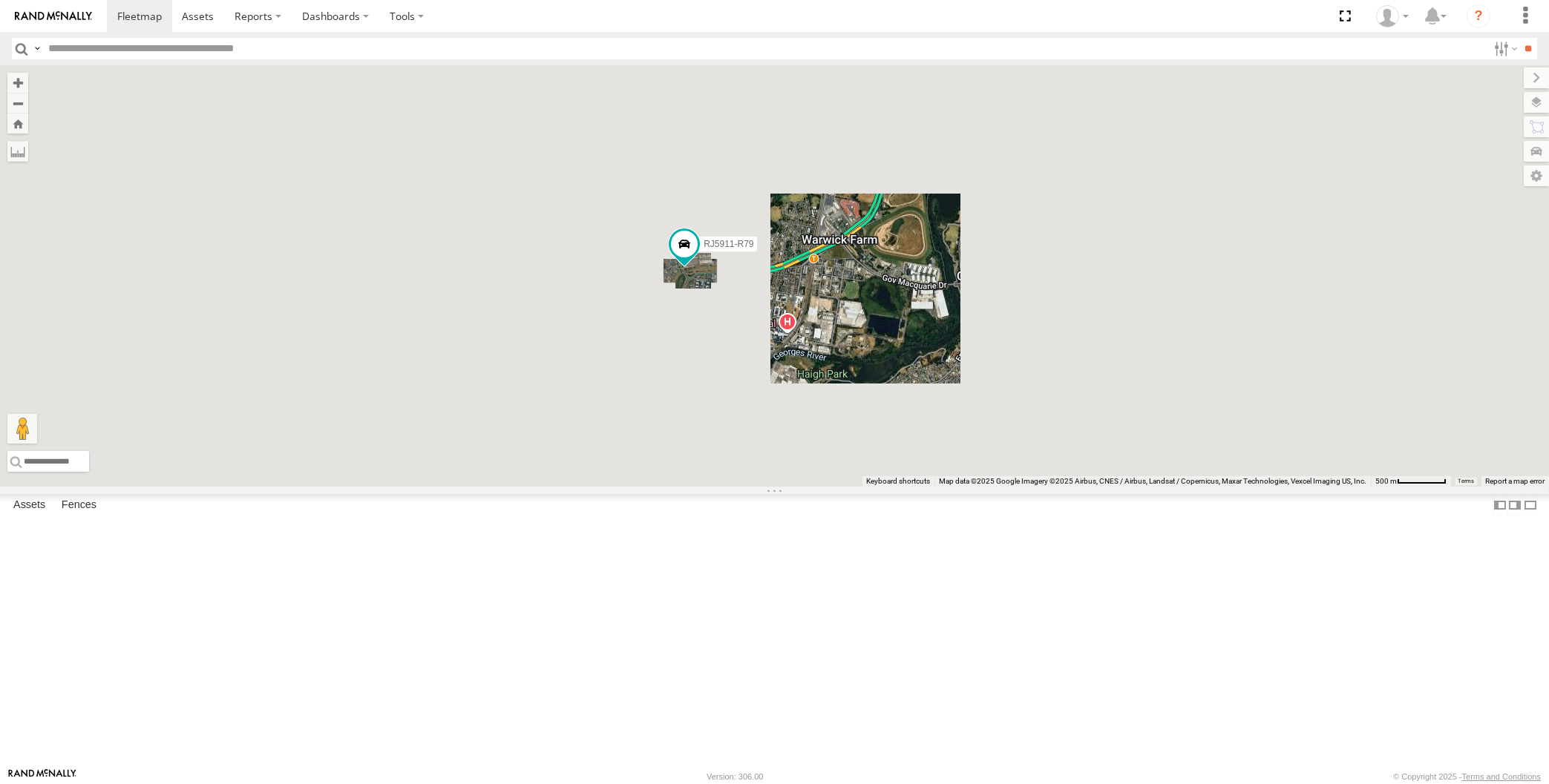
drag, startPoint x: 772, startPoint y: 533, endPoint x: 709, endPoint y: 541, distance: 63.5
click at [730, 486] on div "XSNDHU-R04 RJ5911-R79 XP81FE-R59 XO74GU-R69 XP30JQ-R03 3" at bounding box center [774, 276] width 1549 height 422
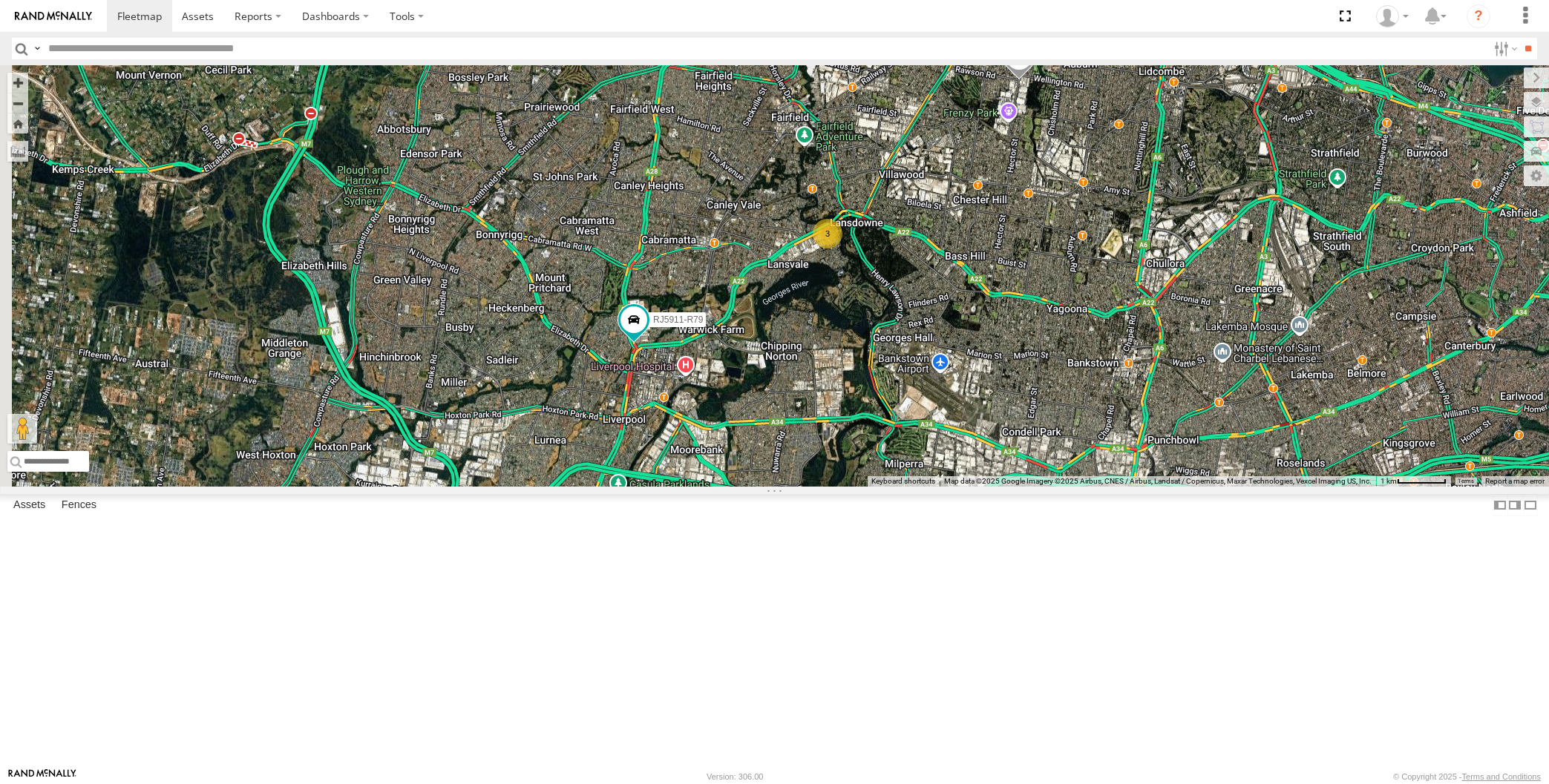
drag, startPoint x: 902, startPoint y: 451, endPoint x: 934, endPoint y: 446, distance: 32.4
click at [897, 454] on div "XSNDHU-R04 RJ5911-R79 XP81FE-R59 XO74GU-R69 XP30JQ-R03 3" at bounding box center [774, 276] width 1549 height 422
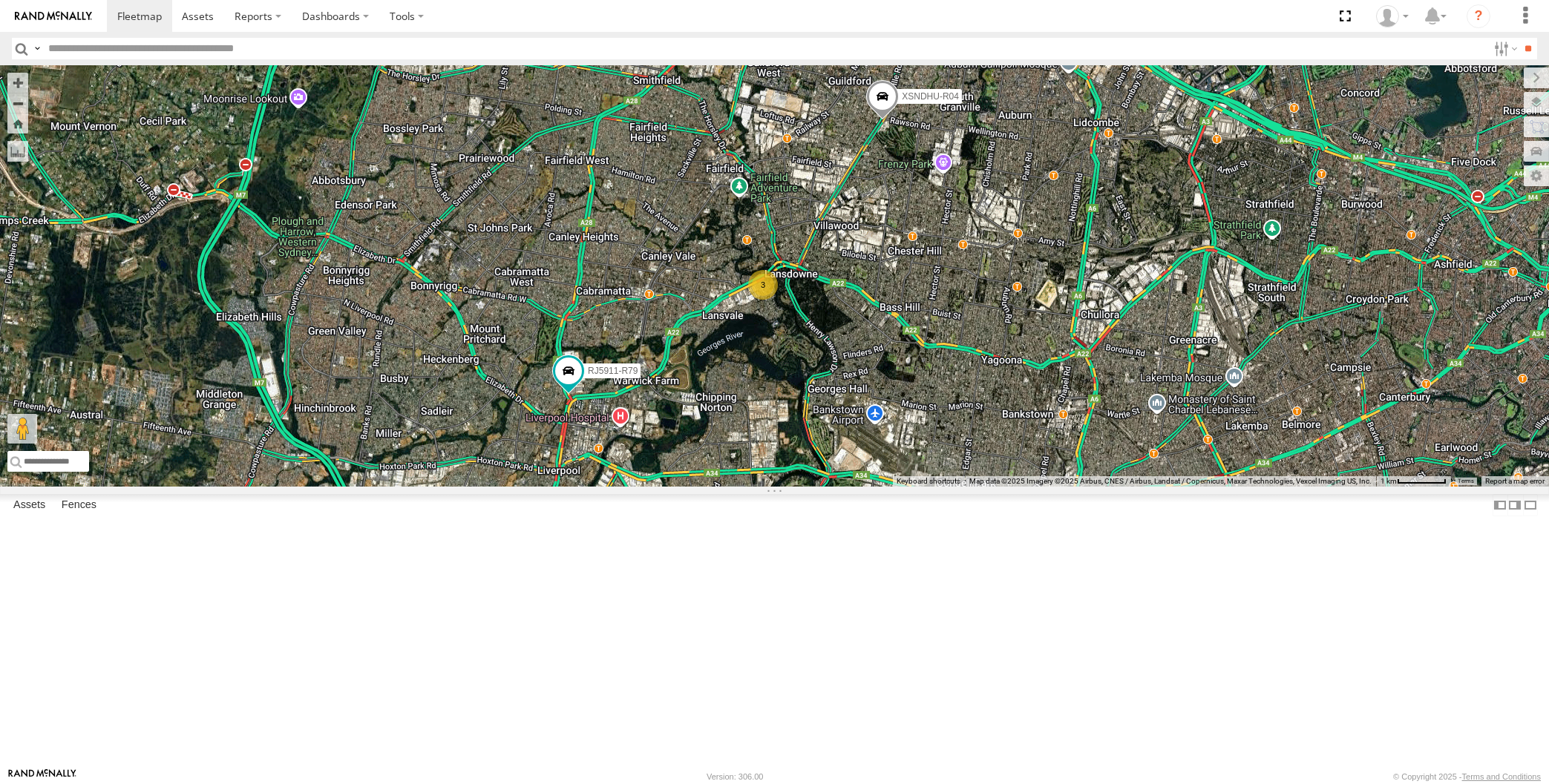
click at [880, 121] on span at bounding box center [882, 100] width 32 height 40
click at [905, 381] on div "XSNDHU-R04 RJ5911-R79 3 XSNDHU-R04 All Assets Woodville Rd Guildford -33.86133 …" at bounding box center [774, 276] width 1549 height 422
drag, startPoint x: 1114, startPoint y: 729, endPoint x: 979, endPoint y: 552, distance: 222.6
click at [795, 486] on div "XSNDHU-R04 RJ5911-R79 3" at bounding box center [774, 276] width 1549 height 422
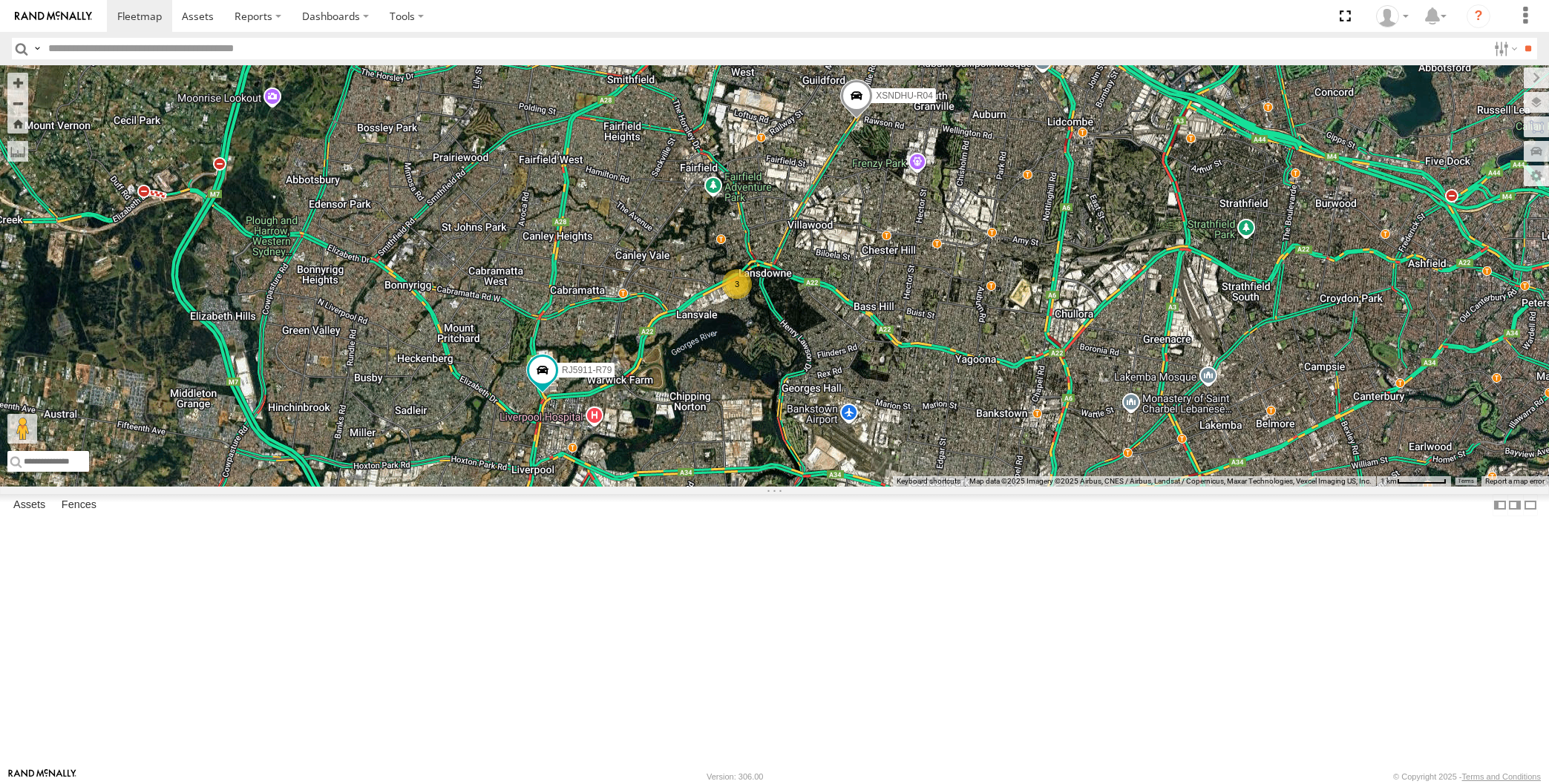
drag, startPoint x: 1062, startPoint y: 533, endPoint x: 749, endPoint y: 490, distance: 315.9
click at [749, 486] on div "XSNDHU-R04 RJ5911-R79 3" at bounding box center [774, 276] width 1549 height 422
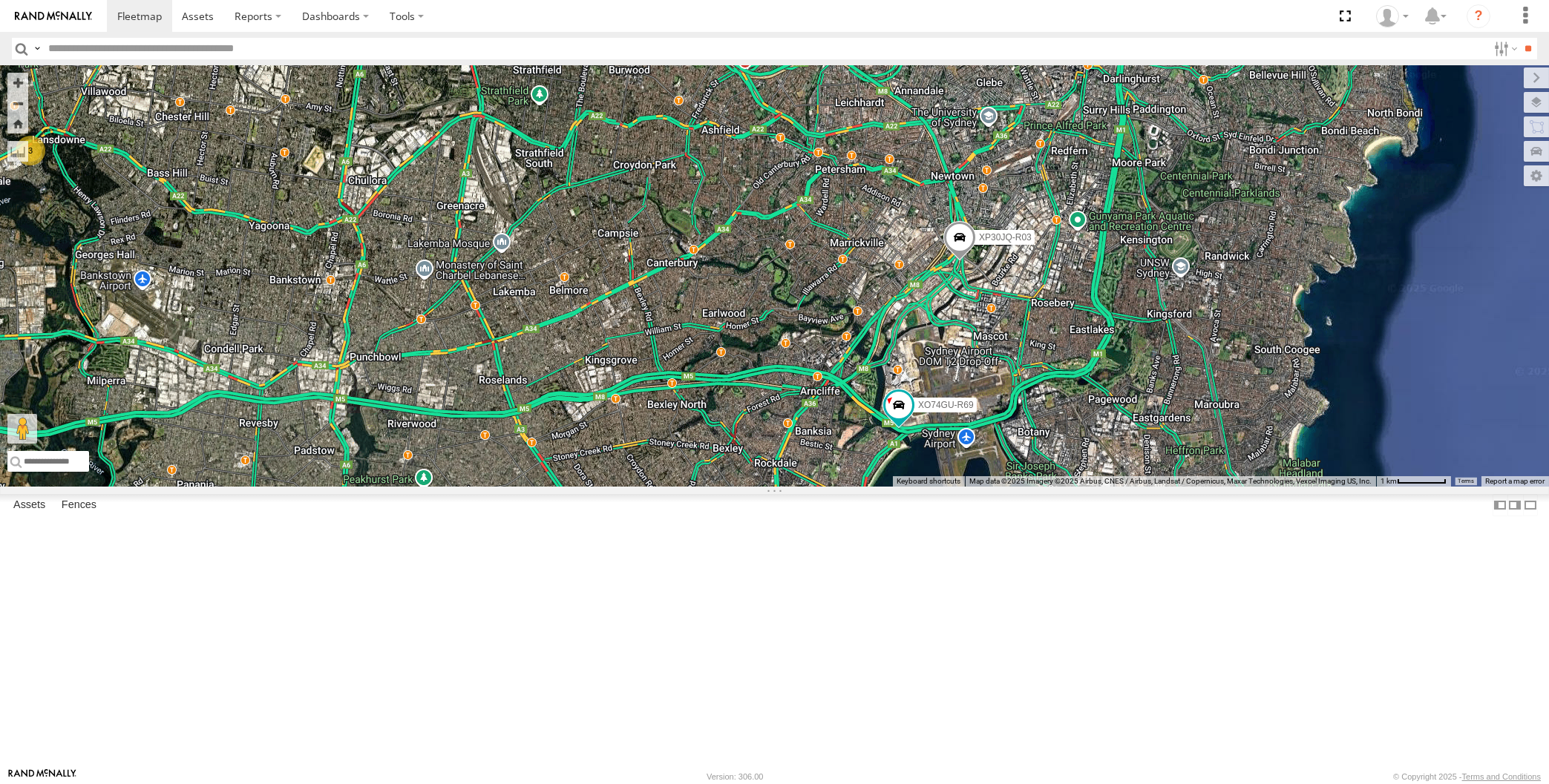
drag, startPoint x: 1022, startPoint y: 690, endPoint x: 1041, endPoint y: 679, distance: 22.0
click at [1039, 486] on div "XSNDHU-R04 RJ5911-R79 3 XP30JQ-R03 XP81FE-R59 XO74GU-R69" at bounding box center [774, 276] width 1549 height 422
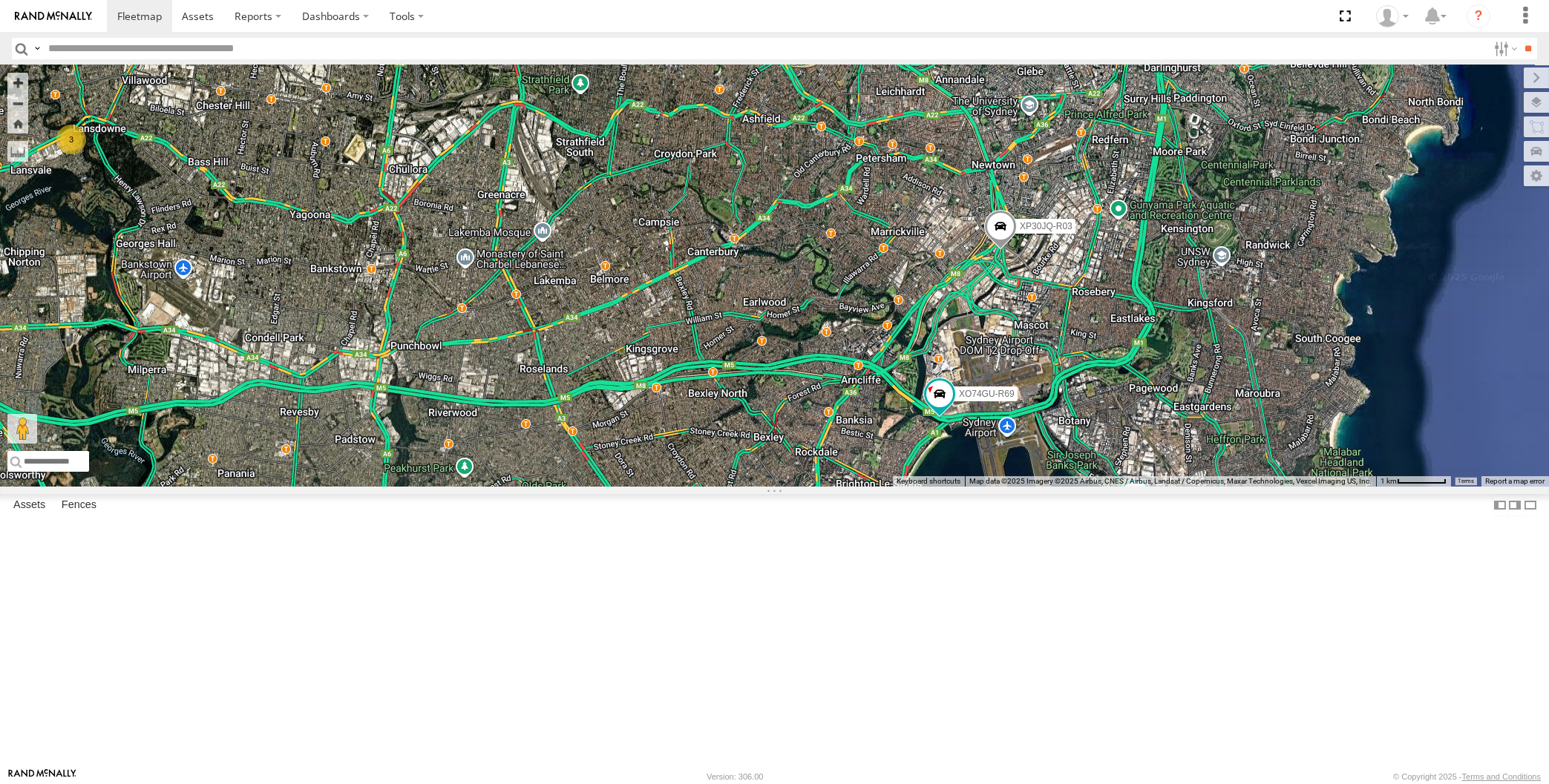
drag, startPoint x: 511, startPoint y: 287, endPoint x: 606, endPoint y: 264, distance: 97.7
click at [600, 267] on div "XSNDHU-R04 RJ5911-R79 3 XP30JQ-R03 XP81FE-R59 XO74GU-R69" at bounding box center [774, 276] width 1549 height 422
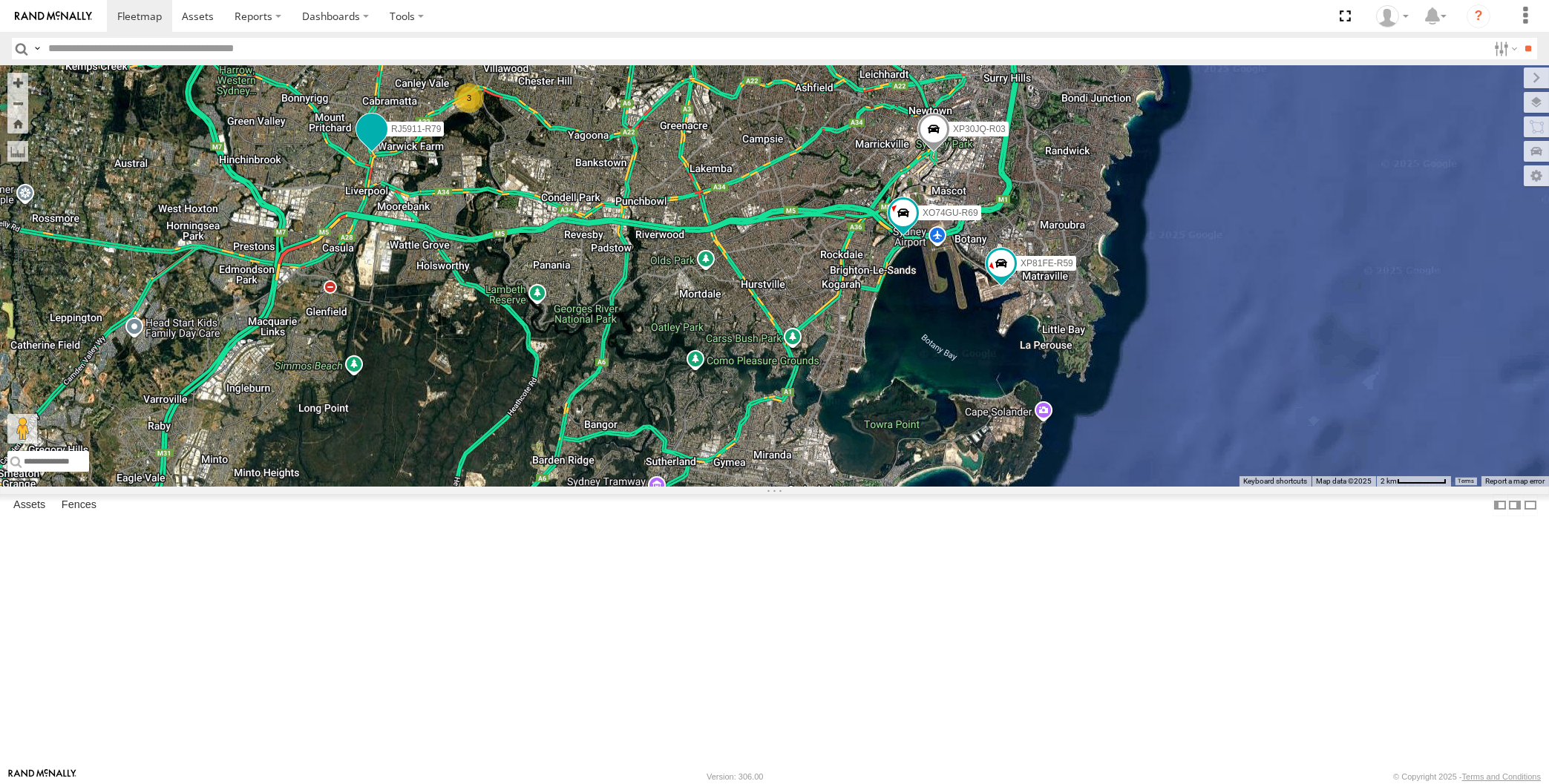
click at [375, 143] on span at bounding box center [371, 128] width 26 height 26
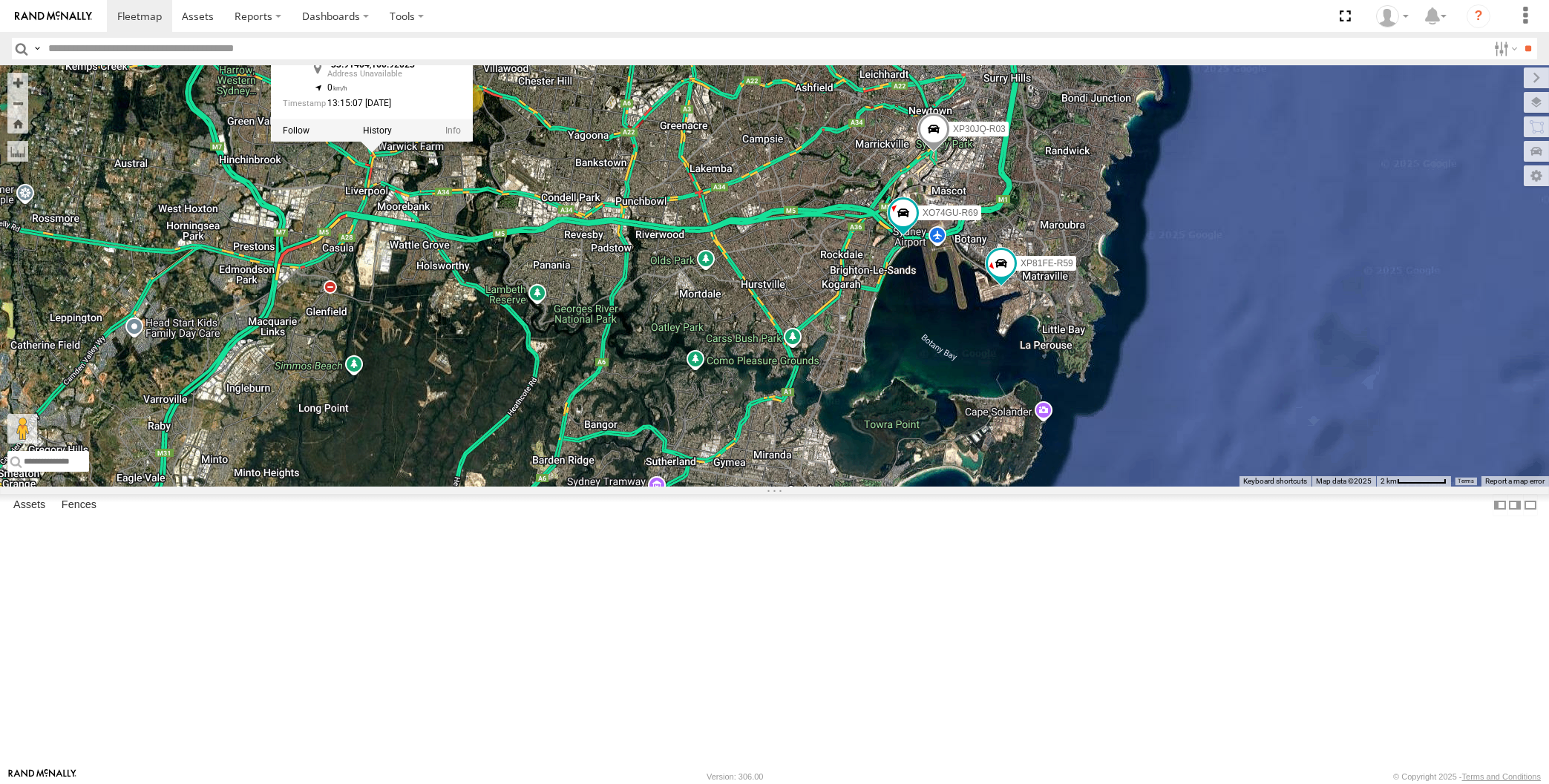
click at [421, 395] on div "XSNDHU-R04 RJ5911-R79 XP30JQ-R03 XP81FE-R59 XO74GU-R69 3 RJ5911-R79 -33.91404 ,…" at bounding box center [774, 276] width 1549 height 422
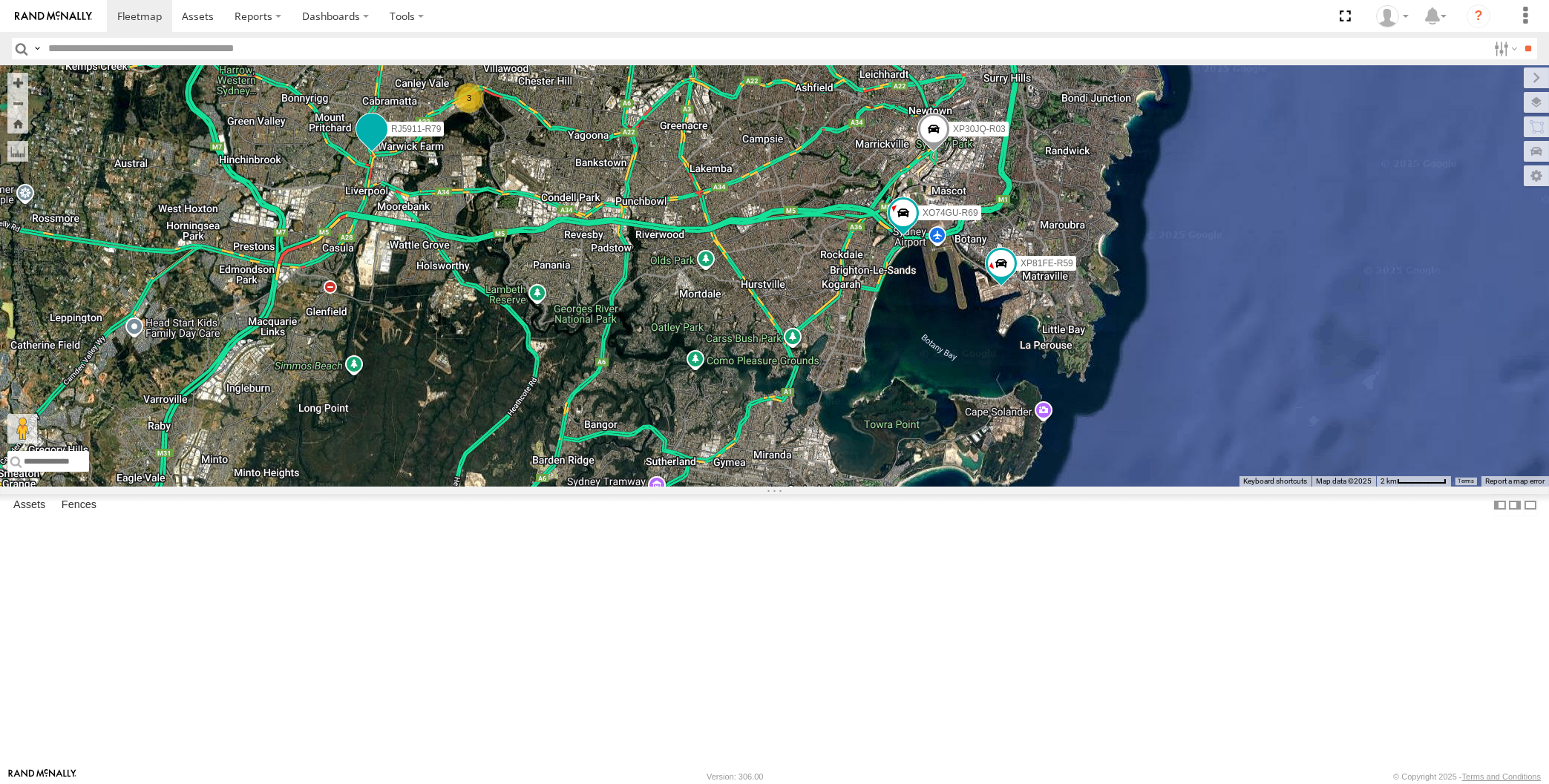
click at [364, 143] on span at bounding box center [371, 128] width 26 height 26
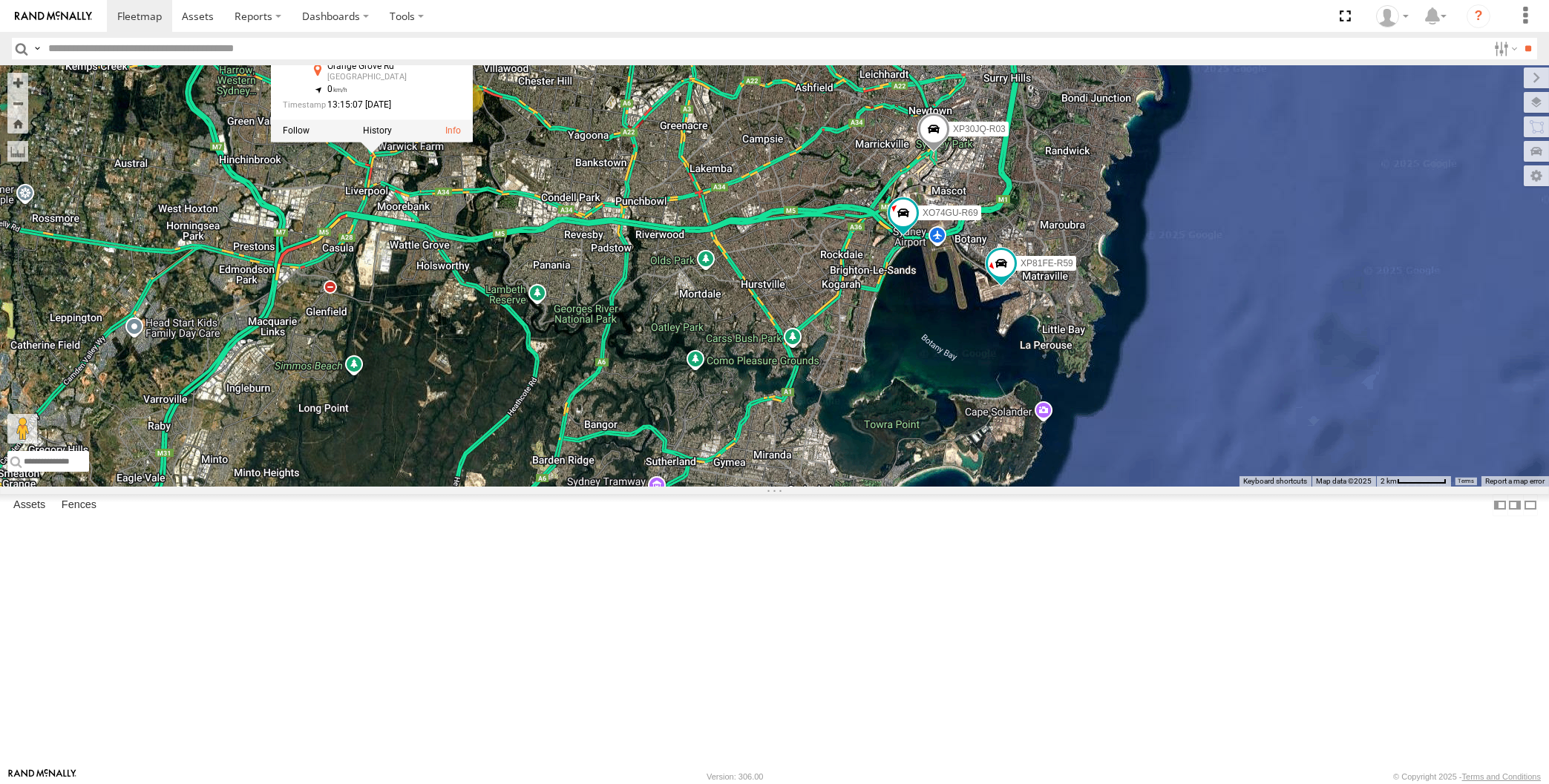
click at [564, 350] on div "XSNDHU-R04 RJ5911-R79 XP30JQ-R03 XP81FE-R59 XO74GU-R69 3 RJ5911-R79 All Assets …" at bounding box center [774, 276] width 1549 height 422
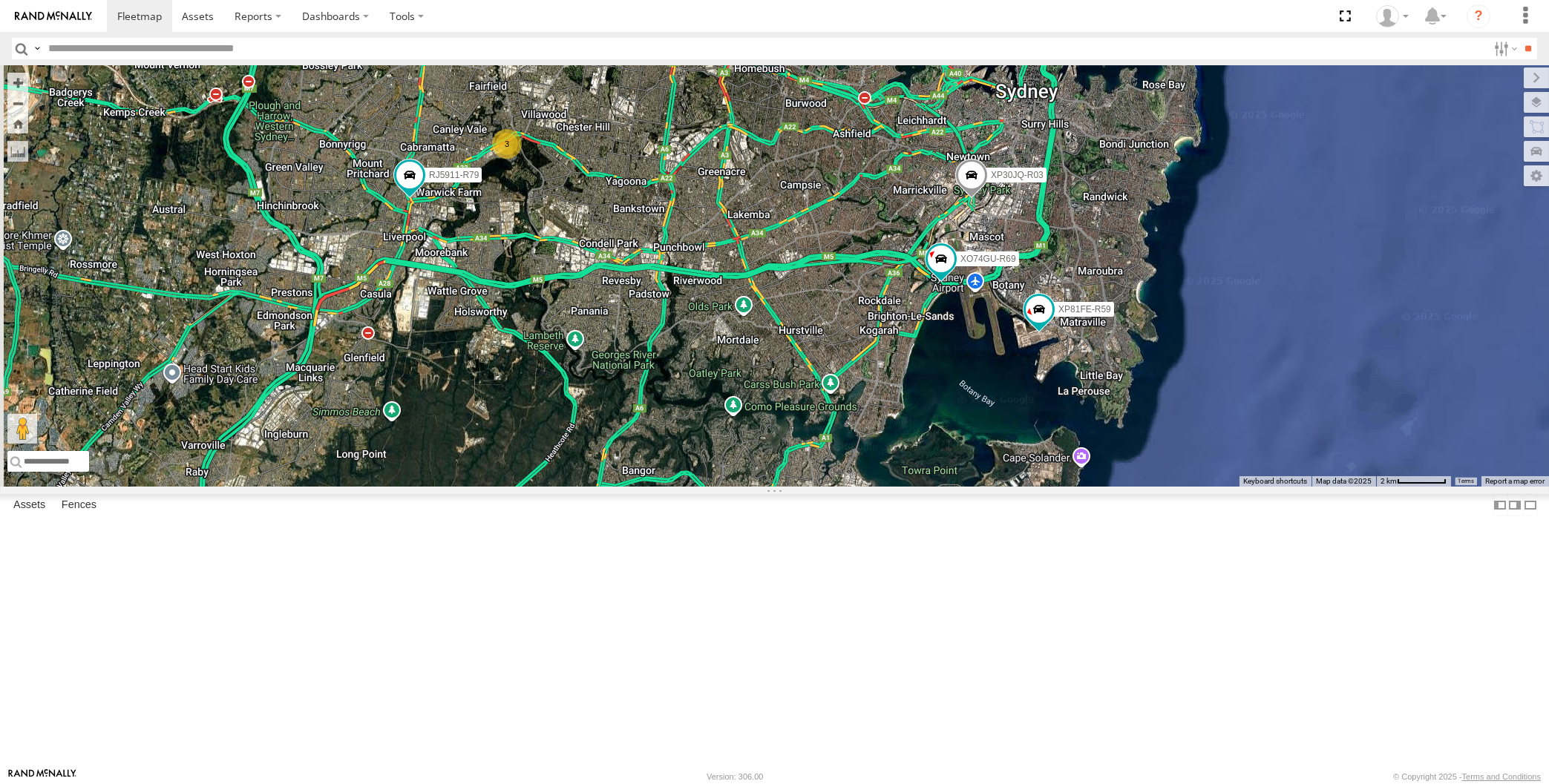
drag, startPoint x: 568, startPoint y: 241, endPoint x: 585, endPoint y: 303, distance: 64.3
click at [606, 293] on div "XSNDHU-R04 RJ5911-R79 XP30JQ-R03 XP81FE-R59 XO74GU-R69 3" at bounding box center [774, 276] width 1549 height 422
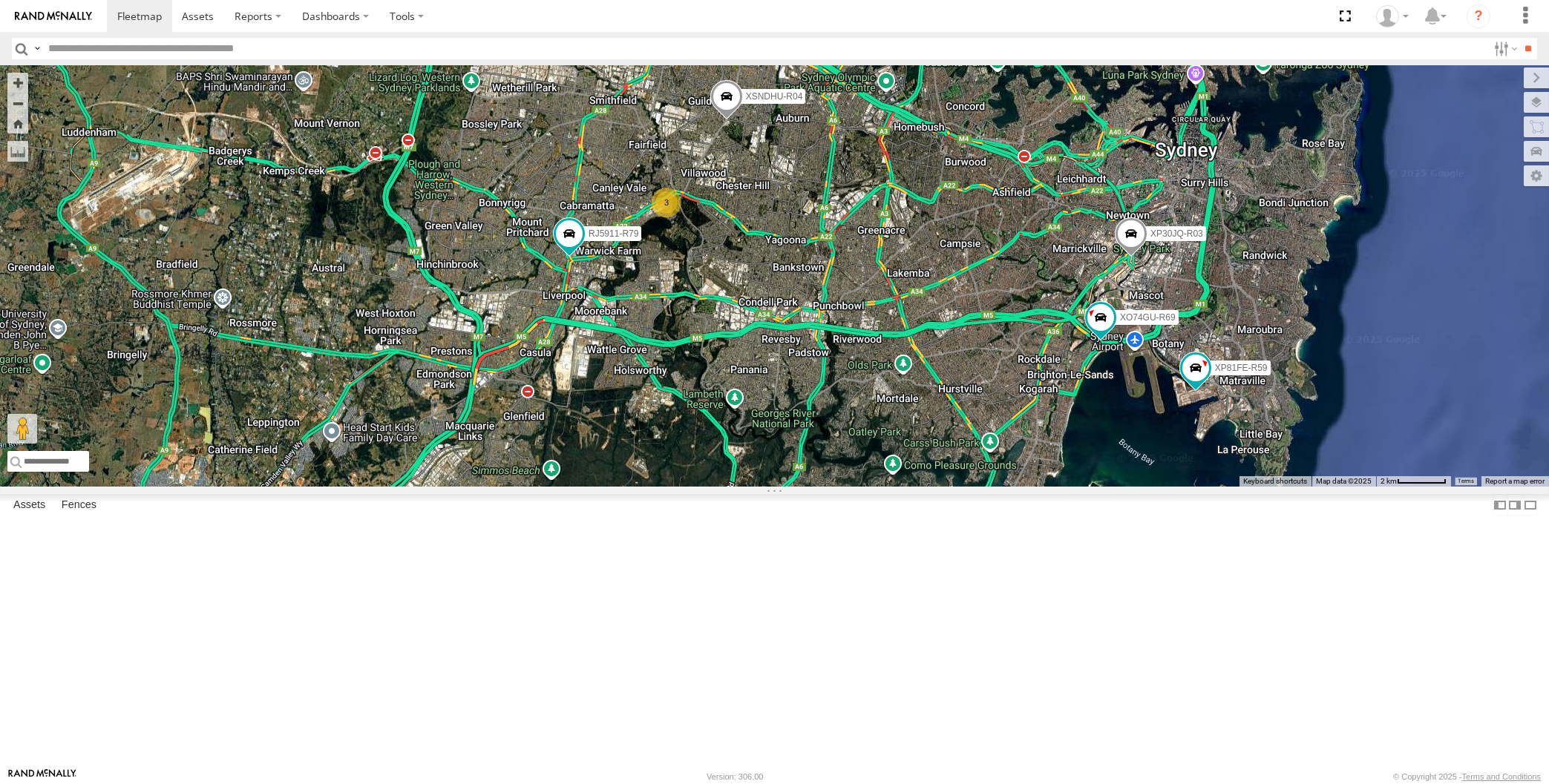
drag, startPoint x: 925, startPoint y: 417, endPoint x: 918, endPoint y: 440, distance: 24.0
click at [922, 438] on div "XSNDHU-R04 RJ5911-R79 XP30JQ-R03 XP81FE-R59 XO74GU-R69 3" at bounding box center [774, 276] width 1549 height 422
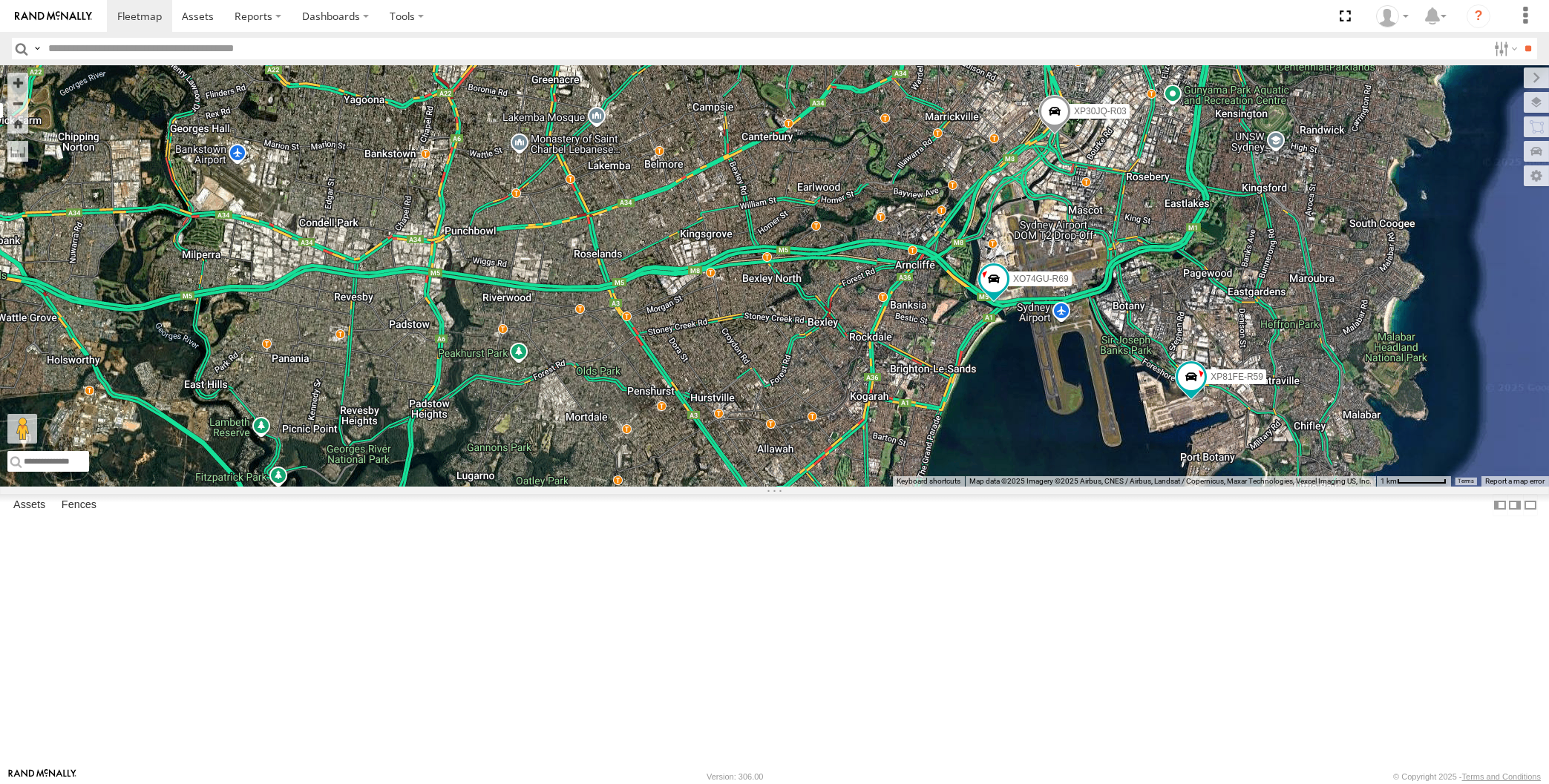
drag, startPoint x: 685, startPoint y: 374, endPoint x: 691, endPoint y: 383, distance: 10.8
click at [690, 374] on div "XSNDHU-R04 RJ5911-R79 XP30JQ-R03 XP81FE-R59 XO74GU-R69 3" at bounding box center [774, 276] width 1549 height 422
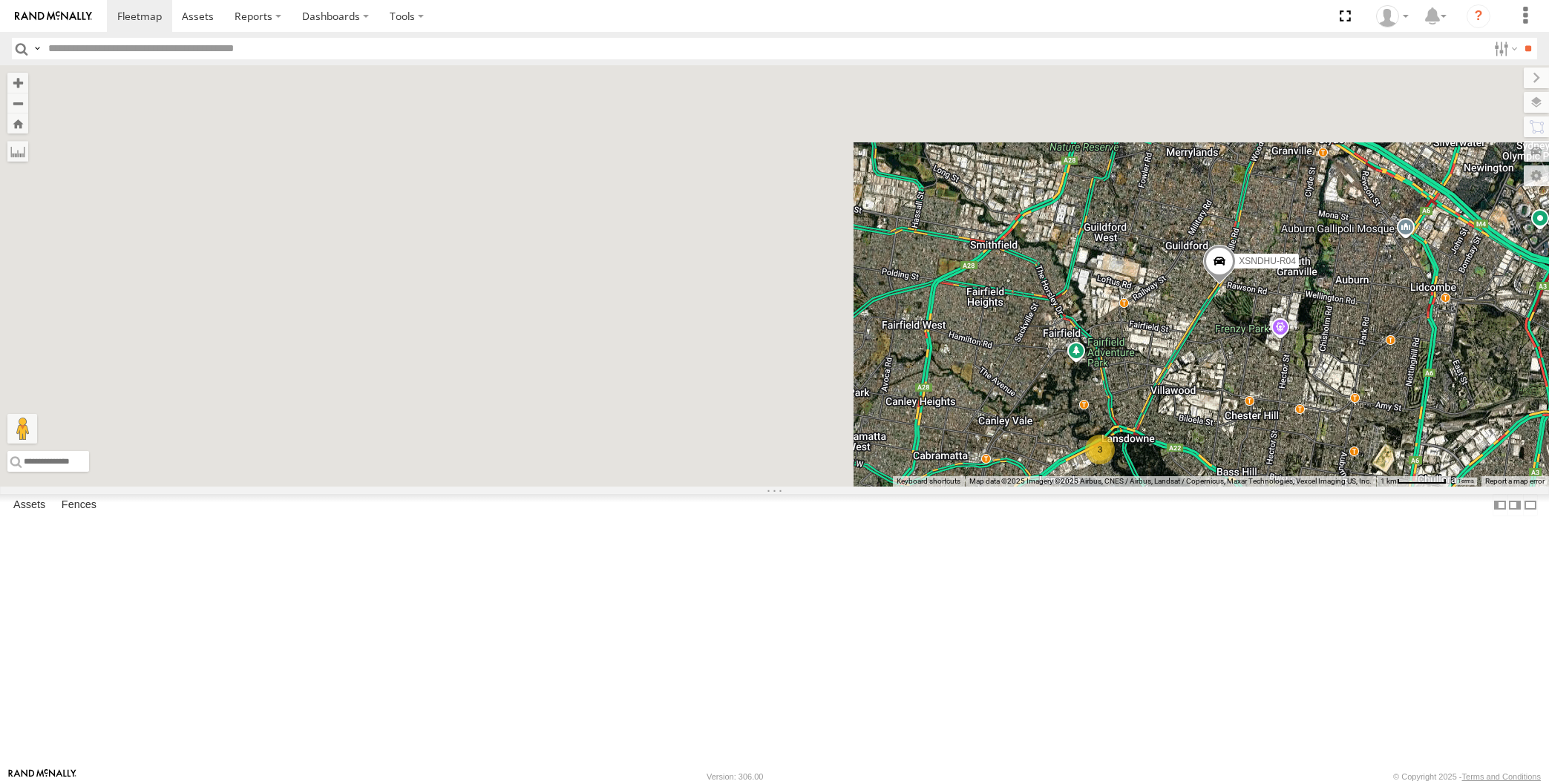
drag, startPoint x: 1011, startPoint y: 442, endPoint x: 866, endPoint y: 323, distance: 187.6
click at [866, 323] on div "XSNDHU-R04 RJ5911-R79 XP30JQ-R03 XP81FE-R59 XO74GU-R69 3" at bounding box center [774, 276] width 1549 height 422
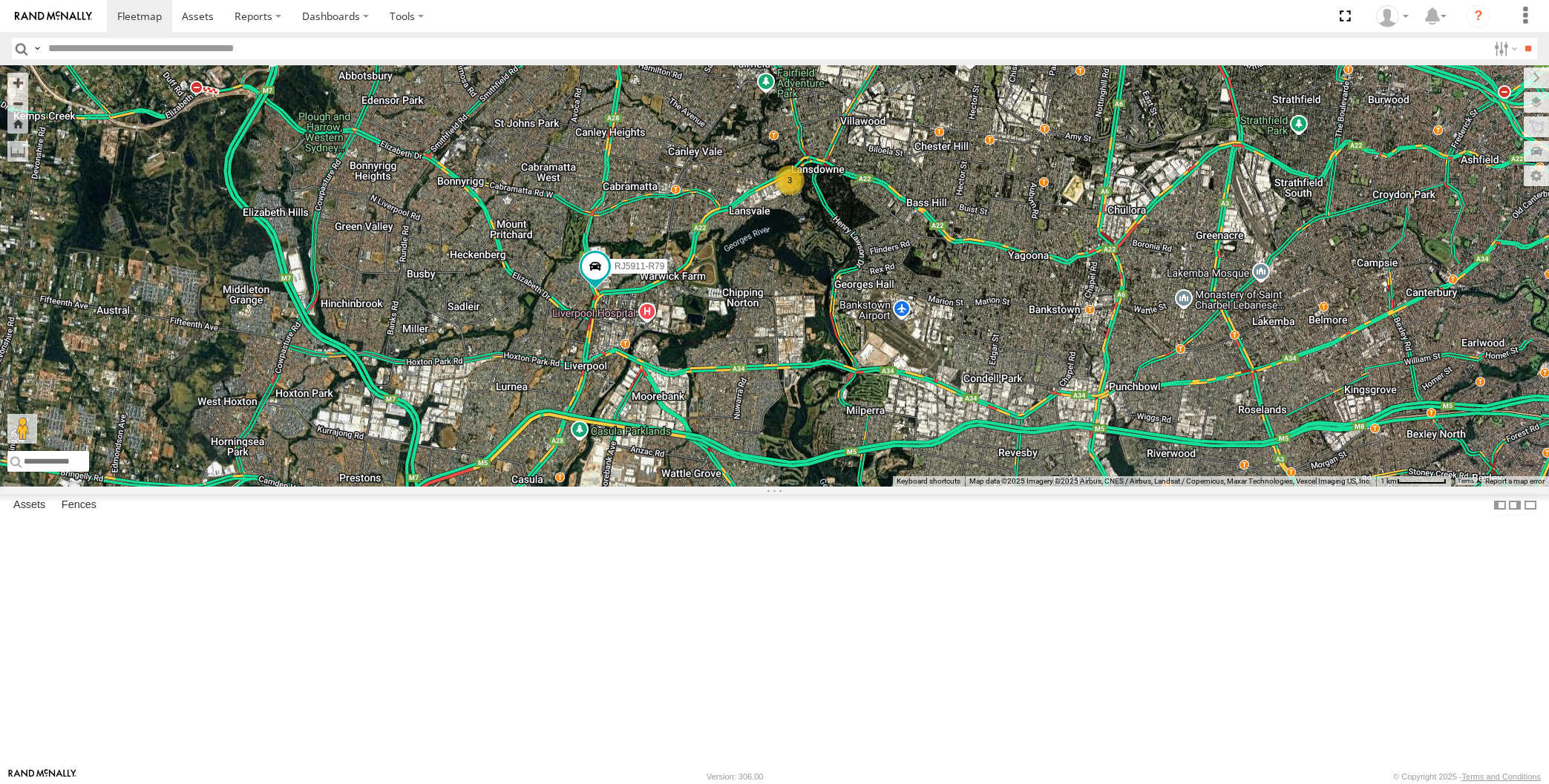
drag, startPoint x: 917, startPoint y: 406, endPoint x: 904, endPoint y: 406, distance: 13.0
click at [905, 406] on div "XSNDHU-R04 RJ5911-R79 XP30JQ-R03 XP81FE-R59 XO74GU-R69 3" at bounding box center [774, 276] width 1549 height 422
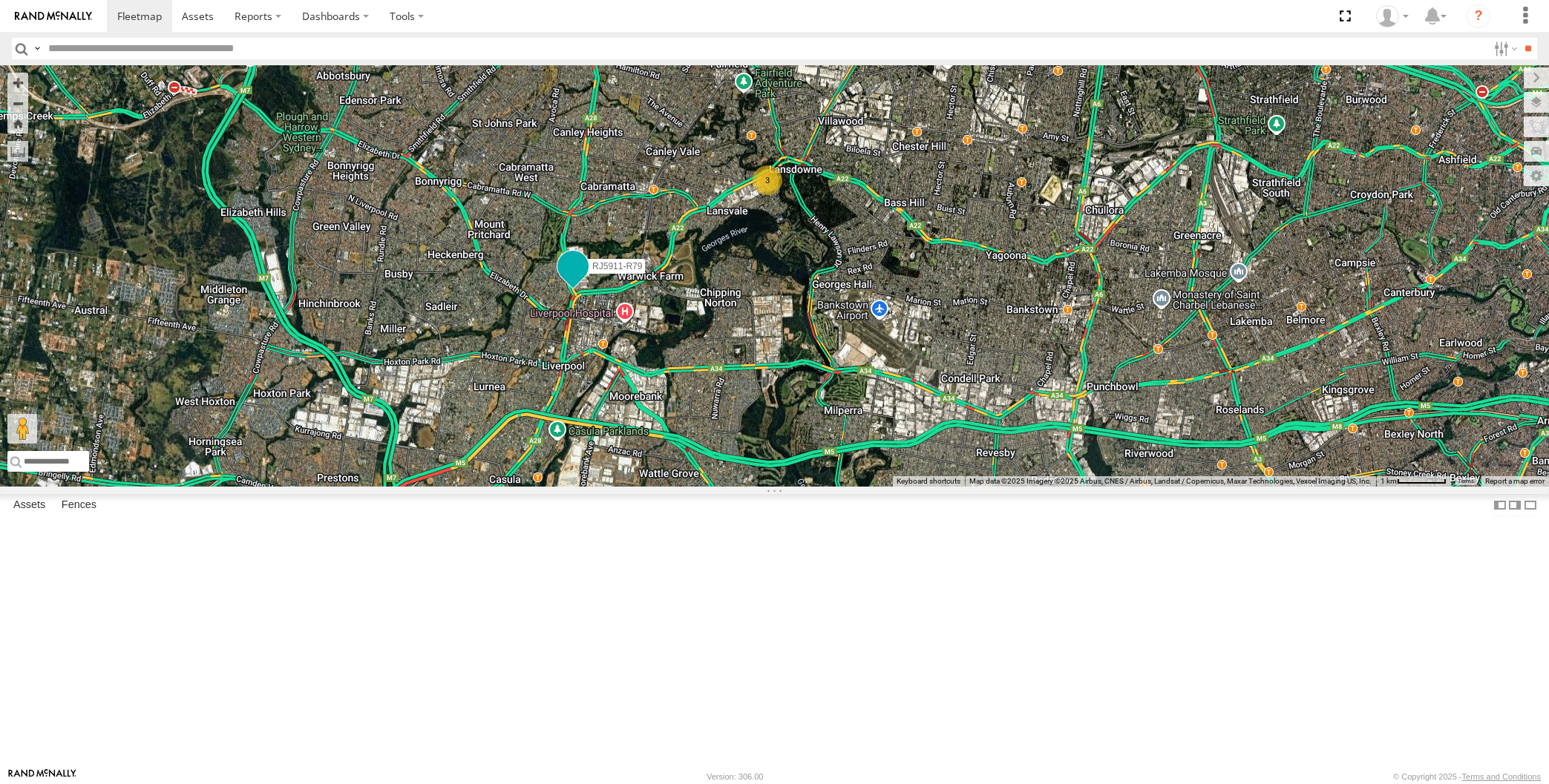
click at [576, 280] on span at bounding box center [572, 266] width 26 height 26
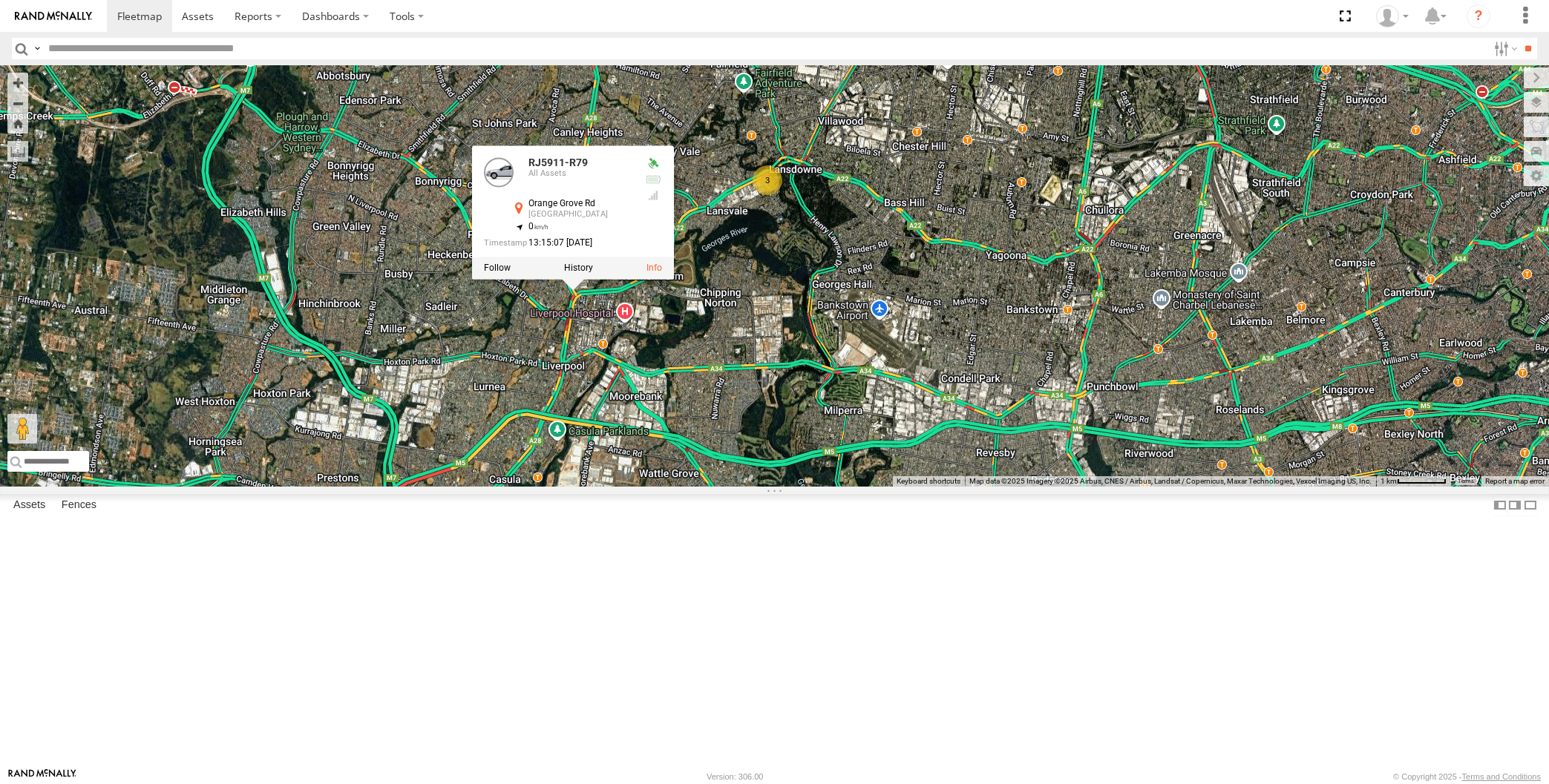
click at [971, 486] on div "XSNDHU-R04 RJ5911-R79 XP30JQ-R03 XP81FE-R59 XO74GU-R69 3 RJ5911-R79 All Assets …" at bounding box center [774, 276] width 1549 height 422
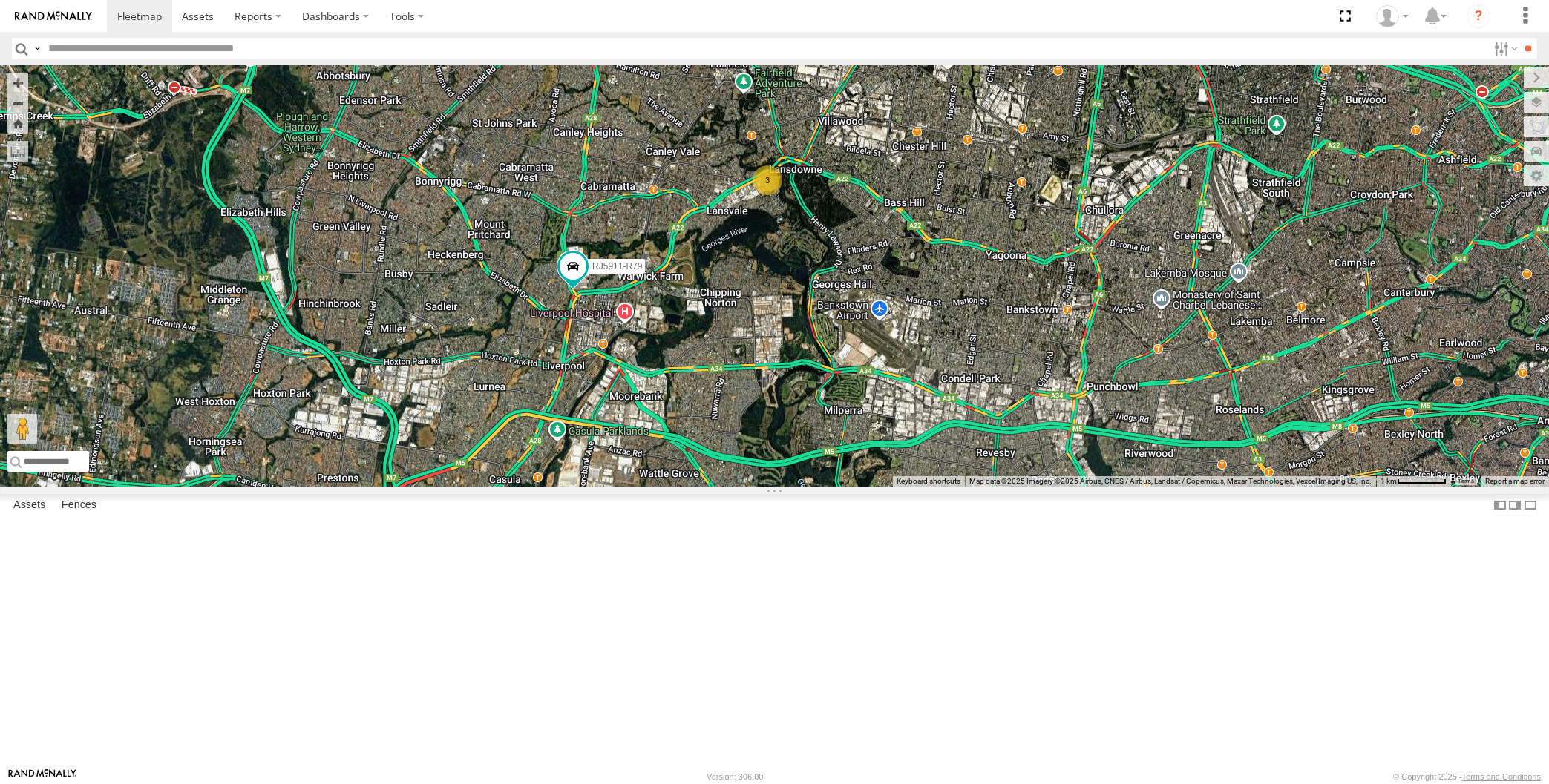
click at [1073, 483] on div "XSNDHU-R04 RJ5911-R79 XP30JQ-R03 XP81FE-R59 XO74GU-R69 3" at bounding box center [774, 276] width 1549 height 422
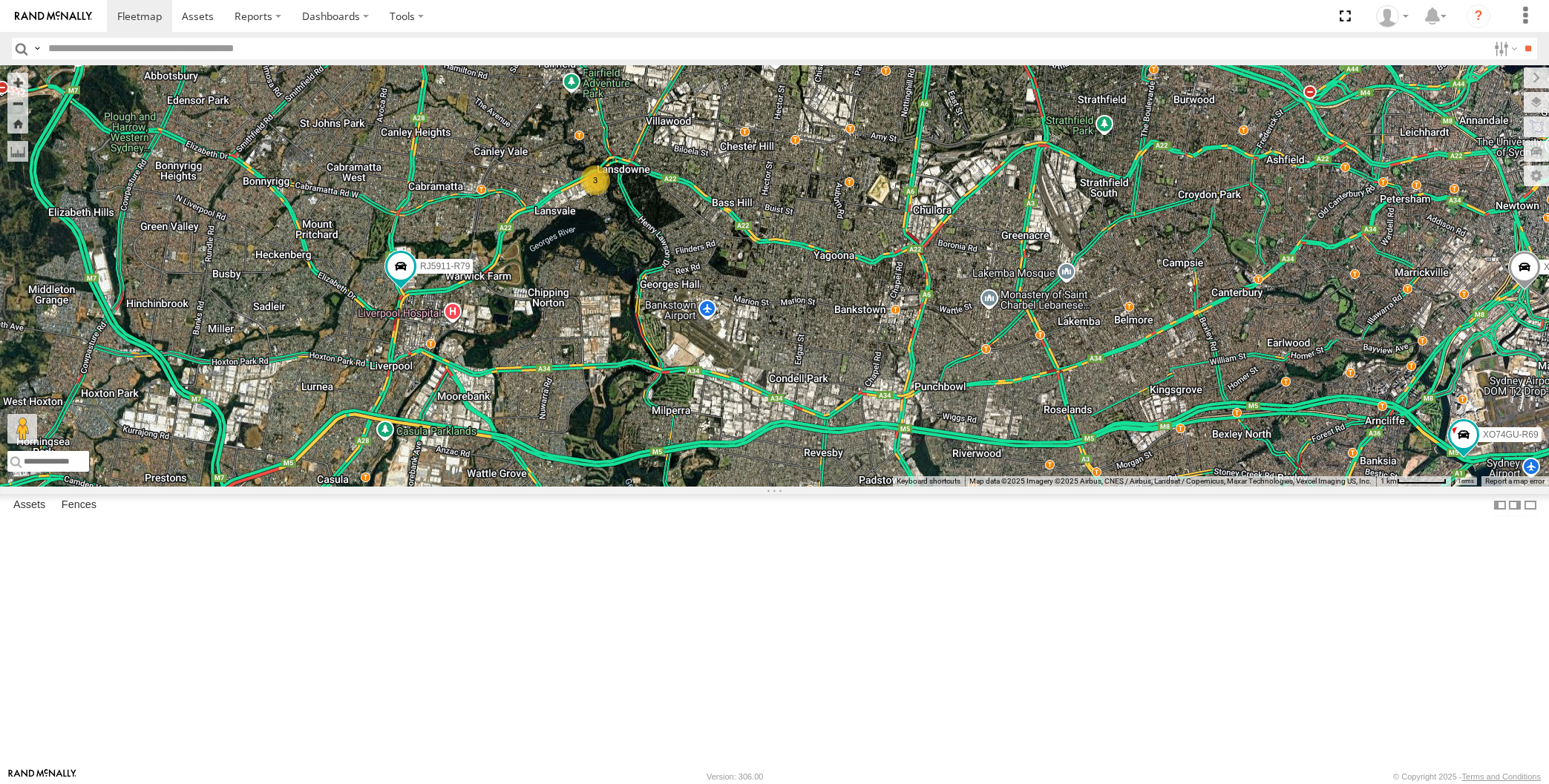
drag, startPoint x: 1031, startPoint y: 418, endPoint x: 1000, endPoint y: 418, distance: 31.0
click at [1000, 418] on div "XSNDHU-R04 RJ5911-R79 XP30JQ-R03 XP81FE-R59 XO74GU-R69 3" at bounding box center [774, 276] width 1549 height 422
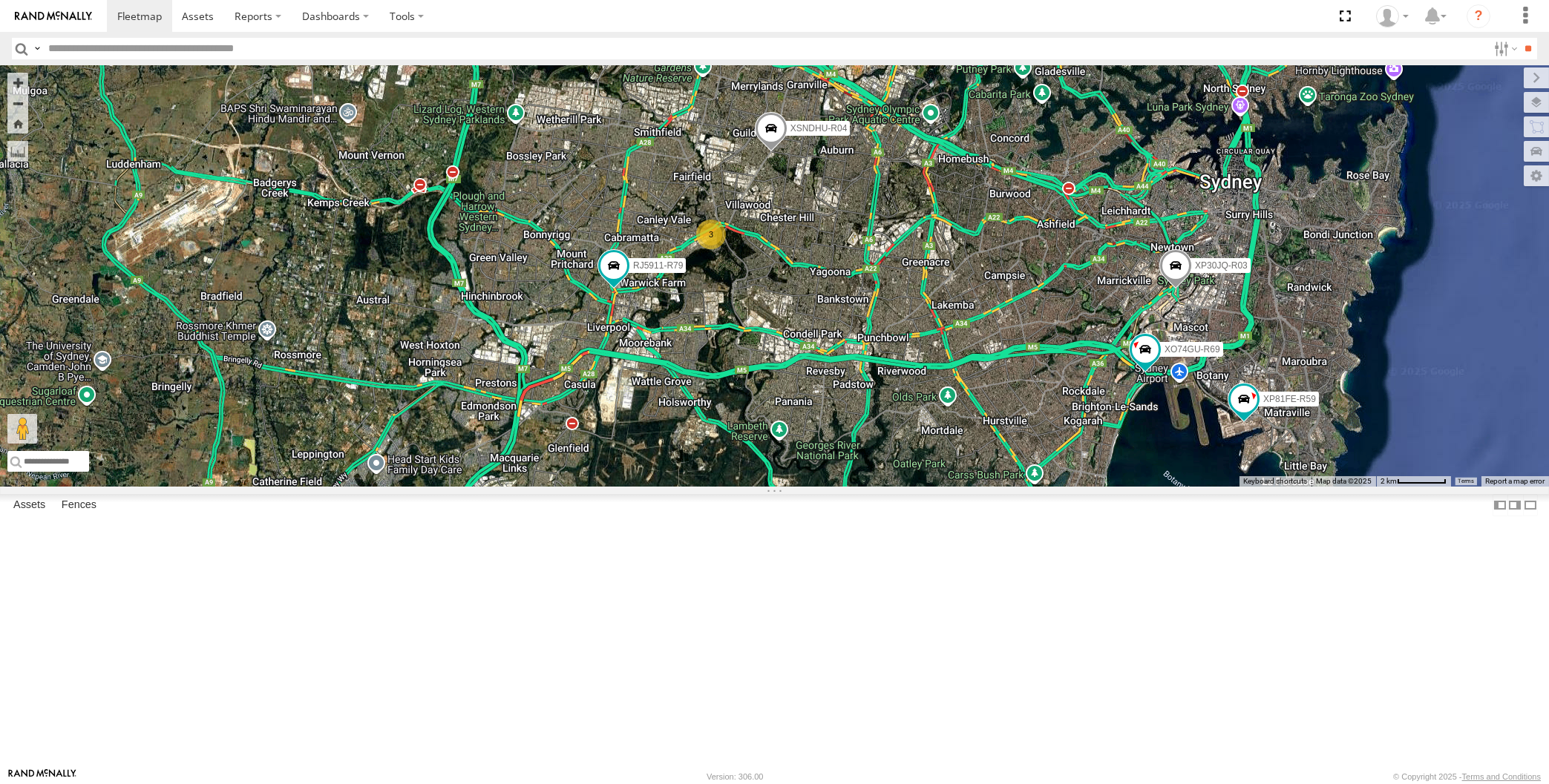
click at [830, 419] on div "XSNDHU-R04 RJ5911-R79 XP30JQ-R03 XP81FE-R59 XO74GU-R69 3" at bounding box center [774, 276] width 1549 height 422
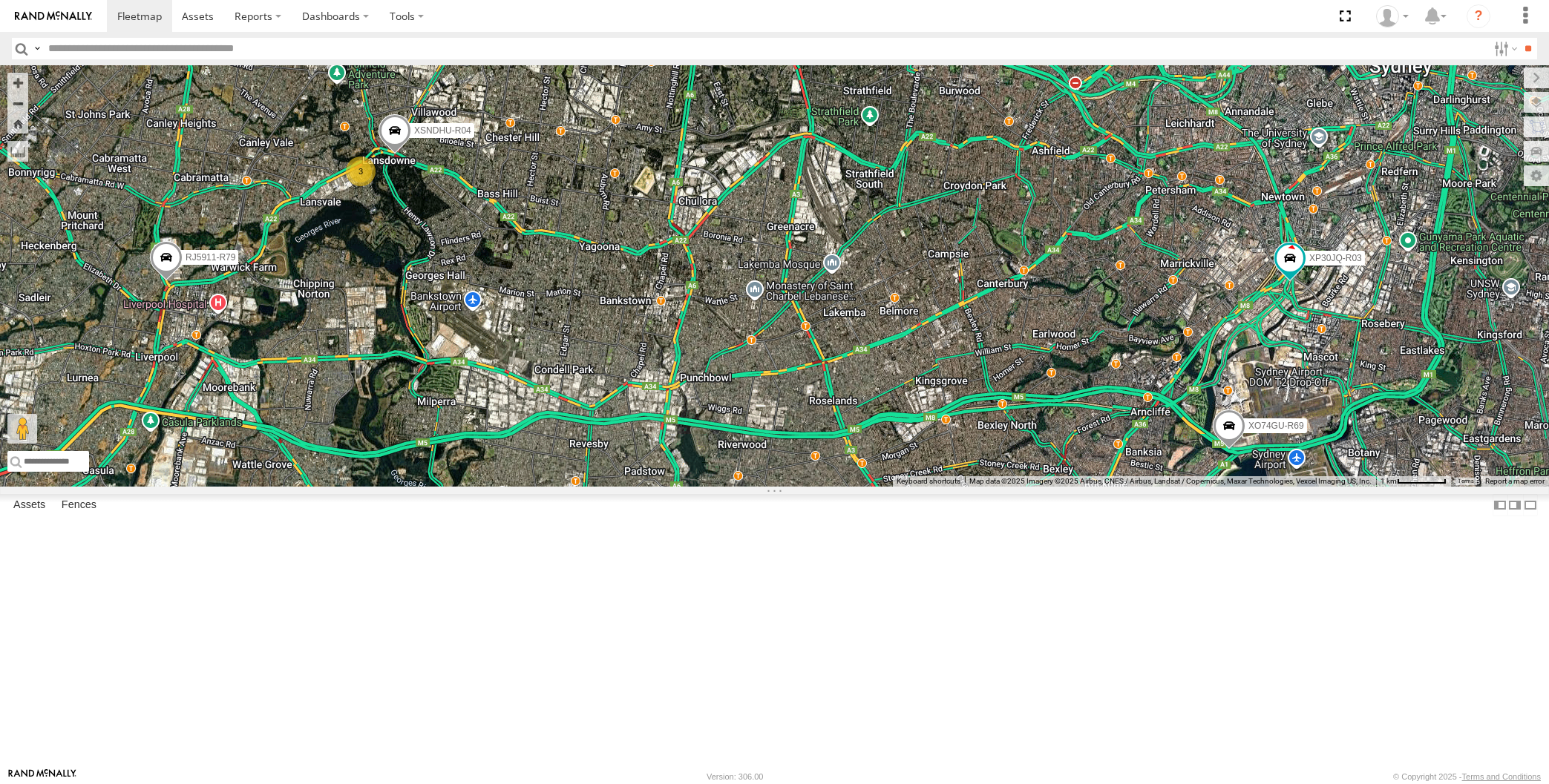
click at [510, 486] on div "XP30JQ-R03 XSNDHU-R04 3 RJ5911-R79 XP81FE-R59 XO74GU-R69" at bounding box center [774, 276] width 1549 height 422
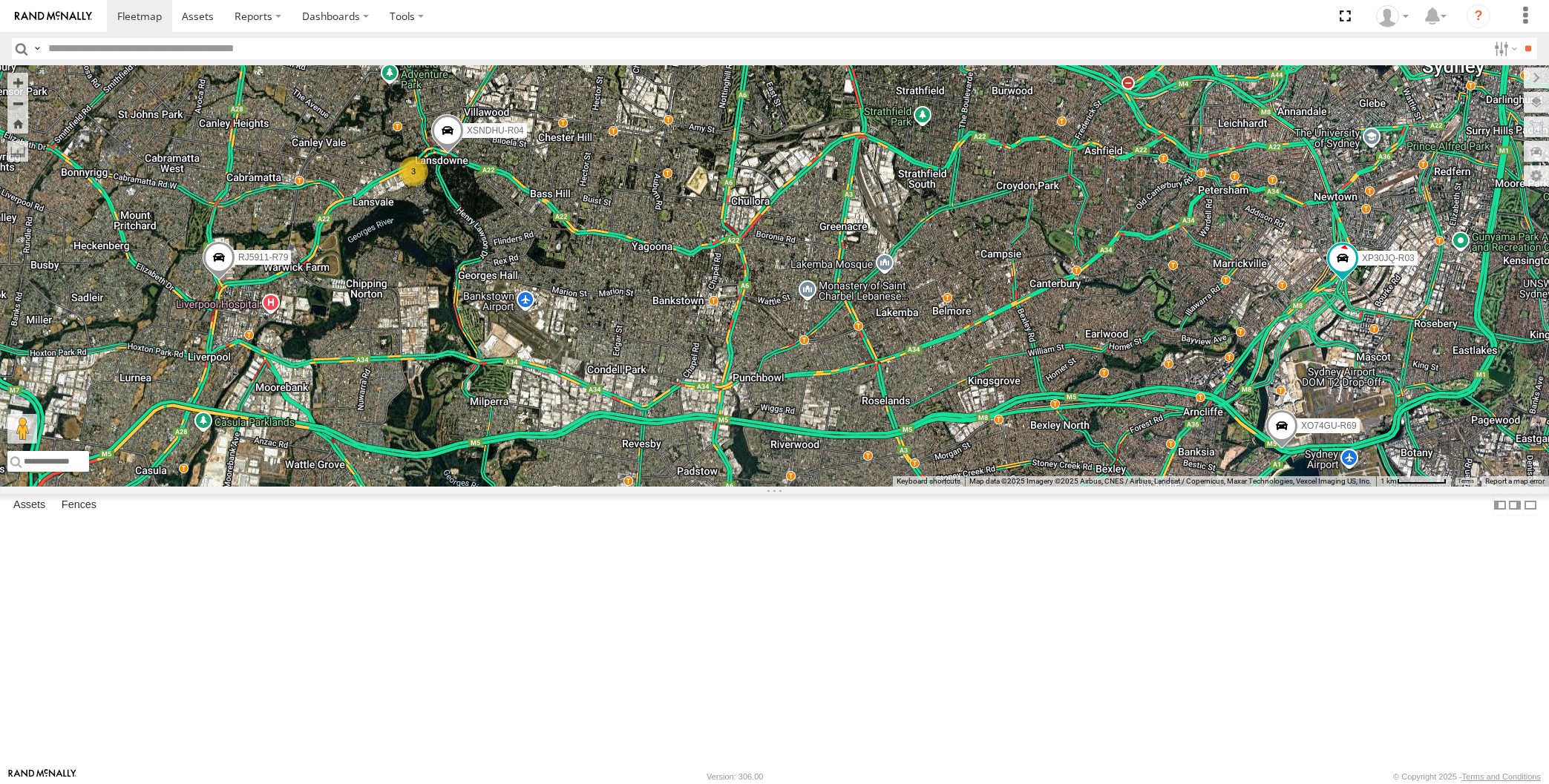
drag, startPoint x: 561, startPoint y: 590, endPoint x: 553, endPoint y: 585, distance: 9.4
click at [555, 486] on div "XP30JQ-R03 XSNDHU-R04 3 RJ5911-R79 XP81FE-R59 XO74GU-R69" at bounding box center [774, 276] width 1549 height 422
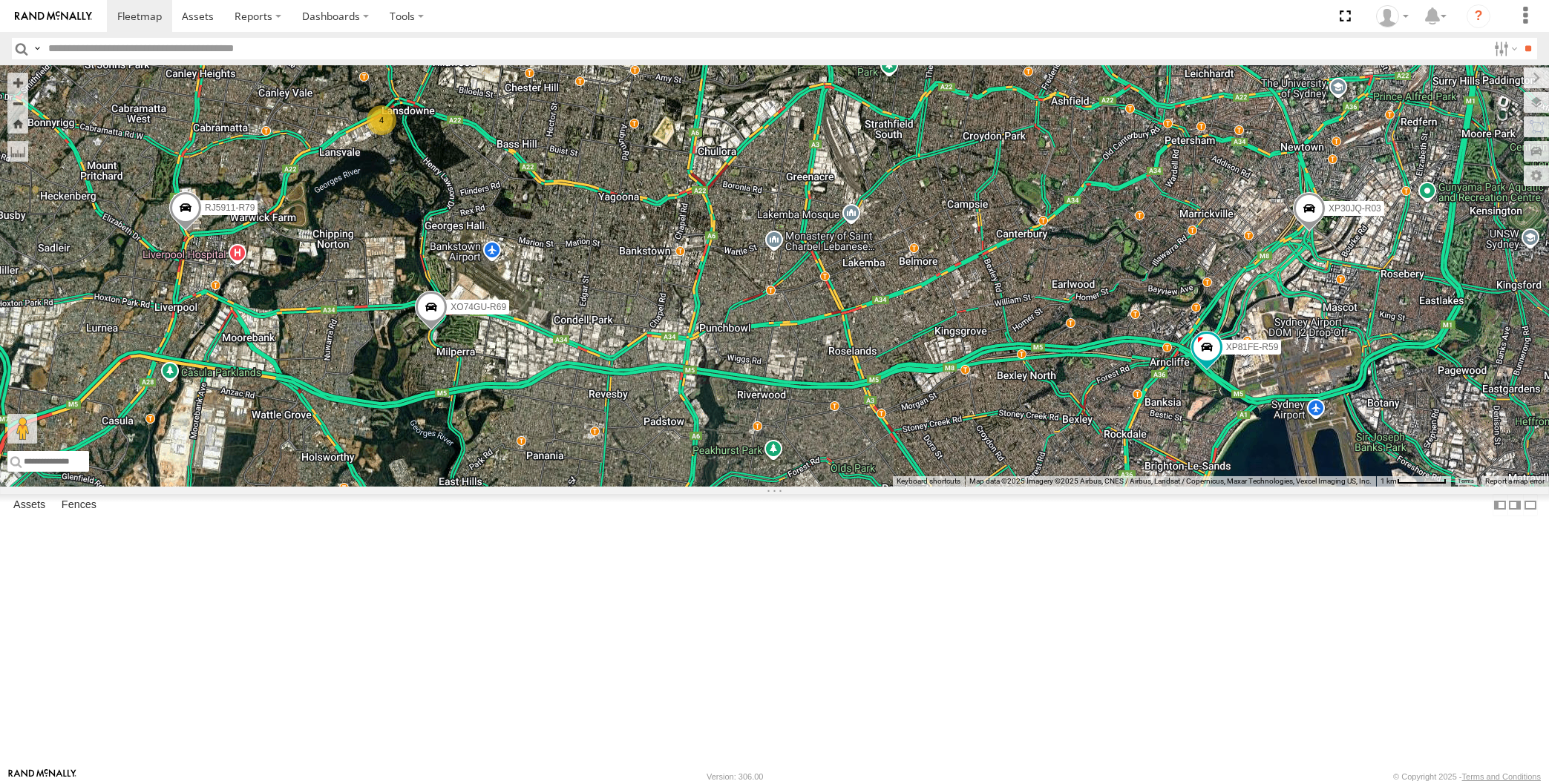
click at [180, 231] on span at bounding box center [185, 211] width 32 height 40
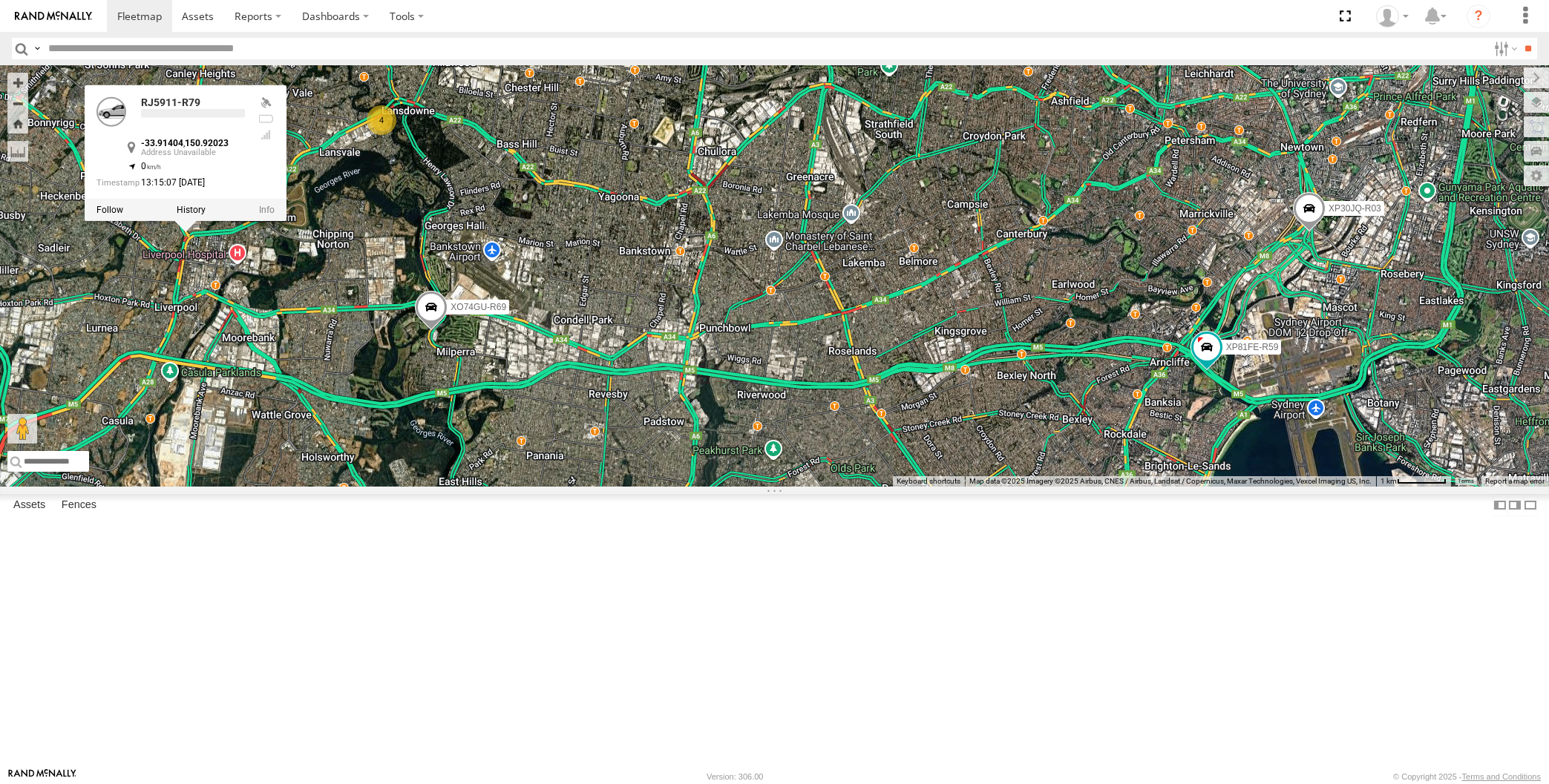
click at [419, 381] on div "XP30JQ-R03 4 RJ5911-R79 XP81FE-R59 XO74GU-R69 RJ5911-R79 -33.91404 , 150.92023 …" at bounding box center [774, 276] width 1549 height 422
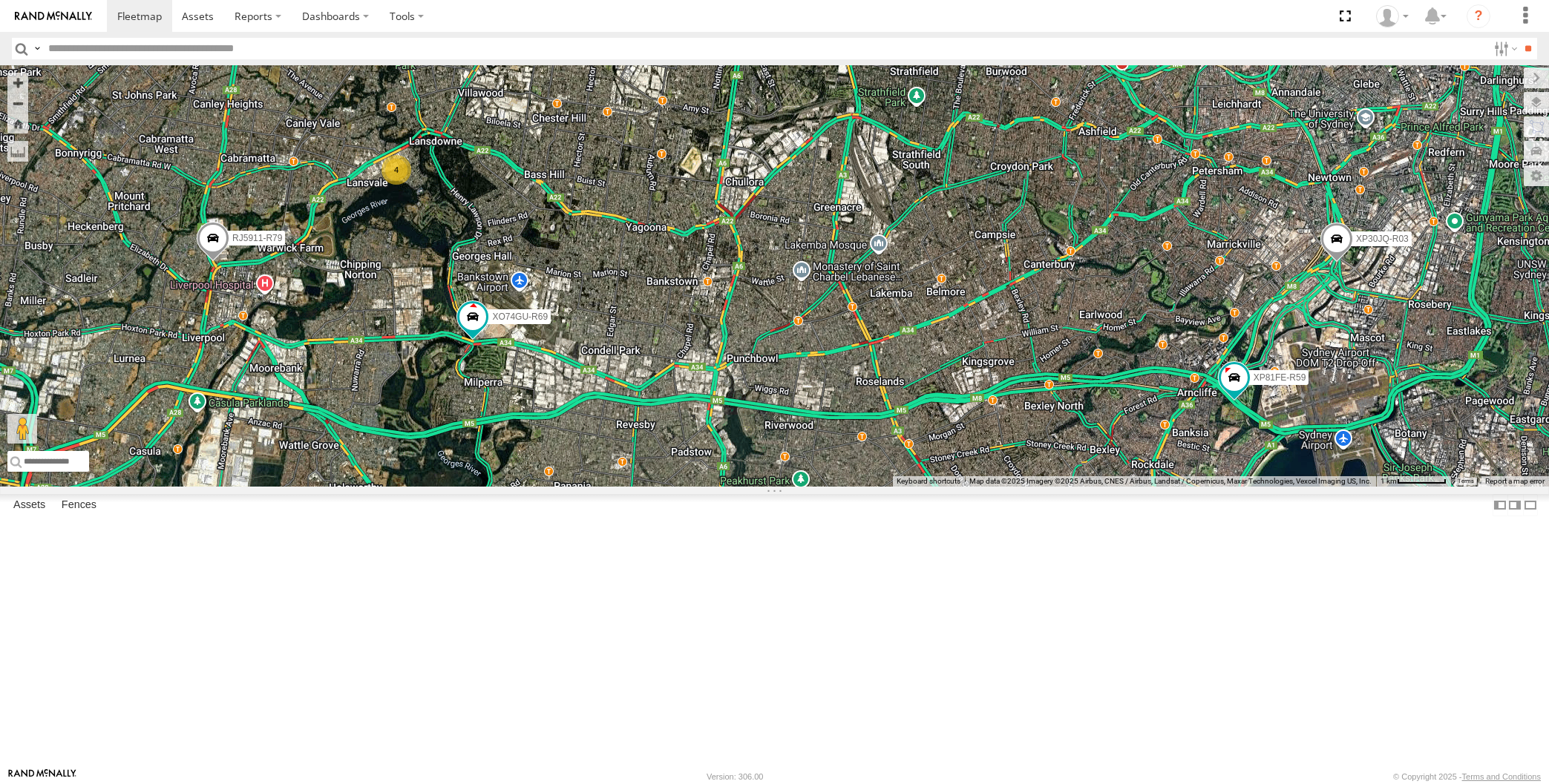
drag, startPoint x: 1028, startPoint y: 537, endPoint x: 1022, endPoint y: 526, distance: 12.5
click at [1023, 486] on div "XP30JQ-R03 4 RJ5911-R79 XP81FE-R59 XO74GU-R69" at bounding box center [774, 276] width 1549 height 422
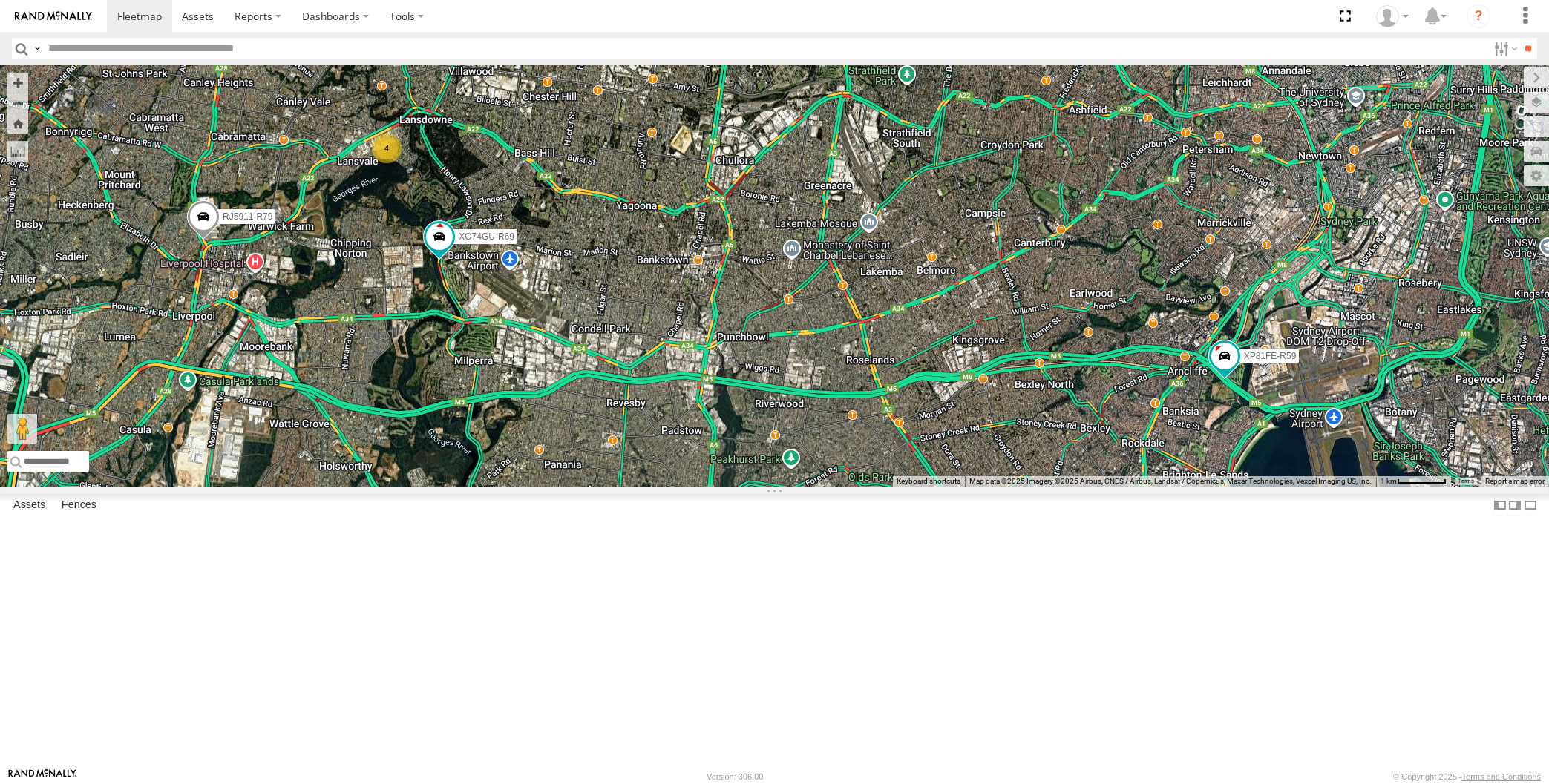
click at [782, 486] on div "XP30JQ-R03 4 RJ5911-R79 XP81FE-R59 XO74GU-R69" at bounding box center [774, 276] width 1549 height 422
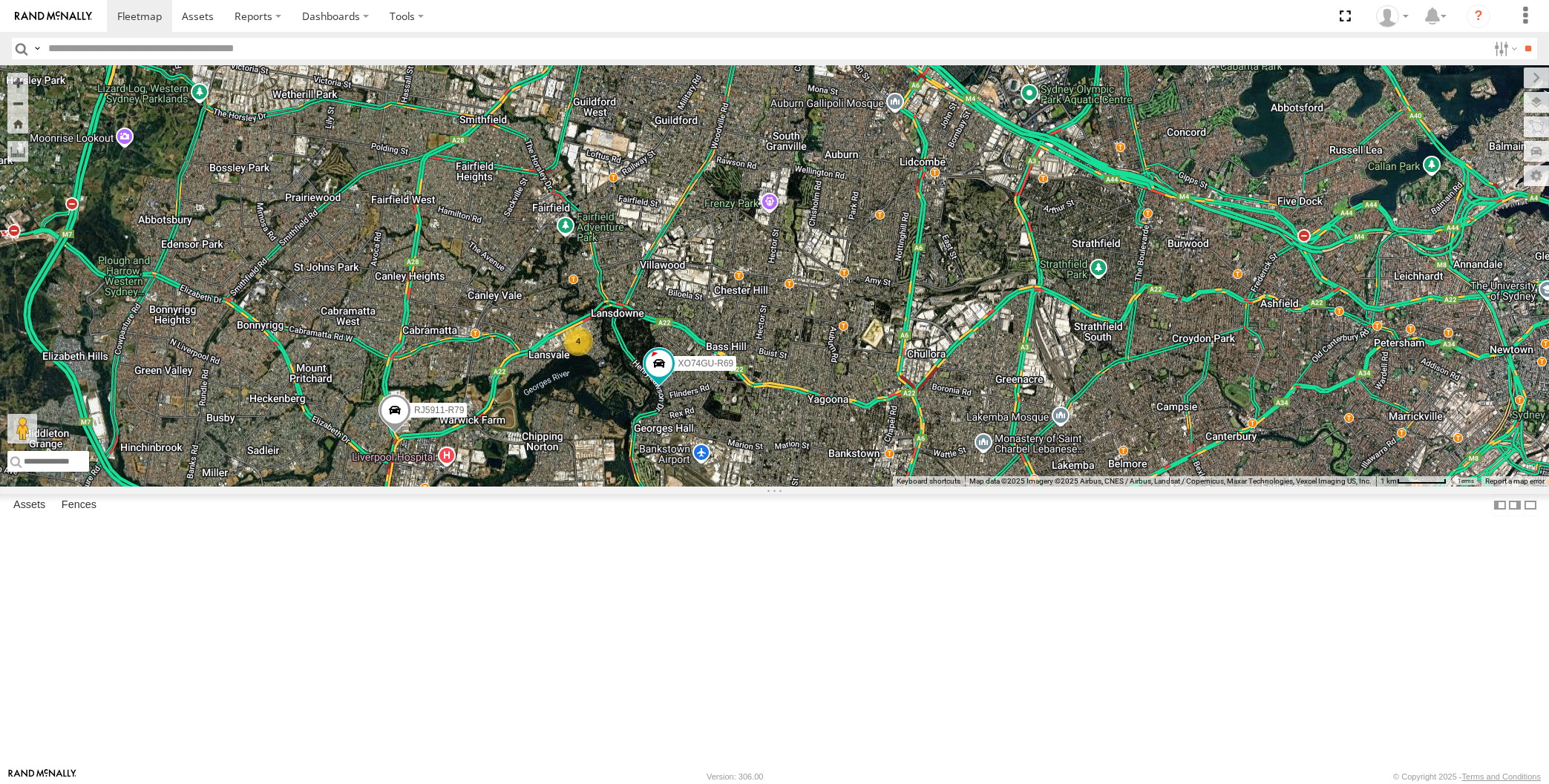
drag, startPoint x: 1102, startPoint y: 487, endPoint x: 1070, endPoint y: 522, distance: 47.4
click at [1075, 486] on div "XP30JQ-R03 4 RJ5911-R79 XP81FE-R59 XO74GU-R69" at bounding box center [774, 276] width 1549 height 422
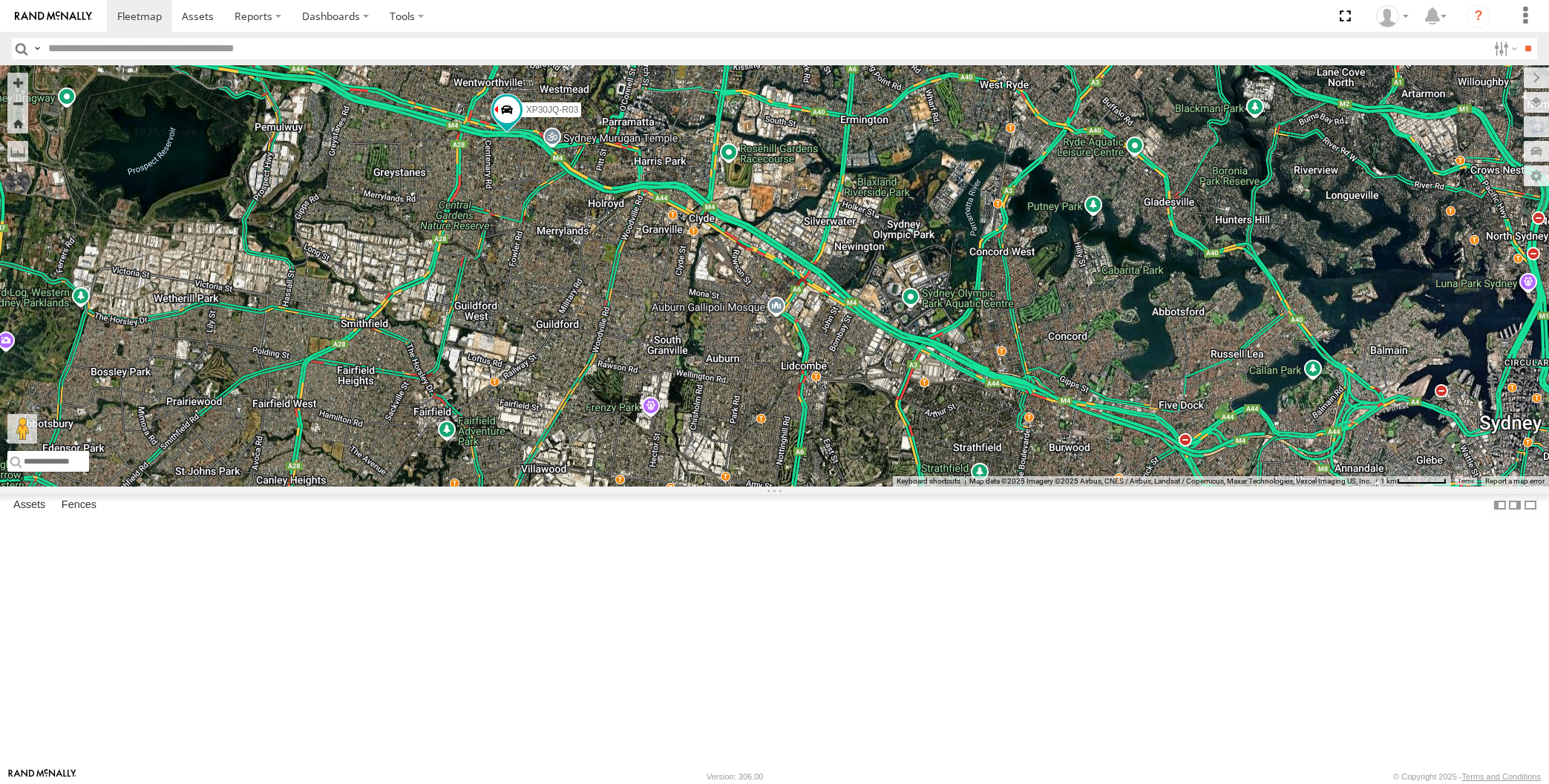
drag, startPoint x: 793, startPoint y: 553, endPoint x: 832, endPoint y: 548, distance: 39.3
click at [832, 486] on div "XP30JQ-R03 4 RJ5911-R79 XP81FE-R59 XO74GU-R69" at bounding box center [774, 276] width 1549 height 422
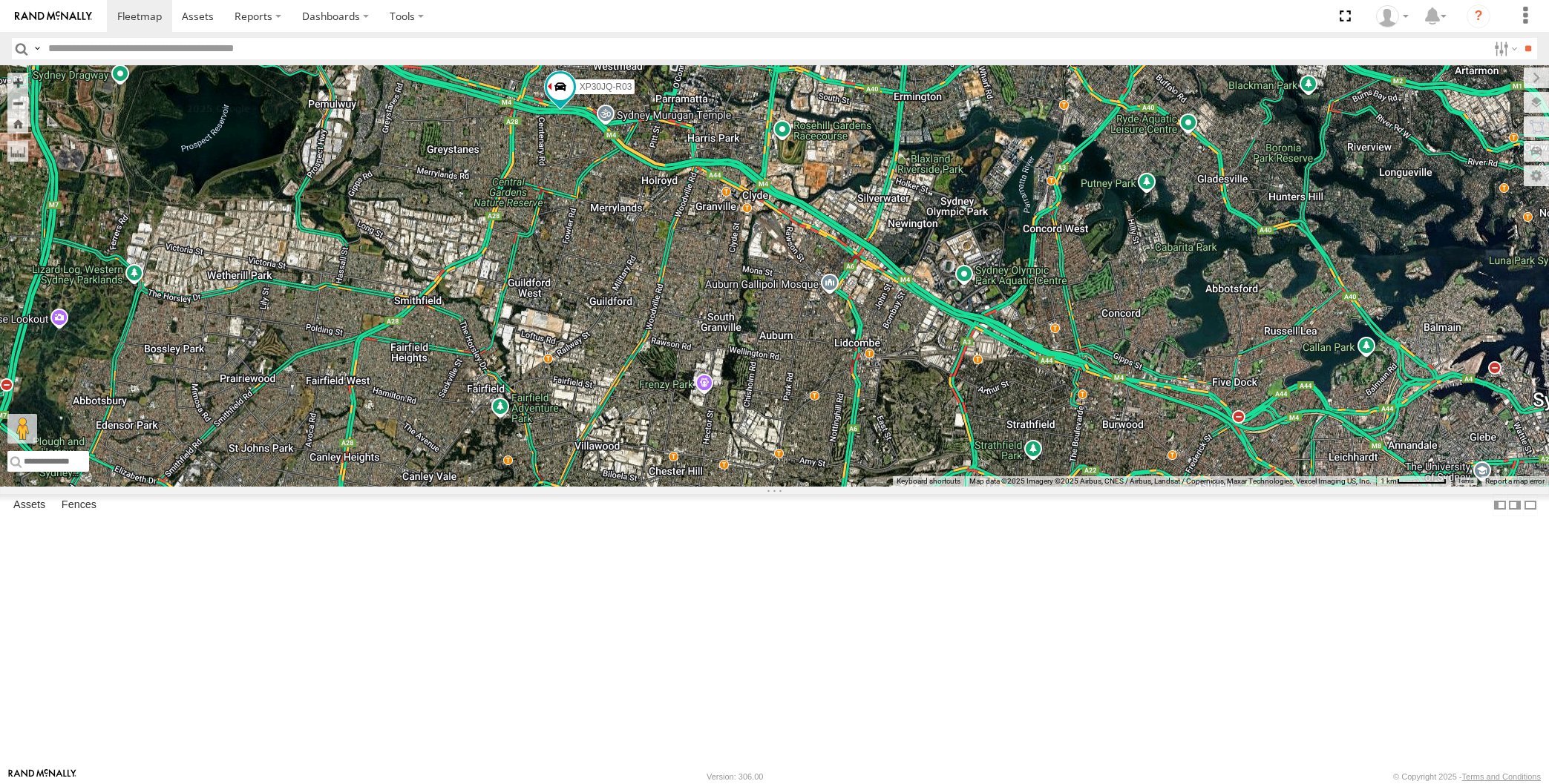
drag, startPoint x: 928, startPoint y: 620, endPoint x: 914, endPoint y: 597, distance: 26.9
click at [924, 486] on div "XP30JQ-R03 4 RJ5911-R79 XP81FE-R59 XO74GU-R69" at bounding box center [774, 276] width 1549 height 422
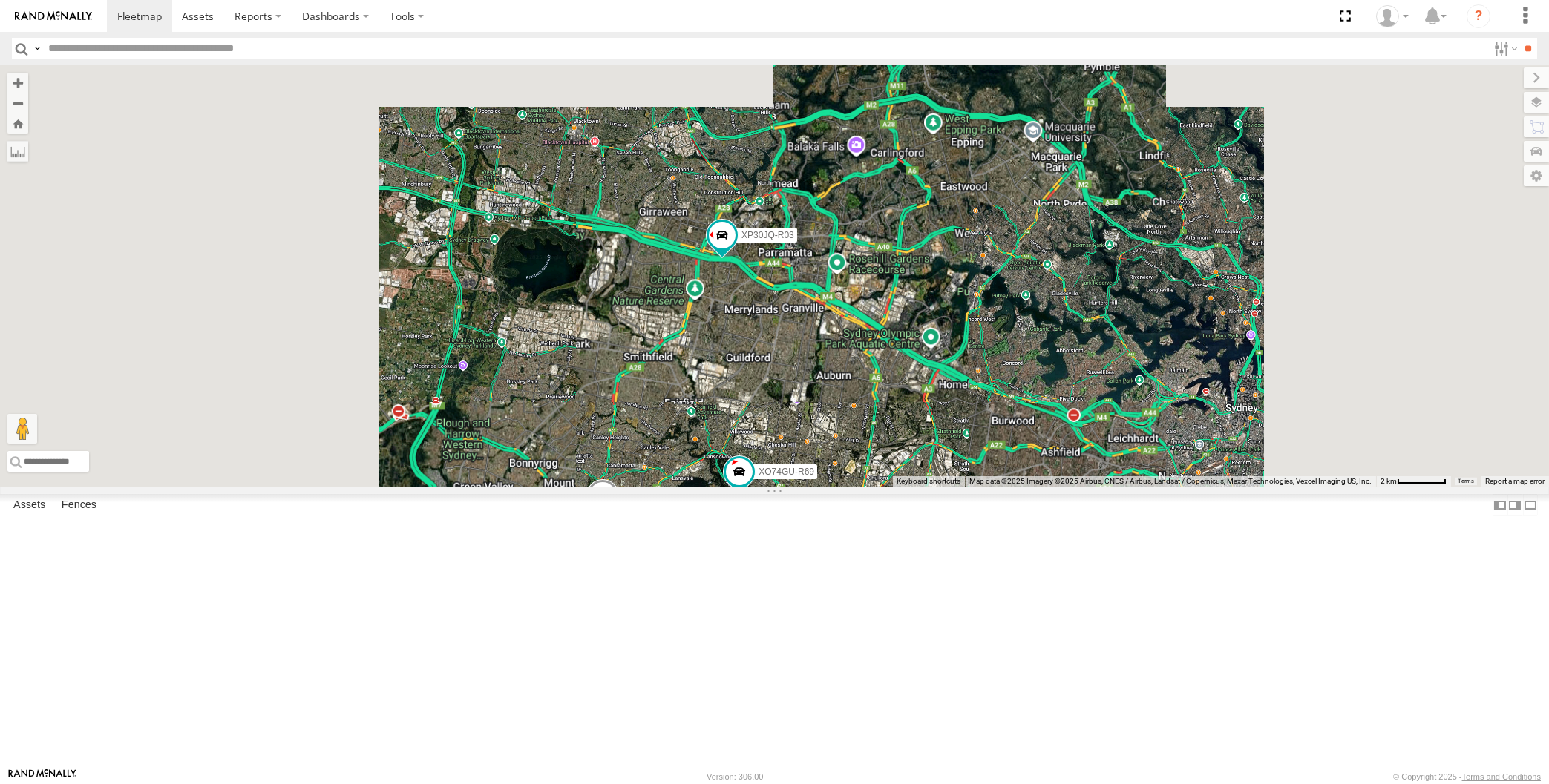
click at [908, 486] on div "XP30JQ-R03 RJ5911-R79 XP81FE-R59 XO74GU-R69" at bounding box center [774, 276] width 1549 height 422
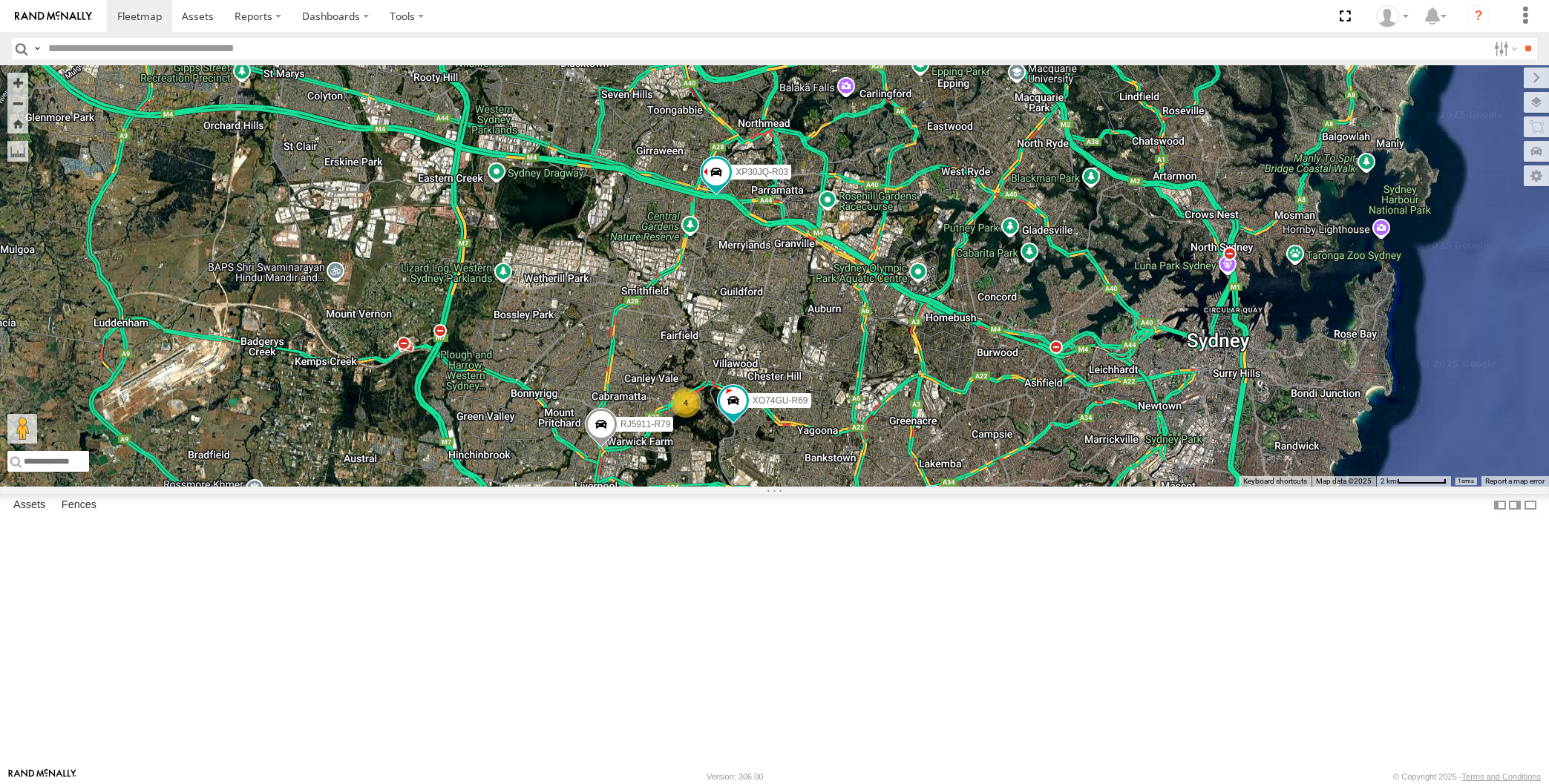
click at [1047, 486] on div "XP30JQ-R03 RJ5911-R79 XP81FE-R59 XO74GU-R69 4" at bounding box center [774, 276] width 1549 height 422
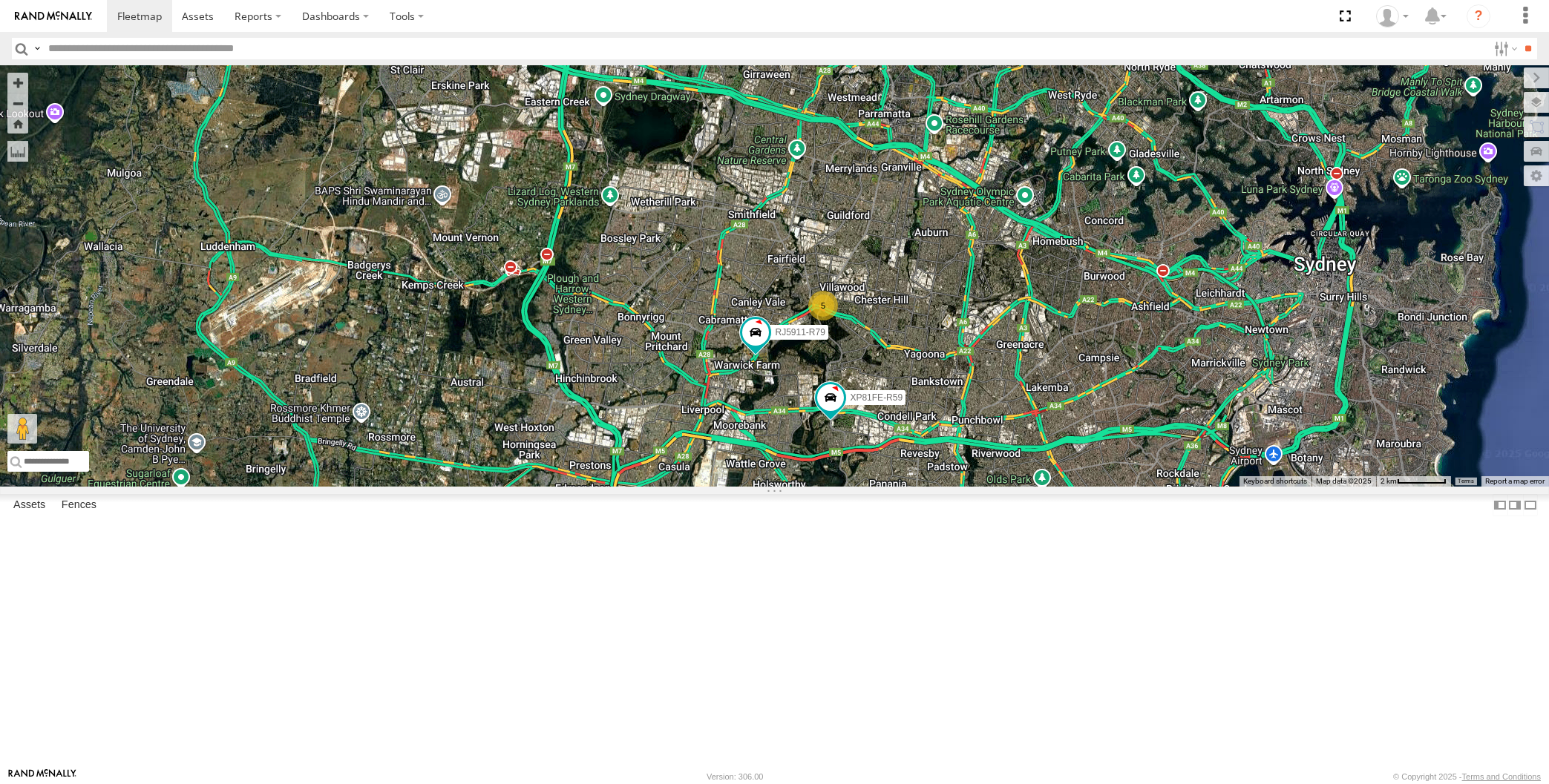
click at [960, 486] on div "XP30JQ-R03 5 RJ5911-R79 XP81FE-R59" at bounding box center [774, 276] width 1549 height 422
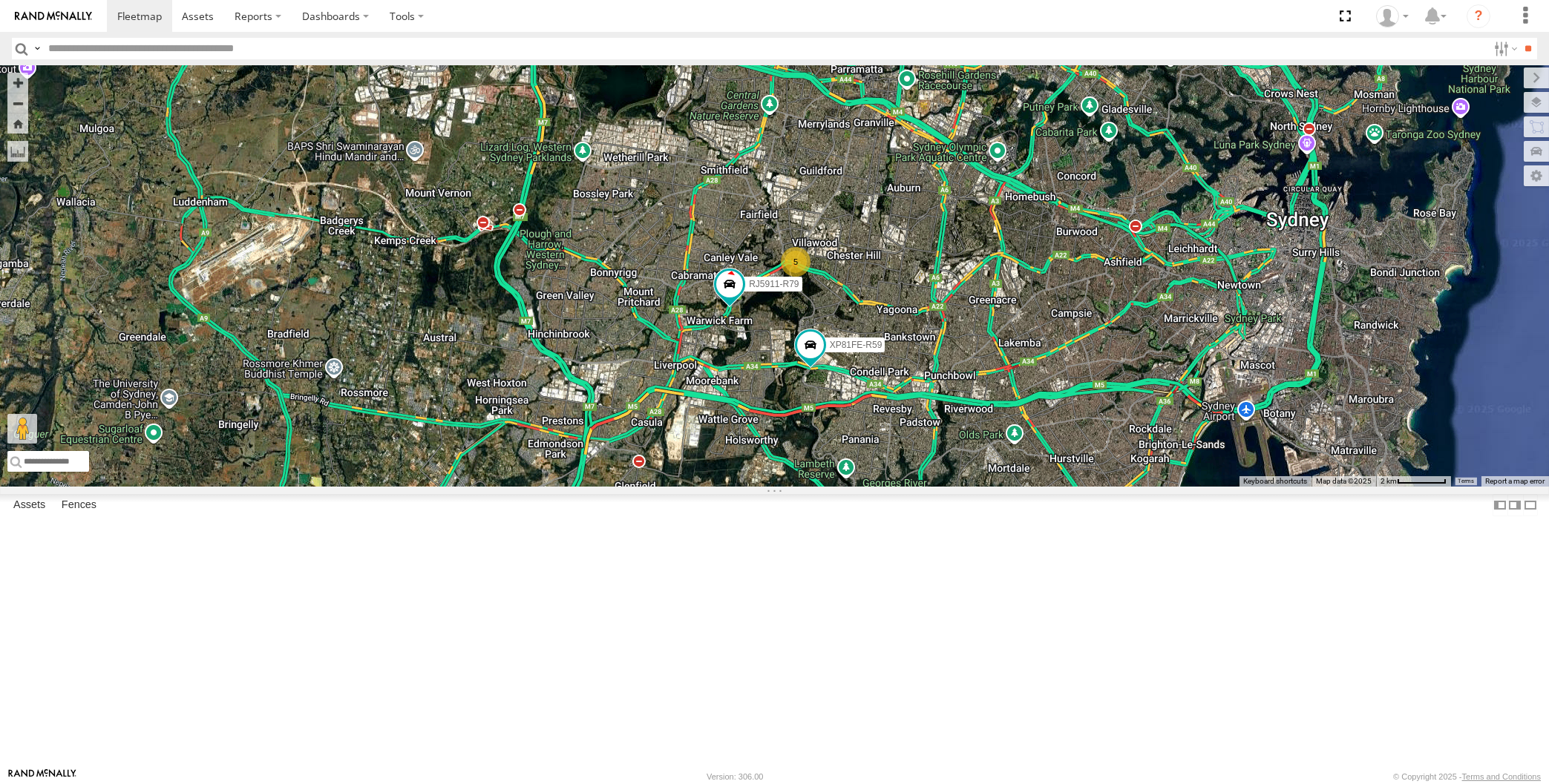
drag, startPoint x: 912, startPoint y: 652, endPoint x: 871, endPoint y: 645, distance: 41.6
click at [871, 486] on div "XP30JQ-R03 5 RJ5911-R79 XP81FE-R59" at bounding box center [774, 276] width 1549 height 422
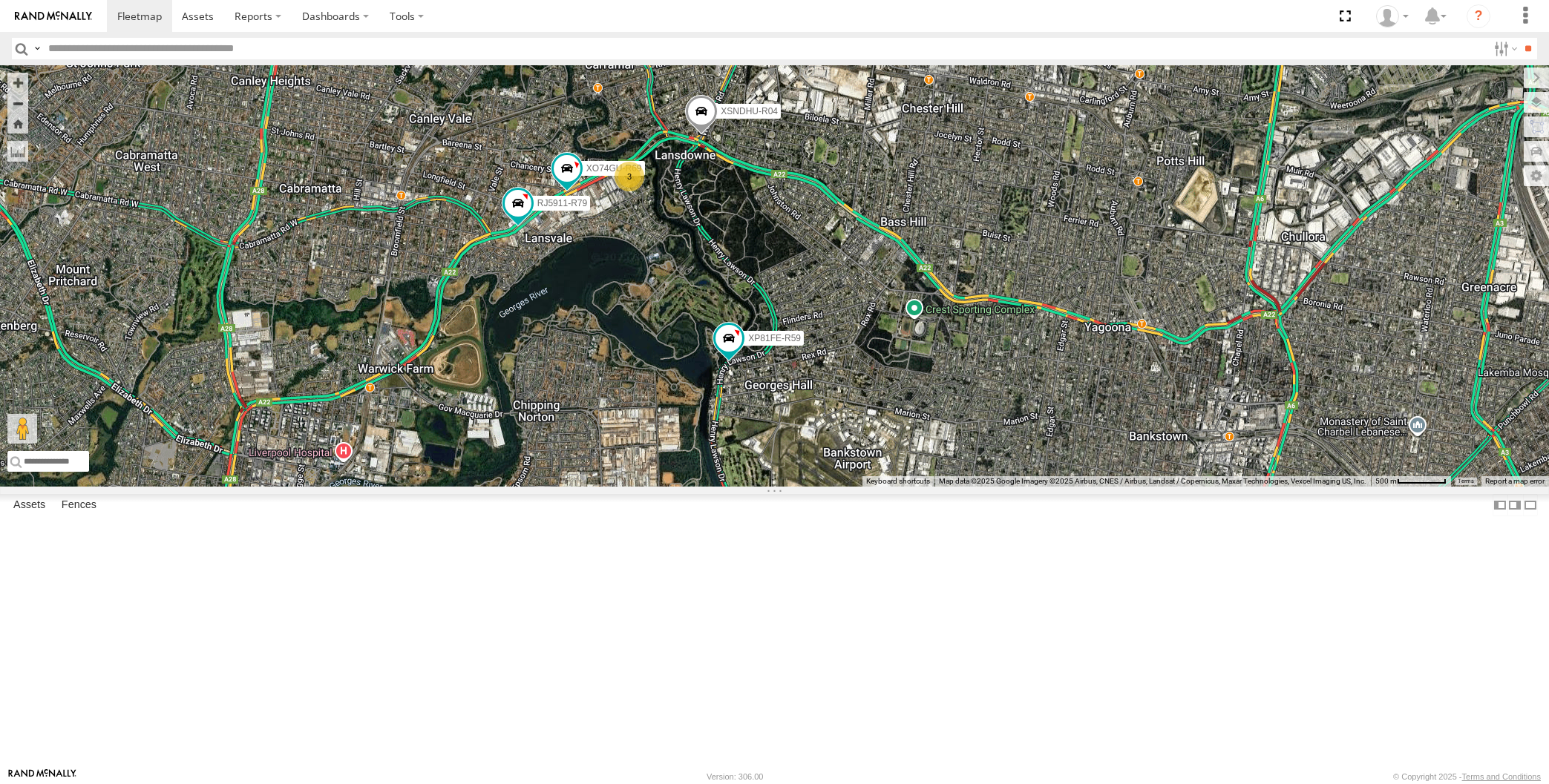
drag, startPoint x: 639, startPoint y: 428, endPoint x: 648, endPoint y: 420, distance: 12.0
click at [648, 421] on div "XP30JQ-R03 XP81FE-R59 XSNDHU-R04 3 RJ5911-R79 XO74GU-R69" at bounding box center [774, 276] width 1549 height 422
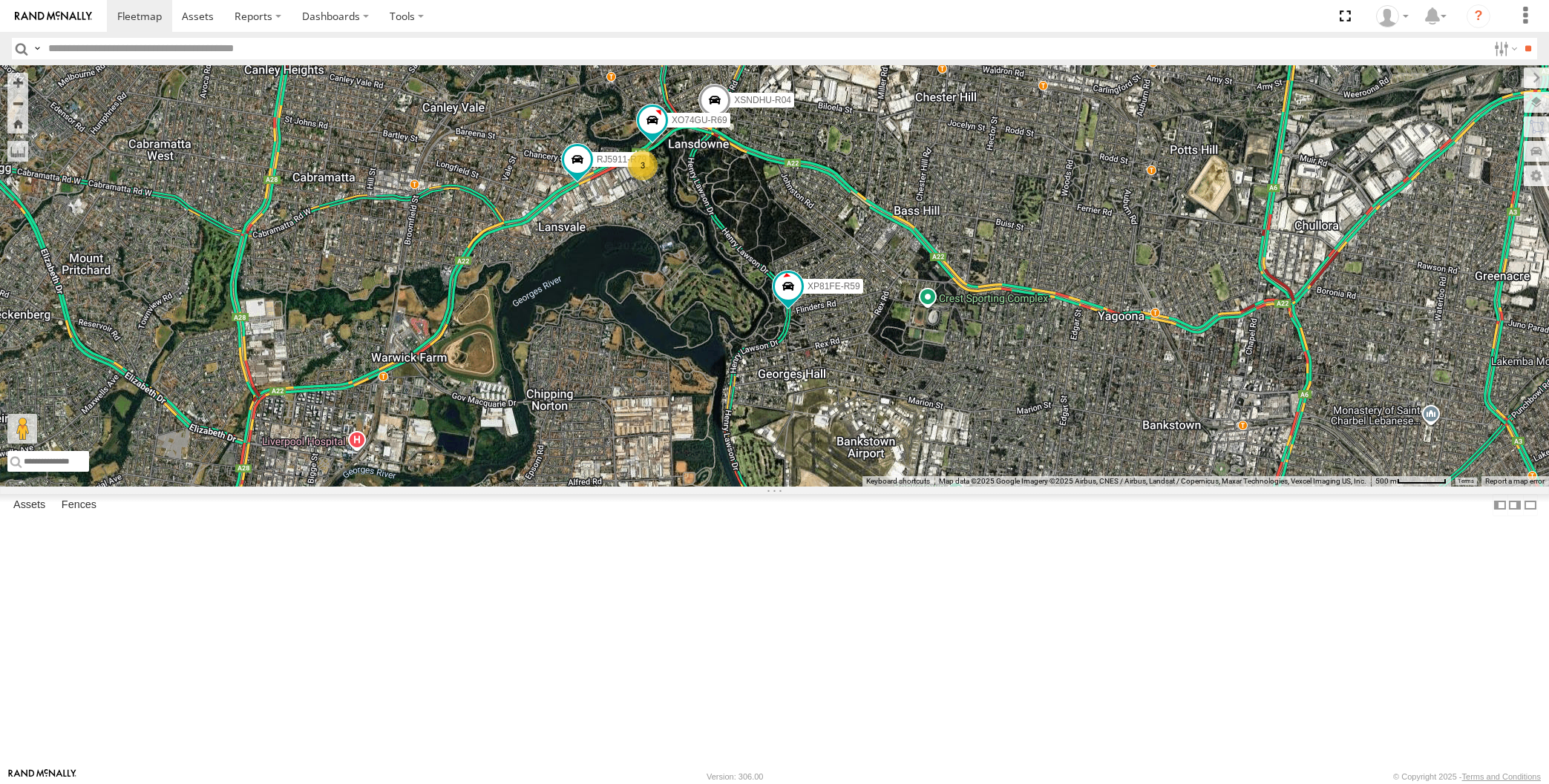
drag, startPoint x: 838, startPoint y: 513, endPoint x: 853, endPoint y: 502, distance: 18.6
click at [847, 486] on div "XP30JQ-R03 XP81FE-R59 XSNDHU-R04 3 RJ5911-R79 XO74GU-R69" at bounding box center [774, 276] width 1549 height 422
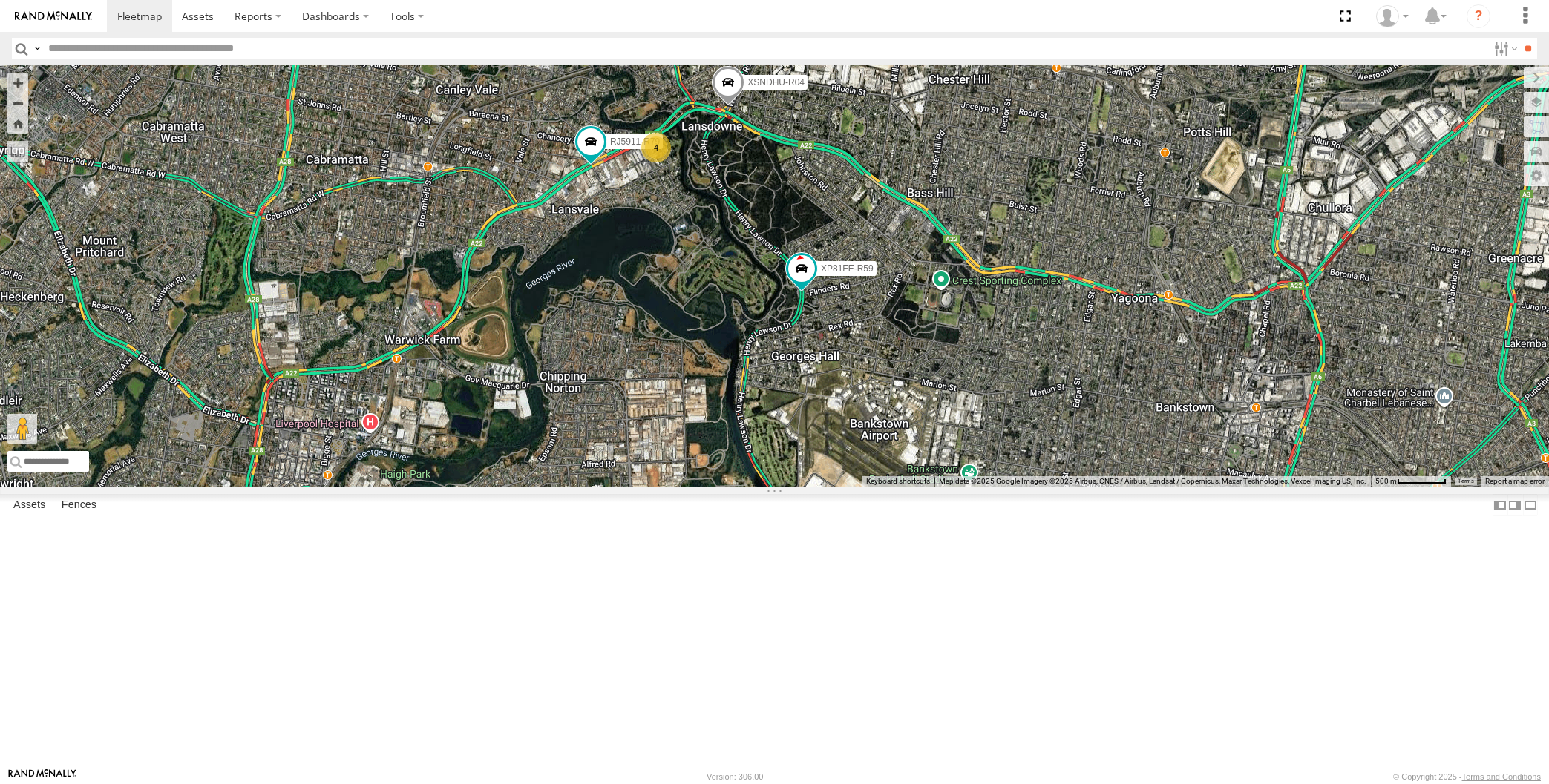
drag, startPoint x: 879, startPoint y: 494, endPoint x: 866, endPoint y: 494, distance: 13.0
click at [868, 486] on div "XP30JQ-R03 XP81FE-R59 XSNDHU-R04 RJ5911-R79 4" at bounding box center [774, 276] width 1549 height 422
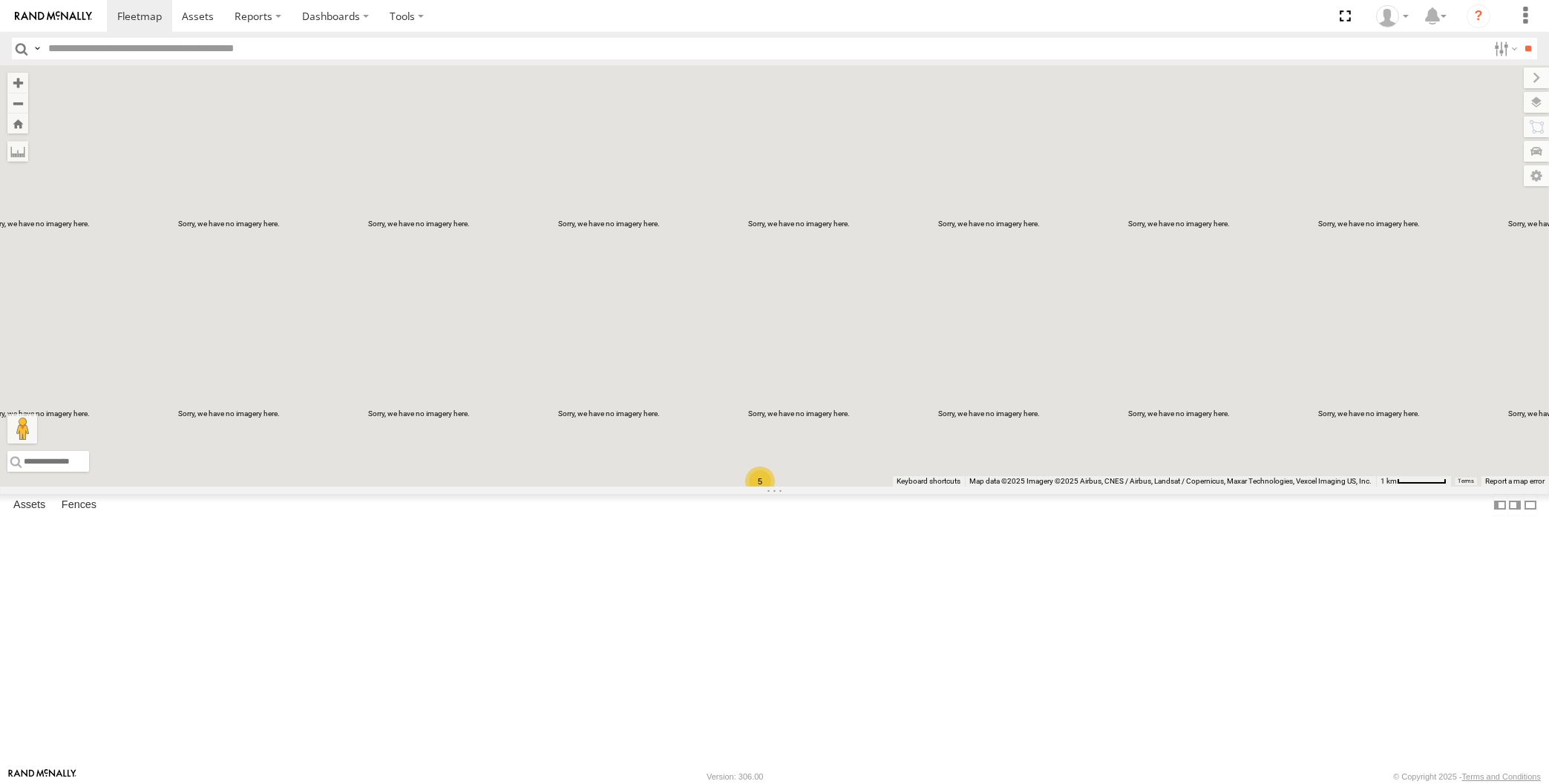
drag, startPoint x: 1134, startPoint y: 389, endPoint x: 1125, endPoint y: 417, distance: 29.4
click at [1125, 417] on div "XP30JQ-R03 5" at bounding box center [774, 276] width 1549 height 422
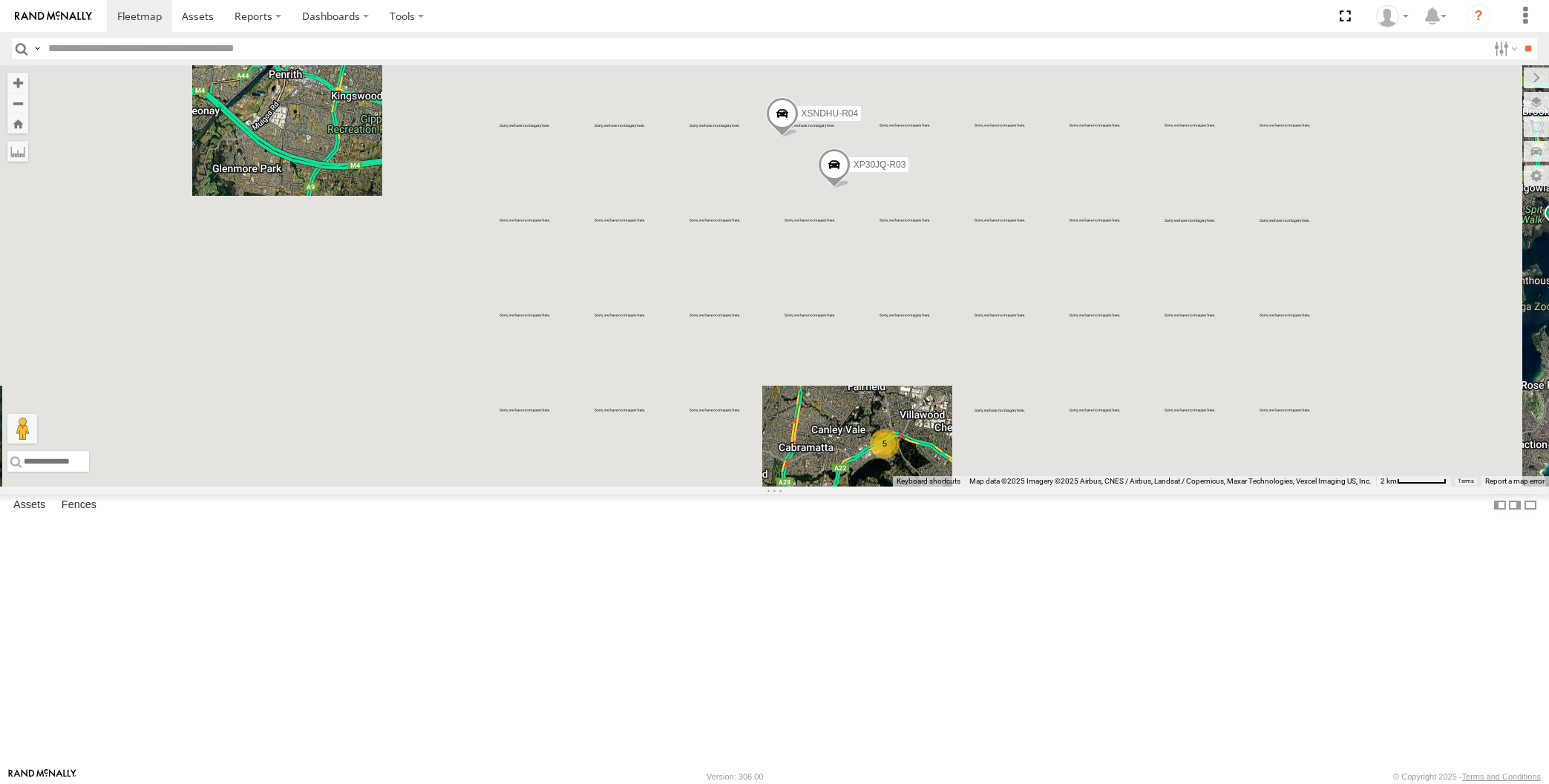
drag, startPoint x: 766, startPoint y: 399, endPoint x: 783, endPoint y: 400, distance: 17.0
click at [767, 393] on div "XP30JQ-R03 XSNDHU-R04 5 XO74GU-R69" at bounding box center [774, 276] width 1549 height 422
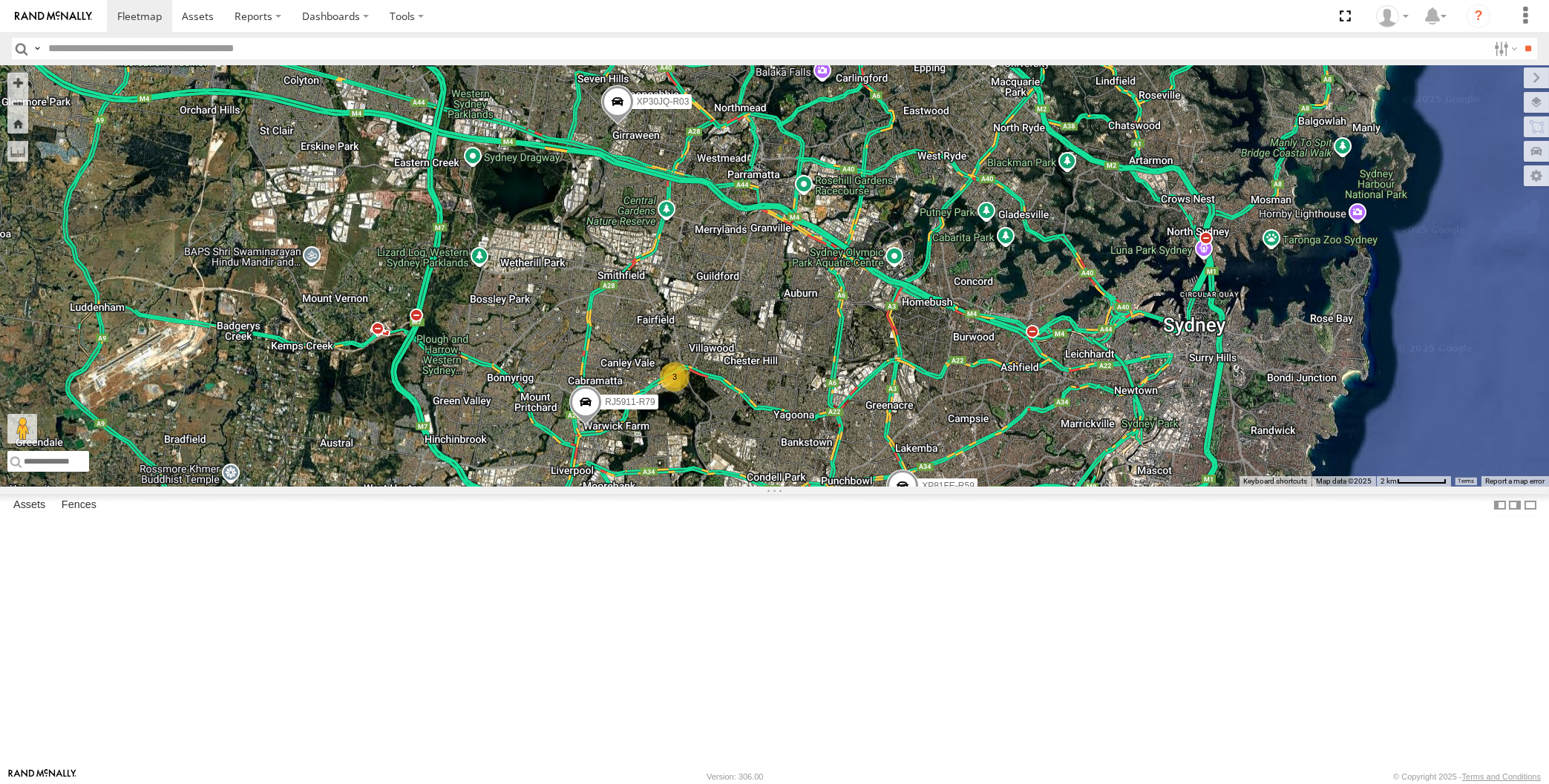
click at [804, 486] on div "XP30JQ-R03 XSNDHU-R04 RJ5911-R79 XP81FE-R59 XO74GU-R69 3" at bounding box center [774, 276] width 1549 height 422
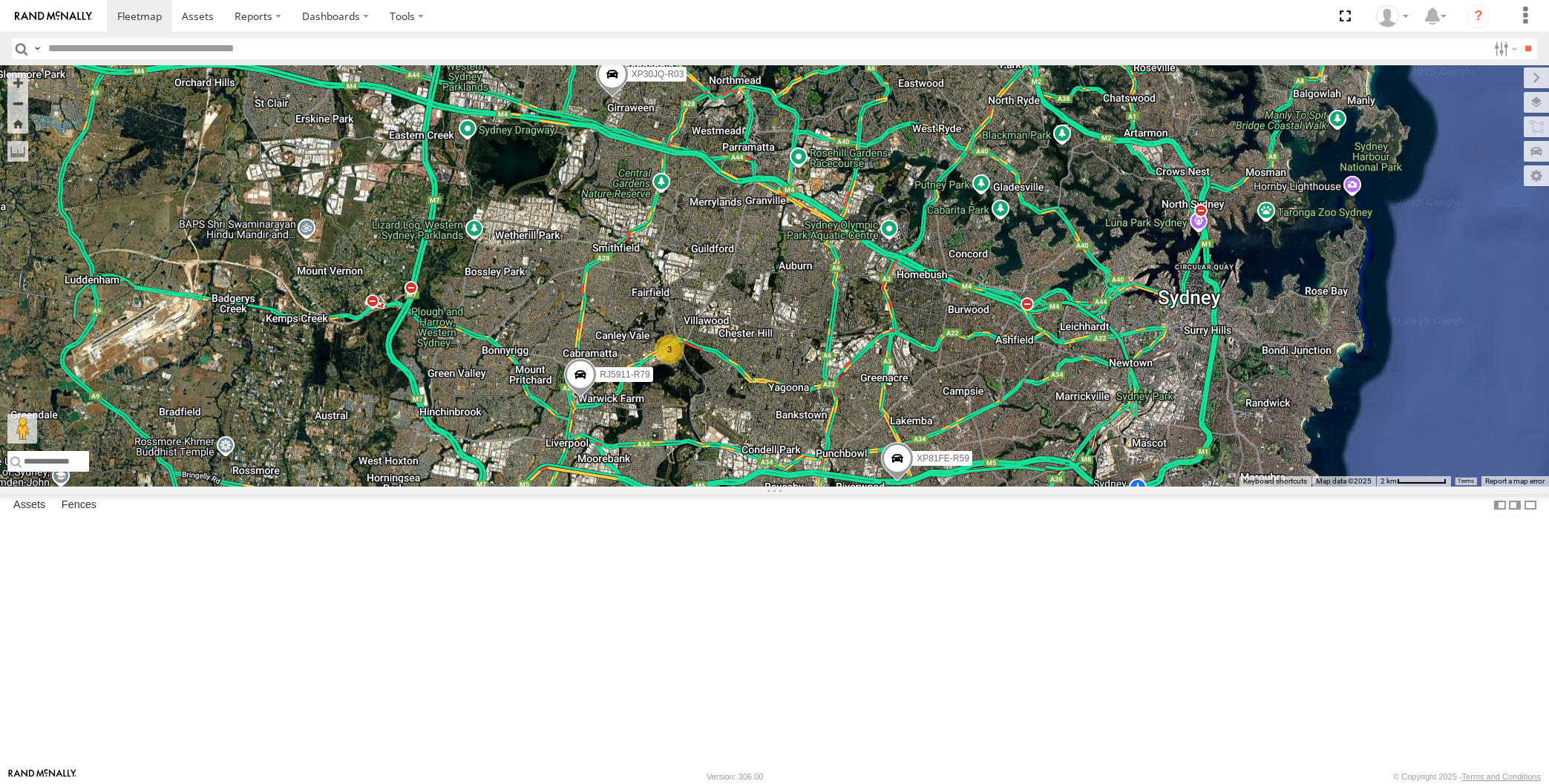
click at [772, 486] on div "XP30JQ-R03 XSNDHU-R04 RJ5911-R79 XP81FE-R59 XO74GU-R69 3" at bounding box center [774, 276] width 1549 height 422
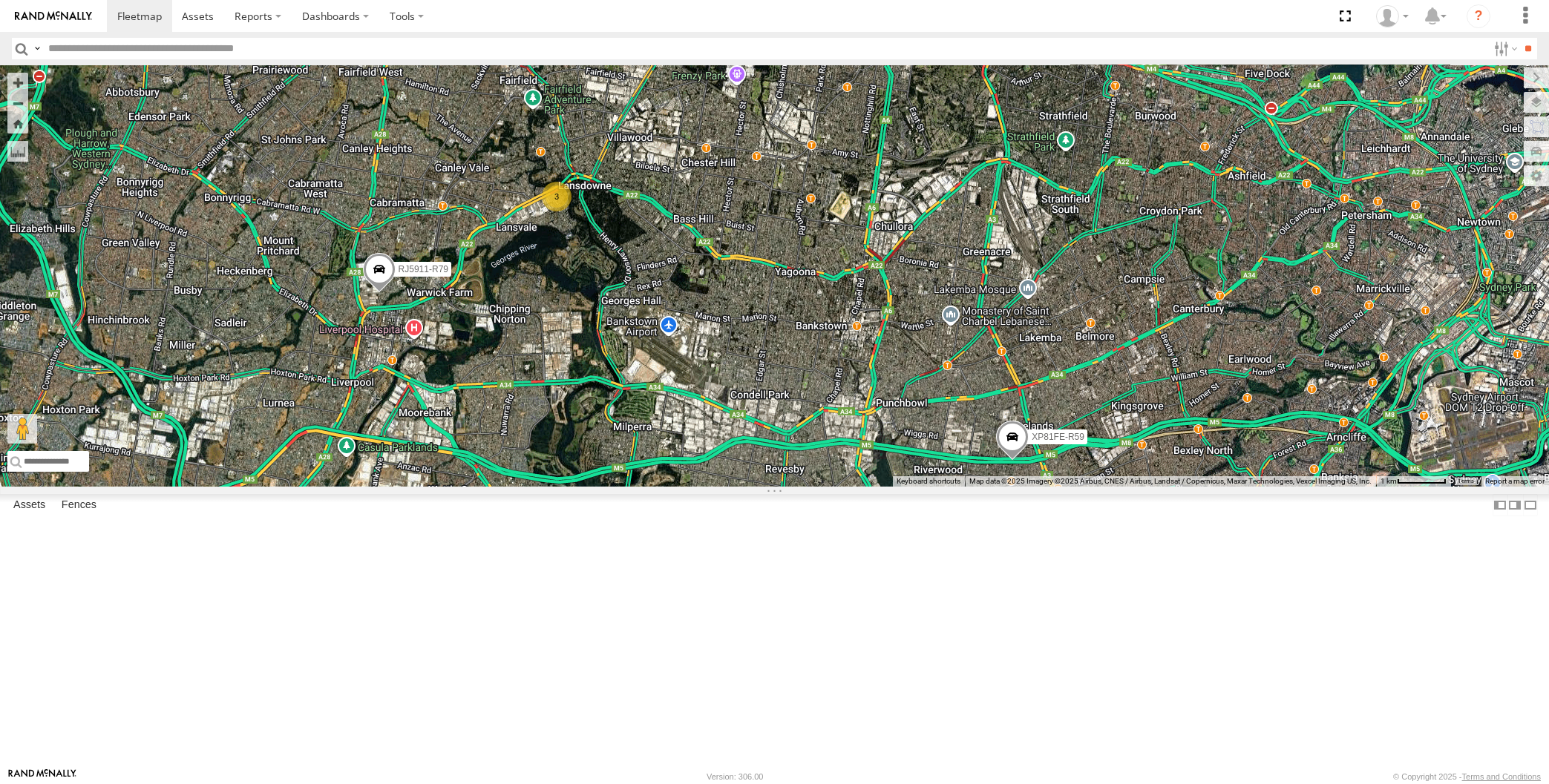
drag, startPoint x: 812, startPoint y: 638, endPoint x: 780, endPoint y: 609, distance: 43.2
click at [788, 486] on div "XP30JQ-R03 XSNDHU-R04 RJ5911-R79 XP81FE-R59 XO74GU-R69 3" at bounding box center [774, 276] width 1549 height 422
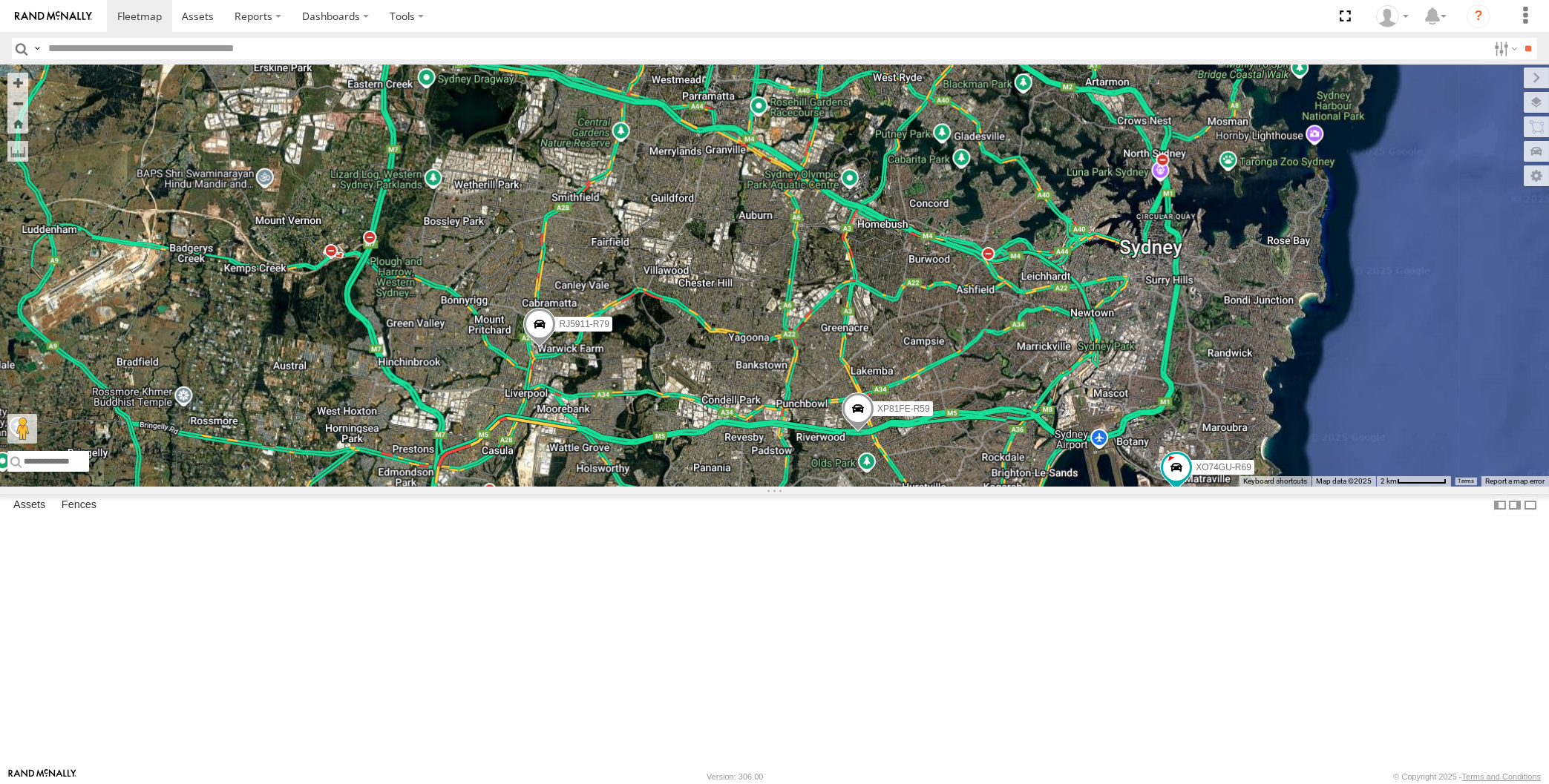
click at [1005, 486] on div "XP30JQ-R03 XSNDHU-R04 RJ5911-R79 XP81FE-R59 XO74GU-R69" at bounding box center [774, 276] width 1549 height 422
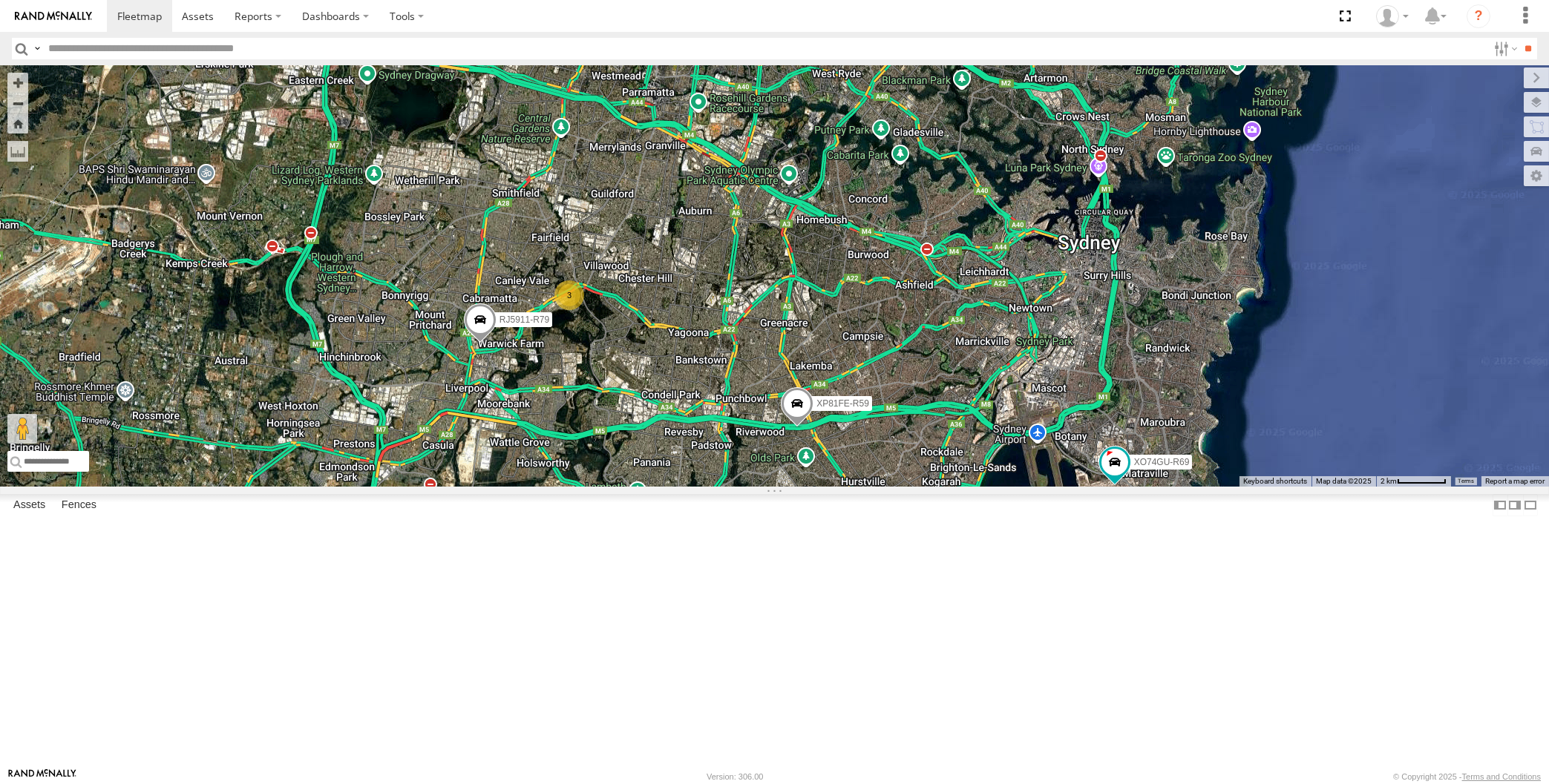
drag, startPoint x: 609, startPoint y: 264, endPoint x: 618, endPoint y: 264, distance: 9.0
click at [611, 268] on div "XP30JQ-R03 XSNDHU-R04 RJ5911-R79 XP81FE-R59 XO74GU-R69 3" at bounding box center [774, 276] width 1549 height 422
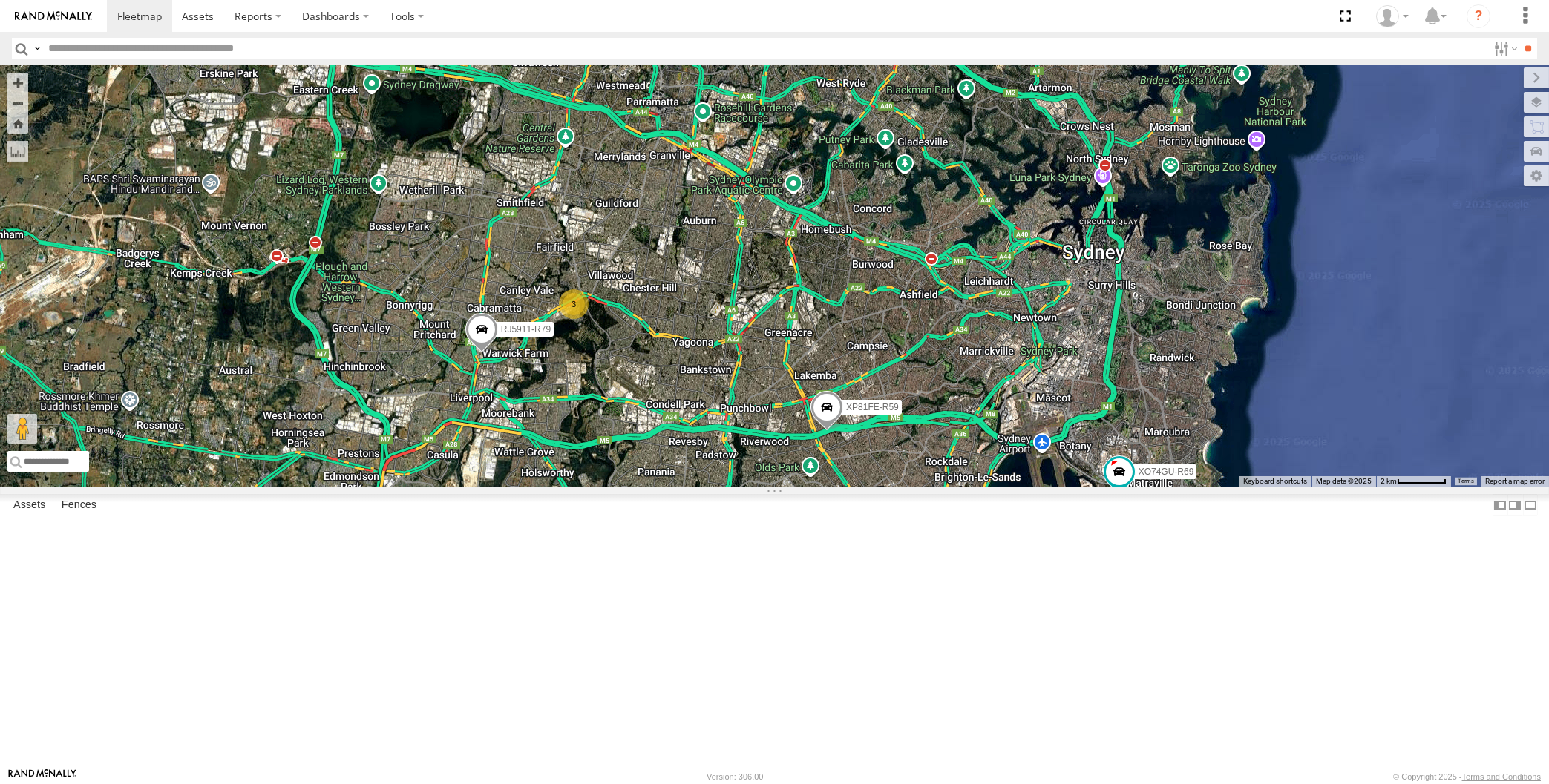
click at [513, 314] on div "XP30JQ-R03 XSNDHU-R04 RJ5911-R79 XP81FE-R59 XO74GU-R69 3" at bounding box center [774, 276] width 1549 height 422
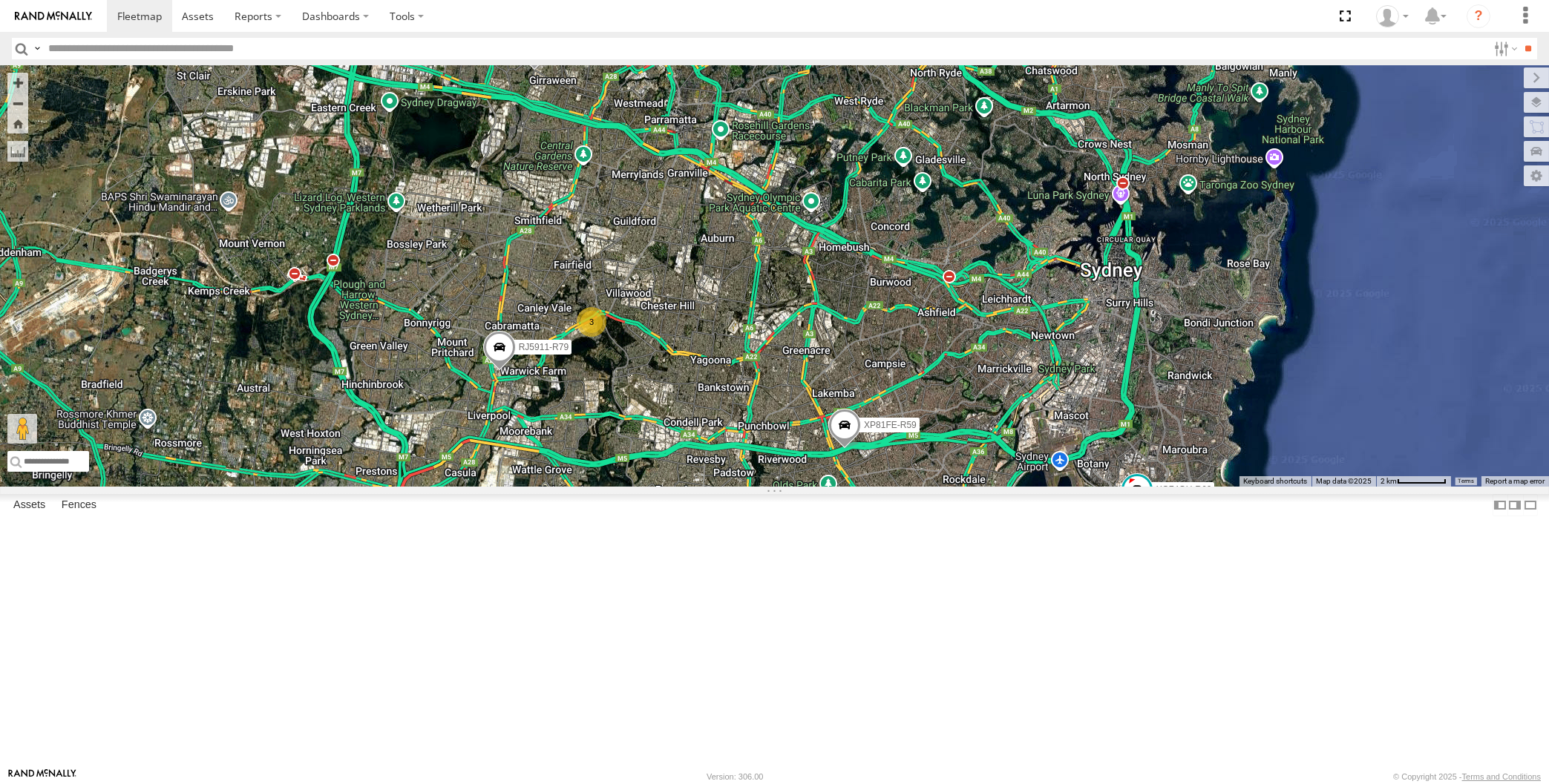
drag, startPoint x: 513, startPoint y: 329, endPoint x: 524, endPoint y: 356, distance: 29.2
click at [527, 354] on div "XP30JQ-R03 XSNDHU-R04 RJ5911-R79 XP81FE-R59 XO74GU-R69 3" at bounding box center [774, 276] width 1549 height 422
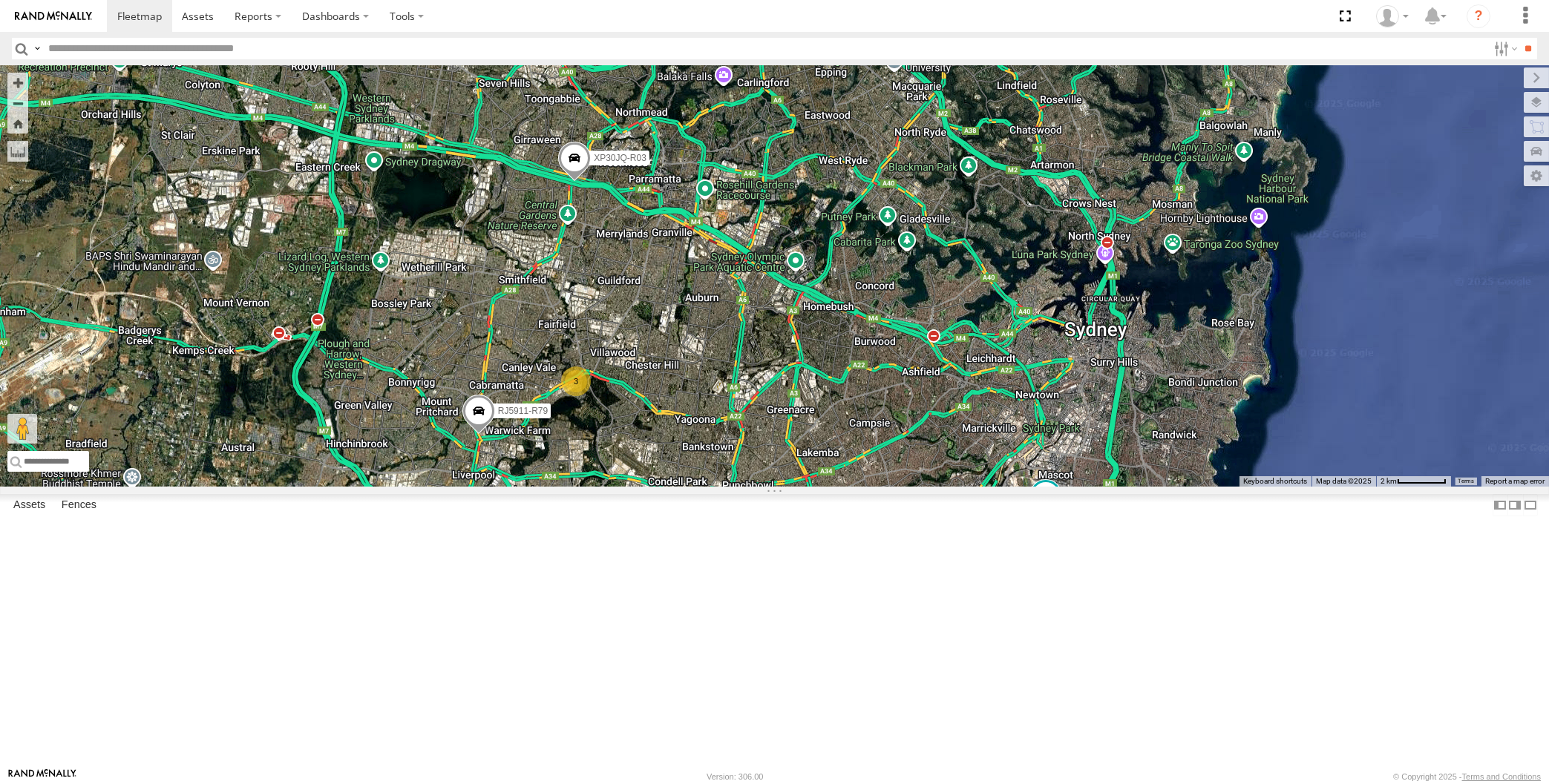
drag, startPoint x: 658, startPoint y: 633, endPoint x: 655, endPoint y: 623, distance: 10.4
click at [656, 486] on div "XP30JQ-R03 XSNDHU-R04 3 RJ5911-R79 XP81FE-R59 XO74GU-R69" at bounding box center [774, 276] width 1549 height 422
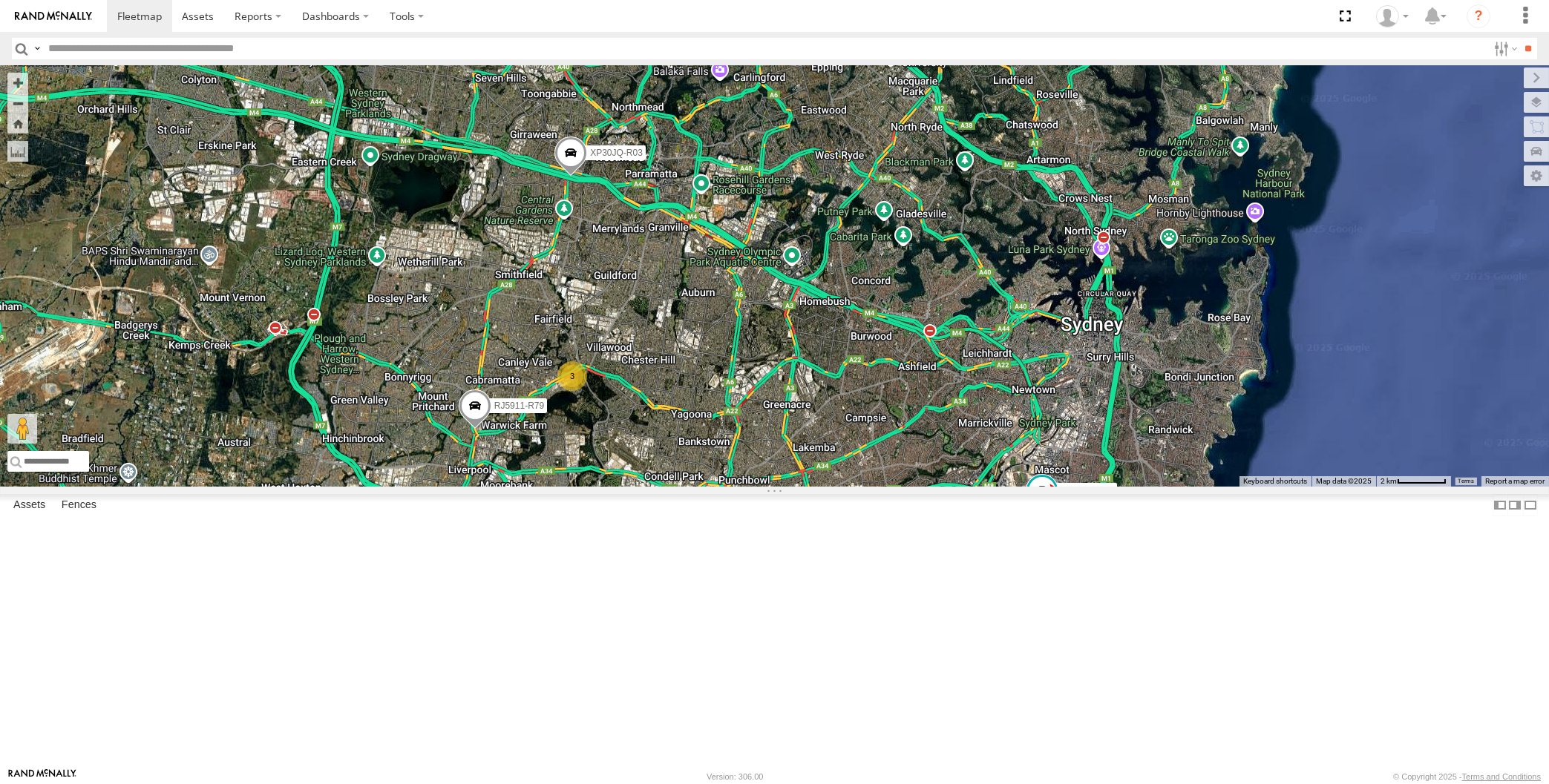
drag, startPoint x: 1120, startPoint y: 656, endPoint x: 985, endPoint y: 556, distance: 168.0
click at [981, 486] on div "XP30JQ-R03 XSNDHU-R04 3 RJ5911-R79 XP81FE-R59 XO74GU-R69" at bounding box center [774, 276] width 1549 height 422
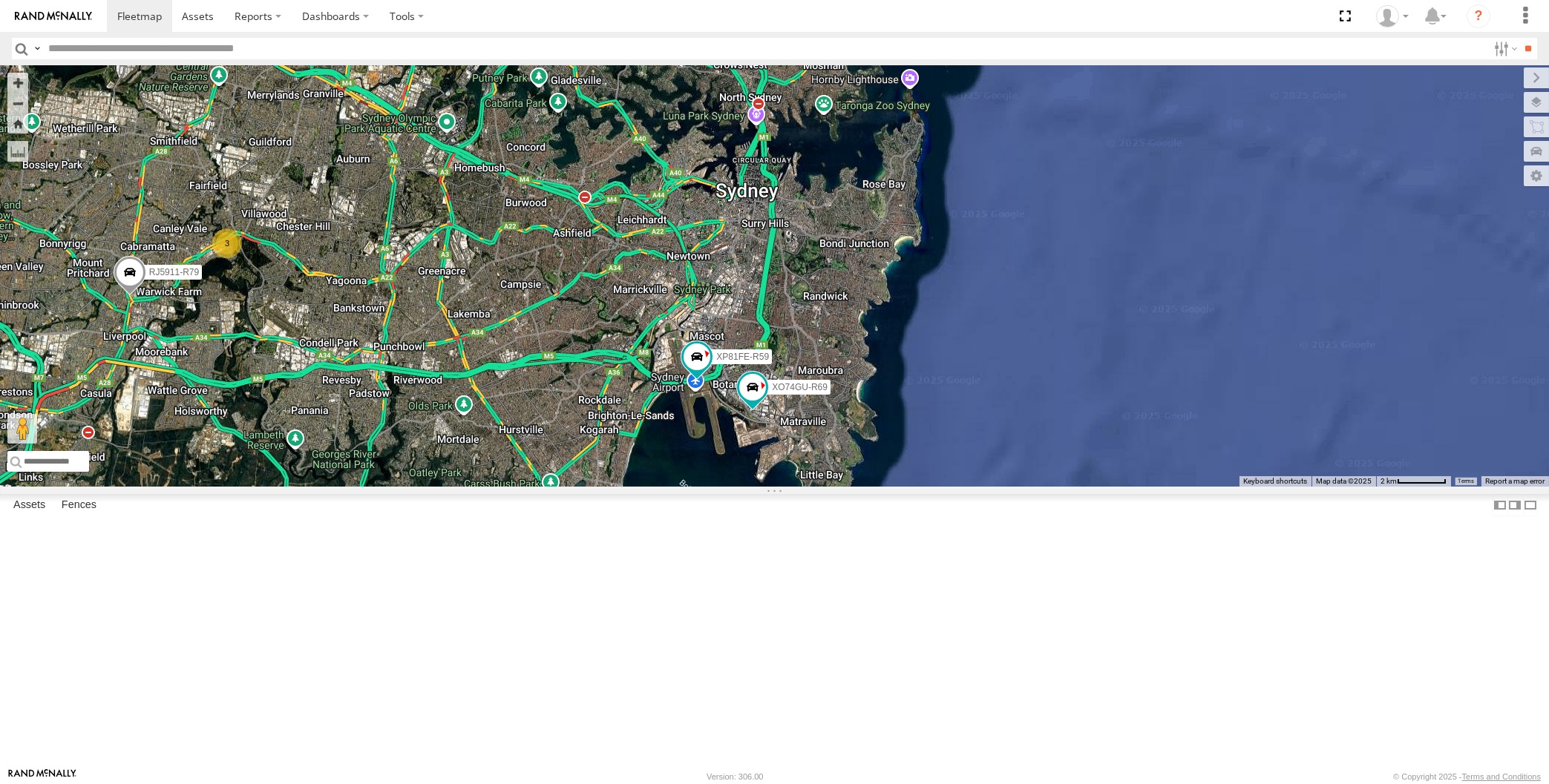
drag, startPoint x: 279, startPoint y: 575, endPoint x: 336, endPoint y: 579, distance: 57.1
click at [339, 486] on div "XP30JQ-R03 XSNDHU-R04 3 RJ5911-R79 XP81FE-R59 XO74GU-R69" at bounding box center [774, 276] width 1549 height 422
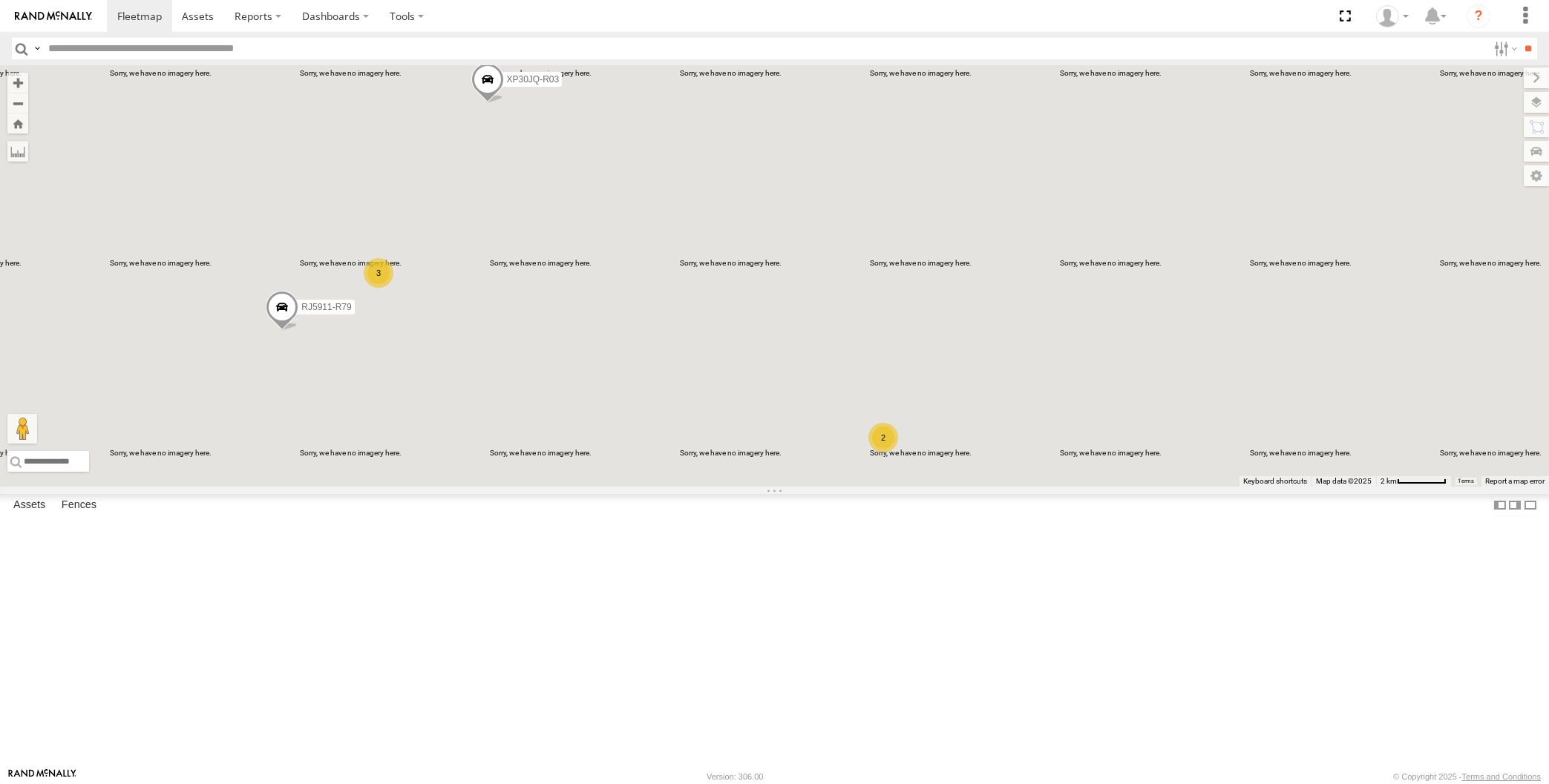
drag, startPoint x: 267, startPoint y: 573, endPoint x: 305, endPoint y: 568, distance: 38.3
click at [306, 486] on div "XP30JQ-R03 RJ5911-R79 3 2" at bounding box center [774, 276] width 1549 height 422
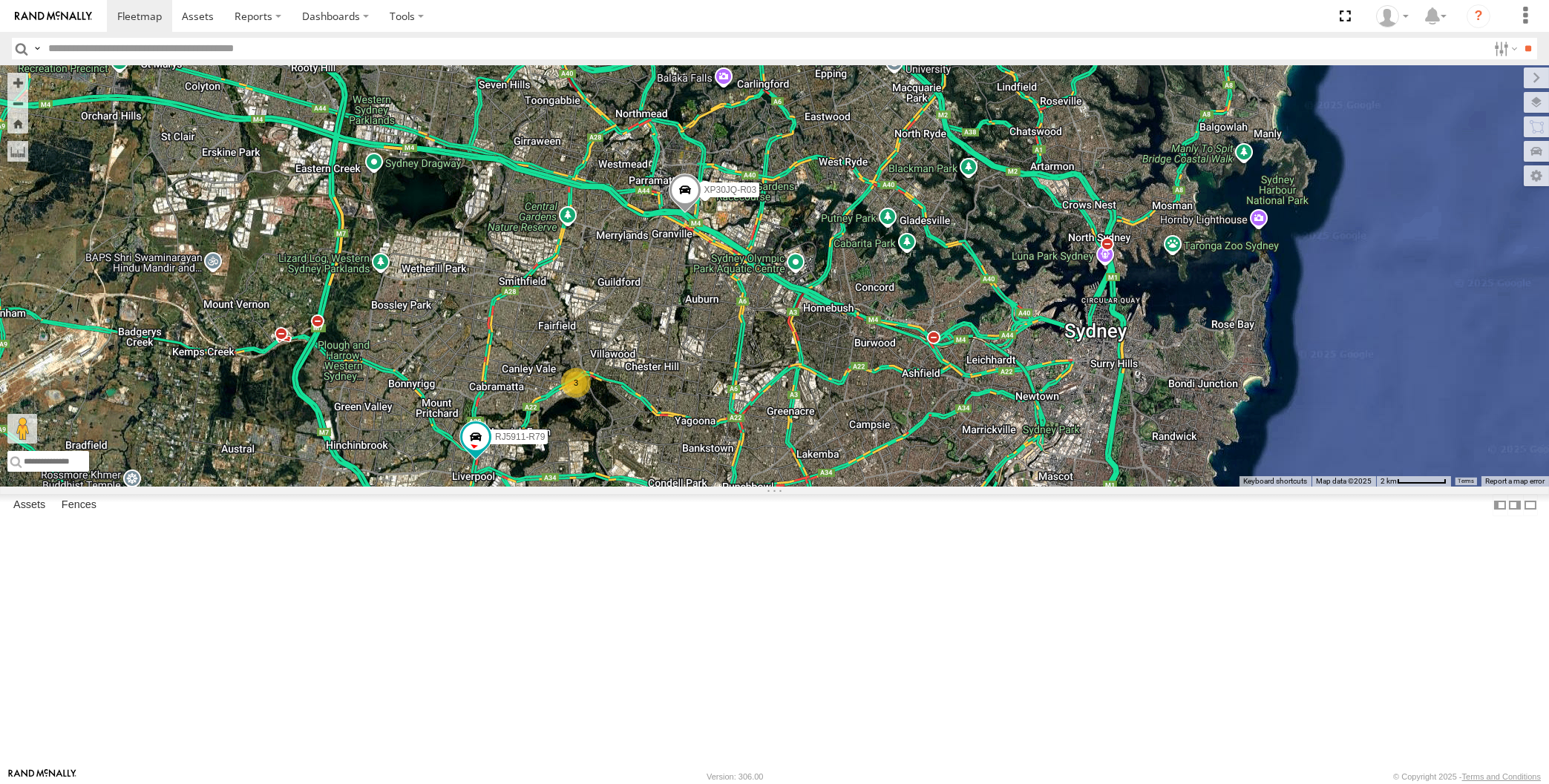
click at [687, 214] on span at bounding box center [684, 194] width 32 height 40
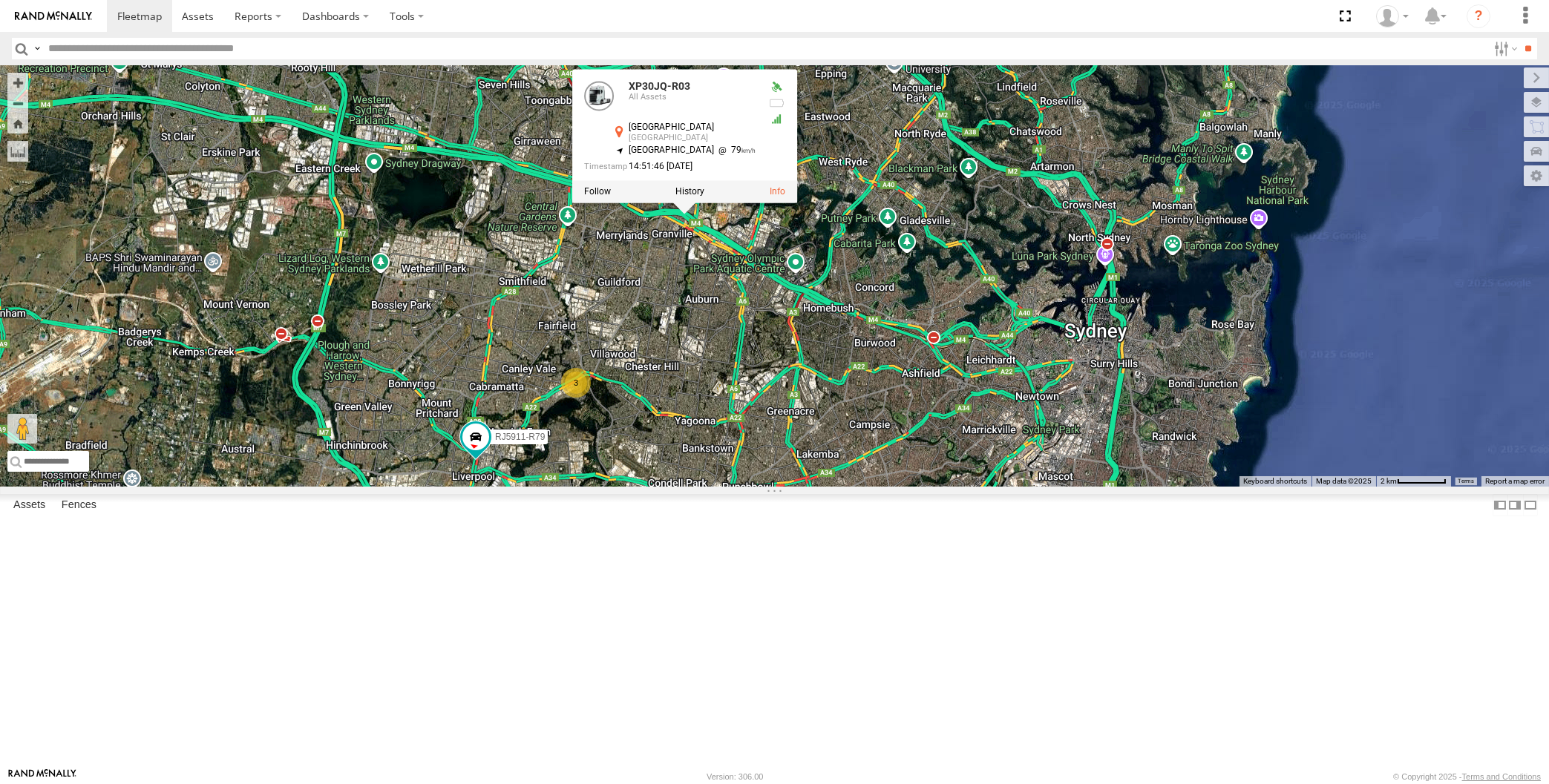
click at [686, 486] on div "XP30JQ-R03 XSNDHU-R04 3 RJ5911-R79 2 XP30JQ-R03 All Assets Western Mtwy Granvil…" at bounding box center [774, 276] width 1549 height 422
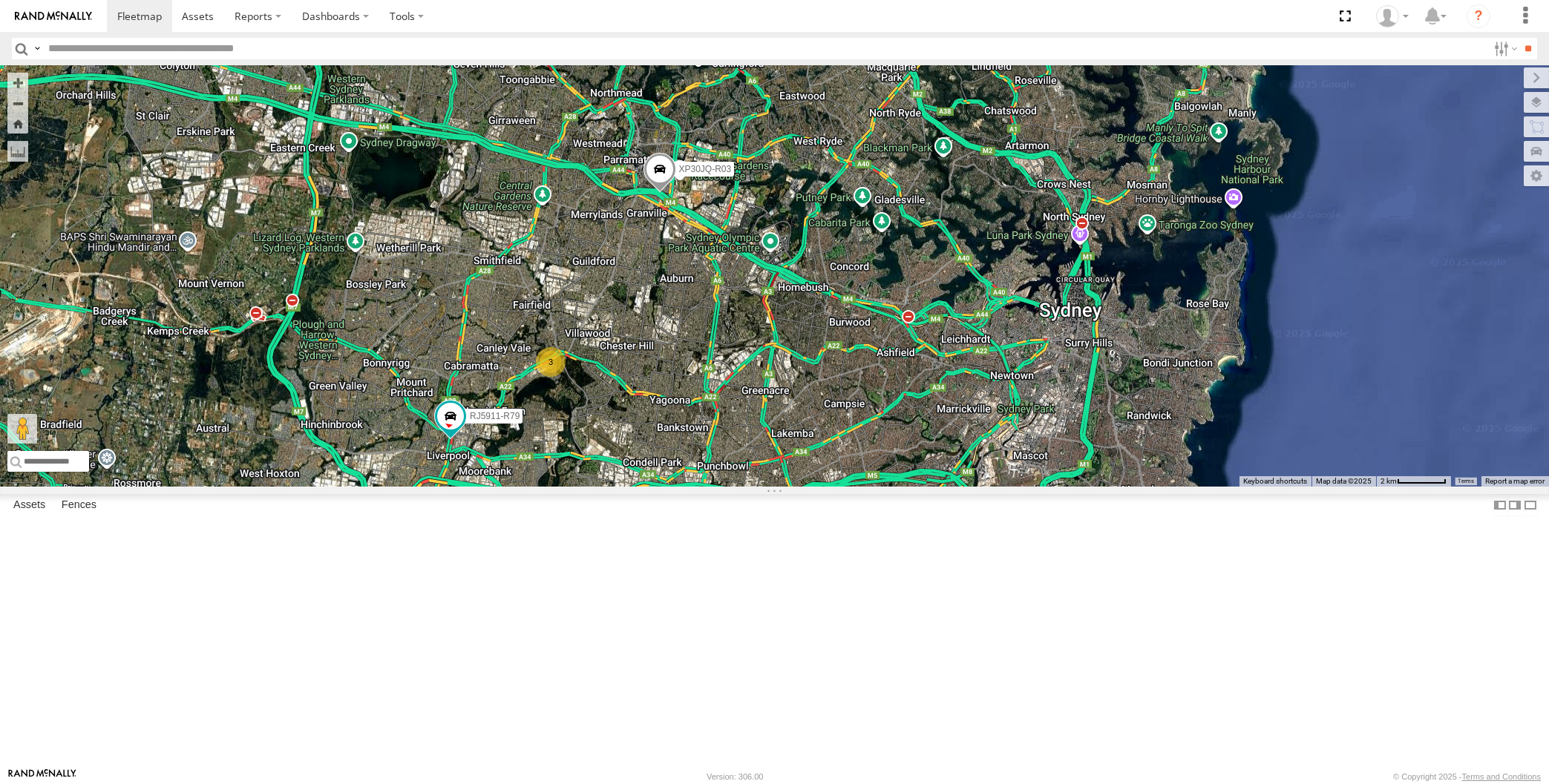
drag, startPoint x: 1172, startPoint y: 582, endPoint x: 1192, endPoint y: 570, distance: 23.3
click at [1158, 486] on div "XP30JQ-R03 XSNDHU-R04 3 RJ5911-R79 2" at bounding box center [774, 276] width 1549 height 422
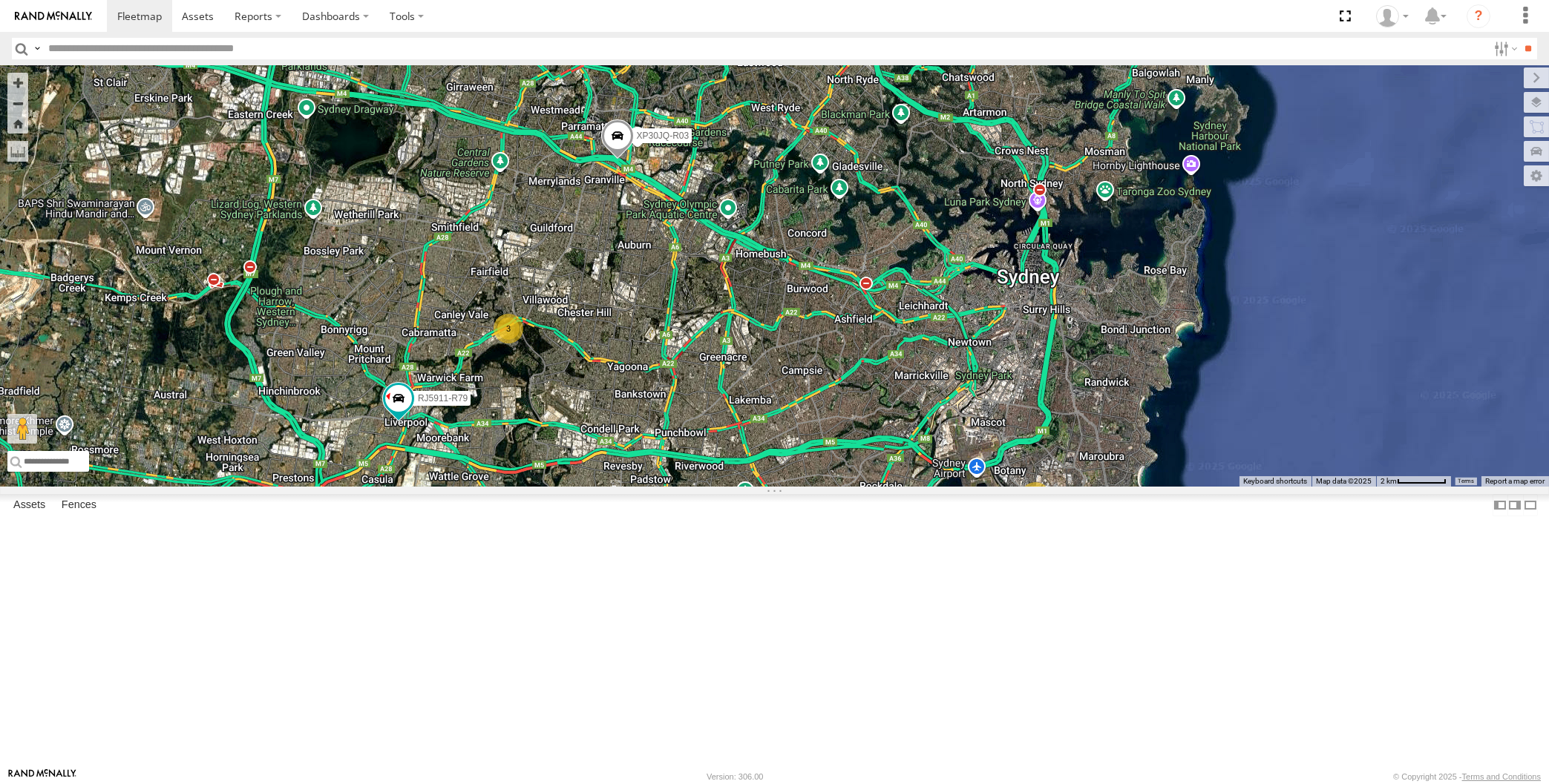
click at [620, 160] on span at bounding box center [617, 139] width 32 height 40
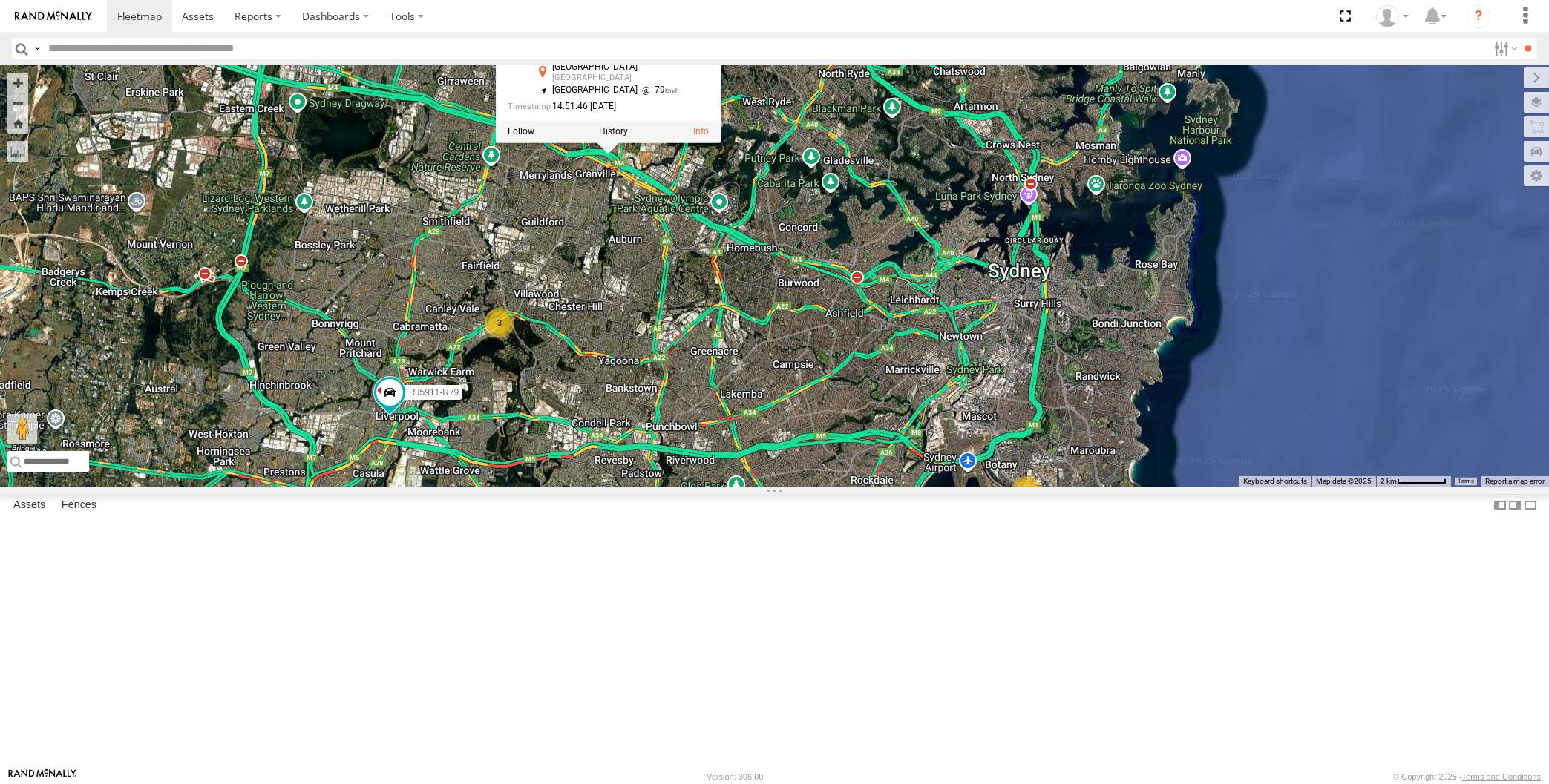
drag, startPoint x: 930, startPoint y: 576, endPoint x: 886, endPoint y: 531, distance: 62.9
click at [893, 486] on div "XP30JQ-R03 XSNDHU-R04 3 RJ5911-R79 2 XP30JQ-R03 All Assets Western Mtwy Granvil…" at bounding box center [774, 276] width 1549 height 422
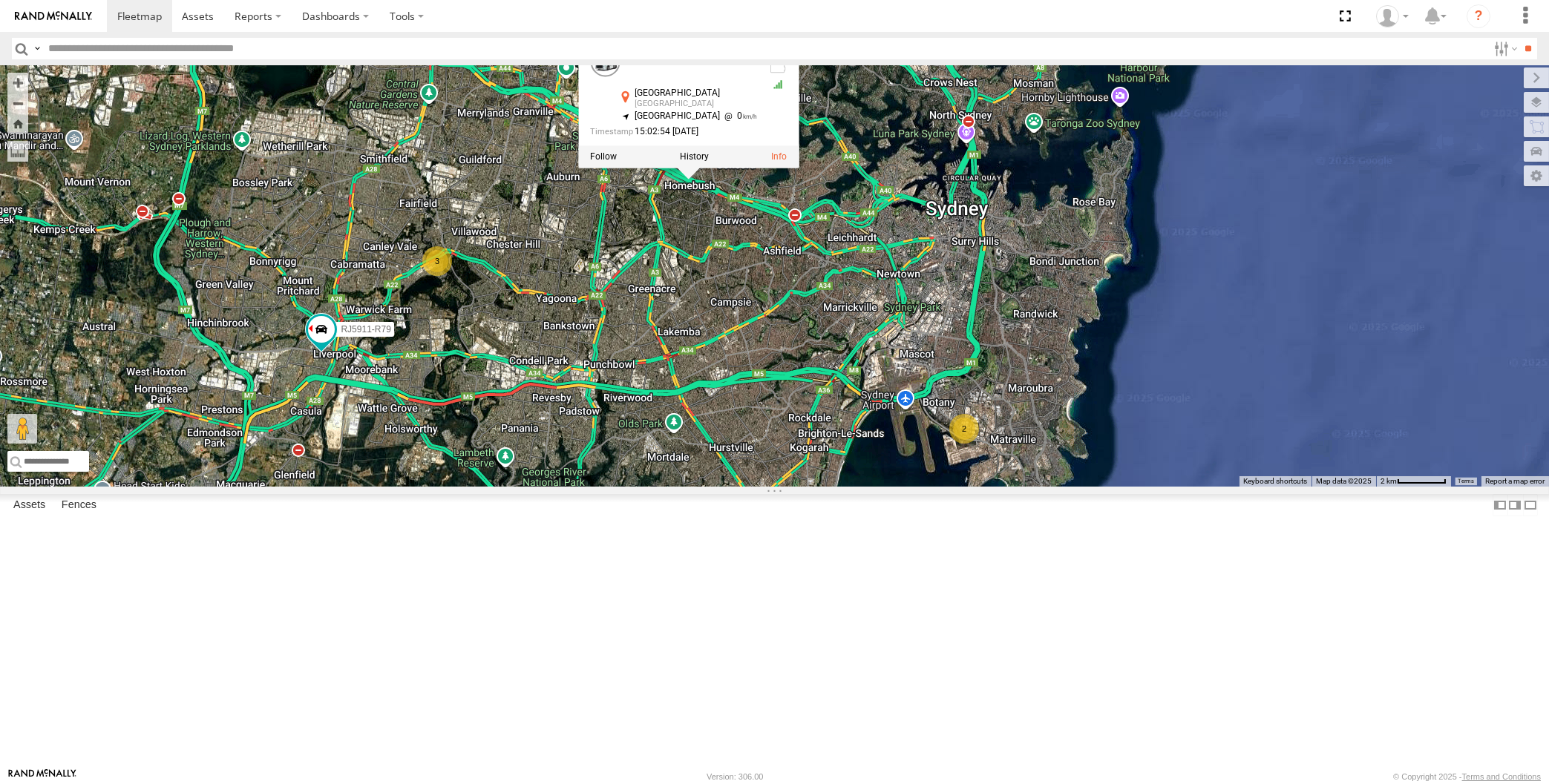
click at [673, 486] on div "XP30JQ-R03 XSNDHU-R04 3 RJ5911-R79 2 XP30JQ-R03 All Assets Western Mtwy Granvil…" at bounding box center [774, 276] width 1549 height 422
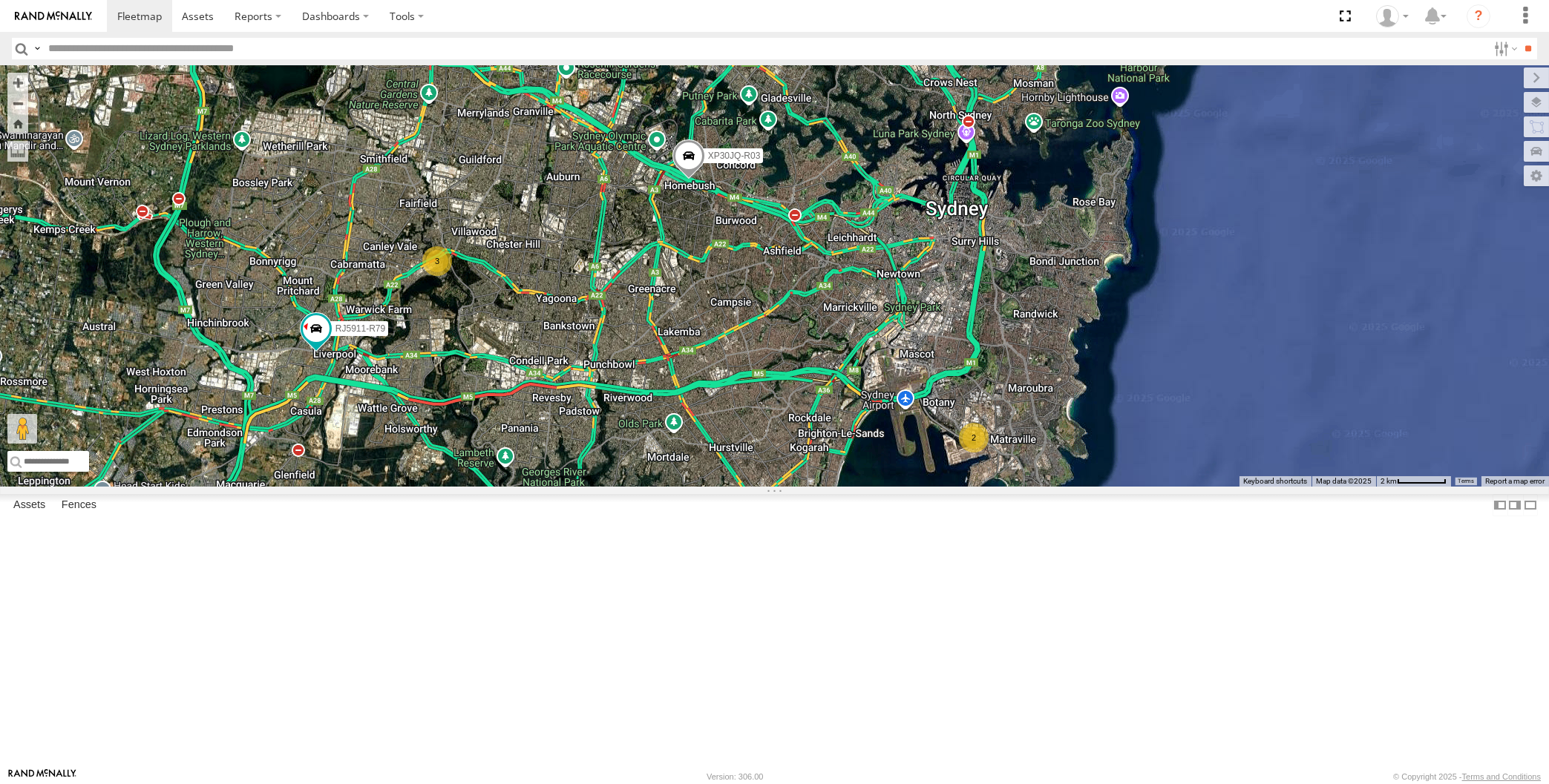
drag, startPoint x: 522, startPoint y: 616, endPoint x: 524, endPoint y: 608, distance: 8.2
click at [524, 486] on div "XP30JQ-R03 RJ5911-R79 3 2" at bounding box center [774, 276] width 1549 height 422
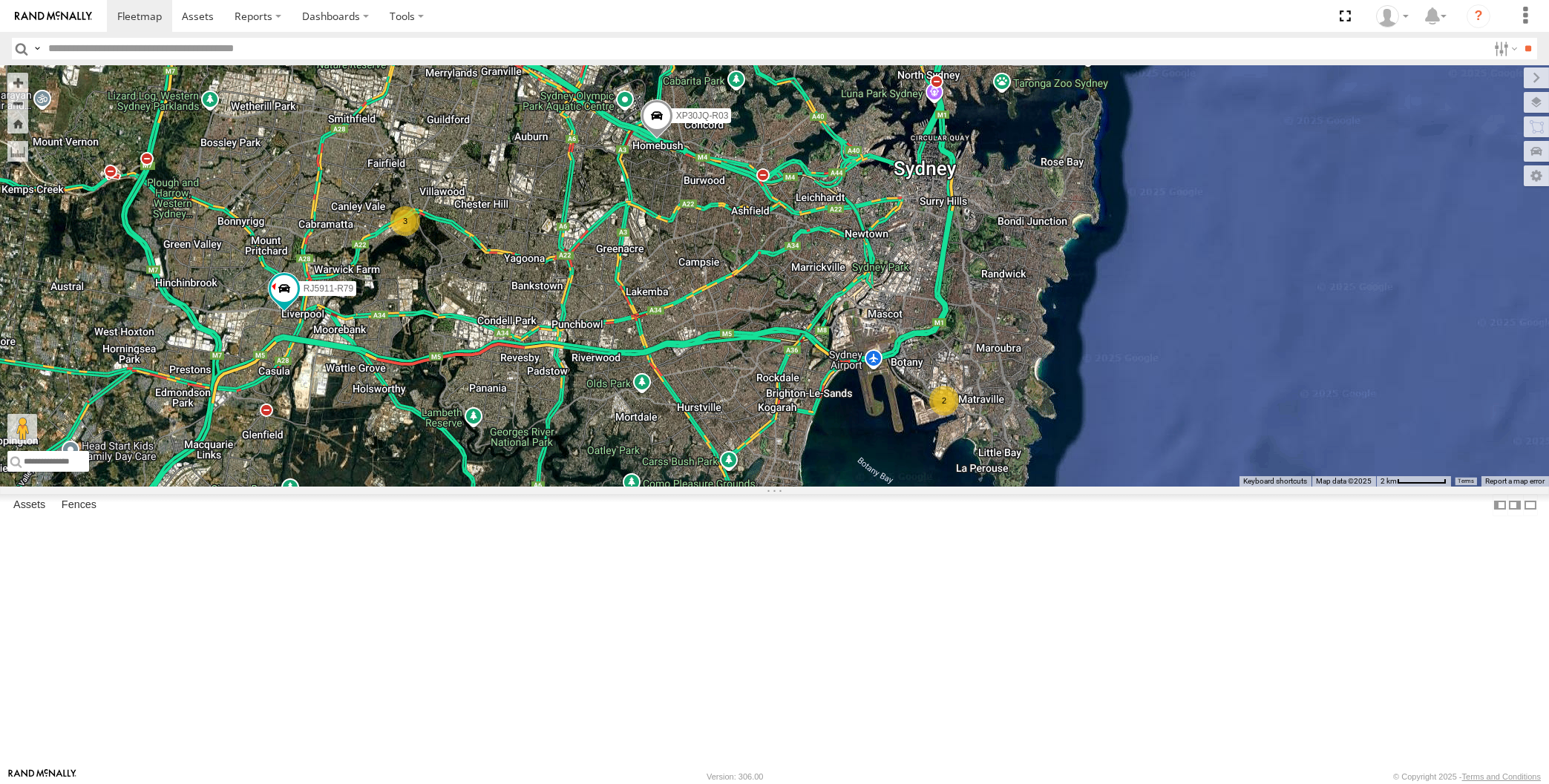
drag, startPoint x: 681, startPoint y: 611, endPoint x: 660, endPoint y: 641, distance: 36.6
click at [660, 486] on div "XP30JQ-R03 RJ5911-R79 XSNDHU-R04 3 2" at bounding box center [774, 276] width 1549 height 422
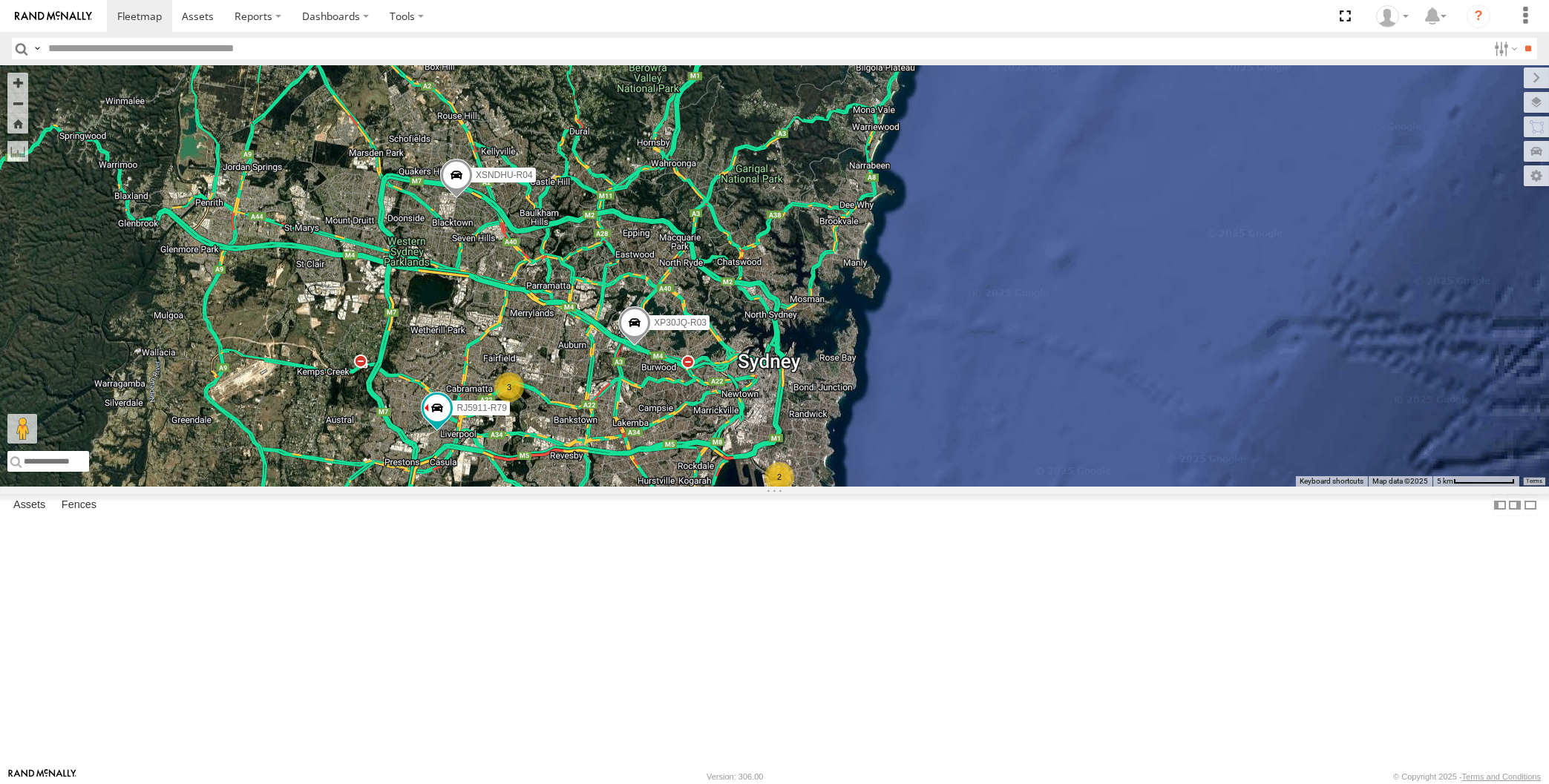
drag, startPoint x: 544, startPoint y: 668, endPoint x: 516, endPoint y: 655, distance: 30.9
click at [516, 486] on div "XP30JQ-R03 RJ5911-R79 XSNDHU-R04 3 2" at bounding box center [774, 276] width 1549 height 422
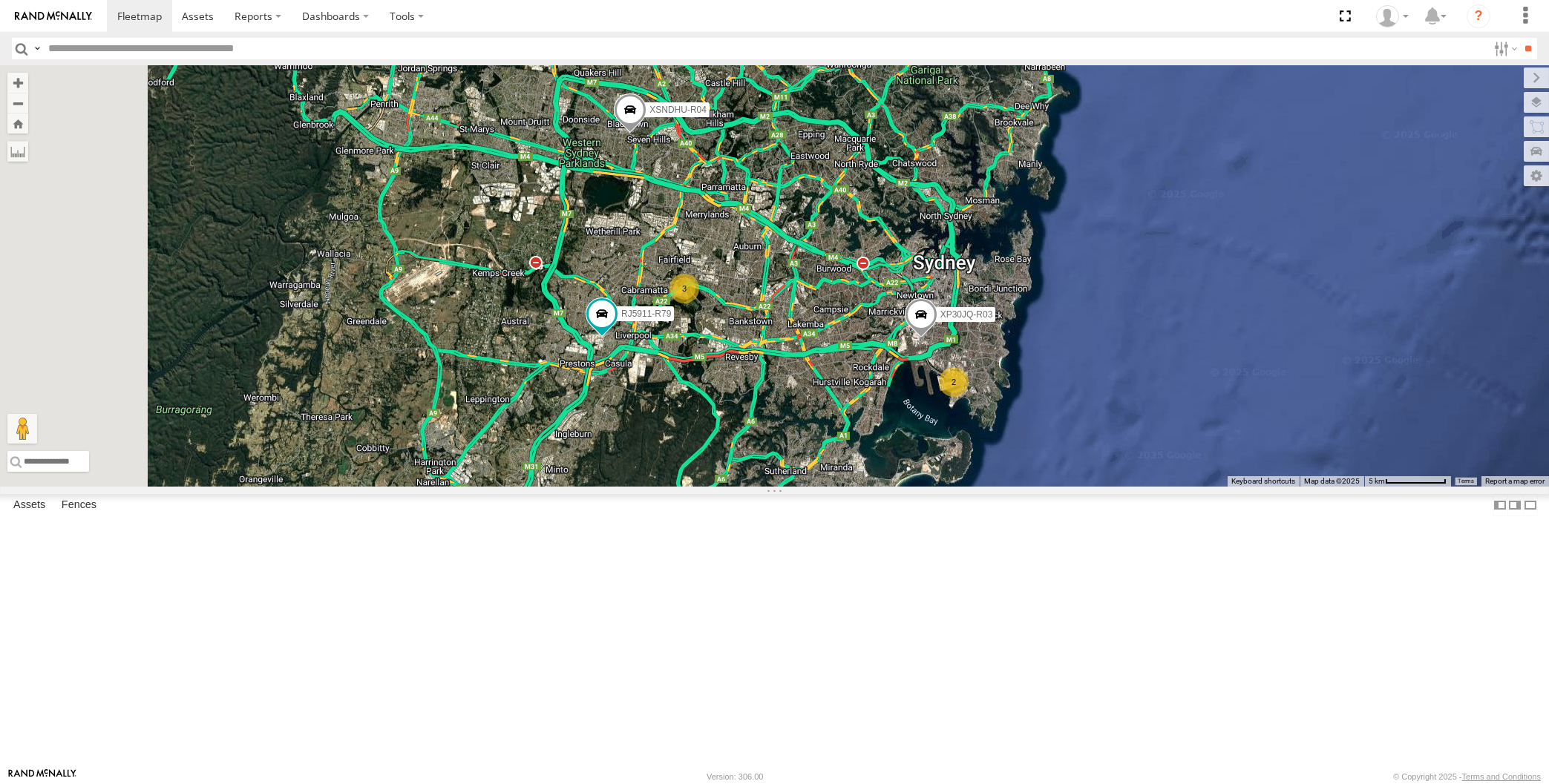
drag, startPoint x: 1113, startPoint y: 576, endPoint x: 1276, endPoint y: 526, distance: 170.5
click at [1280, 486] on div "XP30JQ-R03 XSNDHU-R04 RJ5911-R79 3 2" at bounding box center [774, 276] width 1549 height 422
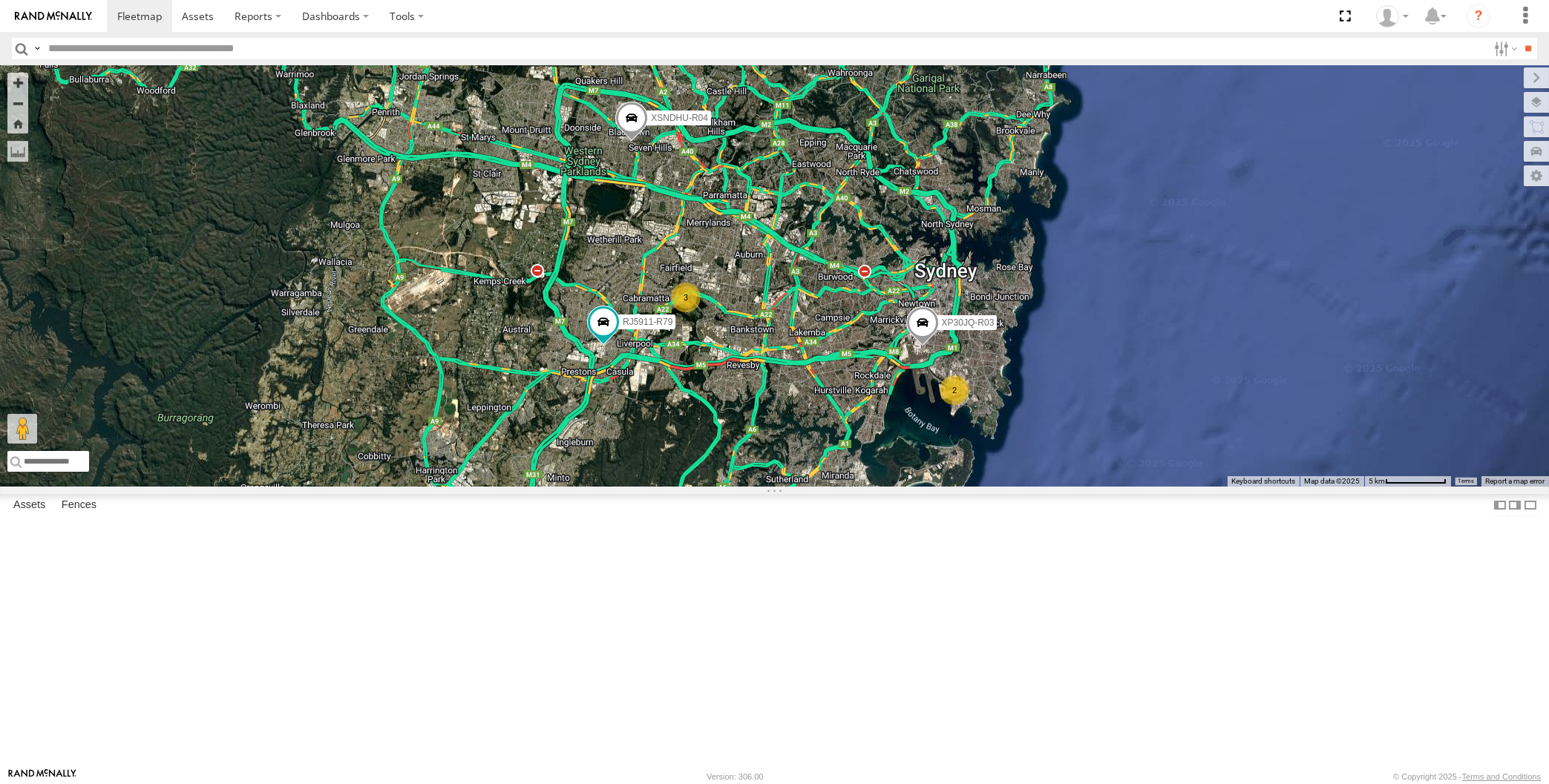
click at [1204, 486] on div "XP30JQ-R03 XSNDHU-R04 RJ5911-R79 3 2" at bounding box center [774, 276] width 1549 height 422
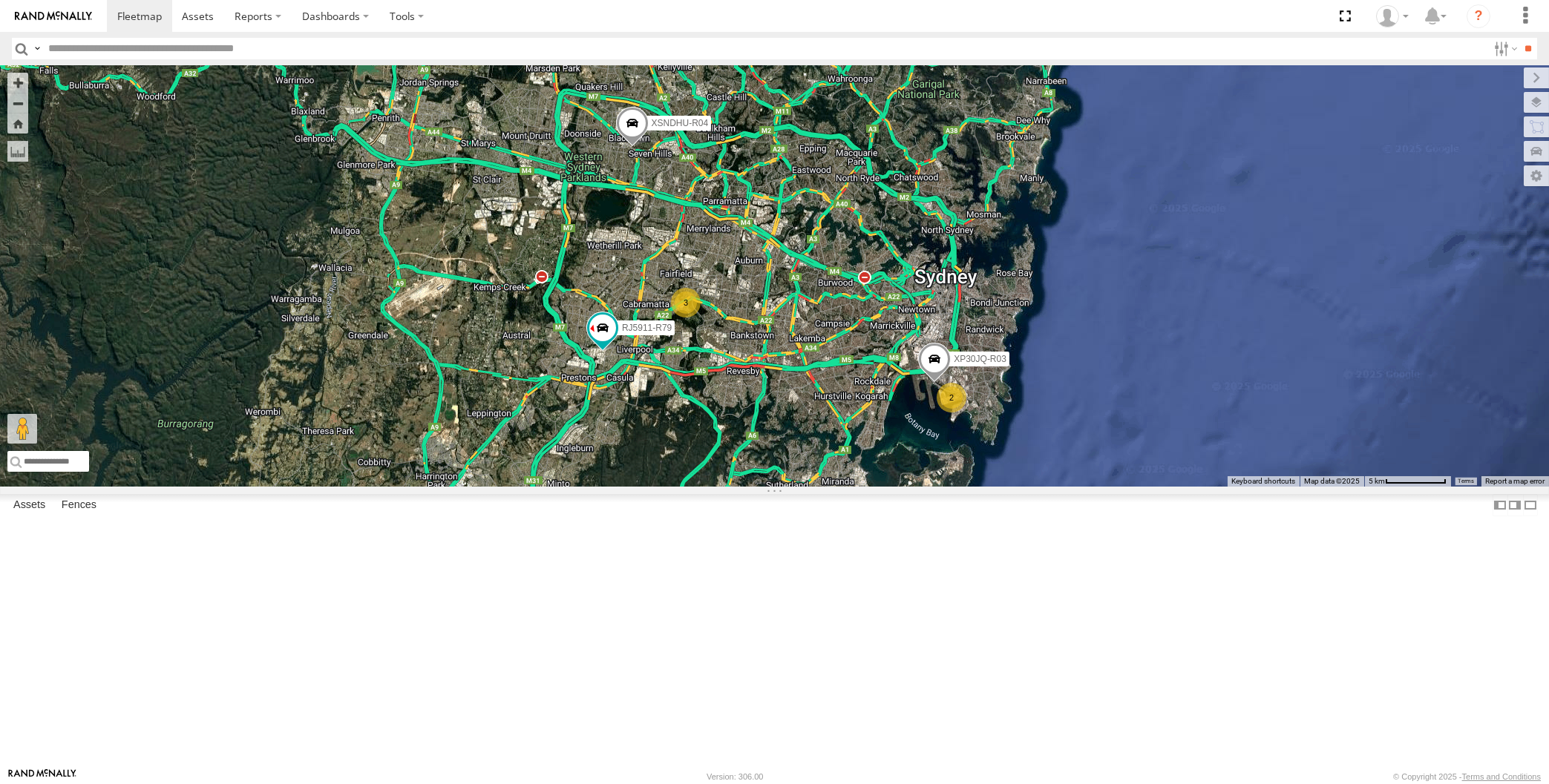
click at [809, 486] on div "XP30JQ-R03 XSNDHU-R04 RJ5911-R79 3 2" at bounding box center [774, 276] width 1549 height 422
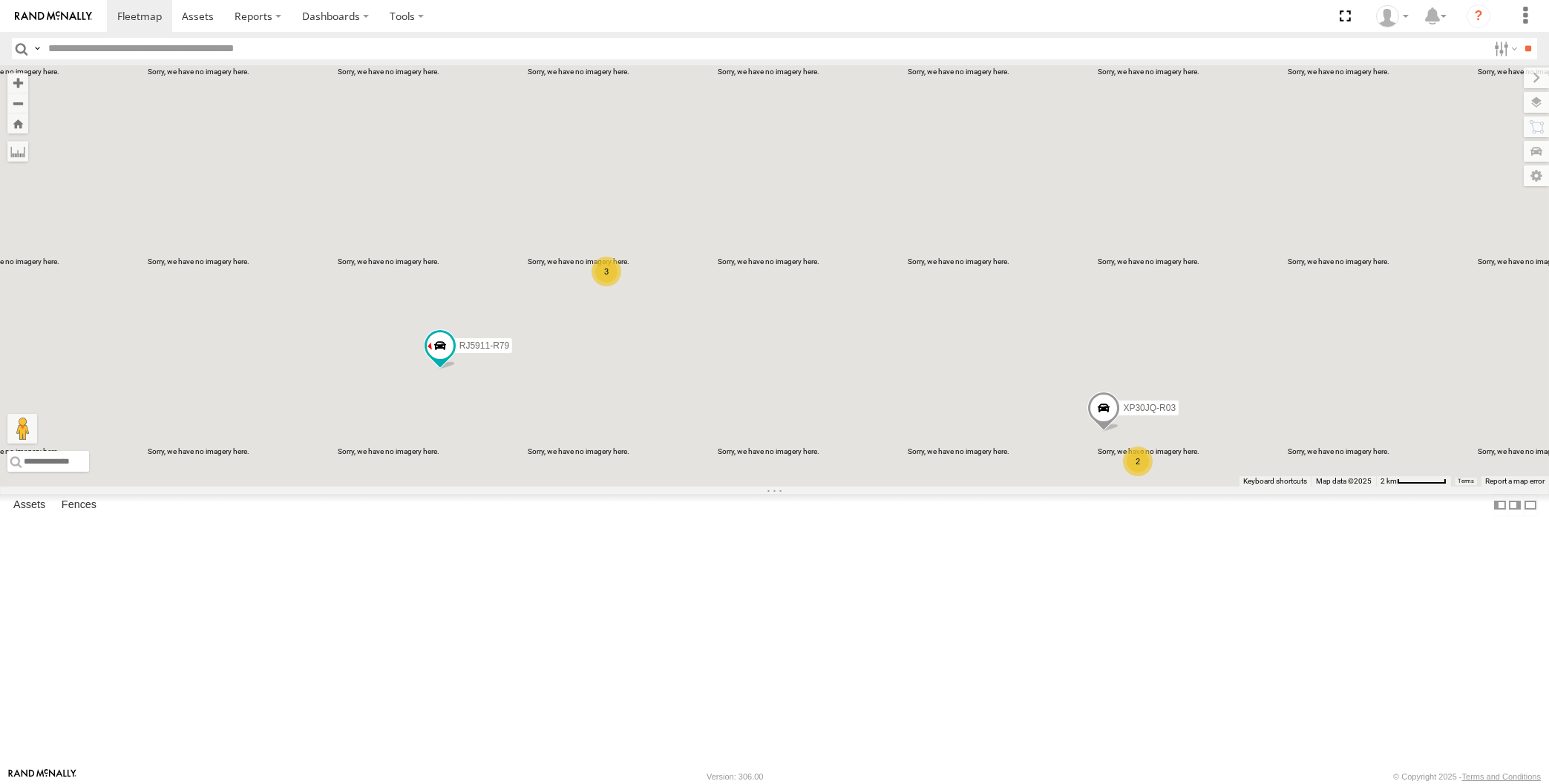
drag, startPoint x: 816, startPoint y: 561, endPoint x: 796, endPoint y: 591, distance: 36.1
click at [799, 486] on div "XP30JQ-R03 XSNDHU-R04 RJ5911-R79 3 2" at bounding box center [774, 276] width 1549 height 422
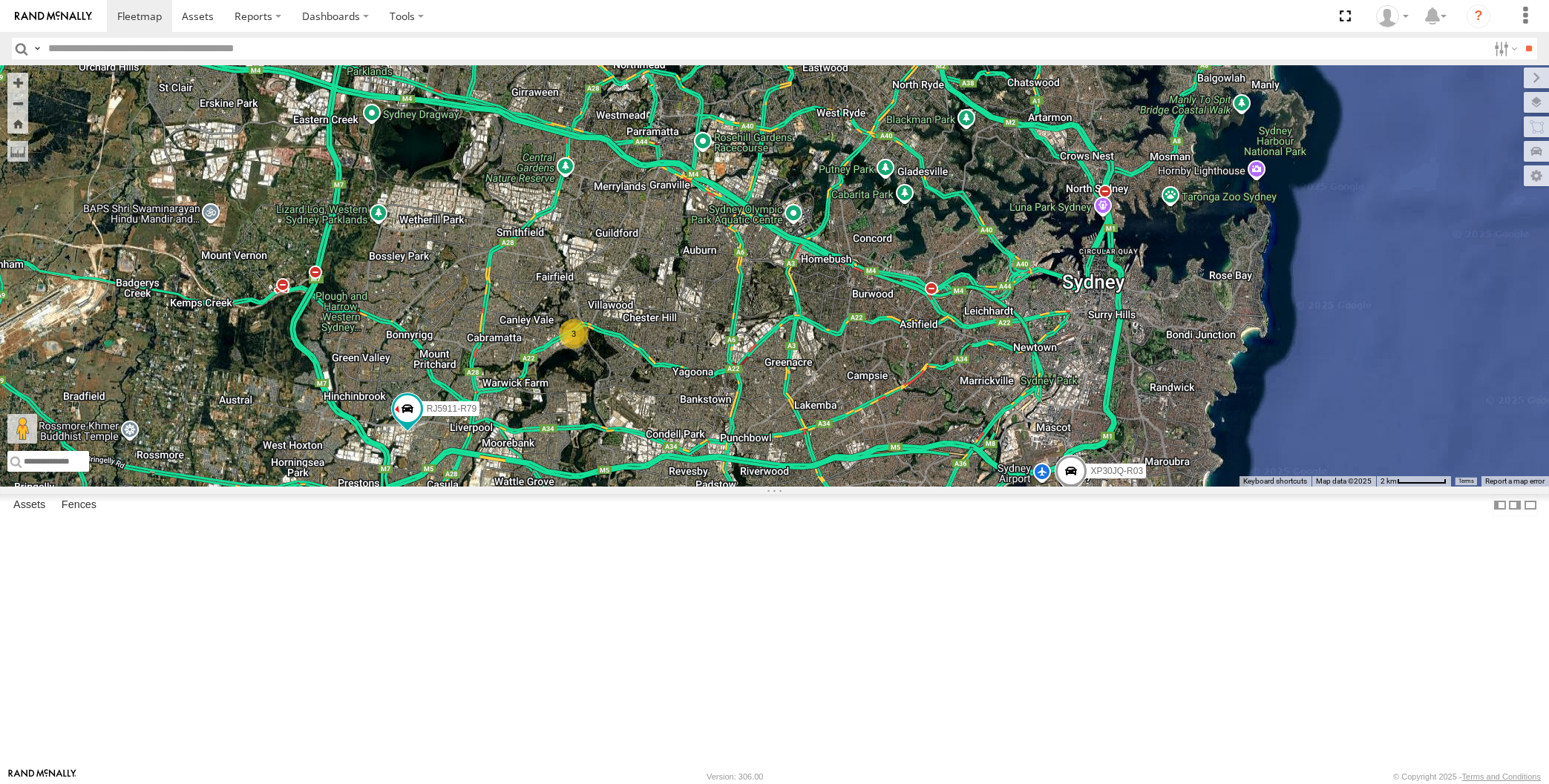
select select "**********"
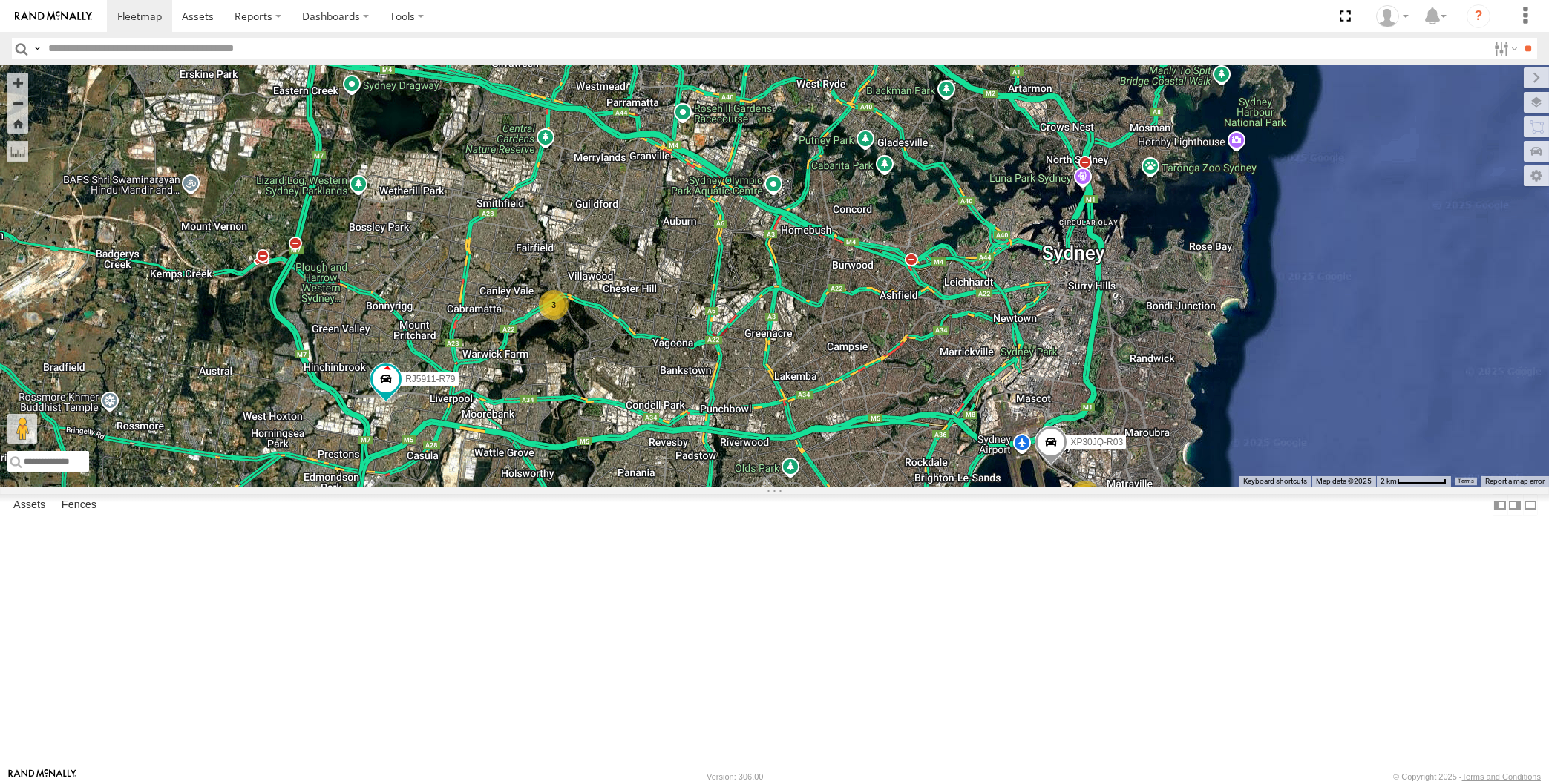
drag, startPoint x: 888, startPoint y: 656, endPoint x: 859, endPoint y: 620, distance: 46.2
click at [859, 486] on div "XP30JQ-R03 XSNDHU-R04 RJ5911-R79 3 2" at bounding box center [774, 276] width 1549 height 422
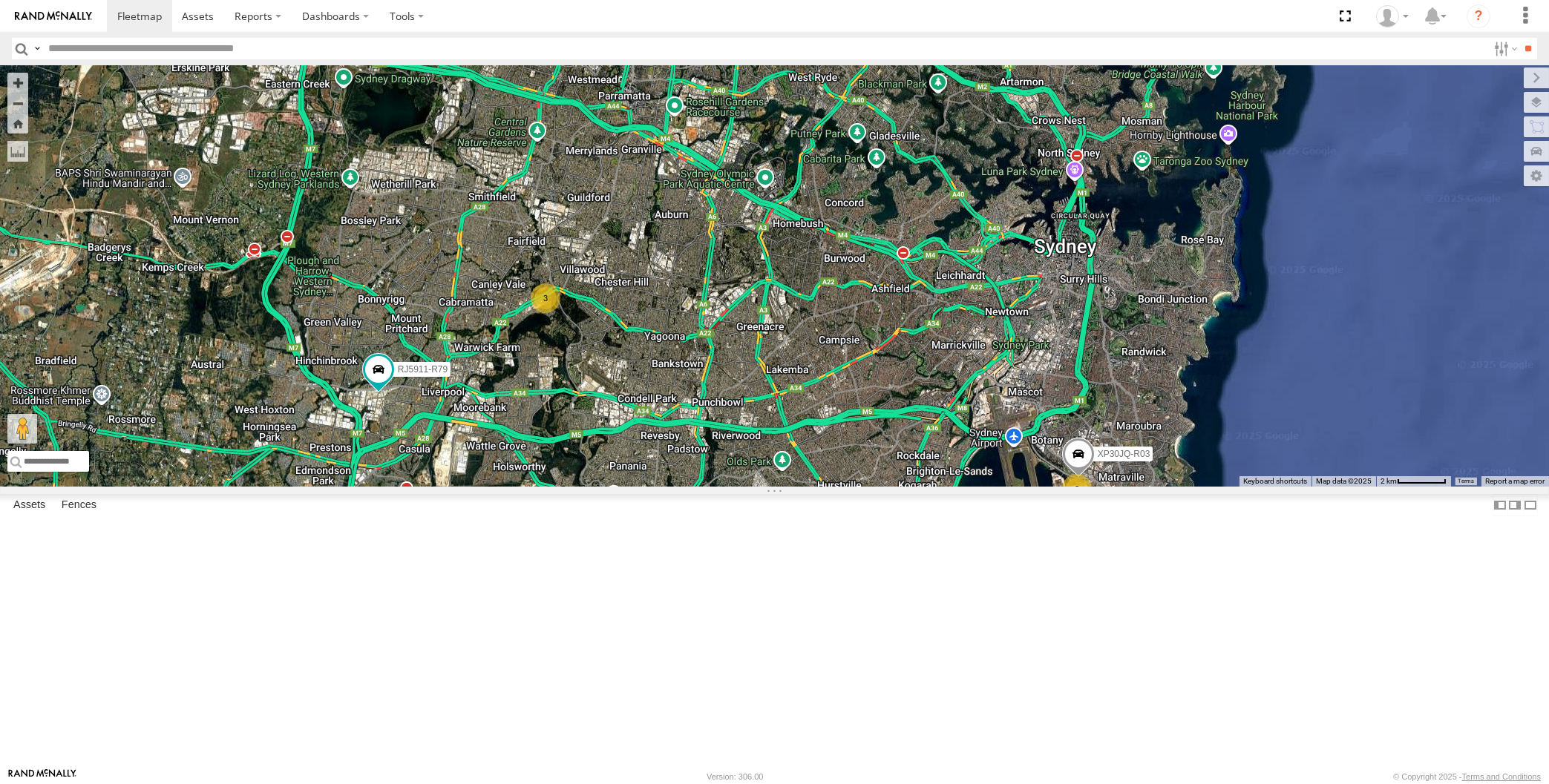
click at [350, 486] on div "XP30JQ-R03 XSNDHU-R04 RJ5911-R79 3 2" at bounding box center [774, 276] width 1549 height 422
click at [199, 486] on div "XP30JQ-R03 XSNDHU-R04 RJ5911-R79 3 2" at bounding box center [774, 276] width 1549 height 422
click at [234, 486] on div "XP30JQ-R03 XSNDHU-R04 RJ5911-R79 3 2" at bounding box center [774, 276] width 1549 height 422
drag, startPoint x: 718, startPoint y: 588, endPoint x: 731, endPoint y: 571, distance: 21.4
click at [731, 486] on div "XSNDHU-R04 RJ5911-R79 3 3" at bounding box center [774, 276] width 1549 height 422
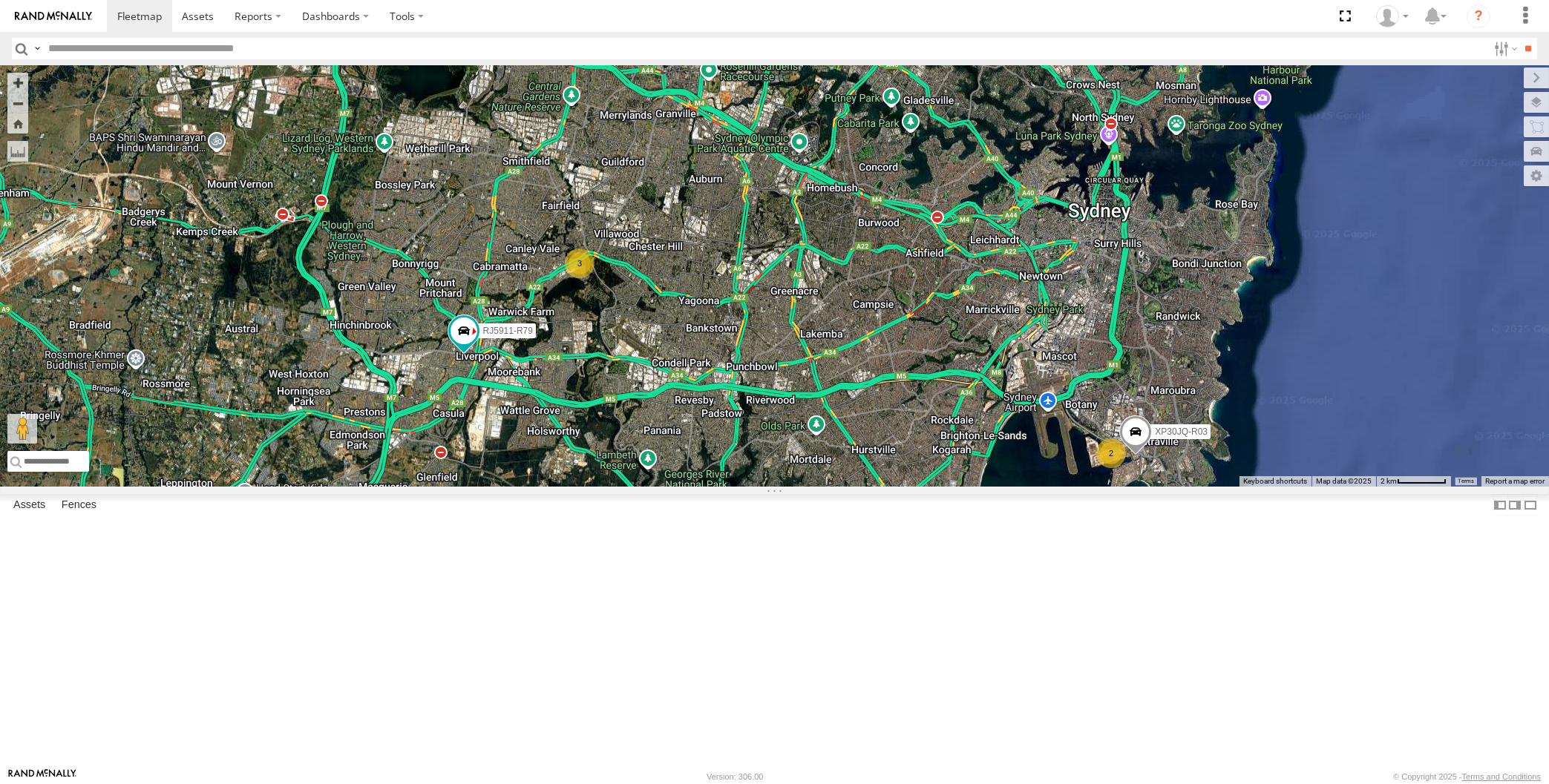
drag, startPoint x: 901, startPoint y: 691, endPoint x: 889, endPoint y: 685, distance: 13.4
click at [894, 486] on div "XP30JQ-R03 XSNDHU-R04 RJ5911-R79 3 2" at bounding box center [774, 276] width 1549 height 422
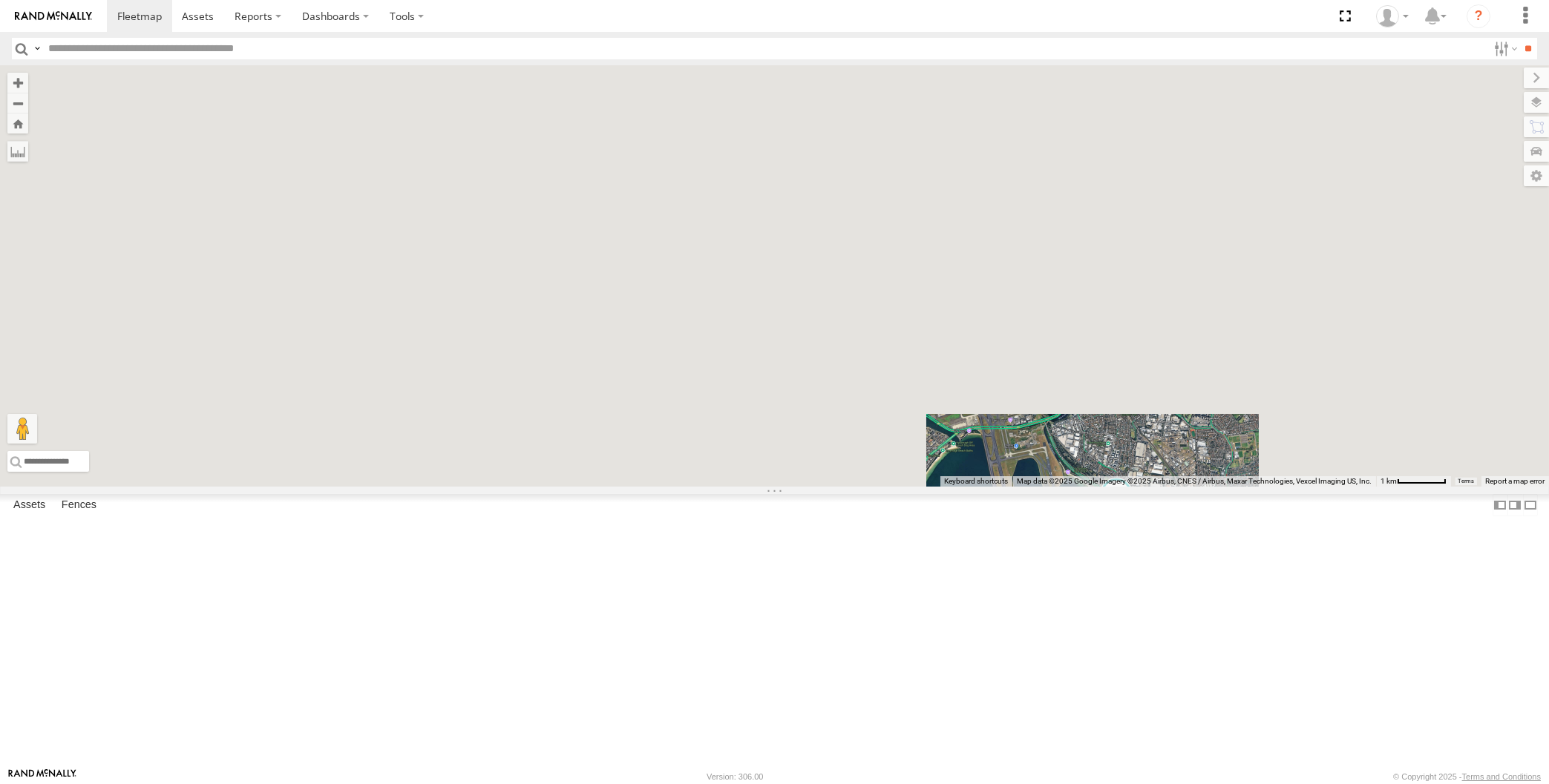
drag, startPoint x: 1078, startPoint y: 673, endPoint x: 1077, endPoint y: 645, distance: 28.0
click at [1077, 486] on div "XP30JQ-R03 XSNDHU-R04 RJ5911-R79 XP81FE-R59 XO74GU-R69" at bounding box center [774, 276] width 1549 height 422
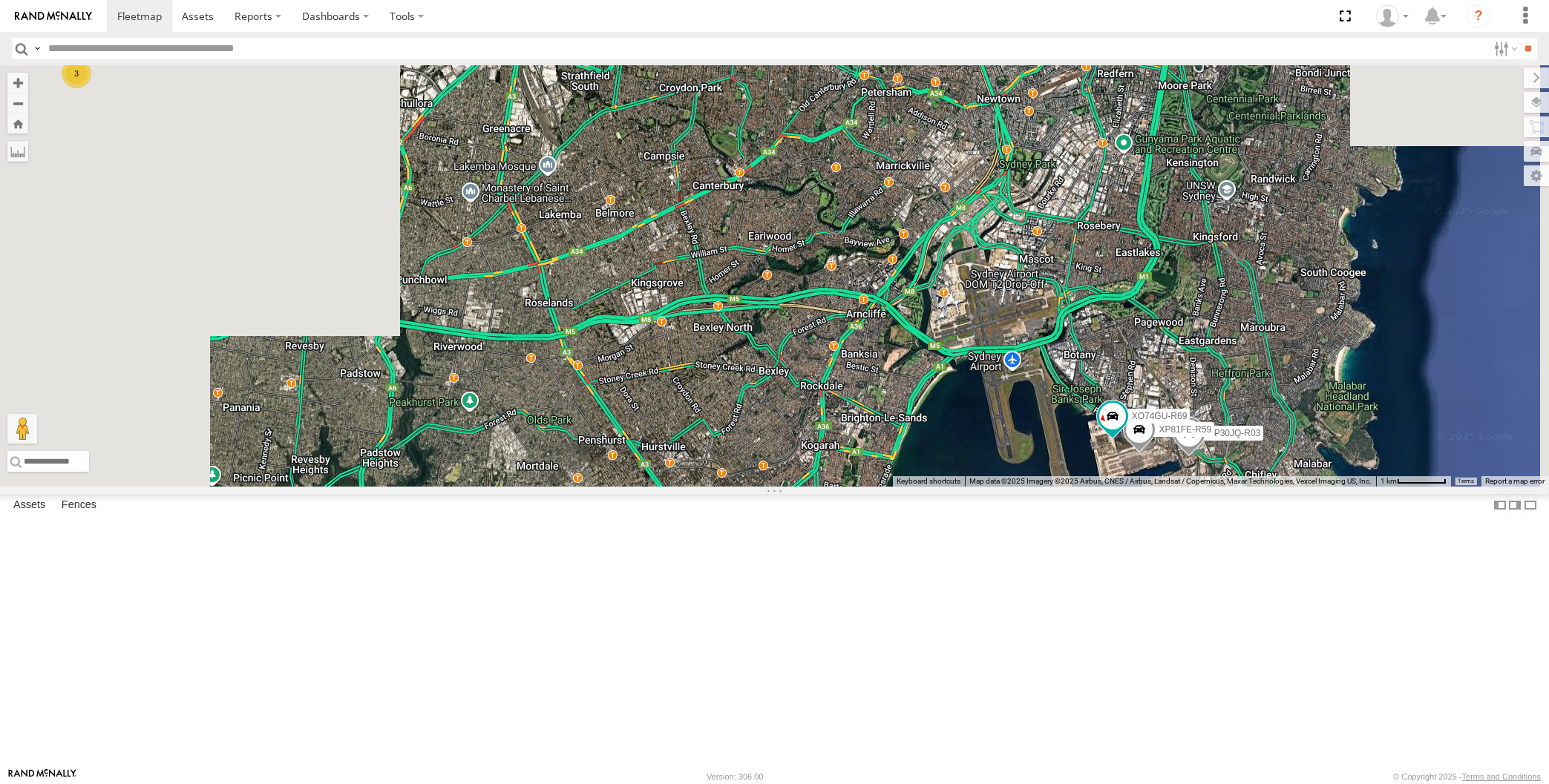
drag, startPoint x: 1095, startPoint y: 647, endPoint x: 1085, endPoint y: 611, distance: 37.4
click at [1086, 486] on div "XP30JQ-R03 XSNDHU-R04 RJ5911-R79 XP81FE-R59 XO74GU-R69 3" at bounding box center [774, 276] width 1549 height 422
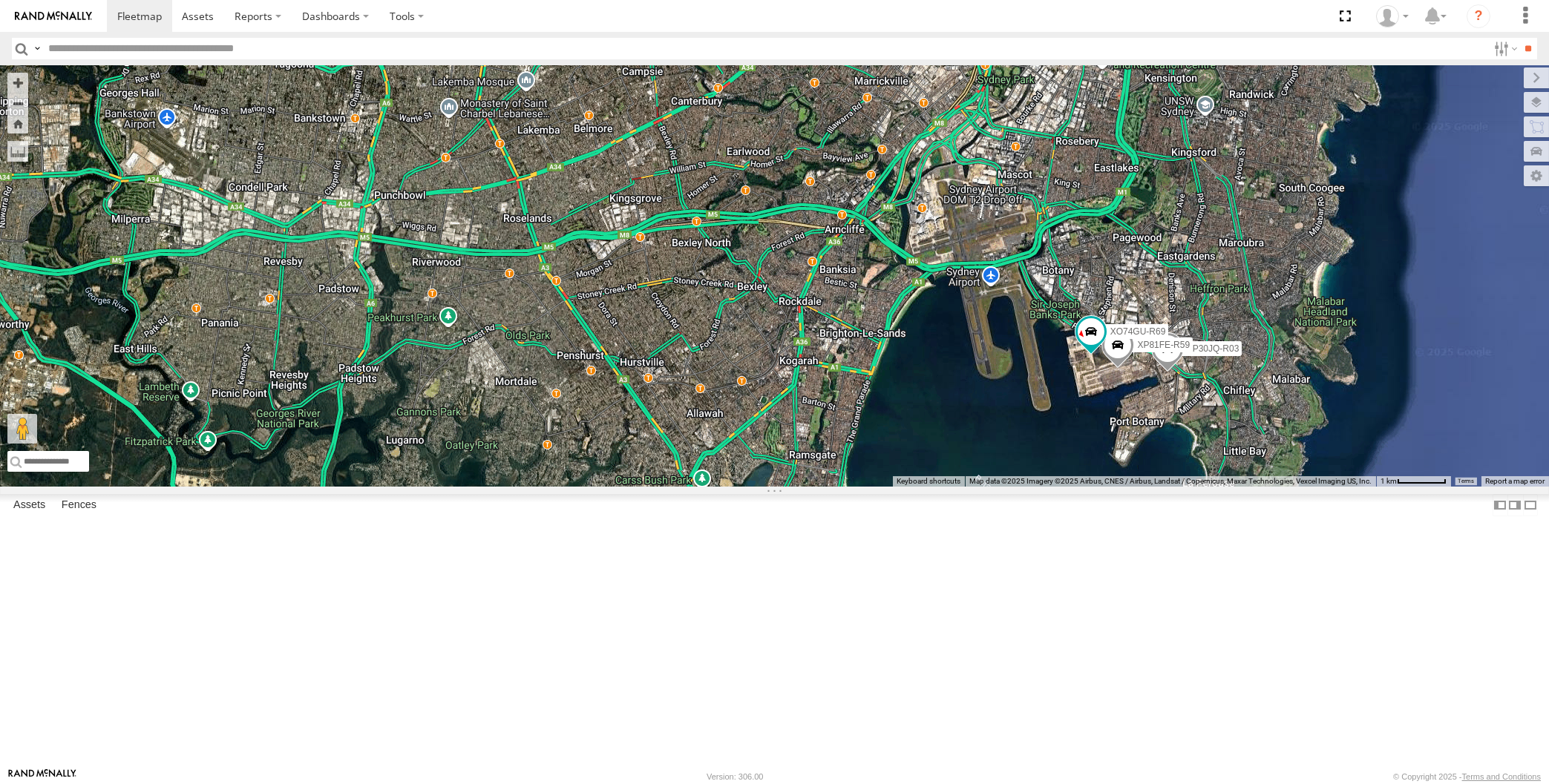
drag, startPoint x: 1110, startPoint y: 608, endPoint x: 1073, endPoint y: 591, distance: 40.7
click at [1077, 486] on div "XP30JQ-R03 XSNDHU-R04 RJ5911-R79 XP81FE-R59 XO74GU-R69 3" at bounding box center [774, 276] width 1549 height 422
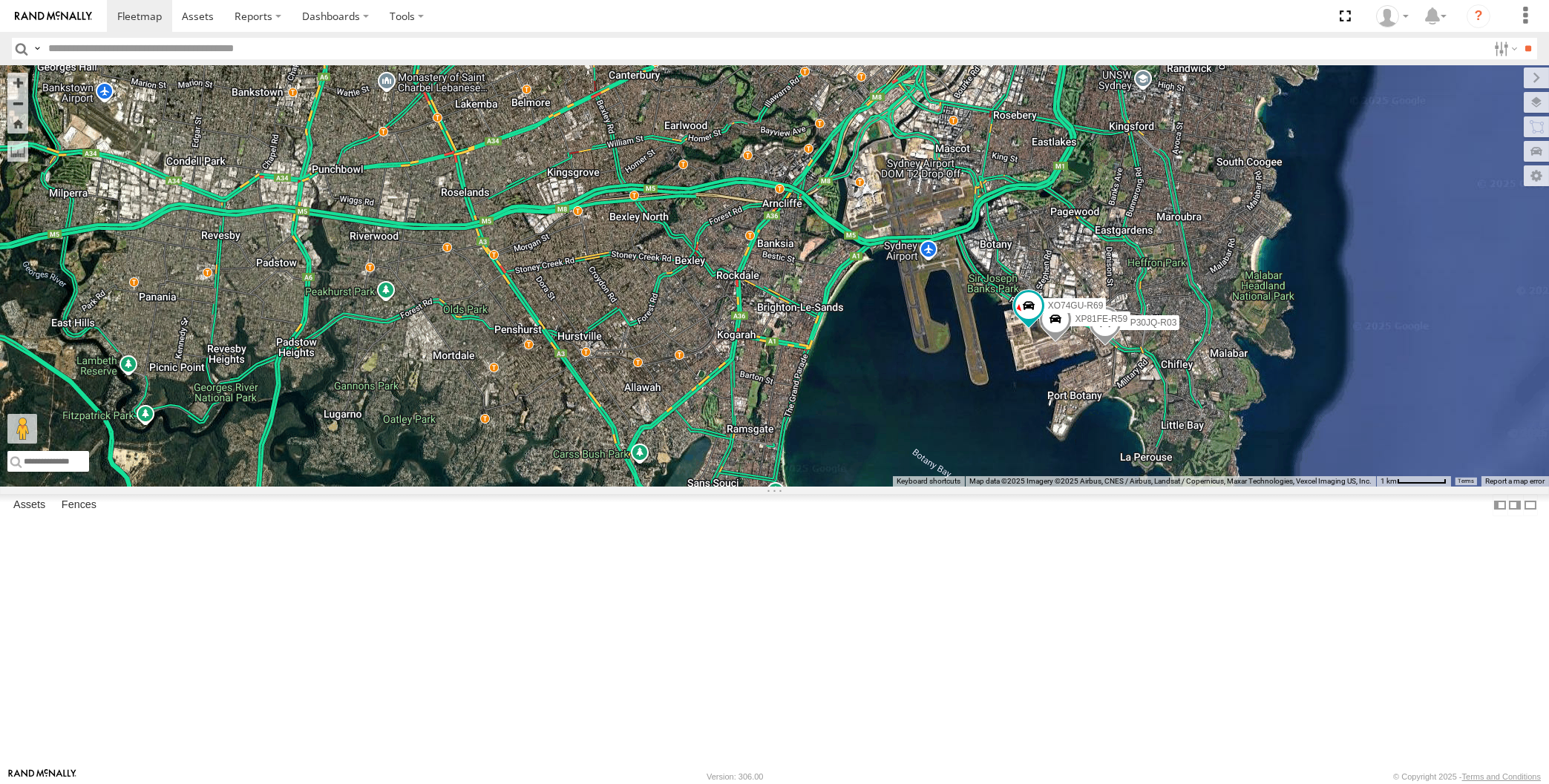
drag, startPoint x: 839, startPoint y: 574, endPoint x: 976, endPoint y: 583, distance: 137.3
click at [986, 486] on div "XP30JQ-R03 XSNDHU-R04 RJ5911-R79 XP81FE-R59 XO74GU-R69 3" at bounding box center [774, 276] width 1549 height 422
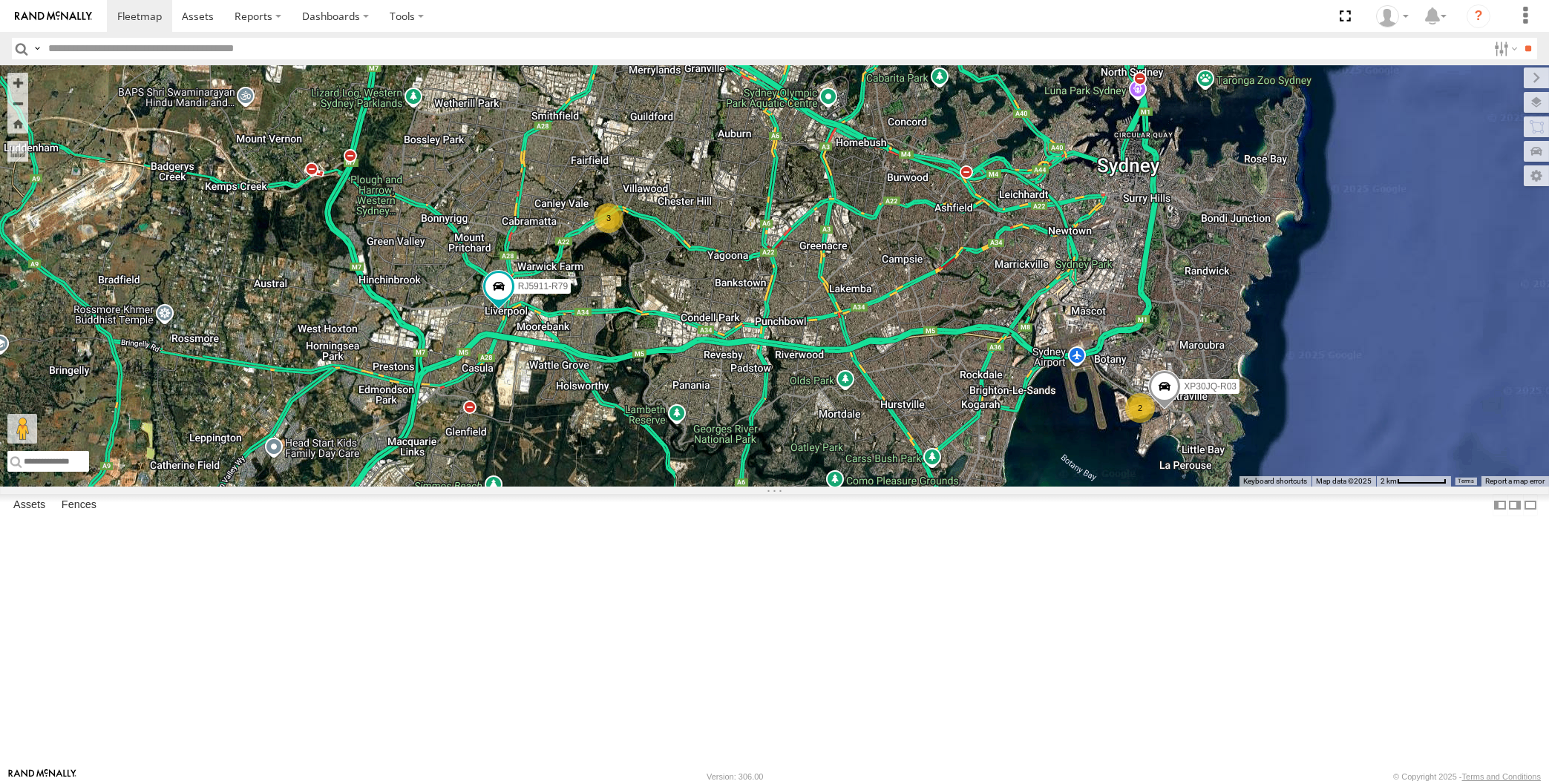
click at [968, 486] on div "XP30JQ-R03 XSNDHU-R04 RJ5911-R79 3 2" at bounding box center [774, 276] width 1549 height 422
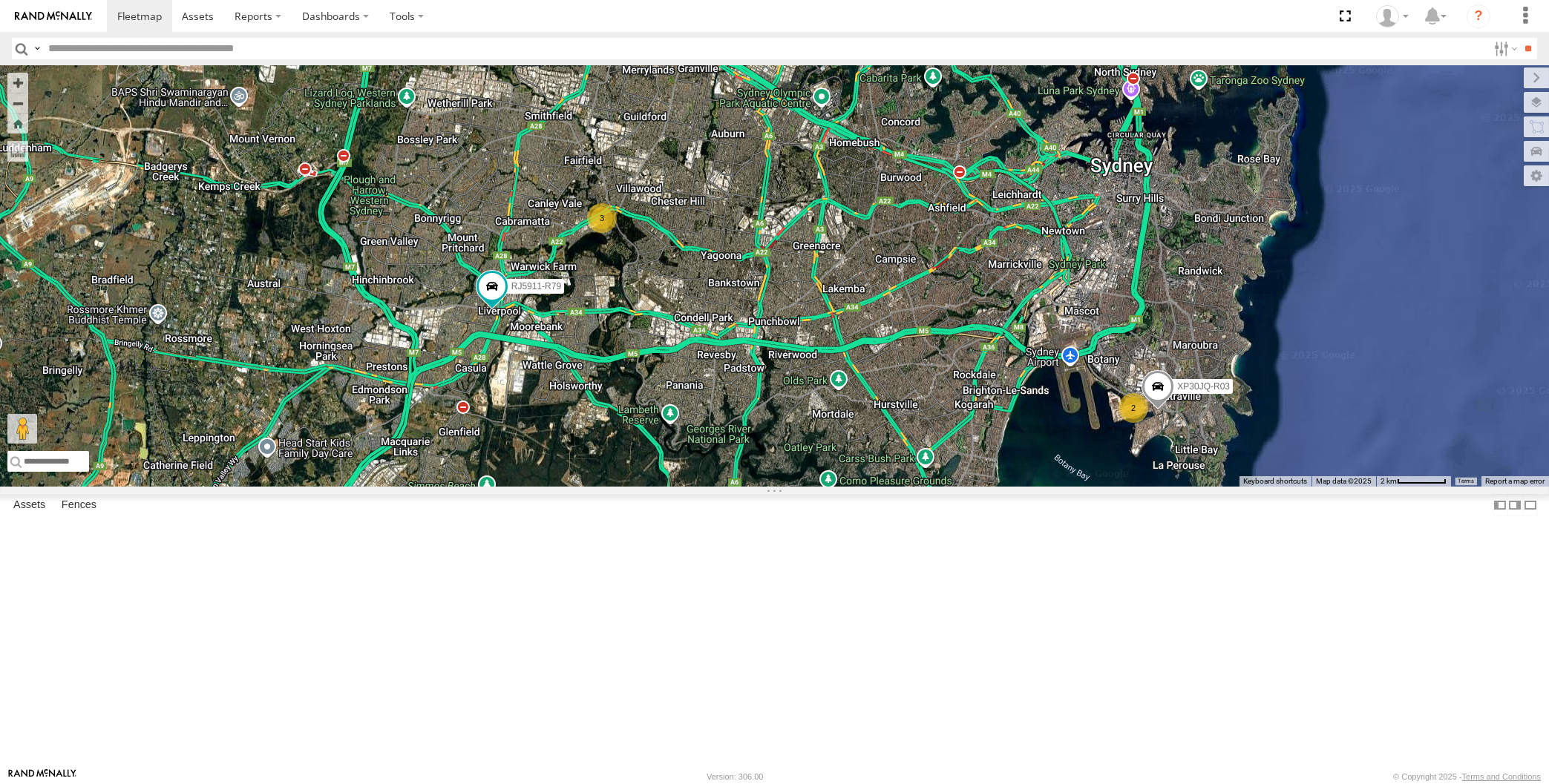
drag, startPoint x: 919, startPoint y: 574, endPoint x: 903, endPoint y: 555, distance: 24.8
click at [903, 486] on div "XP30JQ-R03 XSNDHU-R04 RJ5911-R79 3 2" at bounding box center [774, 276] width 1549 height 422
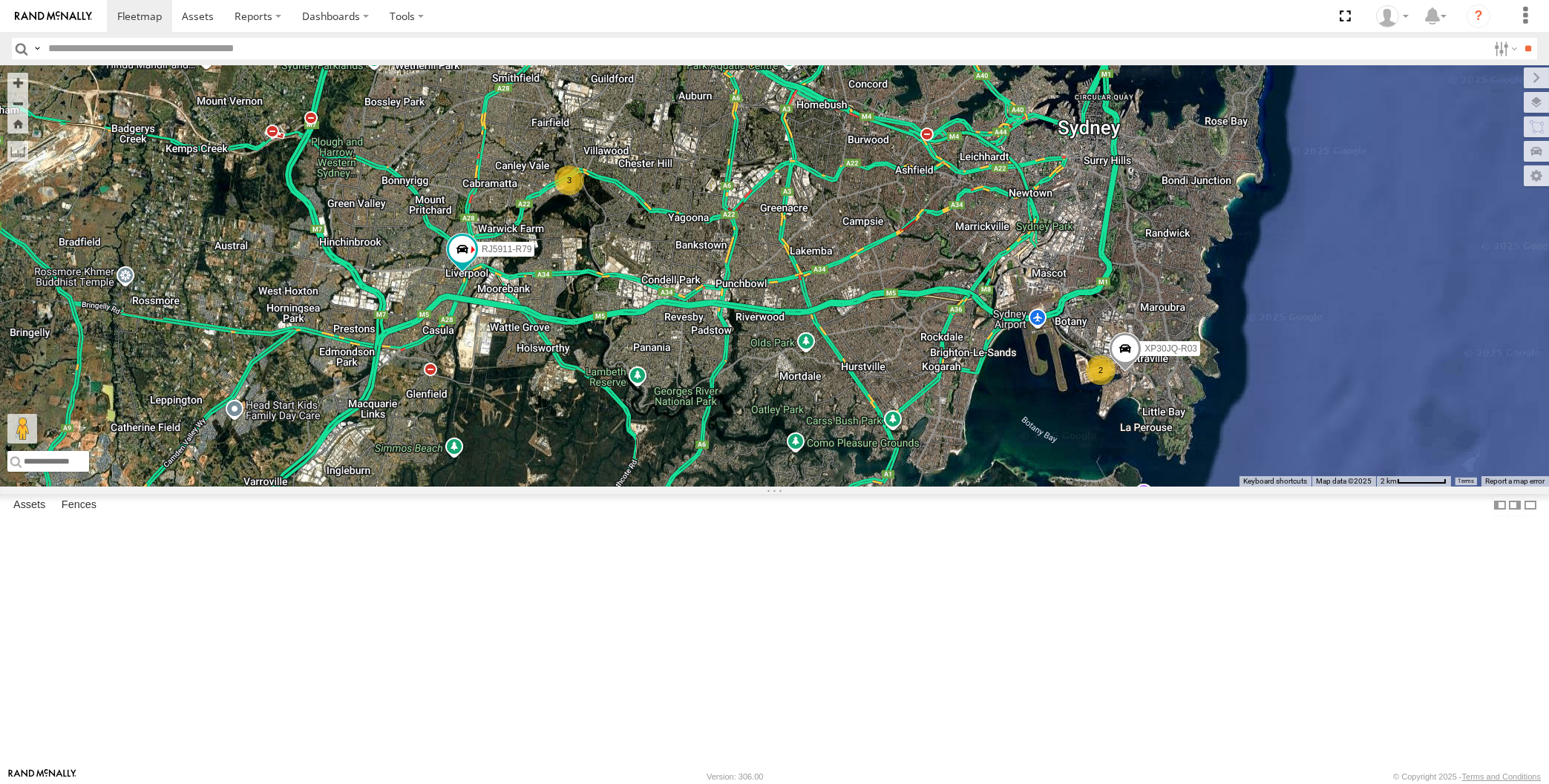
click at [1411, 230] on div "XP30JQ-R03 XSNDHU-R04 RJ5911-R79 3 2" at bounding box center [774, 276] width 1549 height 422
click at [310, 479] on div "XP30JQ-R03 XSNDHU-R04 RJ5911-R79 3 2" at bounding box center [774, 276] width 1549 height 422
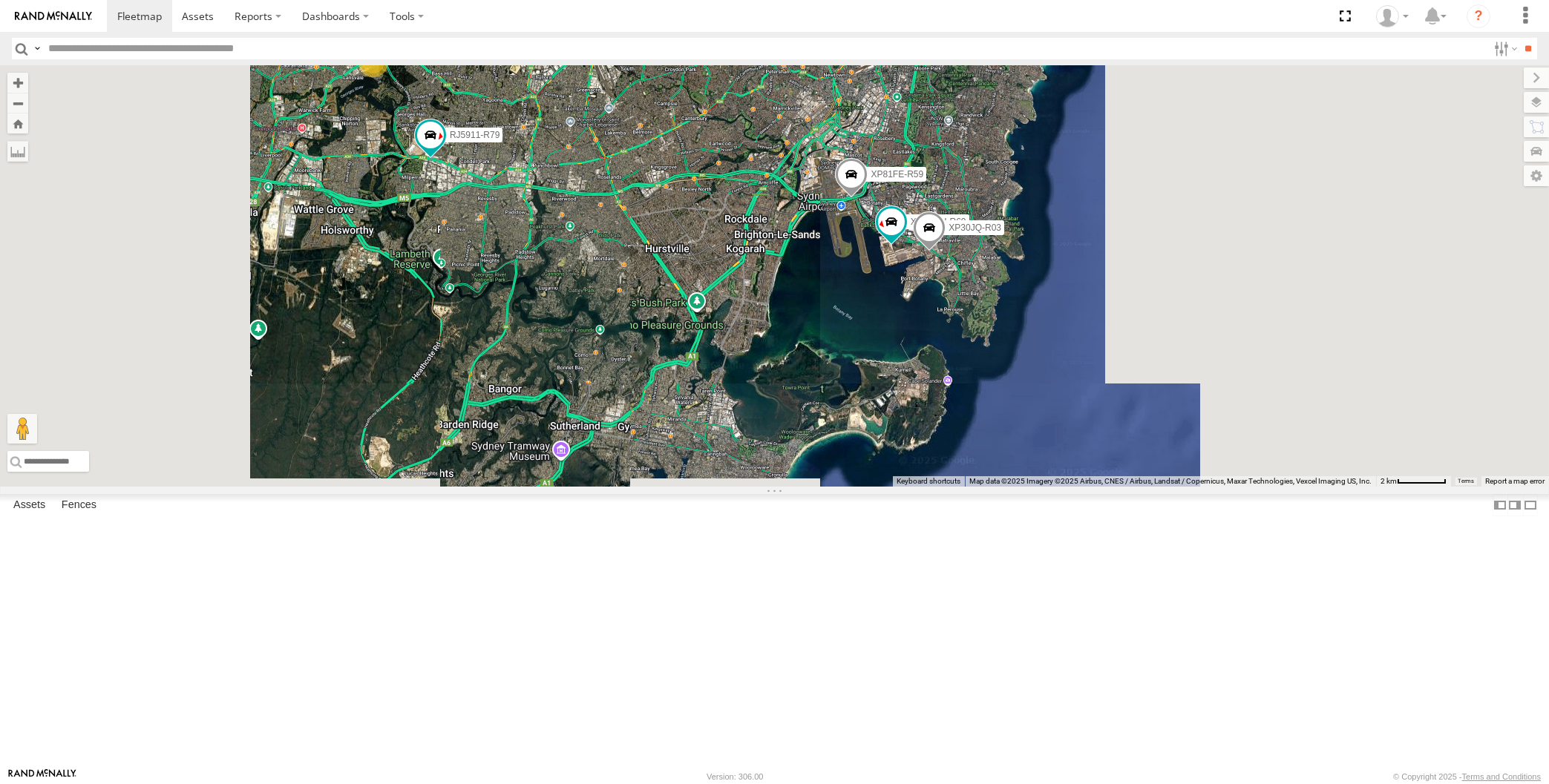
drag, startPoint x: 659, startPoint y: 381, endPoint x: 742, endPoint y: 428, distance: 95.4
click at [748, 445] on div "RJ5911-R79 XO74GU-R69 XP30JQ-R03 XP81FE-R59 3" at bounding box center [774, 276] width 1549 height 422
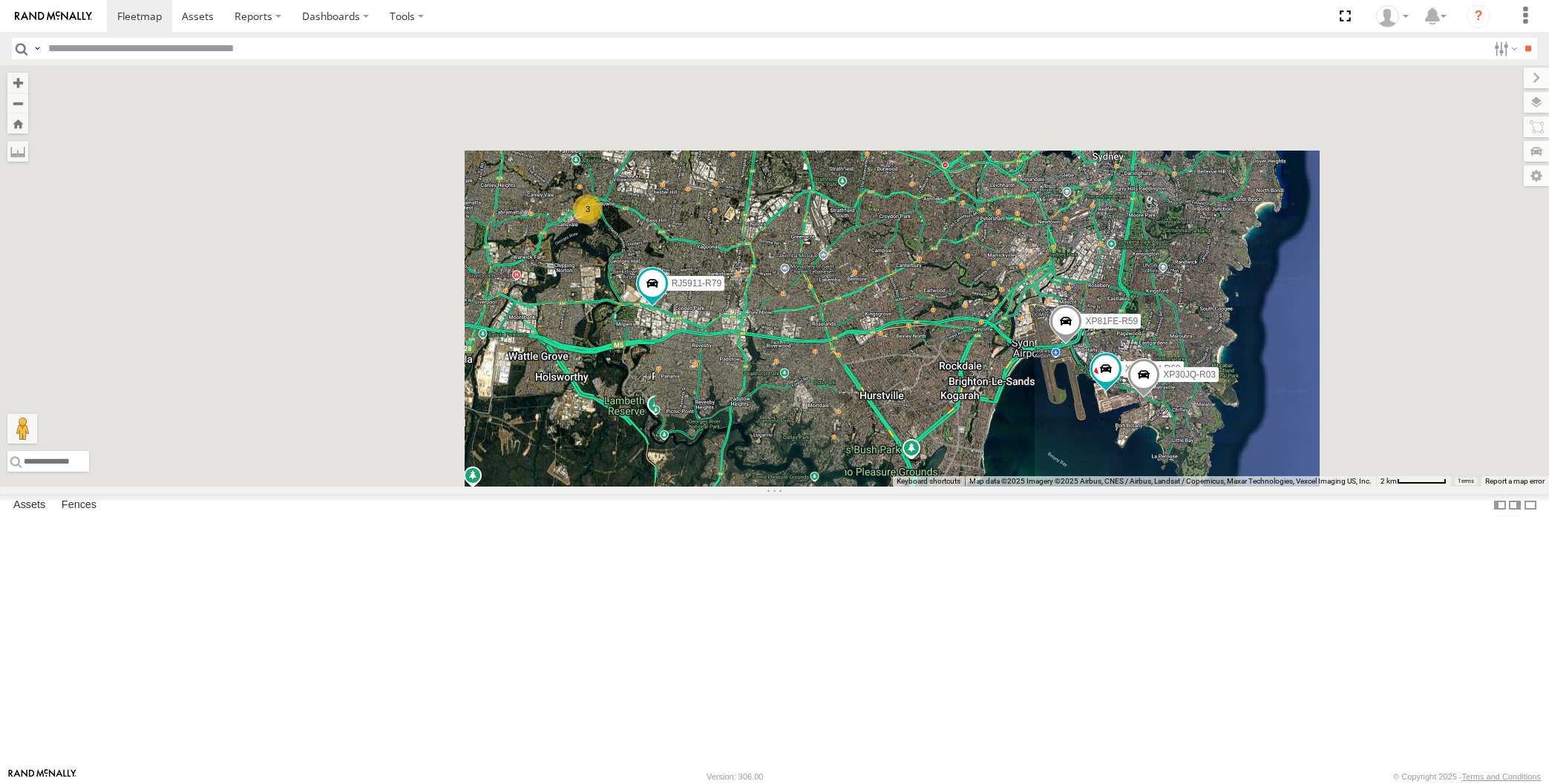
drag, startPoint x: 746, startPoint y: 405, endPoint x: 749, endPoint y: 413, distance: 8.5
click at [749, 411] on div "RJ5911-R79 XO74GU-R69 XP30JQ-R03 XP81FE-R59 3" at bounding box center [774, 276] width 1549 height 422
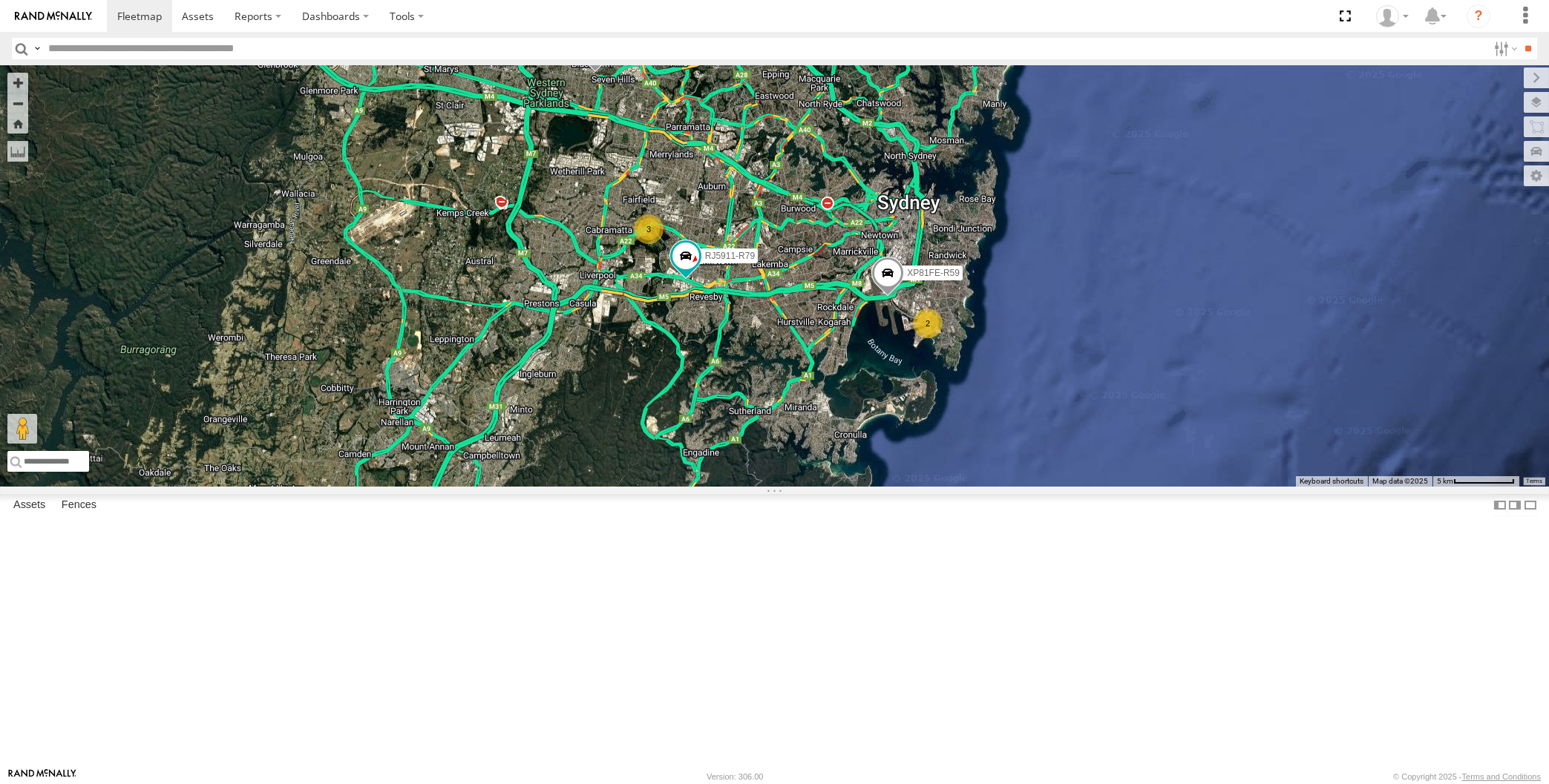
click at [1184, 486] on div "XSNDHU-R04 RJ5911-R79 XP81FE-R59 2 3" at bounding box center [774, 276] width 1549 height 422
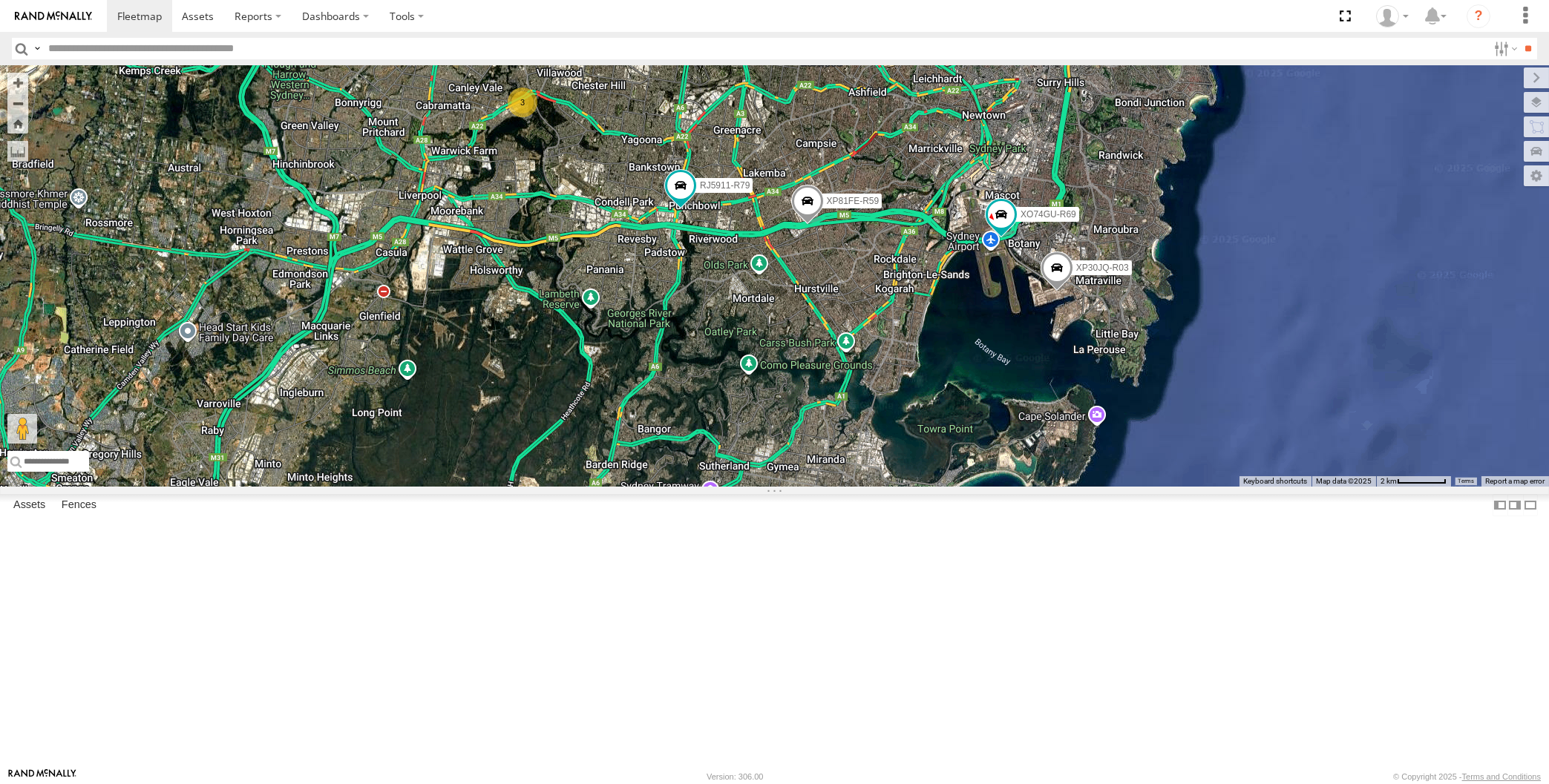
drag, startPoint x: 844, startPoint y: 506, endPoint x: 848, endPoint y: 520, distance: 14.6
click at [848, 486] on div "XSNDHU-R04 RJ5911-R79 XP81FE-R59 XP30JQ-R03 3 XO74GU-R69" at bounding box center [774, 276] width 1549 height 422
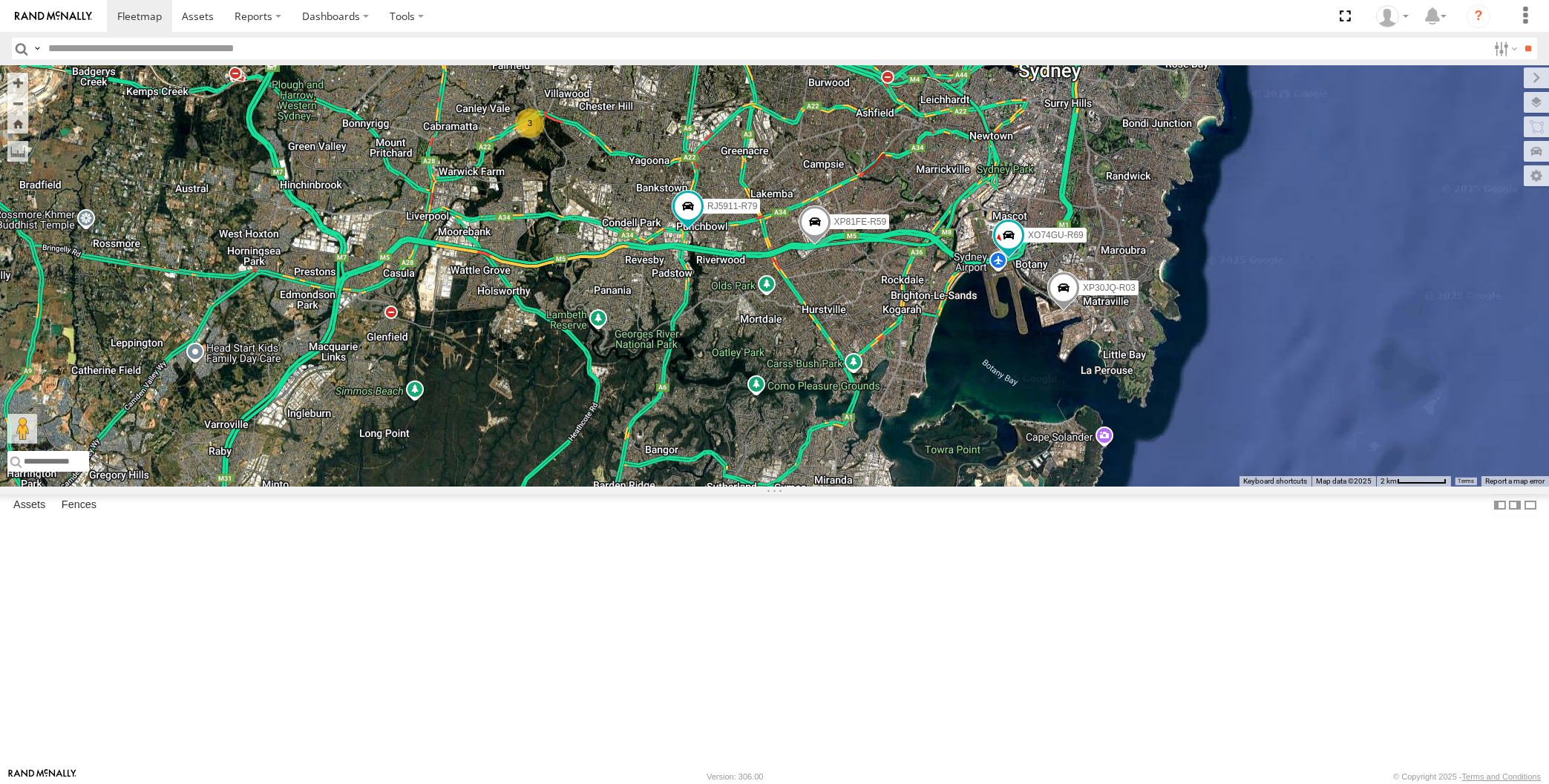
drag, startPoint x: 909, startPoint y: 551, endPoint x: 894, endPoint y: 542, distance: 17.5
click at [895, 486] on div "XSNDHU-R04 RJ5911-R79 XP81FE-R59 XP30JQ-R03 3 XO74GU-R69" at bounding box center [774, 276] width 1549 height 422
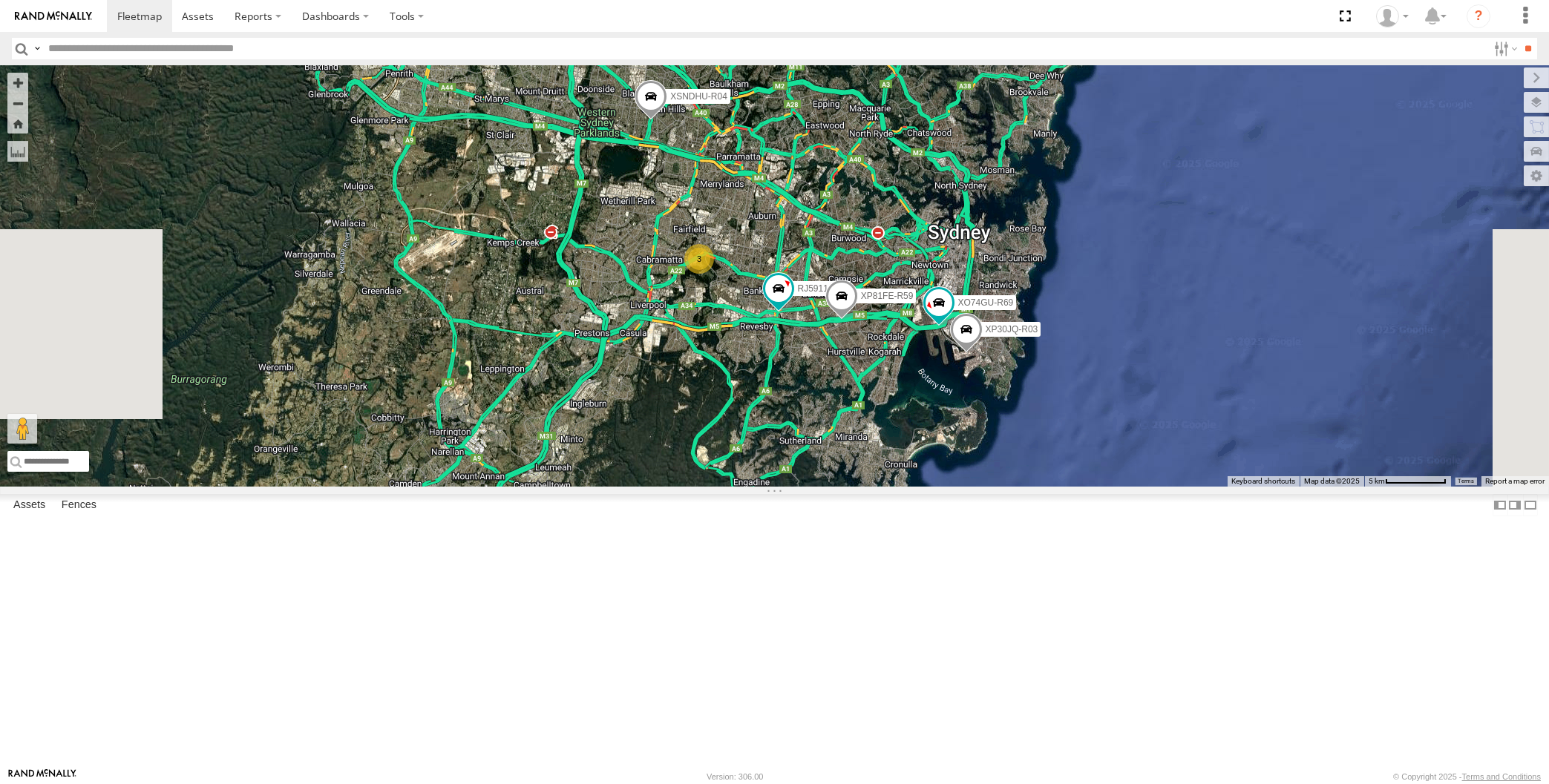
drag, startPoint x: 914, startPoint y: 520, endPoint x: 911, endPoint y: 538, distance: 18.2
click at [911, 486] on div "XSNDHU-R04 RJ5911-R79 XP81FE-R59 XP30JQ-R03 XO74GU-R69 3" at bounding box center [774, 276] width 1549 height 422
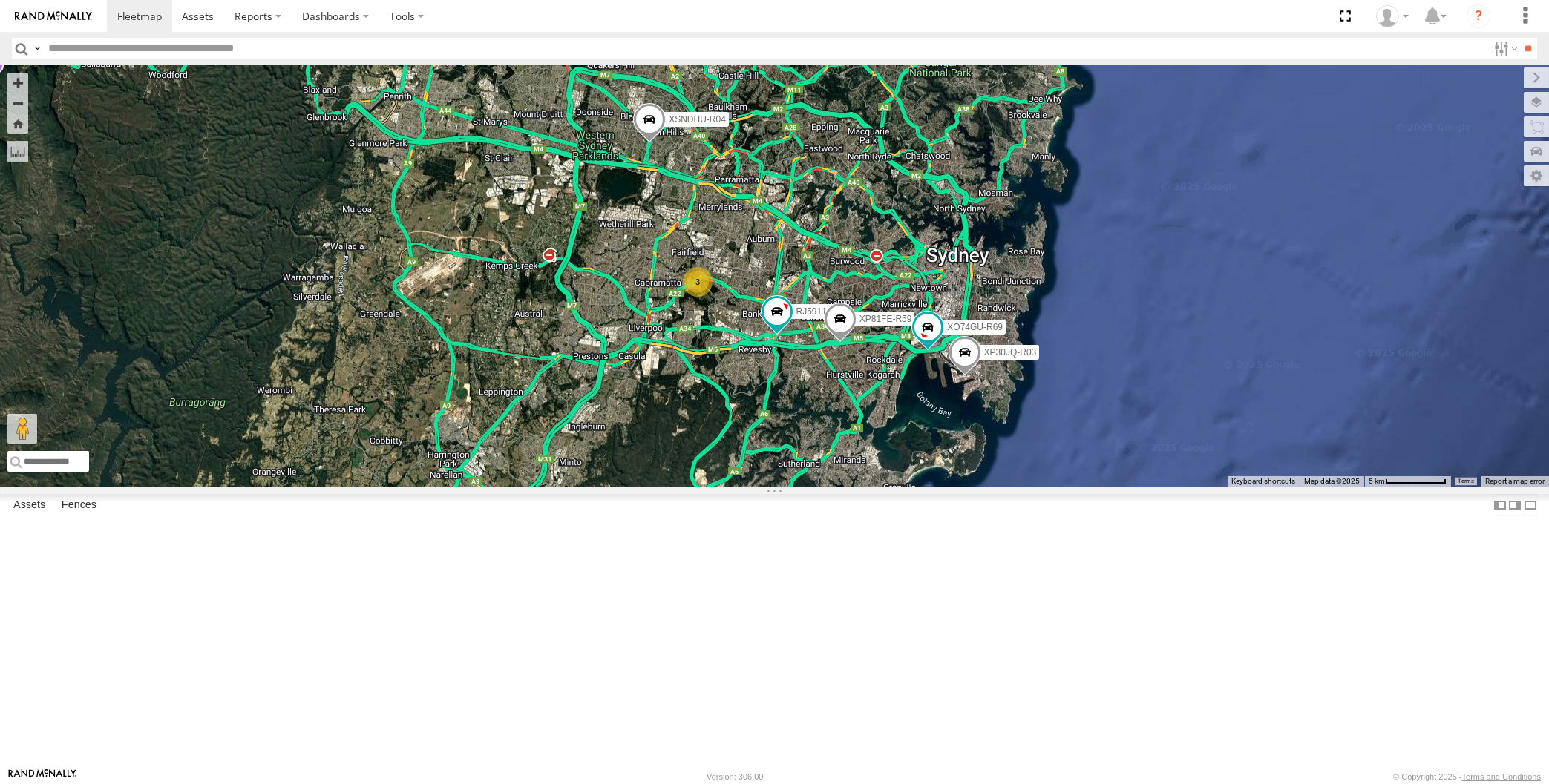
drag, startPoint x: 922, startPoint y: 591, endPoint x: 929, endPoint y: 570, distance: 22.1
click at [929, 486] on div "XSNDHU-R04 RJ5911-R79 XP81FE-R59 XP30JQ-R03 XO74GU-R69 3" at bounding box center [774, 276] width 1549 height 422
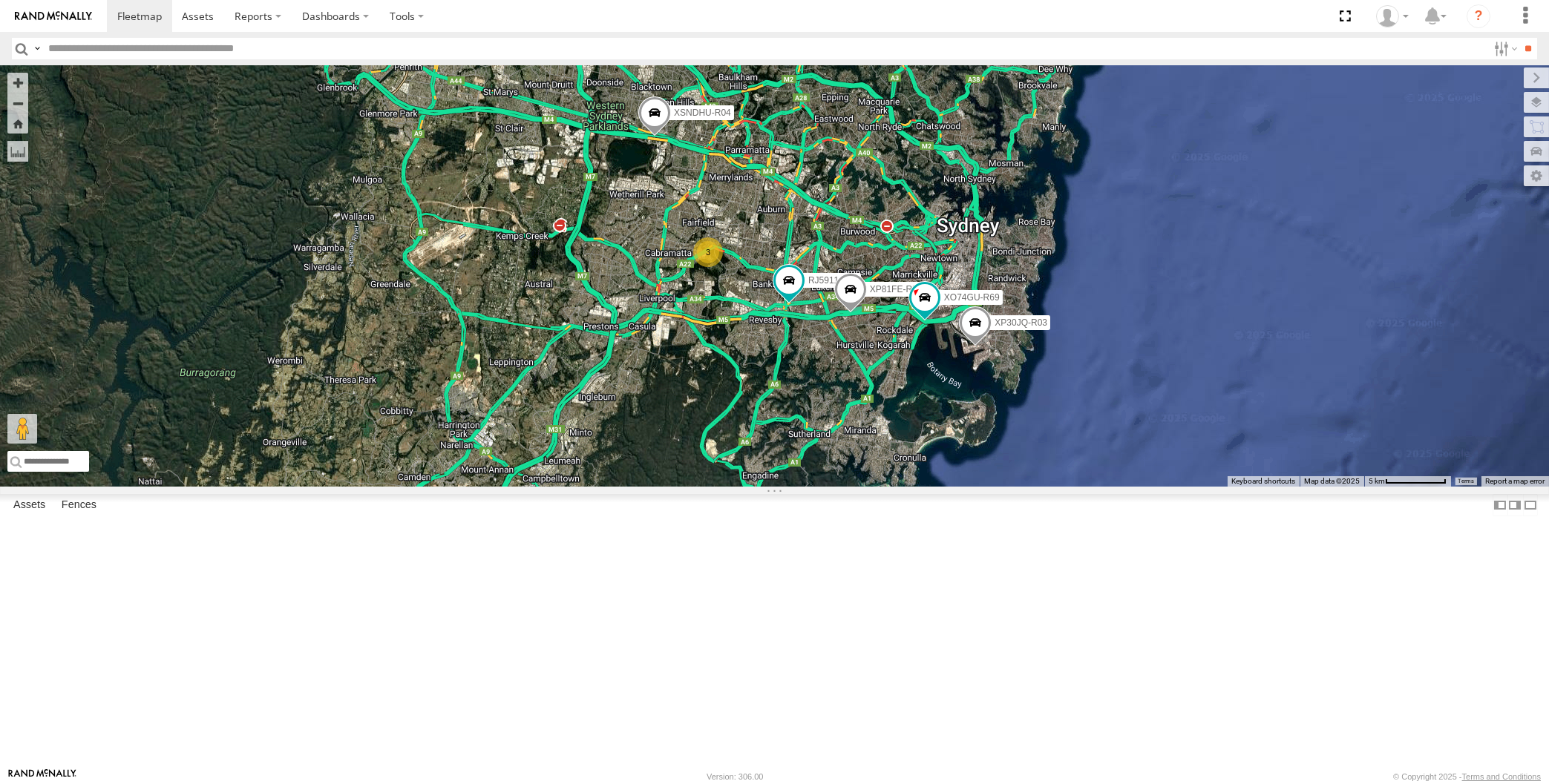
click at [320, 486] on div "XP30JQ-R03 XSNDHU-R04 RJ5911-R79 XP81FE-R59 XO74GU-R69 3" at bounding box center [774, 276] width 1549 height 422
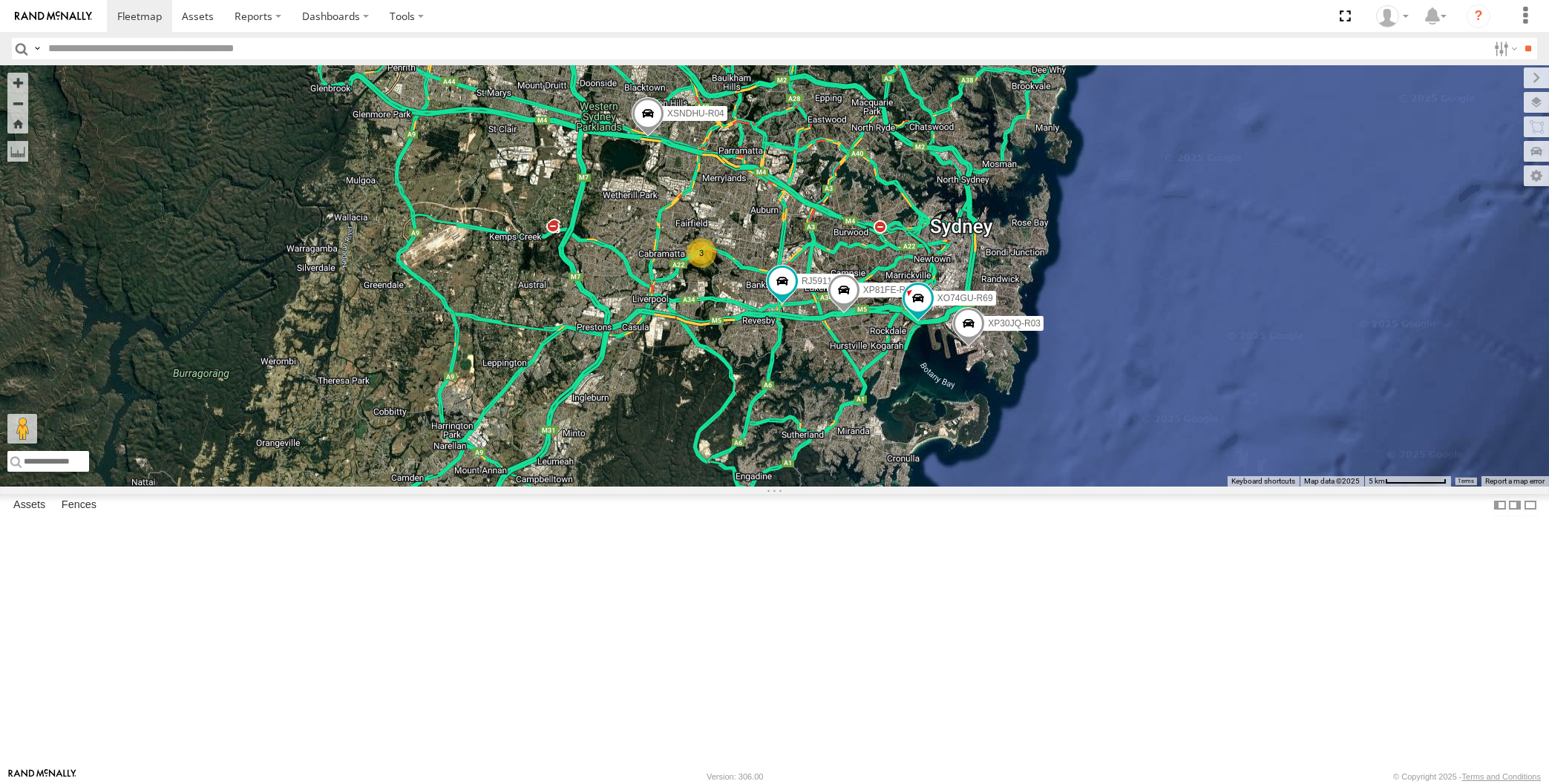
drag, startPoint x: 1018, startPoint y: 562, endPoint x: 1011, endPoint y: 561, distance: 7.1
click at [1014, 486] on div "XP30JQ-R03 XSNDHU-R04 RJ5911-R79 XP81FE-R59 XO74GU-R69 3" at bounding box center [774, 276] width 1549 height 422
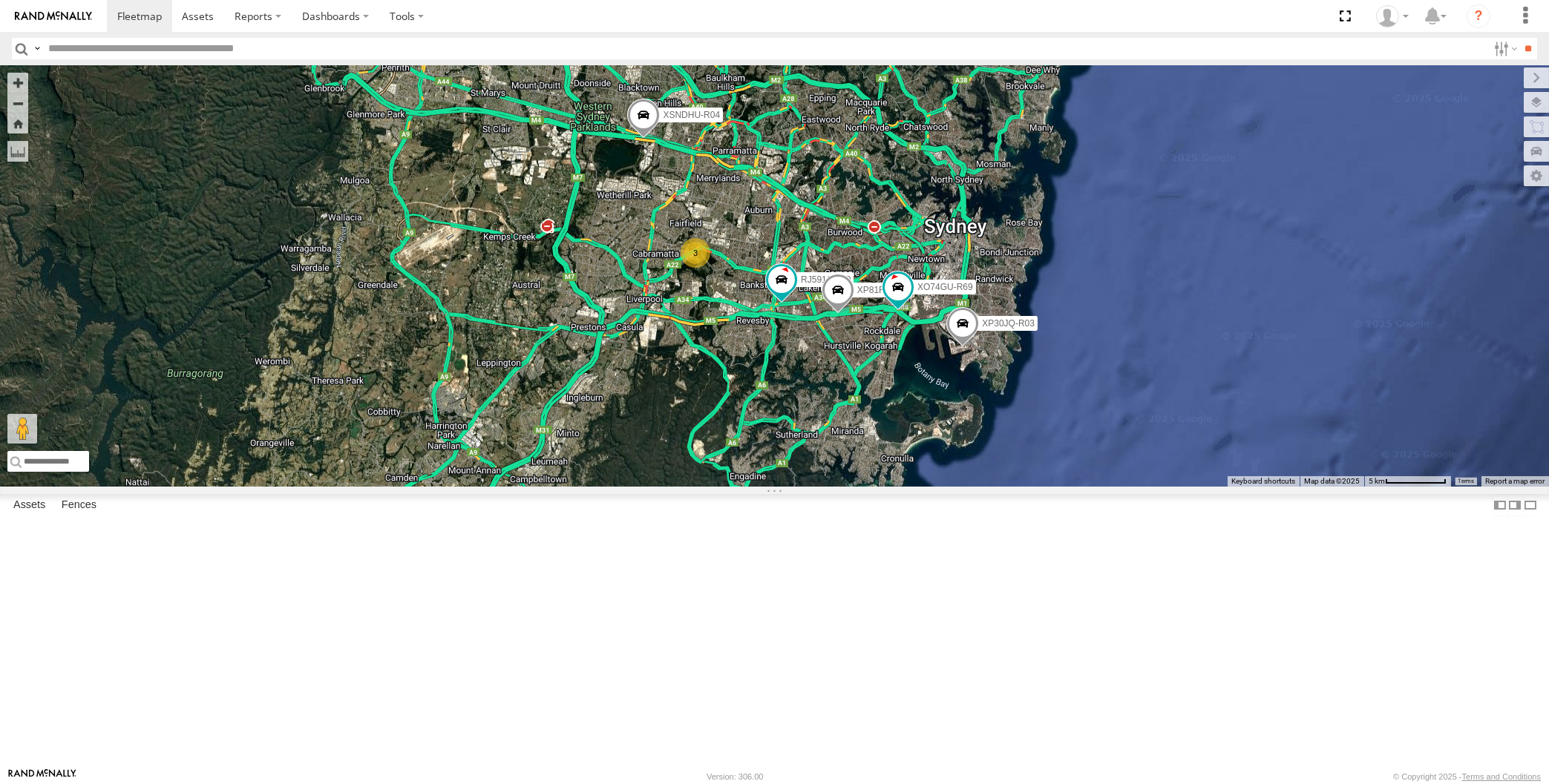
drag, startPoint x: 880, startPoint y: 605, endPoint x: 888, endPoint y: 594, distance: 13.6
click at [887, 486] on div "XP30JQ-R03 XSNDHU-R04 RJ5911-R79 XP81FE-R59 XO74GU-R69 3" at bounding box center [774, 276] width 1549 height 422
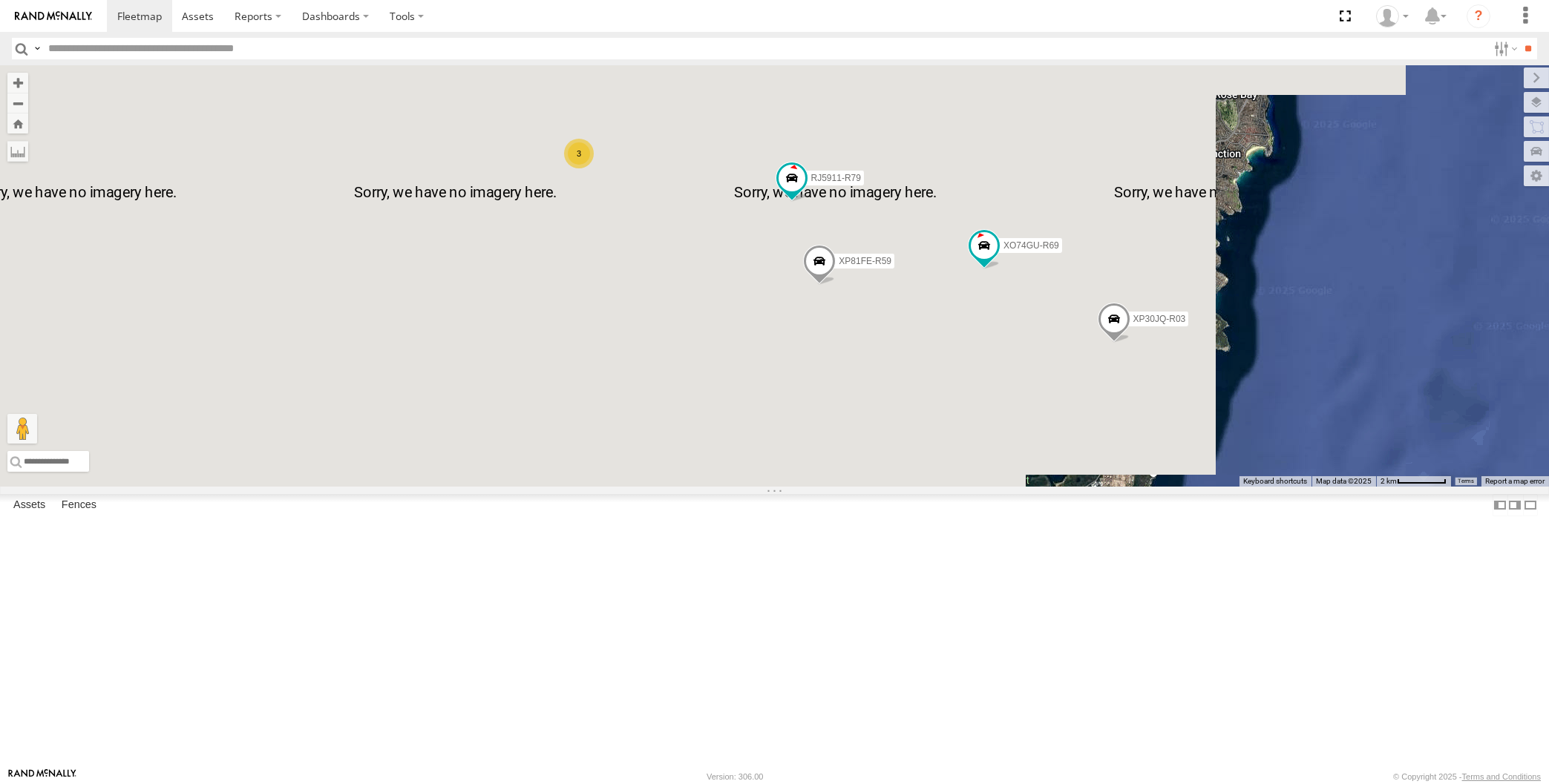
drag, startPoint x: 846, startPoint y: 445, endPoint x: 1319, endPoint y: 241, distance: 515.1
click at [836, 458] on div "XP30JQ-R03 XSNDHU-R04 RJ5911-R79 XP81FE-R59 XO74GU-R69 3" at bounding box center [774, 276] width 1549 height 422
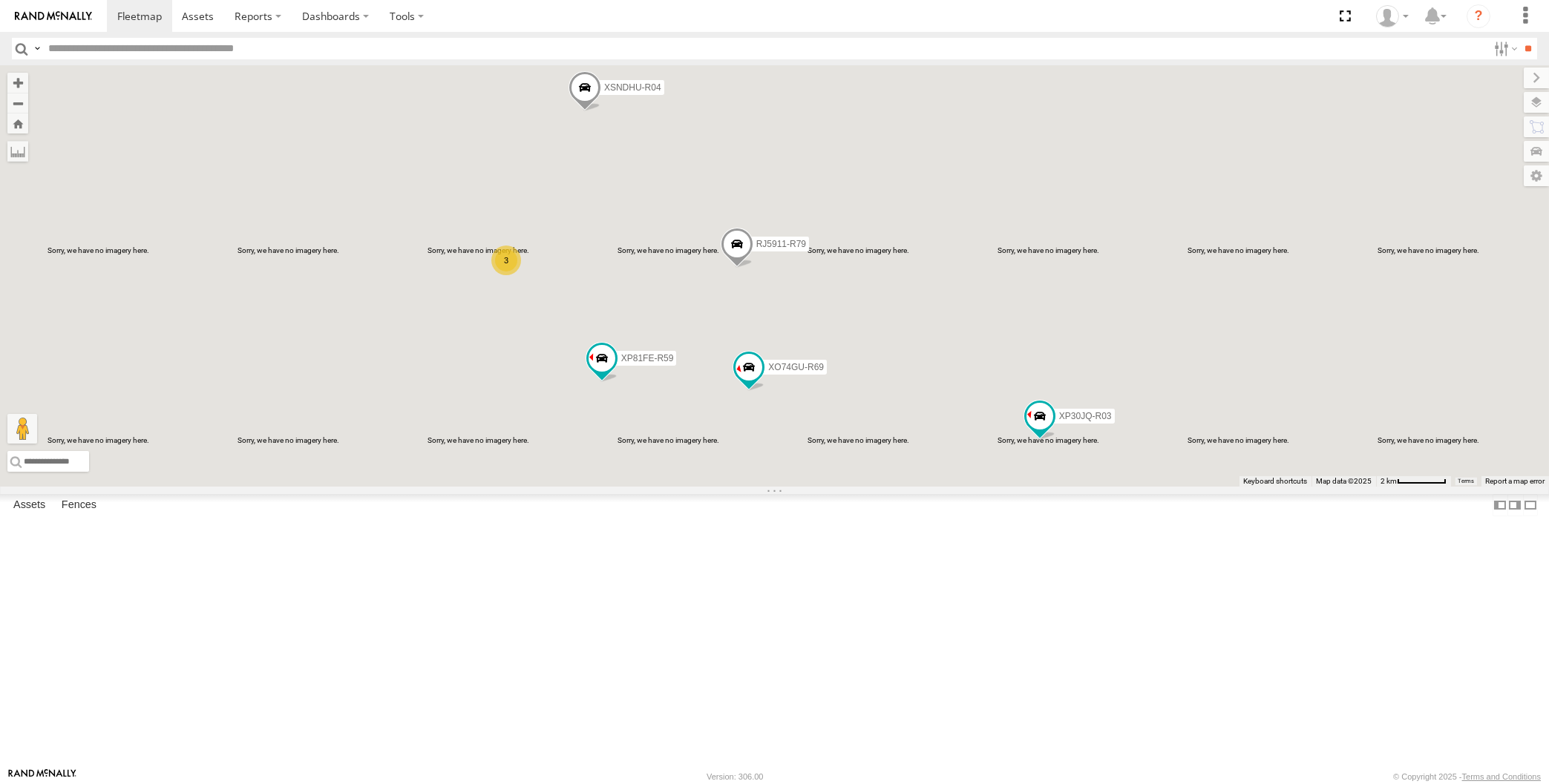
click at [418, 383] on div "XP30JQ-R03 XSNDHU-R04 3 RJ5911-R79 XP81FE-R59 XO74GU-R69" at bounding box center [774, 276] width 1549 height 422
click at [364, 486] on div "XP30JQ-R03 XSNDHU-R04 3 RJ5911-R79 XP81FE-R59 XO74GU-R69" at bounding box center [774, 276] width 1549 height 422
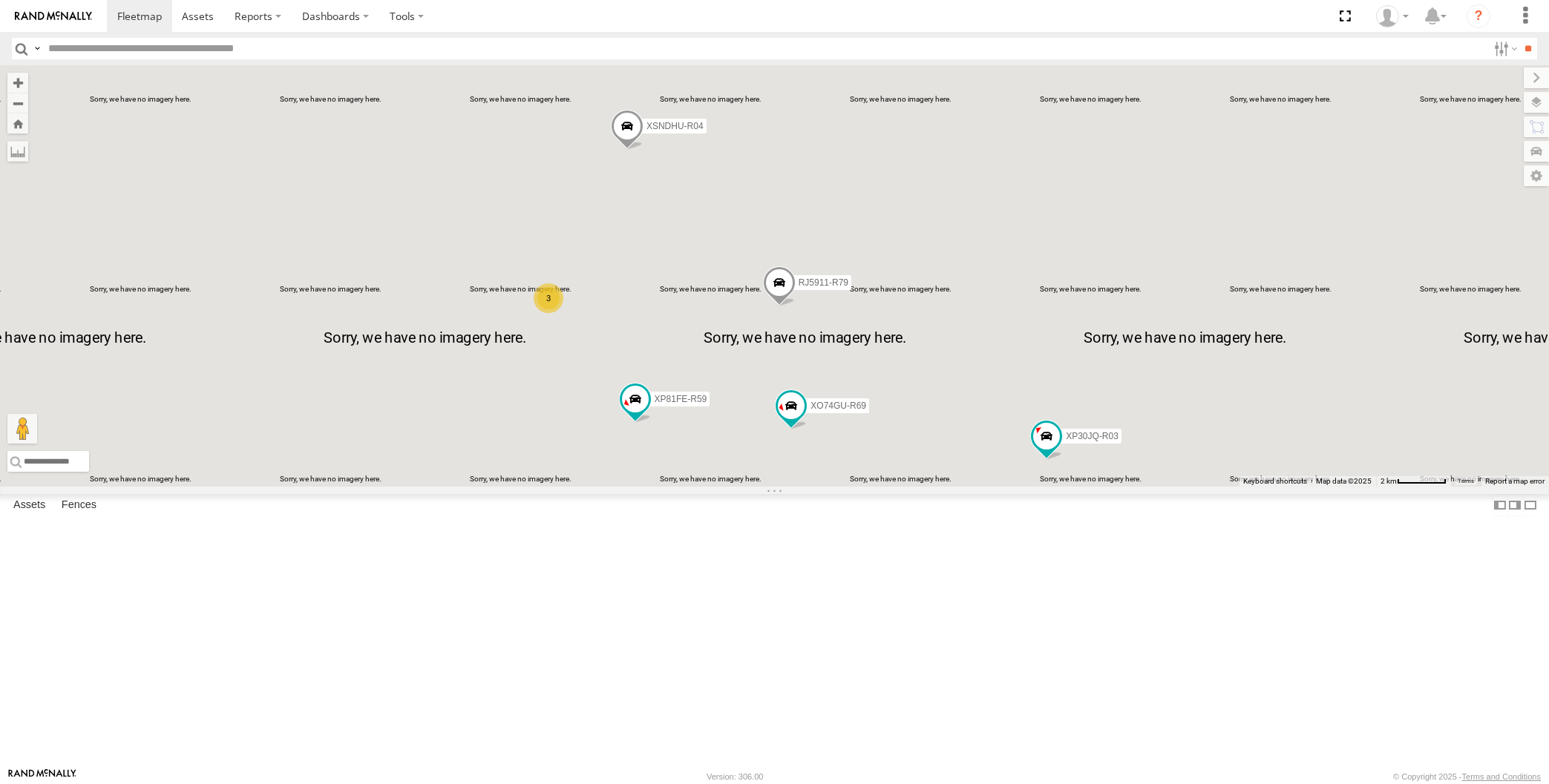
drag, startPoint x: 920, startPoint y: 646, endPoint x: 953, endPoint y: 611, distance: 48.1
click at [931, 486] on div "XP30JQ-R03 XSNDHU-R04 RJ5911-R79 XP81FE-R59 XO74GU-R69 3" at bounding box center [774, 276] width 1549 height 422
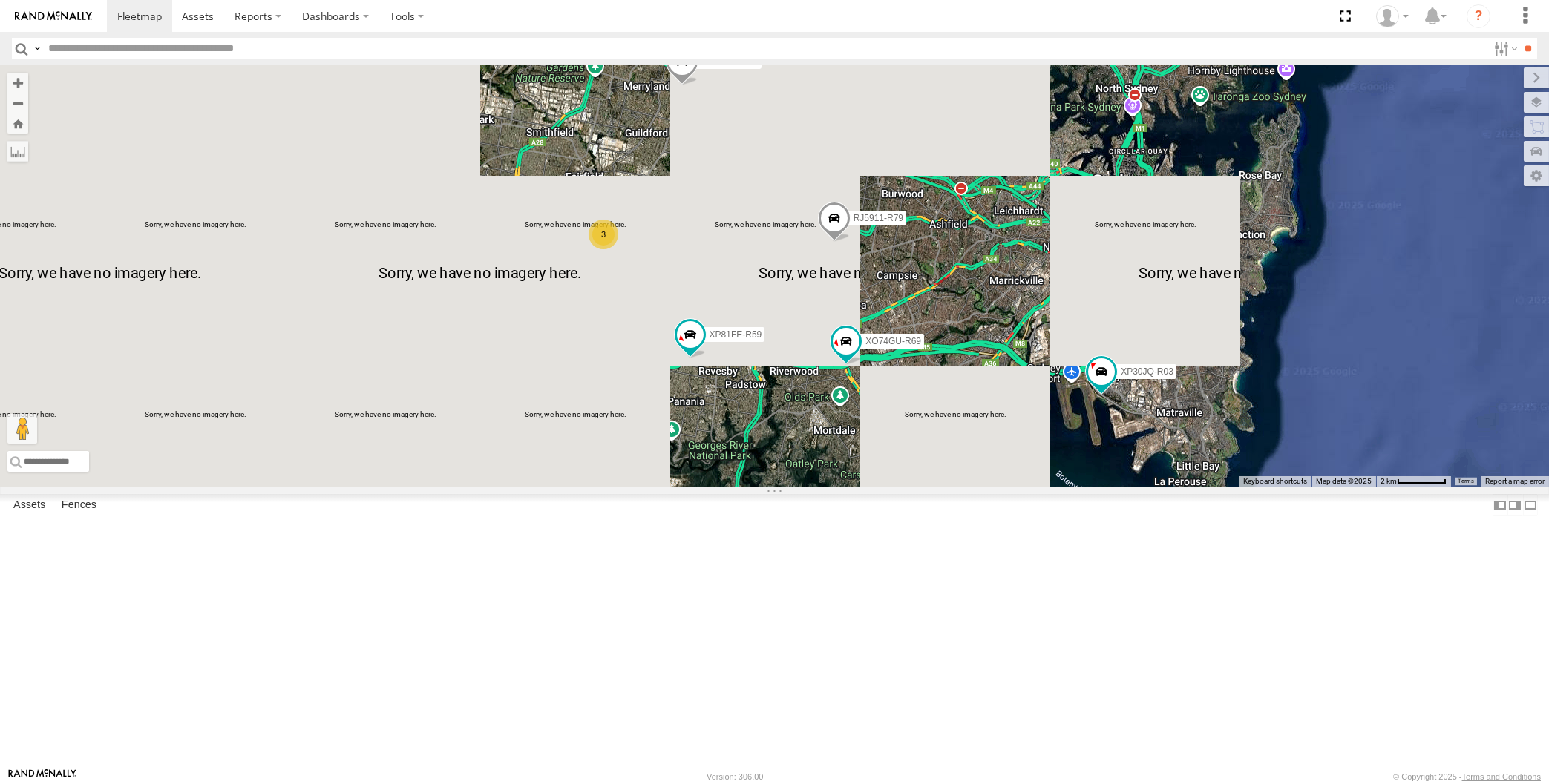
drag, startPoint x: 941, startPoint y: 550, endPoint x: 926, endPoint y: 563, distance: 19.8
click at [929, 486] on div "XP30JQ-R03 XSNDHU-R04 RJ5911-R79 XP81FE-R59 XO74GU-R69 3" at bounding box center [774, 276] width 1549 height 422
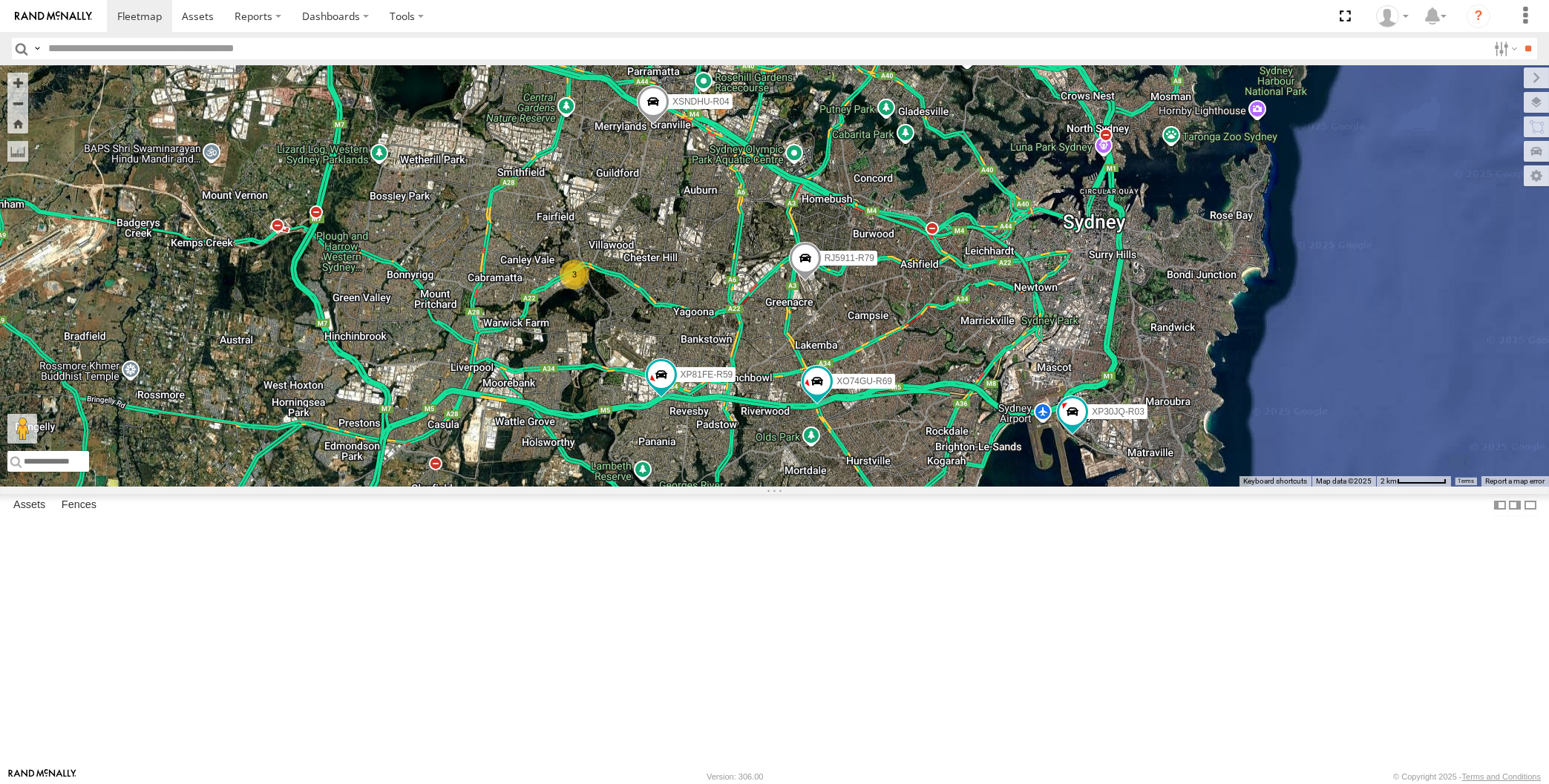
click at [901, 486] on div "XP30JQ-R03 XSNDHU-R04 RJ5911-R79 XP81FE-R59 XO74GU-R69 3" at bounding box center [774, 276] width 1549 height 422
click at [796, 486] on div "XP30JQ-R03 XSNDHU-R04 RJ5911-R79 XP81FE-R59 XO74GU-R69 3" at bounding box center [774, 276] width 1549 height 422
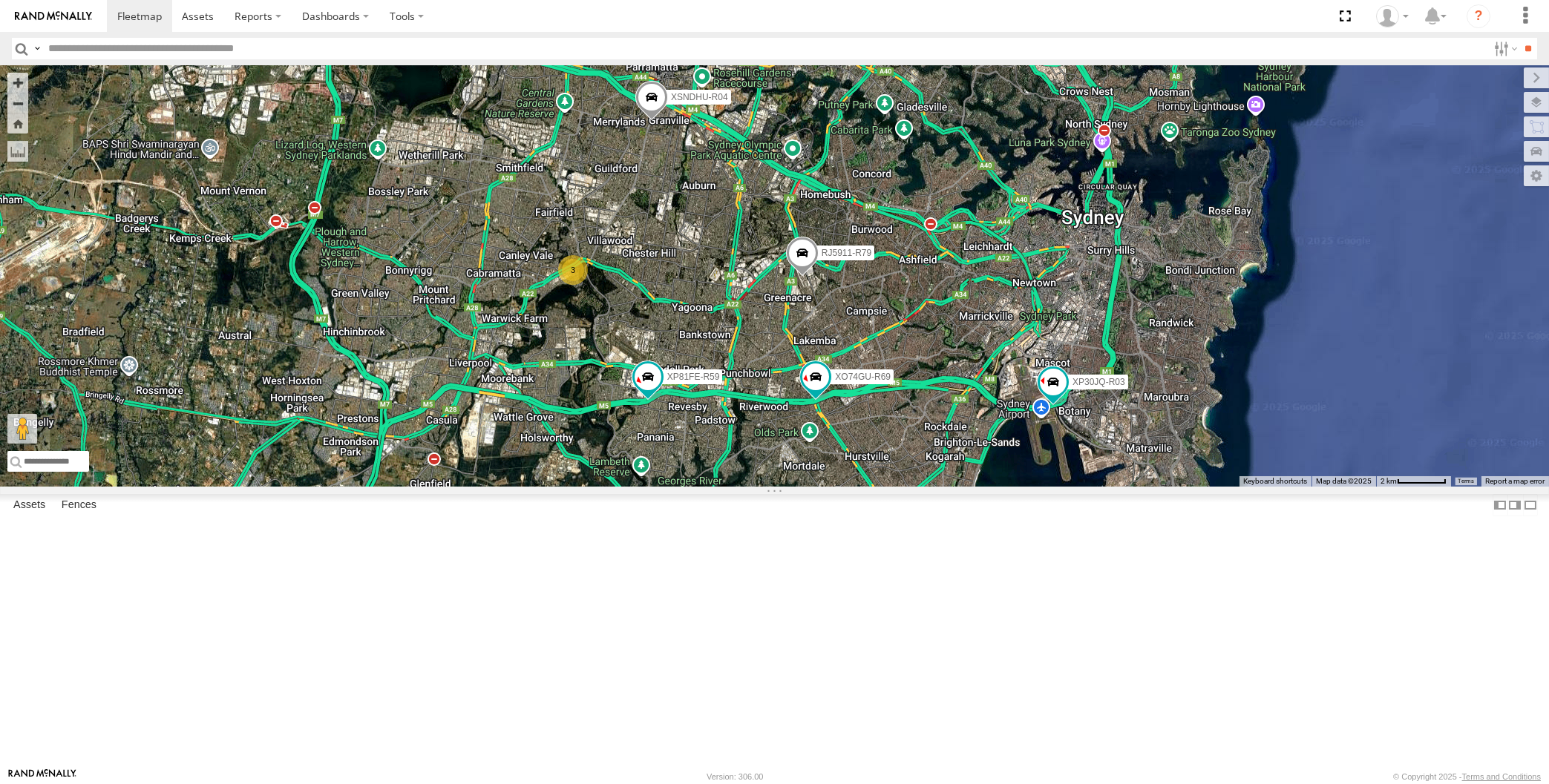
drag, startPoint x: 880, startPoint y: 670, endPoint x: 843, endPoint y: 651, distance: 41.6
click at [843, 486] on div "XP30JQ-R03 XSNDHU-R04 RJ5911-R79 XP81FE-R59 XO74GU-R69 3" at bounding box center [774, 276] width 1549 height 422
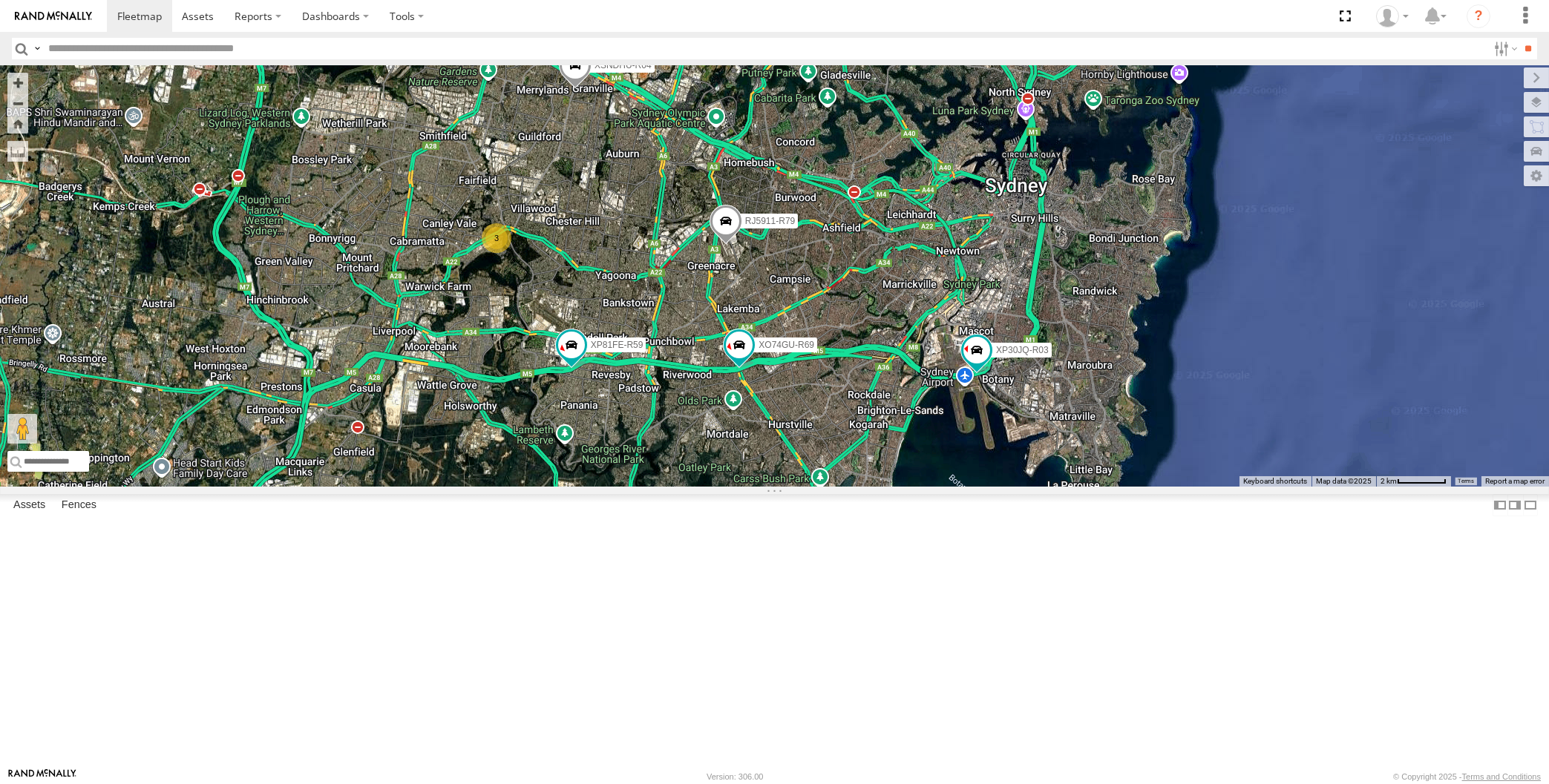
click at [817, 486] on div "XP30JQ-R03 XSNDHU-R04 RJ5911-R79 XP81FE-R59 XO74GU-R69 3" at bounding box center [774, 276] width 1549 height 422
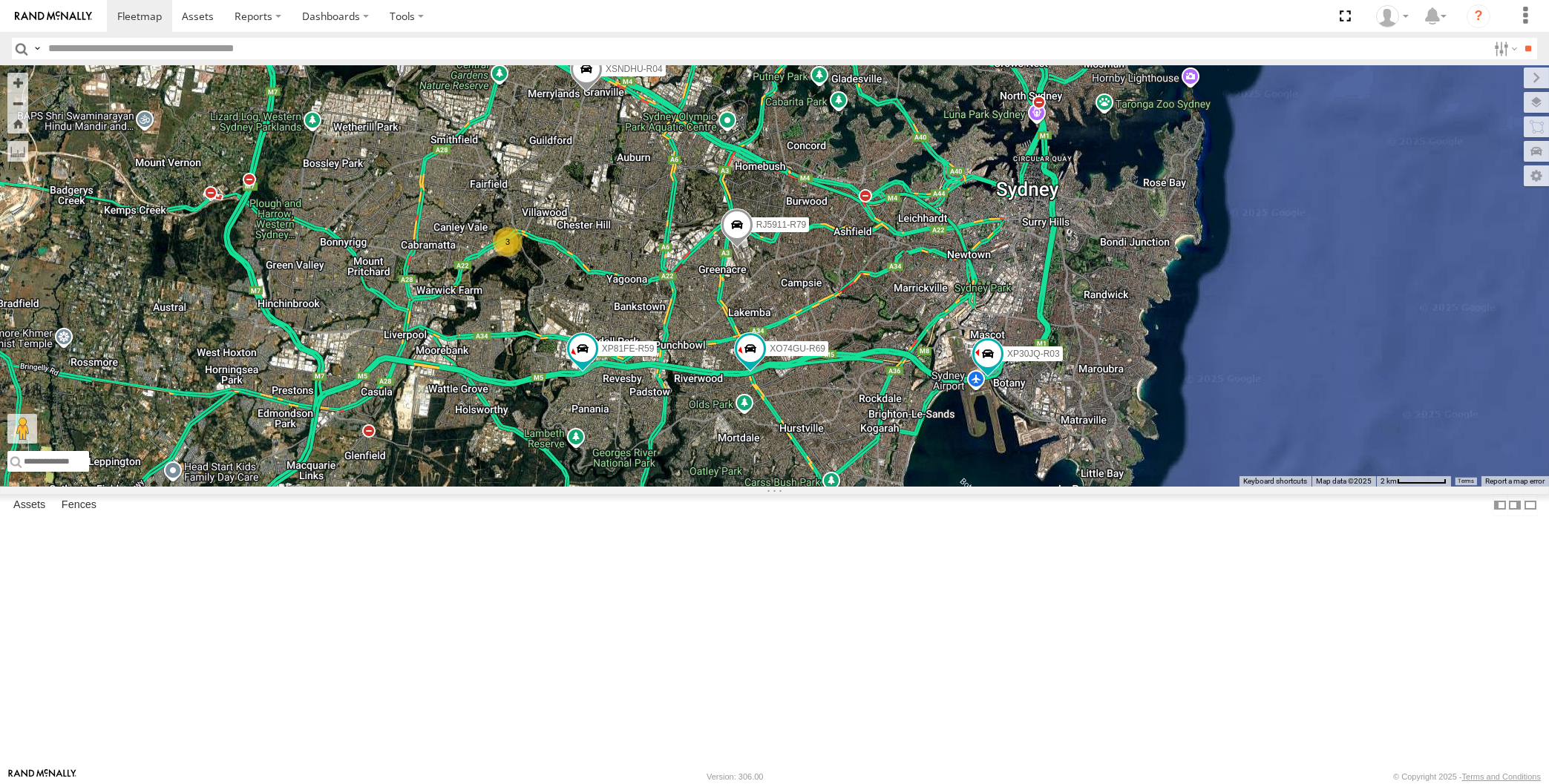
drag, startPoint x: 821, startPoint y: 644, endPoint x: 846, endPoint y: 623, distance: 32.6
click at [845, 486] on div "XP30JQ-R03 XSNDHU-R04 RJ5911-R79 XP81FE-R59 XO74GU-R69 3" at bounding box center [774, 276] width 1549 height 422
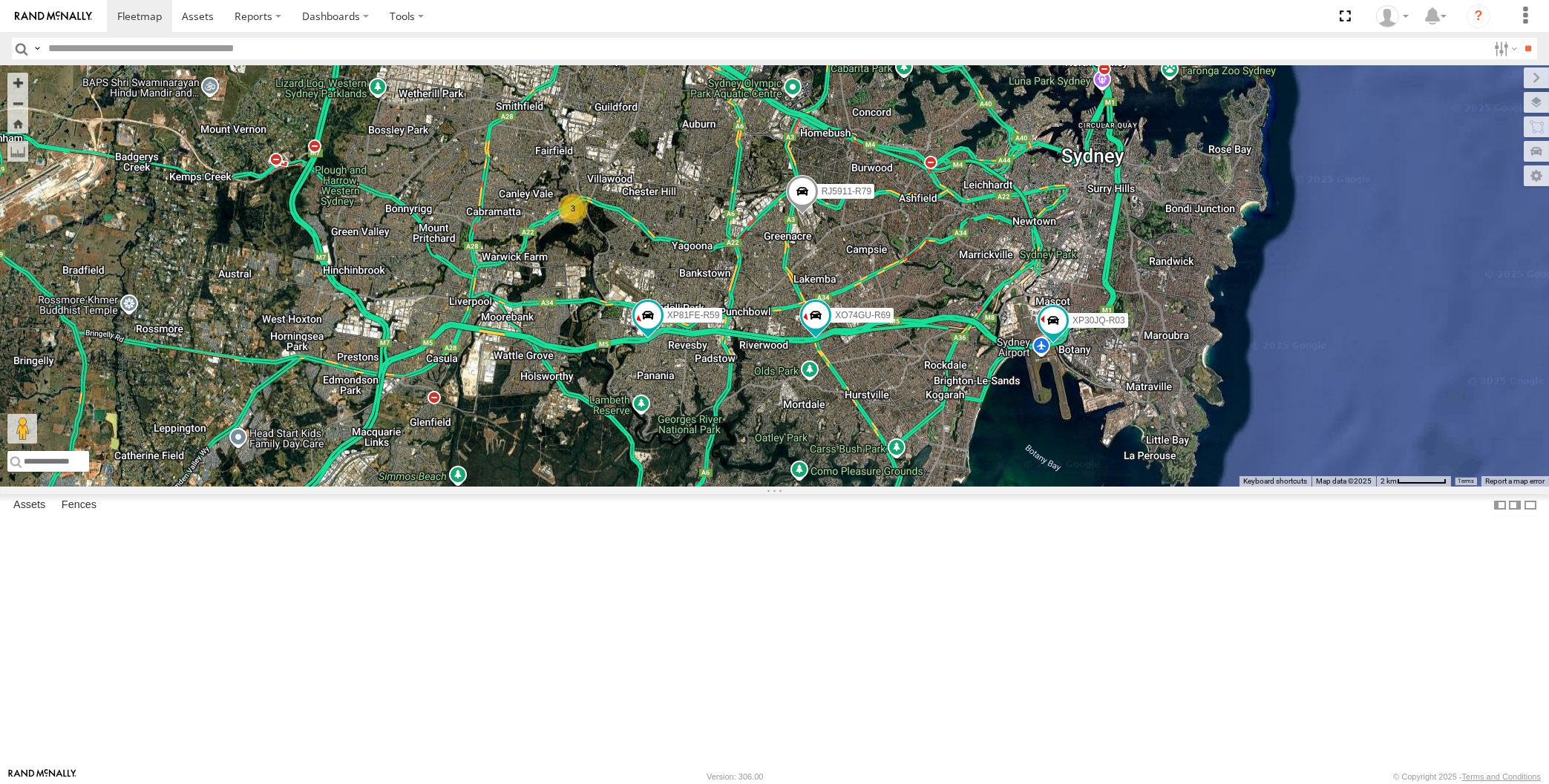
drag, startPoint x: 857, startPoint y: 613, endPoint x: 853, endPoint y: 633, distance: 20.4
click at [853, 486] on div "XP30JQ-R03 XSNDHU-R04 RJ5911-R79 XP81FE-R59 XO74GU-R69 3" at bounding box center [774, 276] width 1549 height 422
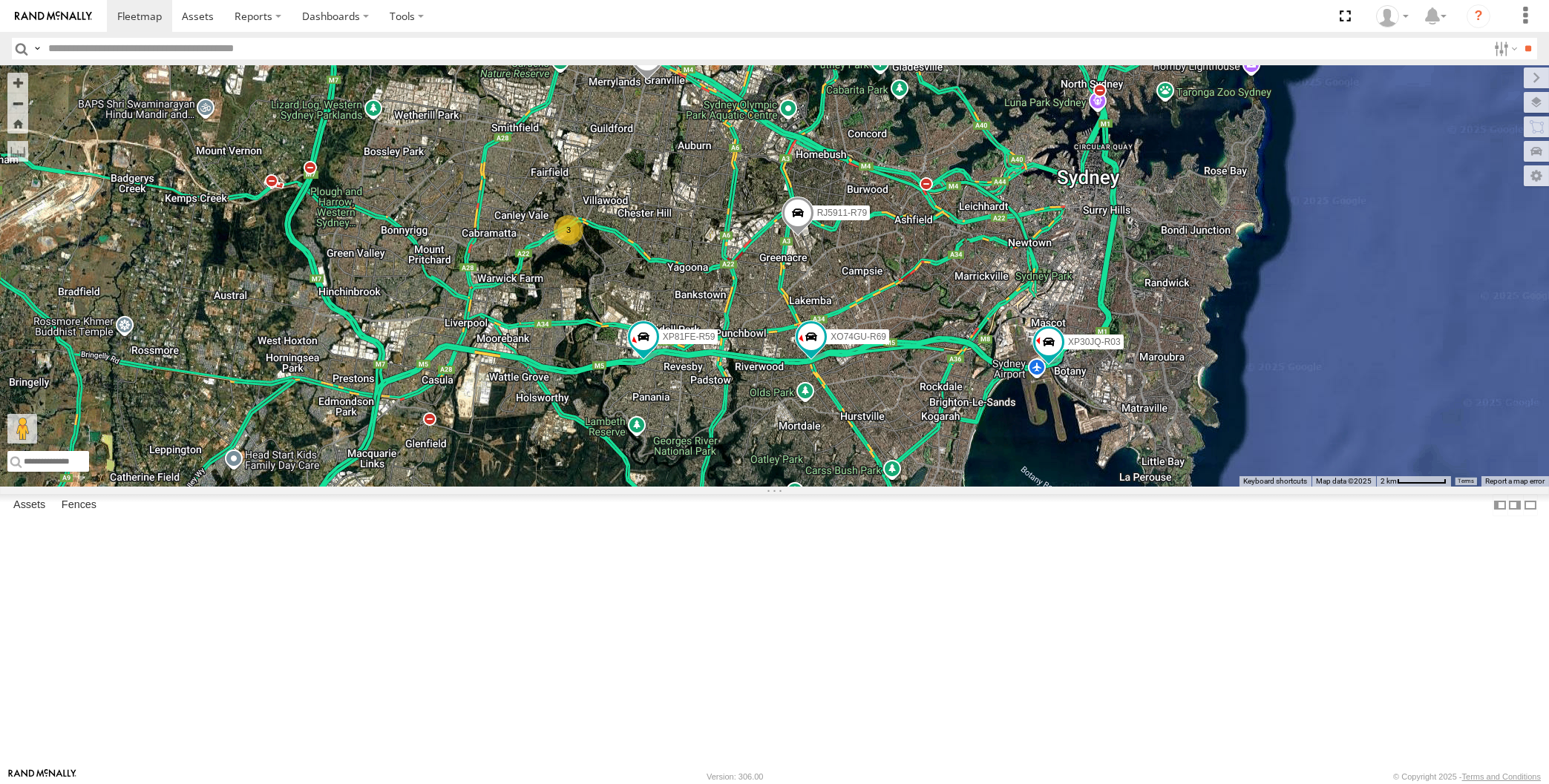
click at [900, 486] on div "XP30JQ-R03 XSNDHU-R04 RJ5911-R79 XP81FE-R59 XO74GU-R69 3" at bounding box center [774, 276] width 1549 height 422
click at [933, 486] on div "XP30JQ-R03 XSNDHU-R04 RJ5911-R79 XP81FE-R59 XO74GU-R69 3" at bounding box center [774, 276] width 1549 height 422
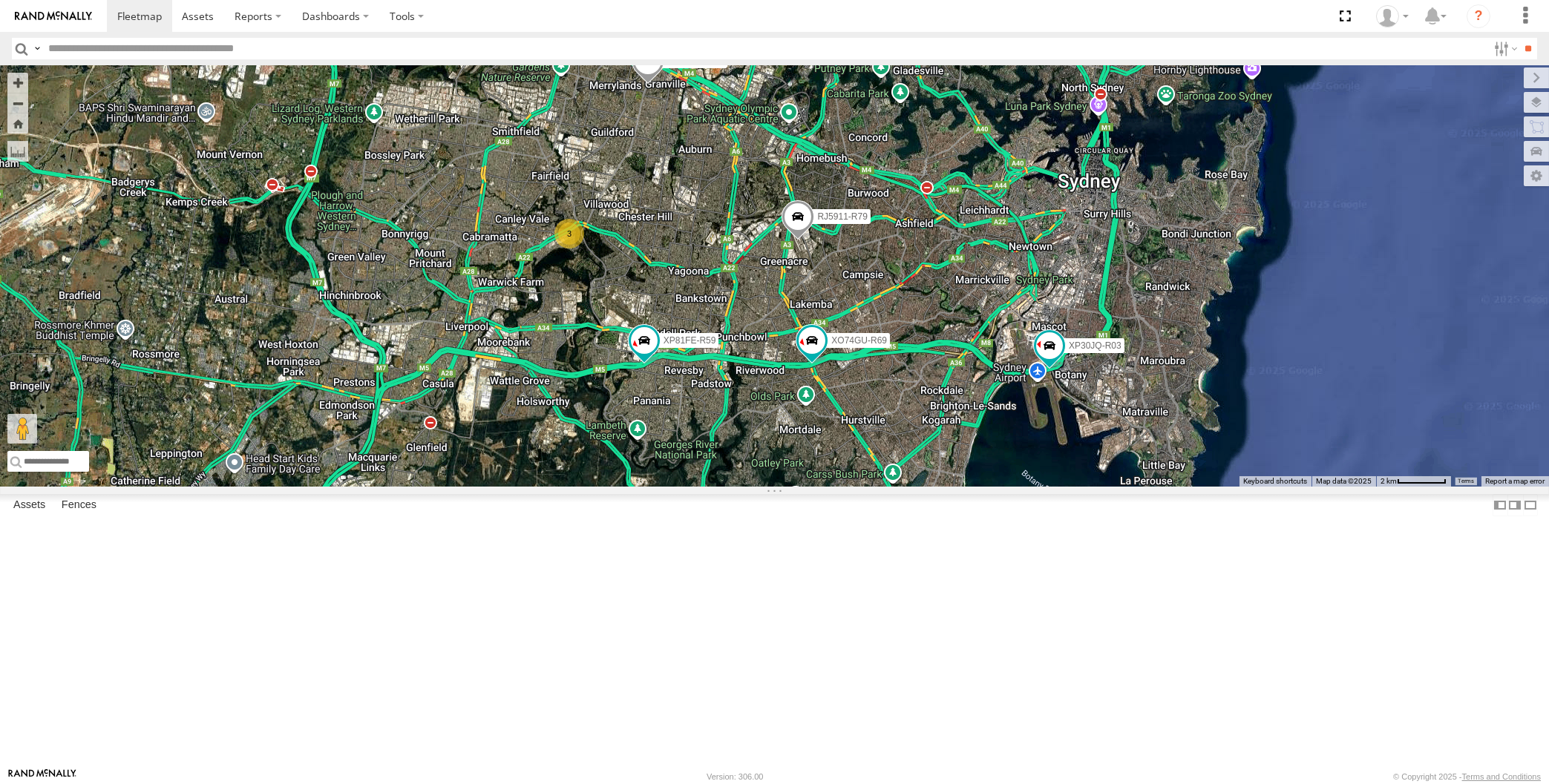
click at [939, 486] on div "XP30JQ-R03 XSNDHU-R04 RJ5911-R79 XP81FE-R59 XO74GU-R69 3" at bounding box center [774, 276] width 1549 height 422
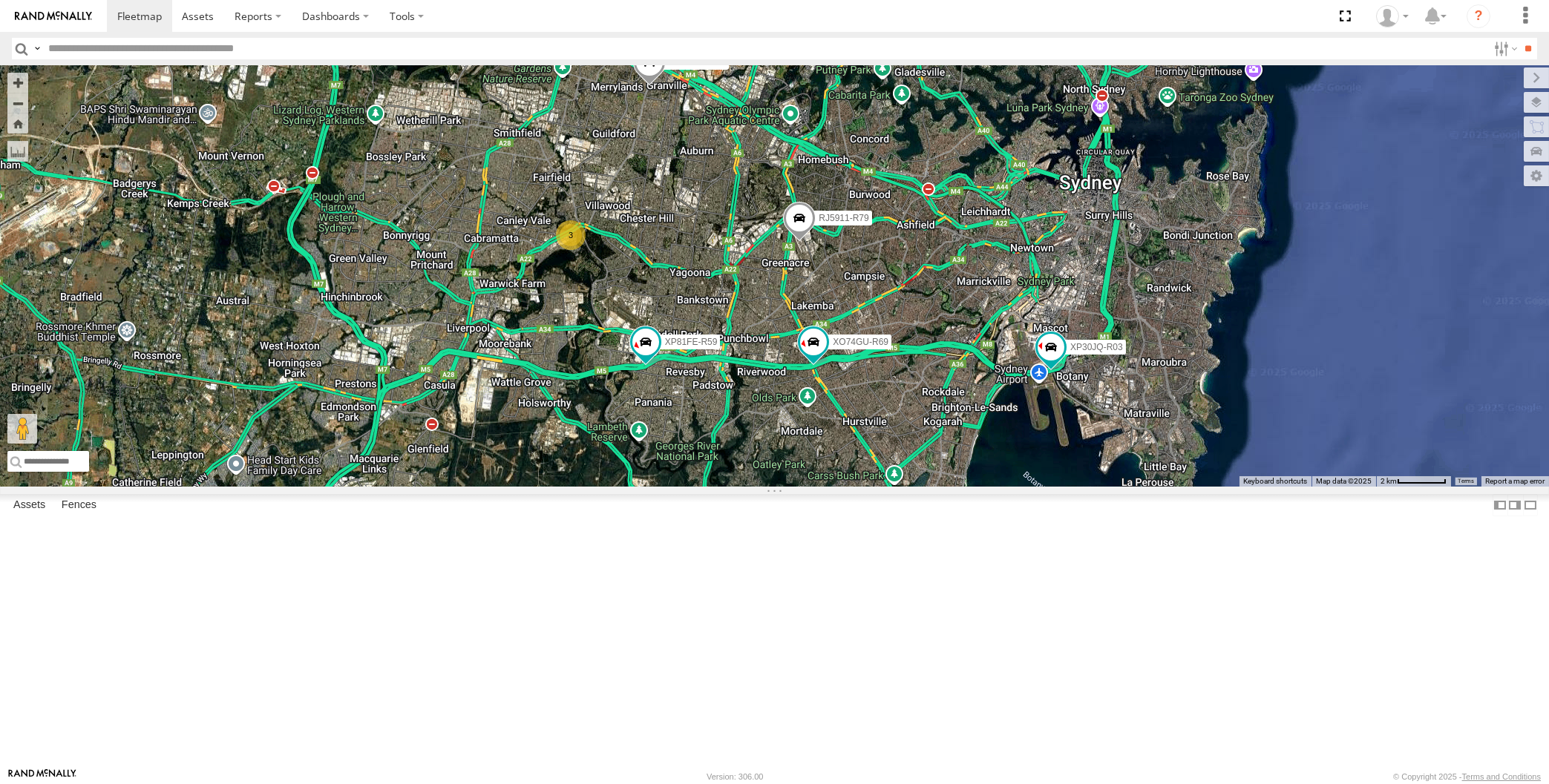
click at [941, 486] on div "XP30JQ-R03 XSNDHU-R04 RJ5911-R79 XP81FE-R59 XO74GU-R69 3" at bounding box center [774, 276] width 1549 height 422
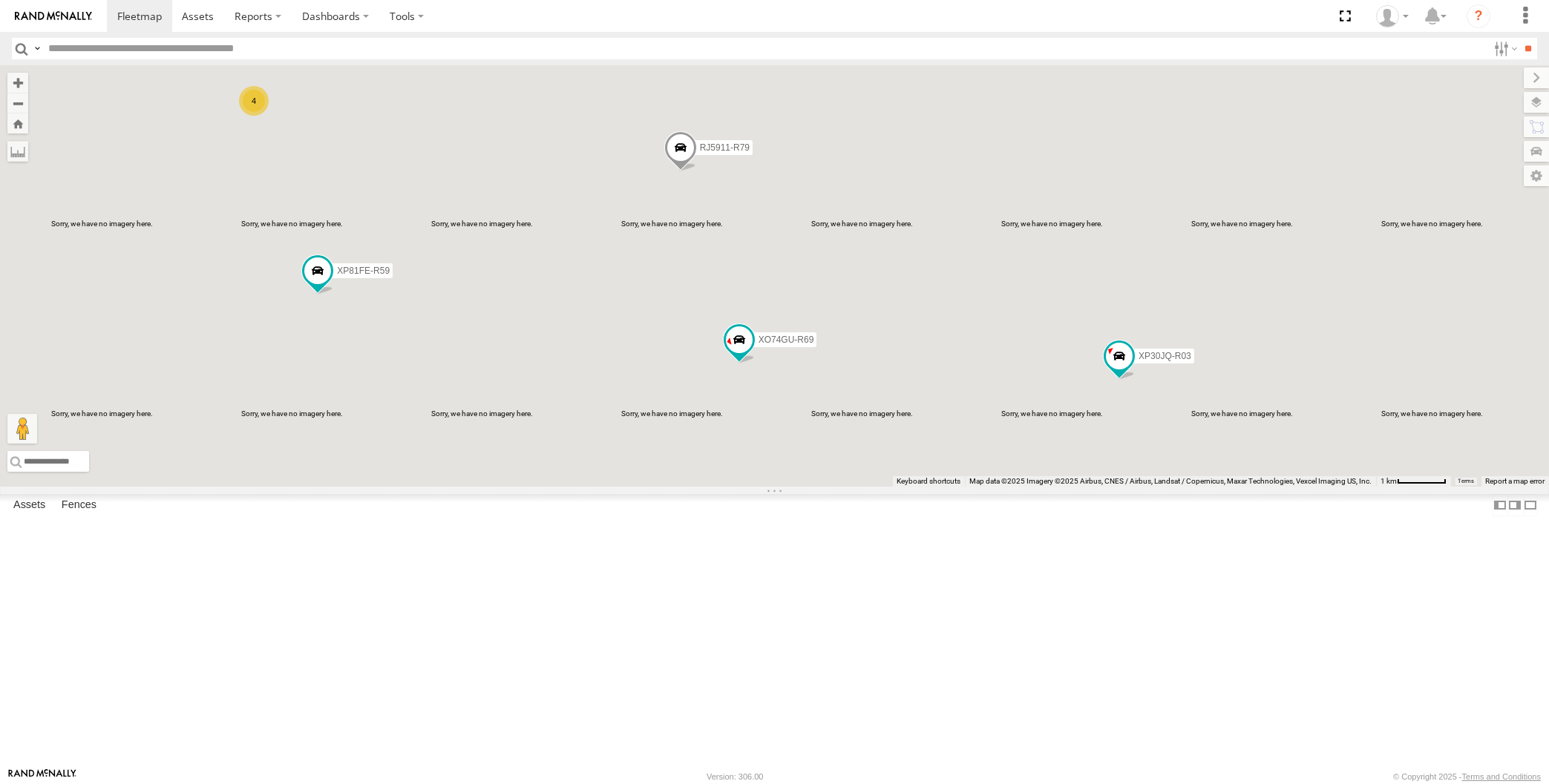
click at [753, 374] on div "XP30JQ-R03 RJ5911-R79 XP81FE-R59 XO74GU-R69 4" at bounding box center [774, 276] width 1549 height 422
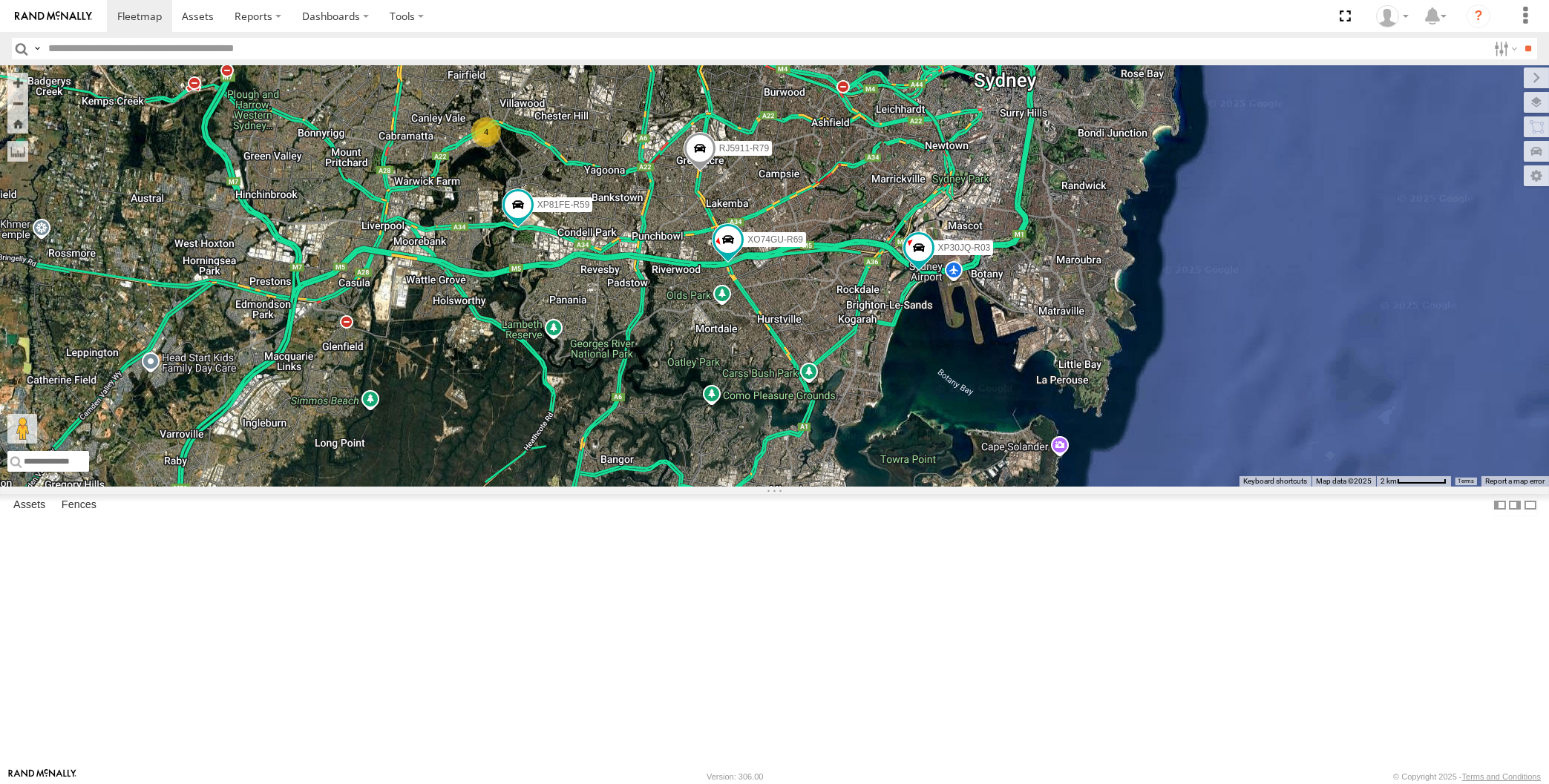
drag, startPoint x: 739, startPoint y: 478, endPoint x: 739, endPoint y: 466, distance: 12.0
click at [739, 468] on div "XP30JQ-R03 RJ5911-R79 XP81FE-R59 XO74GU-R69 4" at bounding box center [774, 276] width 1549 height 422
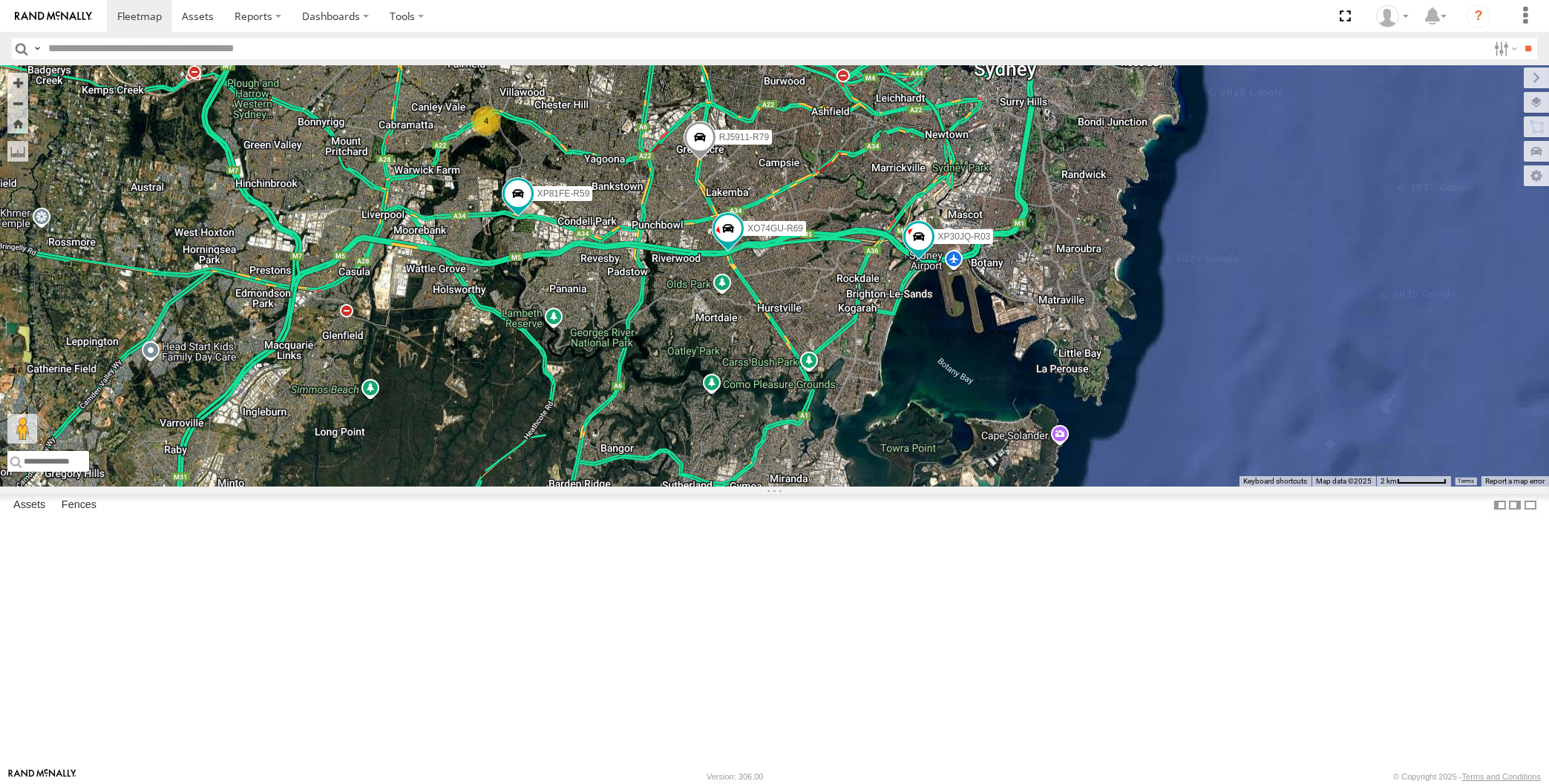
drag, startPoint x: 741, startPoint y: 473, endPoint x: 743, endPoint y: 460, distance: 13.2
click at [742, 467] on div "XP30JQ-R03 RJ5911-R79 XP81FE-R59 XO74GU-R69 4" at bounding box center [774, 276] width 1549 height 422
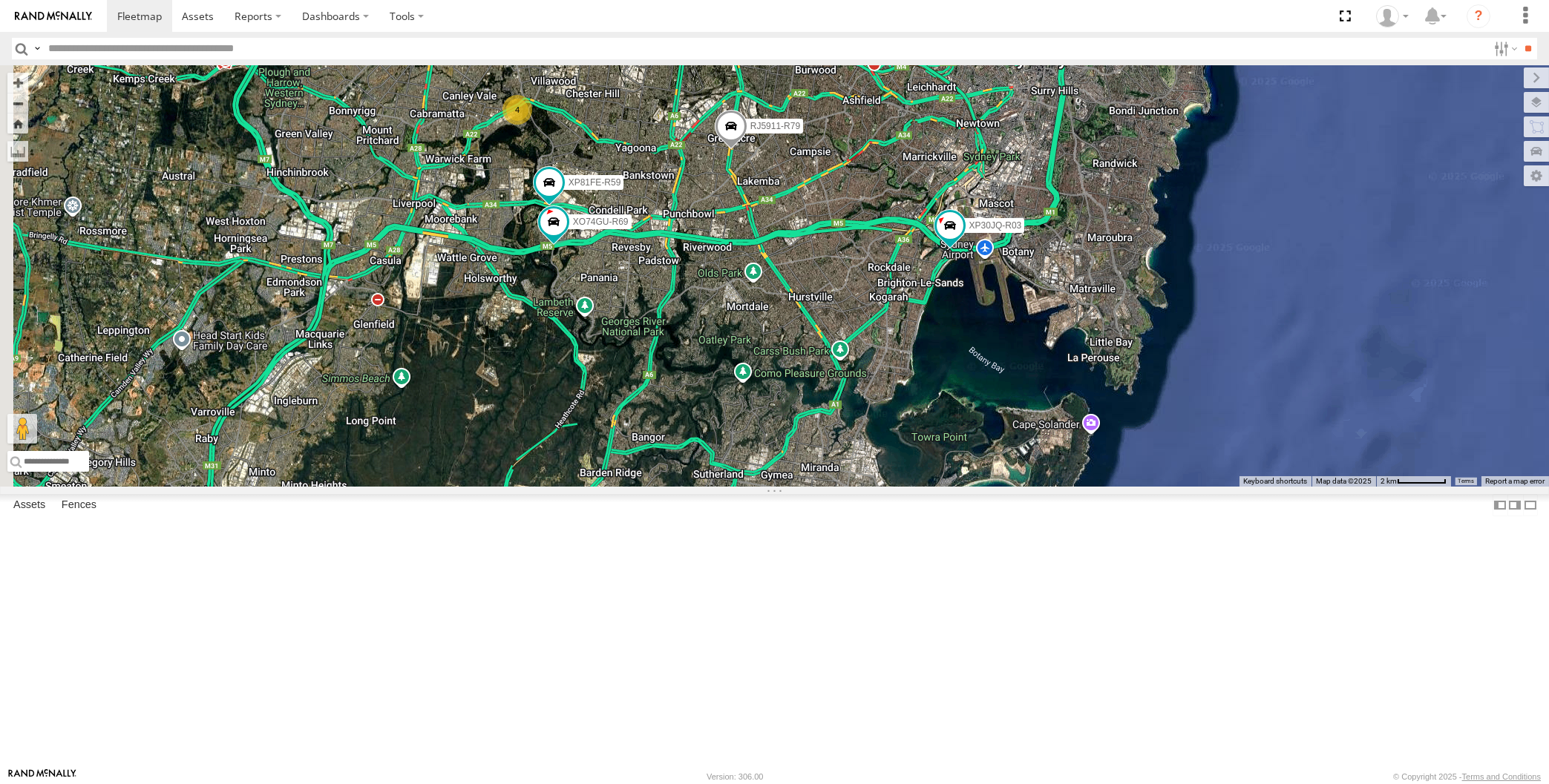
drag, startPoint x: 687, startPoint y: 478, endPoint x: 698, endPoint y: 488, distance: 14.9
click at [715, 486] on div "XP30JQ-R03 RJ5911-R79 XP81FE-R59 XO74GU-R69 4" at bounding box center [774, 276] width 1549 height 422
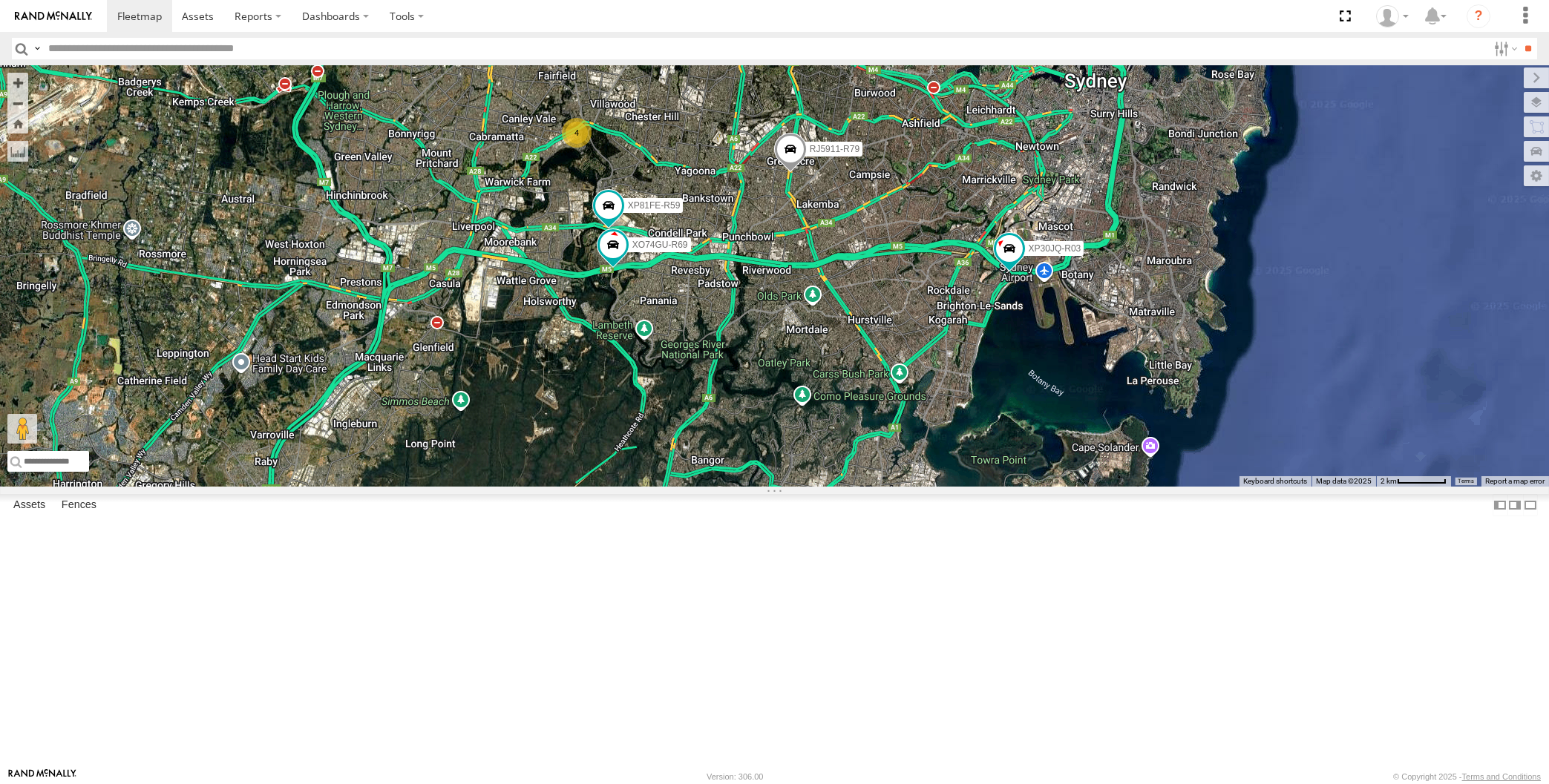
click at [775, 477] on div "XP30JQ-R03 RJ5911-R79 XP81FE-R59 XO74GU-R69 4" at bounding box center [774, 276] width 1549 height 422
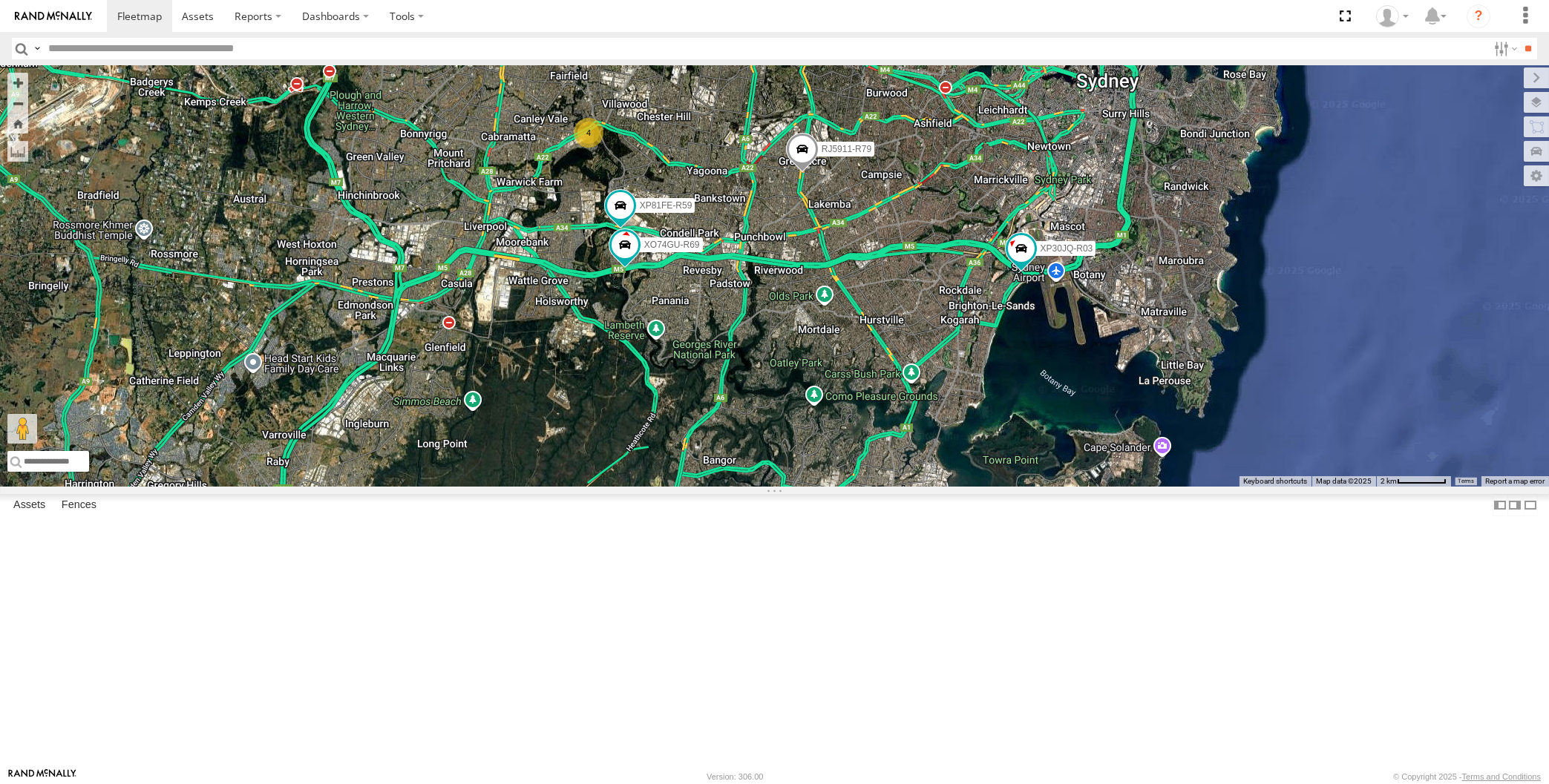
click at [687, 486] on div "XP30JQ-R03 RJ5911-R79 XP81FE-R59 XO74GU-R69 4" at bounding box center [774, 276] width 1549 height 422
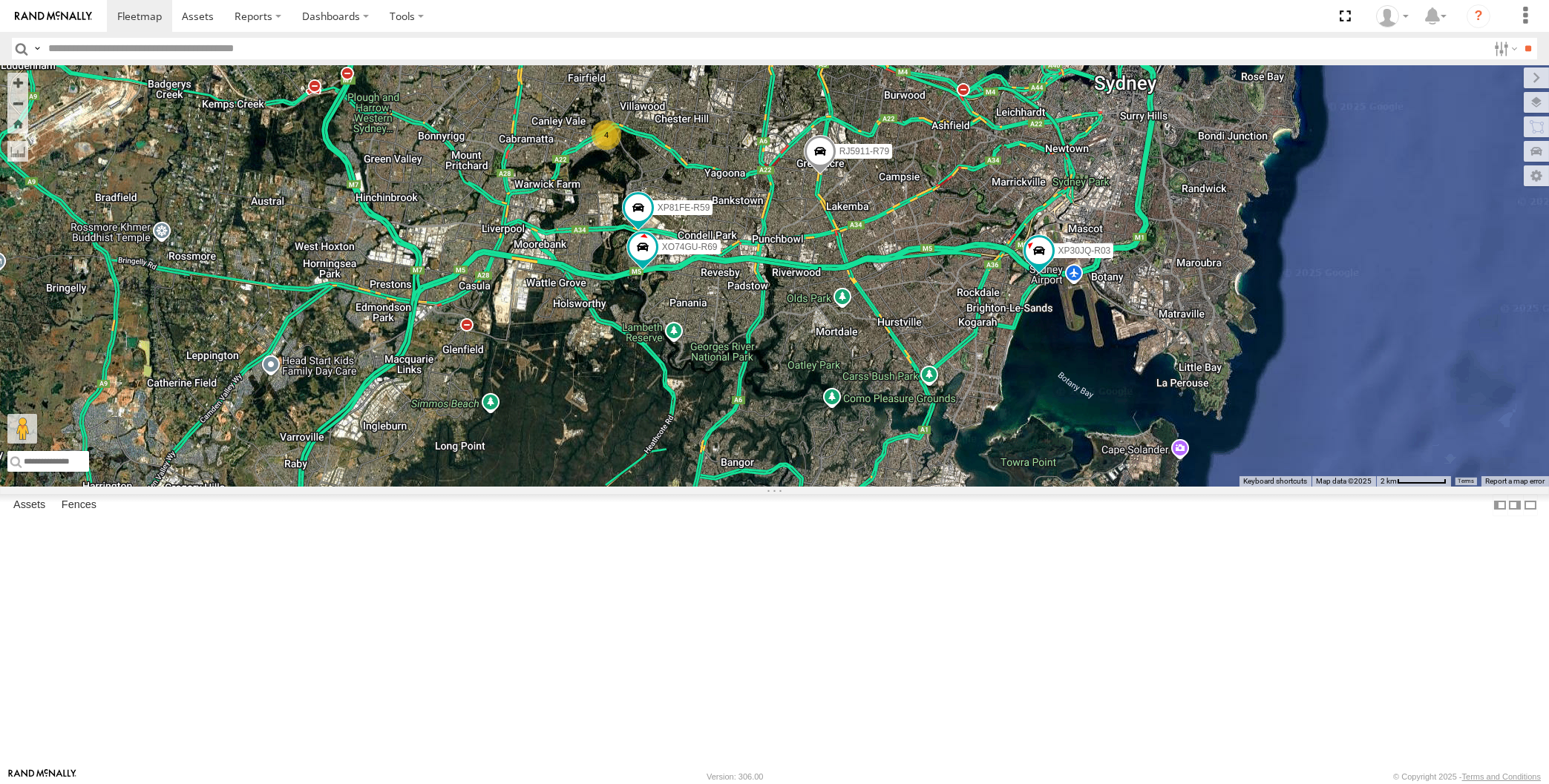
drag, startPoint x: 759, startPoint y: 502, endPoint x: 773, endPoint y: 507, distance: 14.9
click at [773, 486] on div "XP30JQ-R03 RJ5911-R79 XP81FE-R59 XO74GU-R69 4" at bounding box center [774, 276] width 1549 height 422
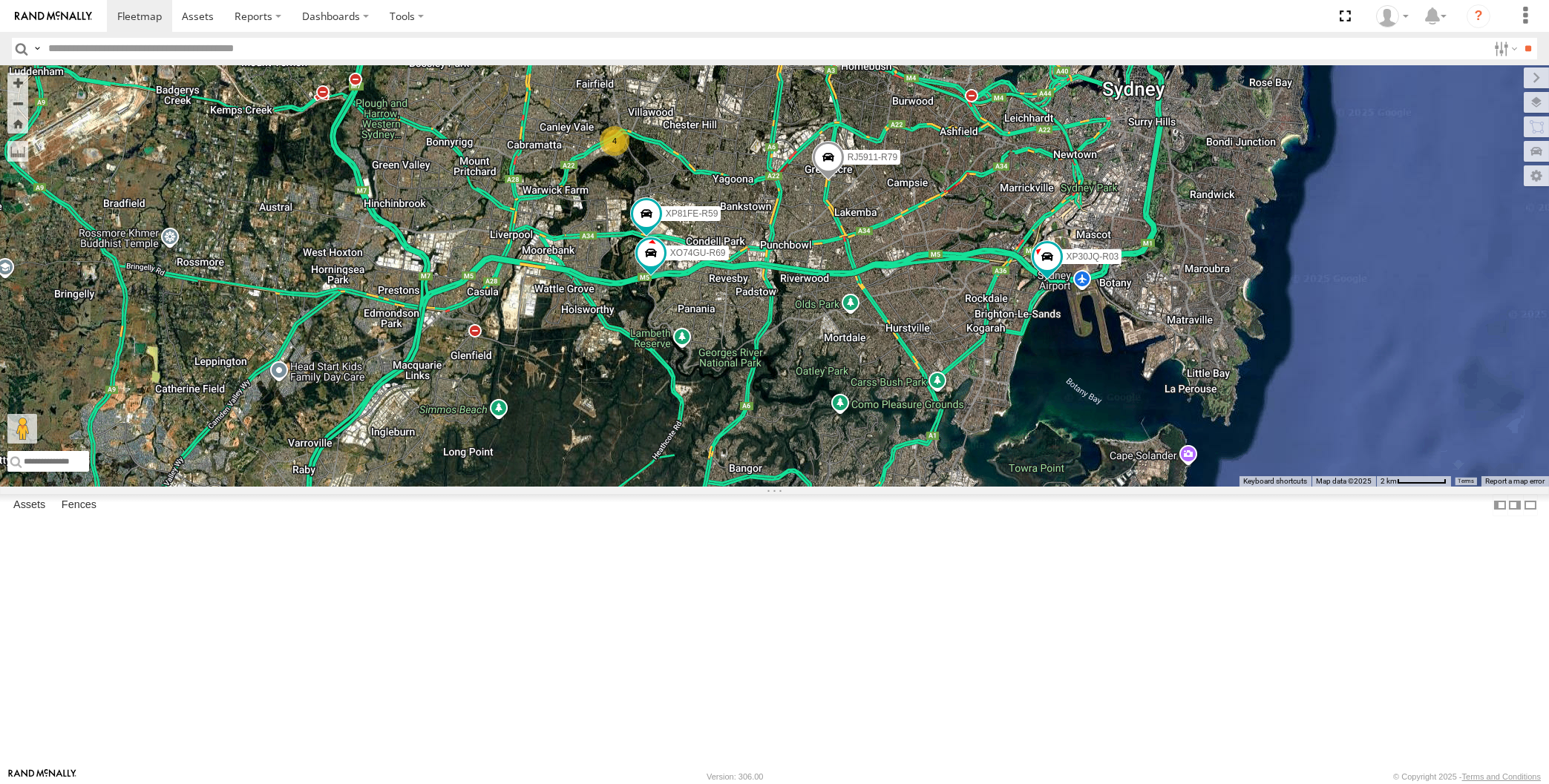
click at [818, 486] on div "XP30JQ-R03 RJ5911-R79 XP81FE-R59 XO74GU-R69 4" at bounding box center [774, 276] width 1549 height 422
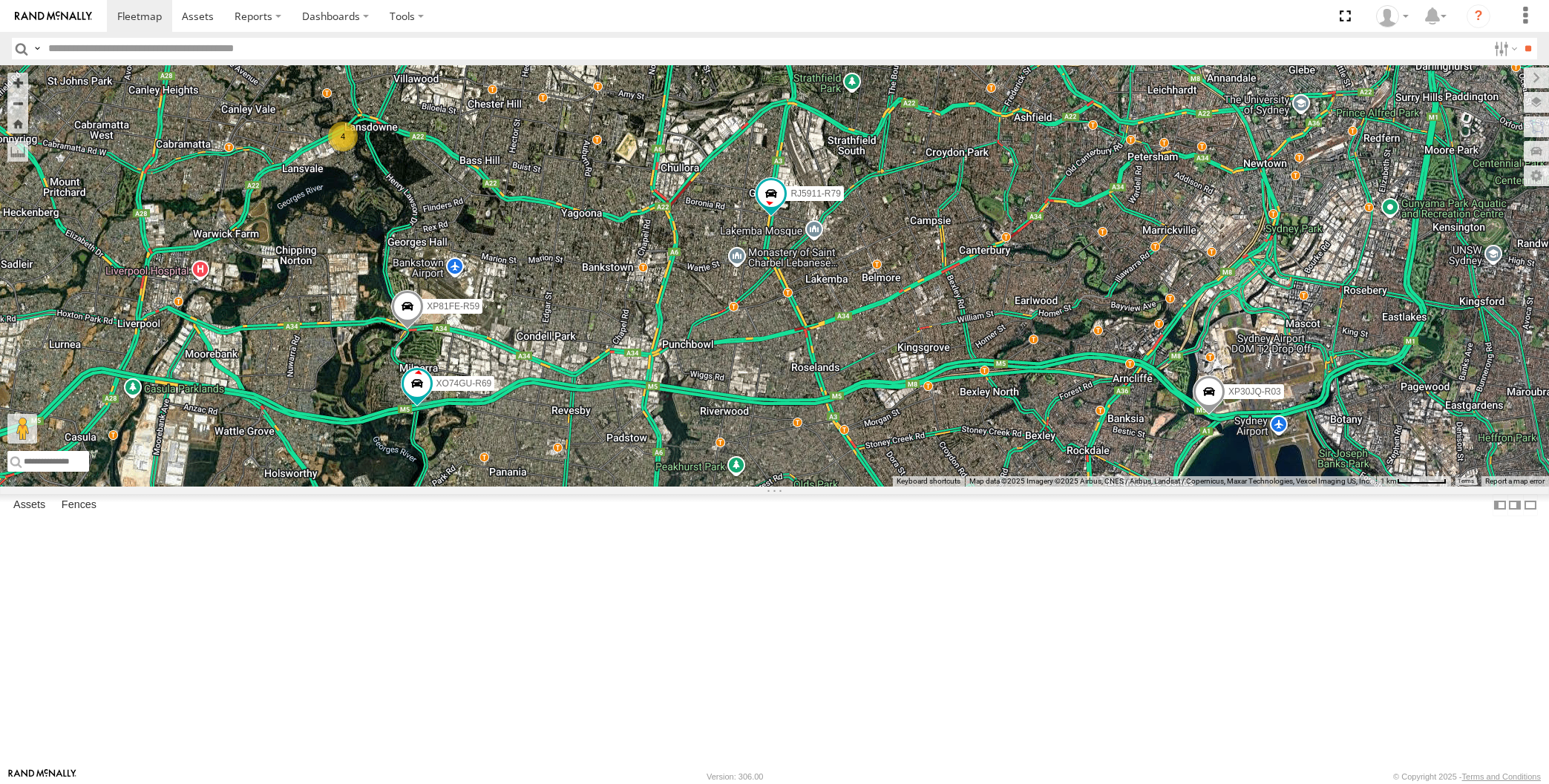
drag, startPoint x: 555, startPoint y: 537, endPoint x: 588, endPoint y: 534, distance: 33.1
click at [556, 486] on div "XP30JQ-R03 4 RJ5911-R79 XP81FE-R59 XO74GU-R69" at bounding box center [774, 276] width 1549 height 422
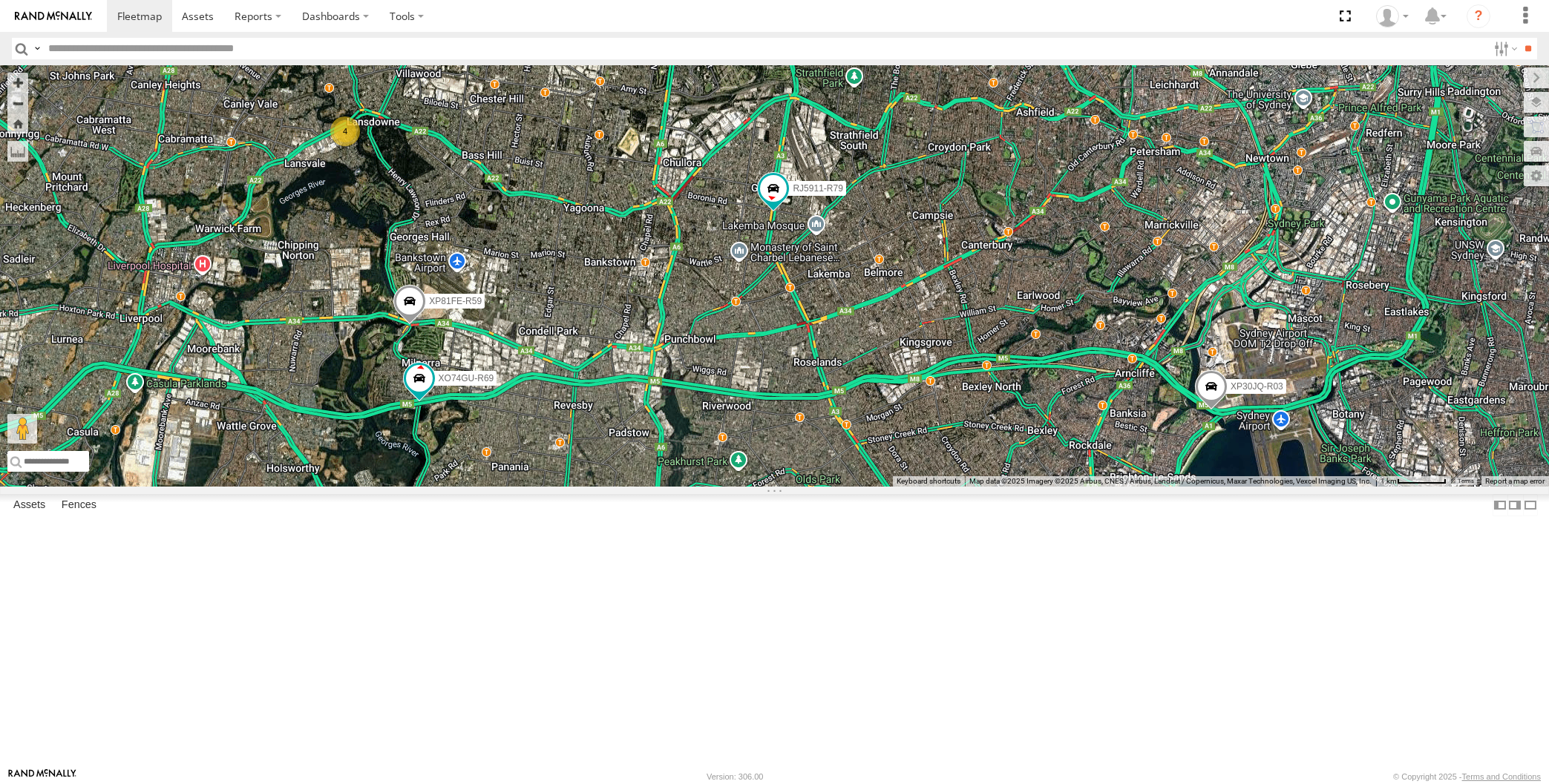
drag, startPoint x: 829, startPoint y: 527, endPoint x: 812, endPoint y: 521, distance: 18.0
click at [794, 486] on div "XP30JQ-R03 4 RJ5911-R79 XP81FE-R59 XO74GU-R69" at bounding box center [774, 276] width 1549 height 422
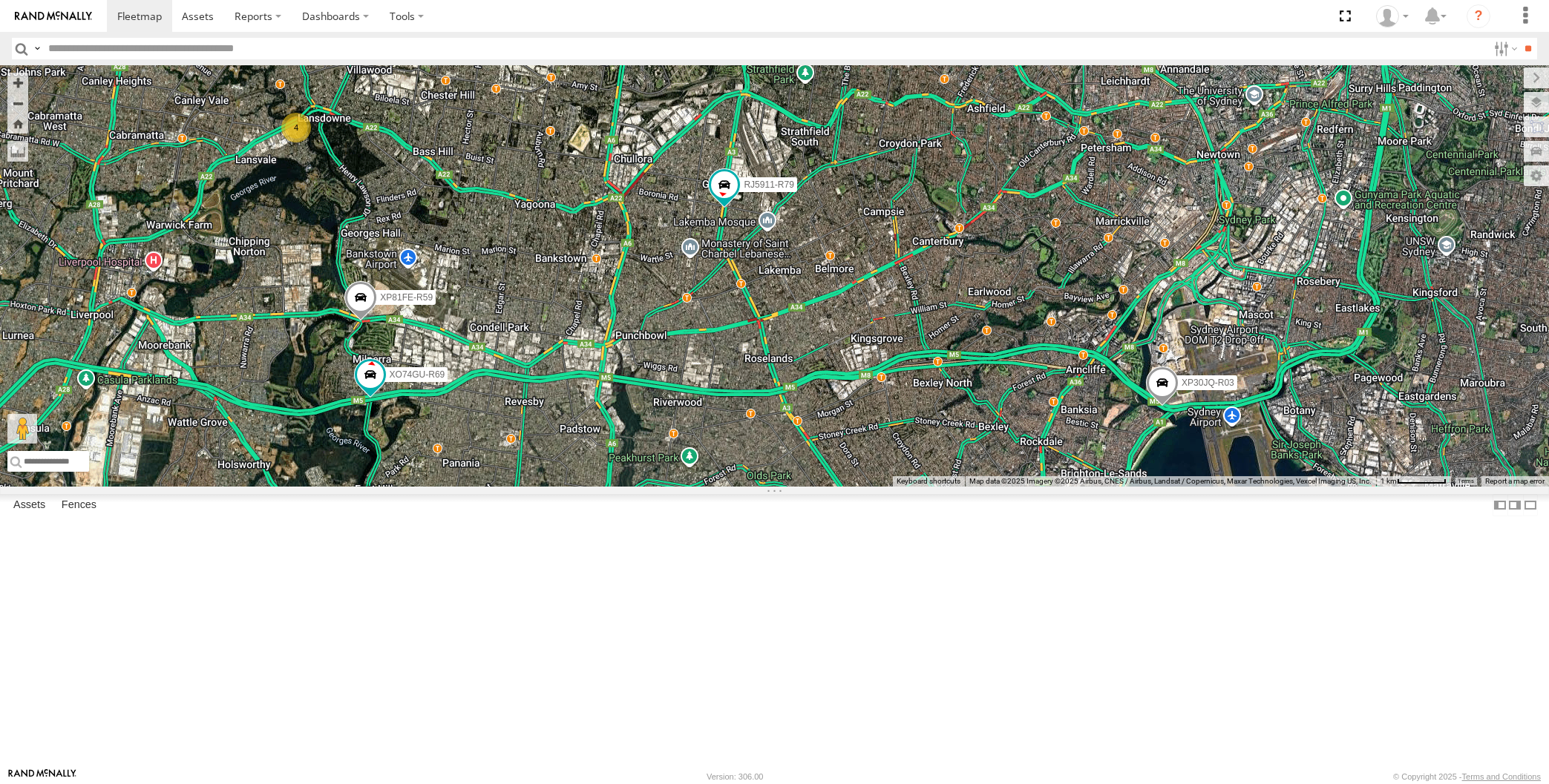
click at [390, 467] on div "XP30JQ-R03 4 RJ5911-R79 XP81FE-R59 XO74GU-R69" at bounding box center [774, 276] width 1549 height 422
click at [420, 486] on div "XP30JQ-R03 4 RJ5911-R79 XP81FE-R59 XO74GU-R69" at bounding box center [774, 276] width 1549 height 422
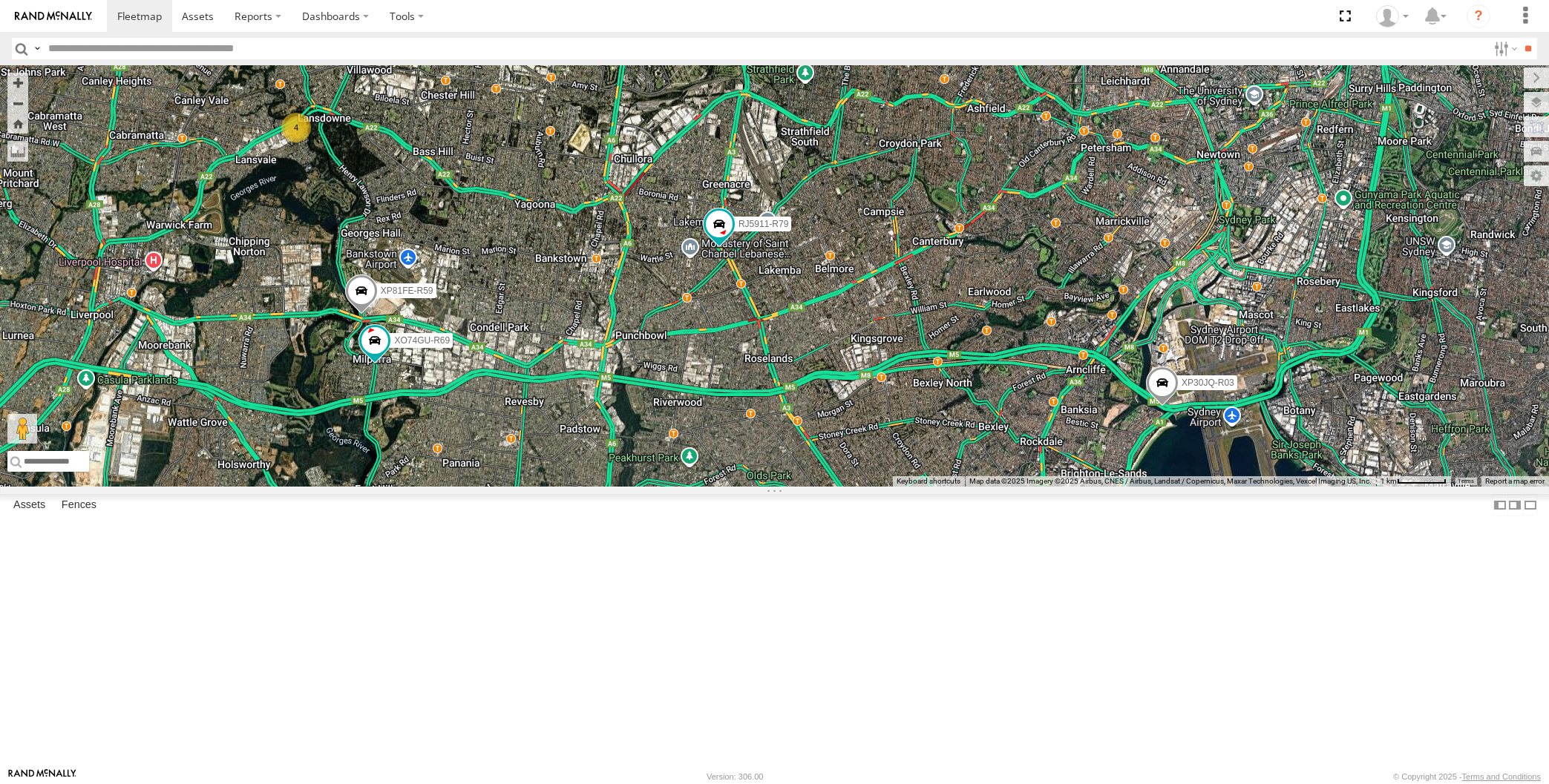
drag, startPoint x: 585, startPoint y: 564, endPoint x: 669, endPoint y: 562, distance: 84.0
click at [669, 486] on div "XP30JQ-R03 4 RJ5911-R79 XP81FE-R59 XO74GU-R69" at bounding box center [774, 276] width 1549 height 422
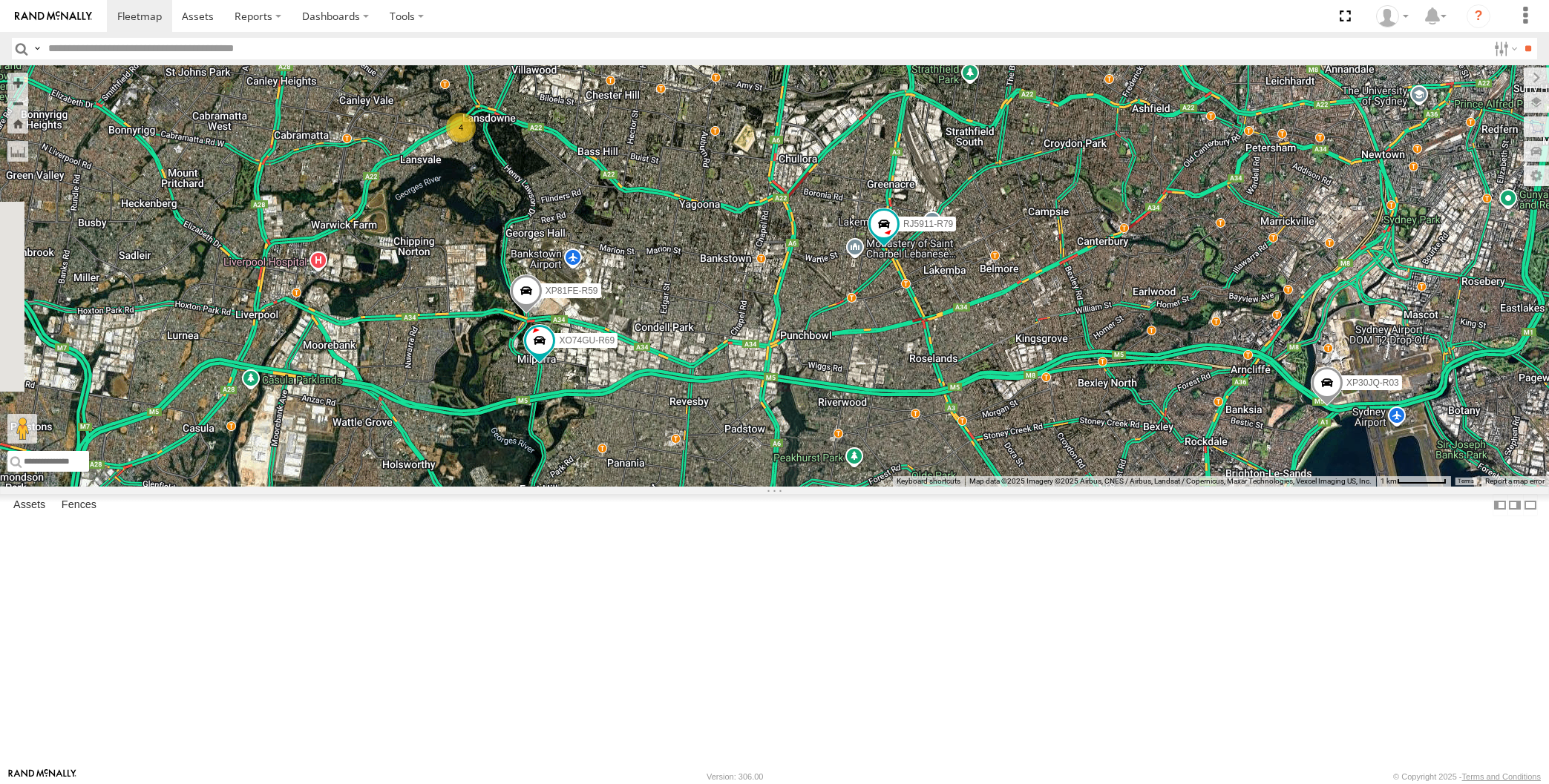
click at [822, 486] on div "XP30JQ-R03 4 RJ5911-R79 XP81FE-R59 XO74GU-R69" at bounding box center [774, 276] width 1549 height 422
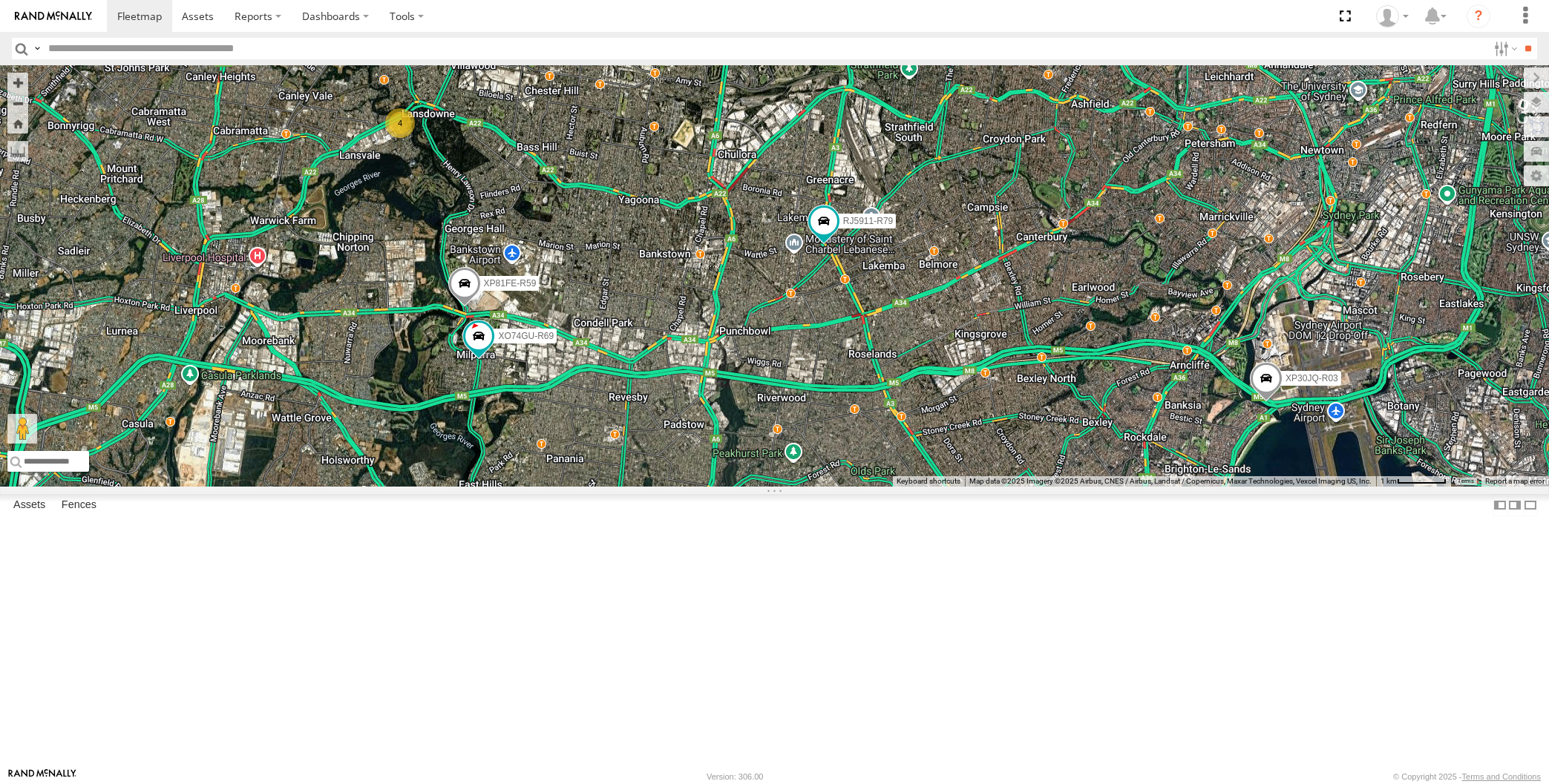
drag, startPoint x: 568, startPoint y: 492, endPoint x: 584, endPoint y: 485, distance: 17.5
click at [584, 485] on div "XP30JQ-R03 4 RJ5911-R79 XP81FE-R59 XO74GU-R69" at bounding box center [774, 276] width 1549 height 422
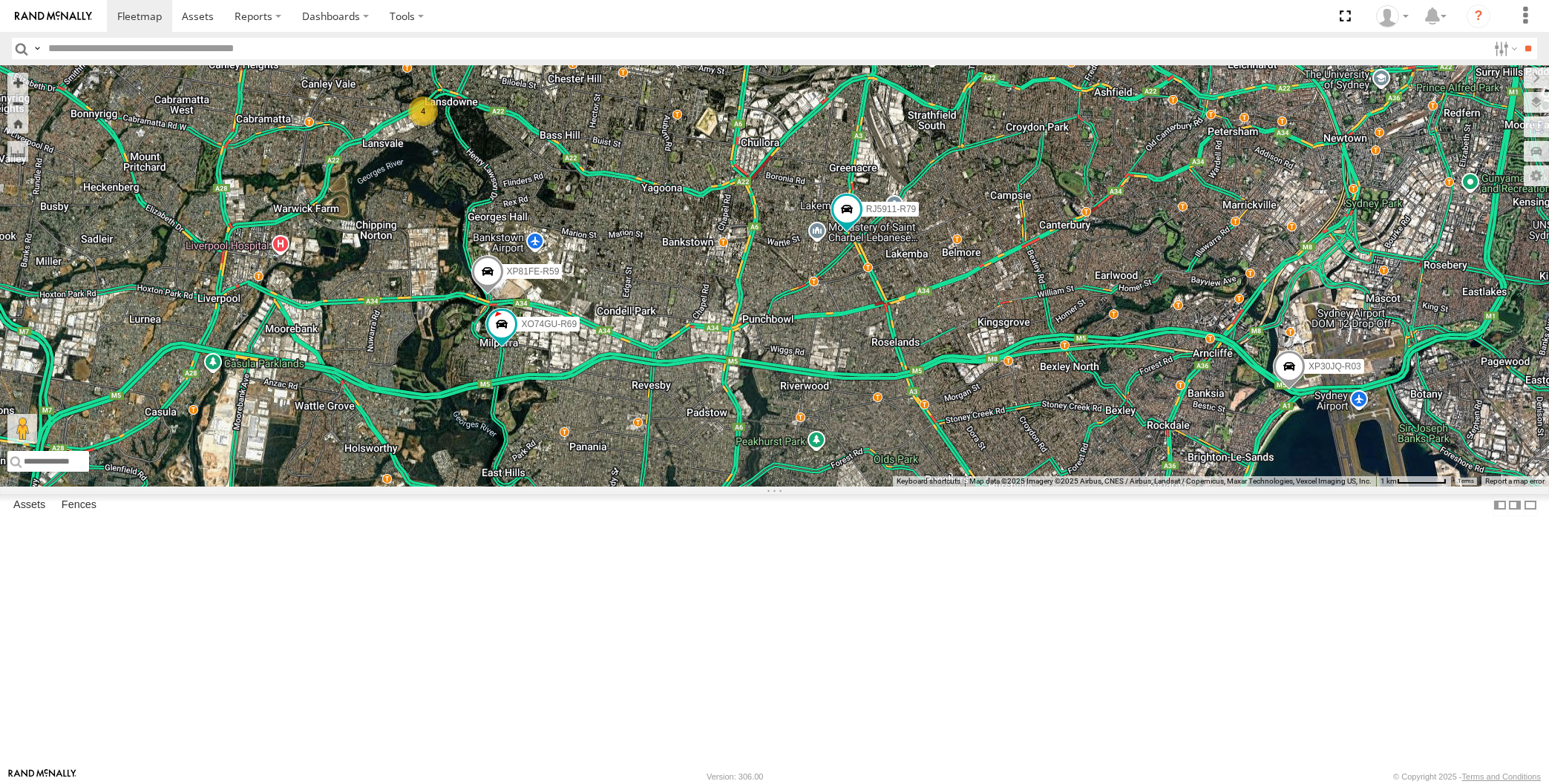
drag, startPoint x: 605, startPoint y: 445, endPoint x: 610, endPoint y: 457, distance: 13.0
click at [609, 457] on div "XP30JQ-R03 4 RJ5911-R79 XP81FE-R59 XO74GU-R69" at bounding box center [774, 276] width 1549 height 422
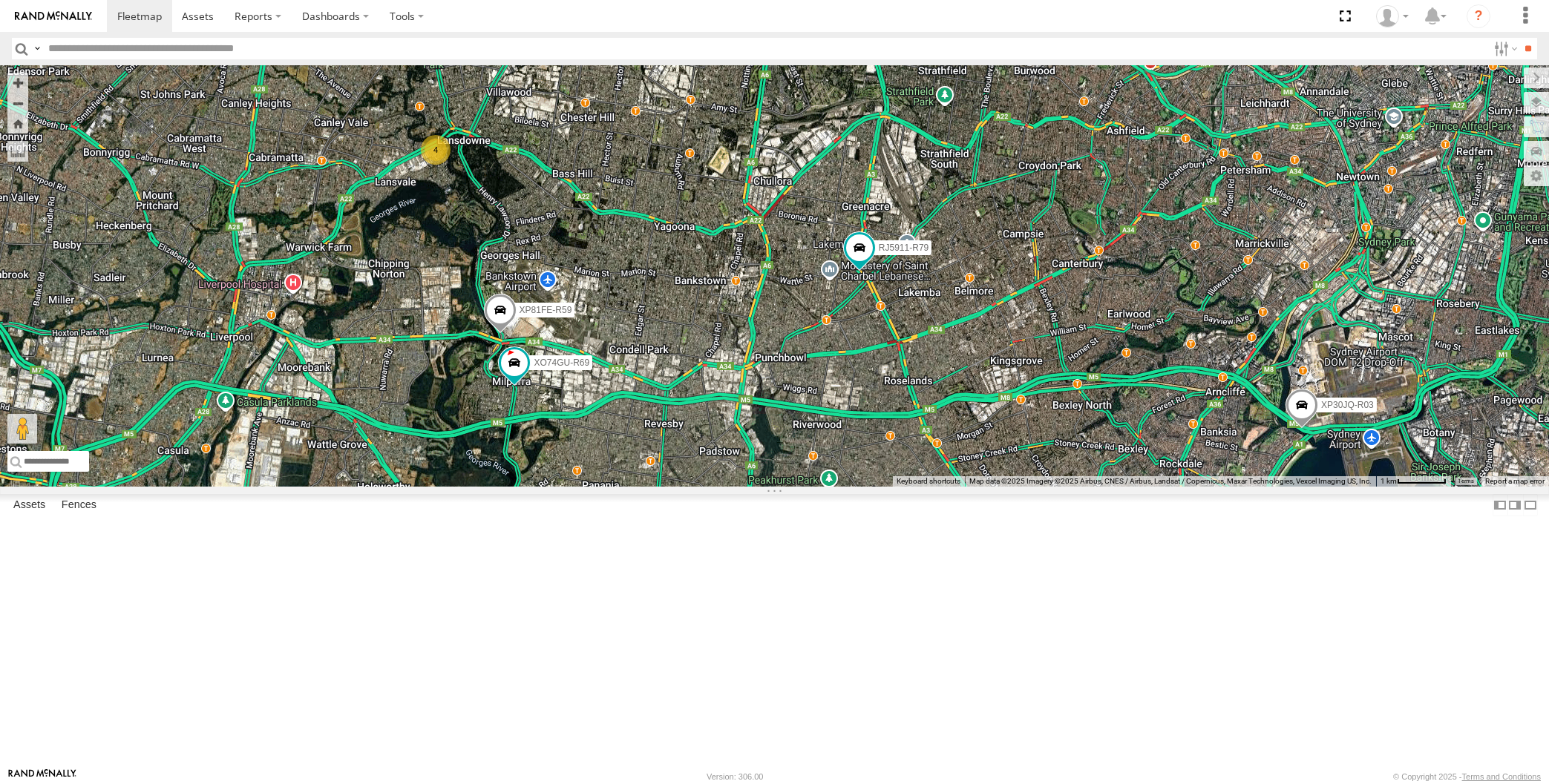
click at [727, 486] on div "XP30JQ-R03 4 RJ5911-R79 XP81FE-R59 XO74GU-R69" at bounding box center [774, 276] width 1549 height 422
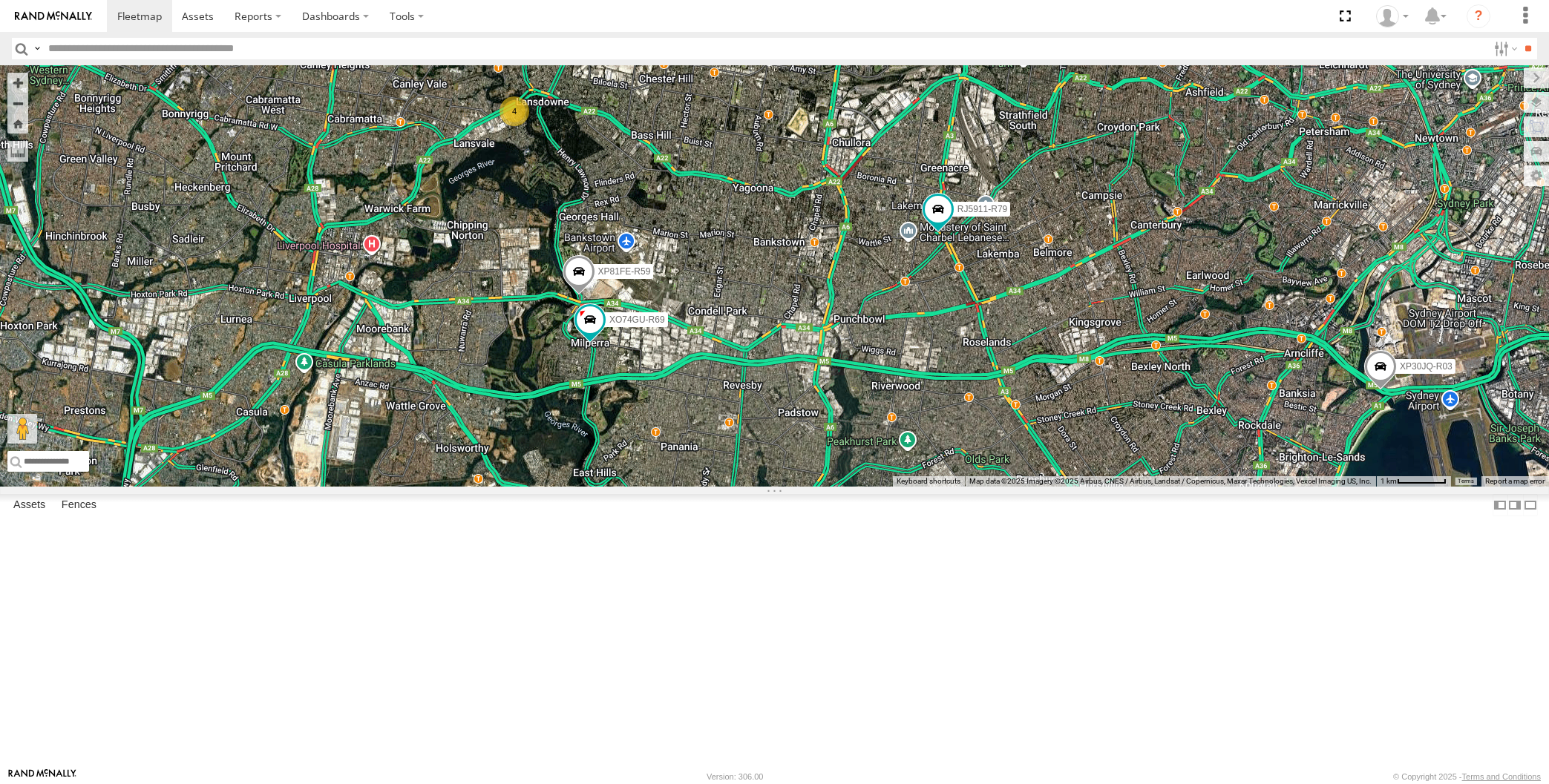
drag, startPoint x: 872, startPoint y: 608, endPoint x: 853, endPoint y: 599, distance: 21.0
click at [855, 486] on div "XP30JQ-R03 4 RJ5911-R79 XP81FE-R59 XO74GU-R69" at bounding box center [774, 276] width 1549 height 422
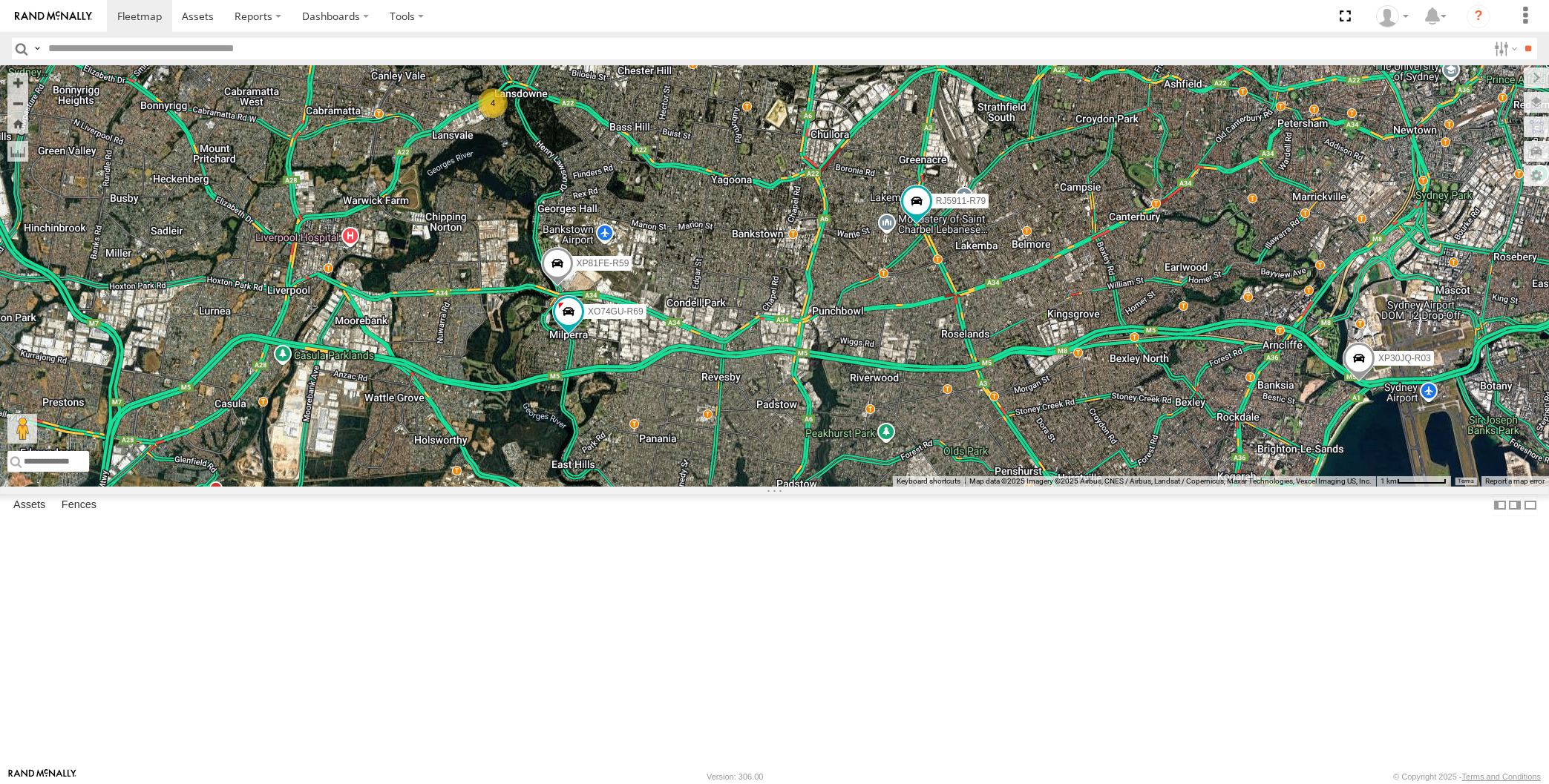
drag, startPoint x: 994, startPoint y: 598, endPoint x: 980, endPoint y: 597, distance: 14.0
click at [983, 486] on div "XP30JQ-R03 4 RJ5911-R79 XP81FE-R59 XO74GU-R69" at bounding box center [774, 276] width 1549 height 422
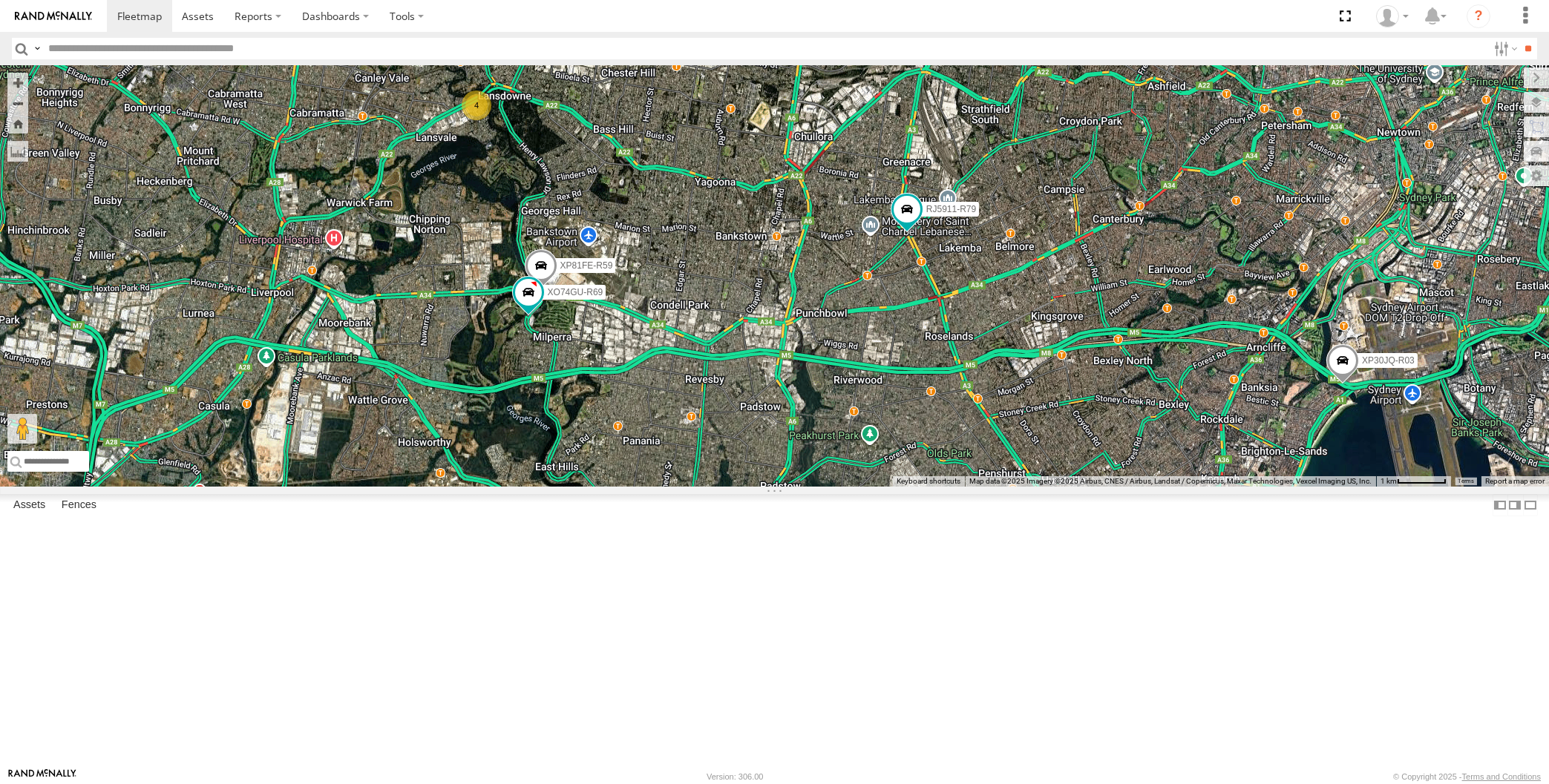
click at [661, 486] on div "XP30JQ-R03 4 RJ5911-R79 XP81FE-R59 XO74GU-R69" at bounding box center [774, 276] width 1549 height 422
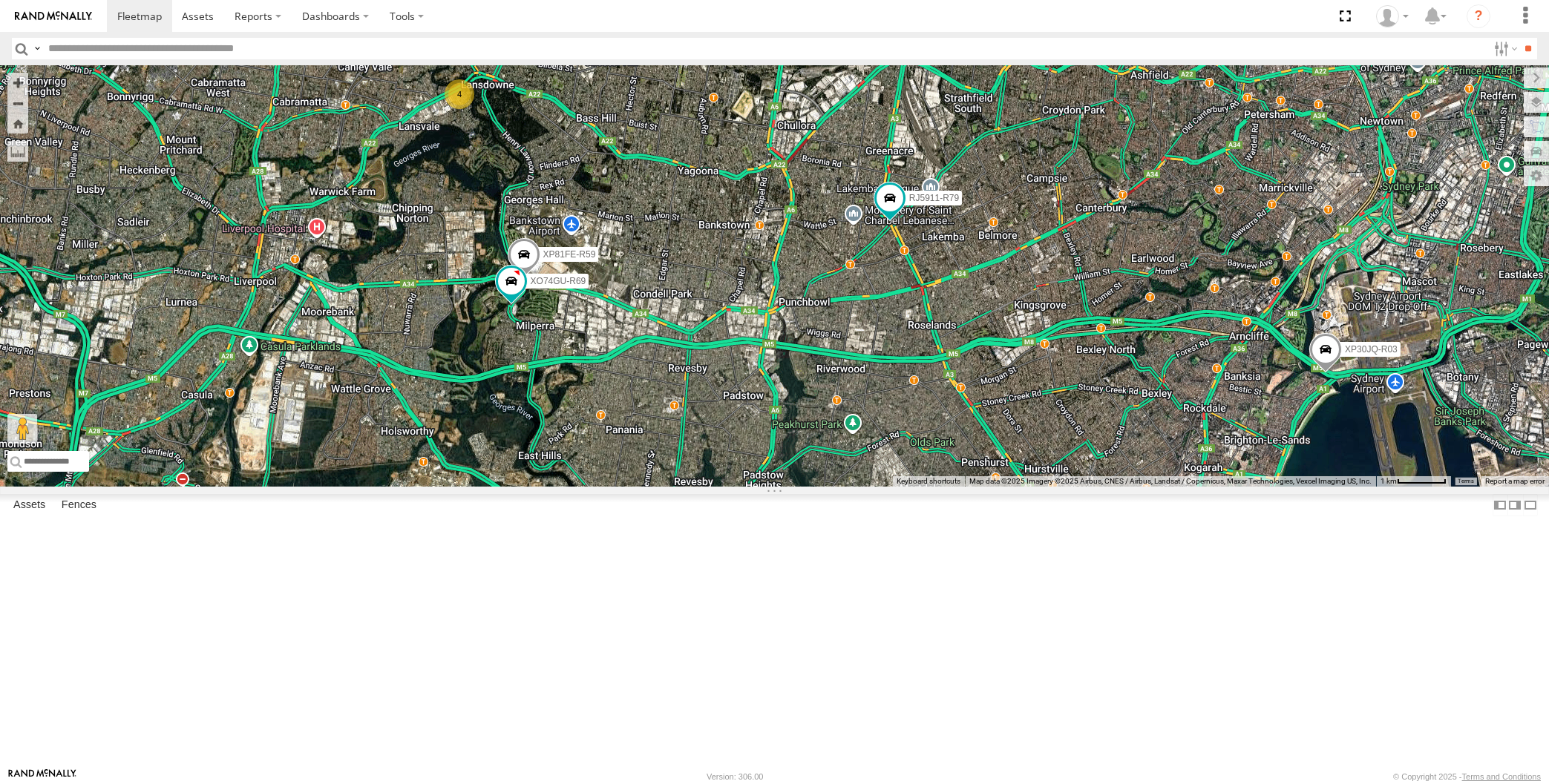
drag, startPoint x: 844, startPoint y: 504, endPoint x: 833, endPoint y: 500, distance: 11.7
click at [833, 486] on div "XP30JQ-R03 4 RJ5911-R79 XP81FE-R59 XO74GU-R69" at bounding box center [774, 276] width 1549 height 422
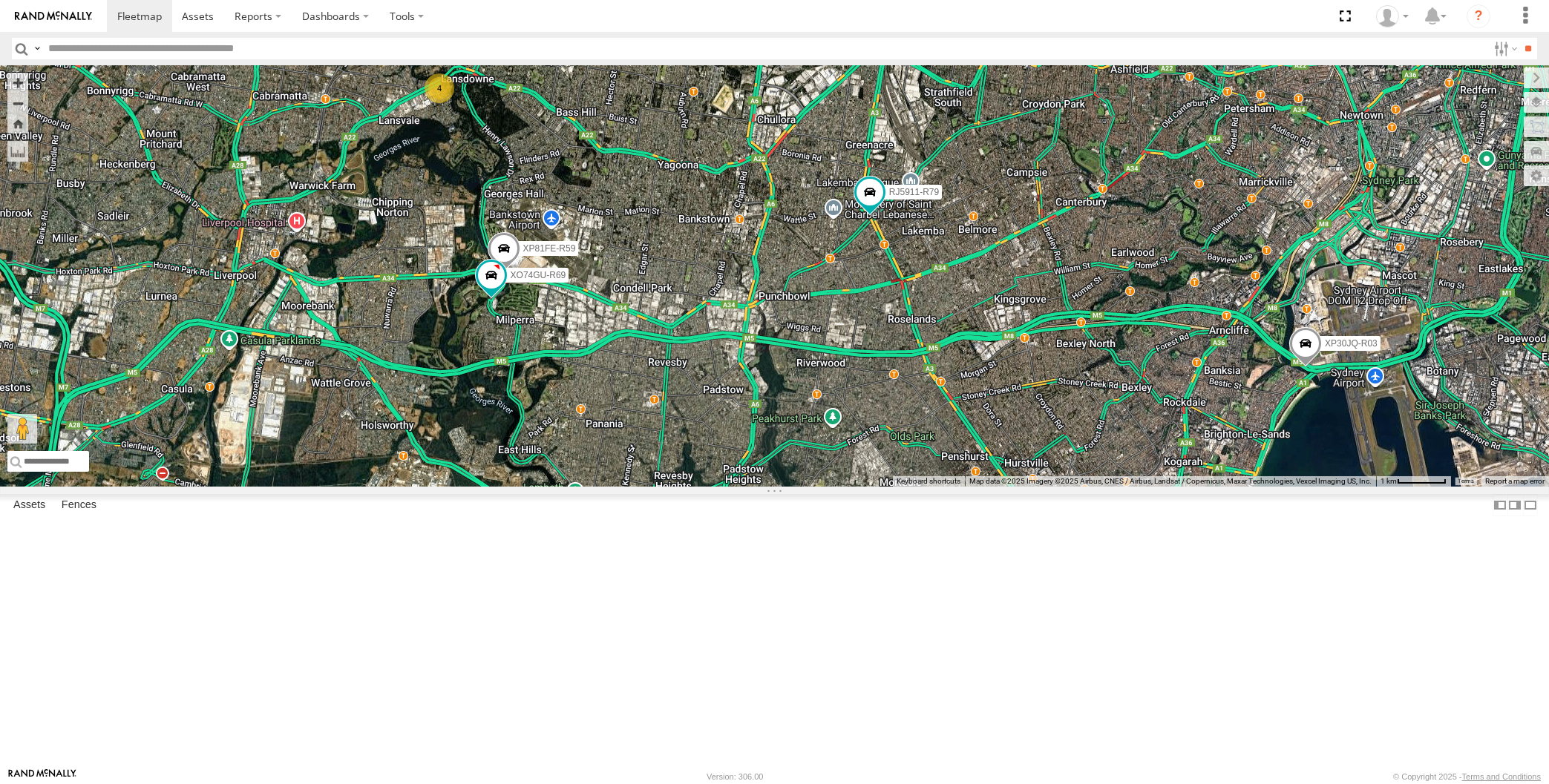
drag, startPoint x: 941, startPoint y: 594, endPoint x: 976, endPoint y: 574, distance: 40.3
click at [967, 486] on div "XP30JQ-R03 4 RJ5911-R79 XP81FE-R59 XO74GU-R69" at bounding box center [774, 276] width 1549 height 422
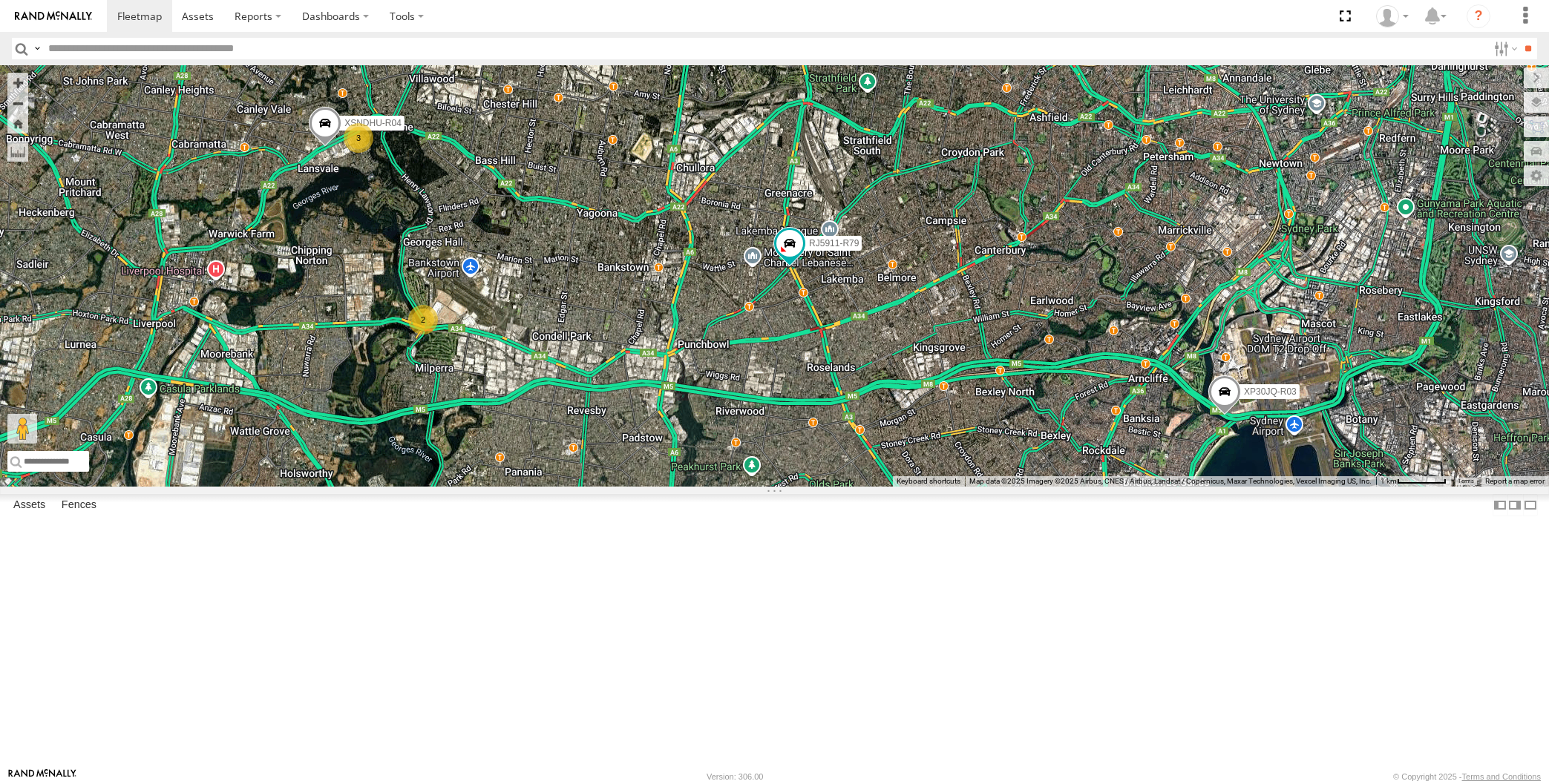
drag, startPoint x: 830, startPoint y: 497, endPoint x: 874, endPoint y: 480, distance: 47.2
click at [874, 480] on div "XP30JQ-R03 XSNDHU-R04 3 RJ5911-R79 2" at bounding box center [774, 276] width 1549 height 422
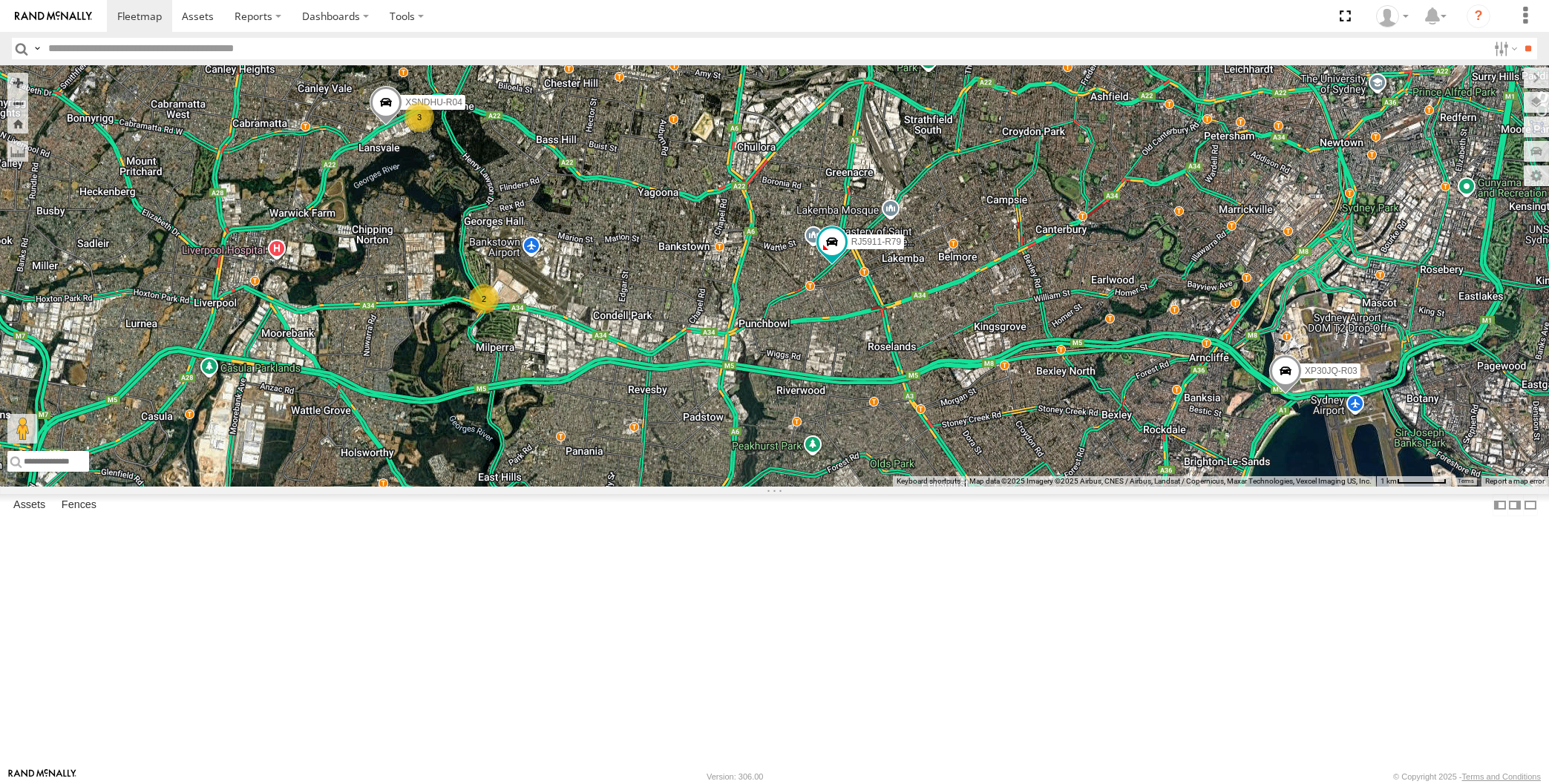
click at [484, 486] on div "XP30JQ-R03 XSNDHU-R04 3 RJ5911-R79 2" at bounding box center [774, 276] width 1549 height 422
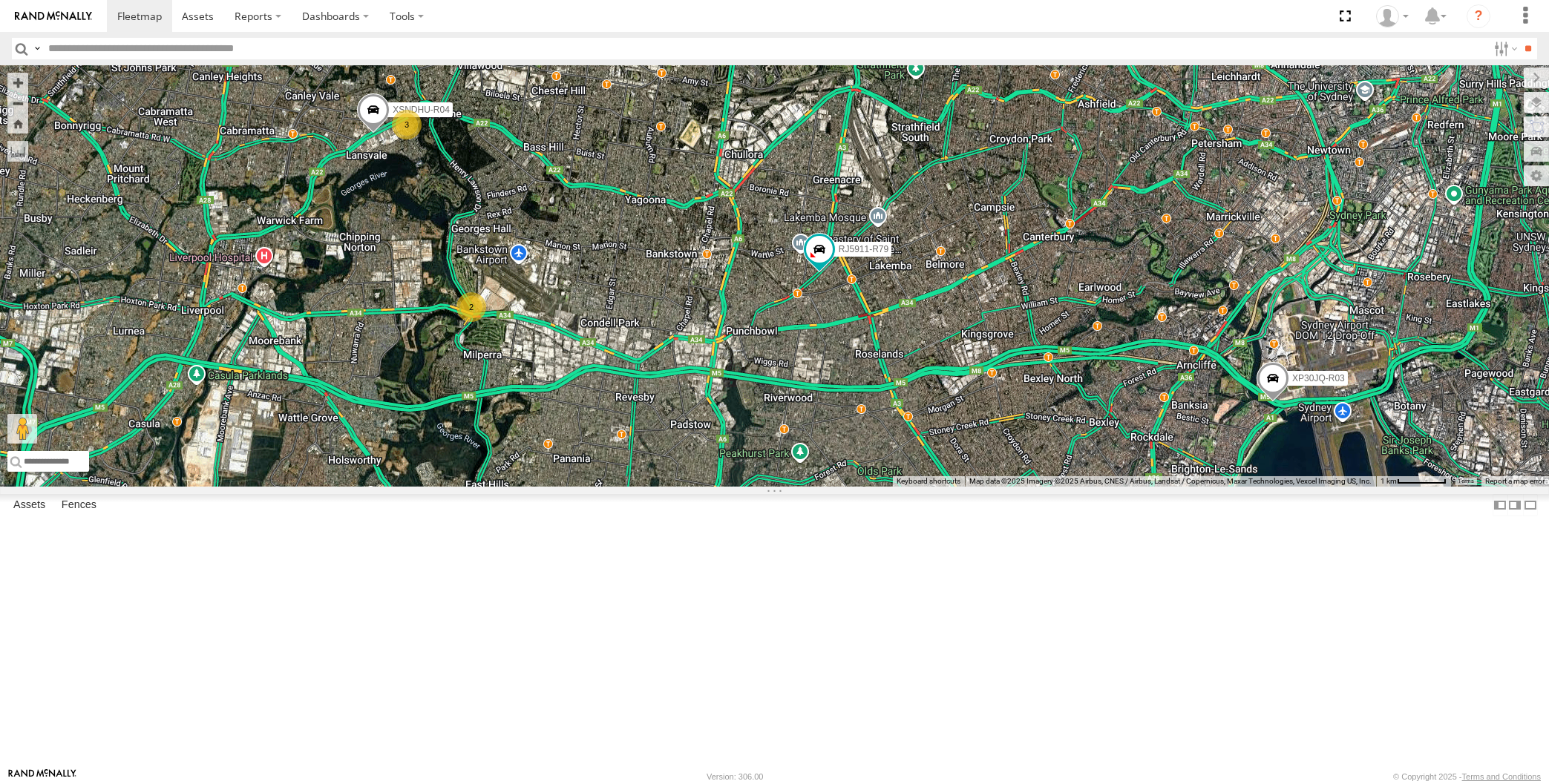
drag, startPoint x: 694, startPoint y: 550, endPoint x: 591, endPoint y: 568, distance: 104.6
click at [594, 486] on div "XP30JQ-R03 XSNDHU-R04 3 RJ5911-R79 2" at bounding box center [774, 276] width 1549 height 422
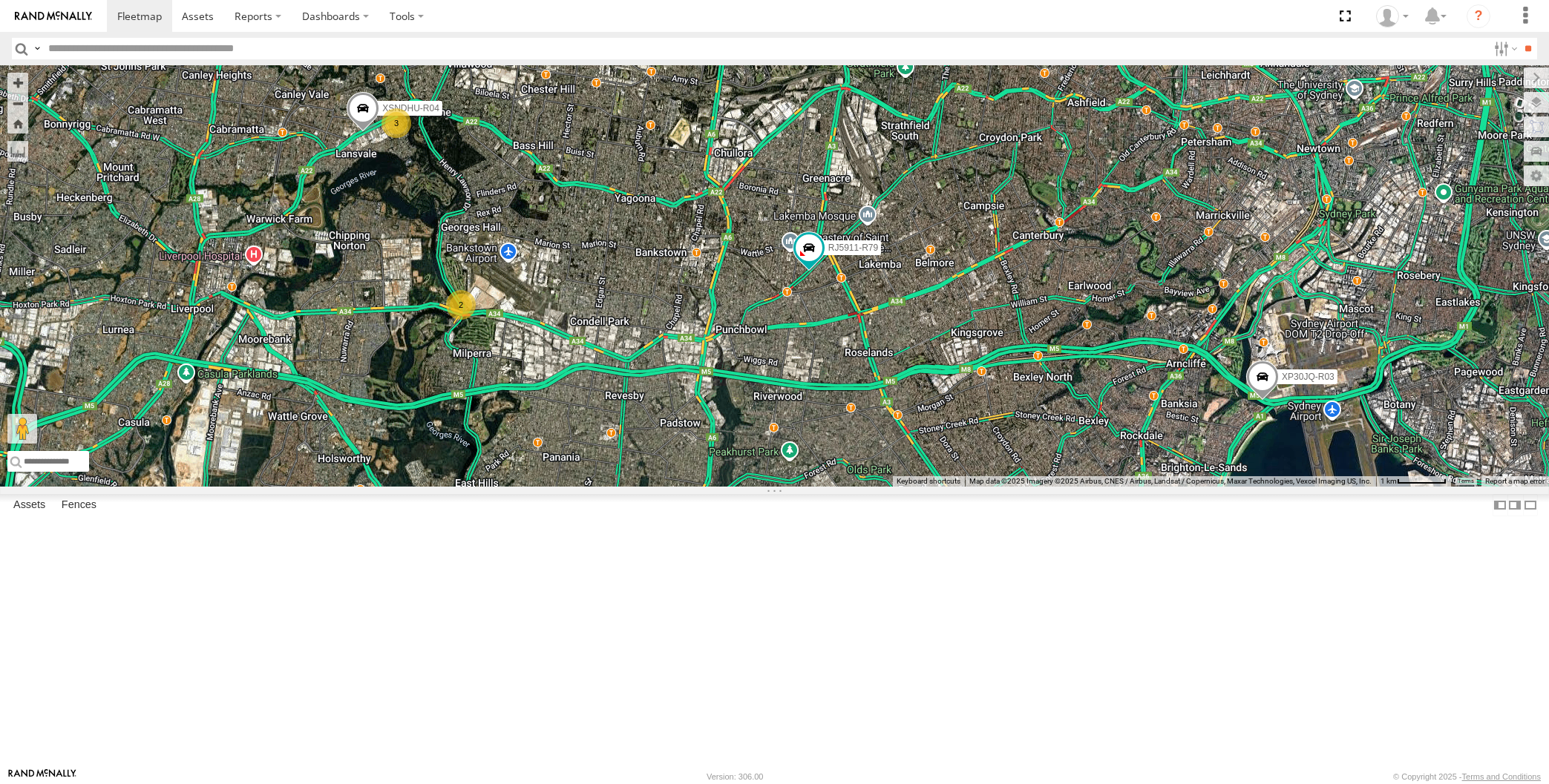
drag, startPoint x: 769, startPoint y: 504, endPoint x: 765, endPoint y: 513, distance: 9.8
click at [766, 486] on div "XP30JQ-R03 RJ5911-R79 XSNDHU-R04 3 2" at bounding box center [774, 276] width 1549 height 422
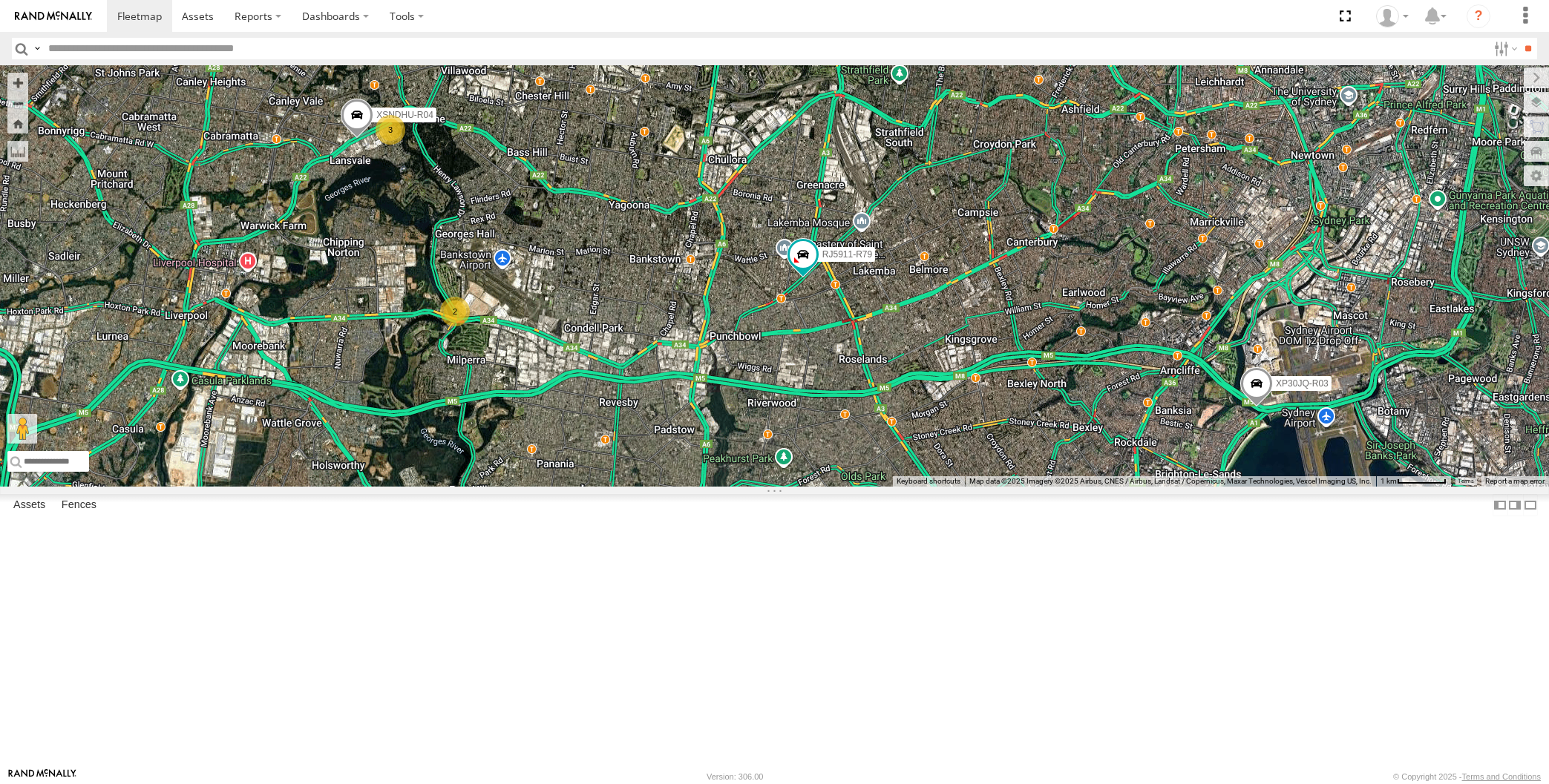
click at [937, 486] on div "XP30JQ-R03 RJ5911-R79 XSNDHU-R04 3 2" at bounding box center [774, 276] width 1549 height 422
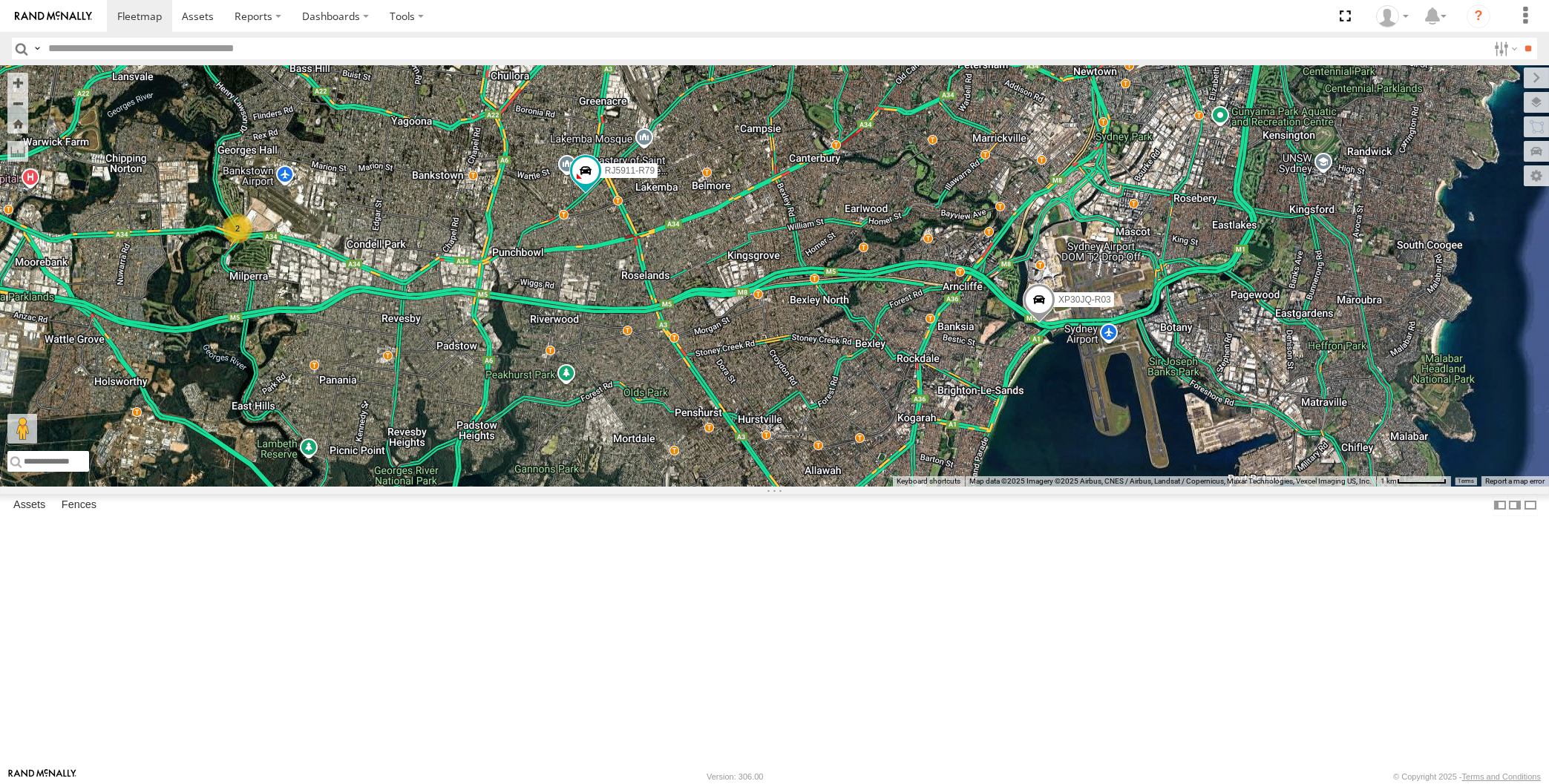
drag, startPoint x: 489, startPoint y: 541, endPoint x: 481, endPoint y: 562, distance: 22.5
click at [482, 486] on div "XP30JQ-R03 RJ5911-R79 XSNDHU-R04 3 2" at bounding box center [774, 276] width 1549 height 422
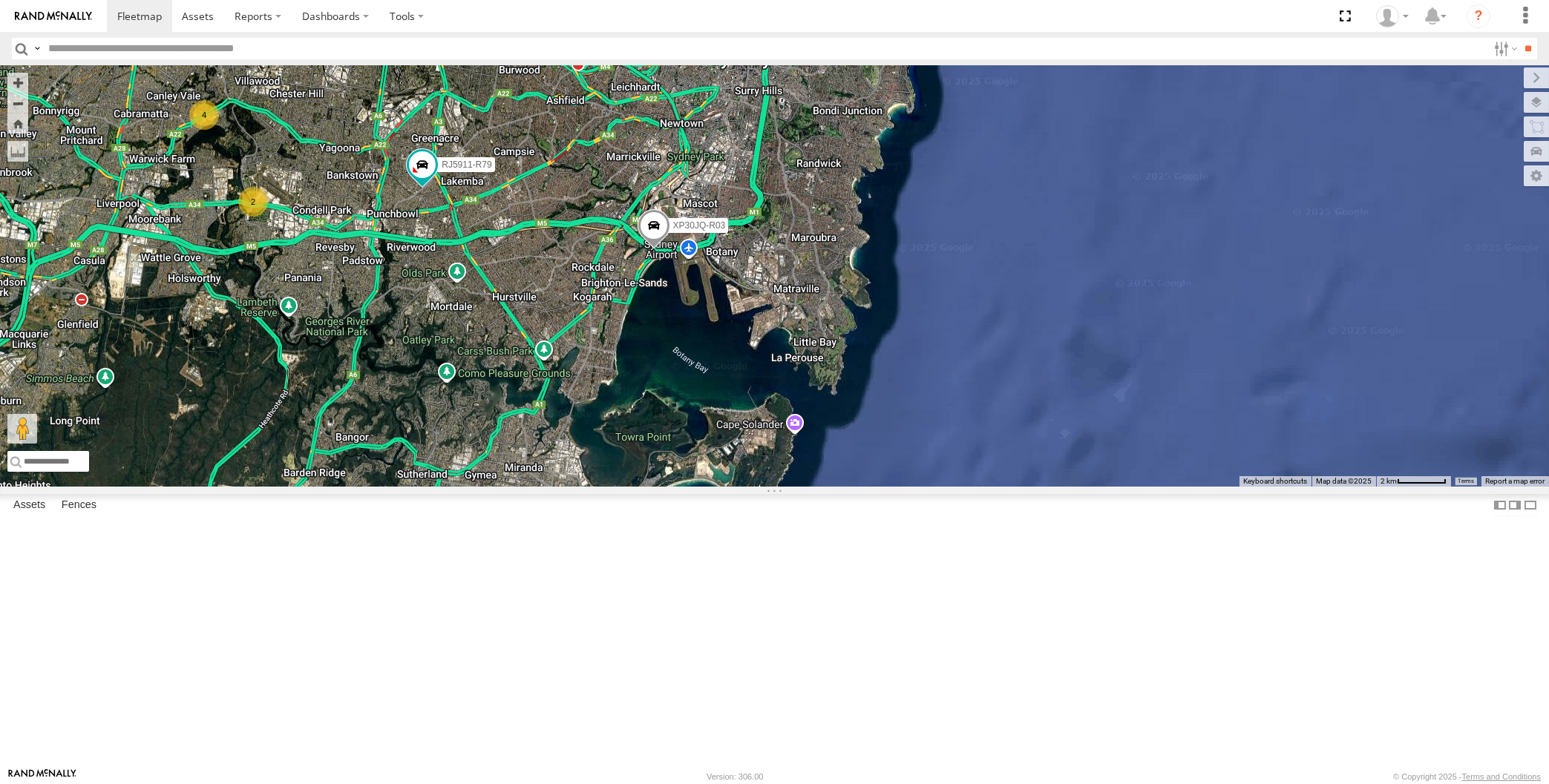
click at [381, 486] on div "XP30JQ-R03 RJ5911-R79 4 2" at bounding box center [774, 276] width 1549 height 422
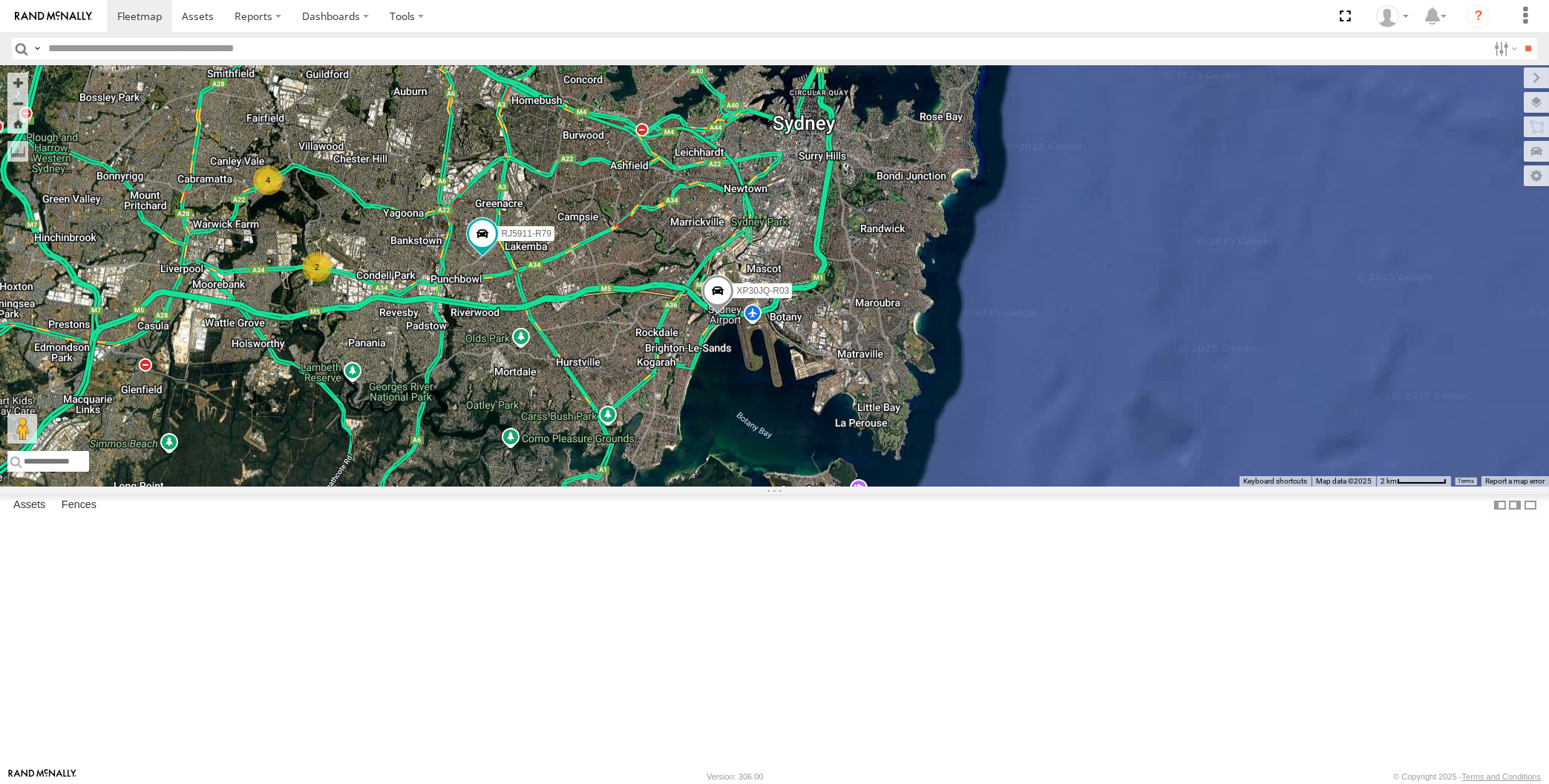
click at [442, 486] on div "XP30JQ-R03 RJ5911-R79 4 2" at bounding box center [774, 276] width 1549 height 422
click at [335, 486] on div "XP30JQ-R03 RJ5911-R79 4 2" at bounding box center [774, 276] width 1549 height 422
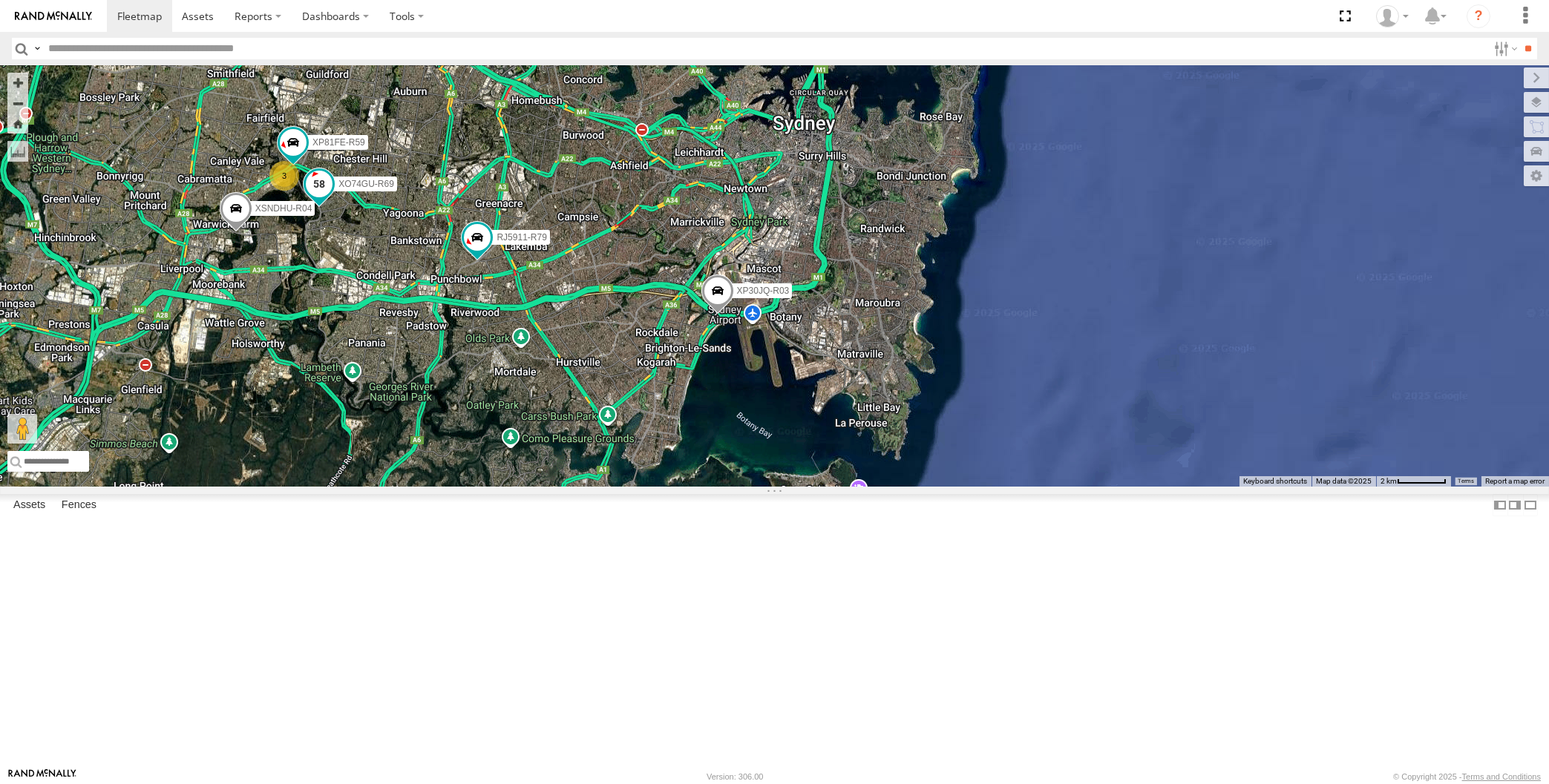
click at [329, 208] on div "XO74GU-R69" at bounding box center [319, 188] width 32 height 40
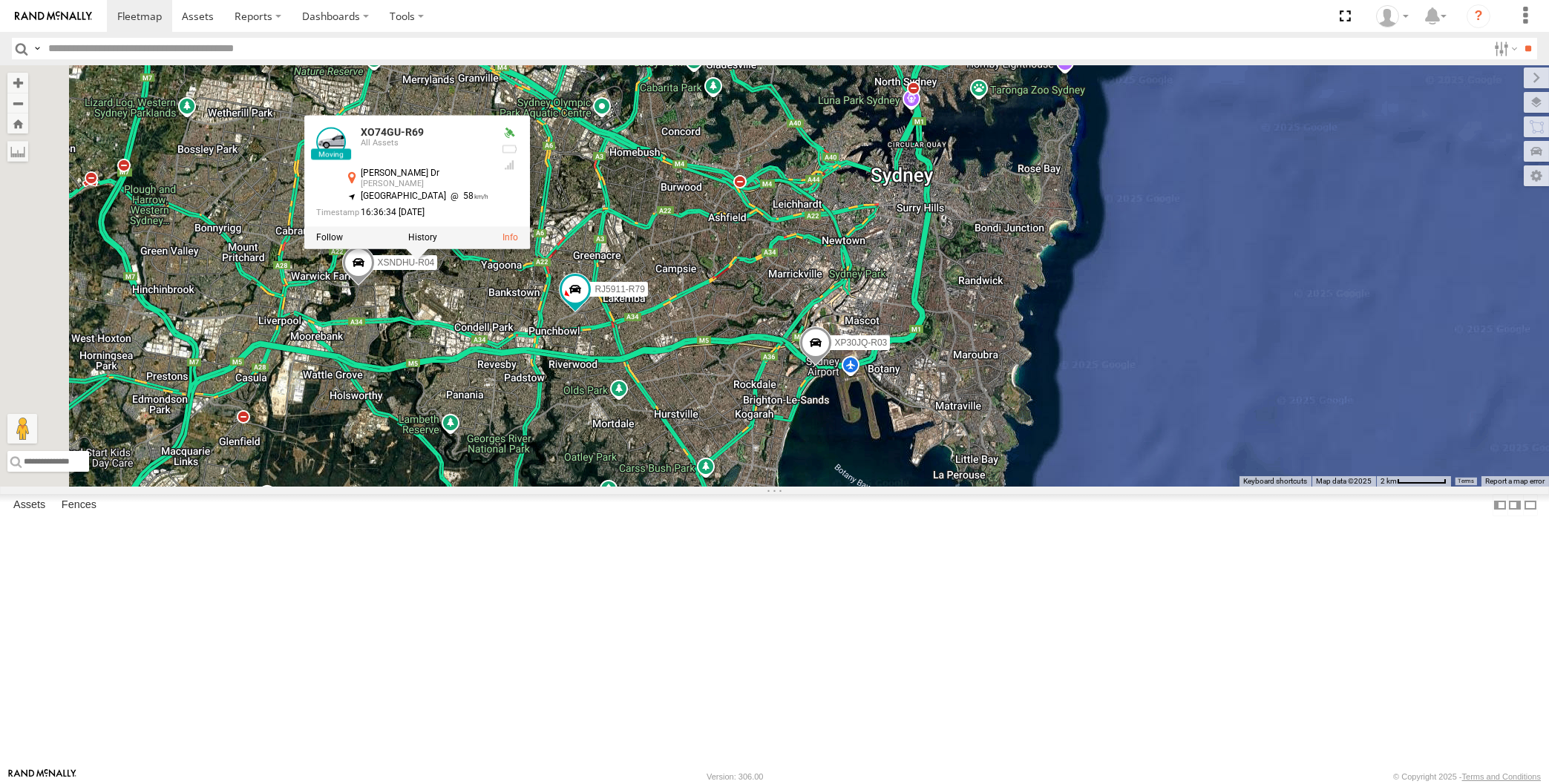
drag, startPoint x: 662, startPoint y: 395, endPoint x: 760, endPoint y: 446, distance: 110.5
click at [760, 446] on div "XP30JQ-R03 XSNDHU-R04 RJ5911-R79 XP81FE-R59 XO74GU-R69 3 XO74GU-R69 All Assets …" at bounding box center [774, 276] width 1549 height 422
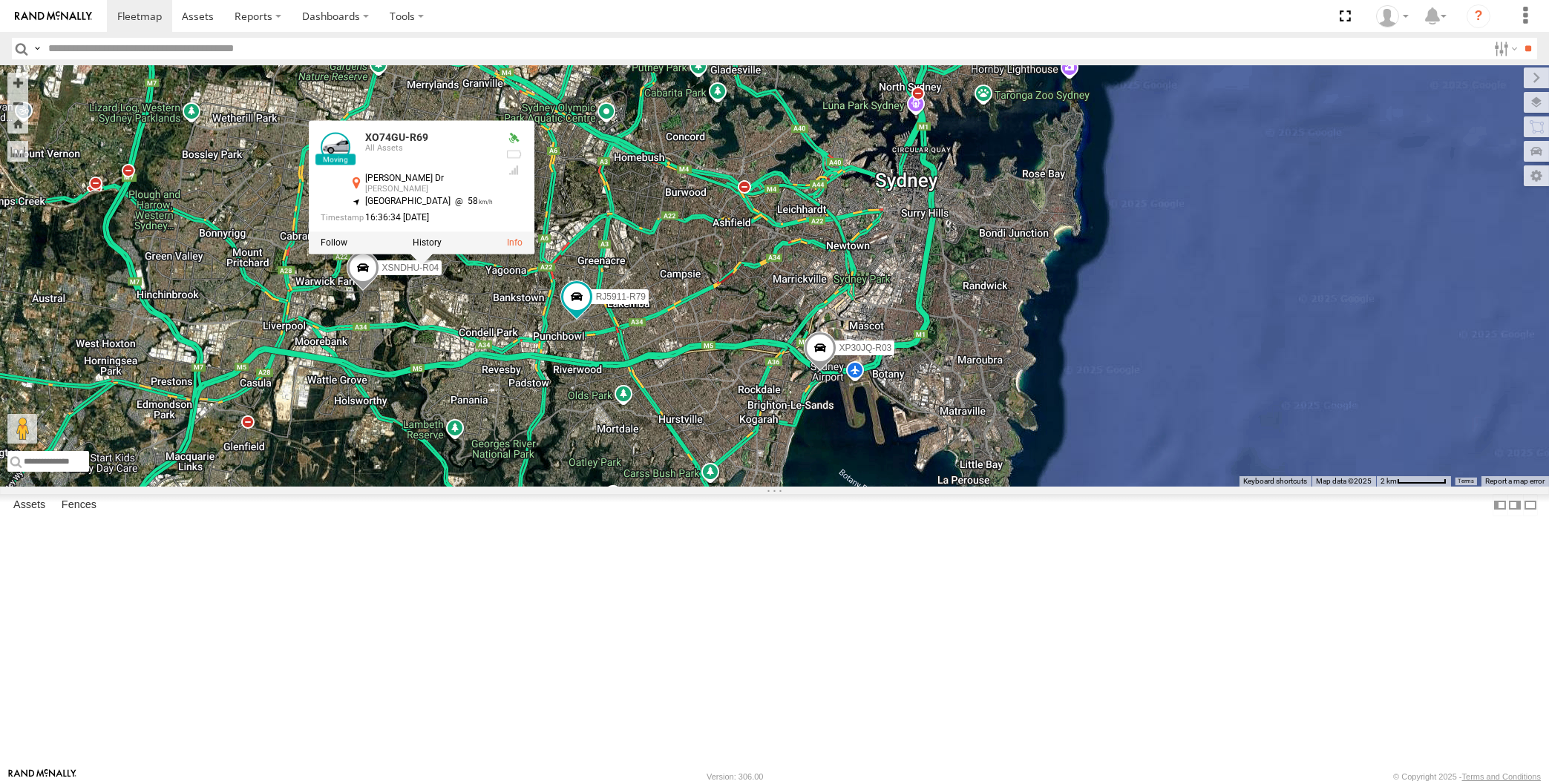
click at [475, 448] on div "XP30JQ-R03 XSNDHU-R04 RJ5911-R79 XP81FE-R59 XO74GU-R69 3 XO74GU-R69 All Assets …" at bounding box center [774, 276] width 1549 height 422
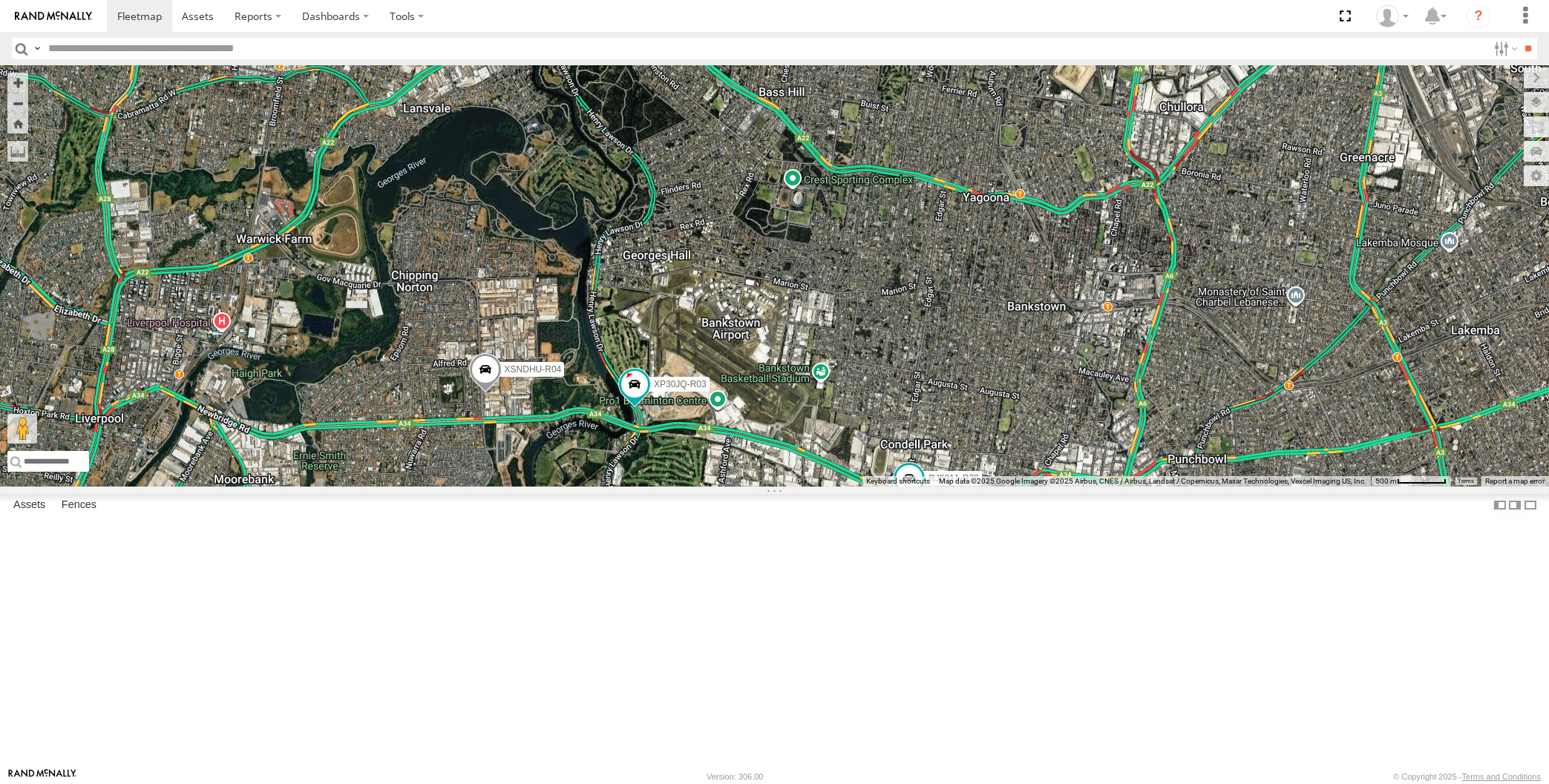
drag, startPoint x: 794, startPoint y: 582, endPoint x: 795, endPoint y: 575, distance: 7.1
click at [795, 486] on div "XP30JQ-R03 XSNDHU-R04 5 RJ5911-R79" at bounding box center [774, 276] width 1549 height 422
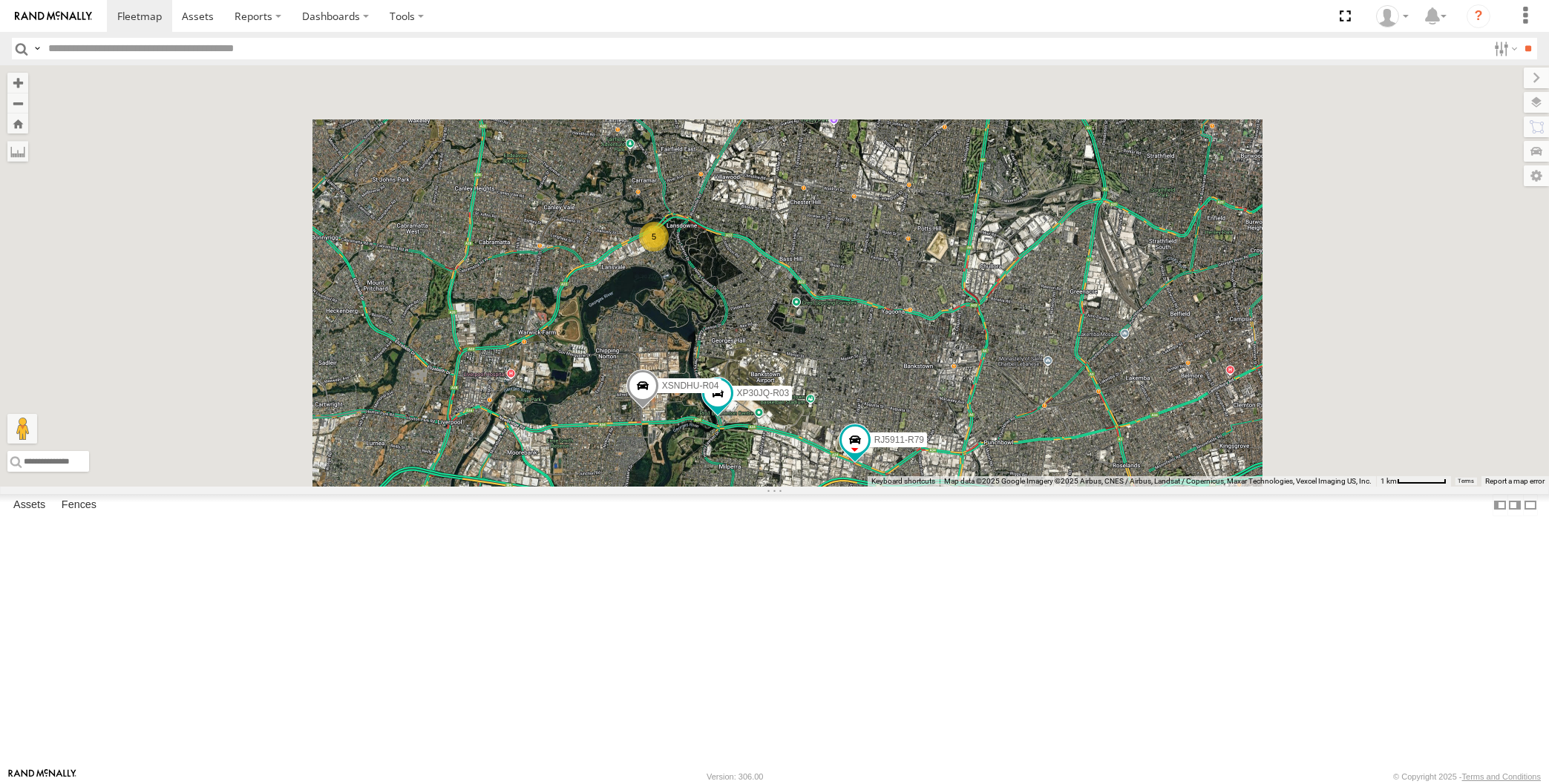
drag, startPoint x: 781, startPoint y: 592, endPoint x: 777, endPoint y: 585, distance: 8.1
click at [777, 486] on div "XP30JQ-R03 XSNDHU-R04 RJ5911-R79 5" at bounding box center [774, 276] width 1549 height 422
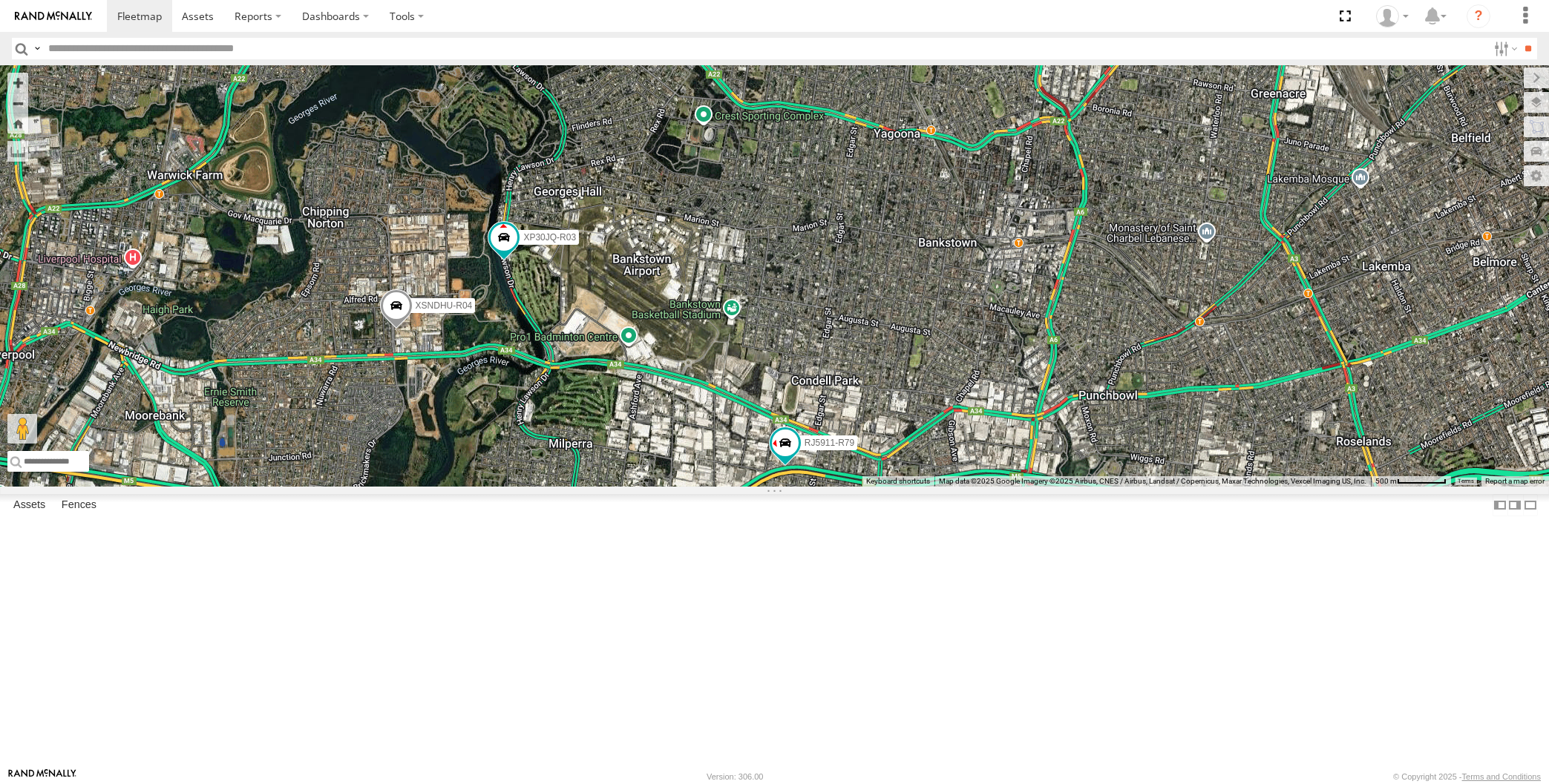
drag, startPoint x: 510, startPoint y: 523, endPoint x: 509, endPoint y: 536, distance: 13.0
click at [509, 486] on div "XP30JQ-R03 XSNDHU-R04 RJ5911-R79 5" at bounding box center [774, 276] width 1549 height 422
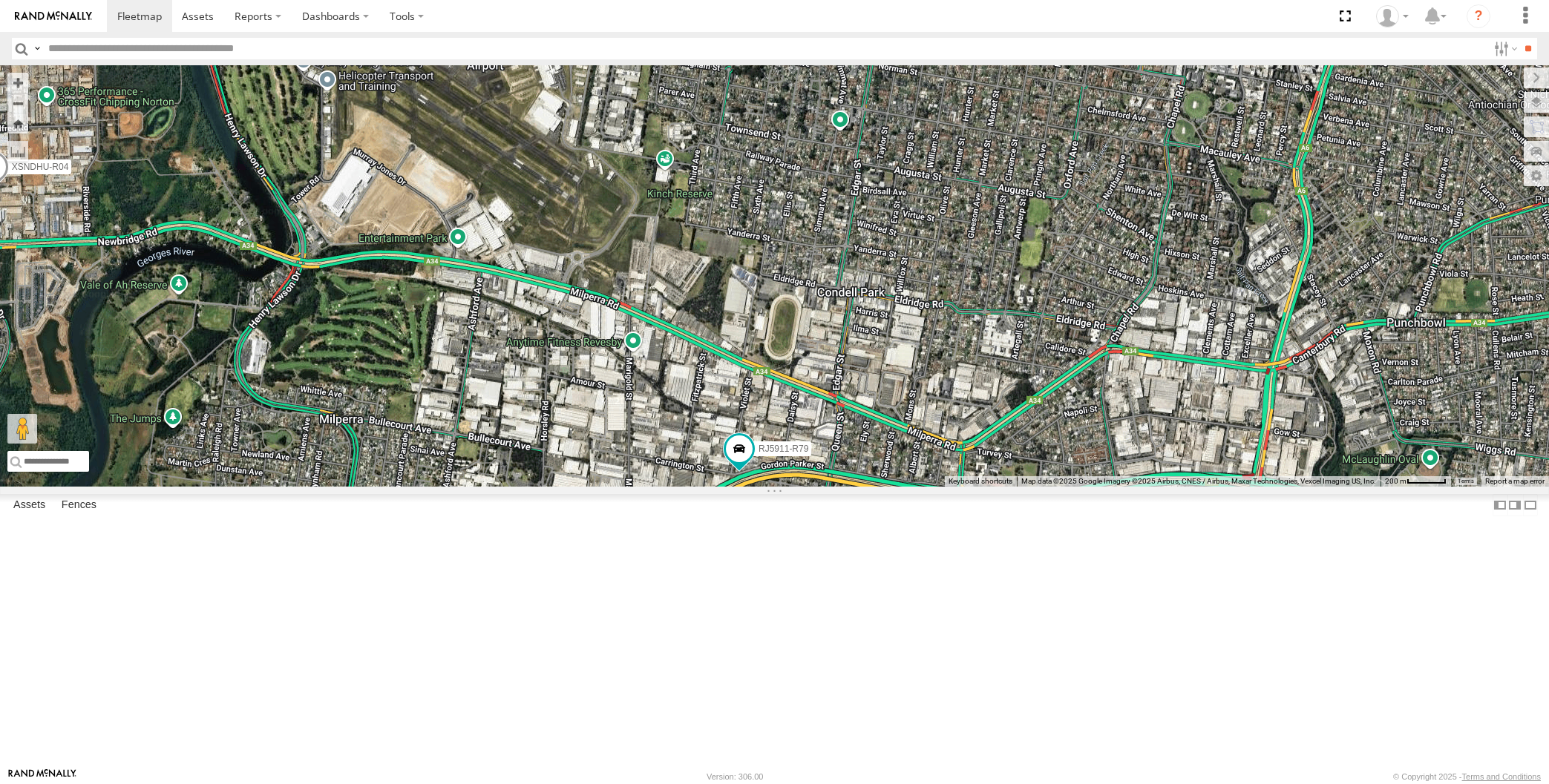
click at [878, 486] on div "XP30JQ-R03 XSNDHU-R04 RJ5911-R79" at bounding box center [774, 276] width 1549 height 422
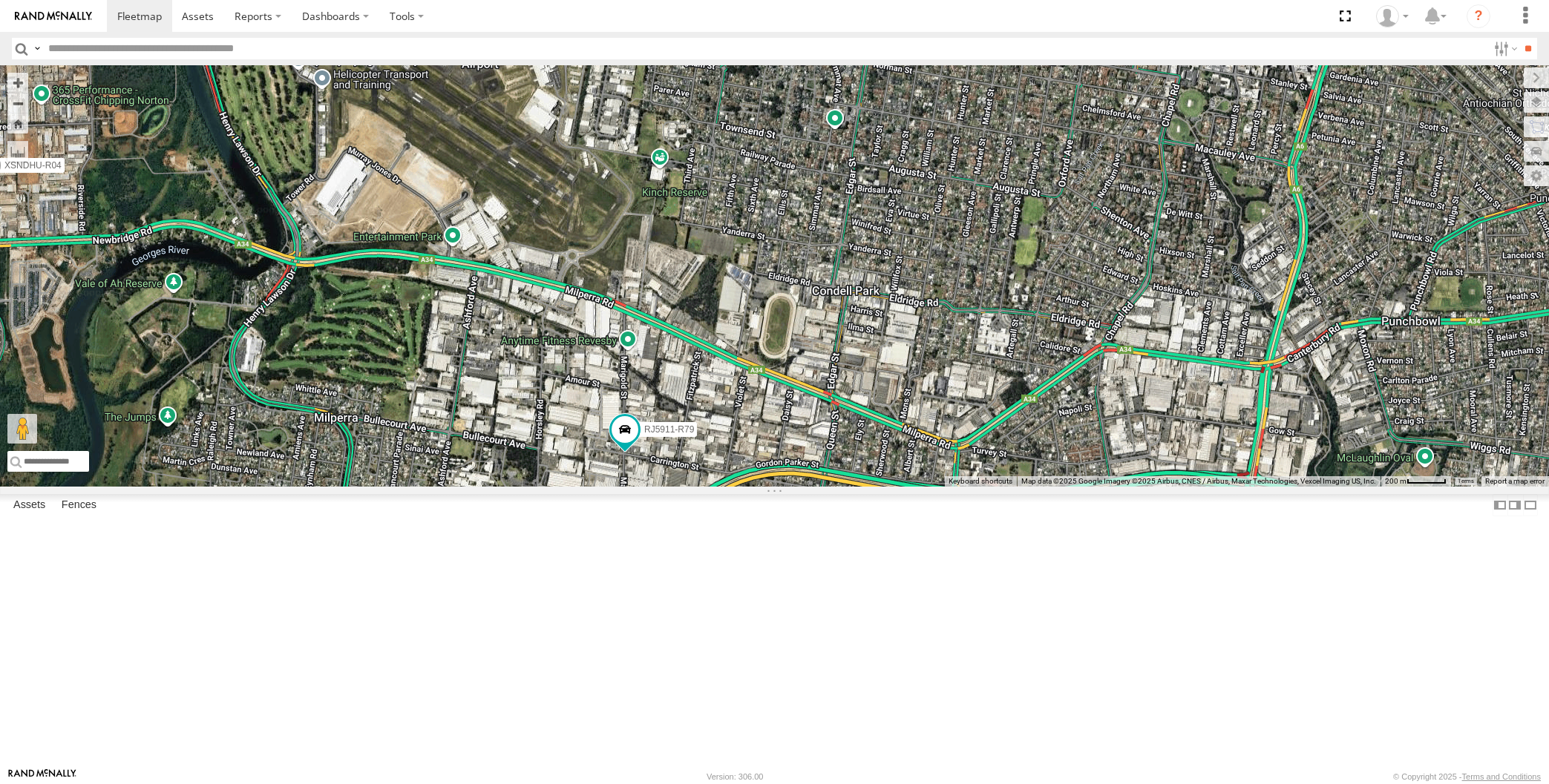
click at [210, 486] on div "XP30JQ-R03 XSNDHU-R04 RJ5911-R79" at bounding box center [774, 276] width 1549 height 422
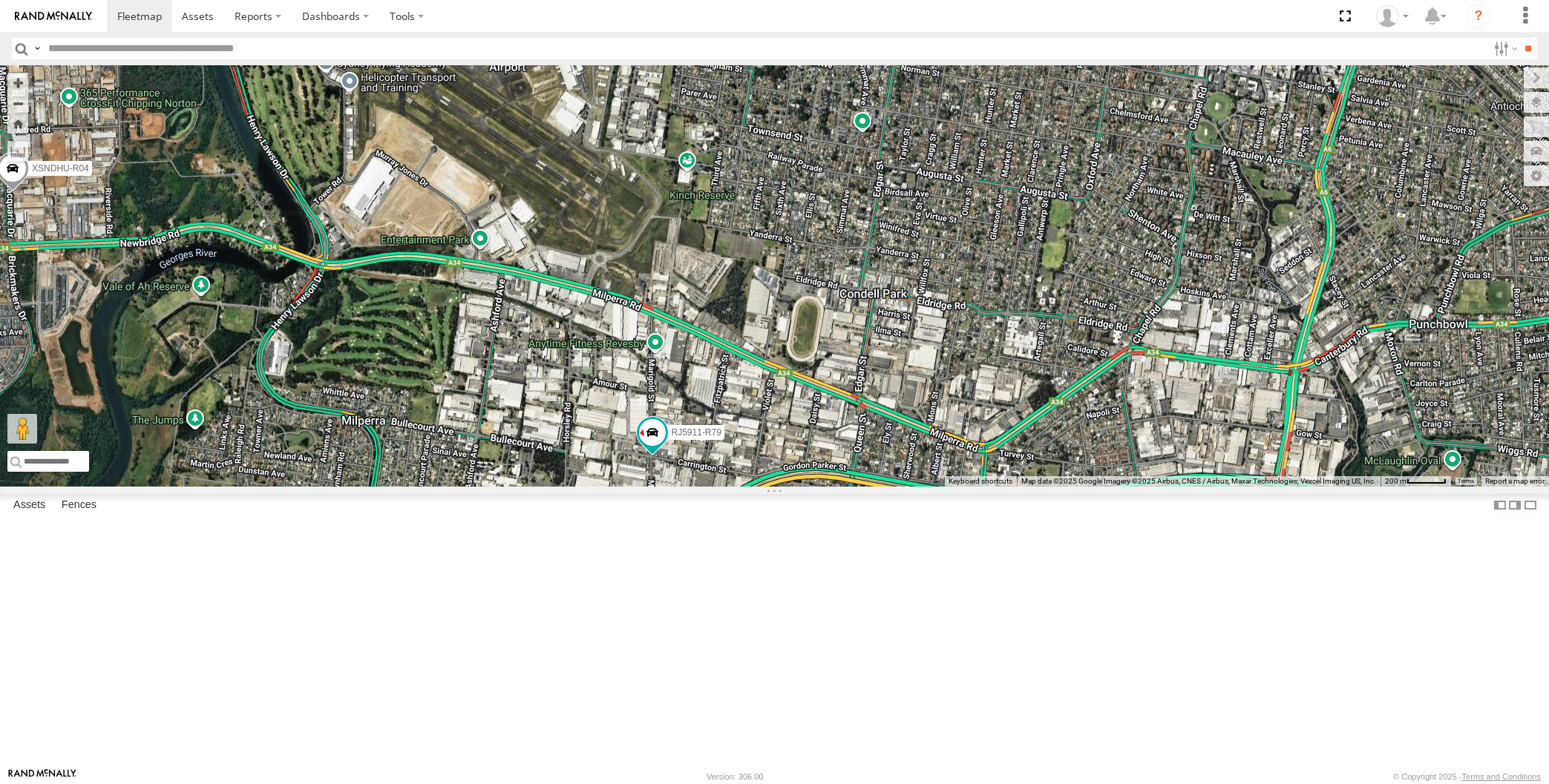
drag, startPoint x: 829, startPoint y: 537, endPoint x: 847, endPoint y: 537, distance: 18.0
click at [847, 486] on div "XP30JQ-R03 XSNDHU-R04 RJ5911-R79" at bounding box center [774, 276] width 1549 height 422
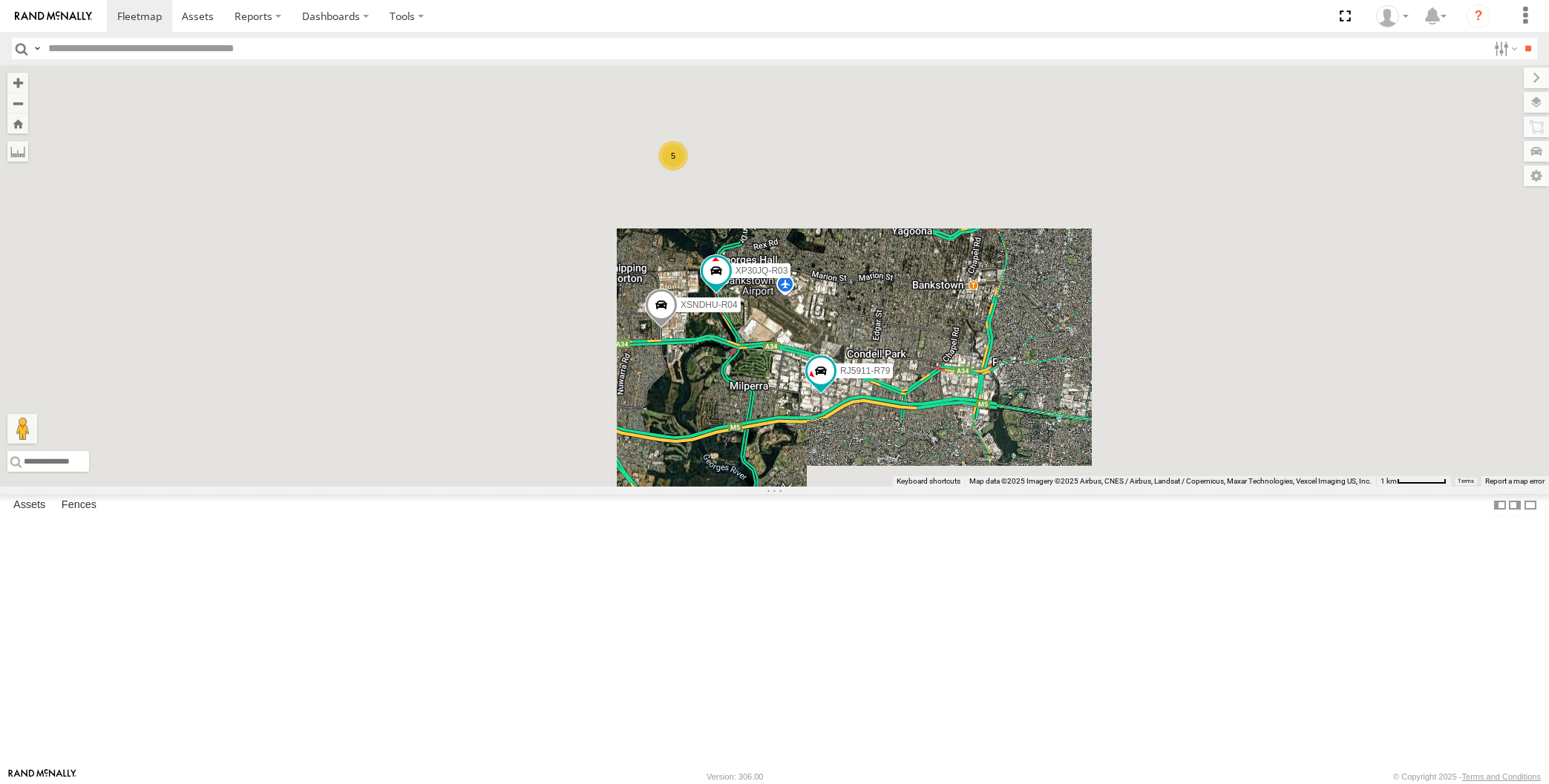
drag, startPoint x: 852, startPoint y: 514, endPoint x: 840, endPoint y: 533, distance: 22.5
click at [841, 486] on div "XP30JQ-R03 XSNDHU-R04 RJ5911-R79 5" at bounding box center [774, 276] width 1549 height 422
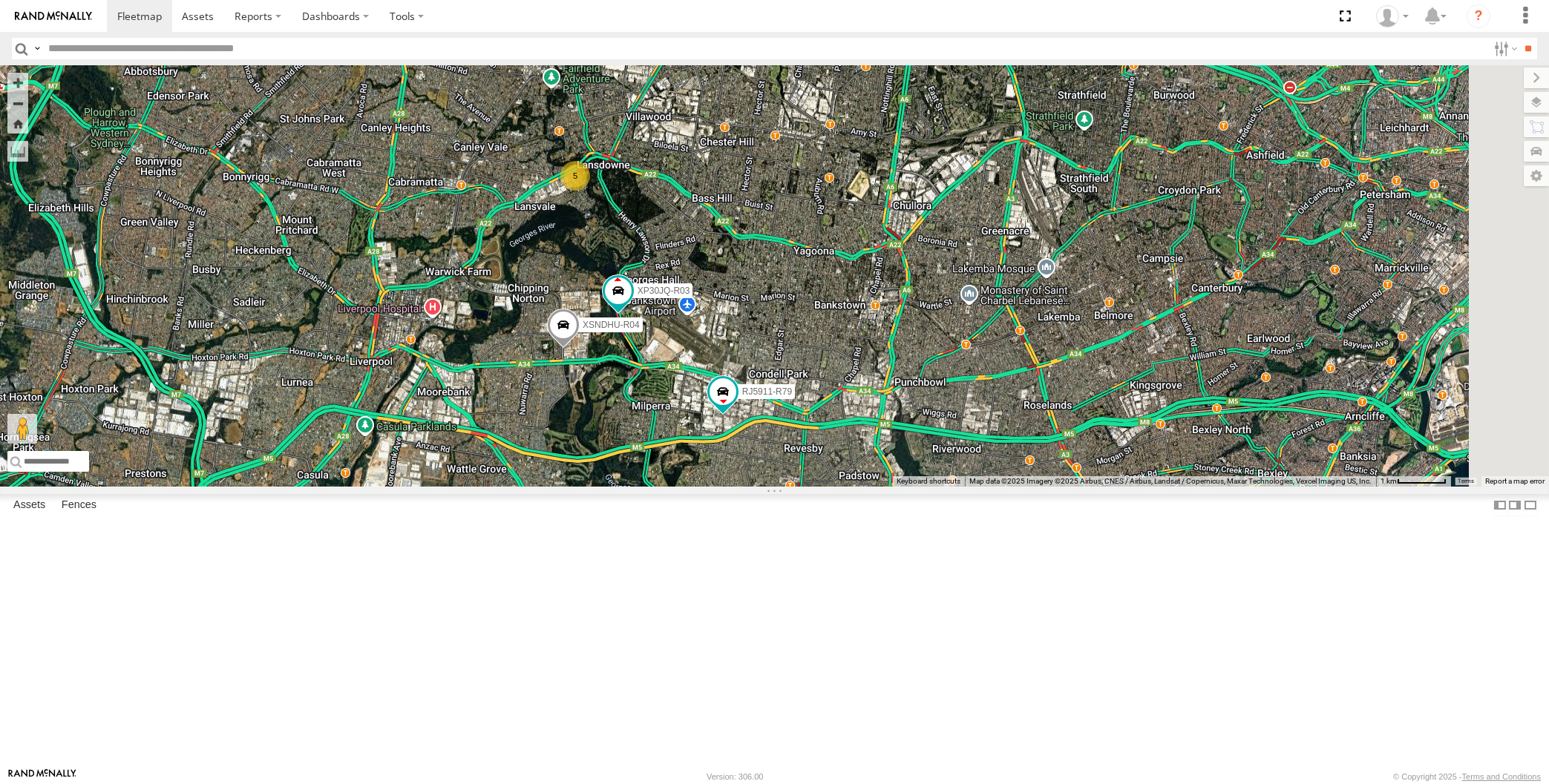
click at [1096, 486] on div "XP30JQ-R03 XSNDHU-R04 RJ5911-R79 5" at bounding box center [774, 276] width 1549 height 422
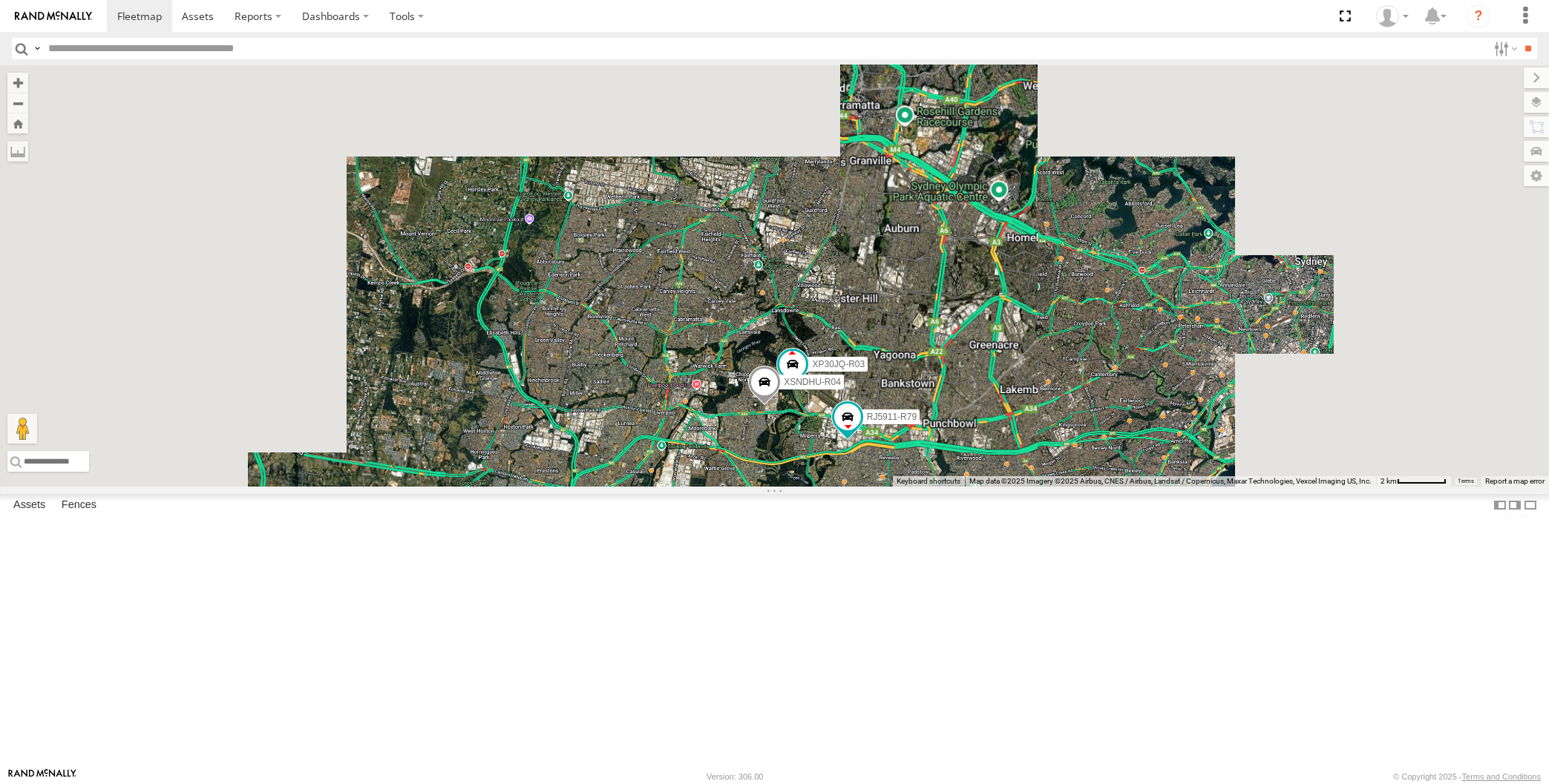
drag, startPoint x: 1080, startPoint y: 638, endPoint x: 1074, endPoint y: 631, distance: 9.2
click at [1077, 486] on div "XP30JQ-R03 XSNDHU-R04 RJ5911-R79" at bounding box center [774, 276] width 1549 height 422
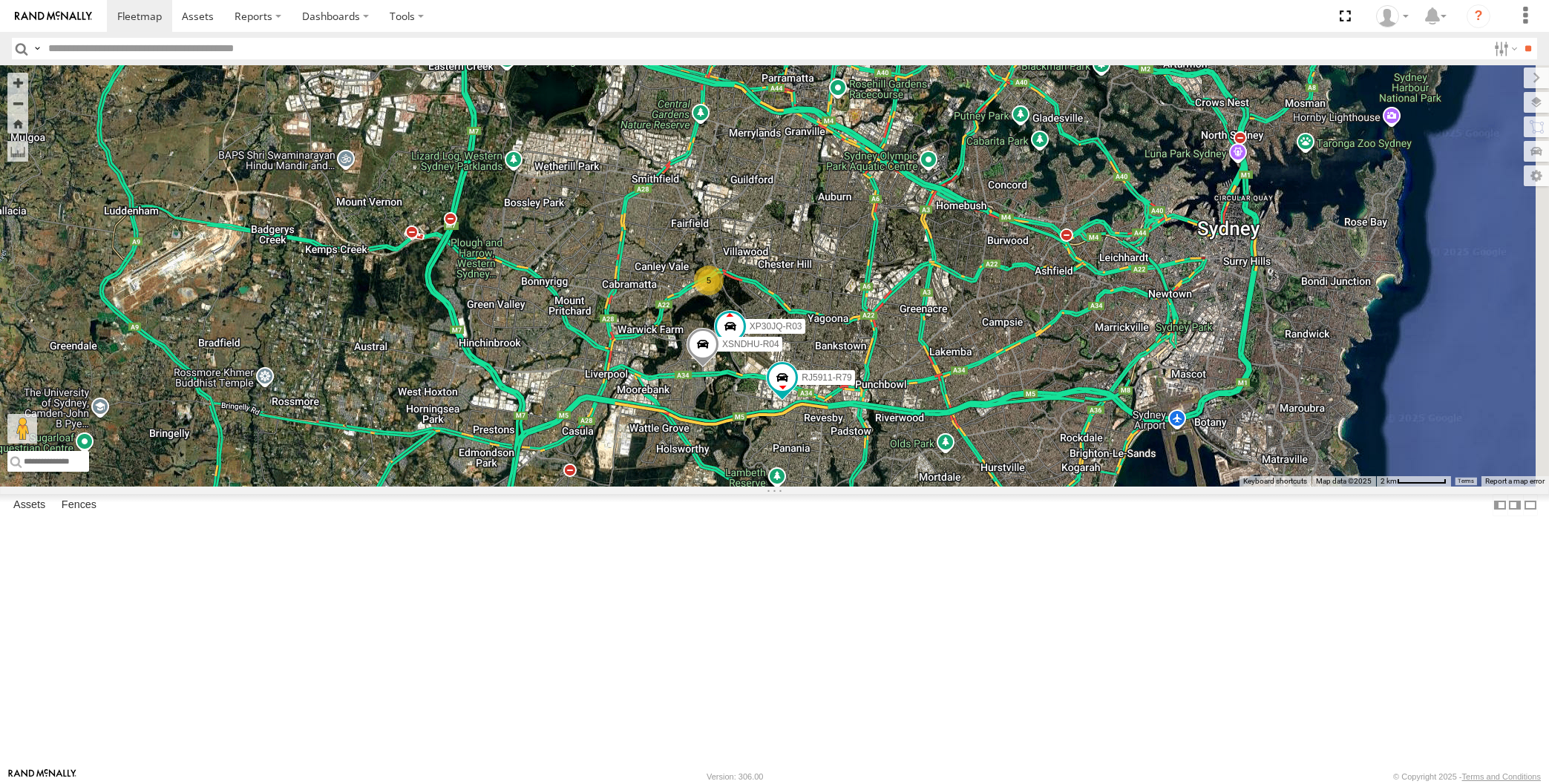
drag, startPoint x: 1011, startPoint y: 633, endPoint x: 979, endPoint y: 612, distance: 38.3
click at [981, 486] on div "XP30JQ-R03 XSNDHU-R04 RJ5911-R79 5" at bounding box center [774, 276] width 1549 height 422
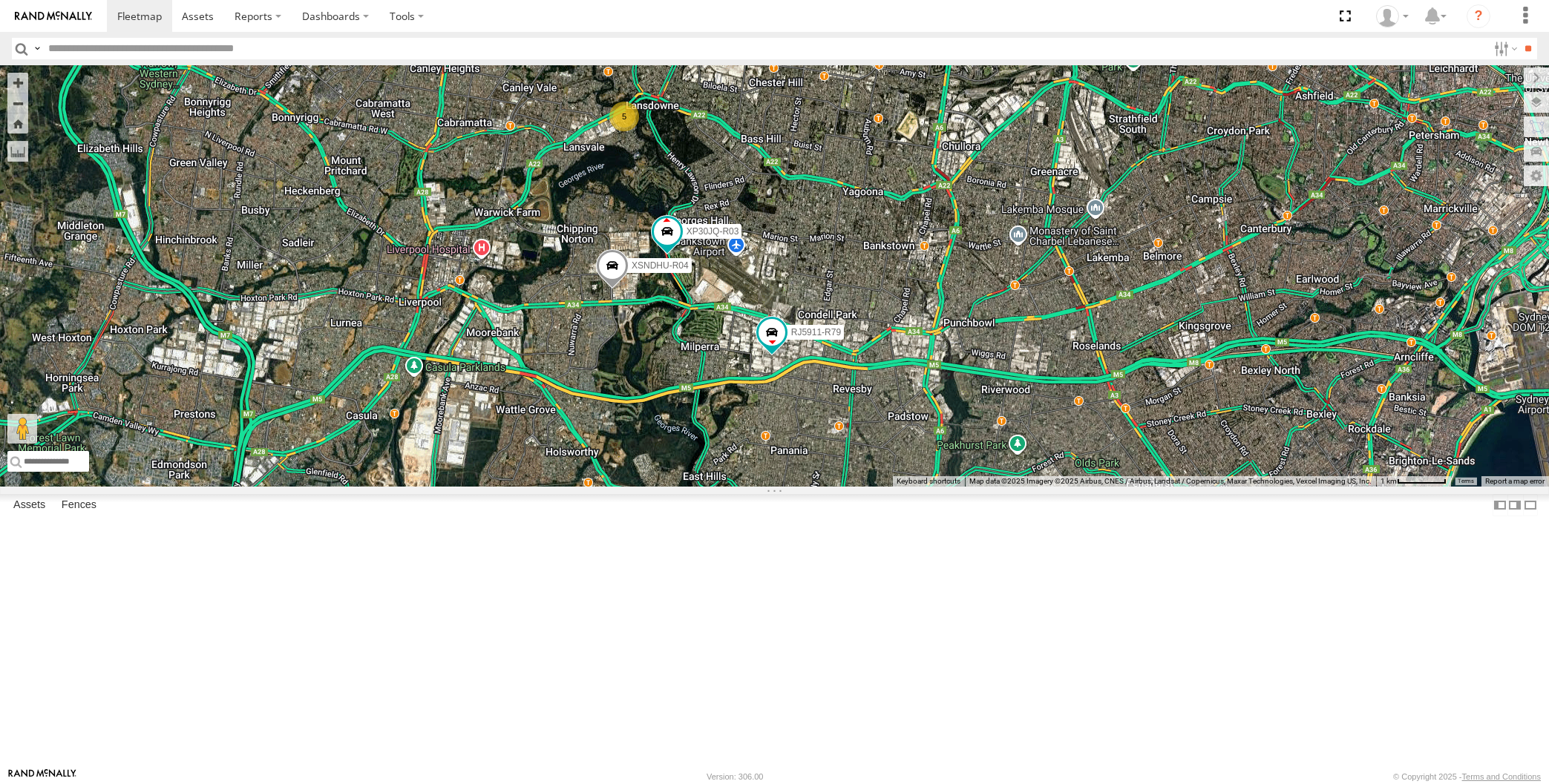
click at [1062, 486] on div "XP30JQ-R03 XSNDHU-R04 RJ5911-R79 5" at bounding box center [774, 276] width 1549 height 422
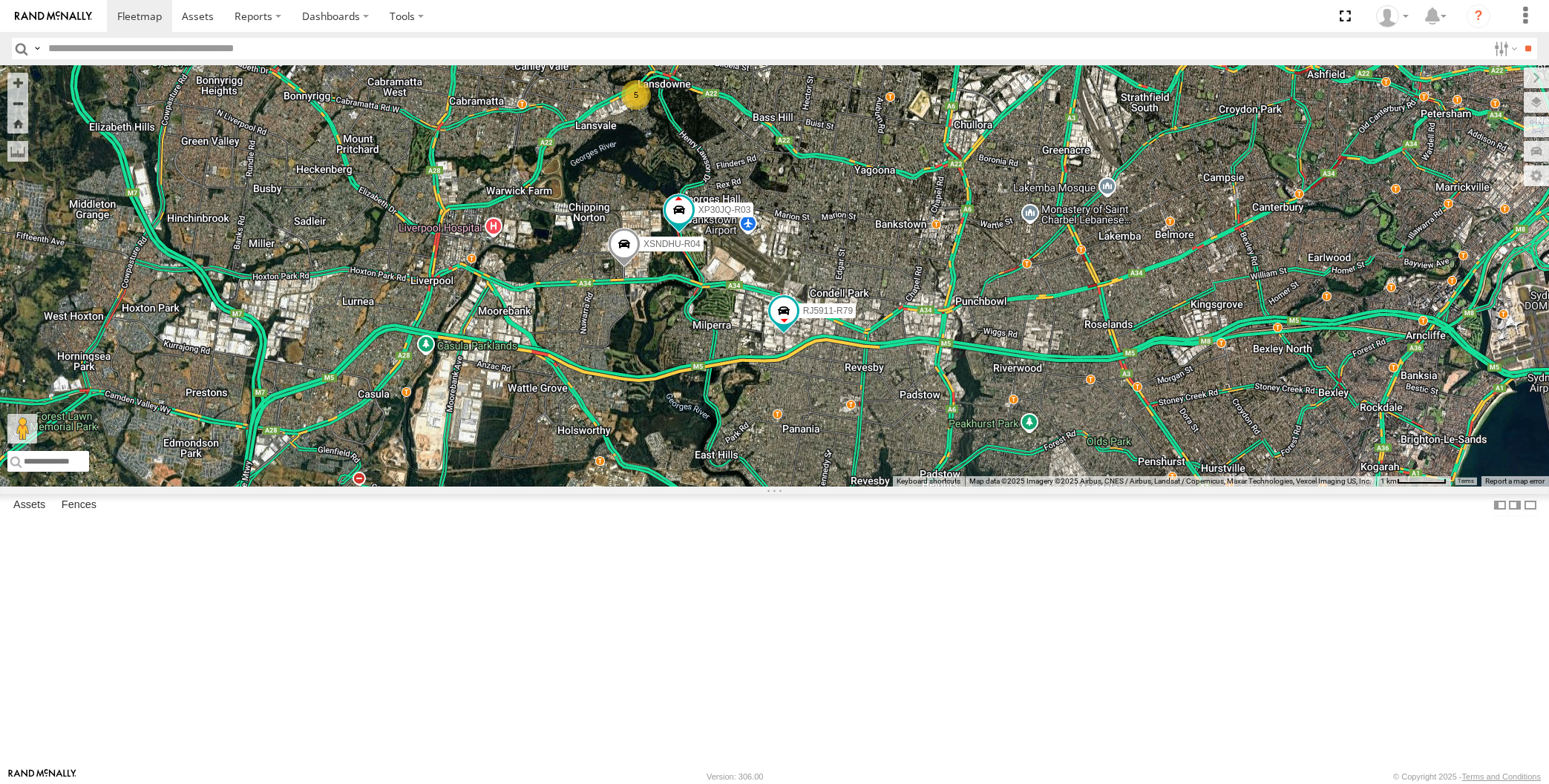
click at [374, 486] on div "XP30JQ-R03 XSNDHU-R04 RJ5911-R79 5" at bounding box center [774, 276] width 1549 height 422
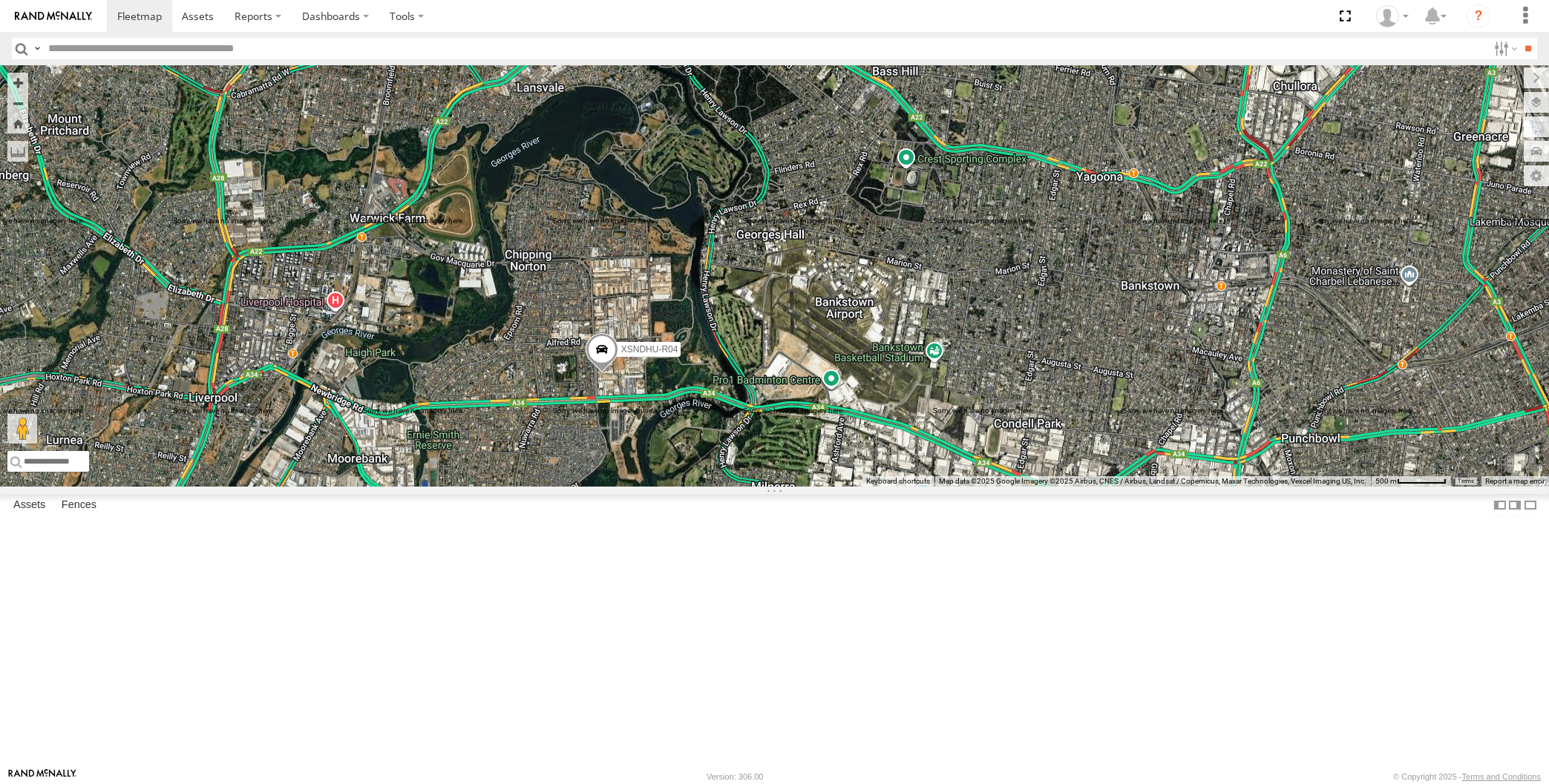
drag, startPoint x: 888, startPoint y: 562, endPoint x: 858, endPoint y: 565, distance: 30.1
click at [858, 486] on div "XP30JQ-R03 XSNDHU-R04 5 RJ5911-R79" at bounding box center [774, 276] width 1549 height 422
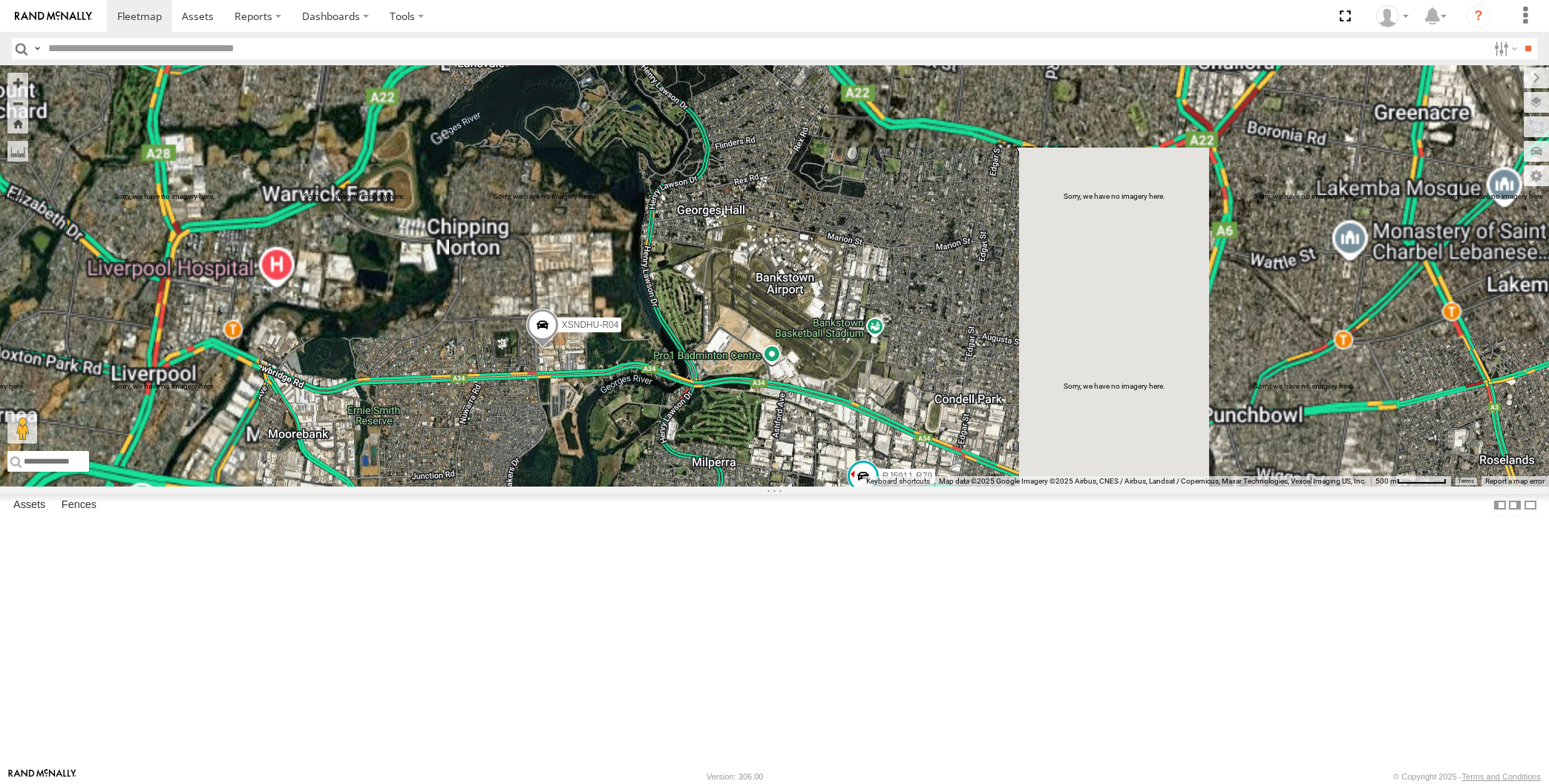
drag, startPoint x: 1010, startPoint y: 574, endPoint x: 1013, endPoint y: 568, distance: 6.7
click at [1009, 486] on div "XSNDHU-R04 RJ5911-R79 6" at bounding box center [774, 276] width 1549 height 422
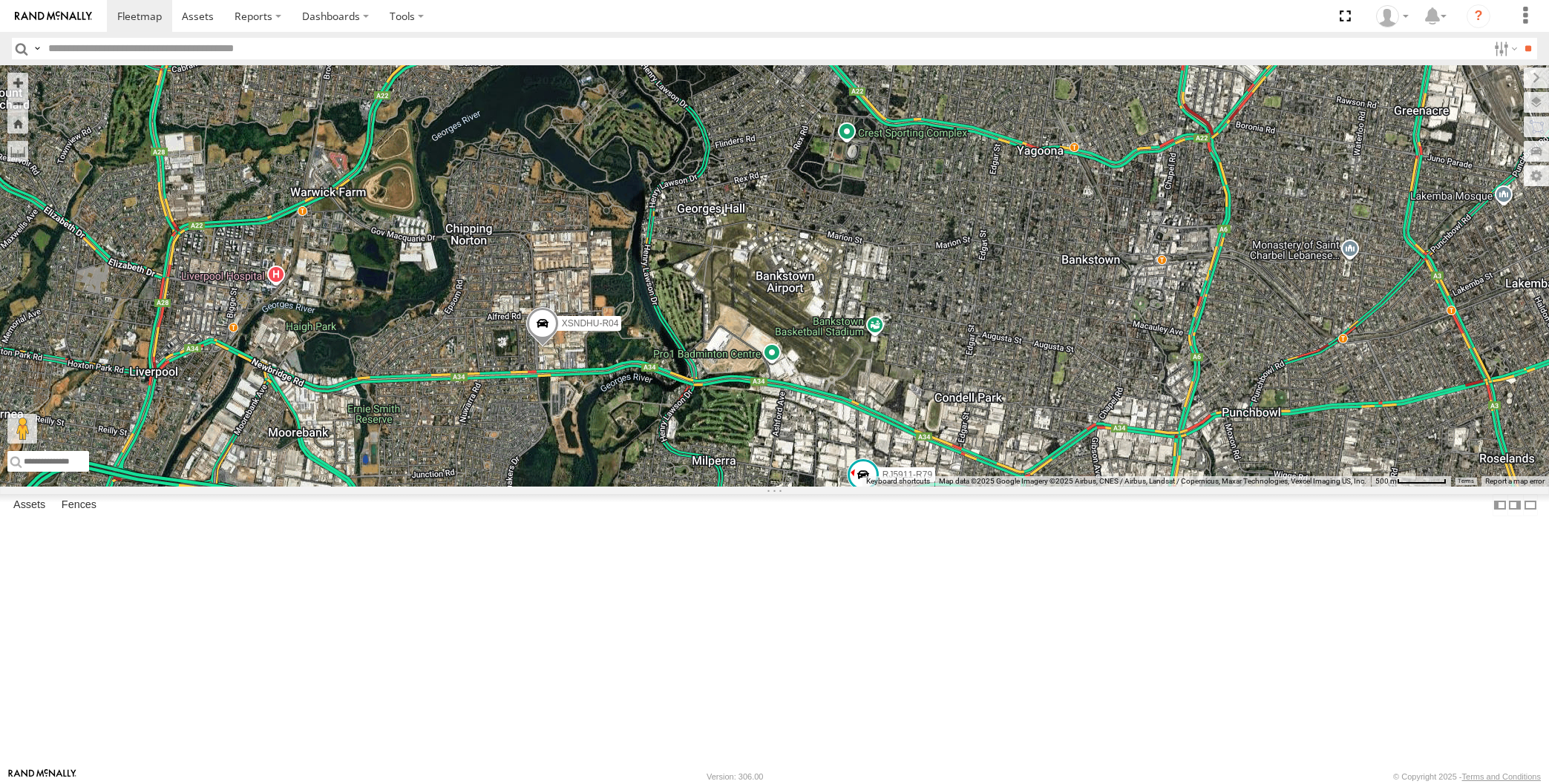
drag, startPoint x: 960, startPoint y: 622, endPoint x: 937, endPoint y: 606, distance: 28.0
click at [953, 486] on div "XSNDHU-R04 RJ5911-R79 6" at bounding box center [774, 276] width 1549 height 422
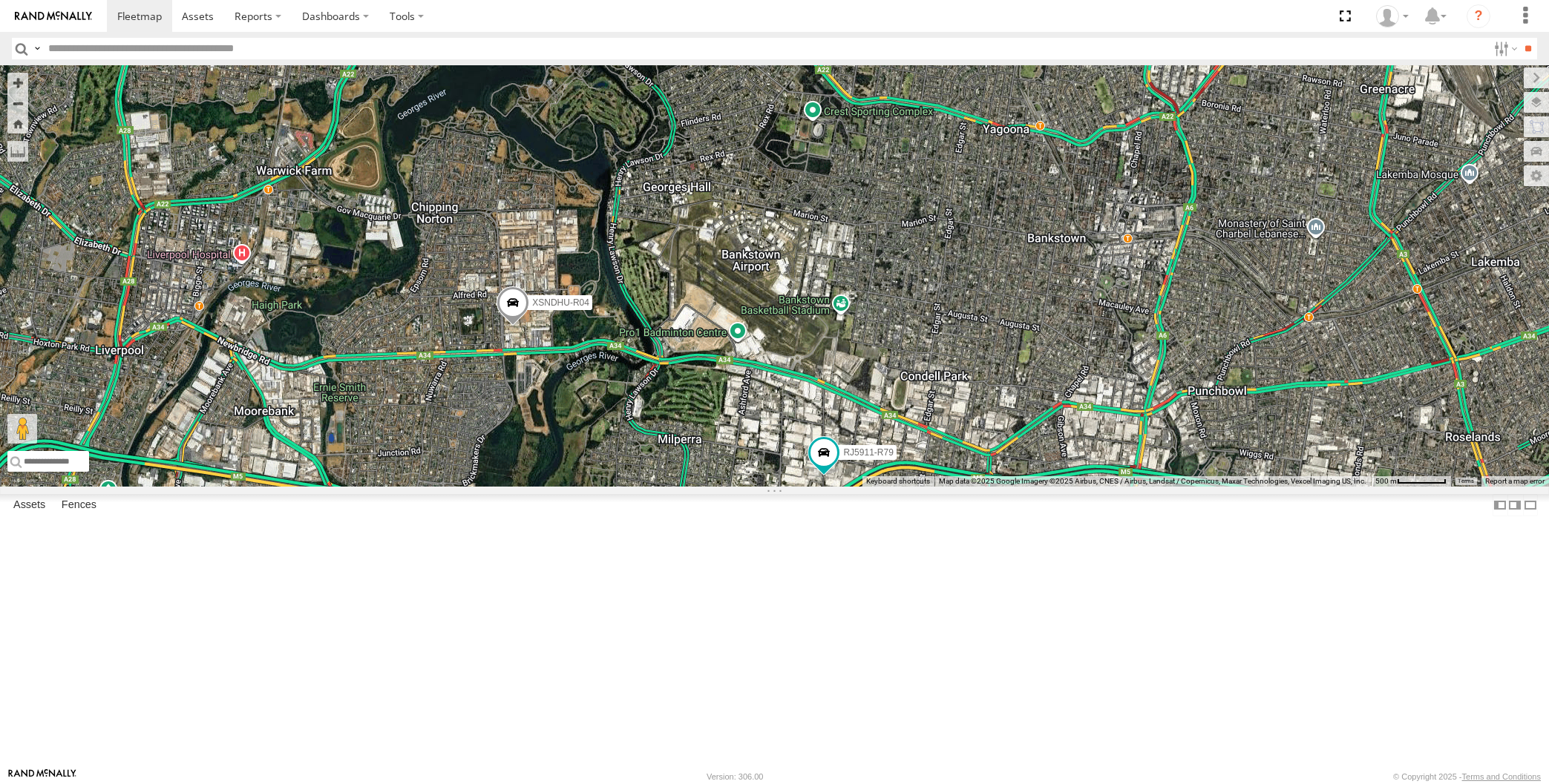
click at [739, 486] on div "XSNDHU-R04 RJ5911-R79 6" at bounding box center [774, 276] width 1549 height 422
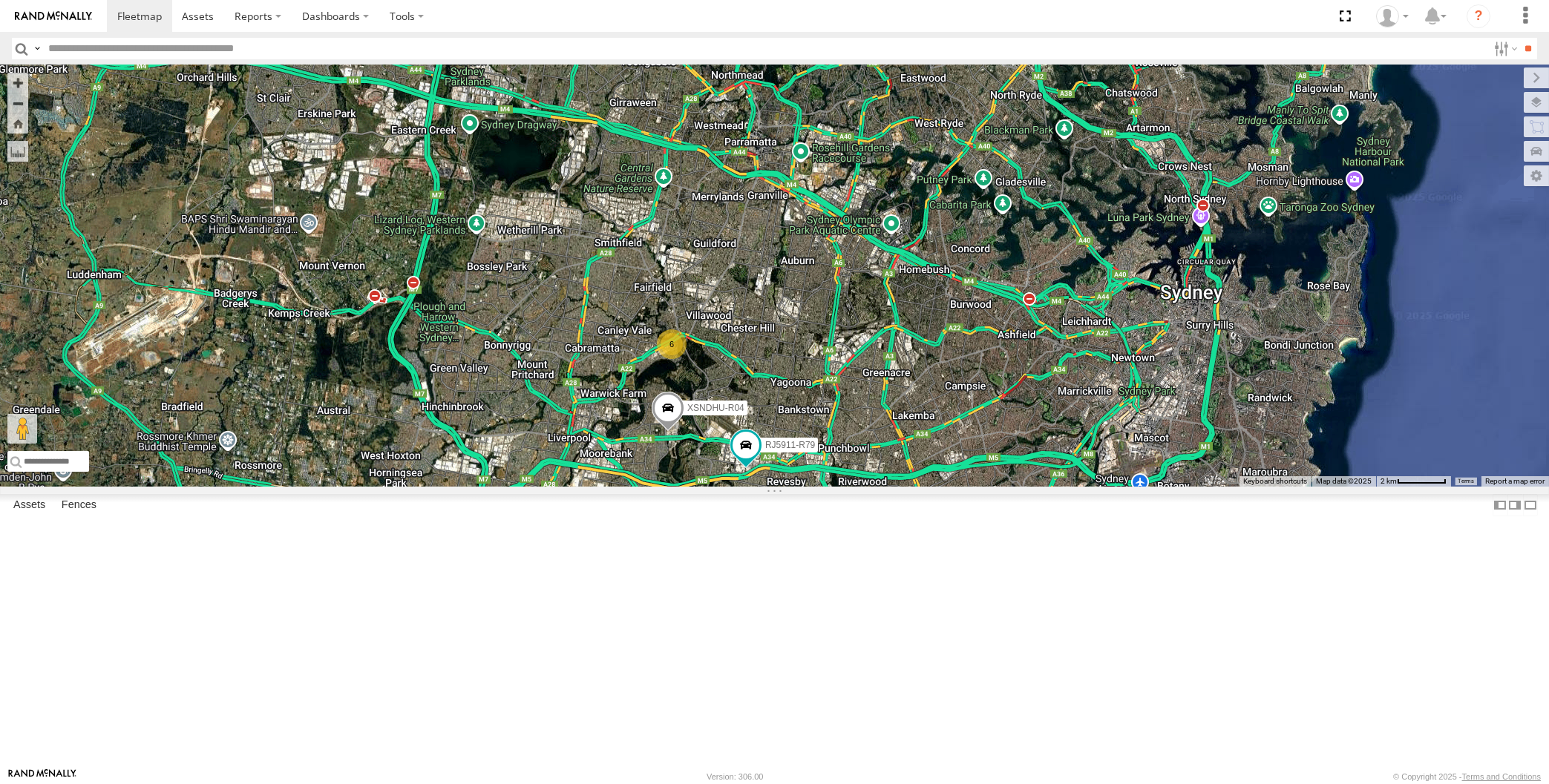
drag, startPoint x: 1028, startPoint y: 649, endPoint x: 1021, endPoint y: 644, distance: 8.6
click at [1021, 486] on div "XSNDHU-R04 RJ5911-R79 6" at bounding box center [774, 276] width 1549 height 422
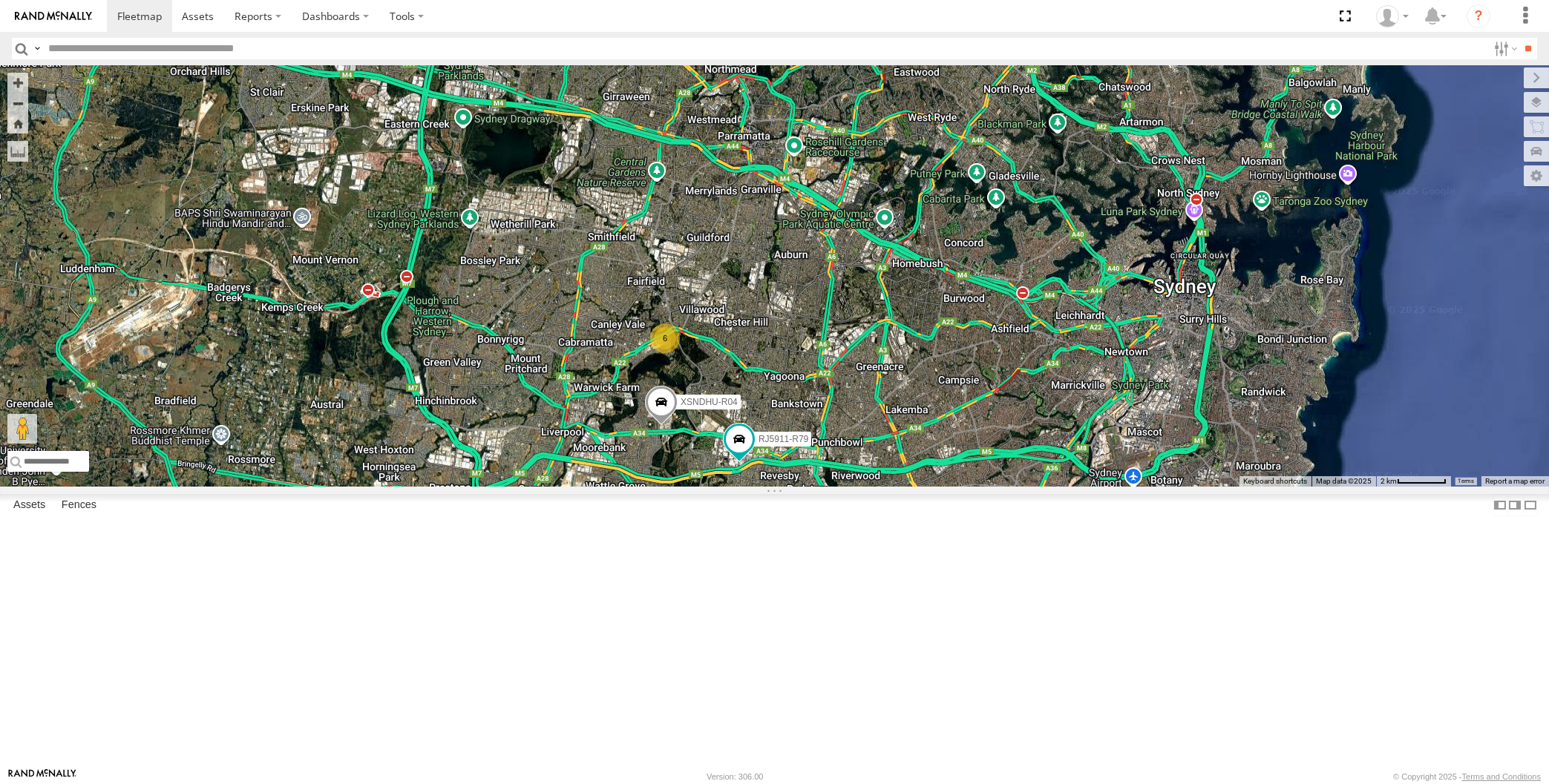
drag, startPoint x: 958, startPoint y: 659, endPoint x: 949, endPoint y: 635, distance: 25.6
click at [949, 486] on div "XSNDHU-R04 RJ5911-R79 6" at bounding box center [774, 276] width 1549 height 422
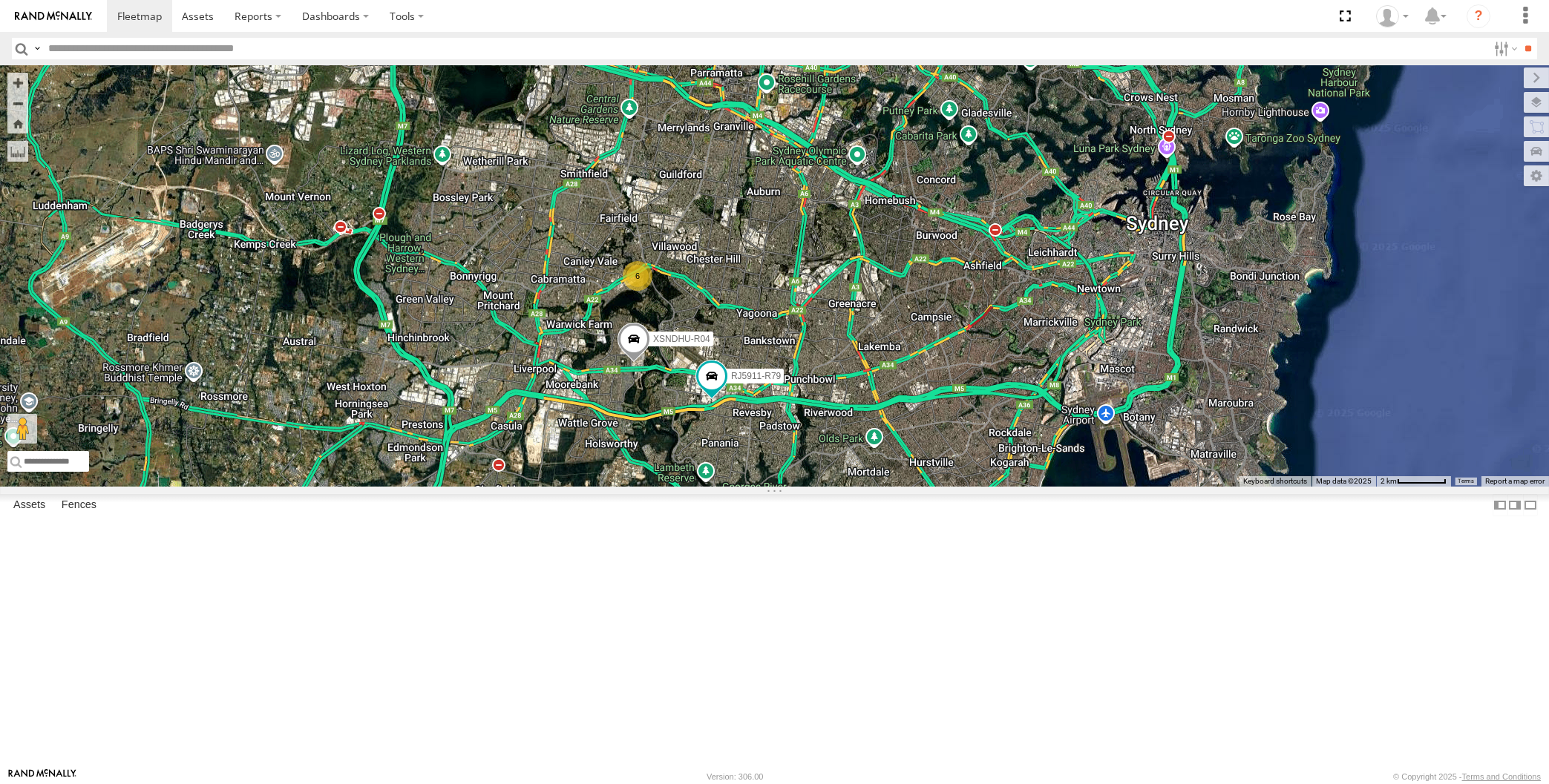
drag, startPoint x: 950, startPoint y: 603, endPoint x: 930, endPoint y: 579, distance: 31.2
click at [930, 486] on div "XSNDHU-R04 RJ5911-R79 6" at bounding box center [774, 276] width 1549 height 422
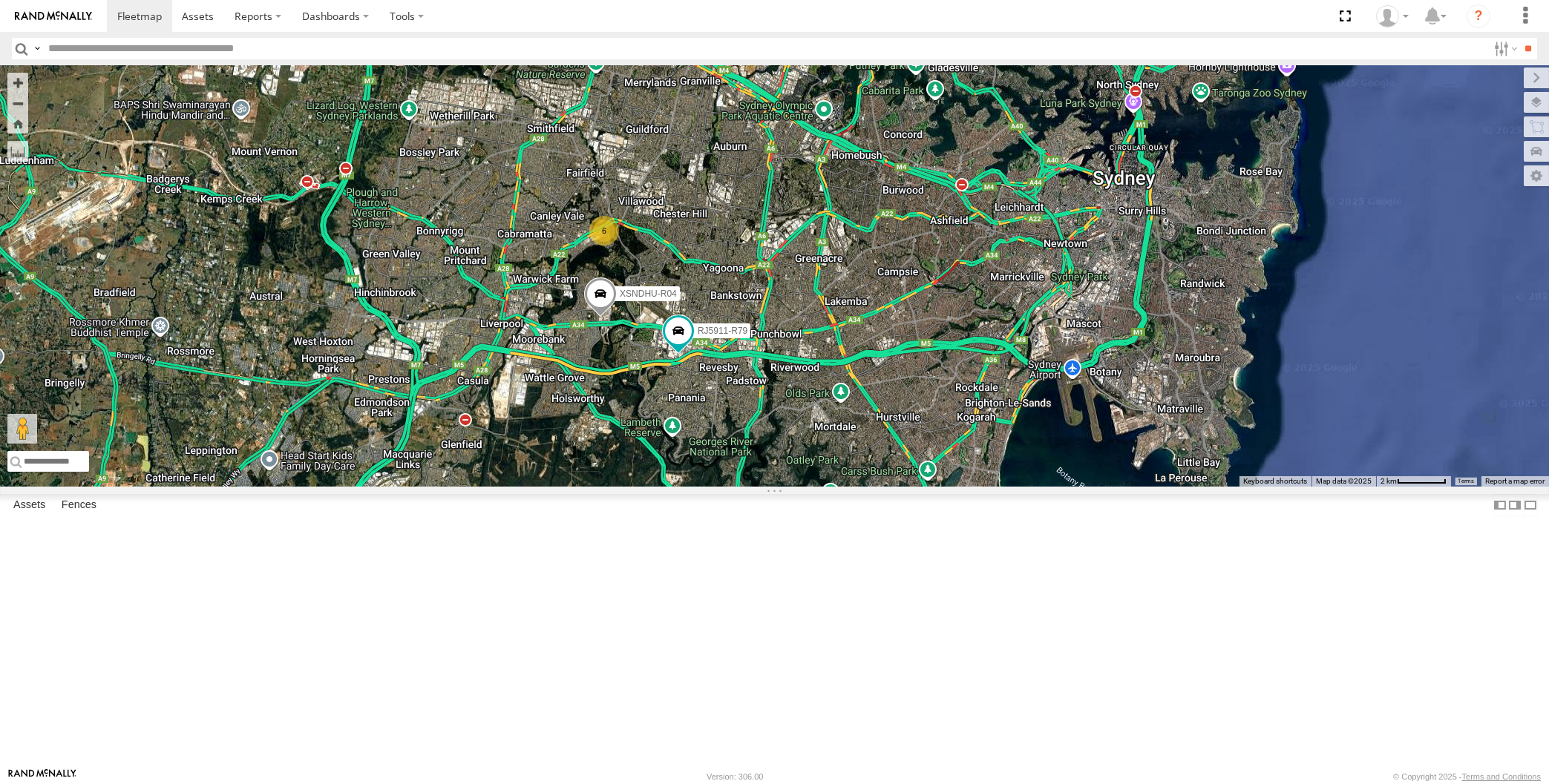
click at [933, 486] on div "XSNDHU-R04 RJ5911-R79 6" at bounding box center [774, 276] width 1549 height 422
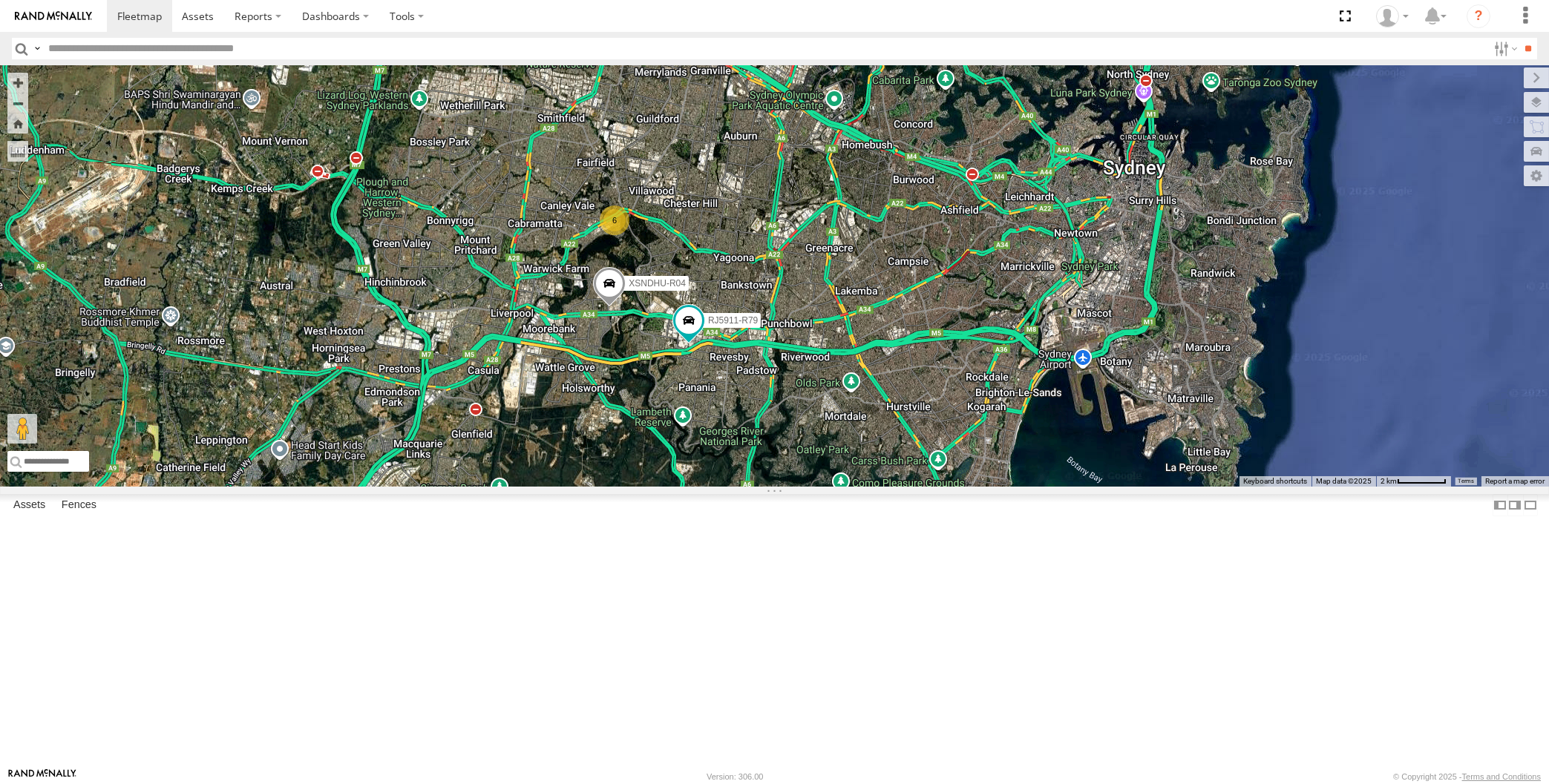
drag, startPoint x: 1017, startPoint y: 594, endPoint x: 1010, endPoint y: 588, distance: 9.2
click at [1017, 486] on div "XSNDHU-R04 RJ5911-R79 6" at bounding box center [774, 276] width 1549 height 422
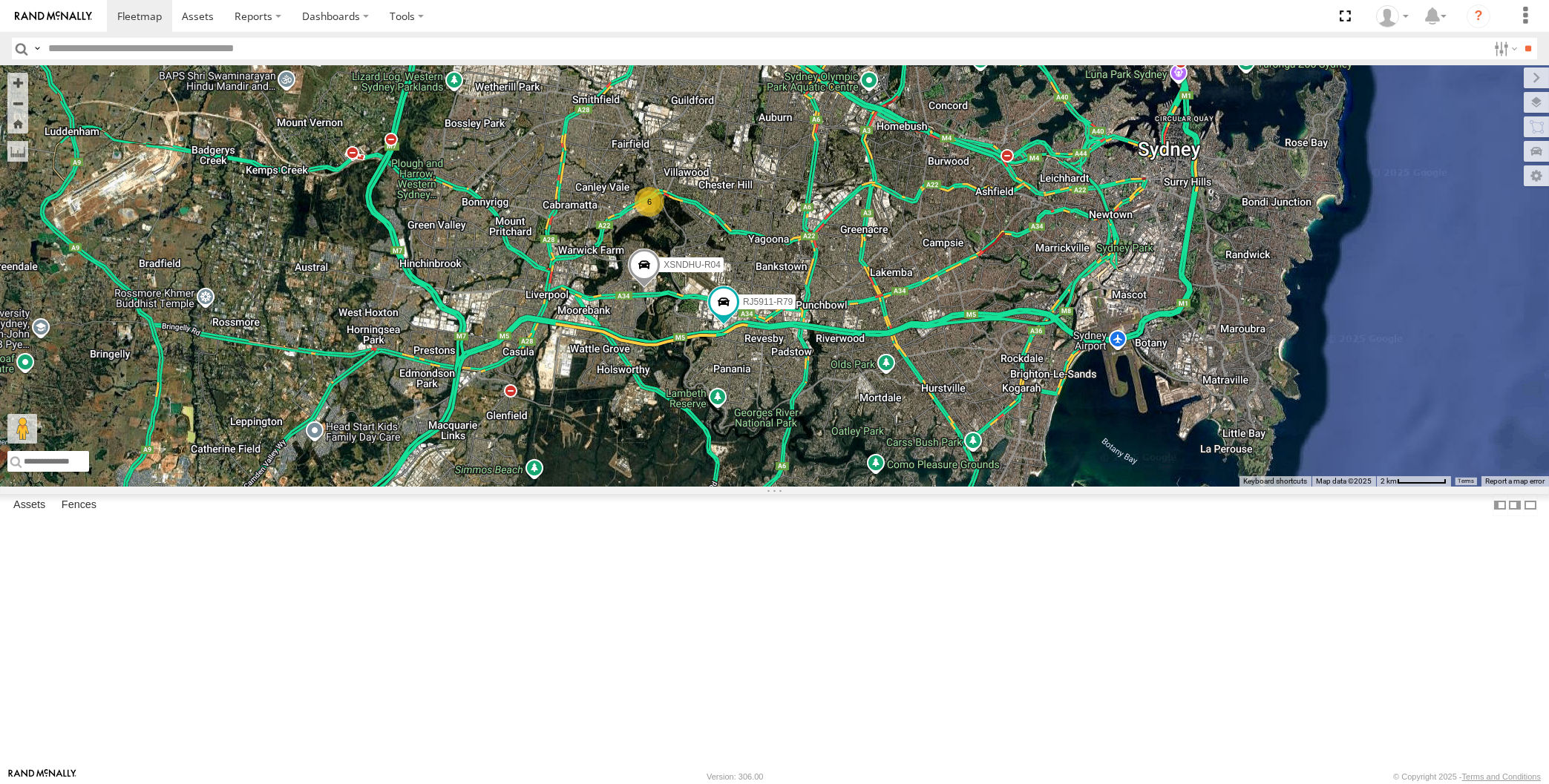
drag, startPoint x: 988, startPoint y: 576, endPoint x: 979, endPoint y: 577, distance: 9.1
click at [982, 486] on div "XSNDHU-R04 RJ5911-R79 6" at bounding box center [774, 276] width 1549 height 422
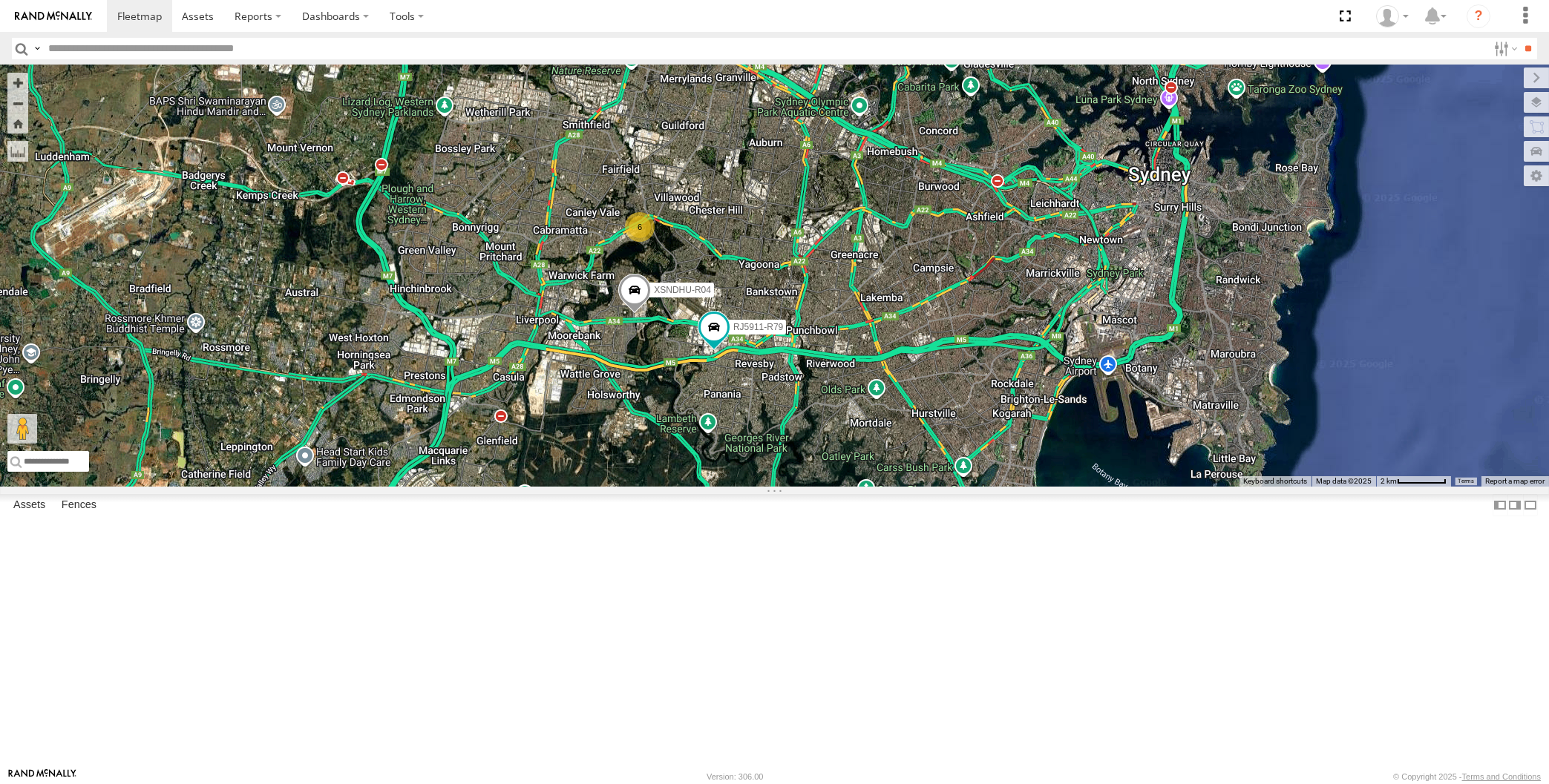
drag, startPoint x: 985, startPoint y: 598, endPoint x: 981, endPoint y: 609, distance: 11.7
click at [983, 486] on div "XSNDHU-R04 RJ5911-R79 6" at bounding box center [774, 276] width 1549 height 422
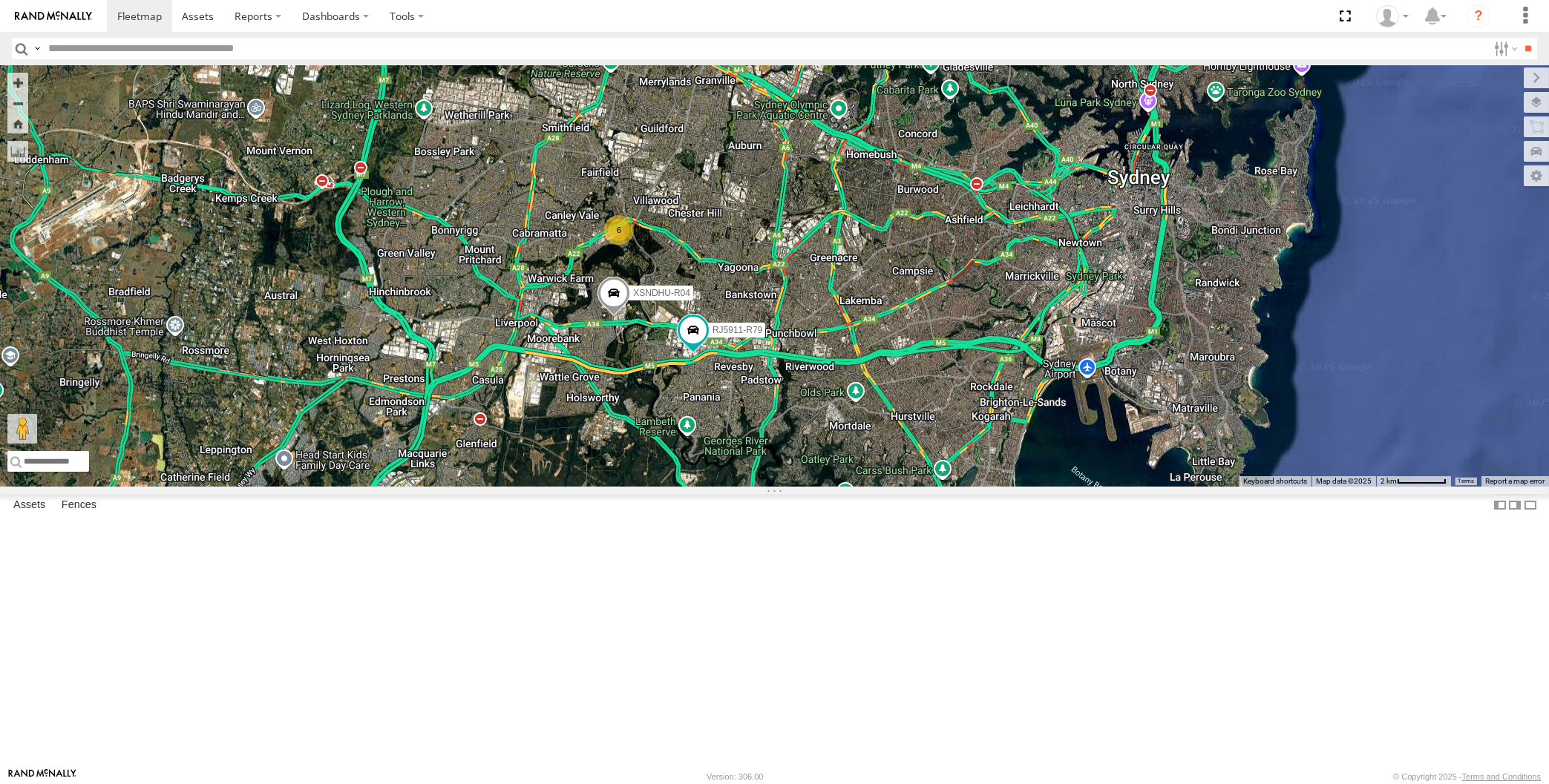
drag, startPoint x: 929, startPoint y: 645, endPoint x: 918, endPoint y: 633, distance: 16.3
click at [921, 486] on div "XSNDHU-R04 RJ5911-R79 6" at bounding box center [774, 276] width 1549 height 422
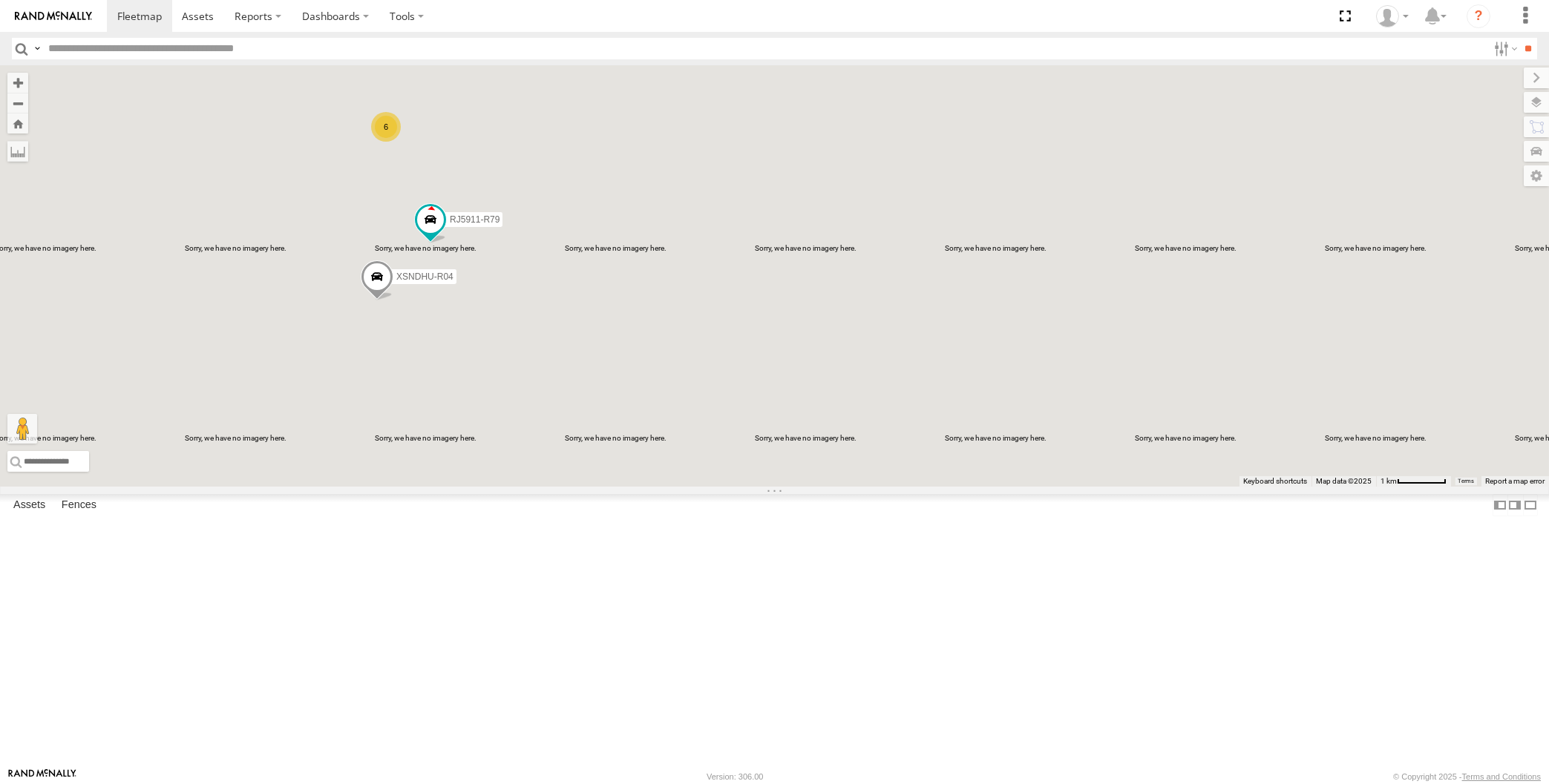
drag, startPoint x: 538, startPoint y: 435, endPoint x: 603, endPoint y: 443, distance: 65.5
click at [603, 442] on div "XSNDHU-R04 RJ5911-R79 6" at bounding box center [774, 276] width 1549 height 422
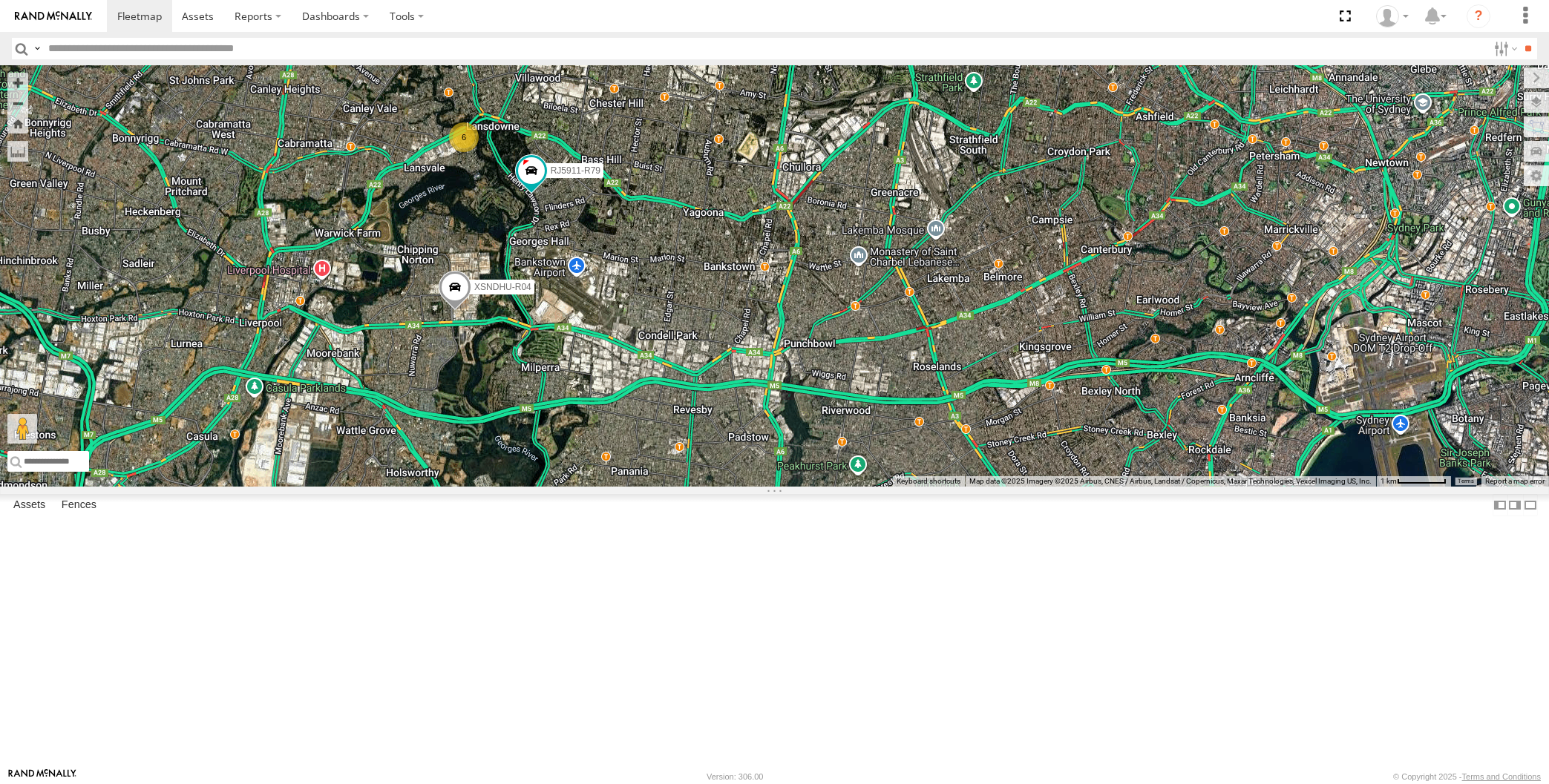
drag, startPoint x: 650, startPoint y: 497, endPoint x: 712, endPoint y: 520, distance: 66.1
click at [720, 486] on div "XSNDHU-R04 RJ5911-R79 6" at bounding box center [774, 276] width 1549 height 422
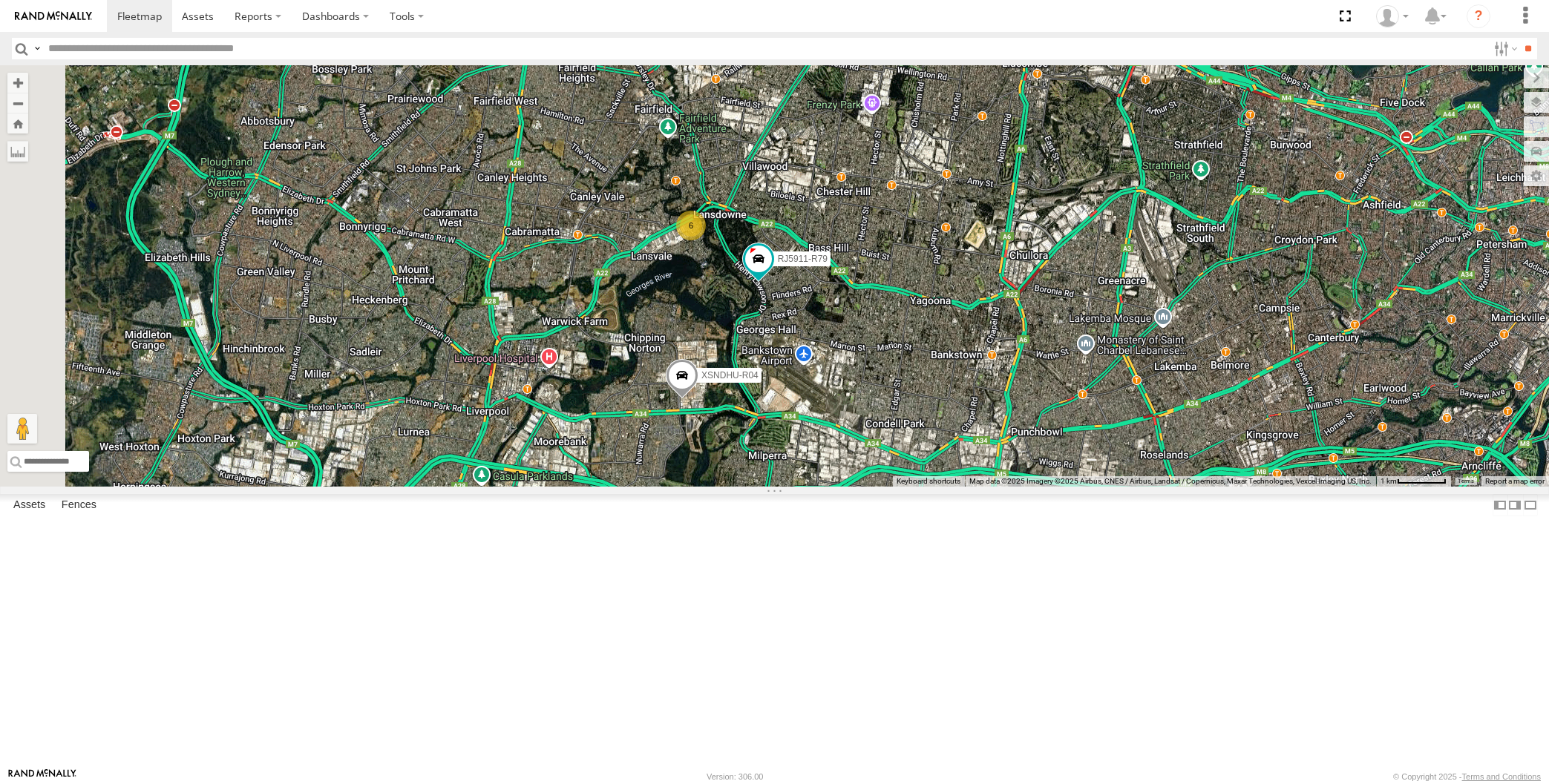
click at [1070, 486] on div "XSNDHU-R04 RJ5911-R79 6" at bounding box center [774, 276] width 1549 height 422
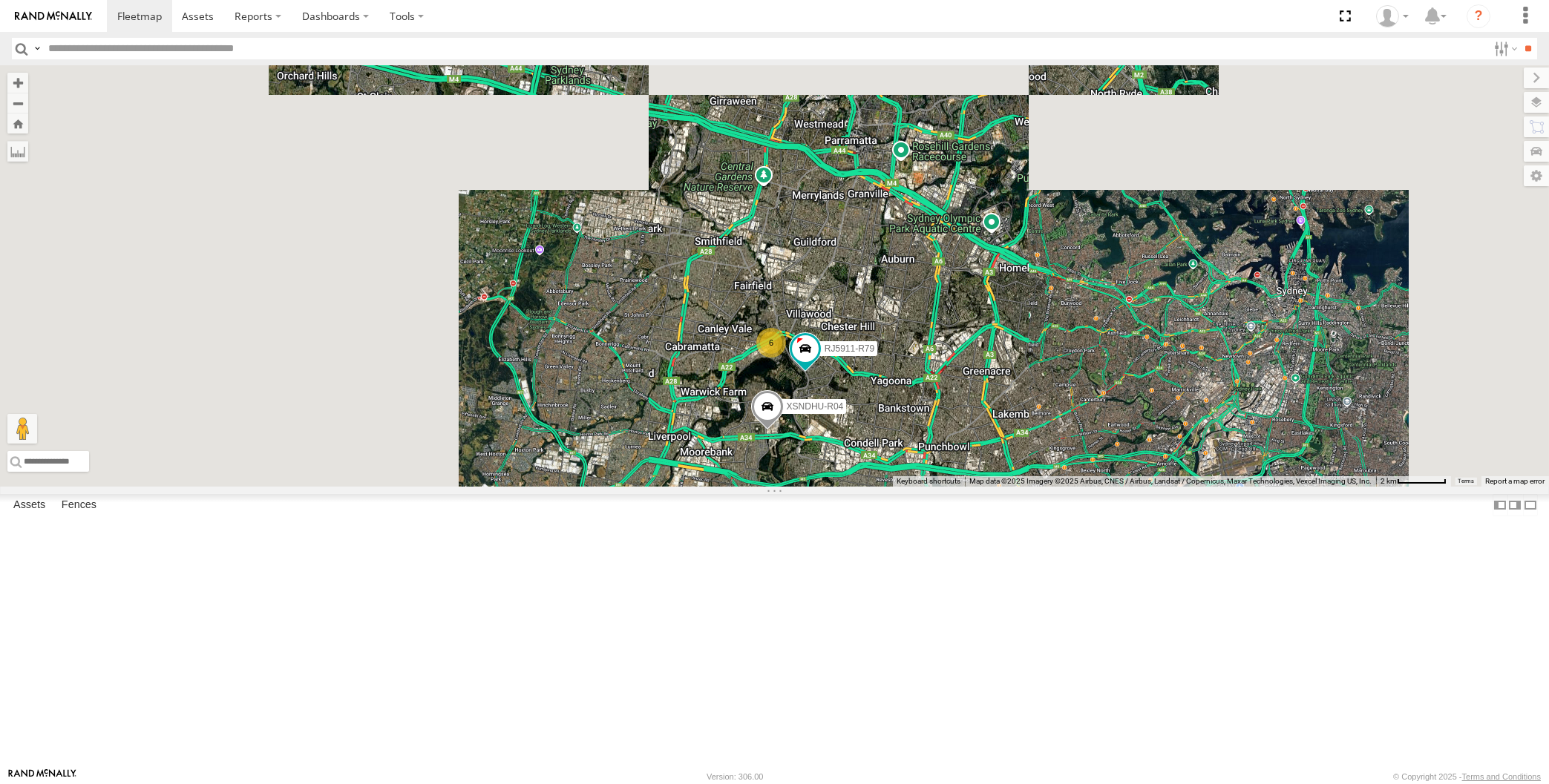
drag, startPoint x: 1066, startPoint y: 659, endPoint x: 1056, endPoint y: 648, distance: 14.9
click at [1057, 486] on div "XSNDHU-R04 RJ5911-R79 6" at bounding box center [774, 276] width 1549 height 422
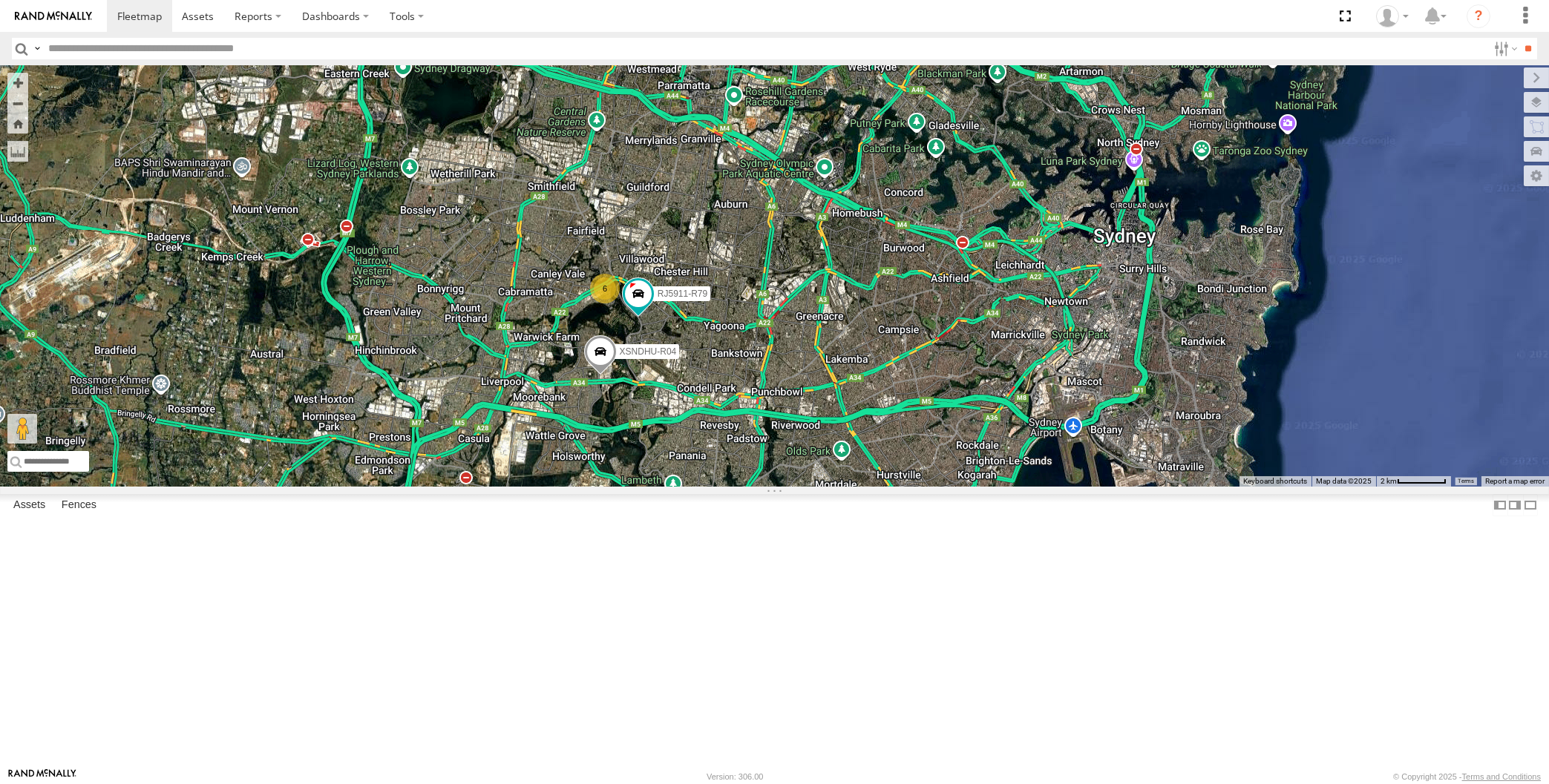
click at [667, 486] on div "XSNDHU-R04 RJ5911-R79 6" at bounding box center [774, 276] width 1549 height 422
click at [875, 433] on div "XSNDHU-R04 RJ5911-R79 6" at bounding box center [774, 276] width 1549 height 422
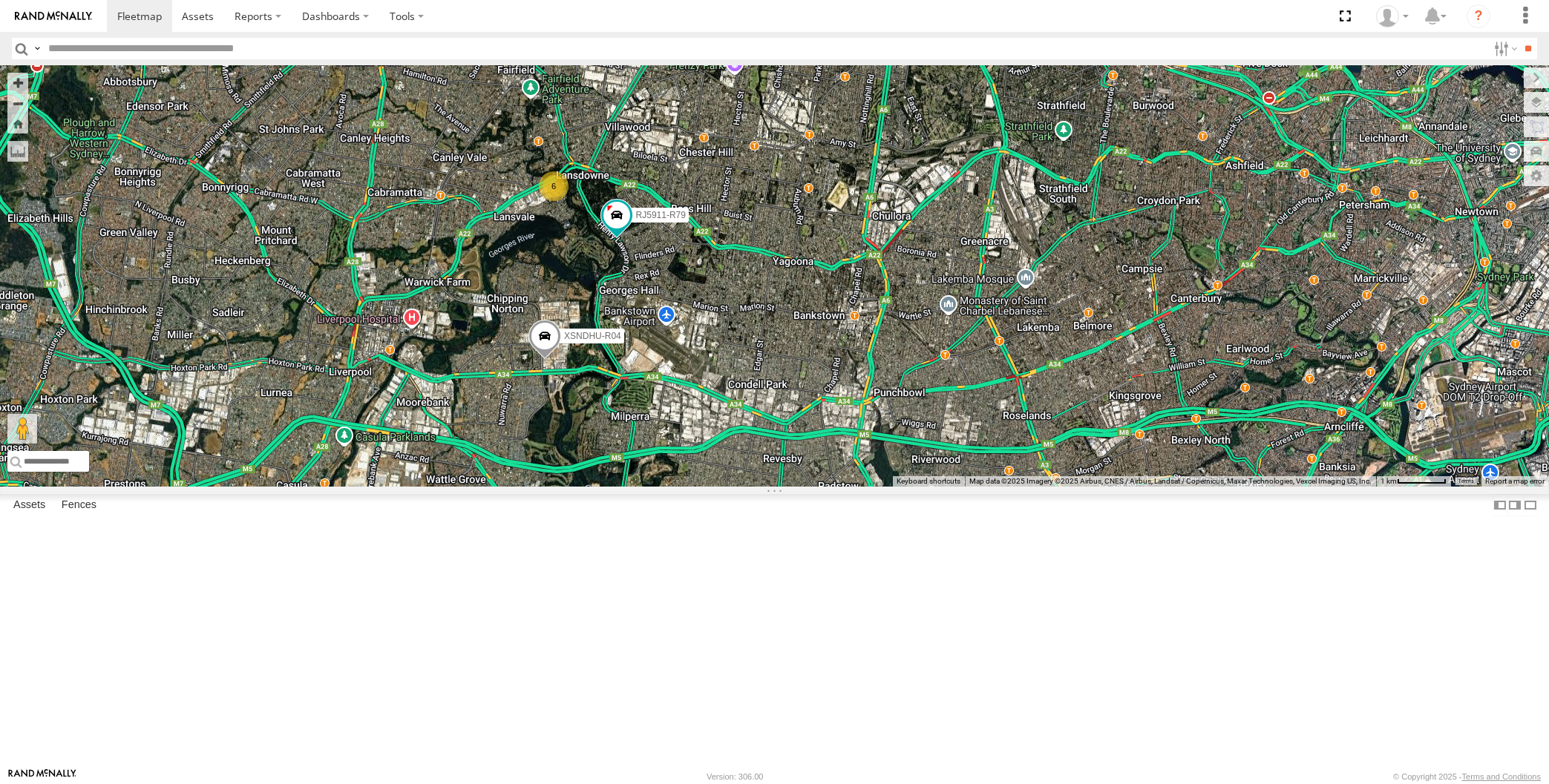
drag, startPoint x: 701, startPoint y: 487, endPoint x: 706, endPoint y: 476, distance: 12.1
click at [704, 483] on div "XSNDHU-R04 RJ5911-R79 6" at bounding box center [774, 276] width 1549 height 422
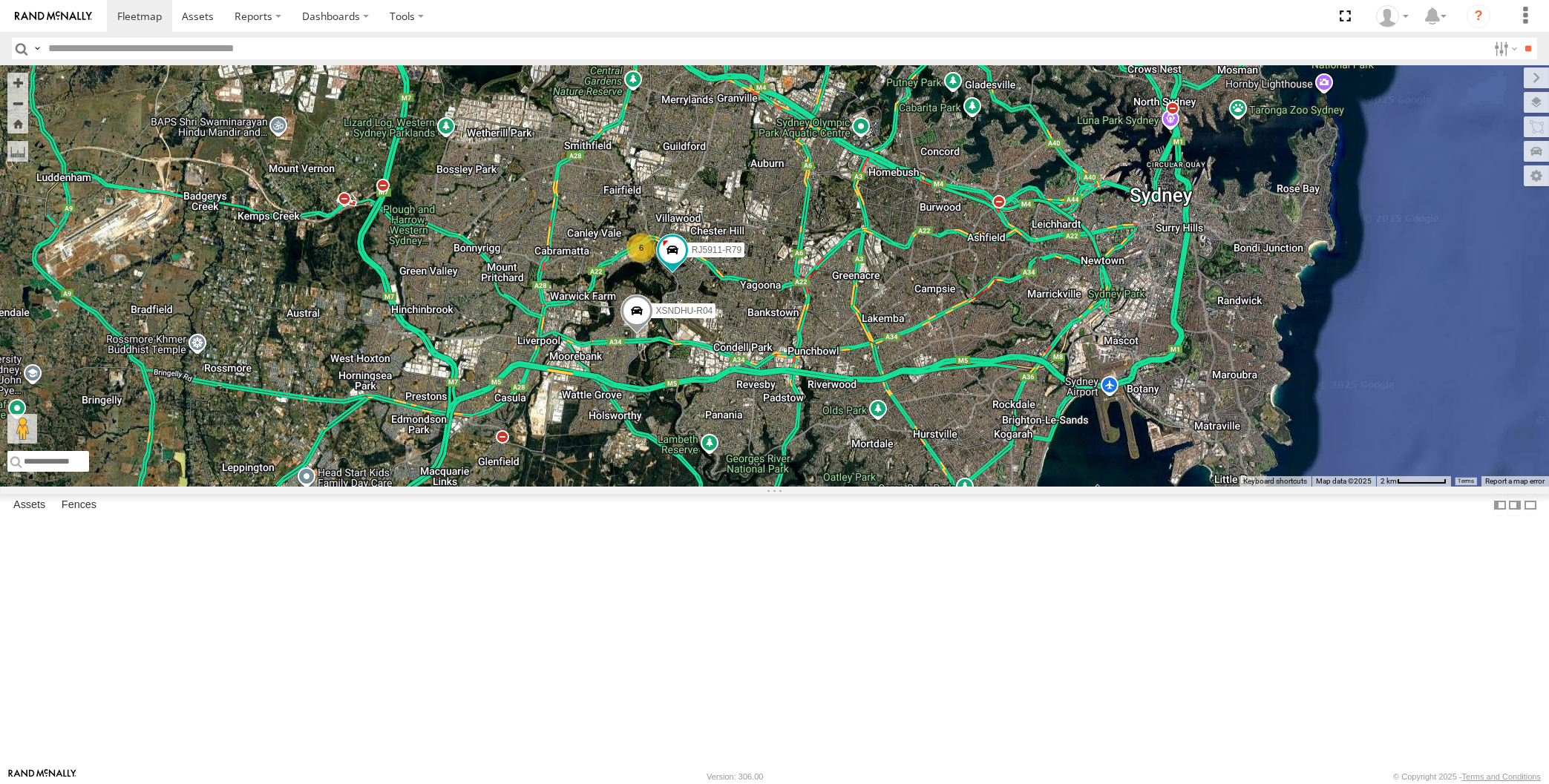
drag, startPoint x: 699, startPoint y: 521, endPoint x: 709, endPoint y: 508, distance: 16.4
click at [709, 486] on div "XSNDHU-R04 RJ5911-R79 6" at bounding box center [774, 276] width 1549 height 422
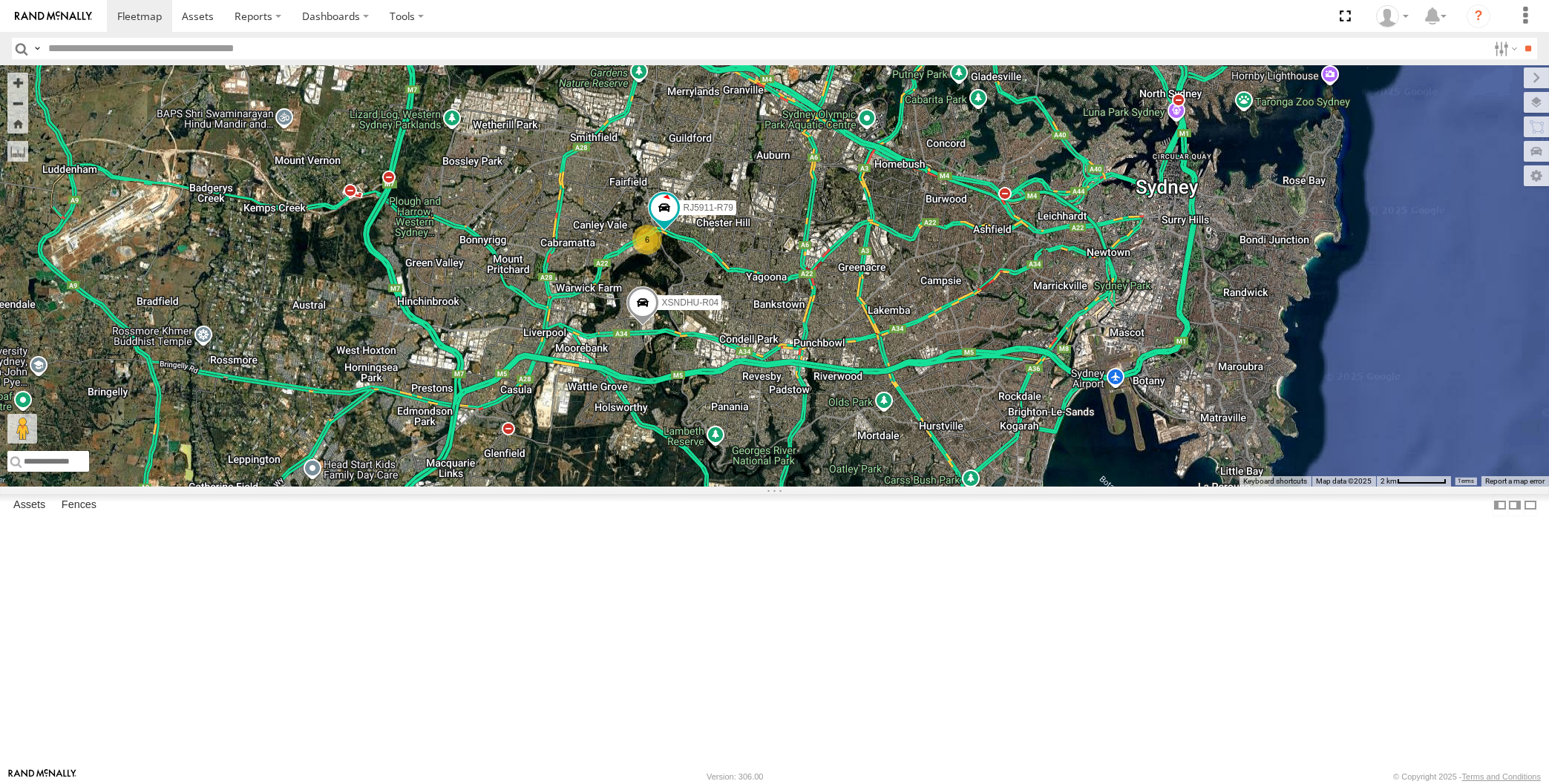
click at [843, 486] on div "XSNDHU-R04 RJ5911-R79 6" at bounding box center [774, 276] width 1549 height 422
click at [936, 486] on div "XSNDHU-R04 7" at bounding box center [774, 276] width 1549 height 422
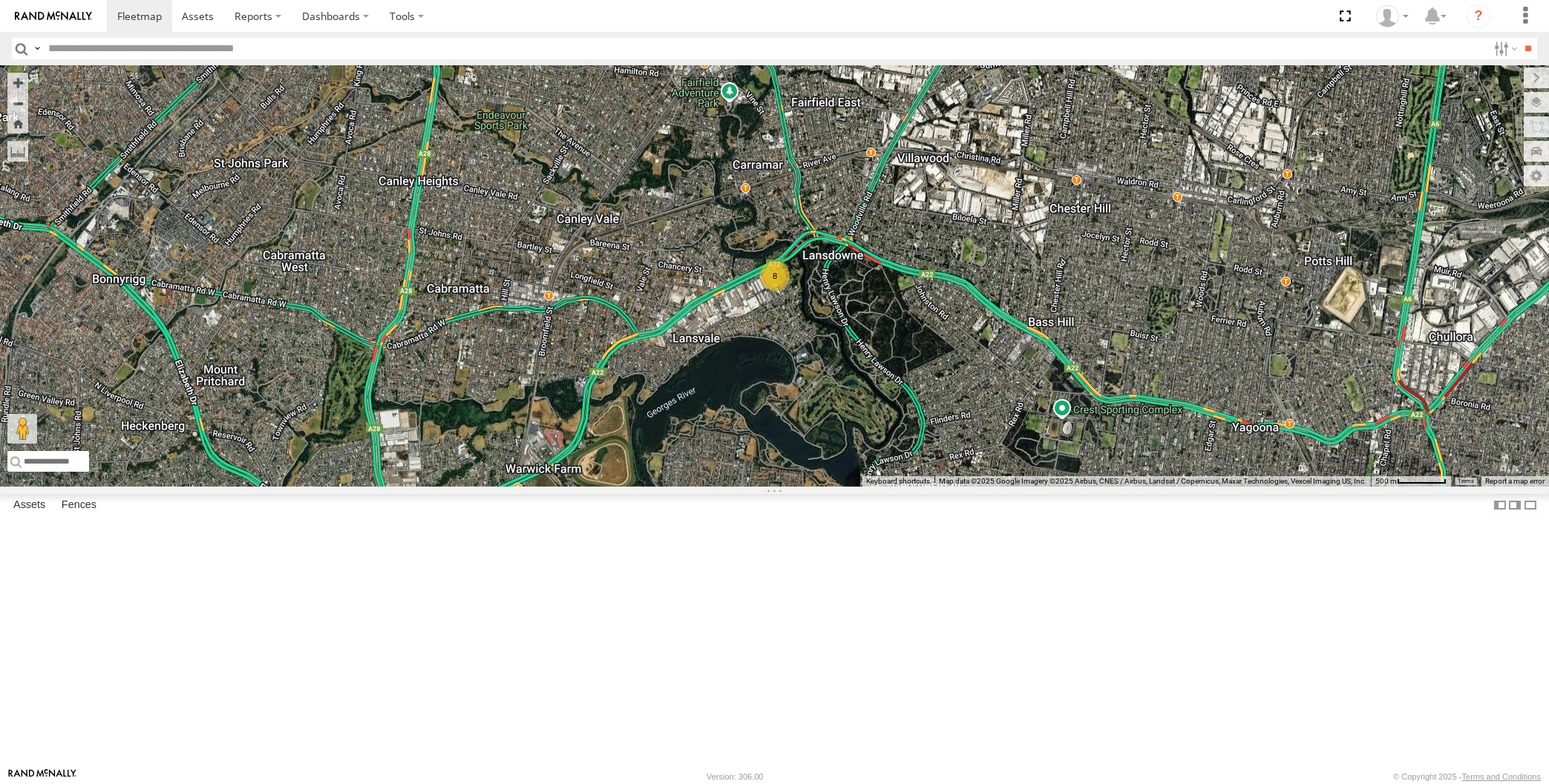
click at [343, 486] on div "8" at bounding box center [774, 276] width 1549 height 422
